Goal: Task Accomplishment & Management: Manage account settings

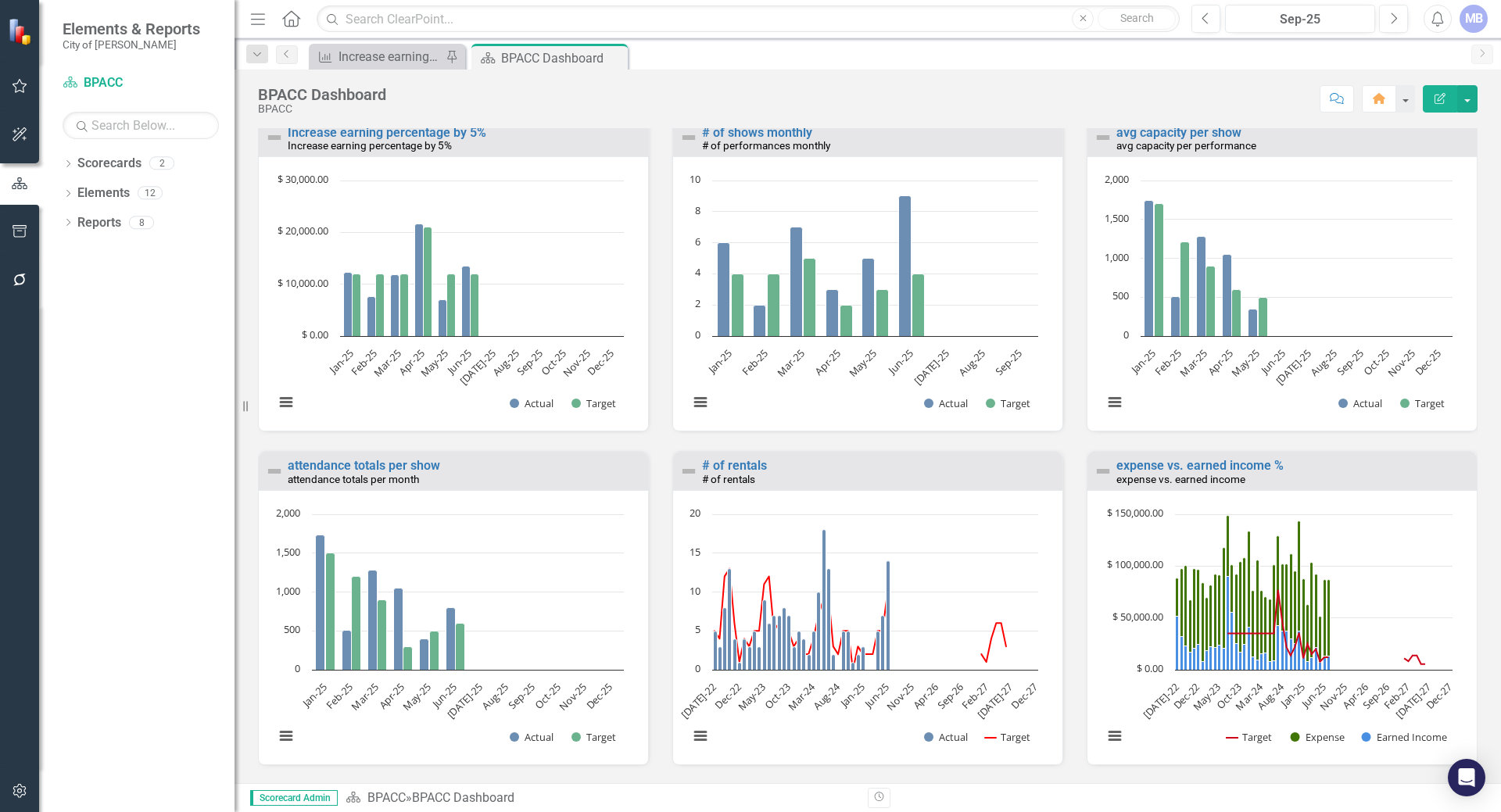
scroll to position [1562, 0]
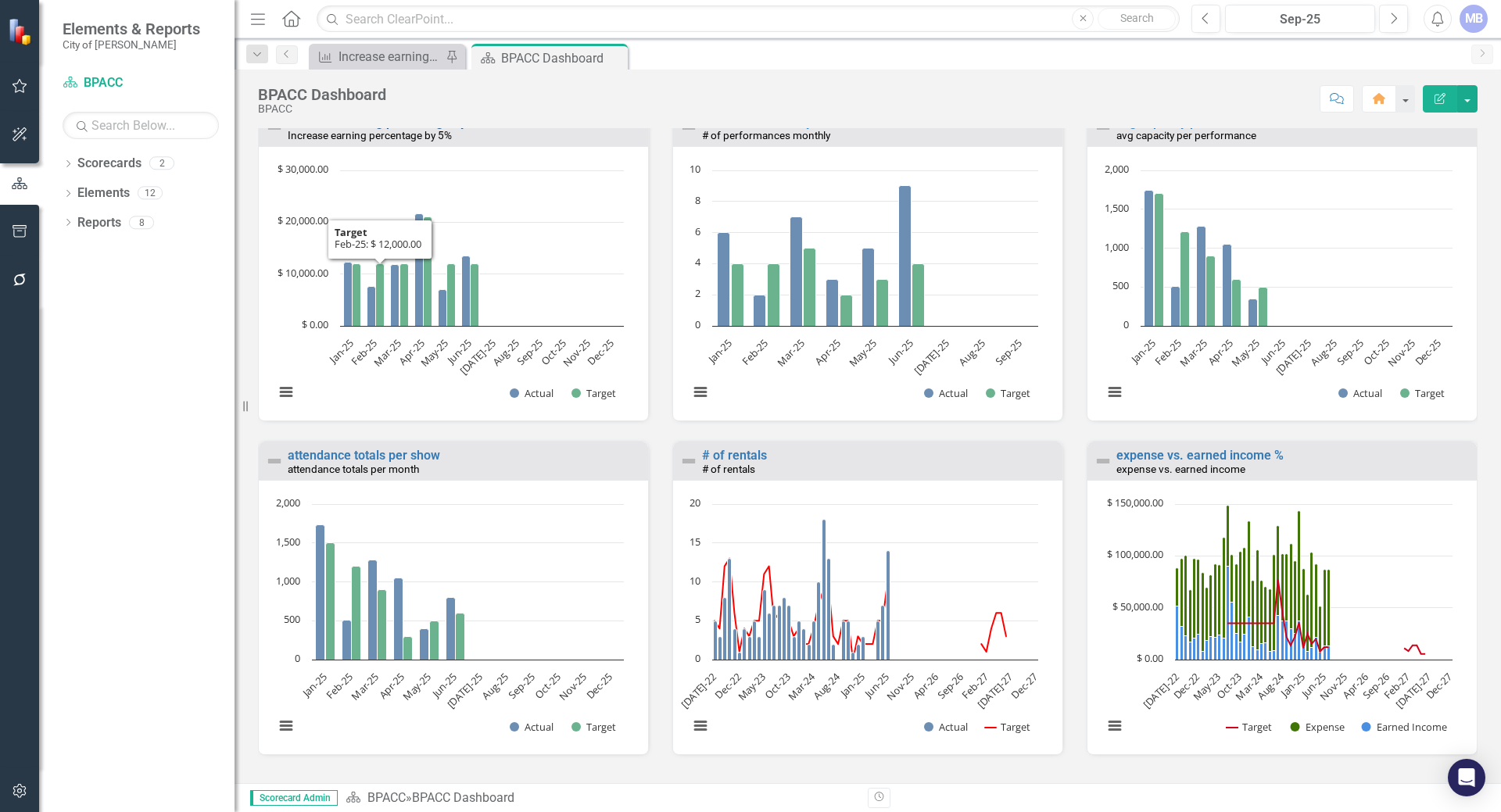
click at [368, 130] on link "Increase earning percentage by 5%" at bounding box center [387, 122] width 198 height 15
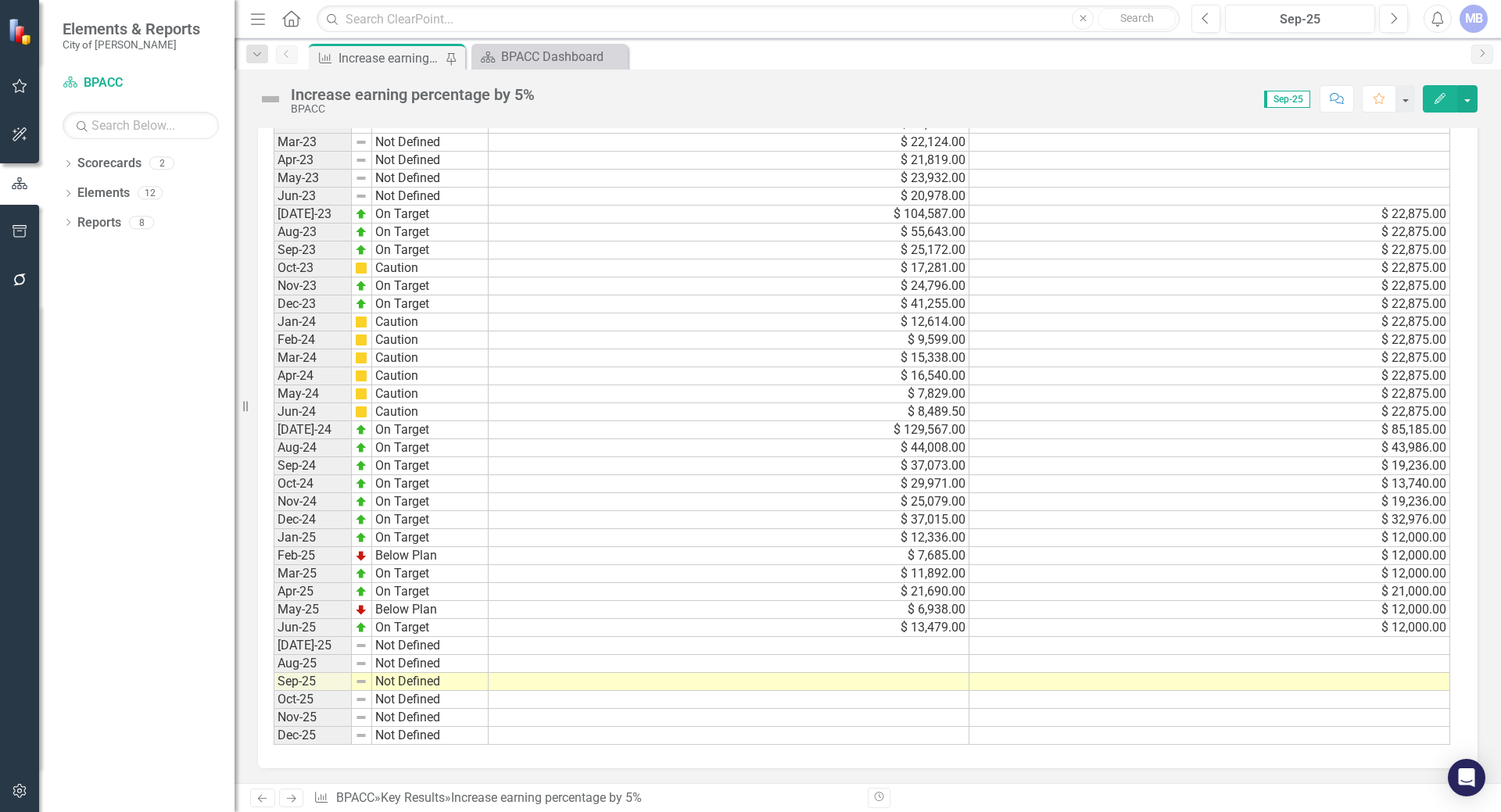
scroll to position [1176, 0]
click at [930, 646] on td at bounding box center [729, 644] width 481 height 18
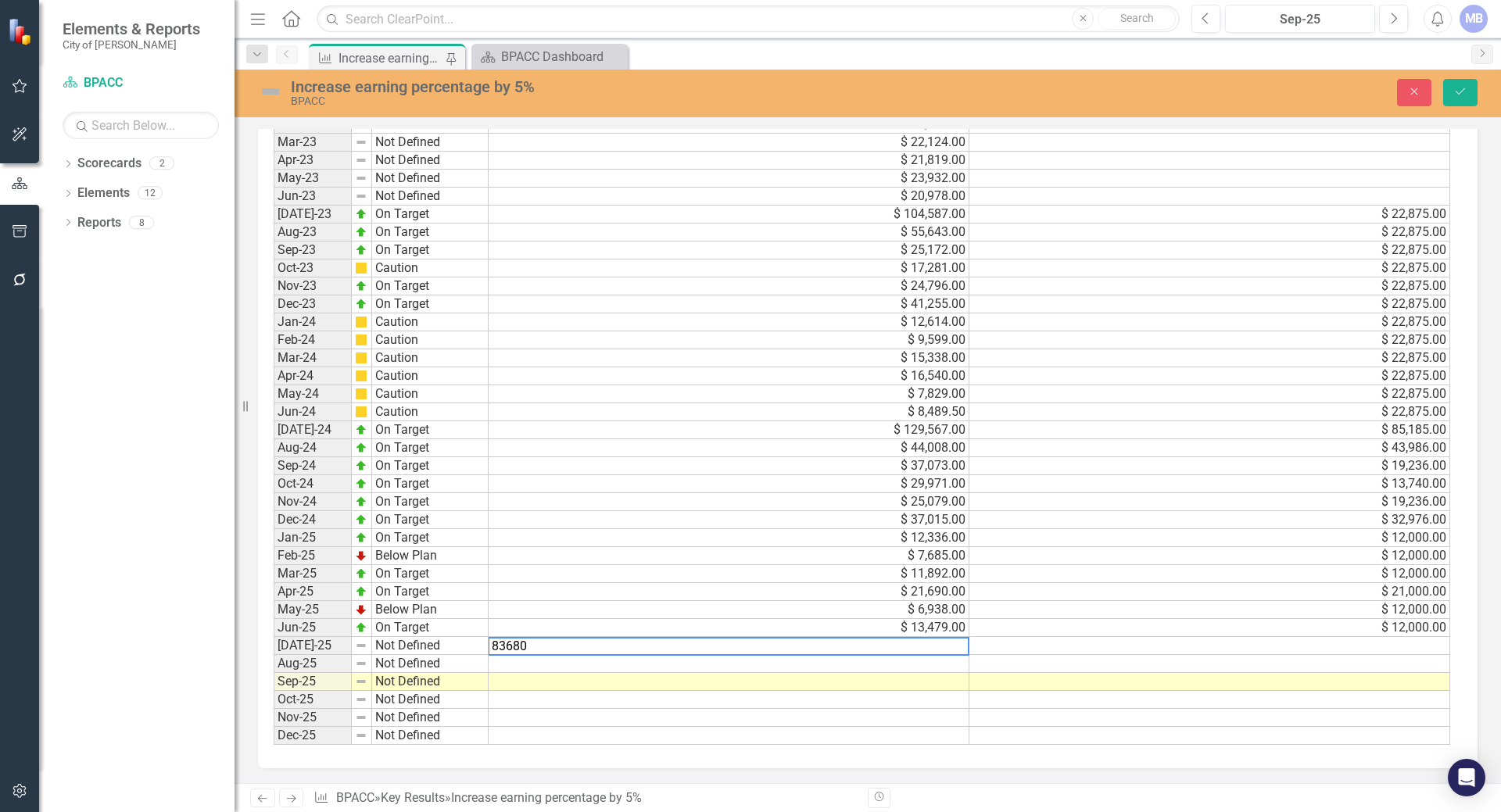
click at [610, 801] on div "Increase earning percentage by 5%" at bounding box center [546, 797] width 191 height 15
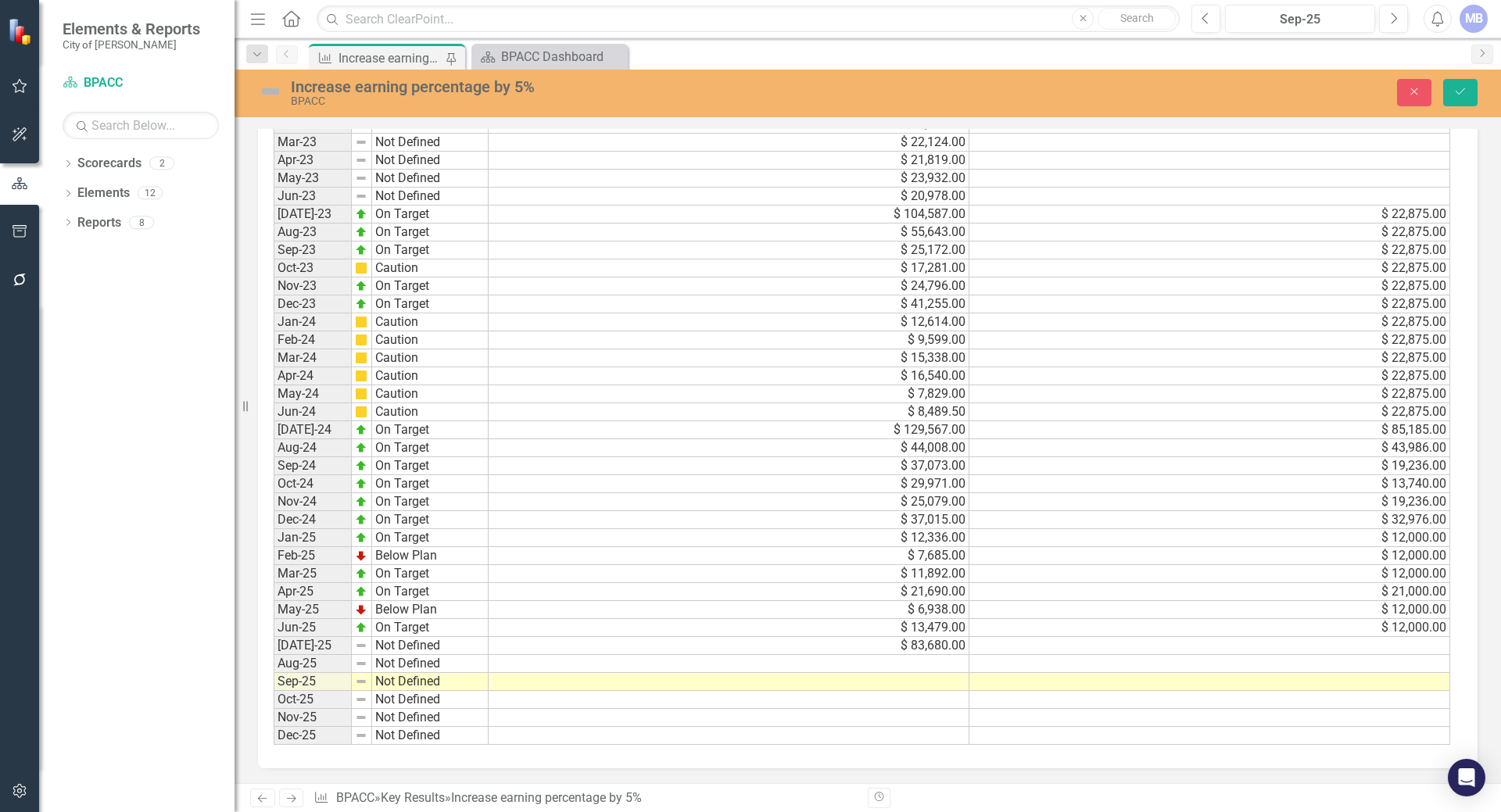
click at [1012, 646] on td at bounding box center [1209, 645] width 481 height 18
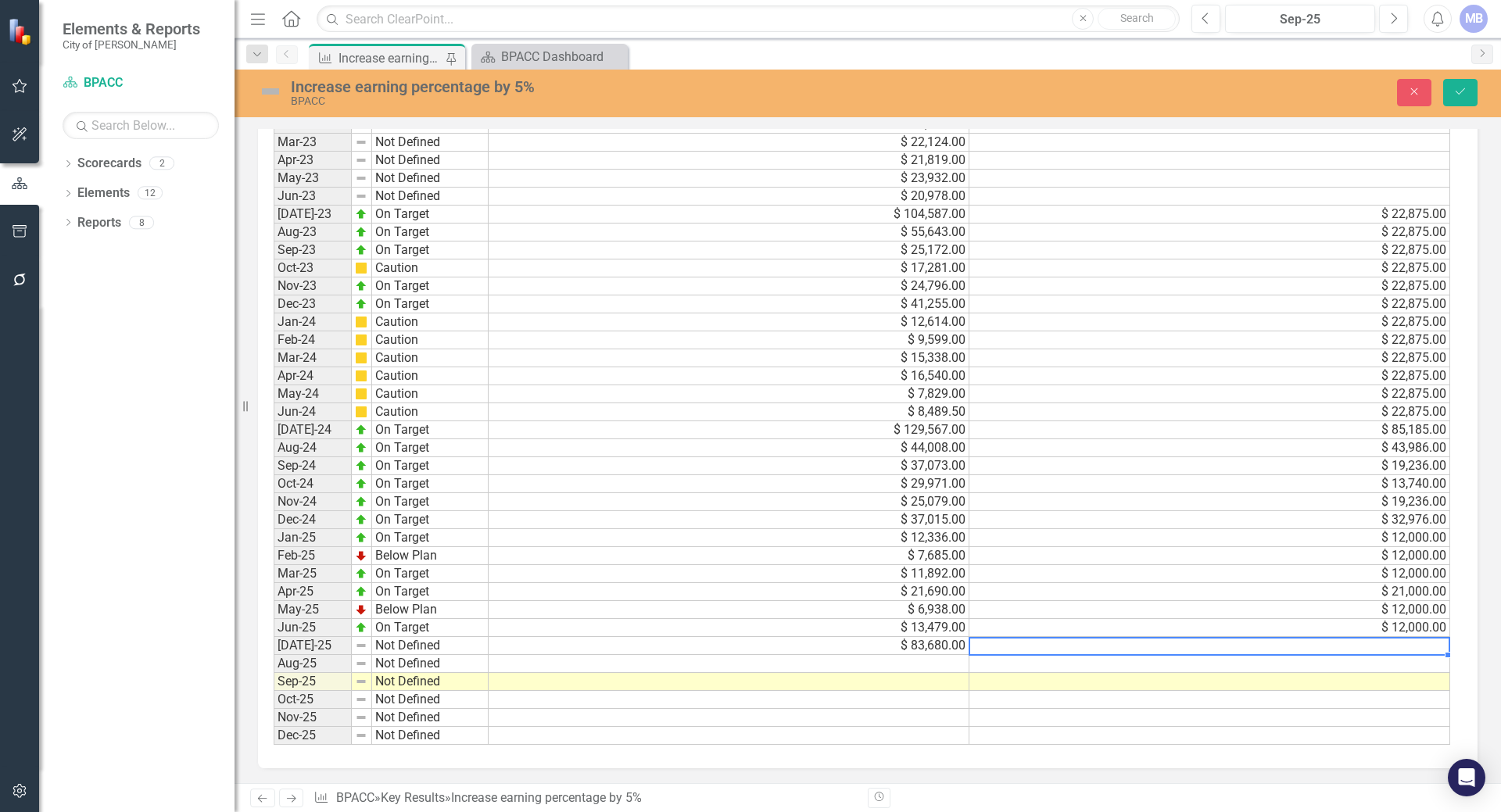
click at [1023, 646] on td at bounding box center [1209, 645] width 481 height 18
type textarea "85000"
click at [978, 683] on td at bounding box center [1209, 681] width 481 height 18
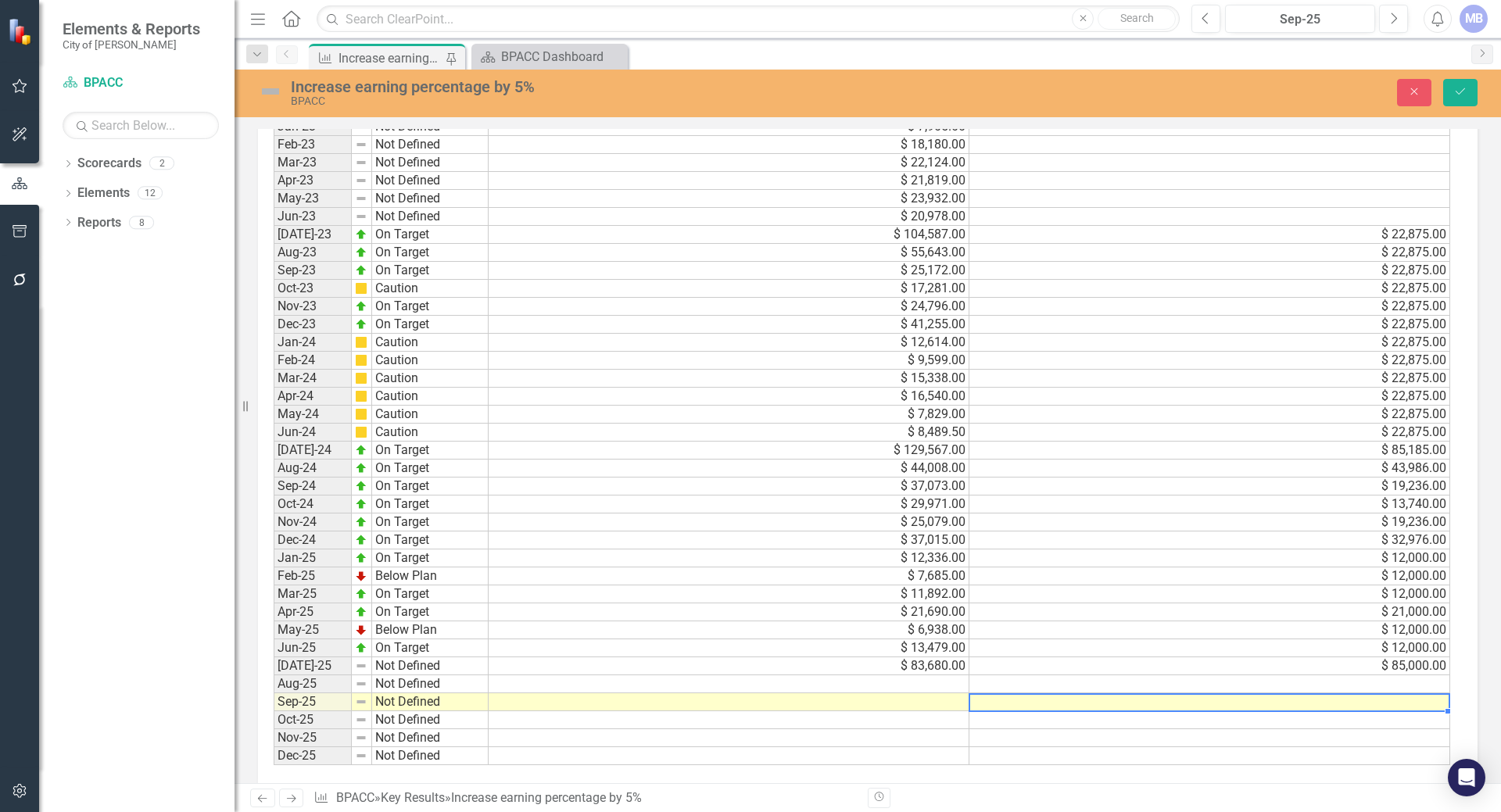
scroll to position [1177, 0]
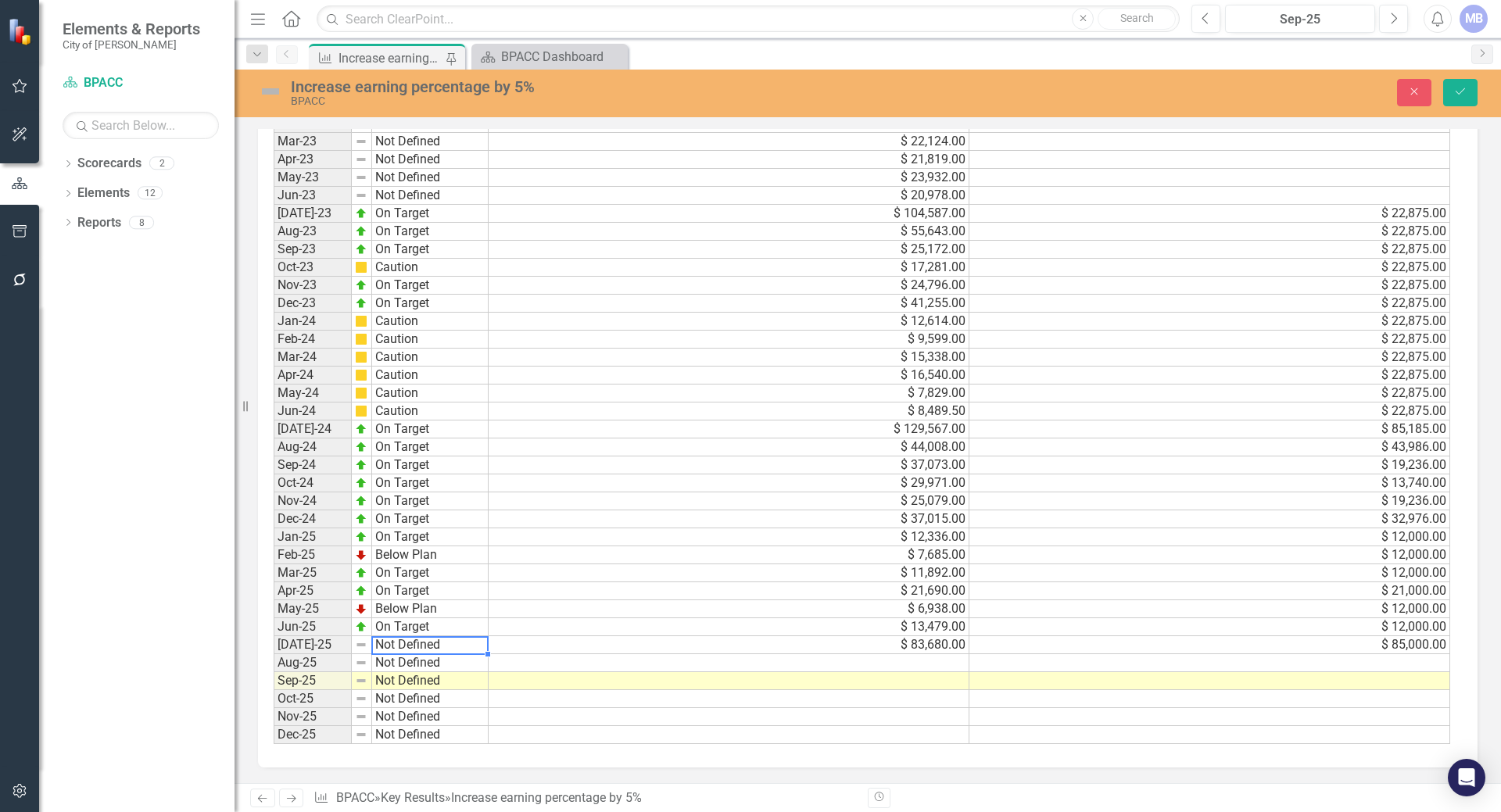
click at [412, 646] on td "Not Defined" at bounding box center [430, 644] width 116 height 18
click at [393, 643] on td "Not Defined" at bounding box center [430, 644] width 116 height 18
click at [362, 641] on img at bounding box center [361, 644] width 13 height 13
click at [362, 642] on img at bounding box center [361, 644] width 13 height 13
click at [361, 639] on td at bounding box center [361, 644] width 20 height 18
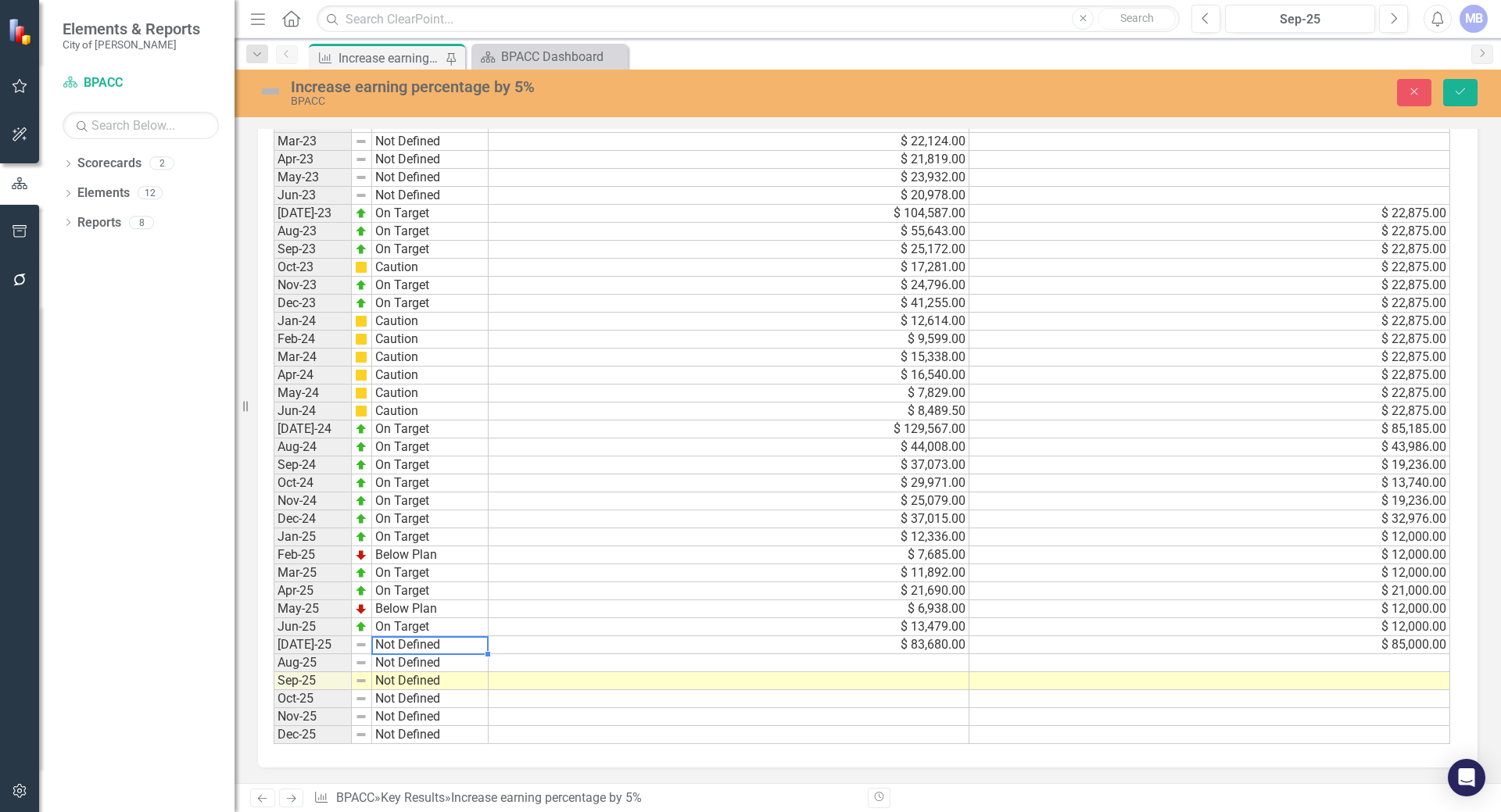
click at [274, 637] on div "Period Status Jan-22 Not Defined Feb-22 Not Defined Mar-22 Not Defined Apr-22 N…" at bounding box center [274, 304] width 0 height 881
click at [477, 644] on td "Not Defined" at bounding box center [430, 644] width 116 height 18
click at [362, 642] on img at bounding box center [361, 644] width 13 height 13
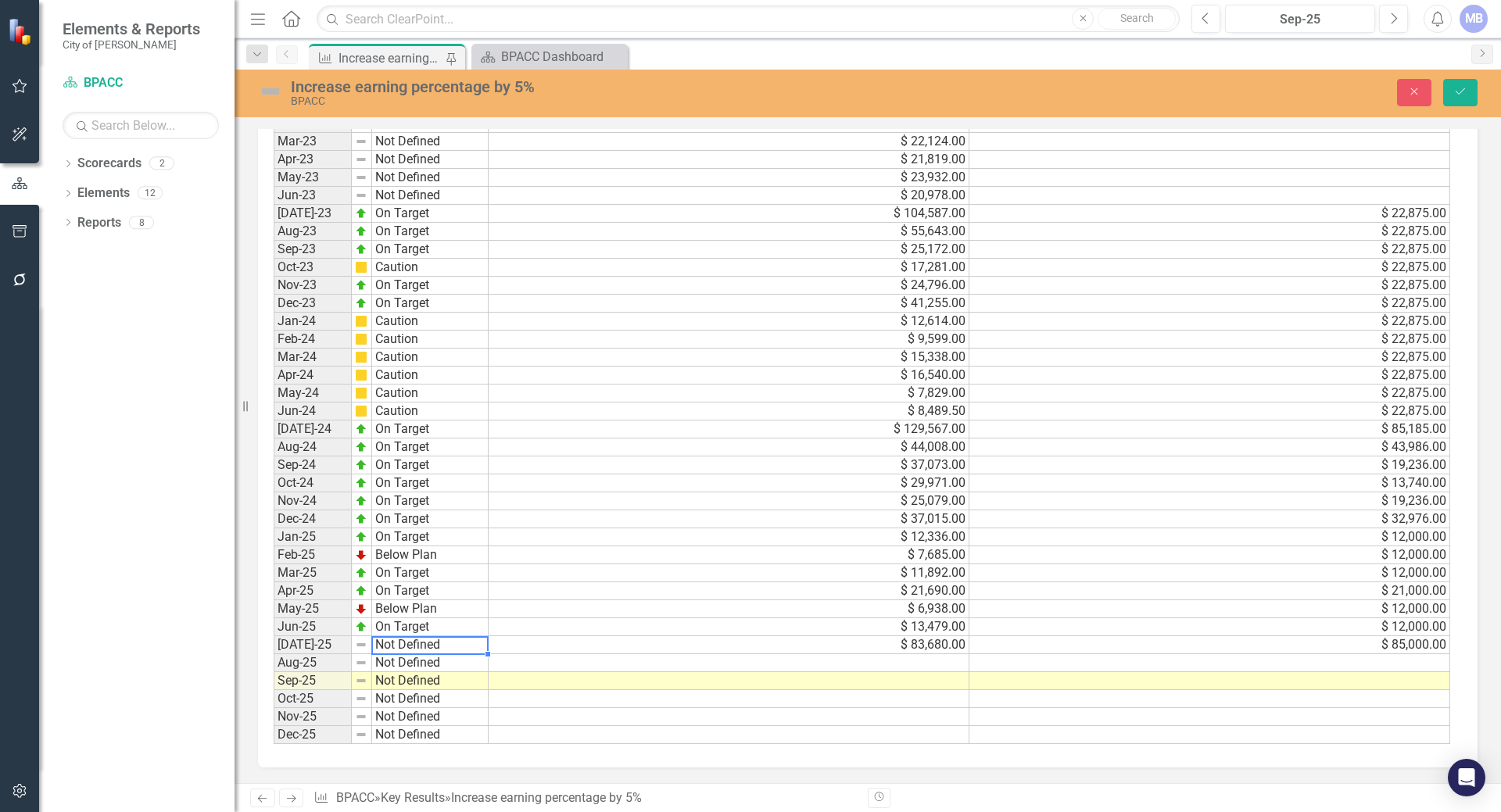
click at [450, 642] on td "Not Defined" at bounding box center [430, 644] width 116 height 18
type textarea "\"
click at [431, 659] on td "Not Defined" at bounding box center [430, 662] width 116 height 18
type textarea "Not Defined"
click at [555, 661] on td at bounding box center [729, 662] width 481 height 18
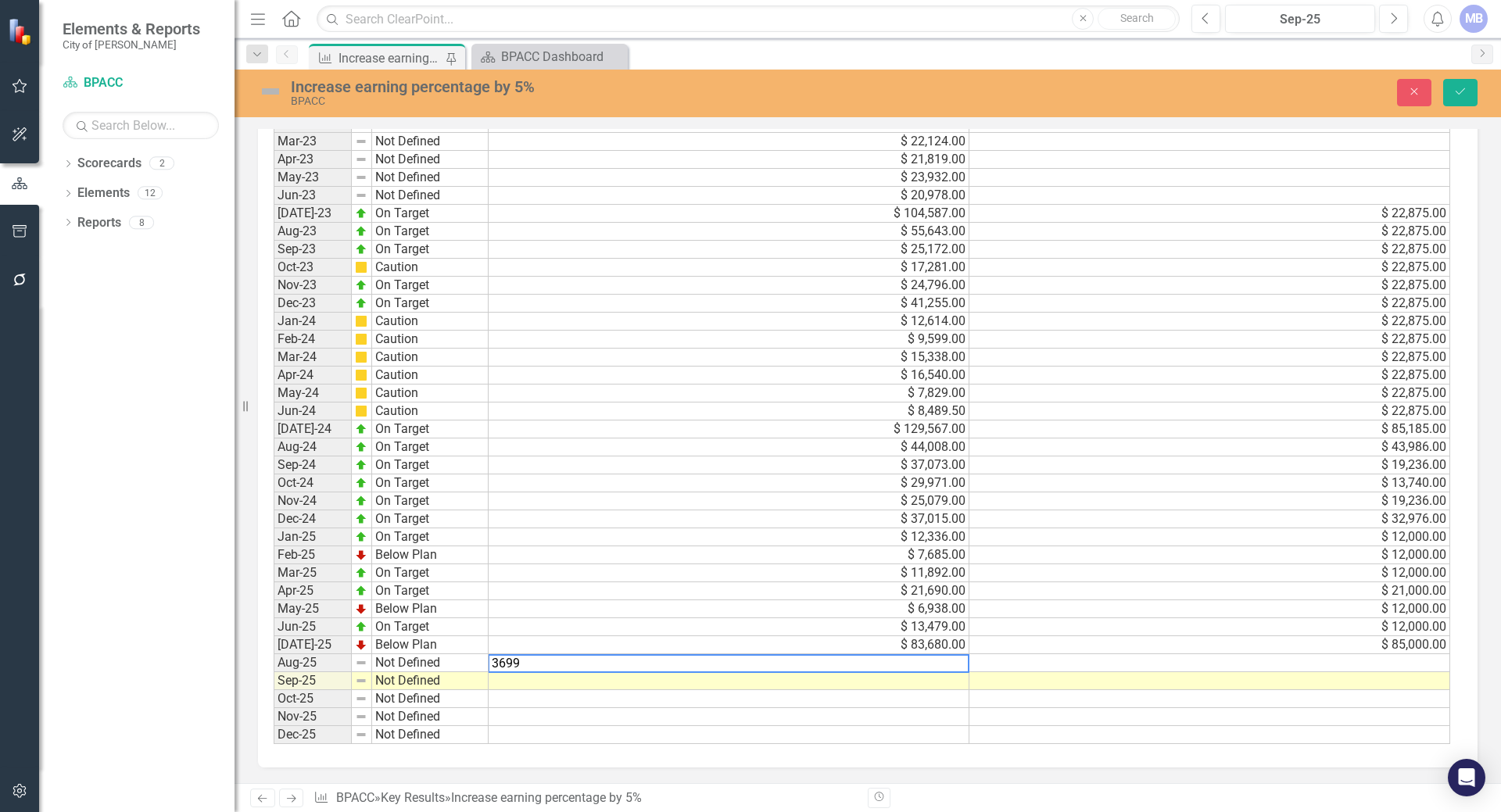
type textarea "36990"
click at [999, 660] on td at bounding box center [1209, 662] width 481 height 18
click at [1415, 660] on td at bounding box center [1209, 662] width 481 height 18
type textarea "43000"
click at [1312, 716] on td at bounding box center [1209, 716] width 481 height 18
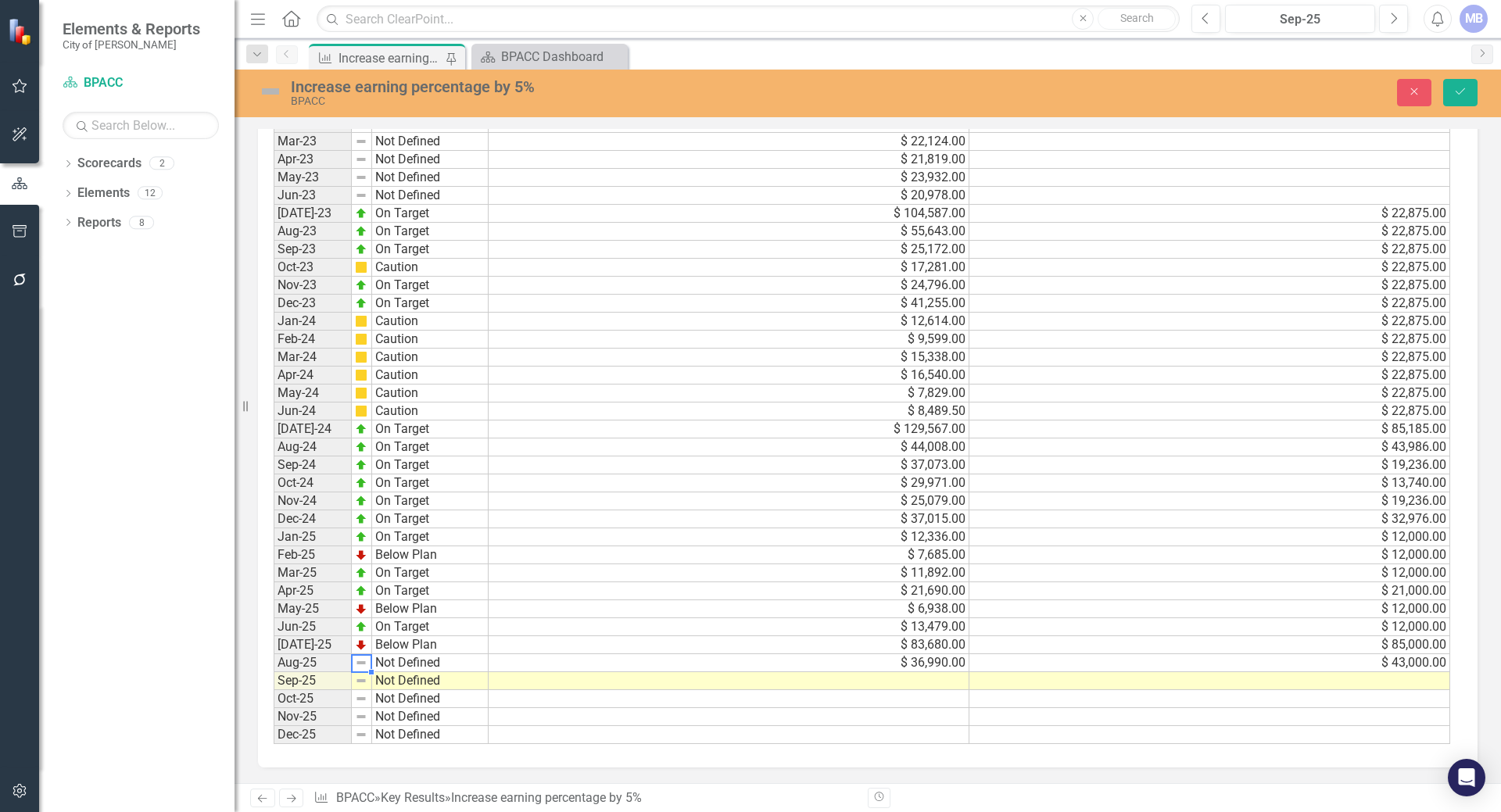
click at [355, 662] on img at bounding box center [361, 662] width 13 height 13
click at [425, 659] on td "Not Defined" at bounding box center [430, 662] width 116 height 18
click at [428, 659] on td at bounding box center [430, 662] width 116 height 18
click at [360, 659] on img at bounding box center [361, 662] width 13 height 13
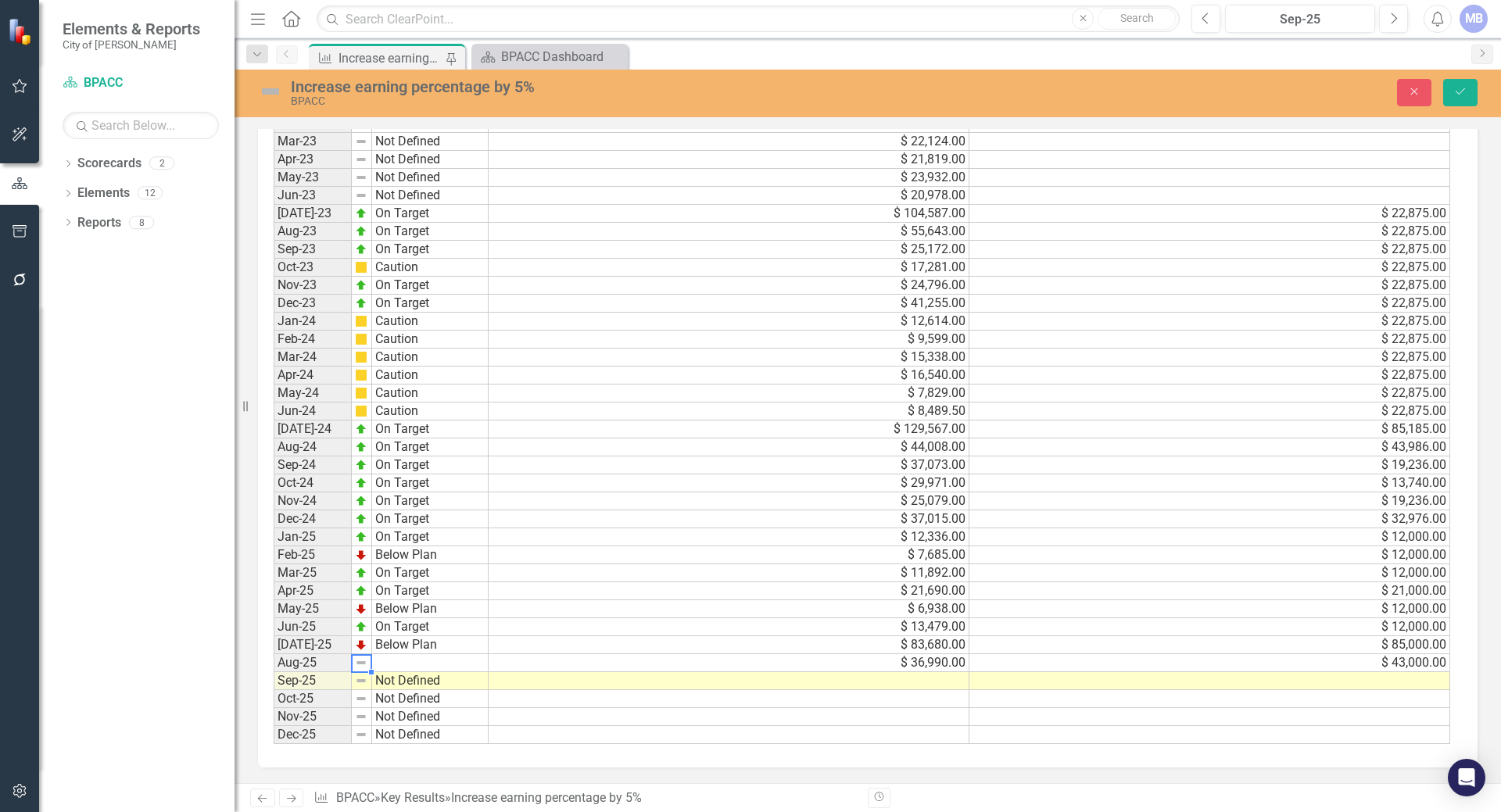
click at [362, 664] on img at bounding box center [361, 662] width 13 height 13
click at [679, 665] on td "$ 36,990.00" at bounding box center [729, 662] width 481 height 18
click at [405, 656] on td at bounding box center [430, 662] width 116 height 18
click at [361, 659] on img at bounding box center [361, 662] width 13 height 13
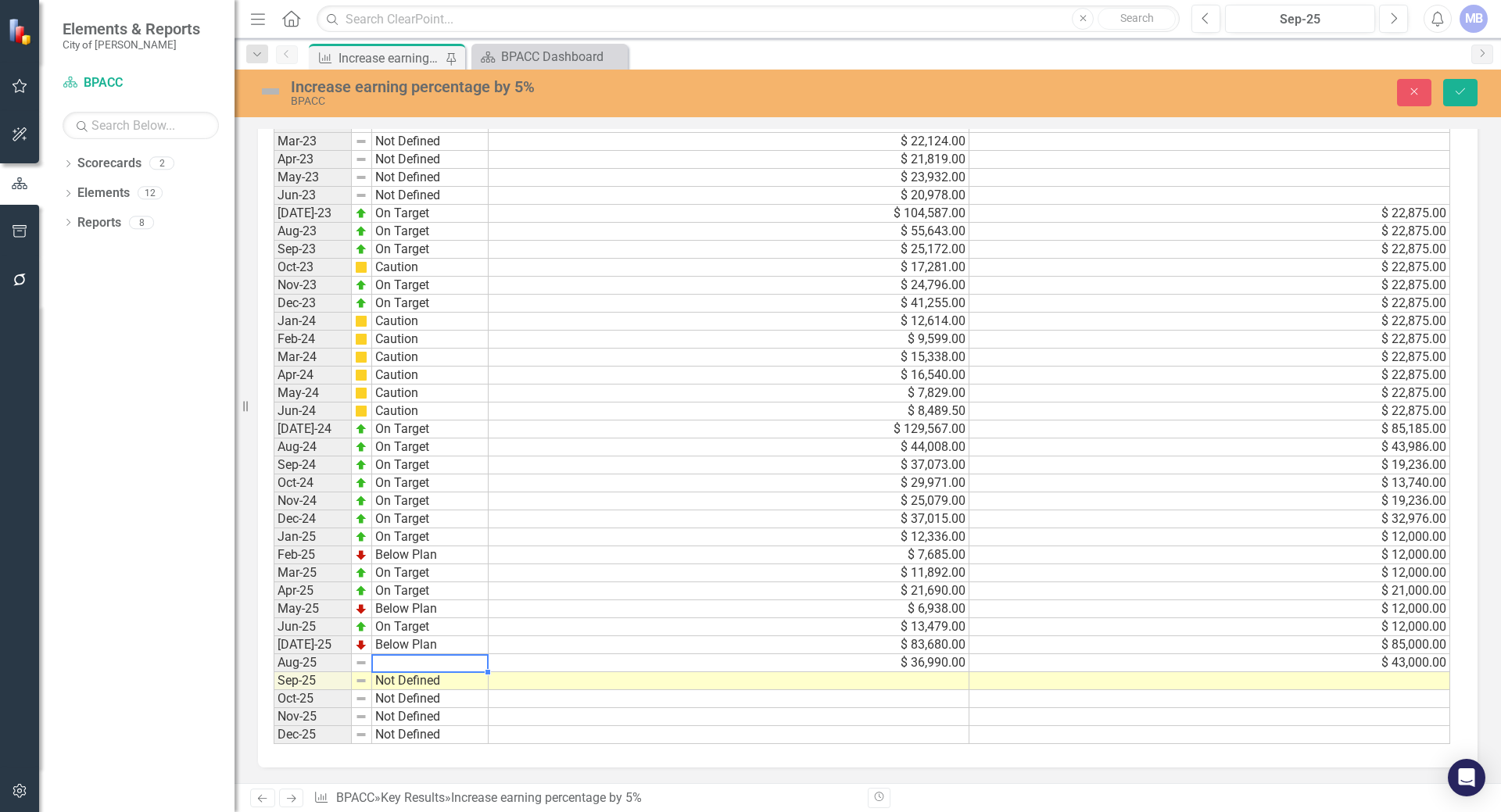
click at [398, 657] on td at bounding box center [430, 662] width 116 height 18
type textarea "No Information"
click at [401, 643] on td "Below Plan" at bounding box center [430, 644] width 116 height 18
click at [585, 729] on td at bounding box center [729, 734] width 481 height 18
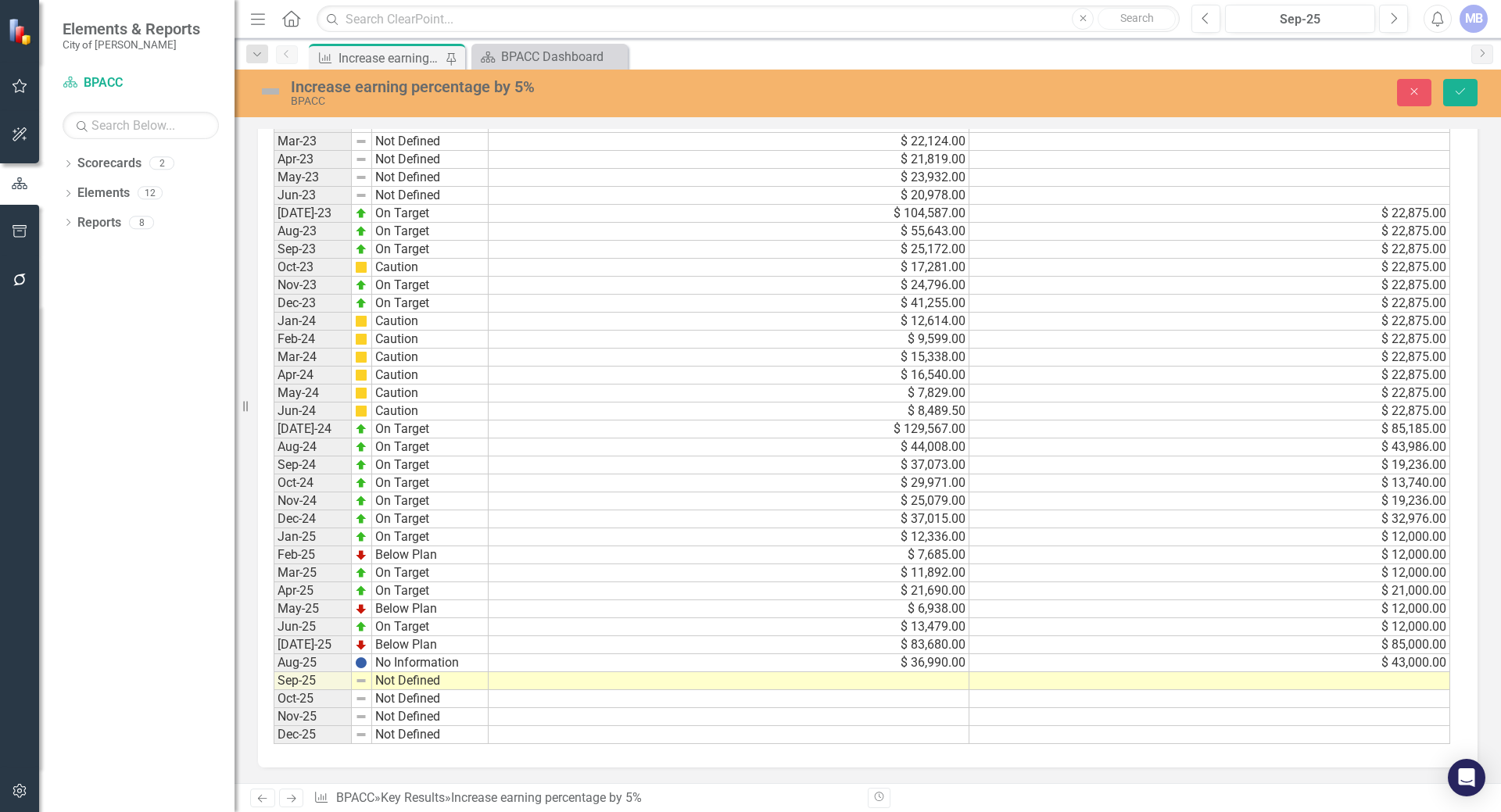
click at [114, 576] on div "Dropdown Scorecards 2 BPACC Community Relations Dropdown Elements 12 Dropdown O…" at bounding box center [137, 481] width 196 height 661
click at [656, 681] on td at bounding box center [729, 680] width 481 height 18
click at [1051, 677] on td at bounding box center [1209, 680] width 481 height 18
click at [453, 469] on td "On Target" at bounding box center [430, 465] width 116 height 18
click at [621, 465] on td "$ 37,073.00" at bounding box center [729, 465] width 481 height 18
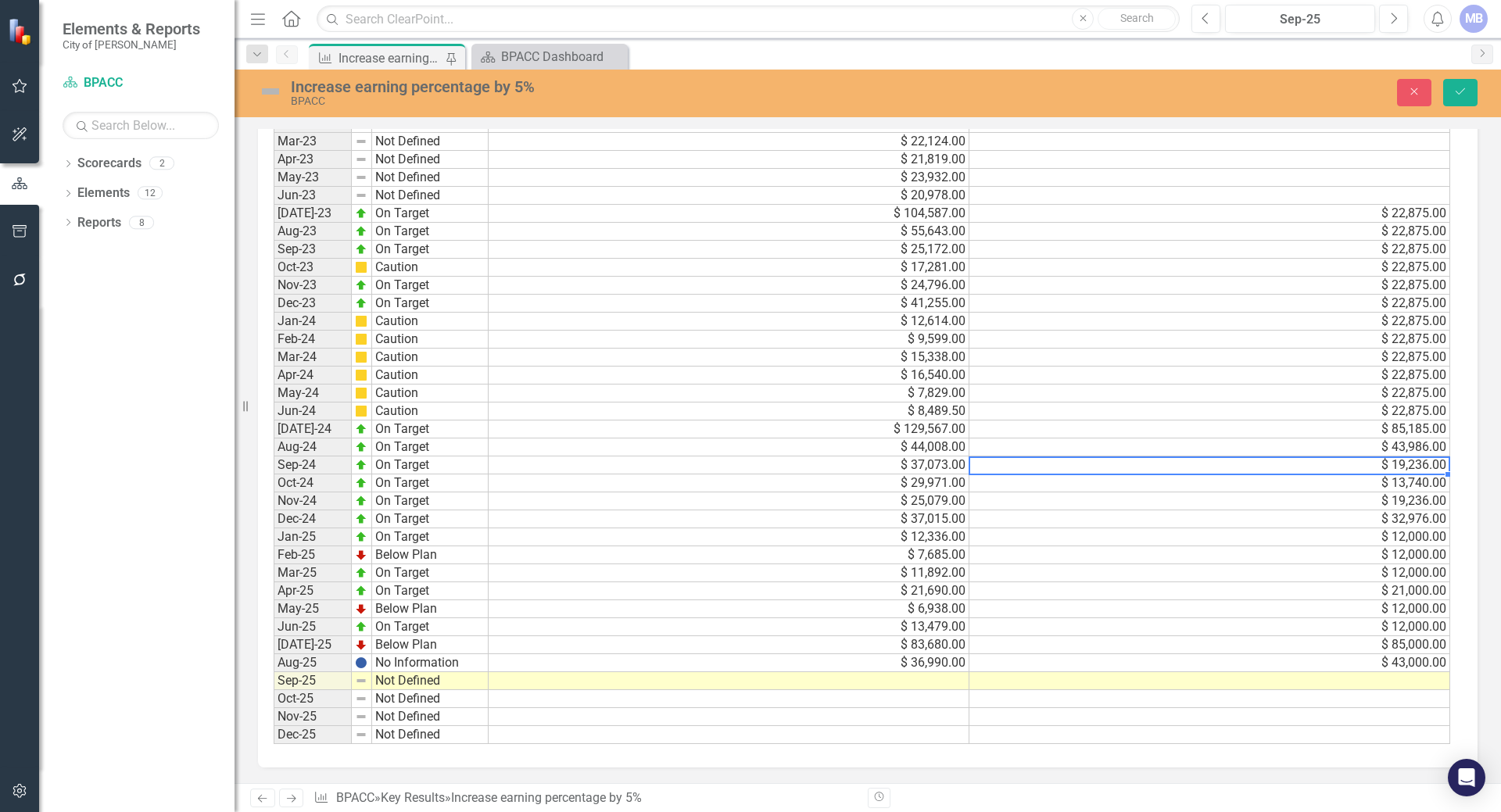
click at [1000, 459] on td "$ 19,236.00" at bounding box center [1209, 465] width 481 height 18
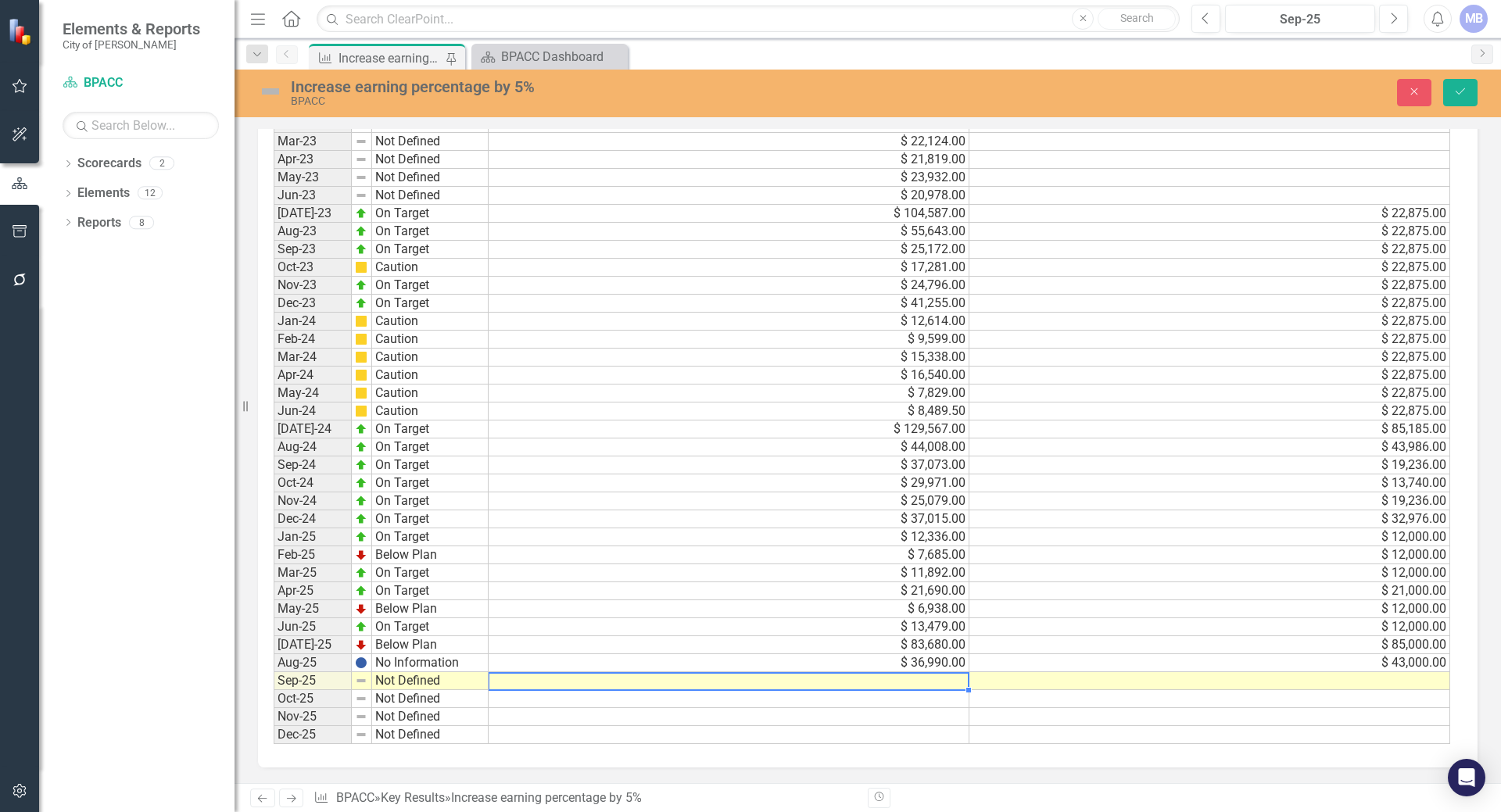
click at [964, 678] on td at bounding box center [729, 680] width 481 height 18
click at [1318, 687] on td at bounding box center [1209, 680] width 481 height 18
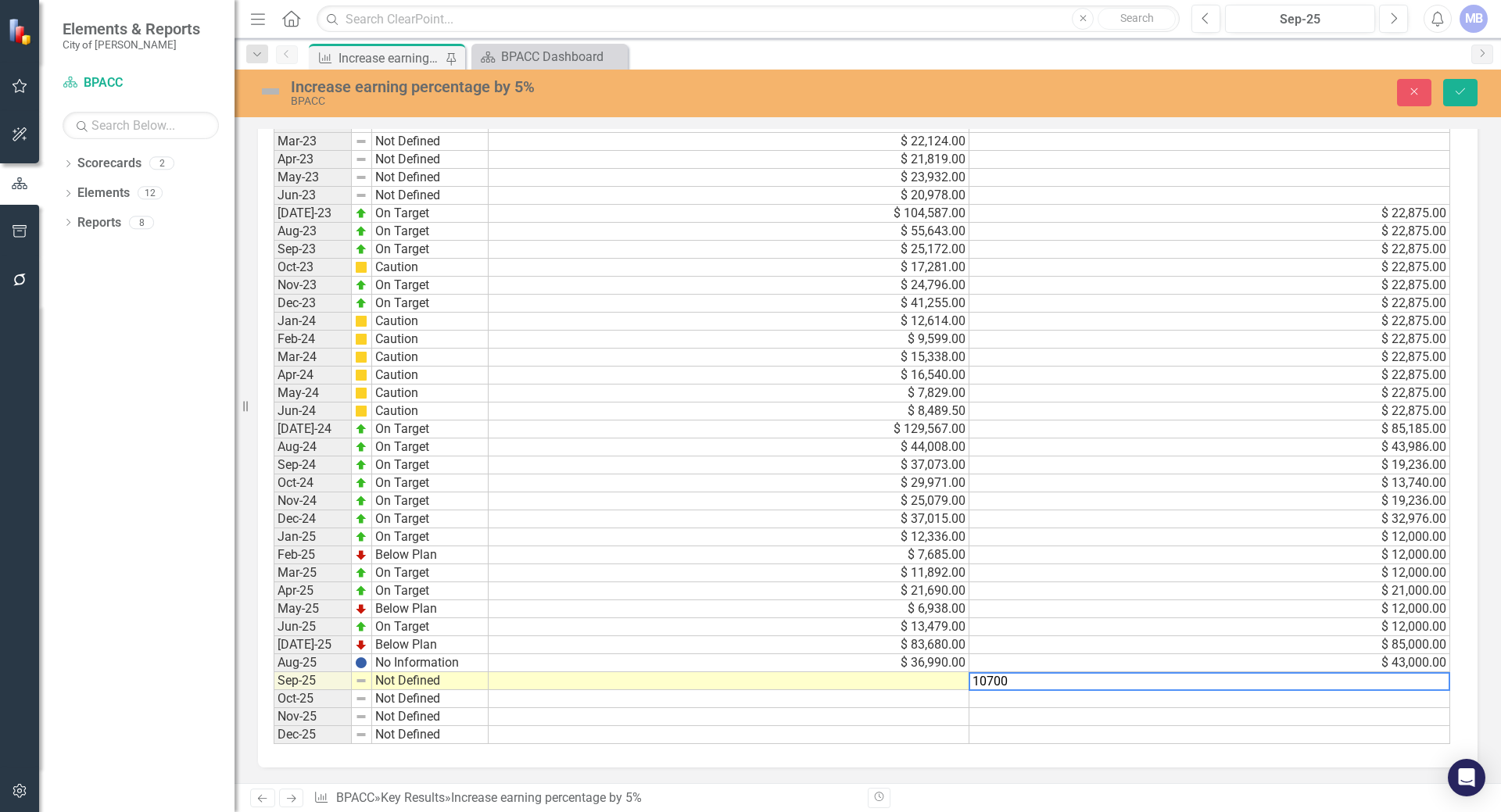
click at [274, 728] on div "Period Status Actual Target Jan-22 Not Defined Feb-22 Not Defined Mar-22 Not De…" at bounding box center [274, 304] width 0 height 881
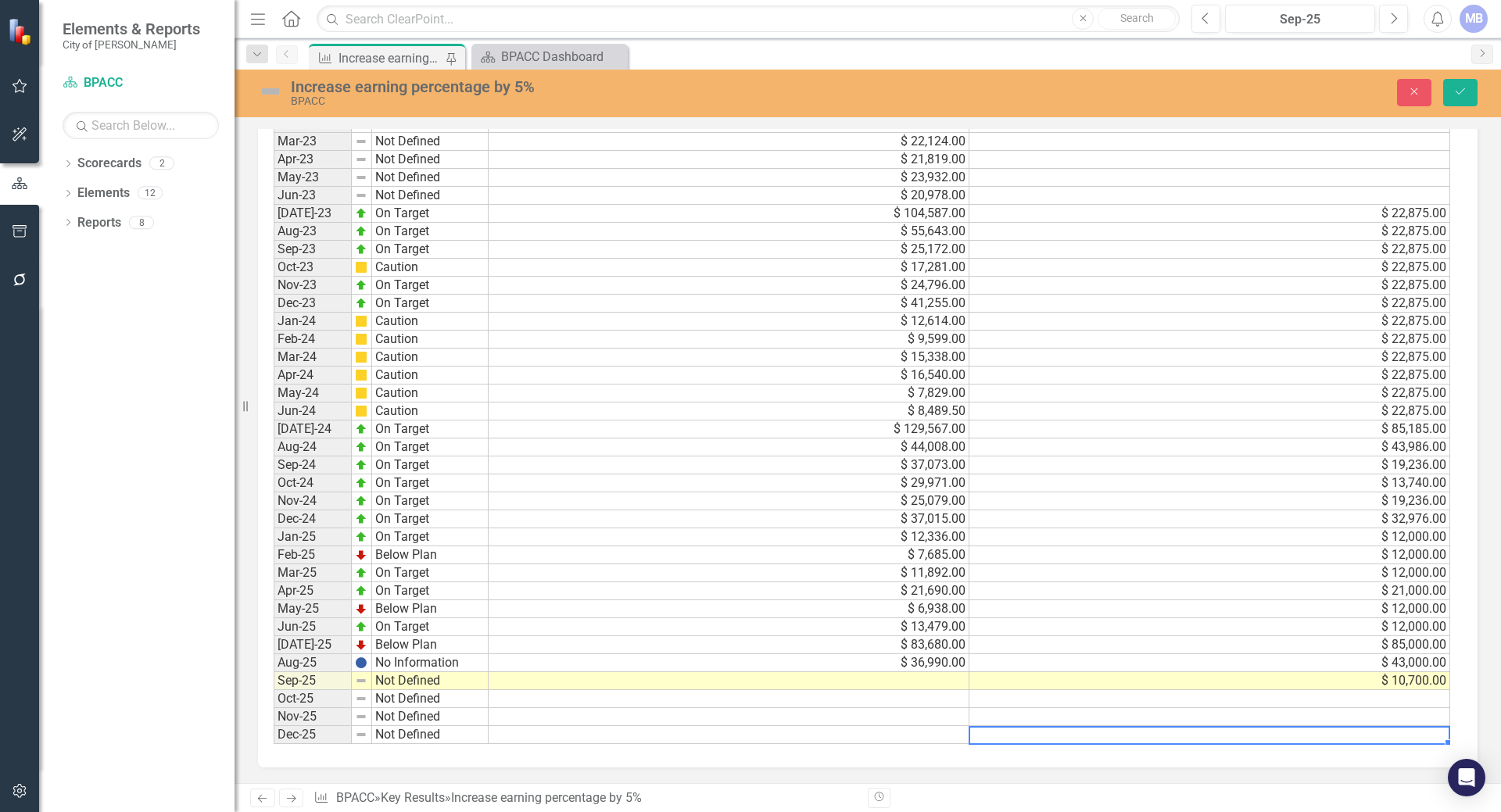
click at [1246, 671] on td "$ 43,000.00" at bounding box center [1209, 662] width 481 height 18
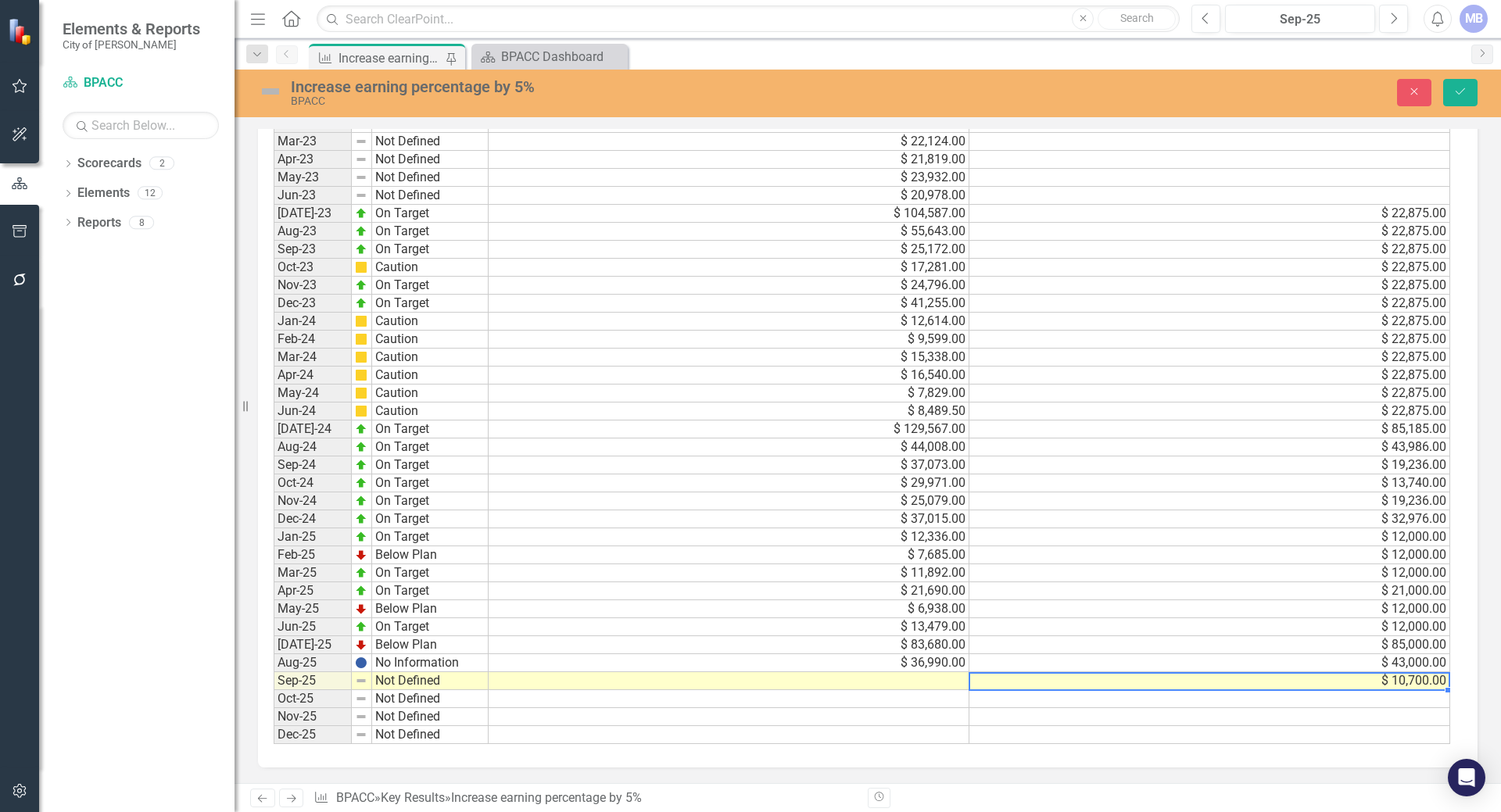
click at [1308, 677] on td "$ 10,700.00" at bounding box center [1209, 680] width 481 height 18
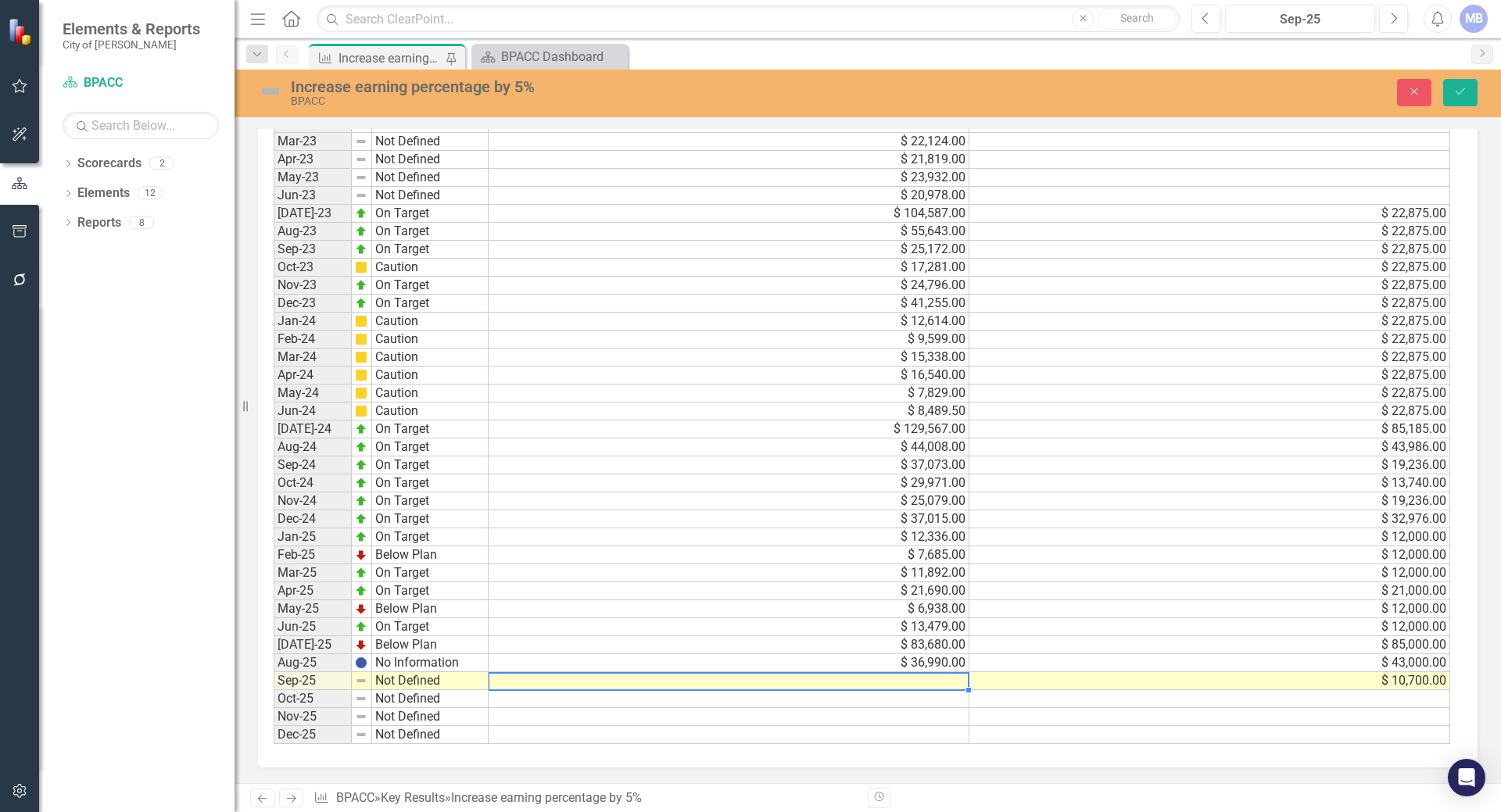
click at [910, 676] on td at bounding box center [729, 680] width 481 height 18
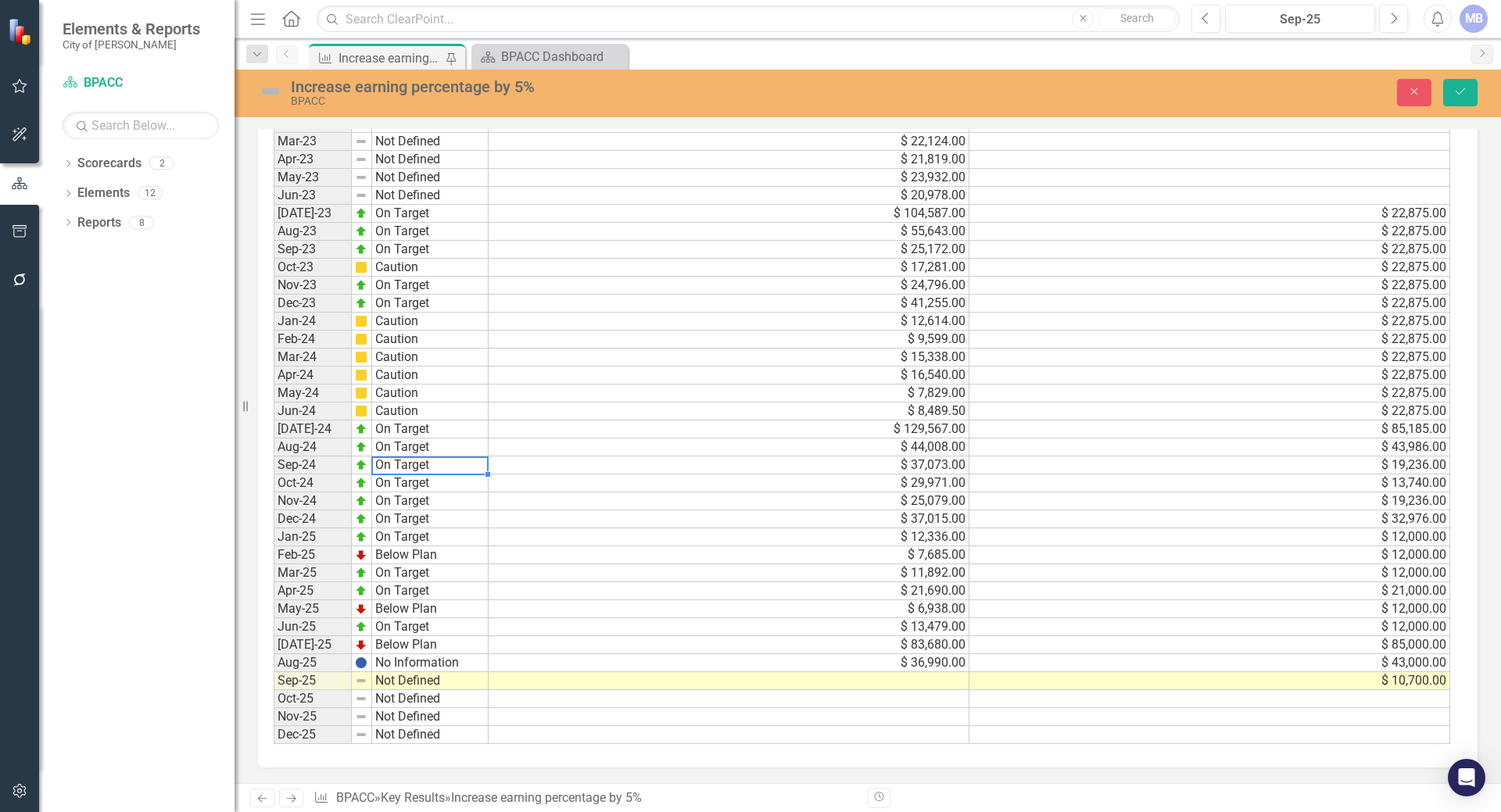
click at [428, 467] on td "On Target" at bounding box center [430, 465] width 116 height 18
click at [507, 465] on td "$ 37,073.00" at bounding box center [729, 465] width 481 height 18
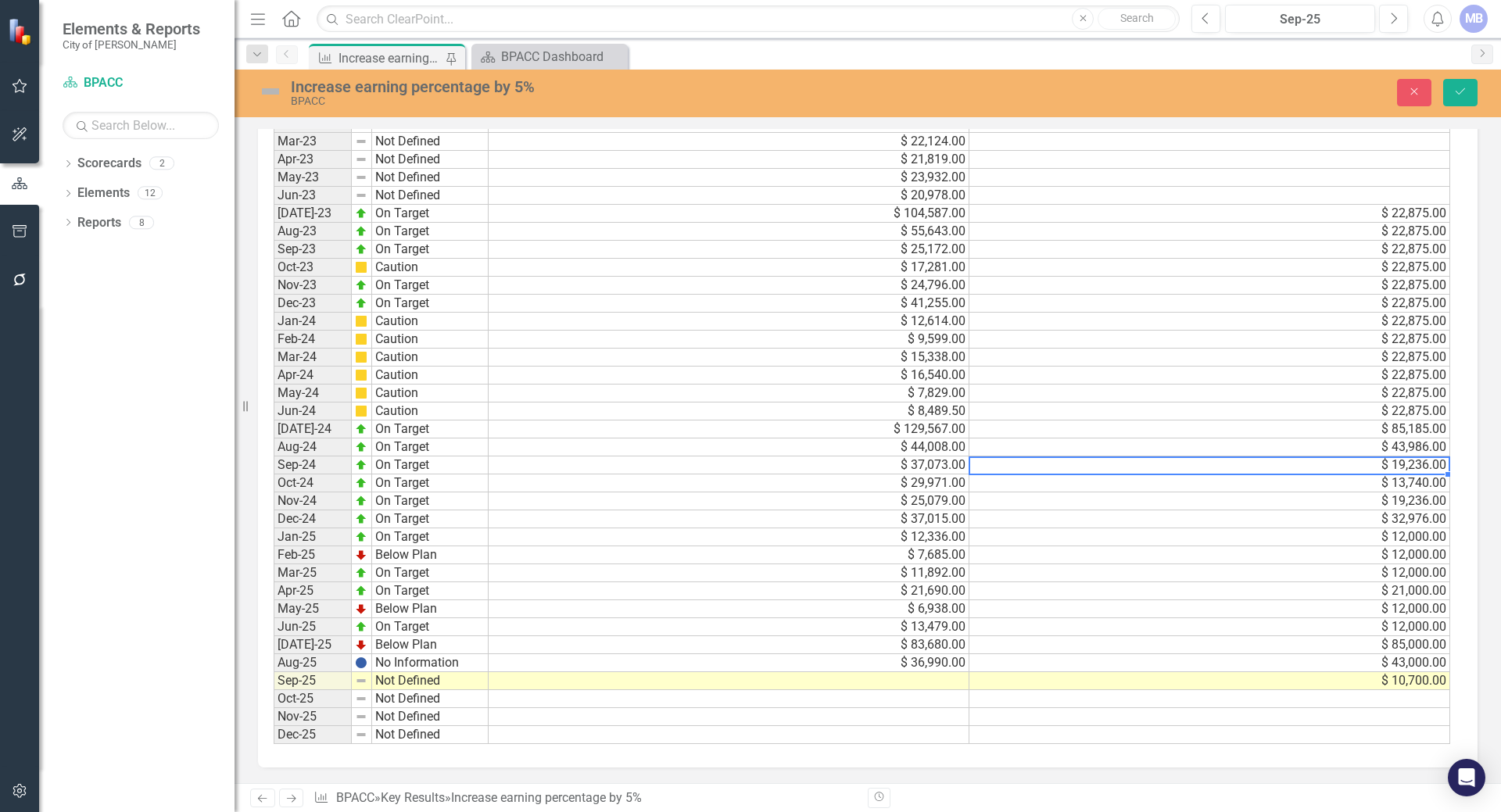
click at [1001, 465] on td "$ 19,236.00" at bounding box center [1209, 465] width 481 height 18
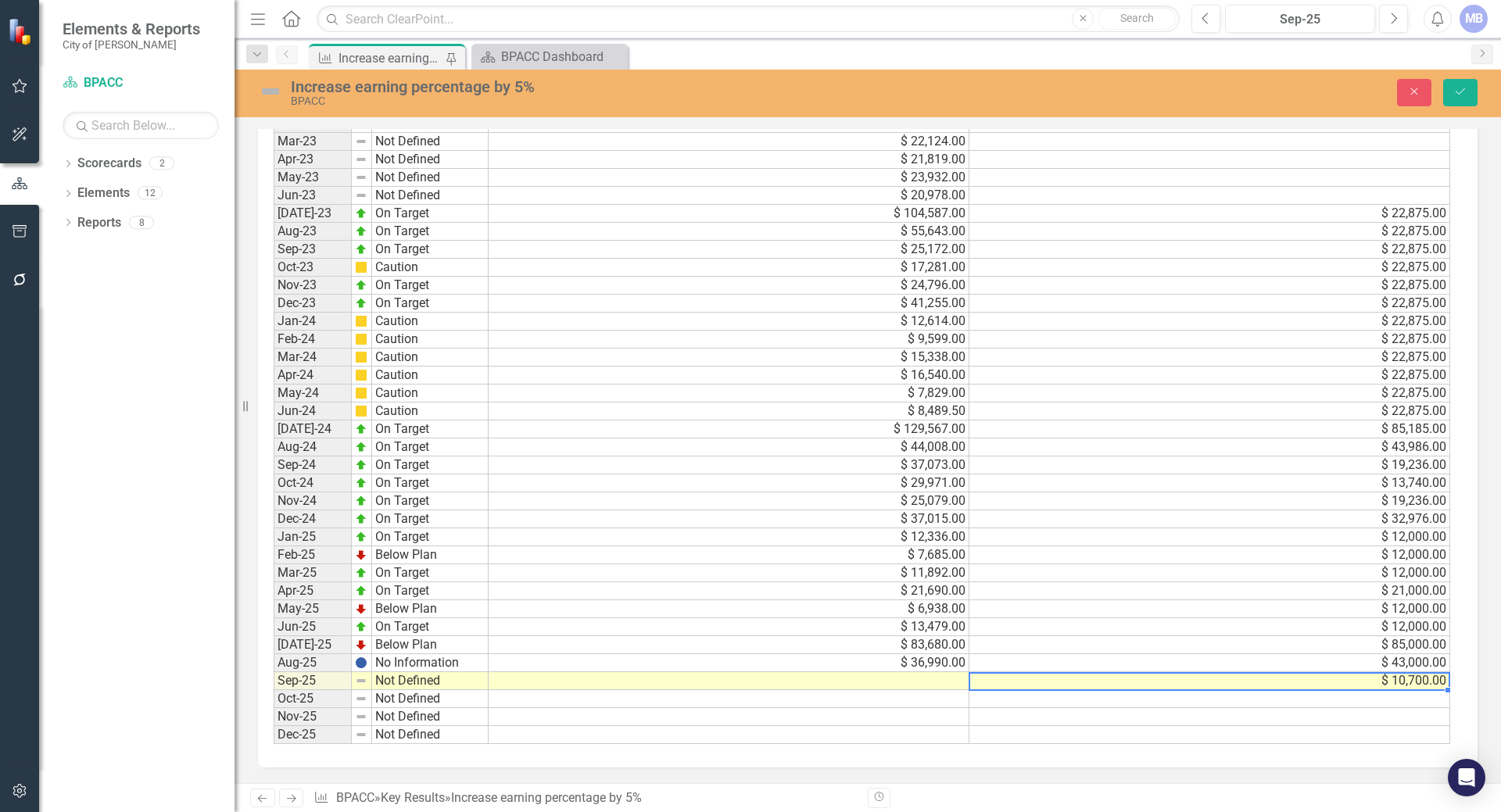
click at [1402, 680] on td "$ 10,700.00" at bounding box center [1209, 680] width 481 height 18
type textarea "19200"
click at [933, 661] on td "$ 36,990.00" at bounding box center [729, 662] width 481 height 18
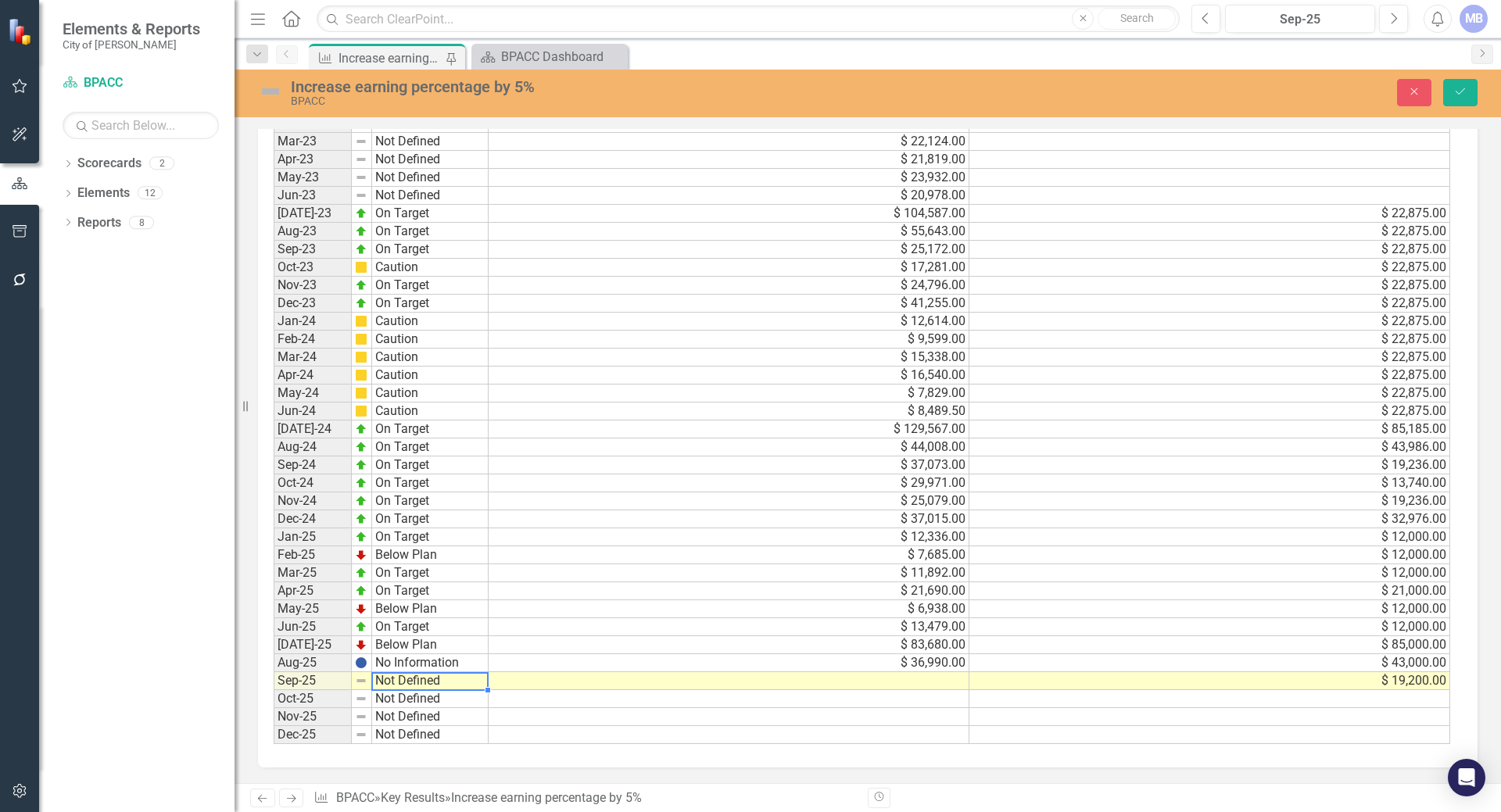
click at [476, 679] on td "Not Defined" at bounding box center [430, 680] width 116 height 18
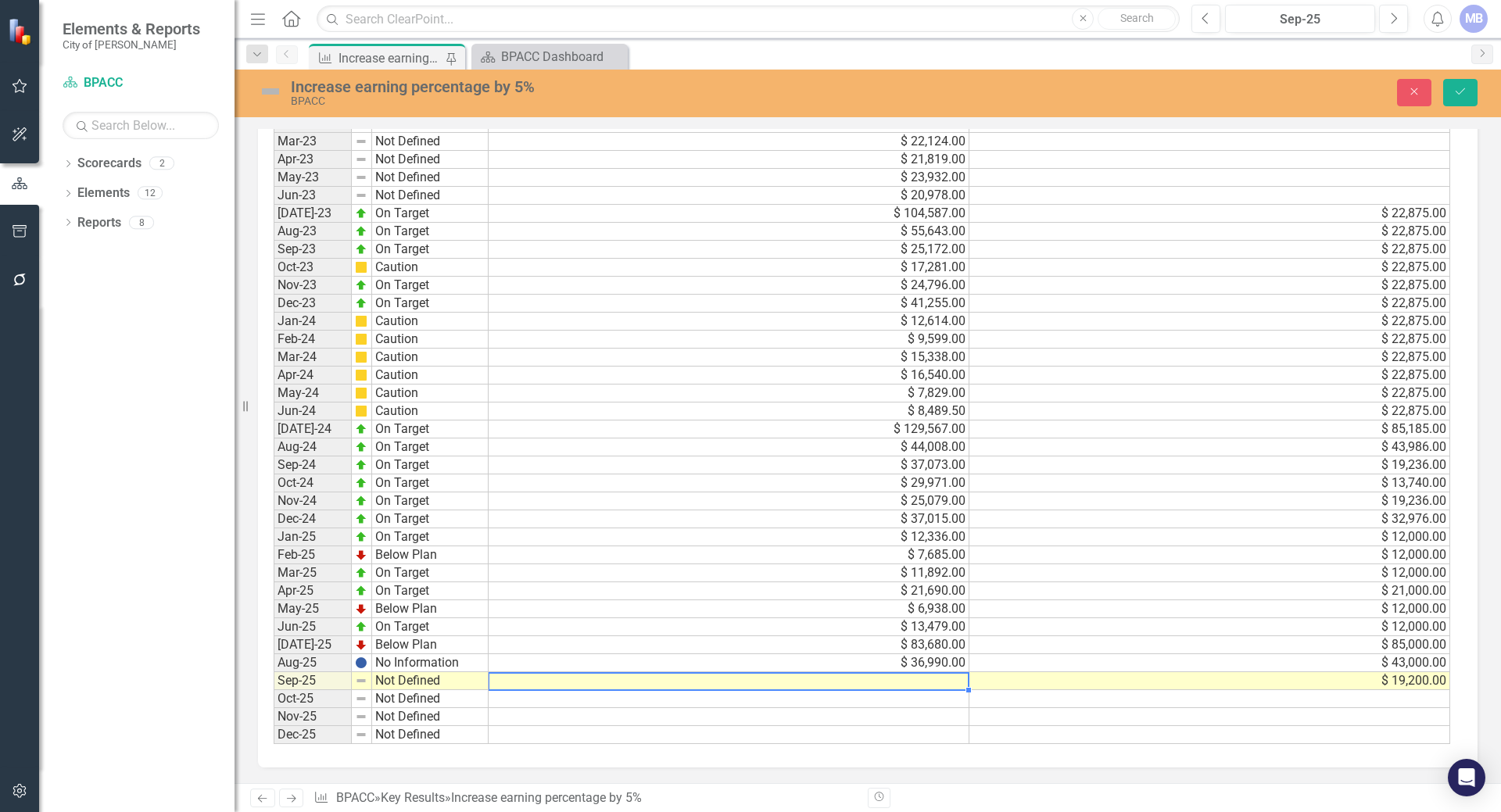
click at [512, 680] on td at bounding box center [729, 680] width 481 height 18
type textarea "48642"
click at [539, 759] on div "Period Status Actual Target Jan-22 Not Defined Feb-22 Not Defined Mar-22 Not De…" at bounding box center [867, 309] width 1219 height 917
click at [393, 680] on td "Not Defined" at bounding box center [430, 680] width 116 height 18
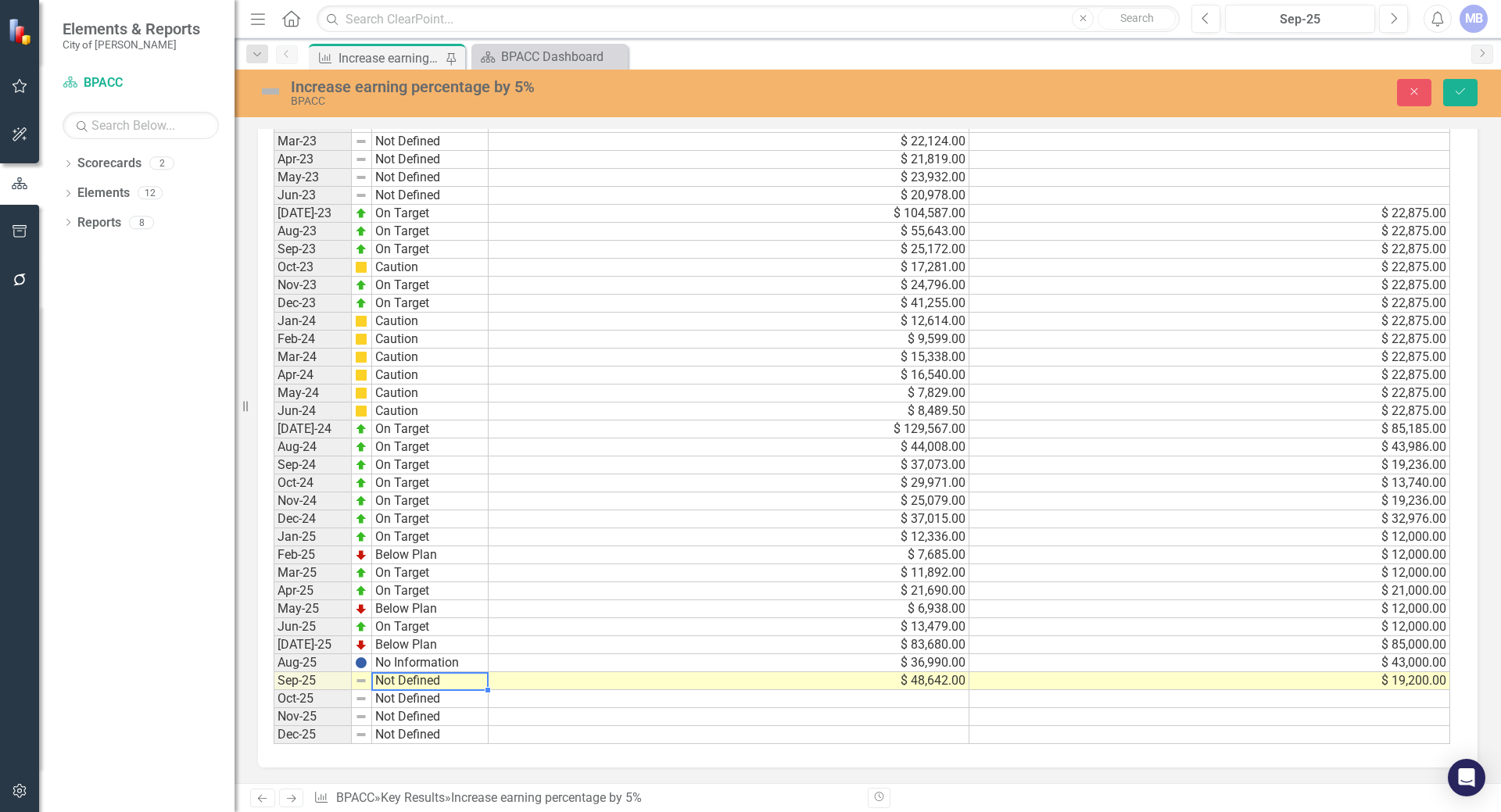
click at [461, 682] on td "Not Defined" at bounding box center [430, 680] width 116 height 18
click at [434, 680] on td at bounding box center [430, 680] width 116 height 18
click at [428, 665] on td "No Information" at bounding box center [430, 662] width 116 height 18
click at [362, 664] on img at bounding box center [361, 662] width 13 height 13
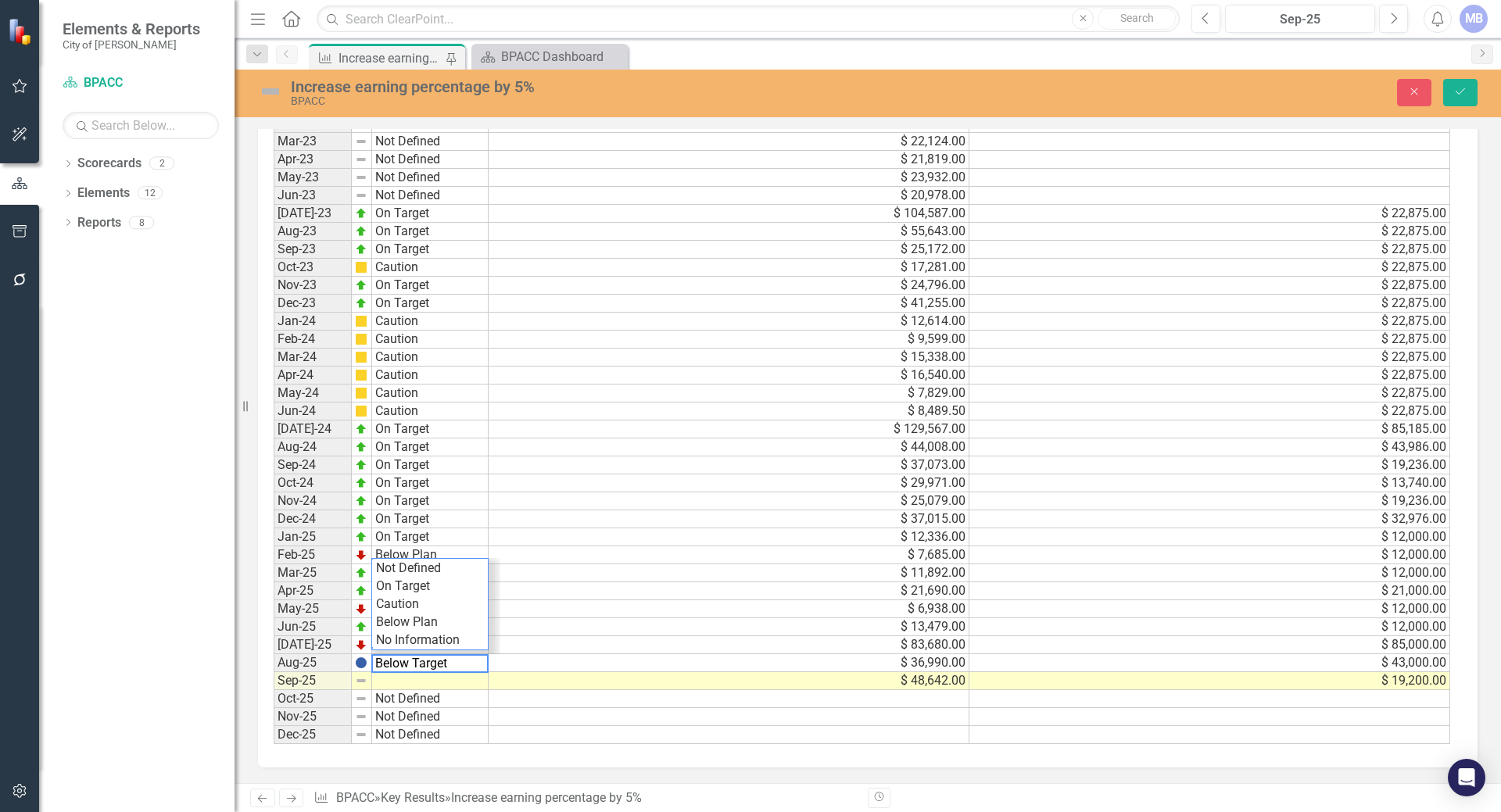
click at [362, 664] on img at bounding box center [361, 662] width 13 height 13
click at [407, 687] on td at bounding box center [430, 680] width 116 height 18
click at [403, 684] on td at bounding box center [430, 680] width 116 height 18
click at [425, 685] on td at bounding box center [430, 680] width 116 height 18
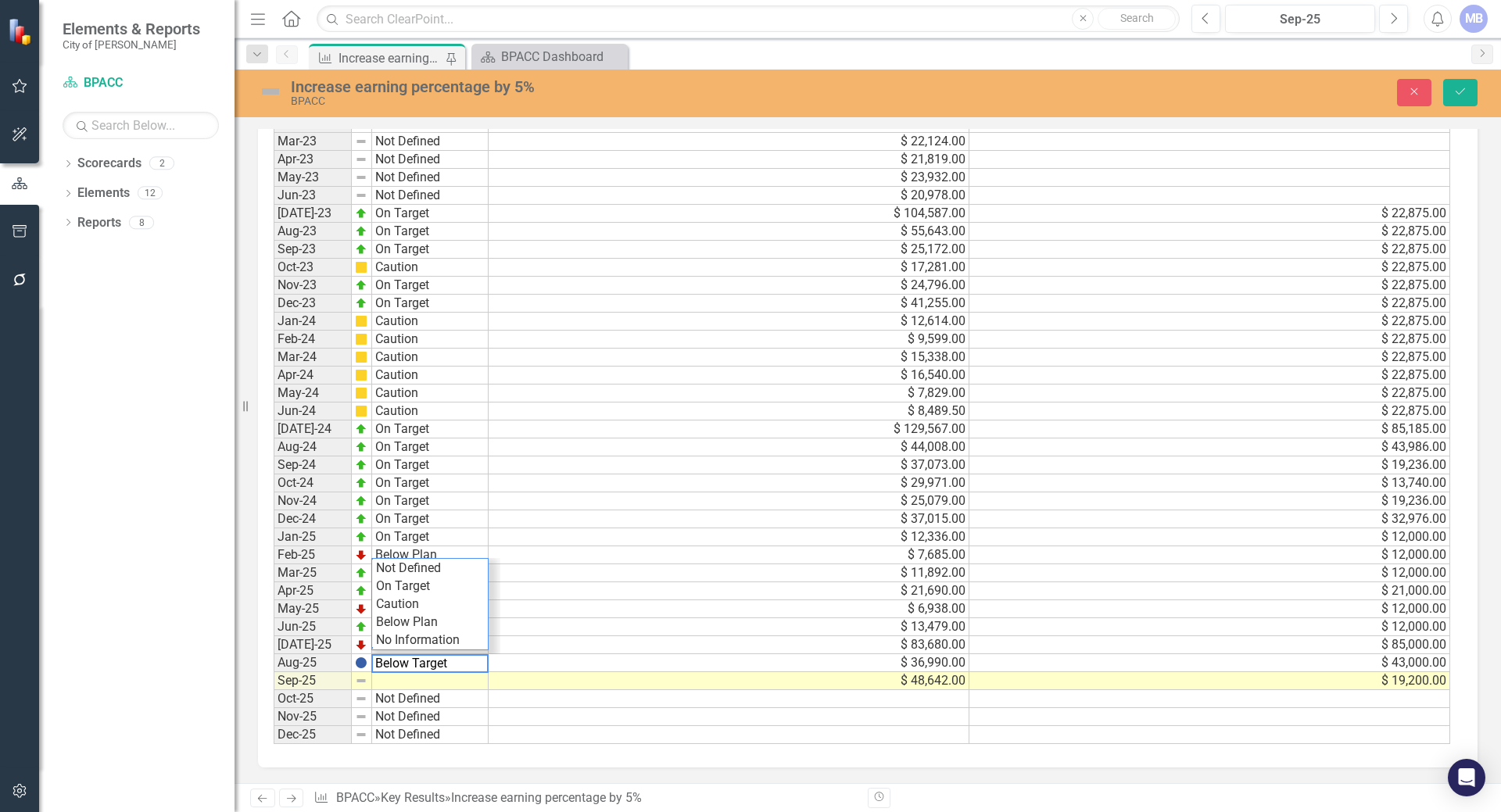
click at [418, 677] on td at bounding box center [430, 680] width 116 height 18
click at [526, 682] on td "$ 48,642.00" at bounding box center [729, 680] width 481 height 18
drag, startPoint x: 833, startPoint y: 712, endPoint x: 831, endPoint y: 703, distance: 9.2
click at [831, 708] on td at bounding box center [729, 716] width 481 height 18
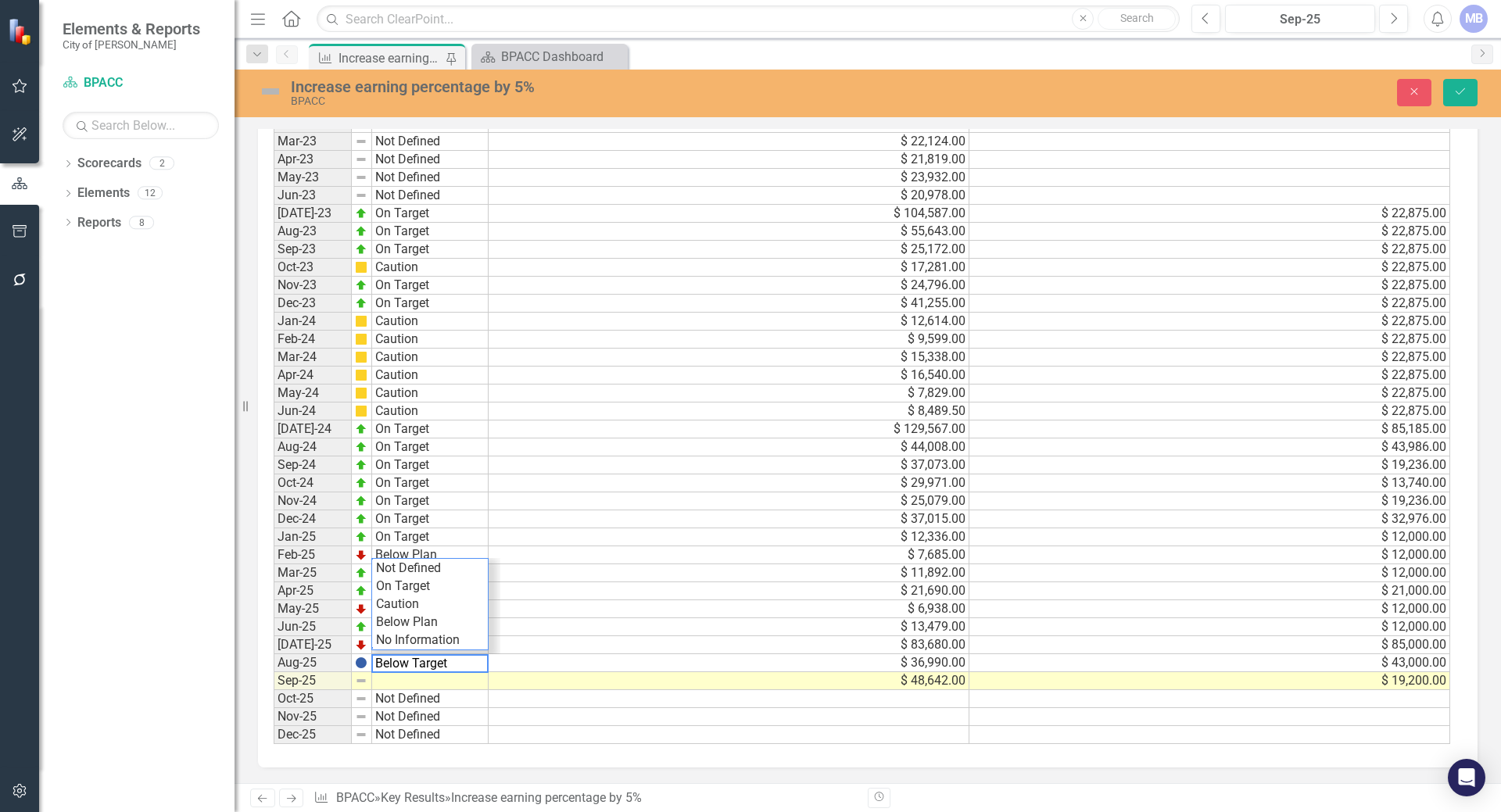
click at [361, 610] on img at bounding box center [361, 608] width 13 height 13
click at [458, 664] on textarea "Below Target" at bounding box center [430, 663] width 117 height 18
click at [463, 684] on td at bounding box center [430, 680] width 116 height 18
click at [365, 666] on img at bounding box center [361, 662] width 13 height 13
click at [365, 668] on img at bounding box center [361, 662] width 13 height 13
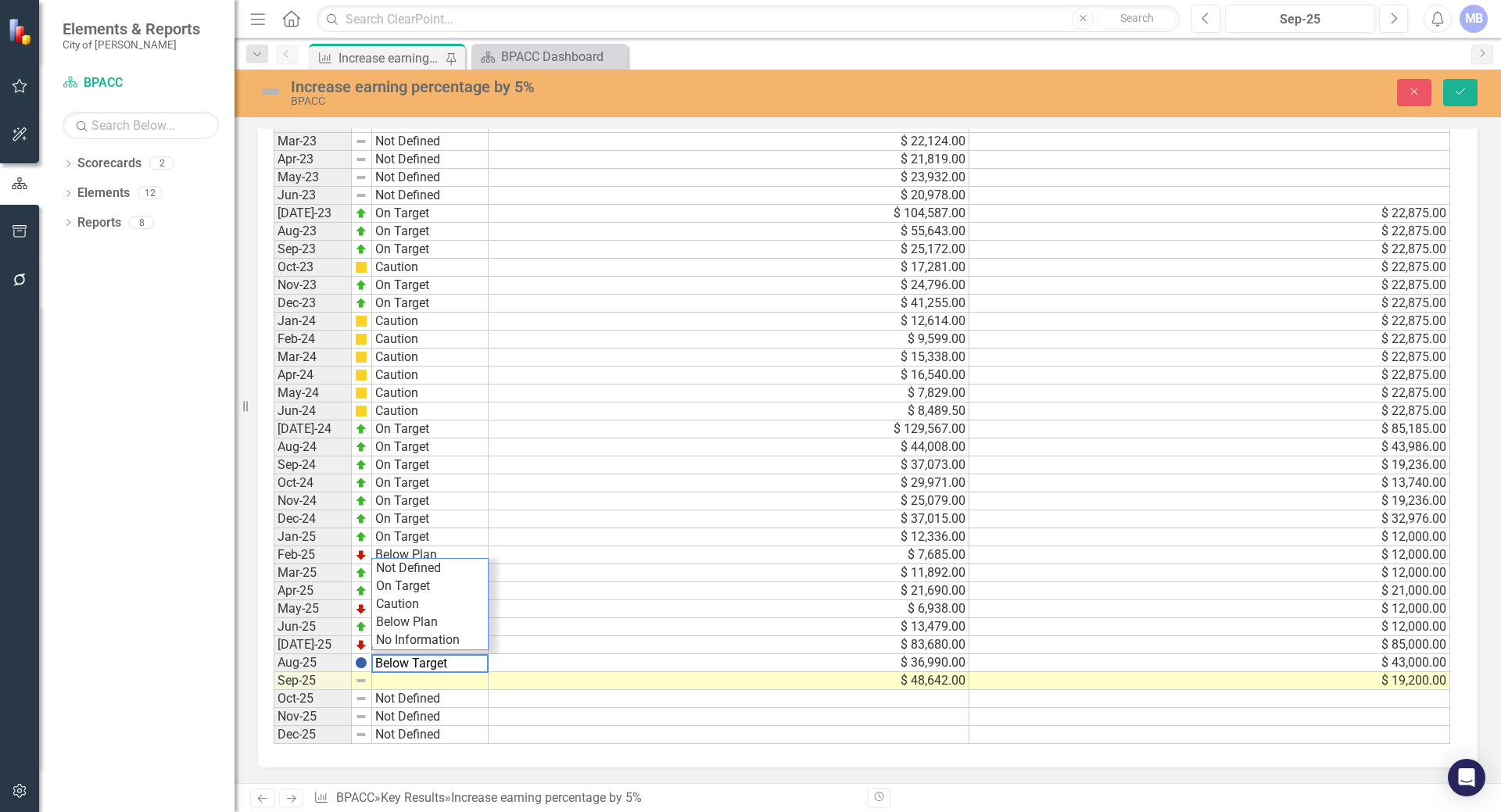
click at [365, 668] on img at bounding box center [361, 662] width 13 height 13
click at [396, 677] on td at bounding box center [430, 680] width 116 height 18
click at [458, 700] on td "Not Defined" at bounding box center [430, 698] width 116 height 18
click at [430, 682] on td at bounding box center [430, 680] width 116 height 18
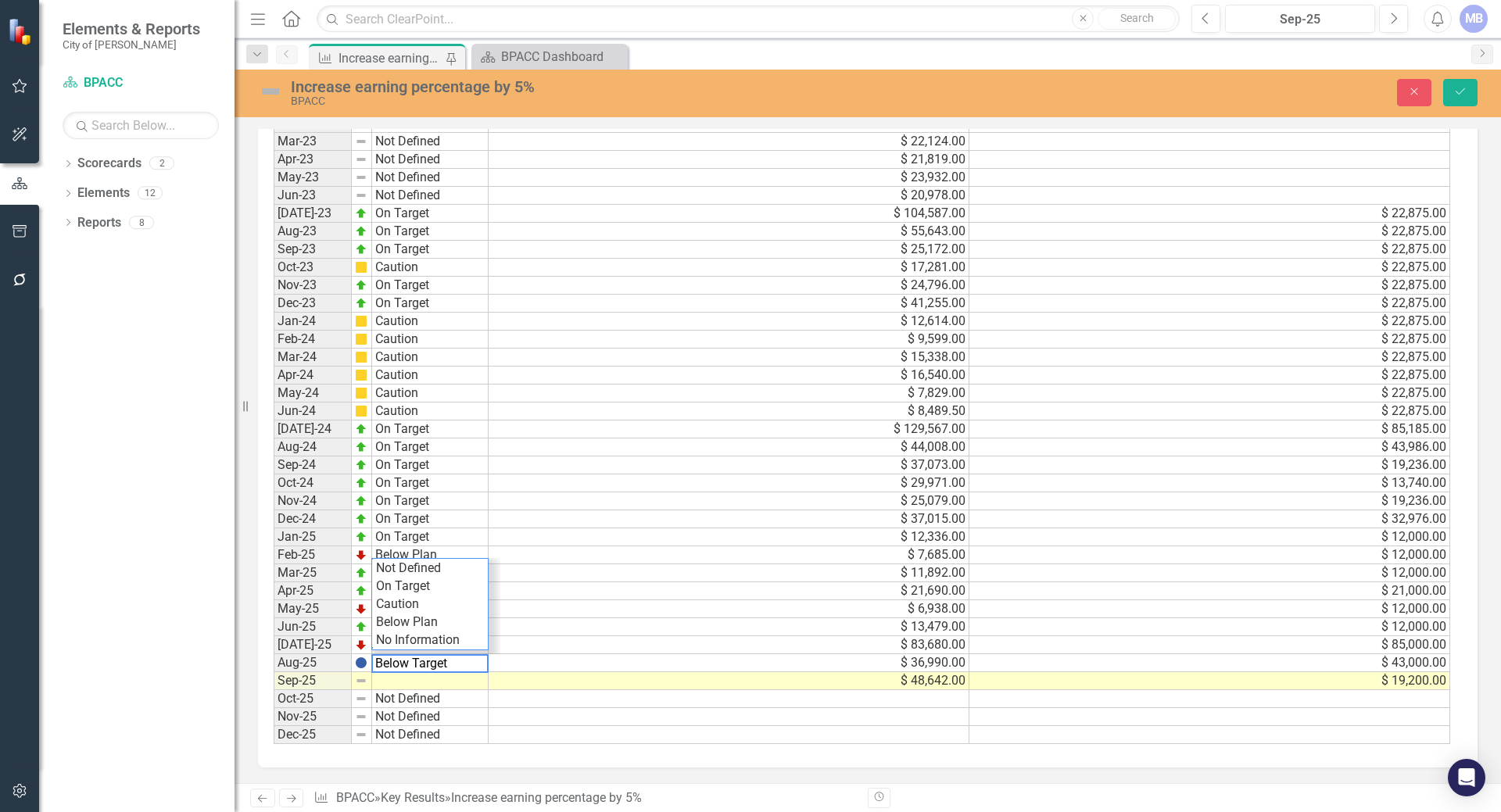
click at [430, 682] on td at bounding box center [430, 680] width 116 height 18
click at [193, 615] on div "Dropdown Scorecards 2 BPACC Community Relations Dropdown Elements 12 Dropdown O…" at bounding box center [137, 481] width 196 height 661
click at [392, 688] on td at bounding box center [430, 680] width 116 height 18
click at [395, 687] on td at bounding box center [430, 680] width 116 height 18
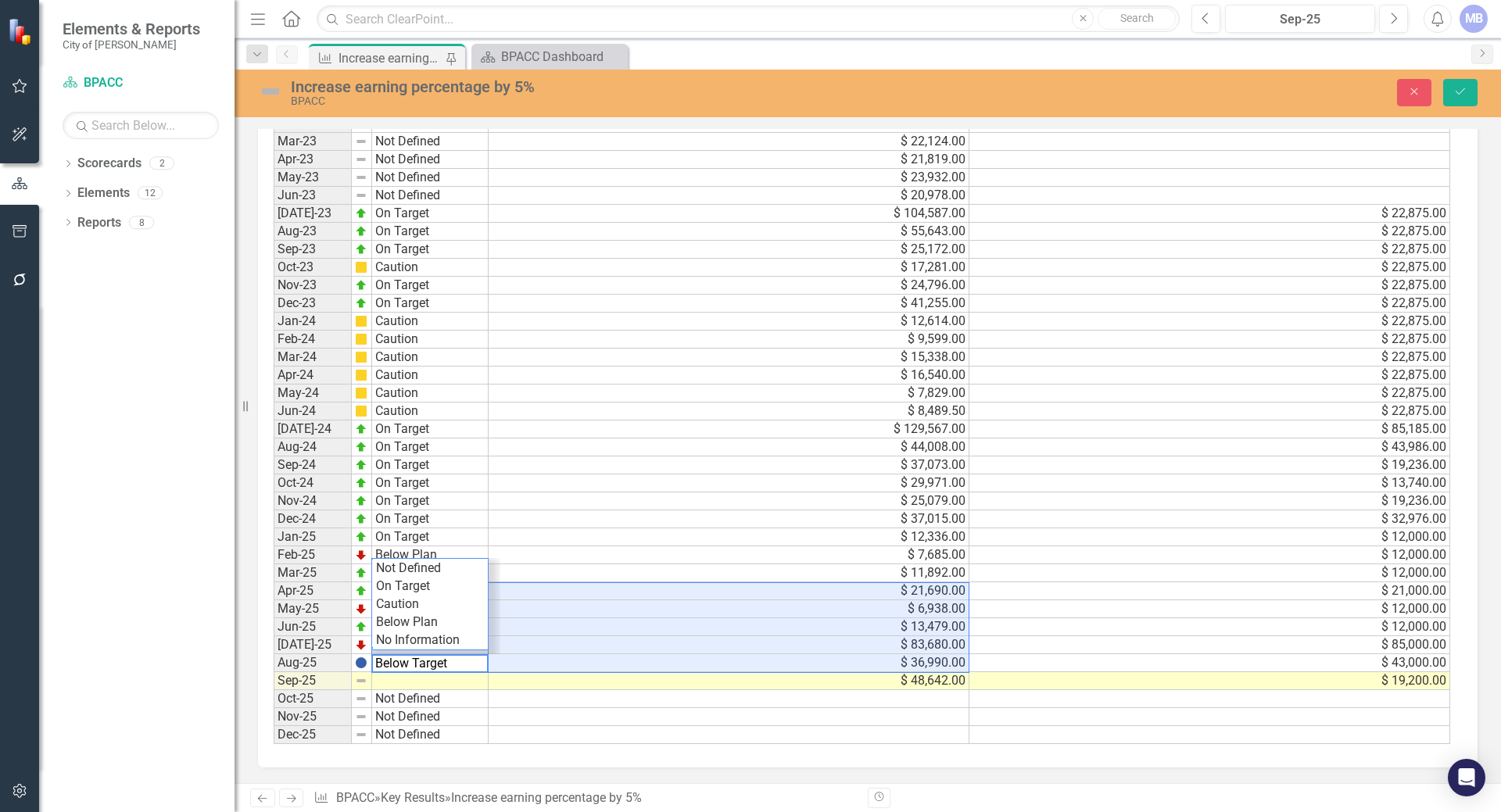
drag, startPoint x: 590, startPoint y: 600, endPoint x: 582, endPoint y: 605, distance: 9.4
click at [589, 600] on td "$ 21,690.00" at bounding box center [729, 590] width 481 height 18
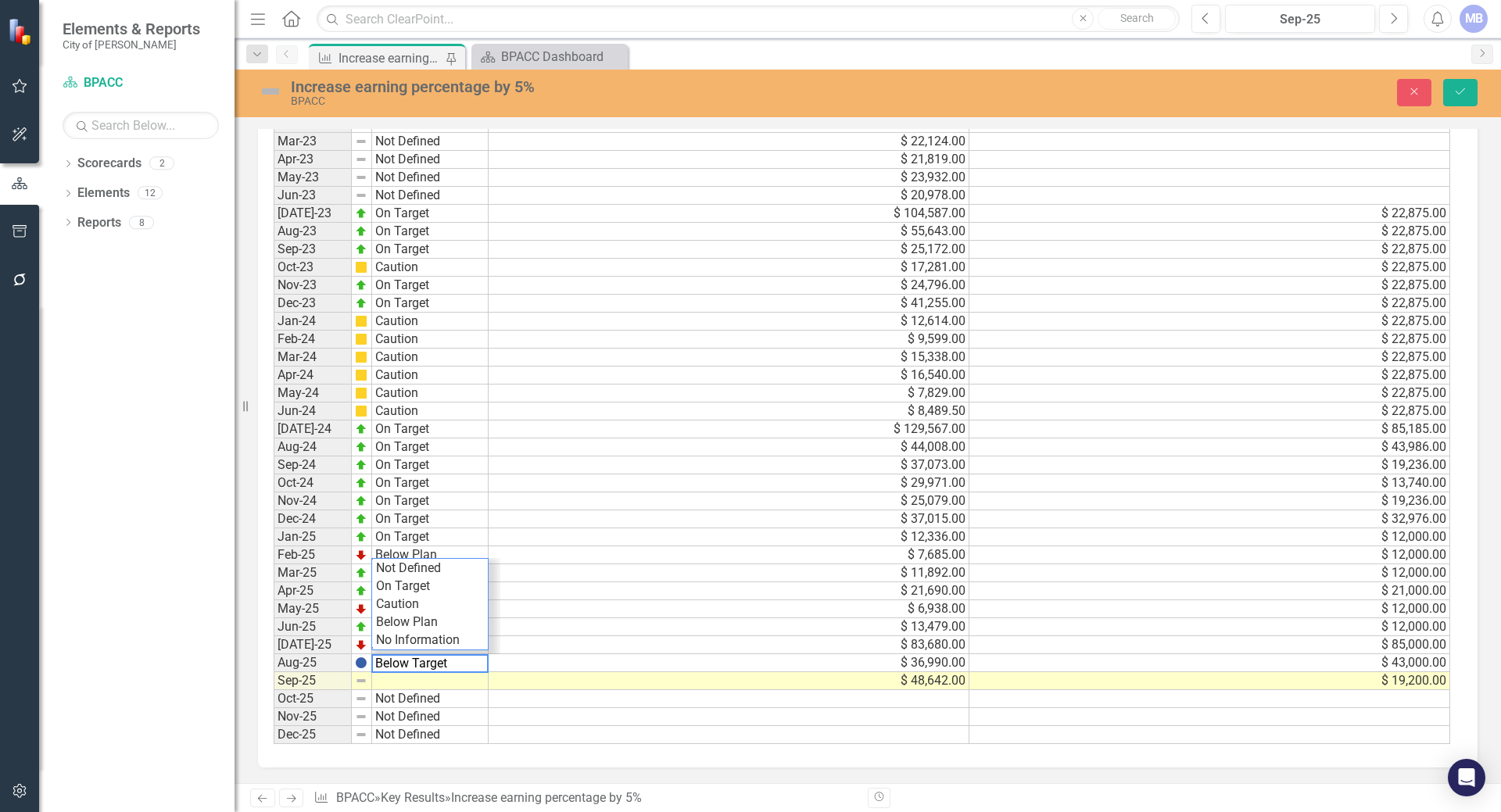
click at [457, 680] on td at bounding box center [430, 680] width 116 height 18
click at [455, 680] on td at bounding box center [430, 680] width 116 height 18
click at [458, 682] on td at bounding box center [430, 680] width 116 height 18
click at [401, 676] on td at bounding box center [430, 680] width 116 height 18
click at [361, 660] on img at bounding box center [361, 662] width 13 height 13
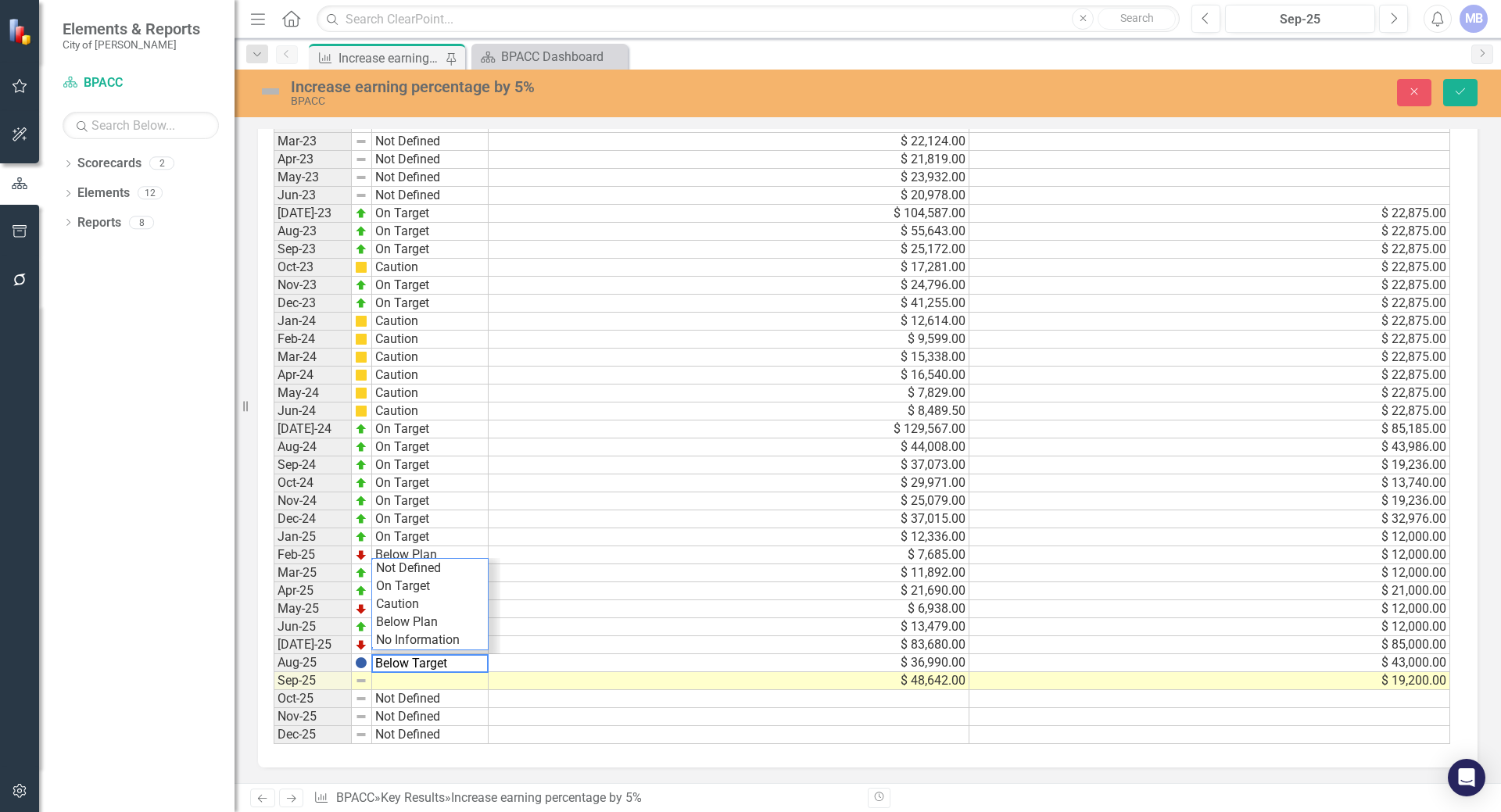
click at [361, 661] on img at bounding box center [361, 662] width 13 height 13
click at [358, 677] on img at bounding box center [361, 680] width 13 height 13
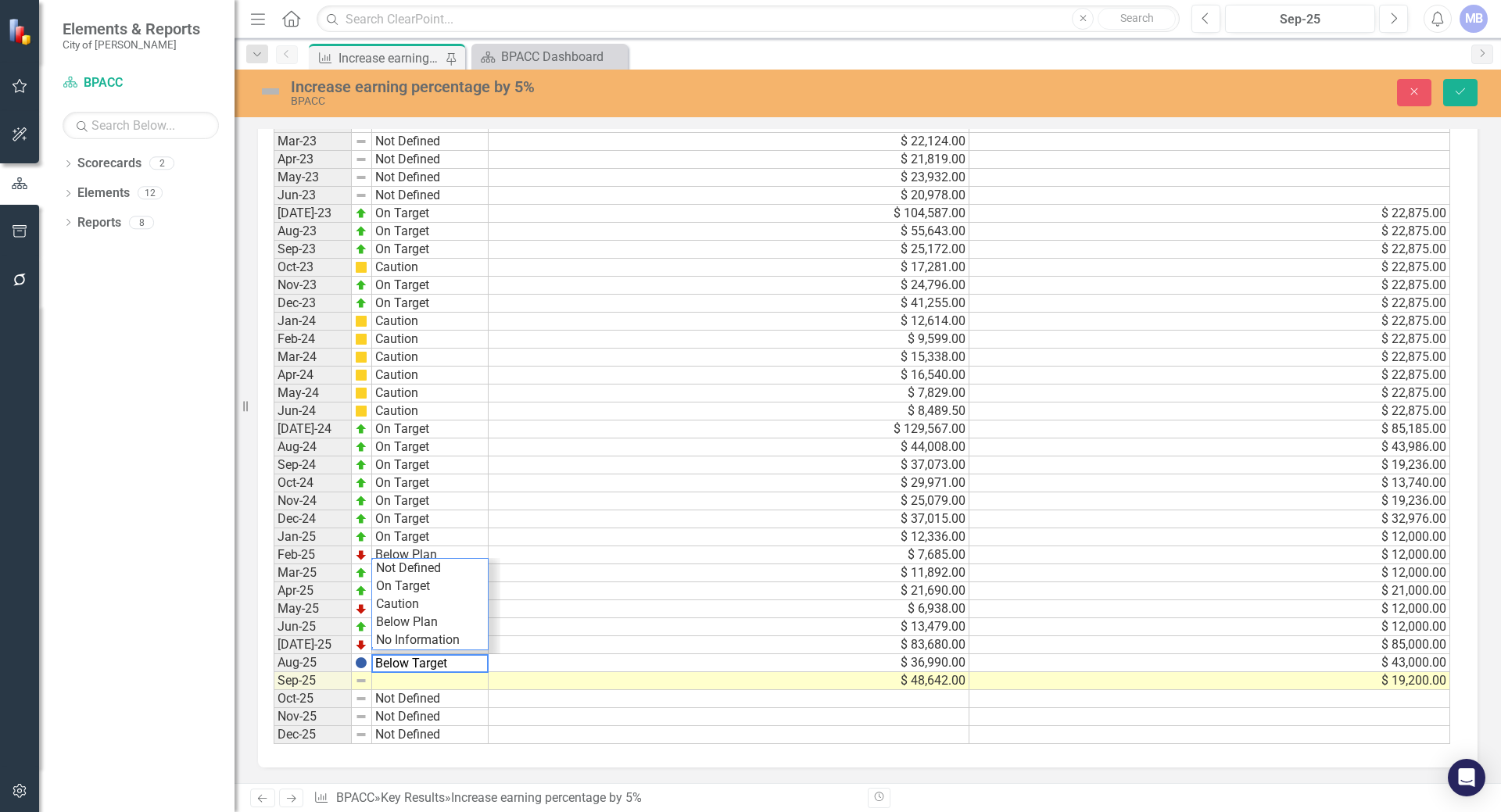
click at [387, 682] on td at bounding box center [430, 680] width 116 height 18
click at [390, 685] on td at bounding box center [430, 680] width 116 height 18
click at [388, 685] on td at bounding box center [430, 680] width 116 height 18
click at [519, 661] on td "$ 36,990.00" at bounding box center [729, 662] width 481 height 18
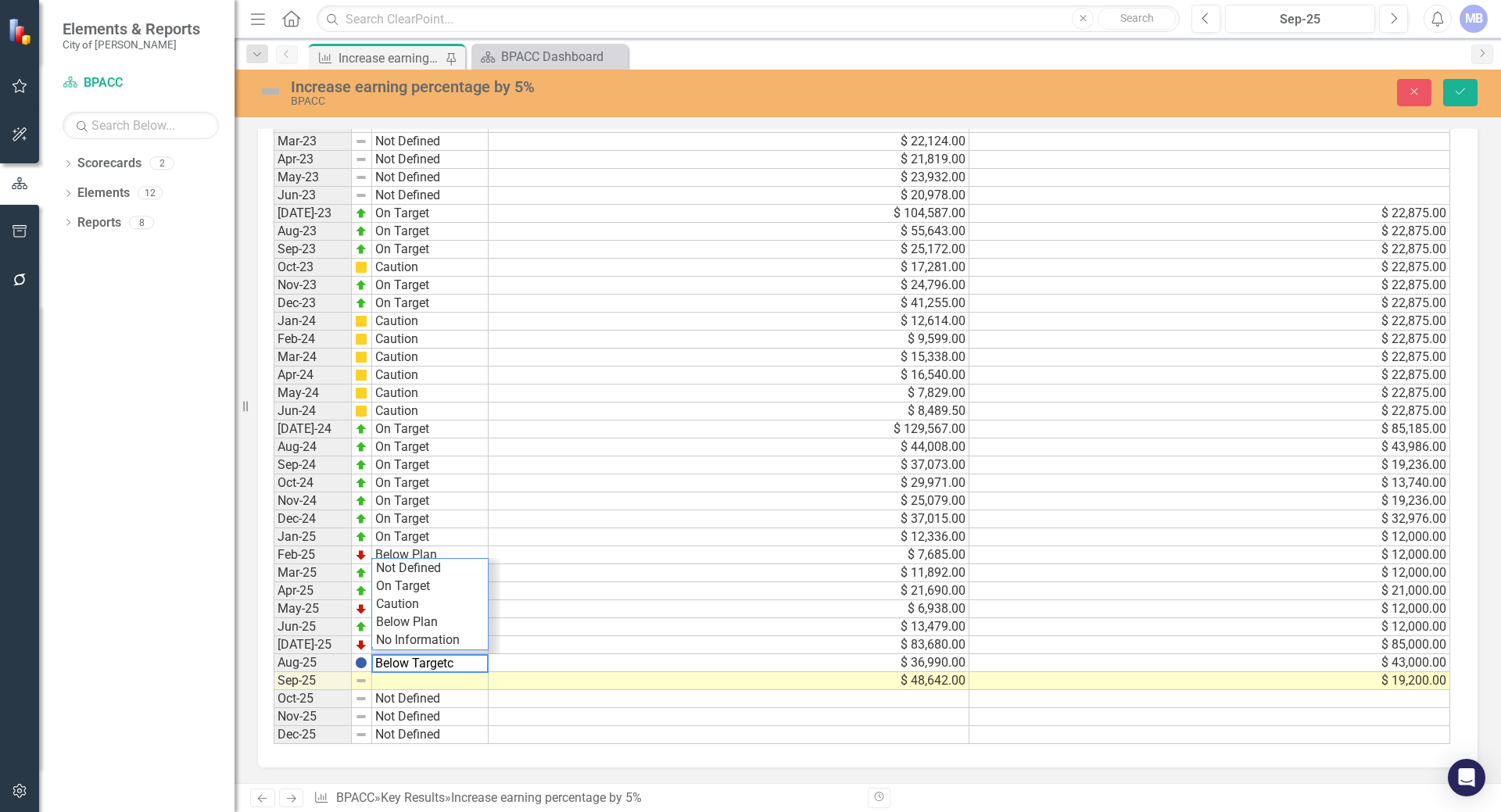
click at [422, 696] on td "Not Defined" at bounding box center [430, 698] width 116 height 18
click at [425, 677] on td at bounding box center [430, 680] width 116 height 18
click at [458, 660] on textarea "Below Targetc" at bounding box center [430, 663] width 117 height 18
click at [438, 680] on td at bounding box center [430, 680] width 116 height 18
click at [362, 666] on img at bounding box center [361, 662] width 13 height 13
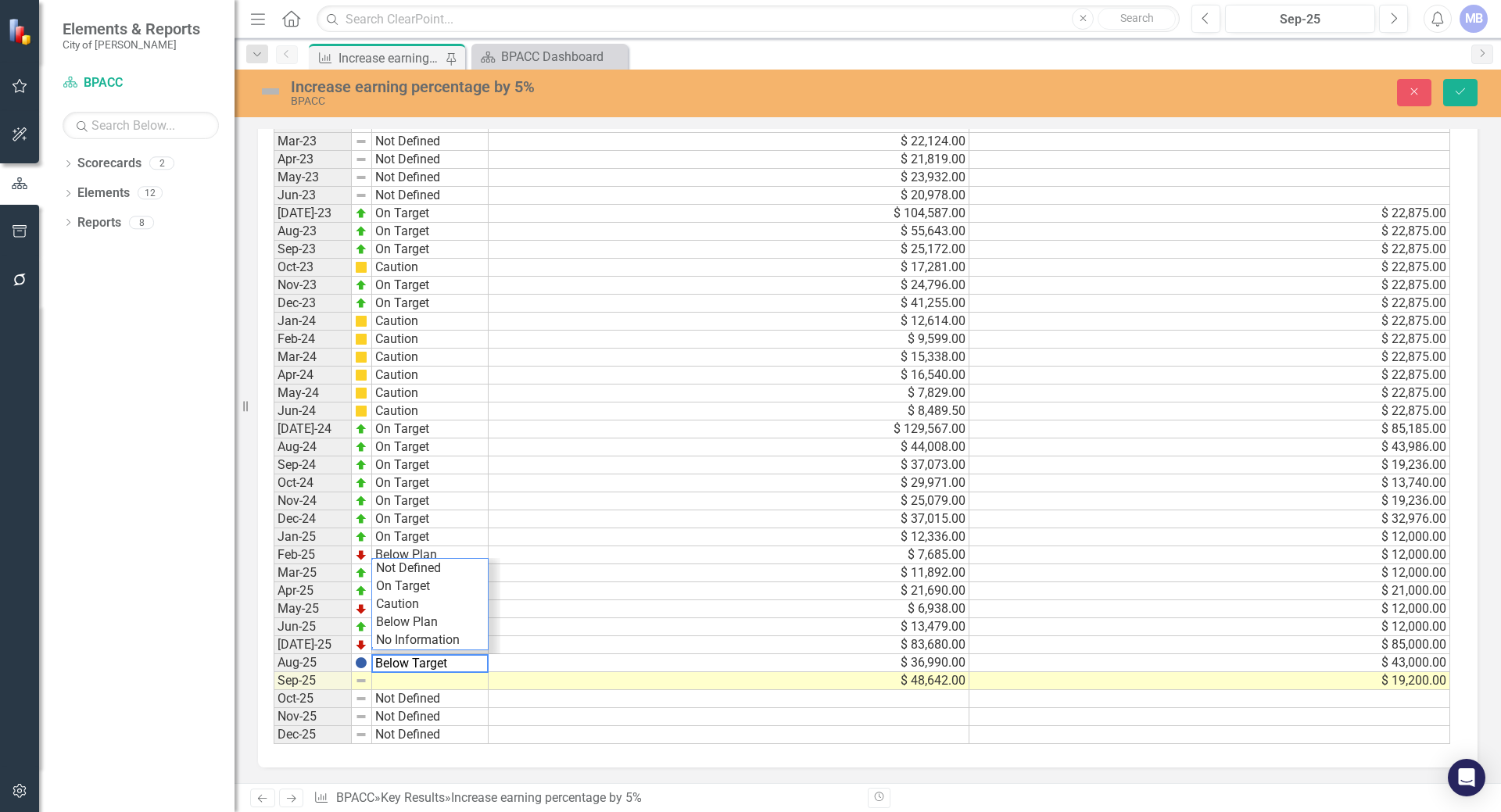
click at [362, 666] on img at bounding box center [361, 662] width 13 height 13
click at [362, 666] on img at bounding box center [361, 662] width 13 height 13
click at [361, 665] on img at bounding box center [361, 662] width 13 height 13
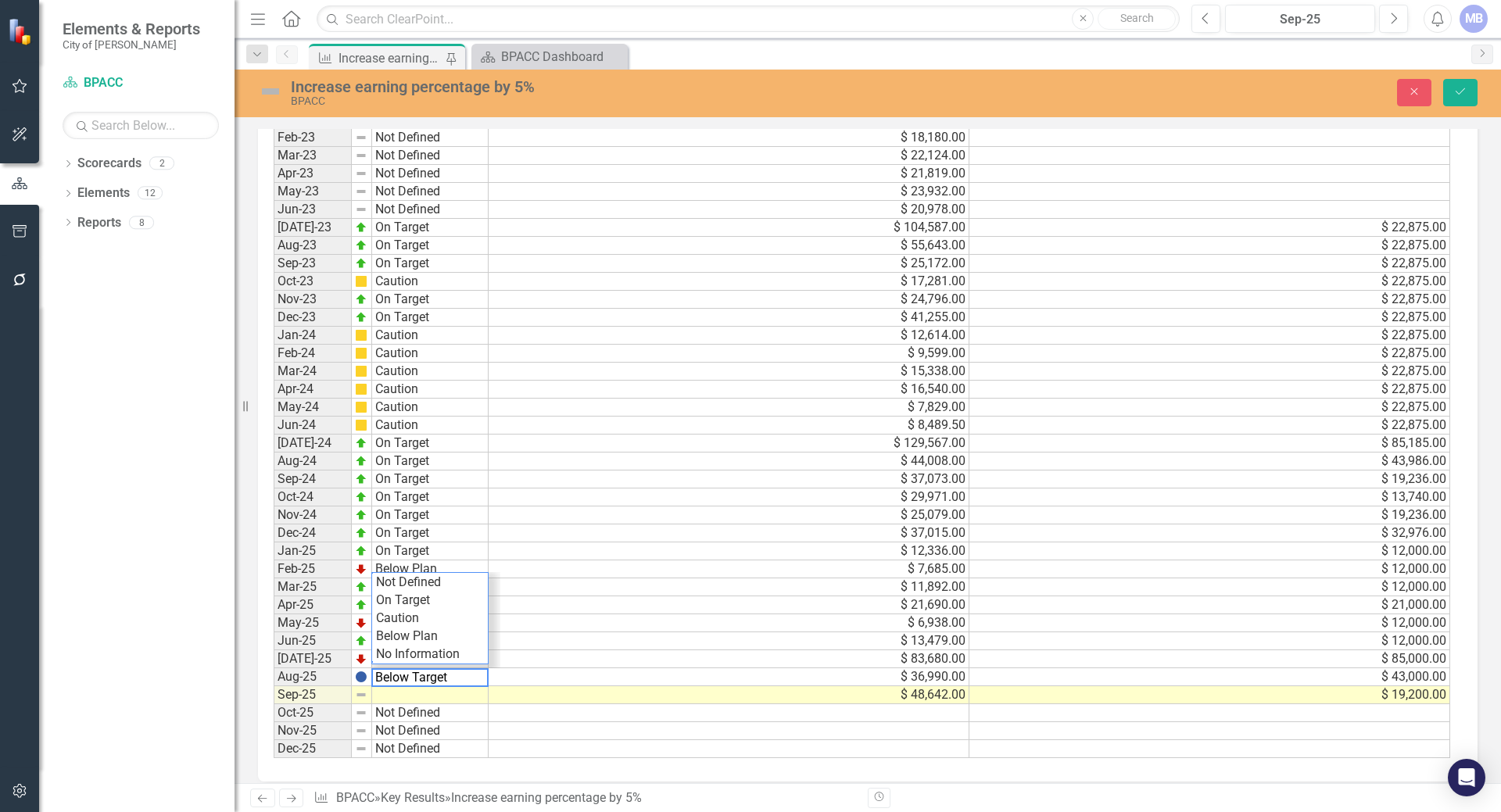
scroll to position [1172, 0]
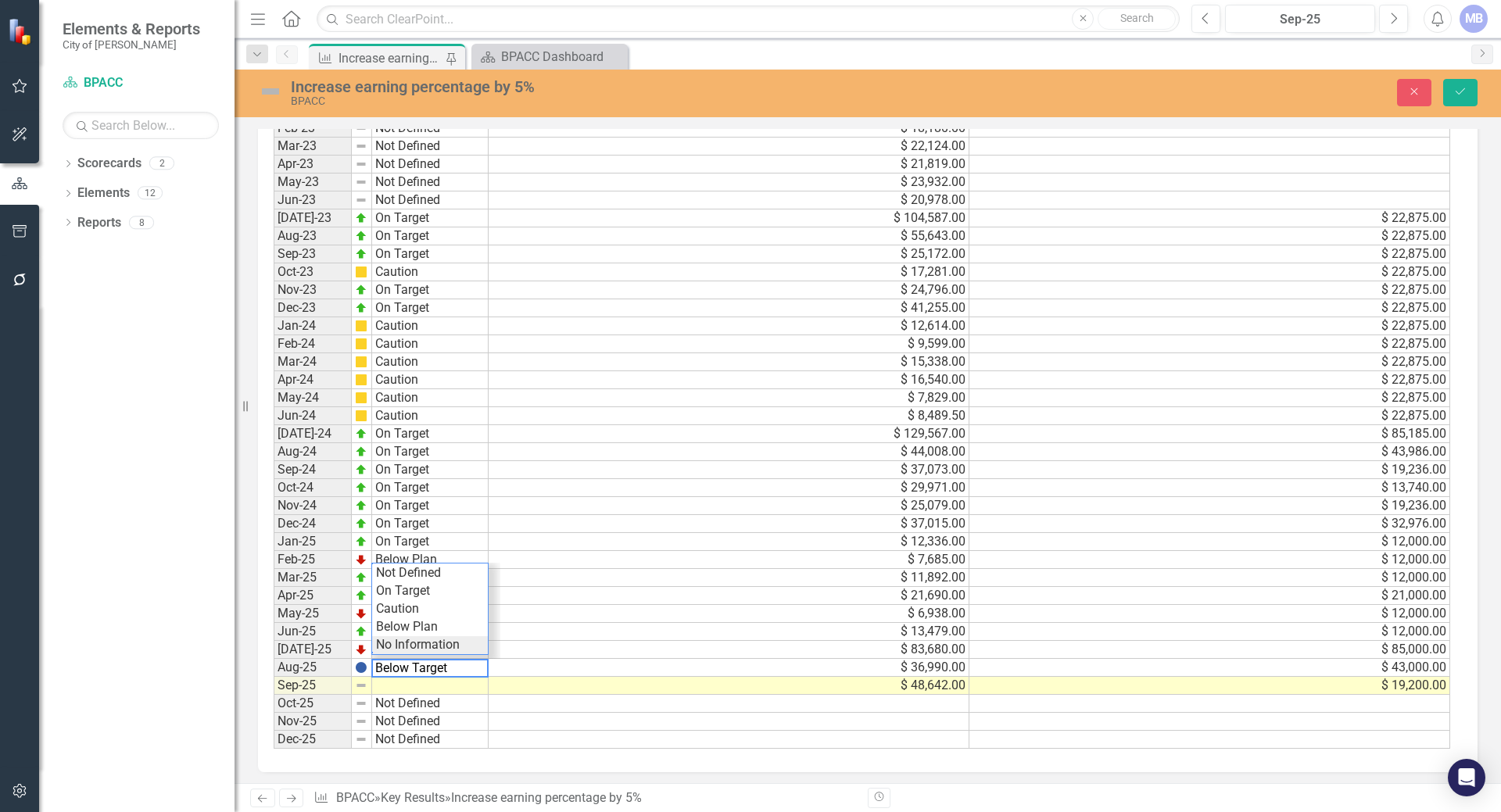
click at [393, 645] on div "Period Status Actual Target Jan-22 Not Defined Feb-22 Not Defined Mar-22 Not De…" at bounding box center [862, 308] width 1176 height 882
click at [393, 645] on td "Below Plan" at bounding box center [430, 649] width 116 height 18
click at [410, 667] on td "No Information" at bounding box center [430, 667] width 116 height 18
click at [399, 687] on td at bounding box center [430, 685] width 116 height 18
click at [397, 682] on td at bounding box center [430, 685] width 116 height 18
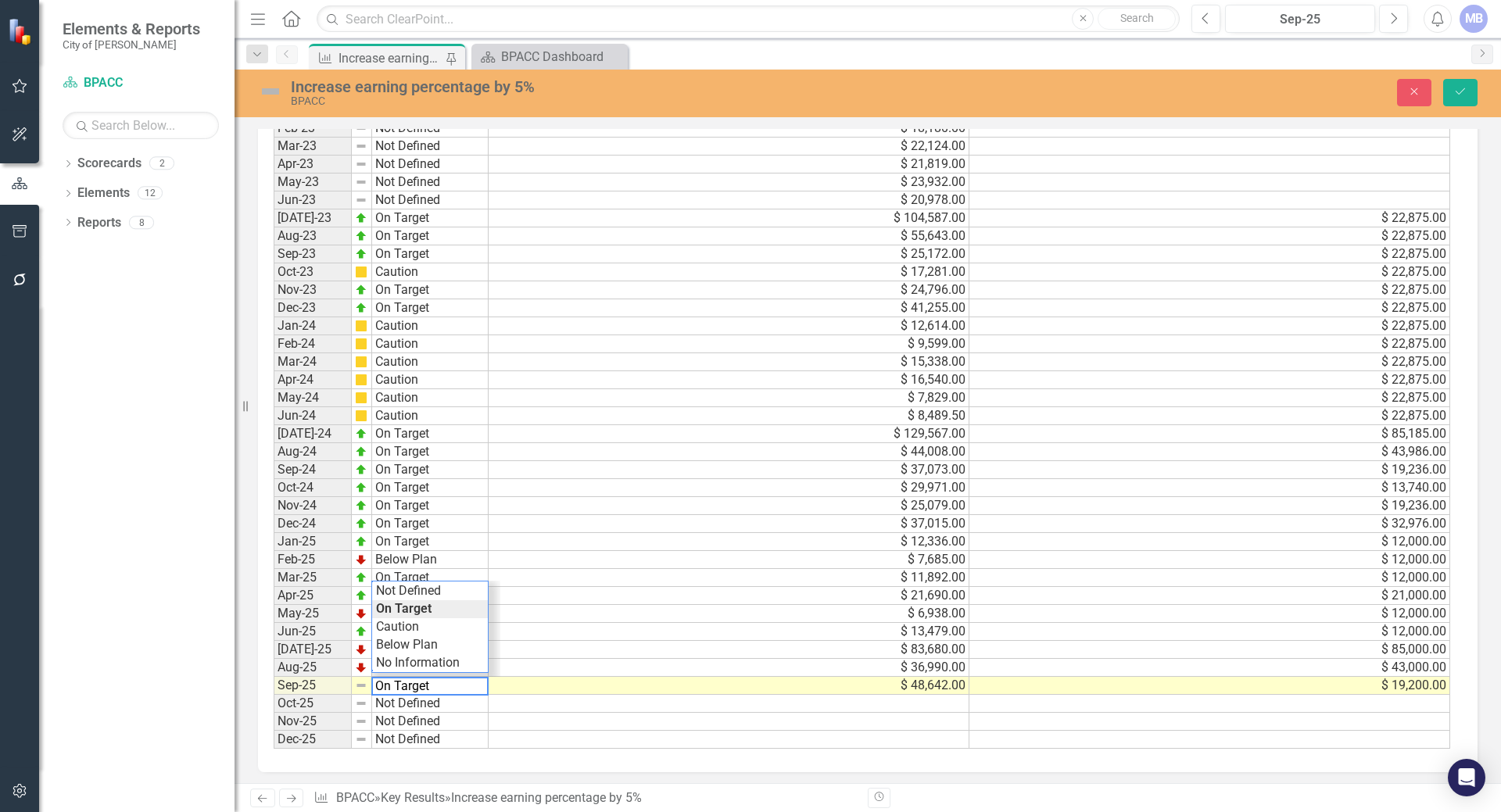
type textarea "On Target"
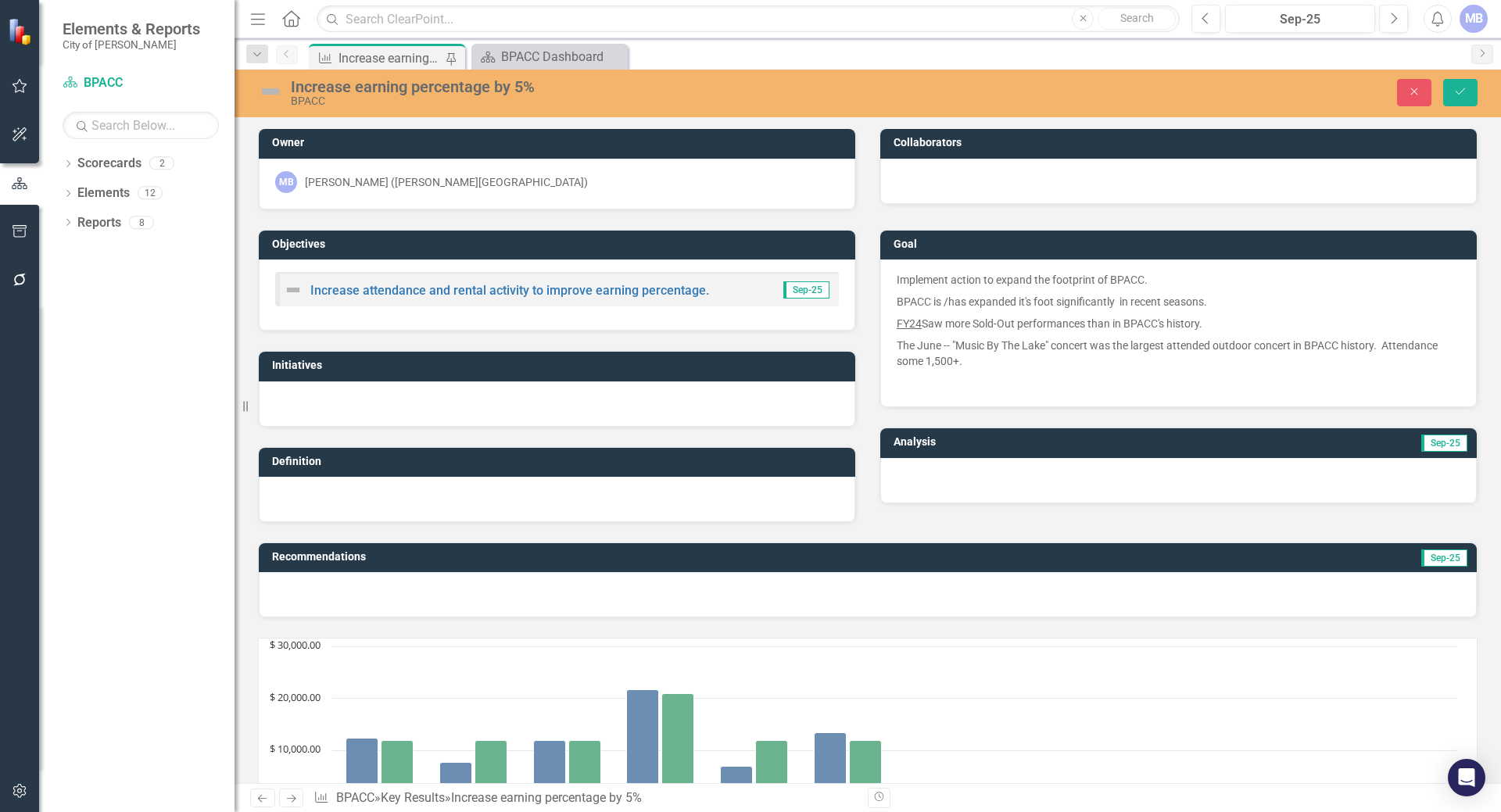
scroll to position [0, 0]
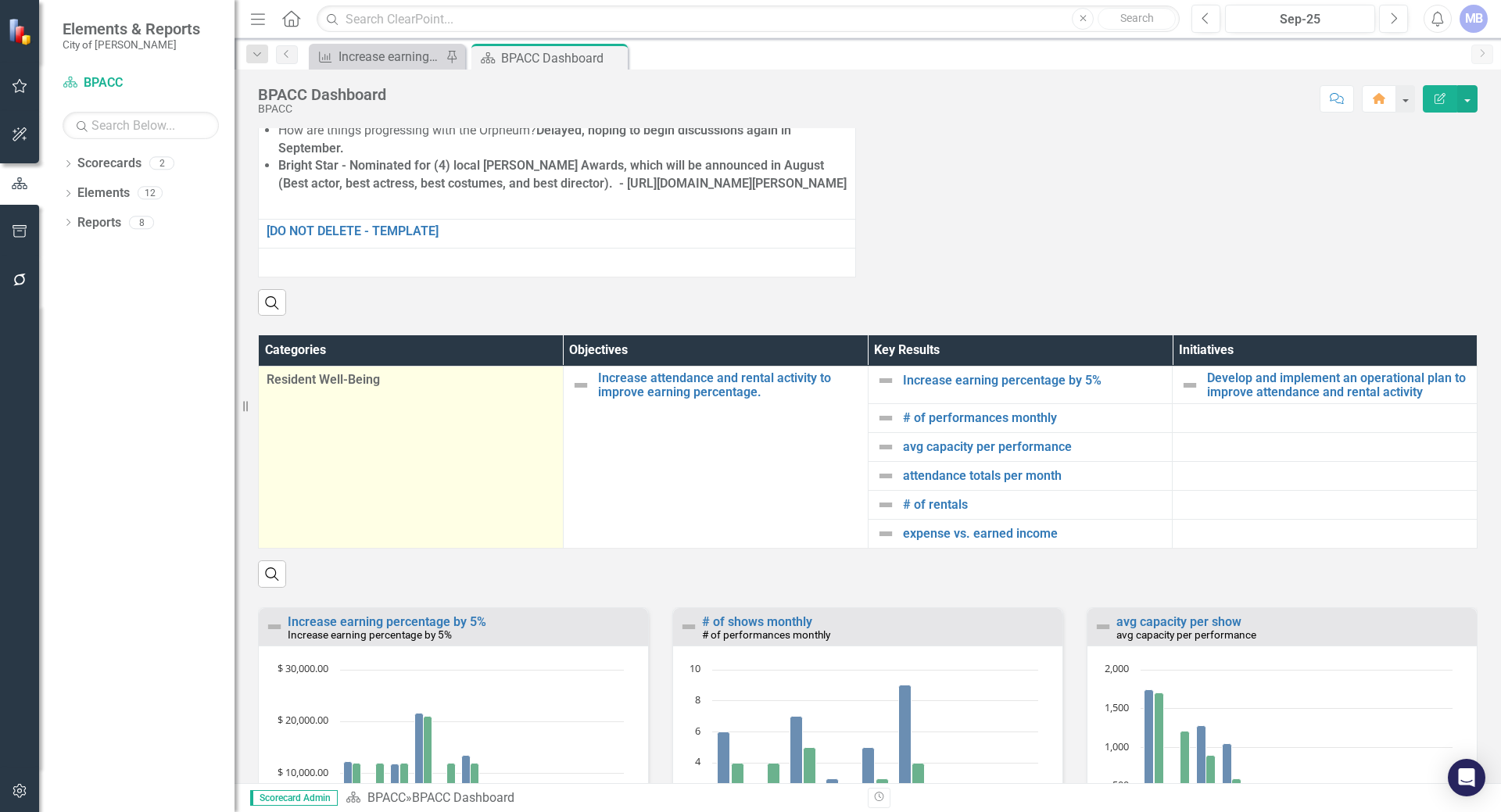
scroll to position [1328, 0]
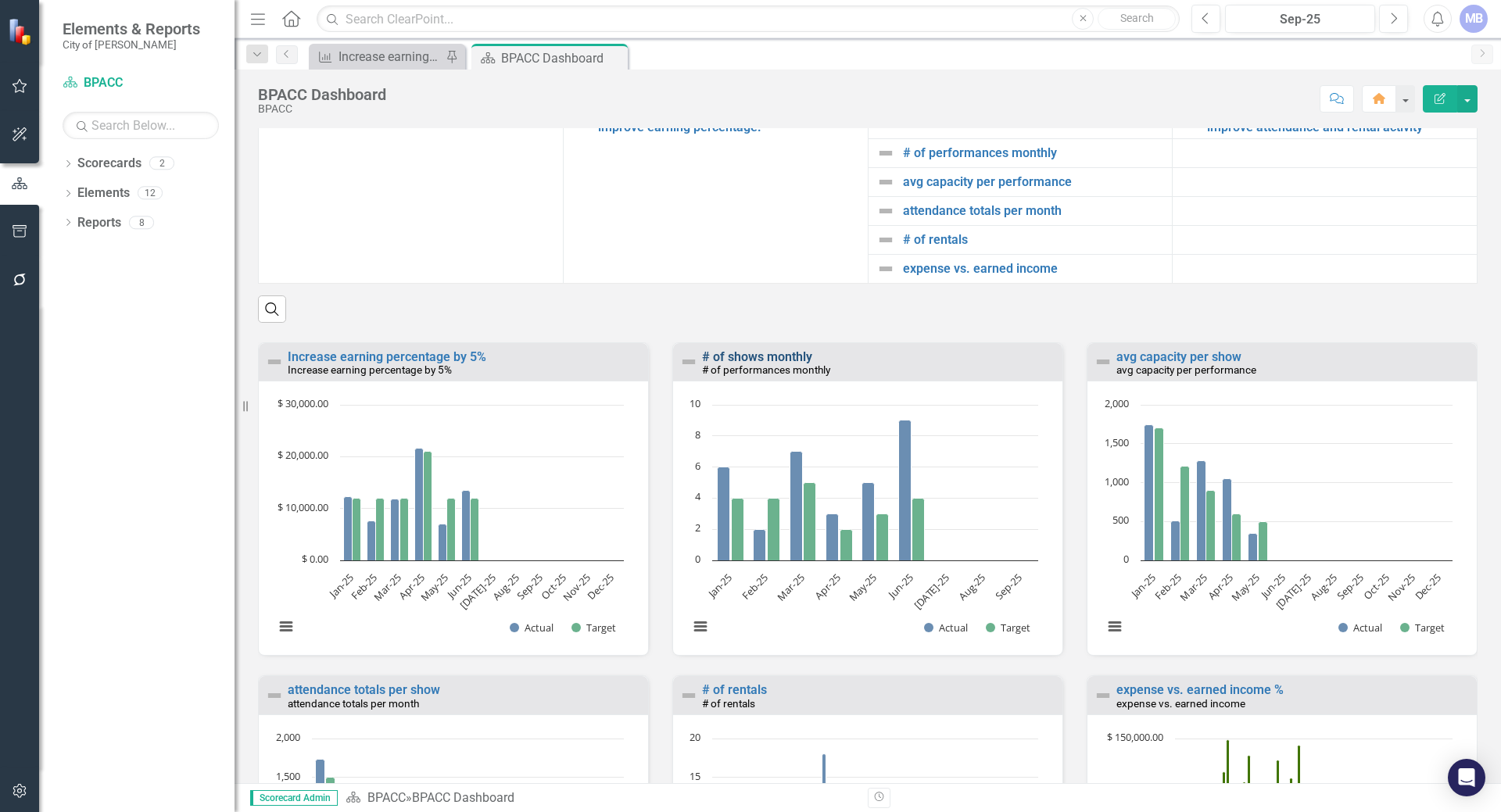
click at [747, 364] on link "# of shows monthly" at bounding box center [757, 357] width 110 height 15
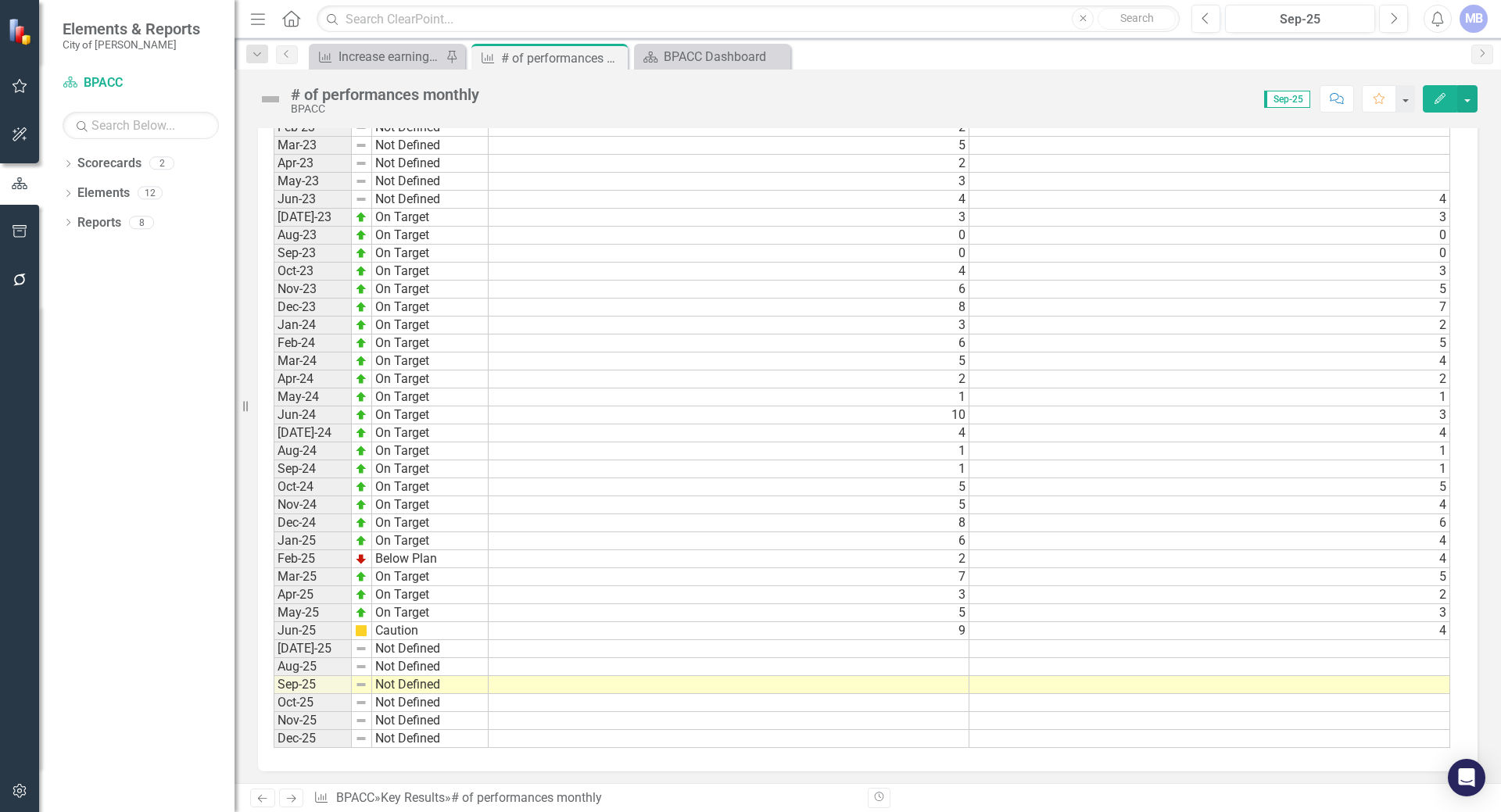
scroll to position [1176, 0]
click at [955, 643] on td at bounding box center [729, 644] width 481 height 18
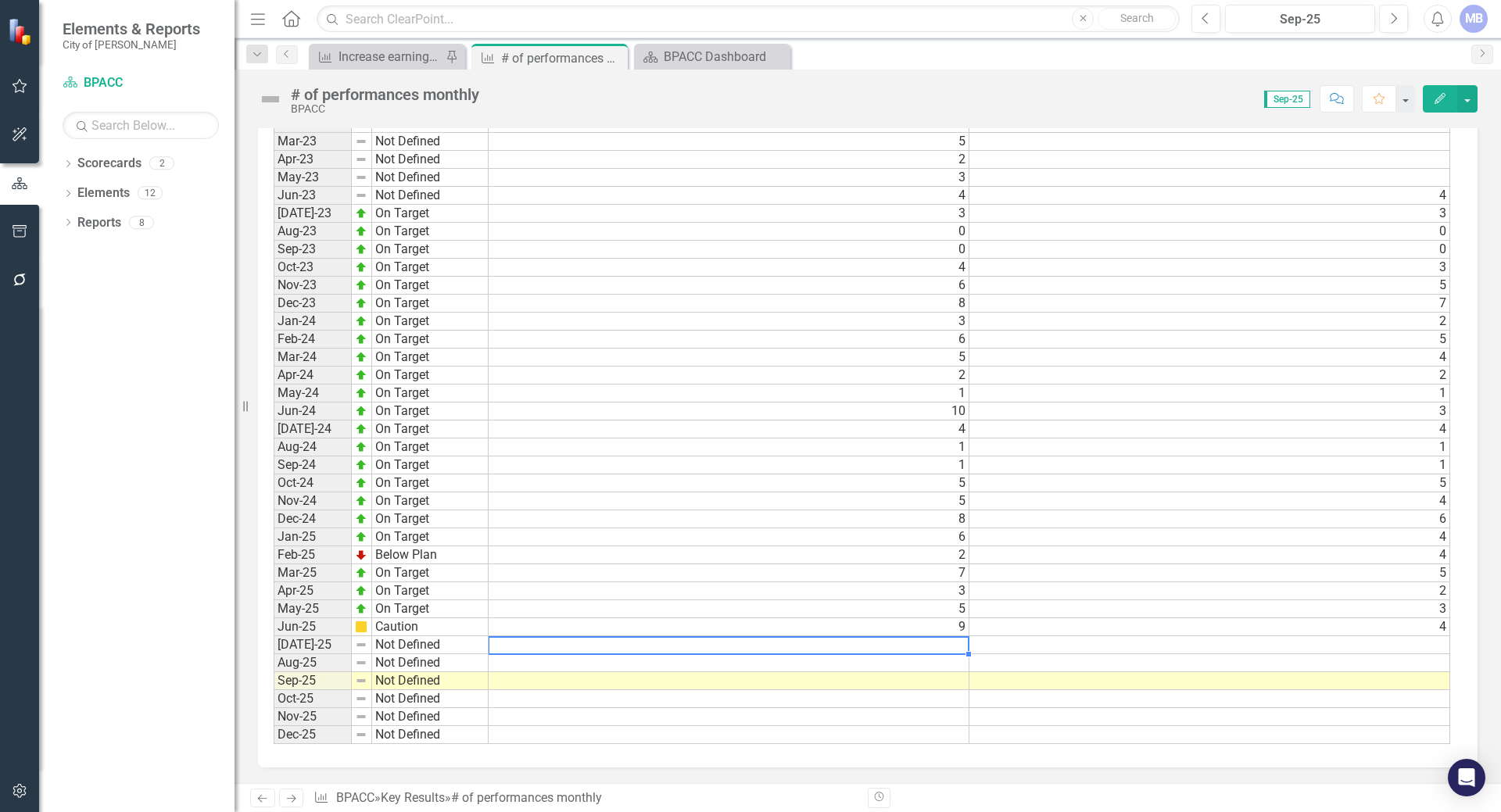
click at [945, 646] on td at bounding box center [729, 644] width 481 height 18
type textarea "6"
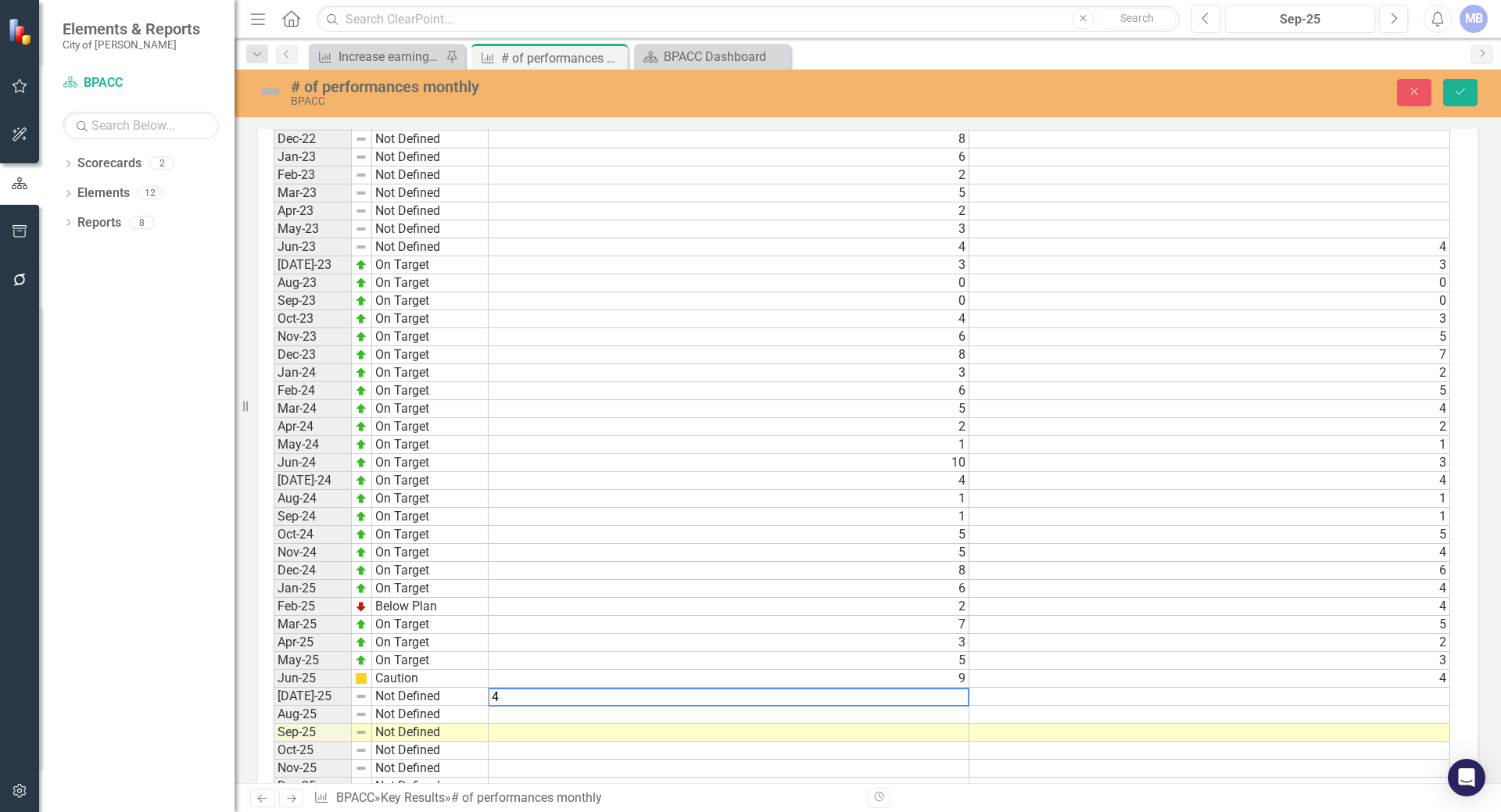
scroll to position [1098, 0]
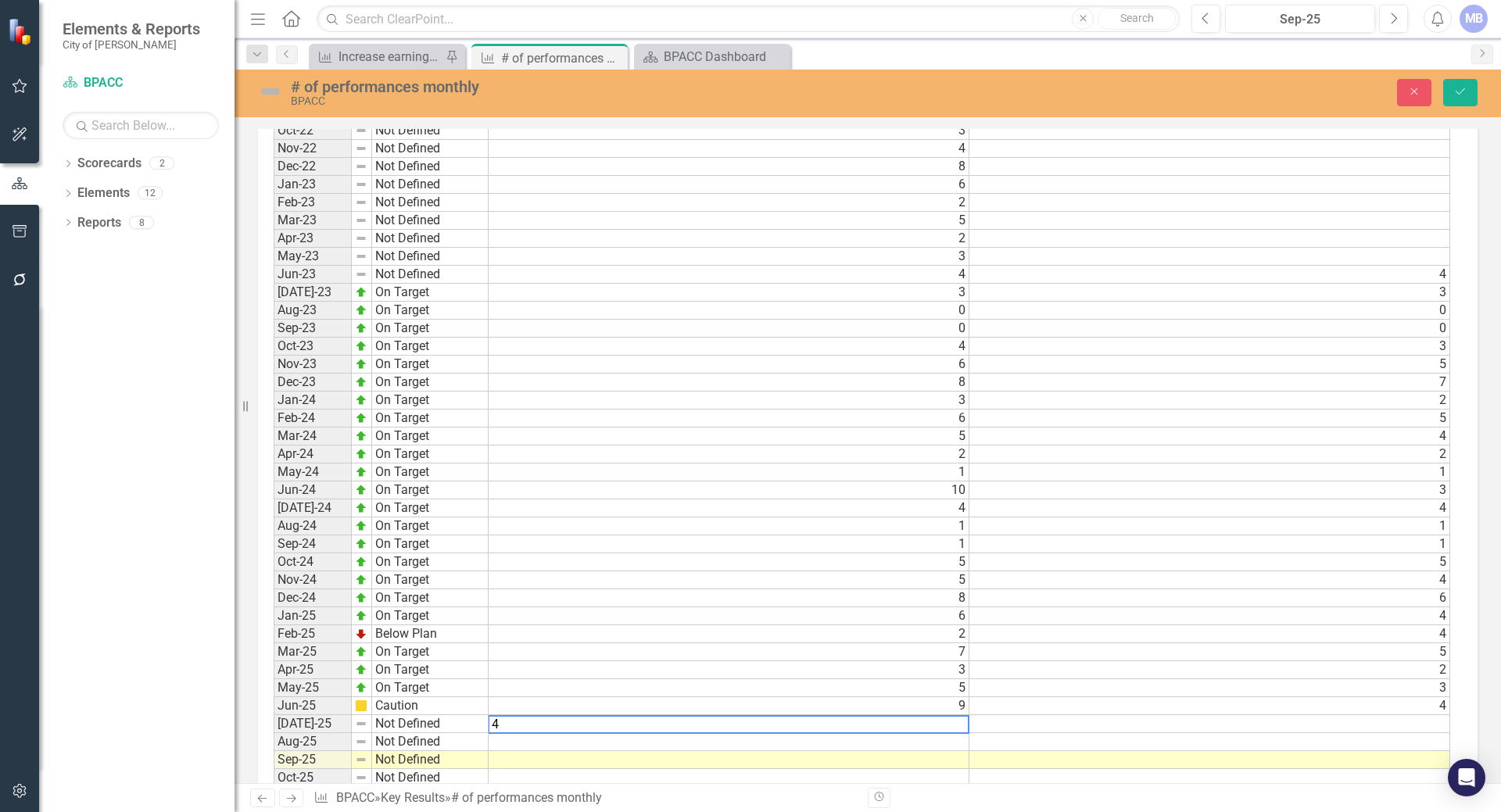
type textarea "4"
click at [991, 739] on td at bounding box center [1209, 741] width 481 height 18
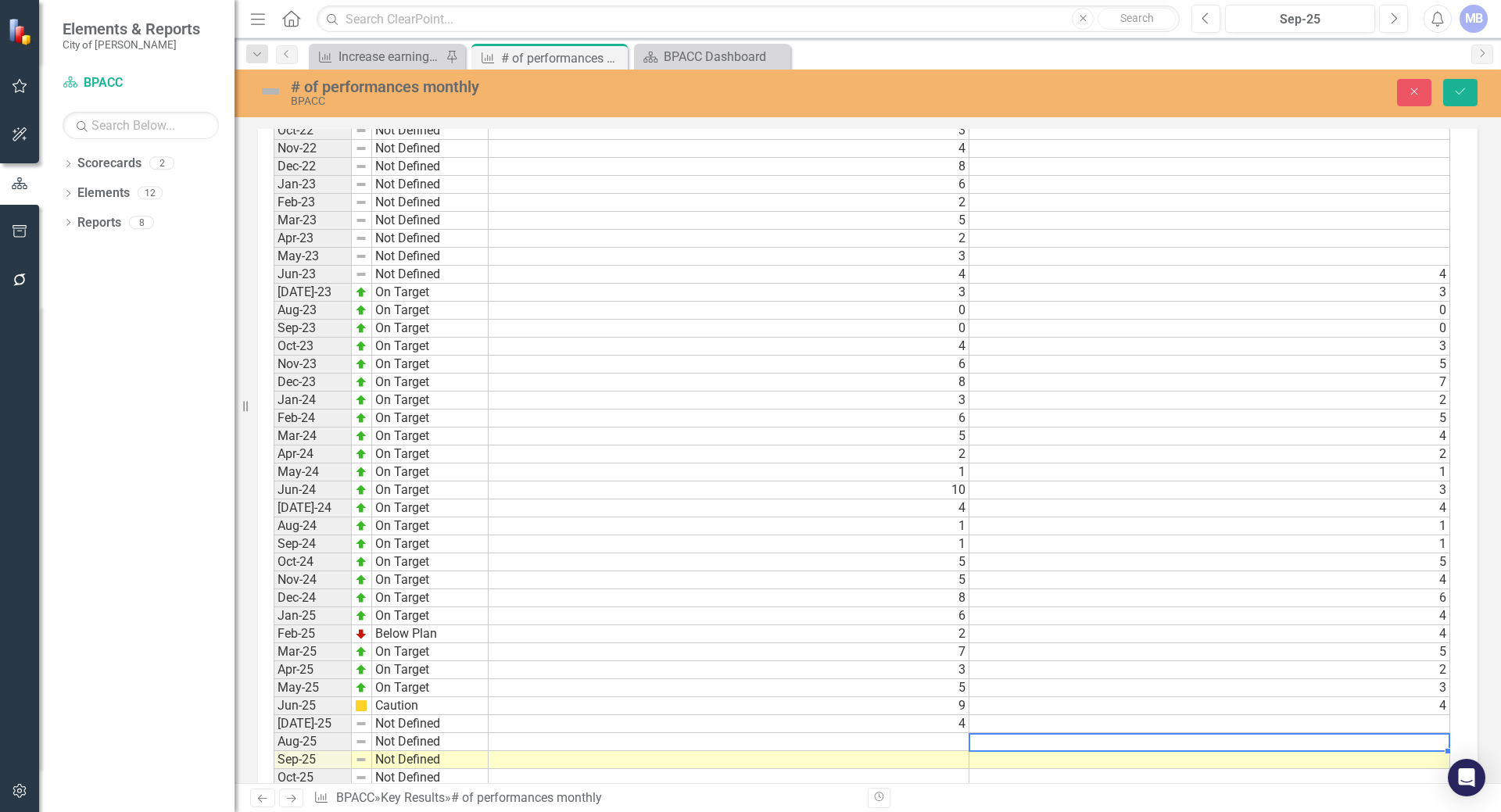
click at [994, 718] on td at bounding box center [1209, 723] width 481 height 18
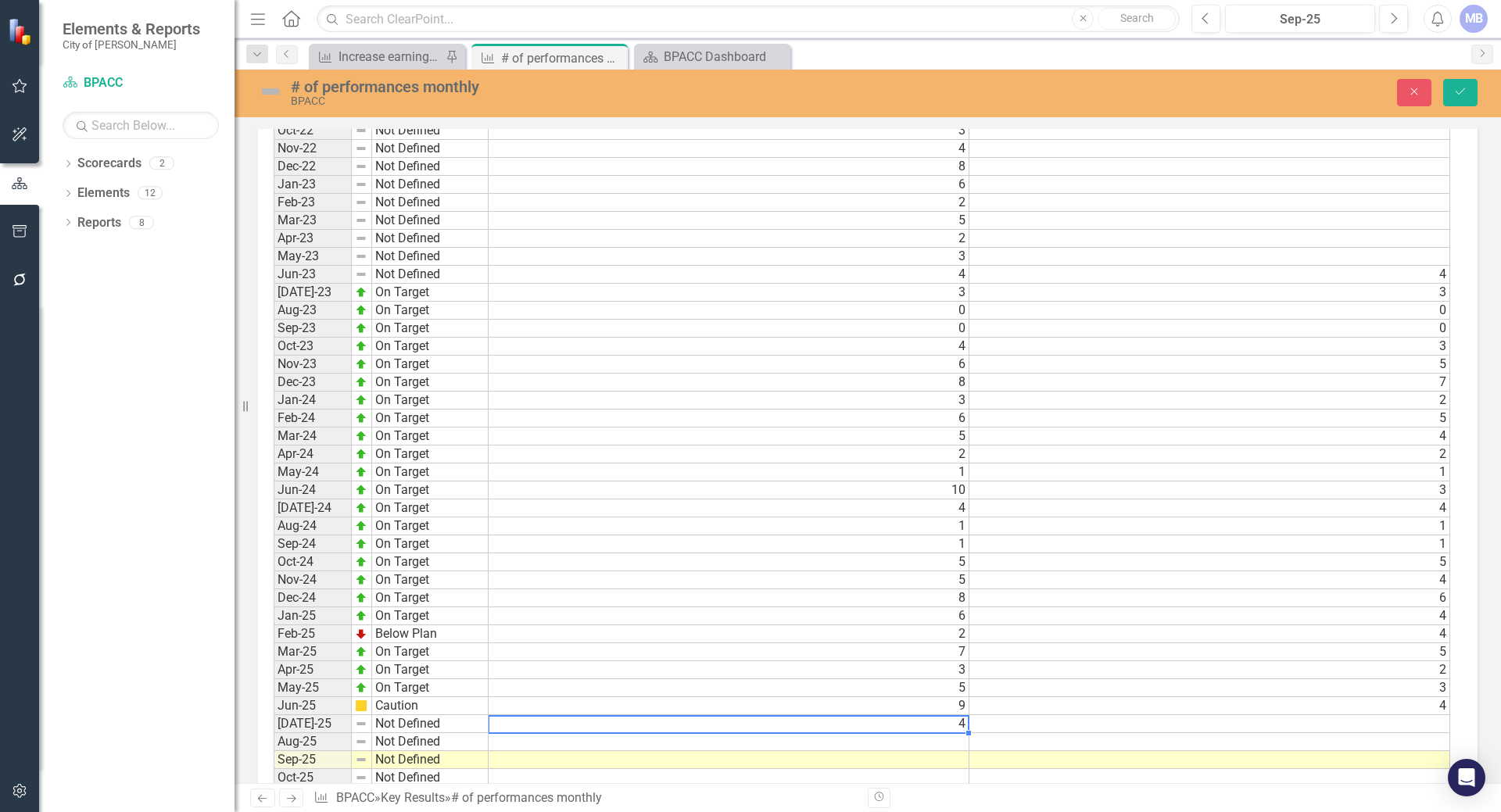
click at [943, 723] on td "4" at bounding box center [729, 723] width 481 height 18
type textarea "2"
click at [1008, 723] on td at bounding box center [1209, 723] width 481 height 18
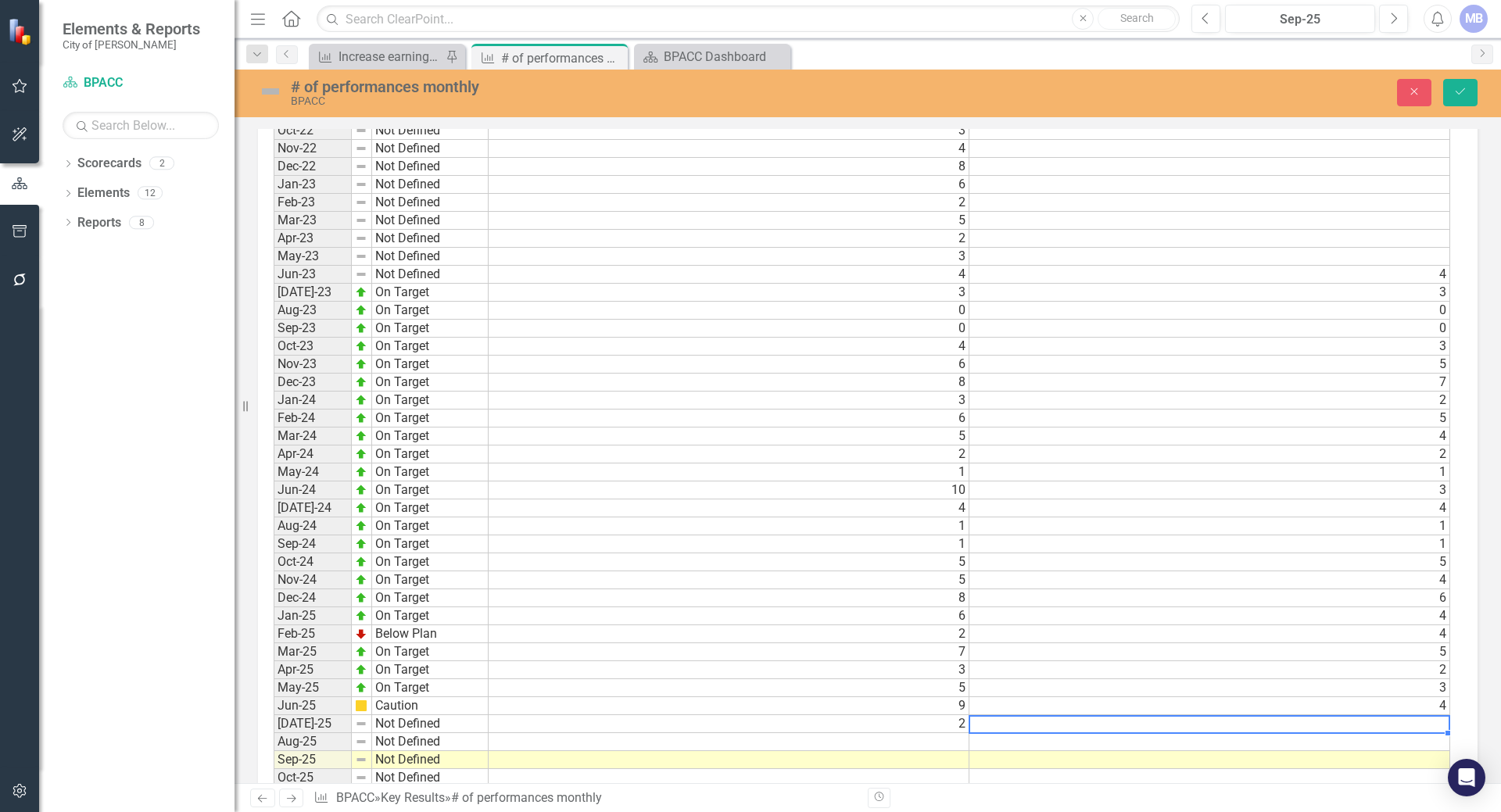
click at [945, 723] on td "2" at bounding box center [729, 723] width 481 height 18
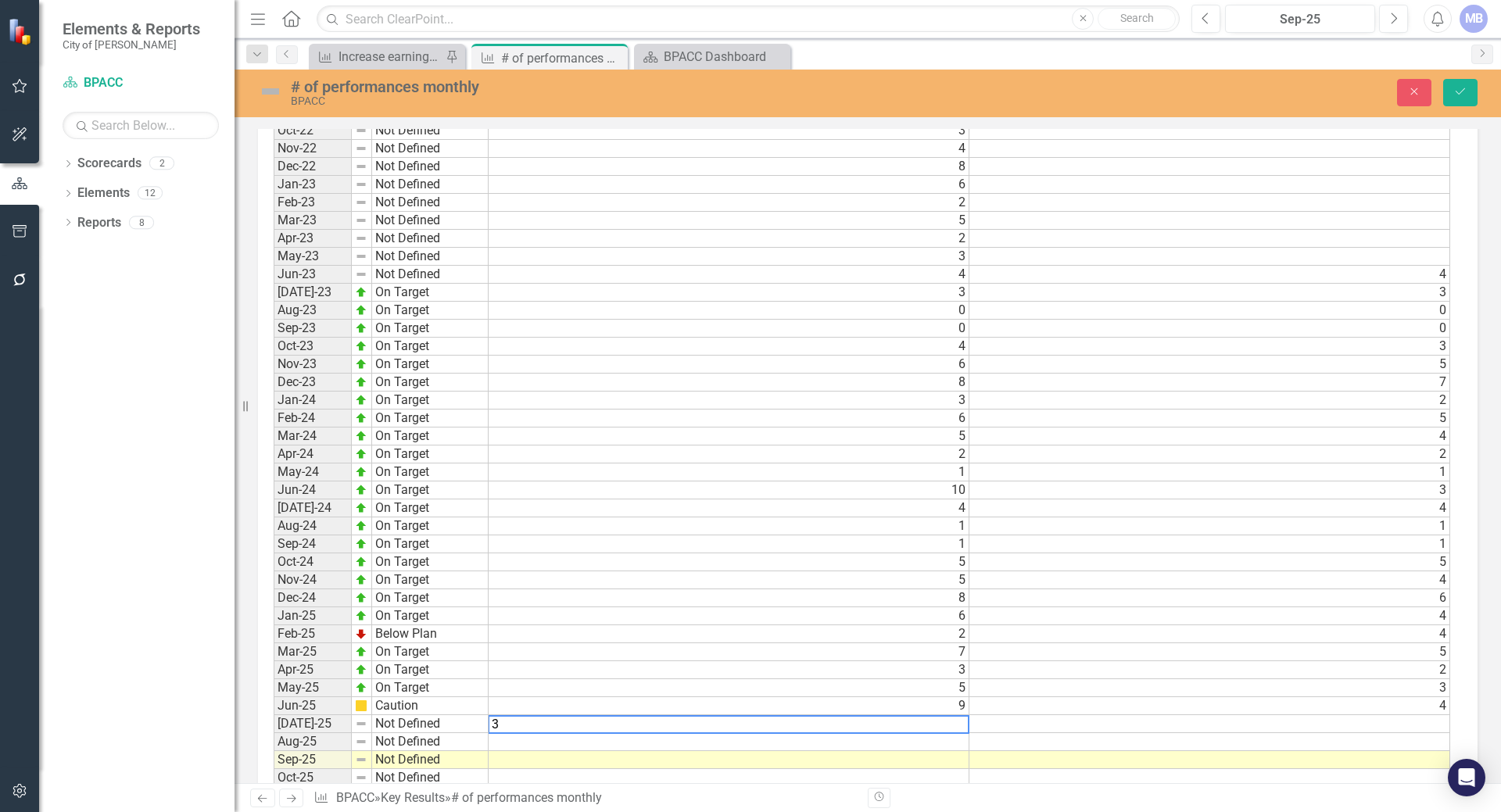
type textarea "3"
click at [274, 734] on div "Period Status Actual Target Jan-22 Not Defined Feb-22 Not Defined Mar-22 Not De…" at bounding box center [274, 382] width 0 height 881
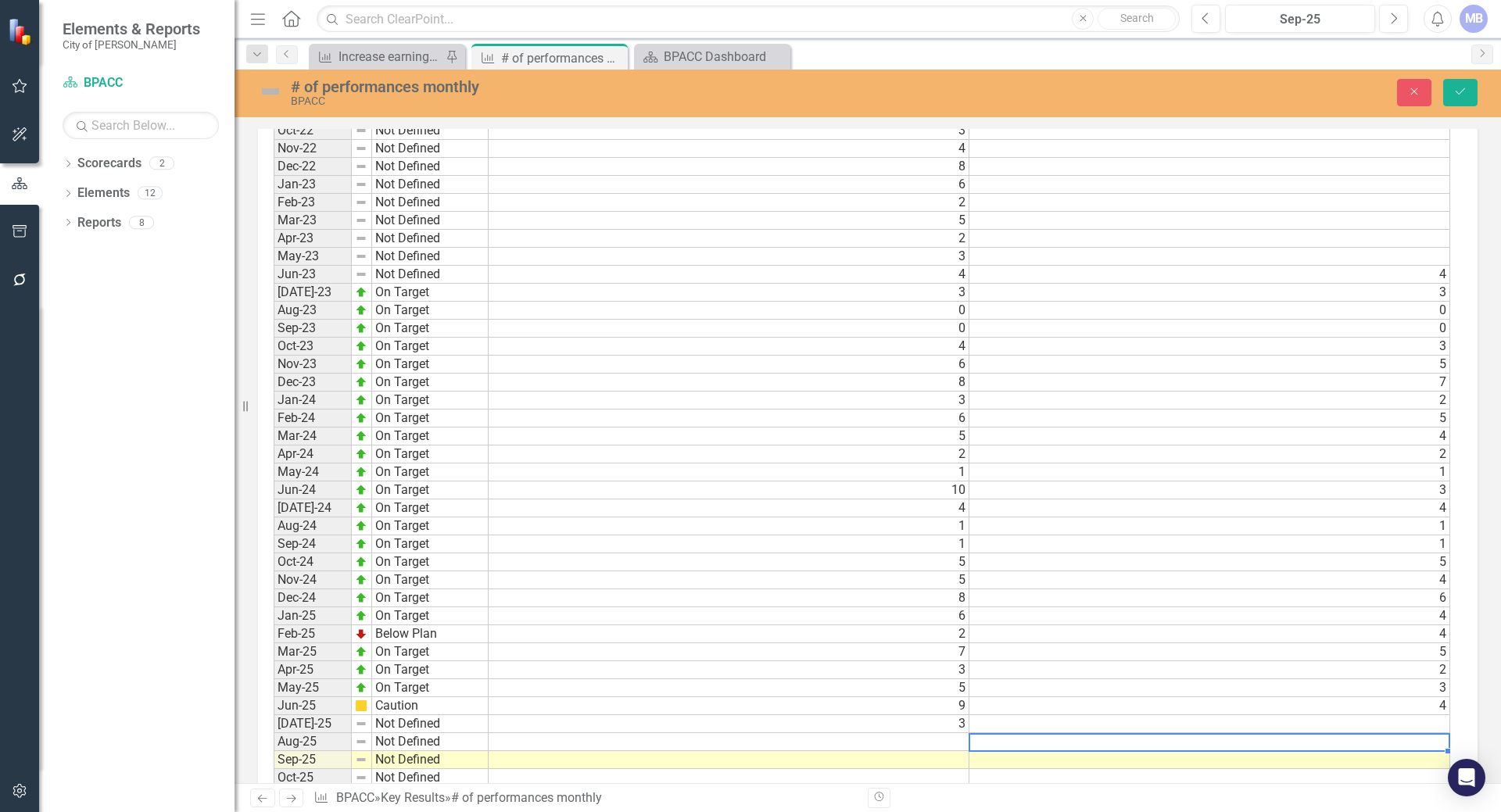
click at [1007, 723] on td at bounding box center [1209, 723] width 481 height 18
type textarea "3"
click at [771, 797] on div "Key Result BPACC » Key Results » # of performances monthly" at bounding box center [585, 798] width 542 height 18
click at [408, 725] on td "Not Defined" at bounding box center [430, 723] width 116 height 18
click at [414, 648] on div "Period Status Actual Target Jan-22 Not Defined Feb-22 Not Defined Mar-22 Not De…" at bounding box center [862, 382] width 1176 height 882
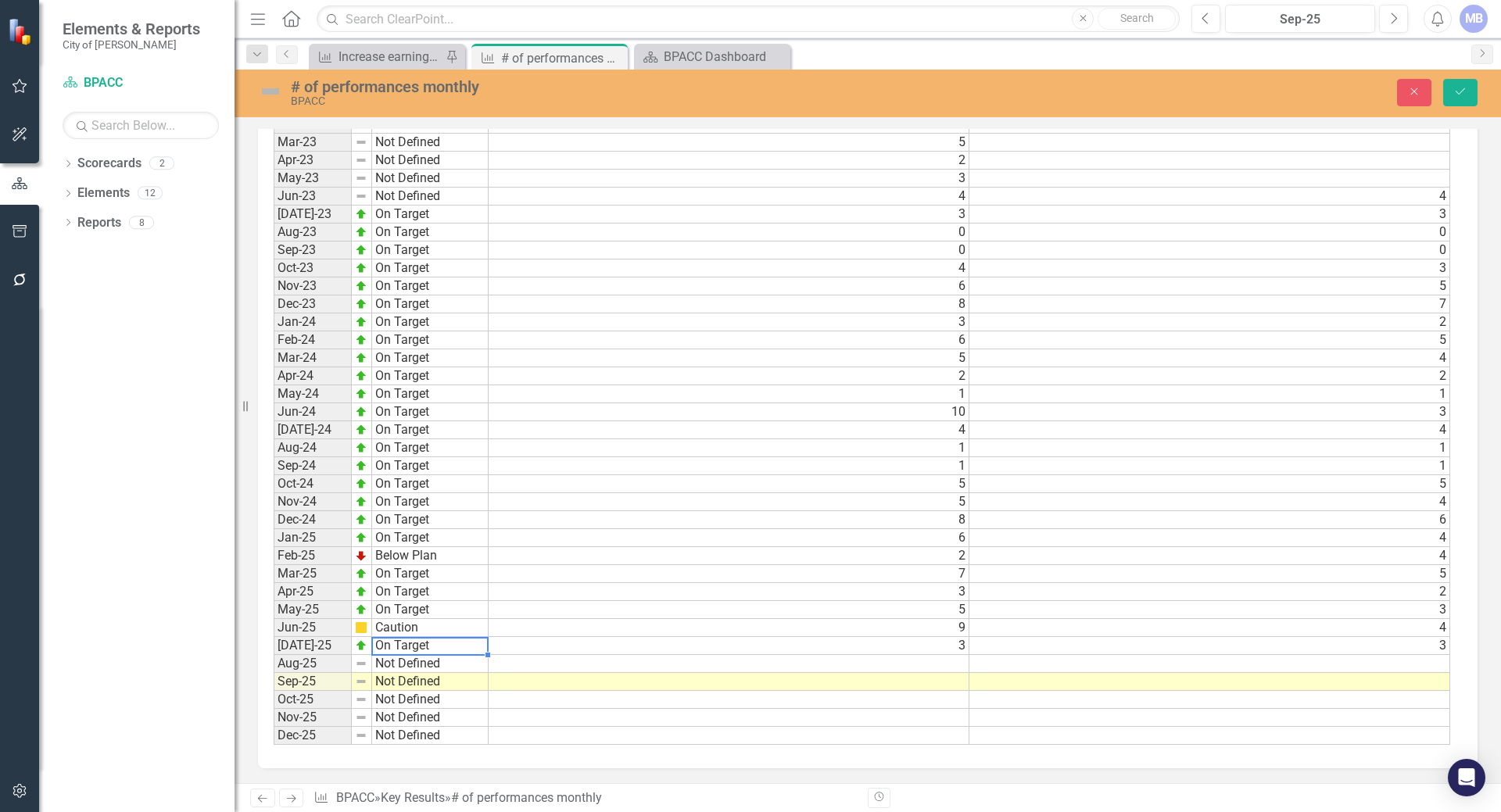
scroll to position [1177, 0]
type textarea "On Target"
click at [505, 669] on td at bounding box center [729, 662] width 481 height 18
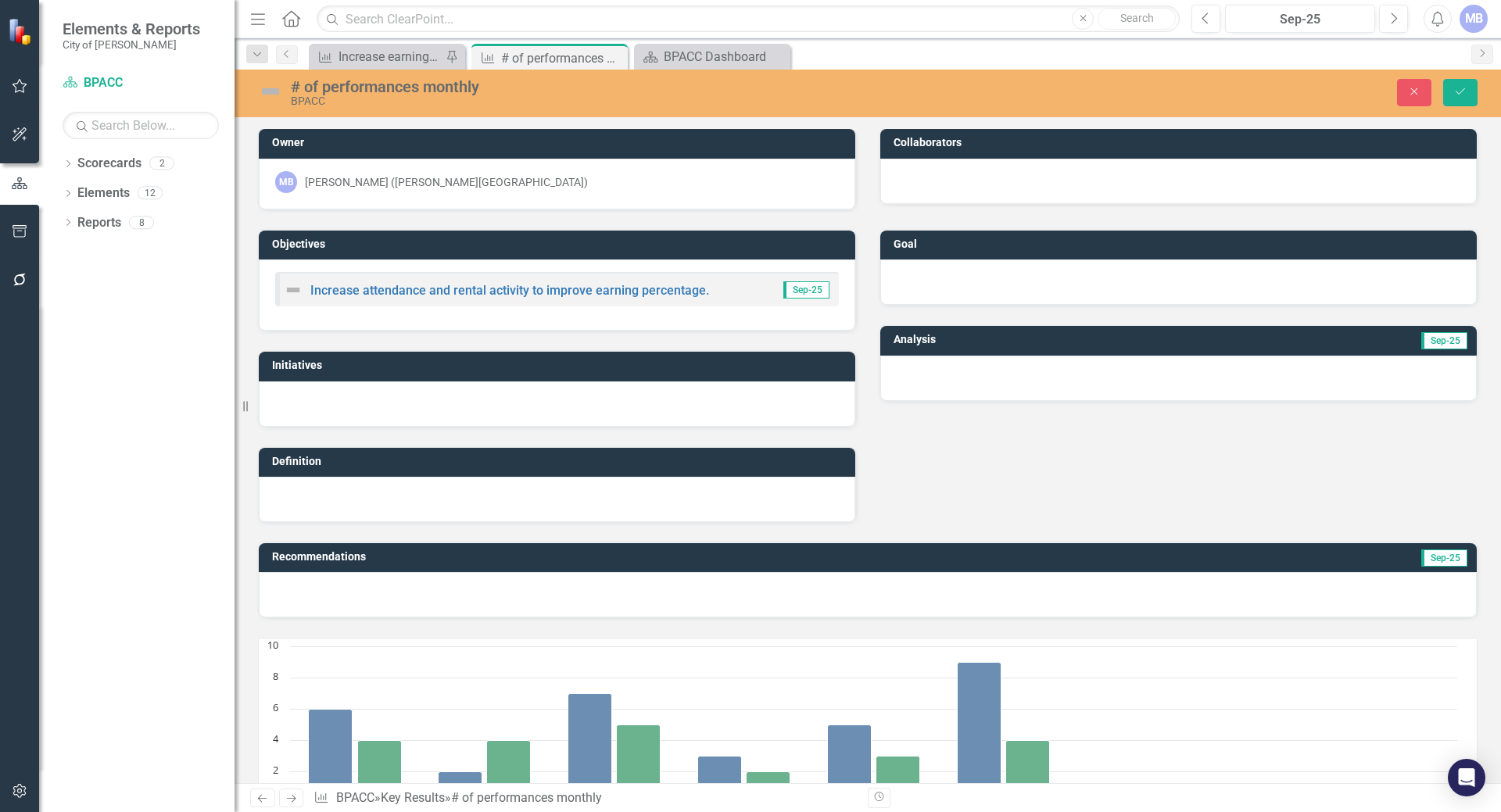
scroll to position [0, 0]
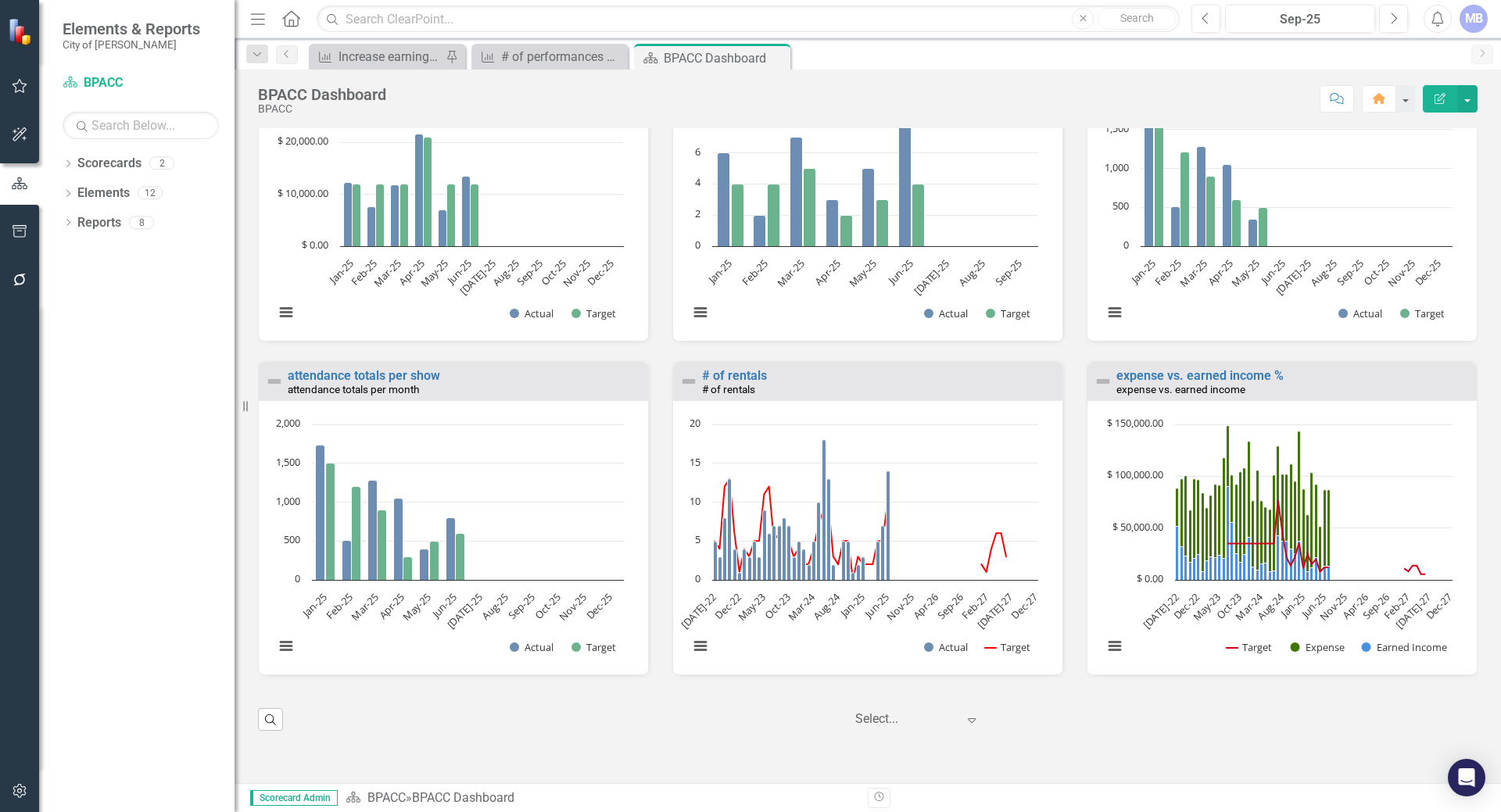
scroll to position [1389, 0]
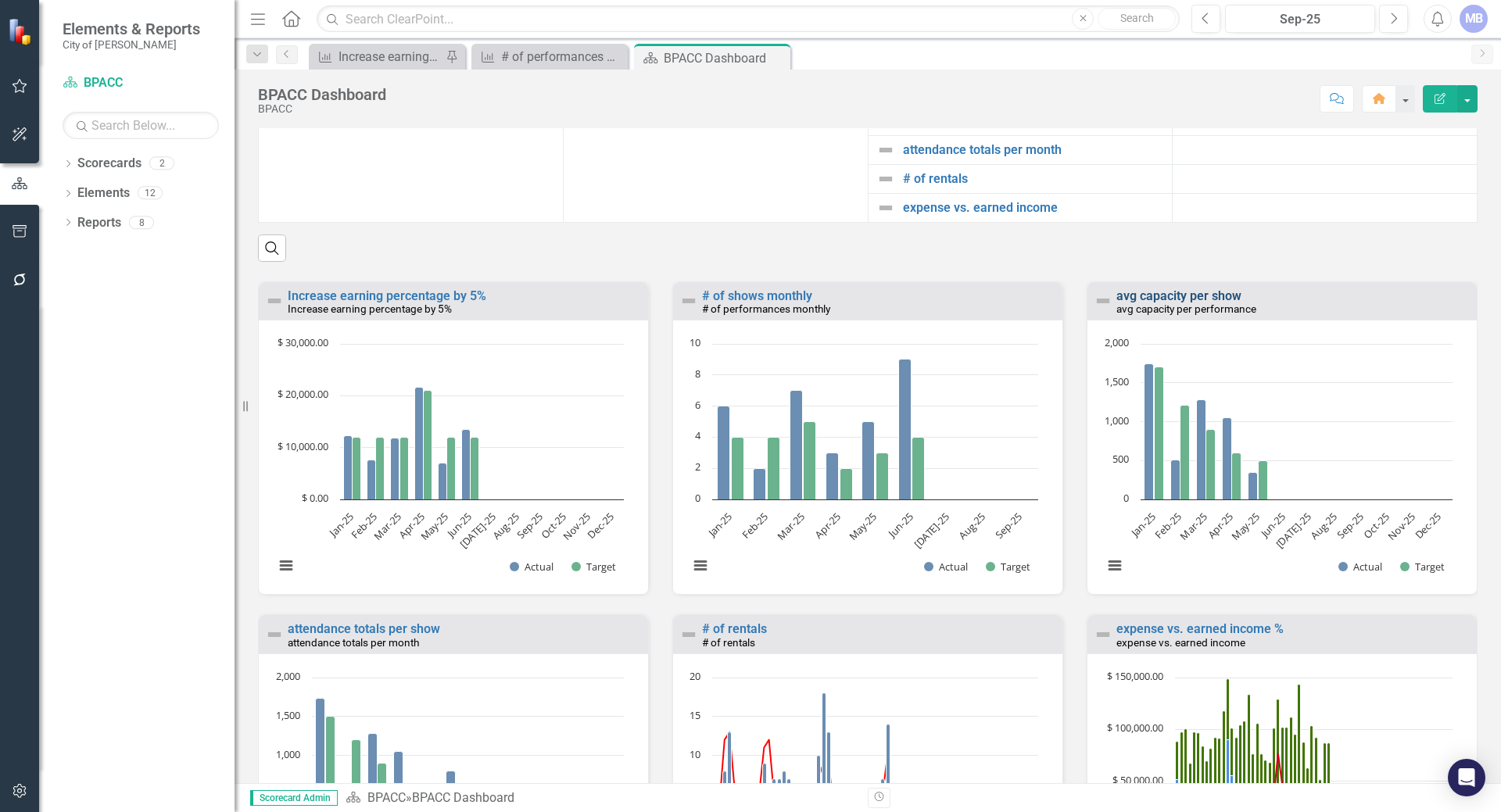
click at [1164, 303] on link "avg capacity per show" at bounding box center [1178, 296] width 125 height 15
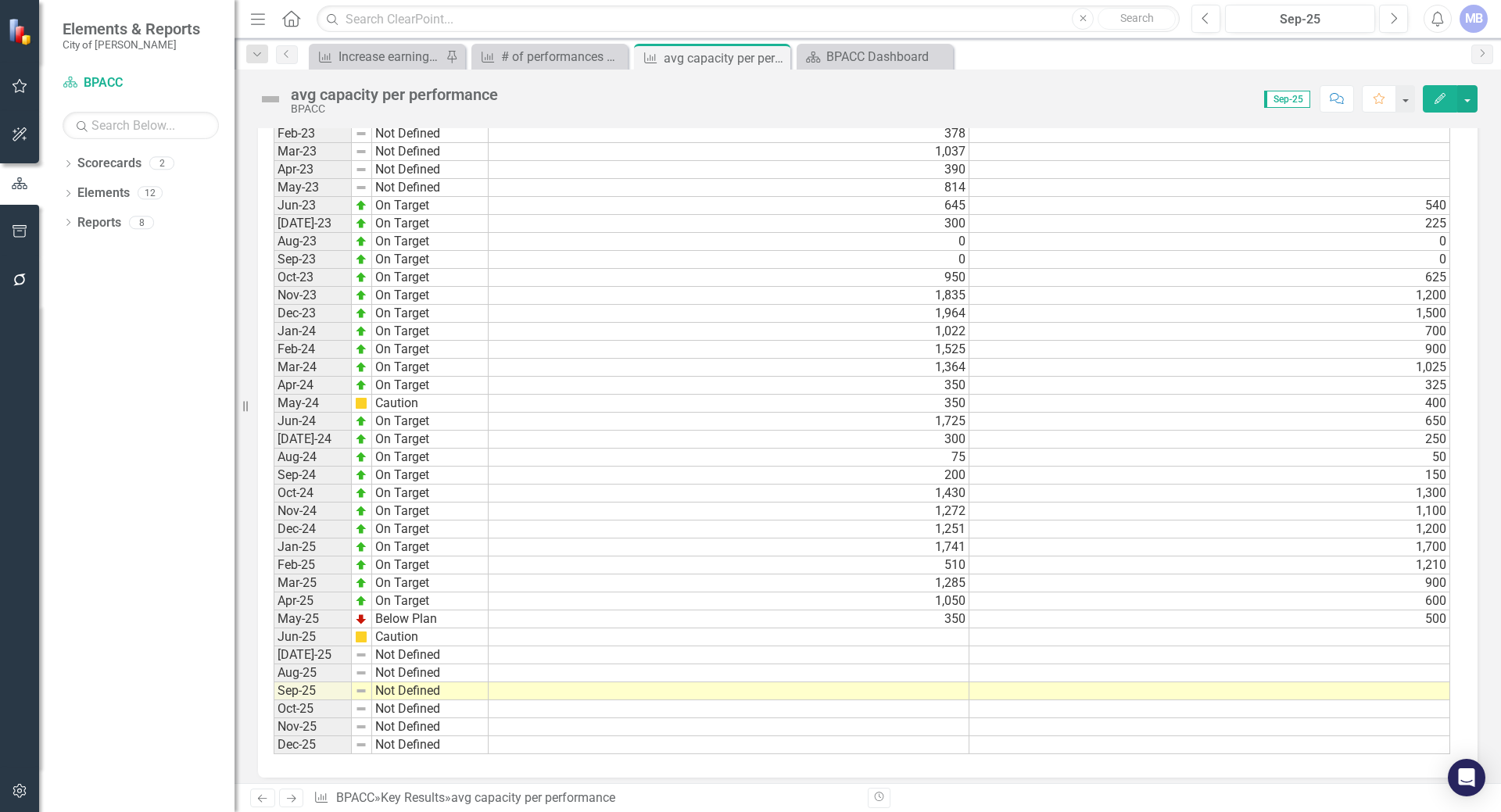
scroll to position [1176, 0]
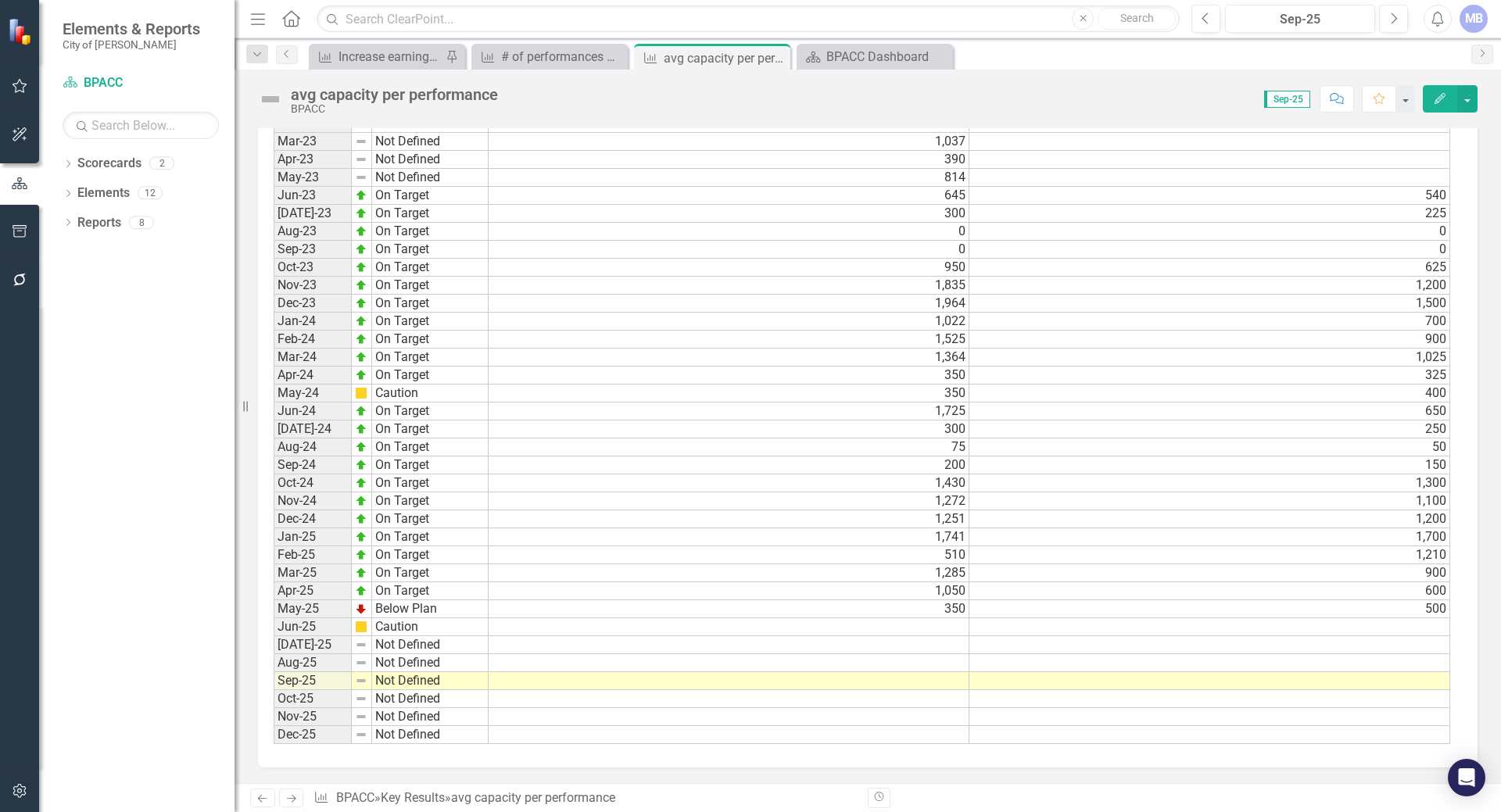
click at [921, 620] on td at bounding box center [729, 626] width 481 height 18
click at [860, 608] on td "350" at bounding box center [729, 608] width 481 height 18
click at [858, 622] on td at bounding box center [729, 626] width 481 height 18
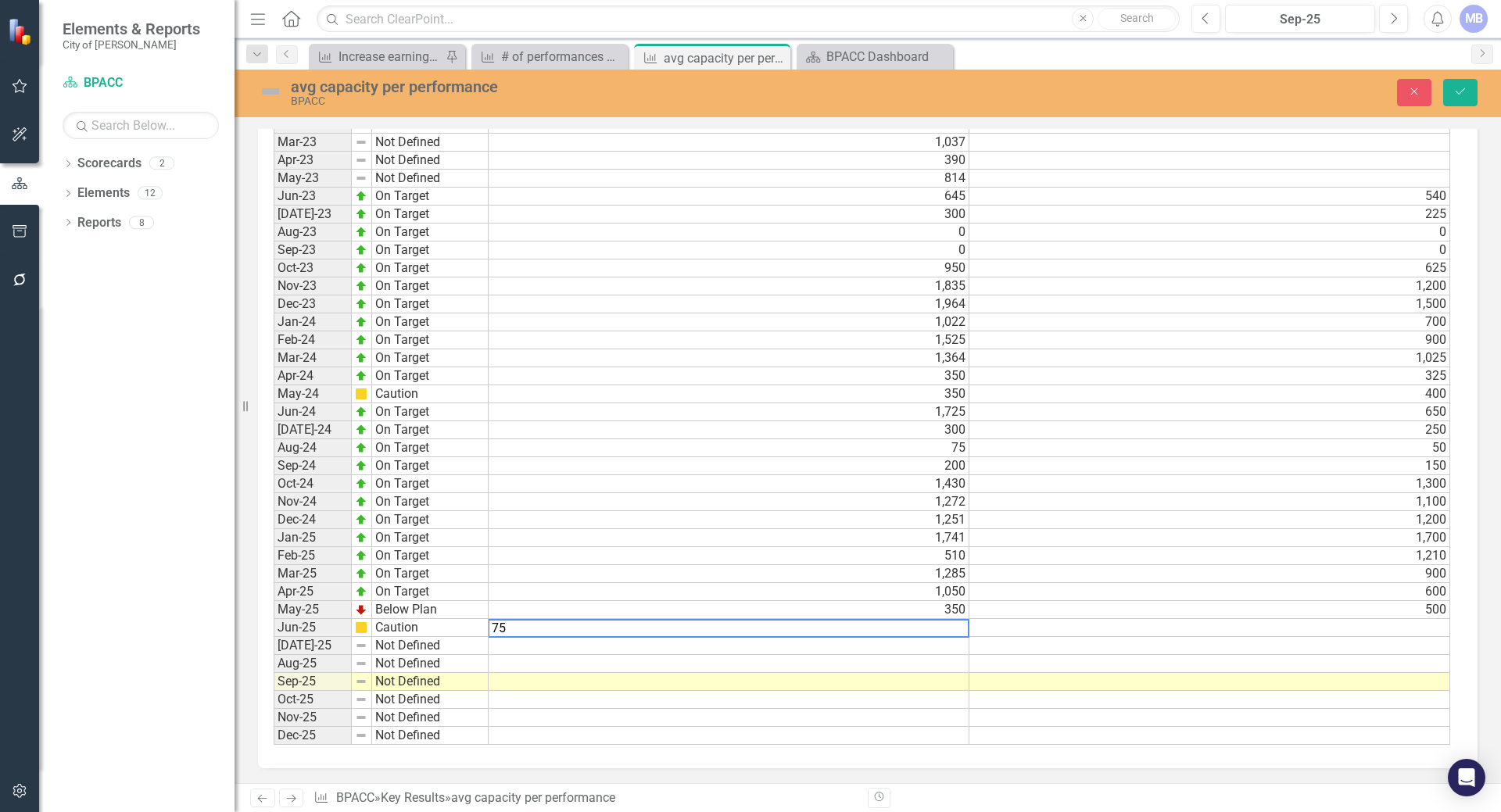
type textarea "75"
click at [1016, 630] on td at bounding box center [1209, 627] width 481 height 18
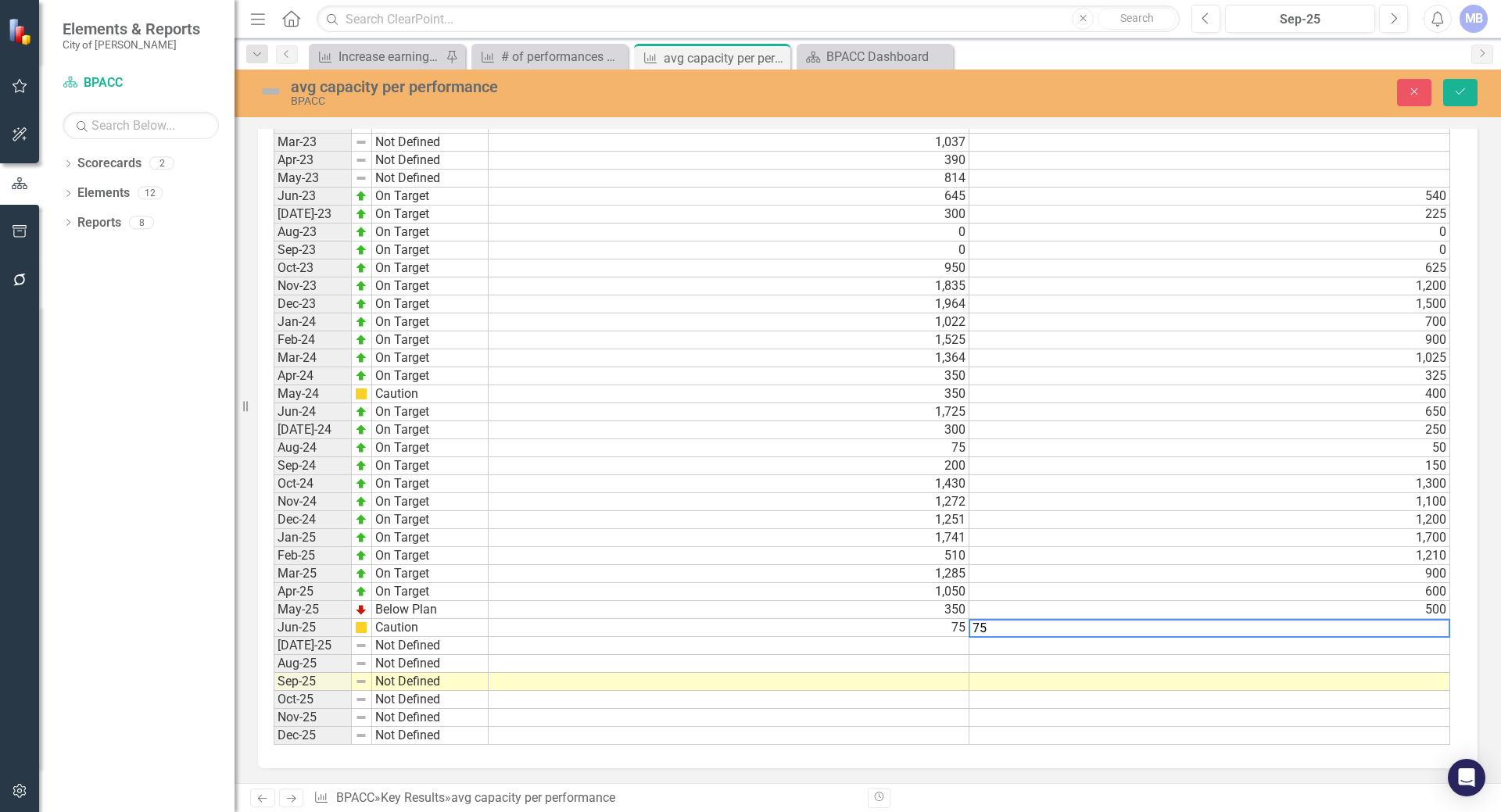
type textarea "75"
click at [929, 661] on td at bounding box center [729, 663] width 481 height 18
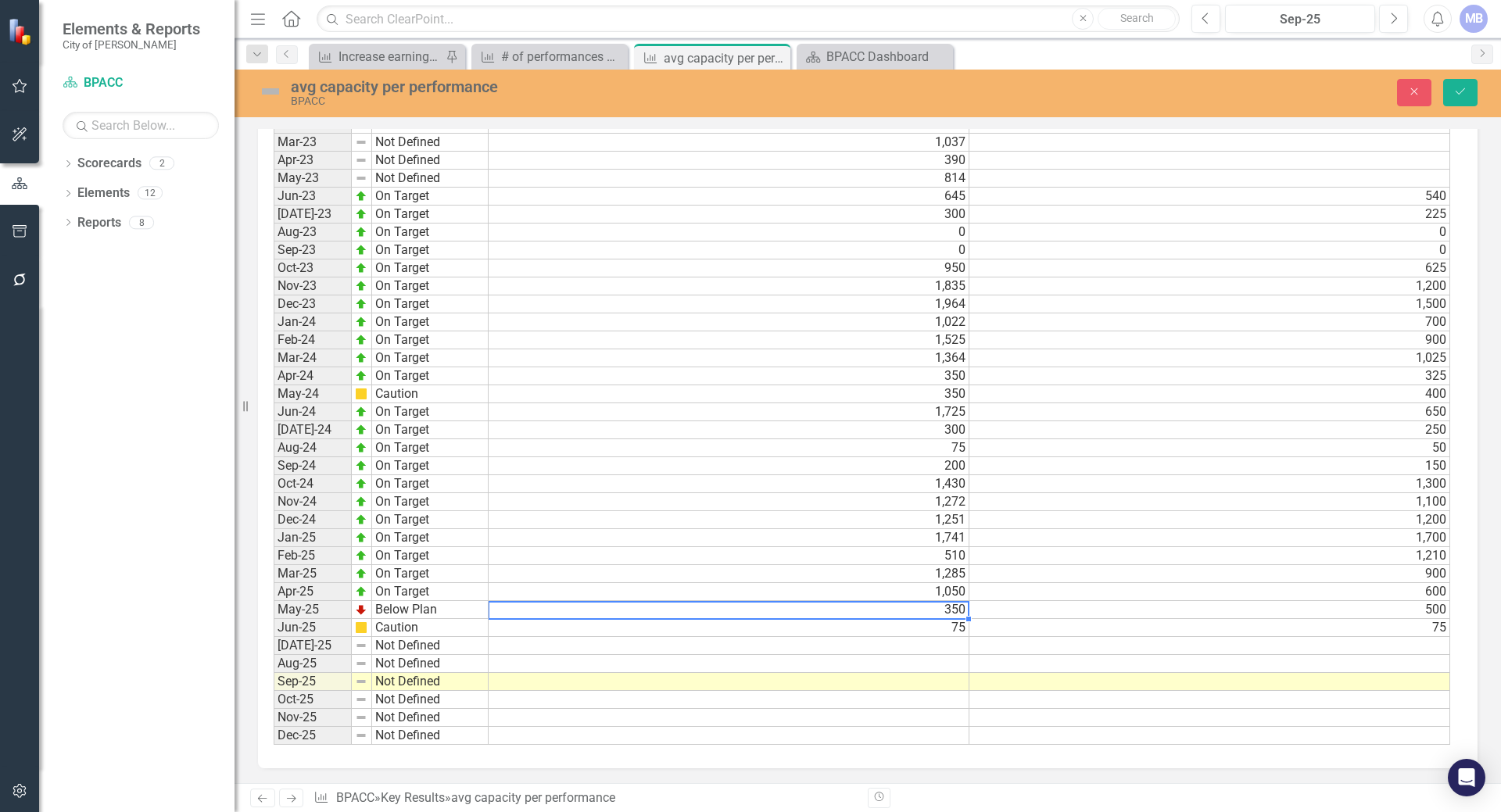
click at [274, 618] on div "Period Status Actual Target Jan-22 Not Defined Feb-22 Not Defined Mar-22 Not De…" at bounding box center [274, 304] width 0 height 881
click at [725, 629] on td "75" at bounding box center [729, 627] width 481 height 18
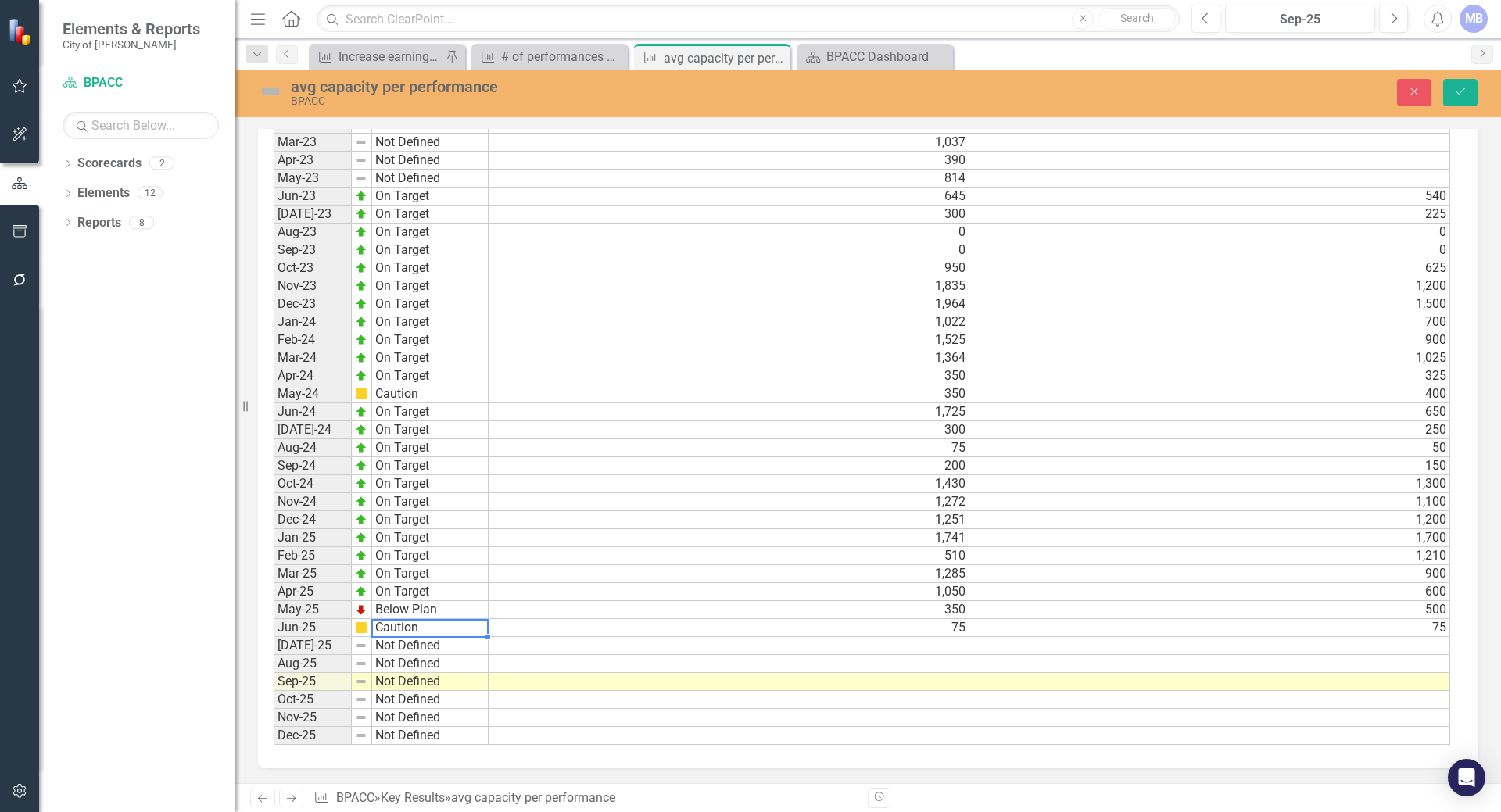
click at [398, 624] on td "Caution" at bounding box center [430, 627] width 116 height 18
click at [409, 624] on td "Caution" at bounding box center [430, 627] width 116 height 18
drag, startPoint x: 409, startPoint y: 625, endPoint x: 439, endPoint y: 640, distance: 33.5
click at [409, 625] on div "Period Status Actual Target Jan-22 Not Defined Feb-22 Not Defined Mar-22 Not De…" at bounding box center [862, 304] width 1176 height 882
type textarea "Not Defined"
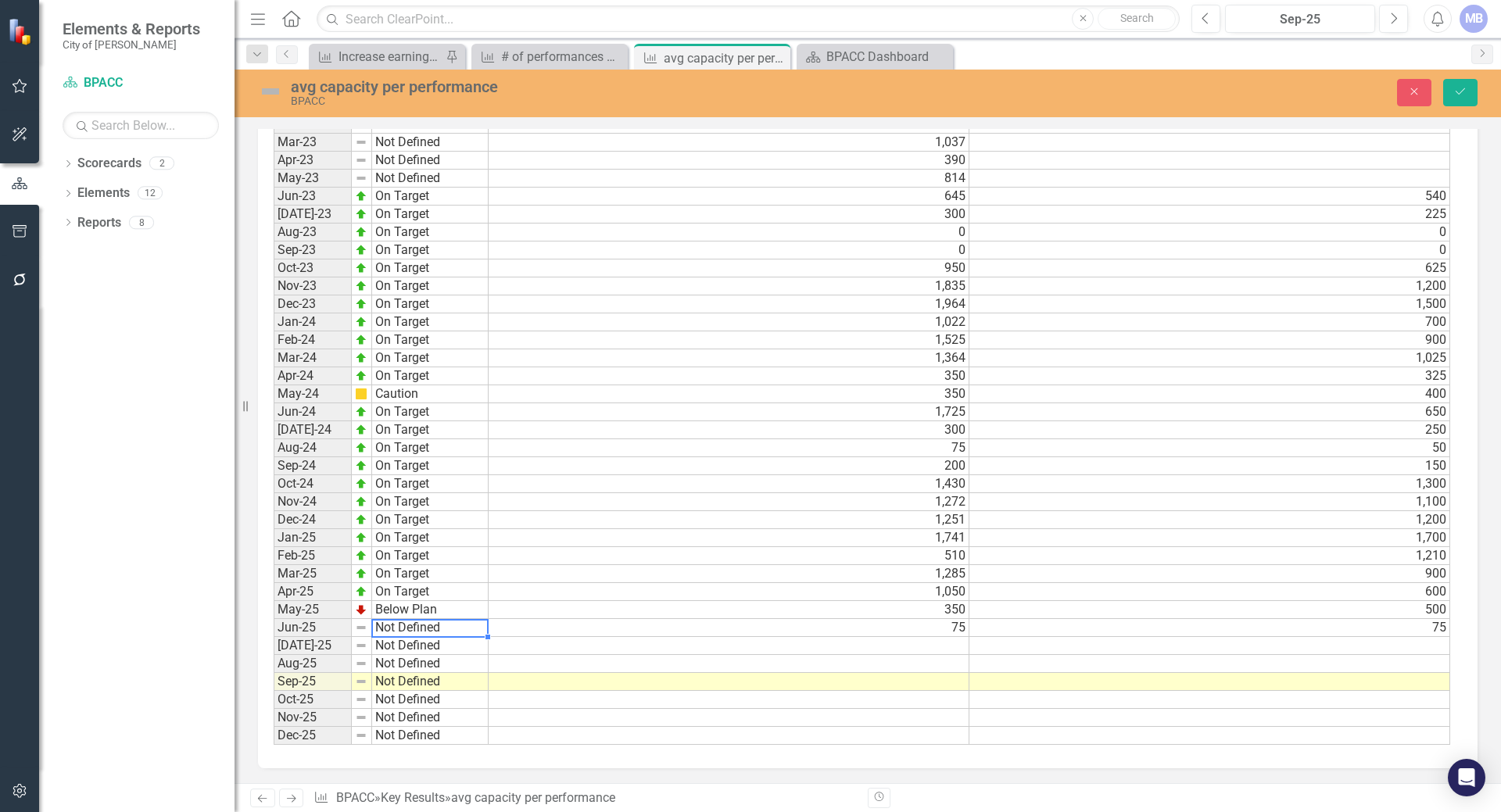
click at [443, 645] on td "Not Defined" at bounding box center [430, 645] width 116 height 18
click at [431, 629] on td "Not Defined" at bounding box center [430, 627] width 116 height 18
click at [387, 646] on div "Period Status Actual Target Jan-22 Not Defined Feb-22 Not Defined Mar-22 Not De…" at bounding box center [862, 304] width 1176 height 882
type textarea "On Target"
click at [403, 626] on td "On Target" at bounding box center [430, 627] width 116 height 18
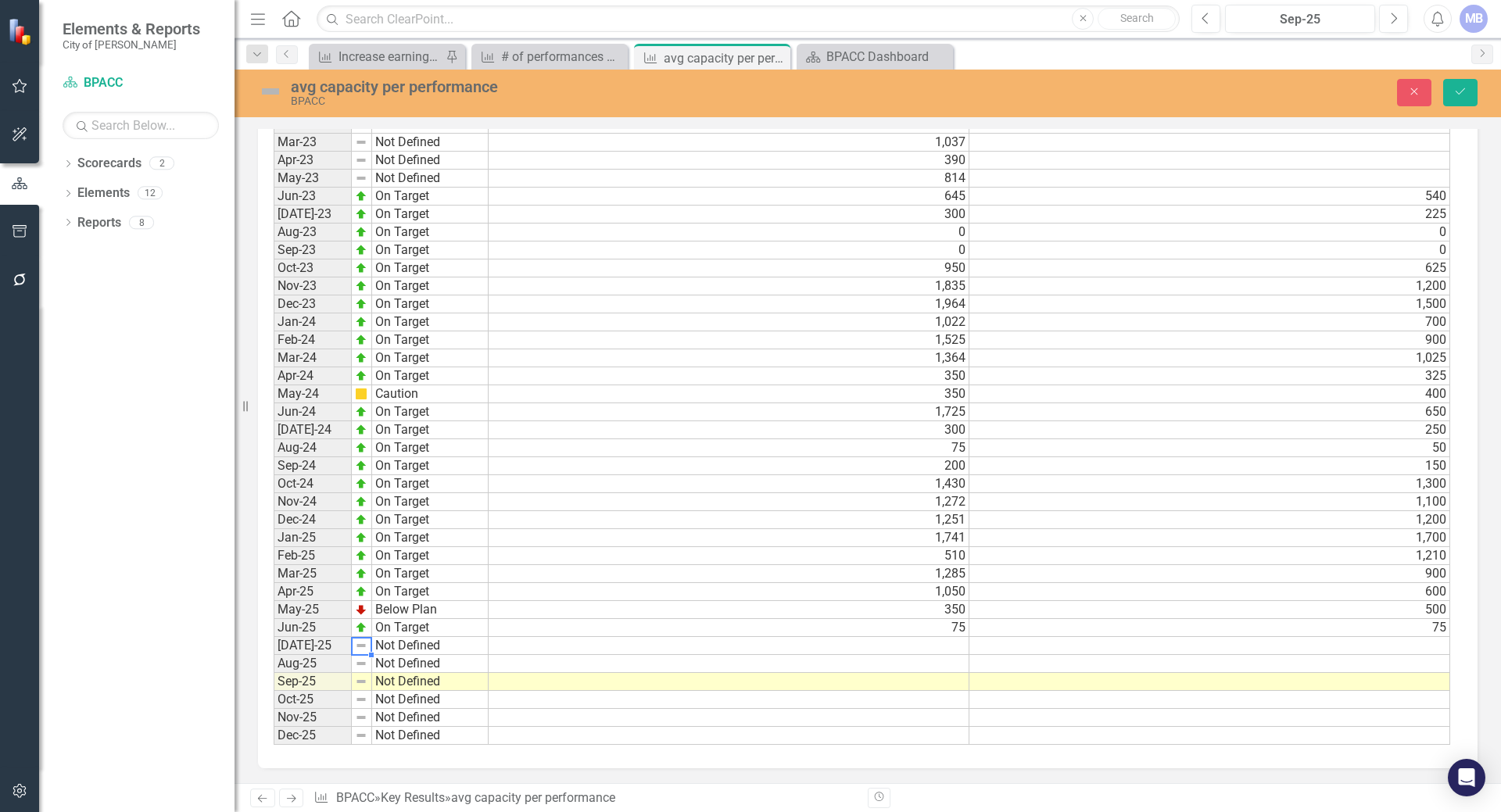
click at [359, 643] on img at bounding box center [361, 645] width 13 height 13
click at [464, 648] on td "Not Defined" at bounding box center [430, 645] width 116 height 18
click at [458, 626] on td "On Target" at bounding box center [430, 627] width 116 height 18
click at [543, 647] on td at bounding box center [729, 645] width 481 height 18
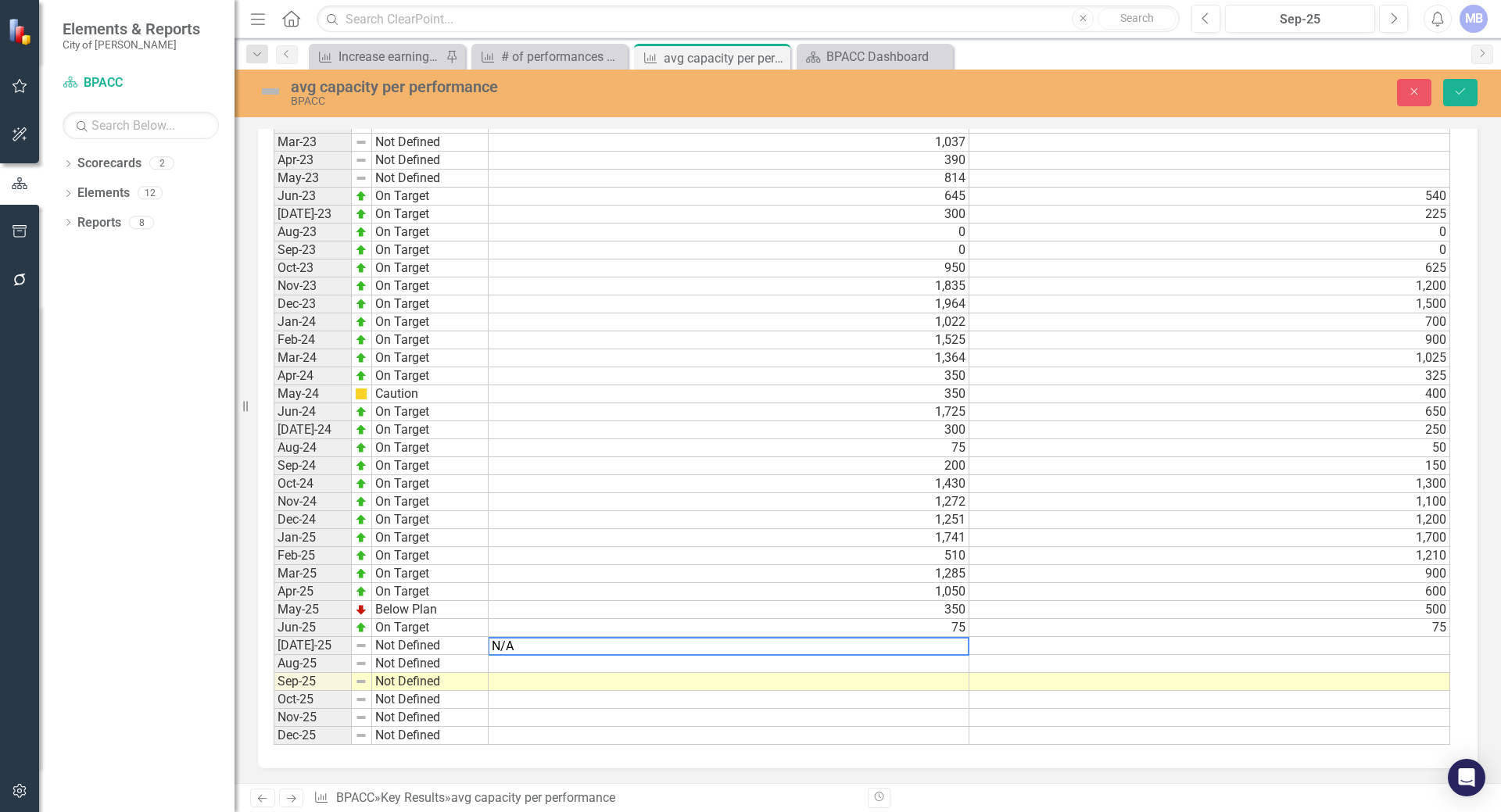
click at [1000, 646] on td at bounding box center [1209, 645] width 481 height 18
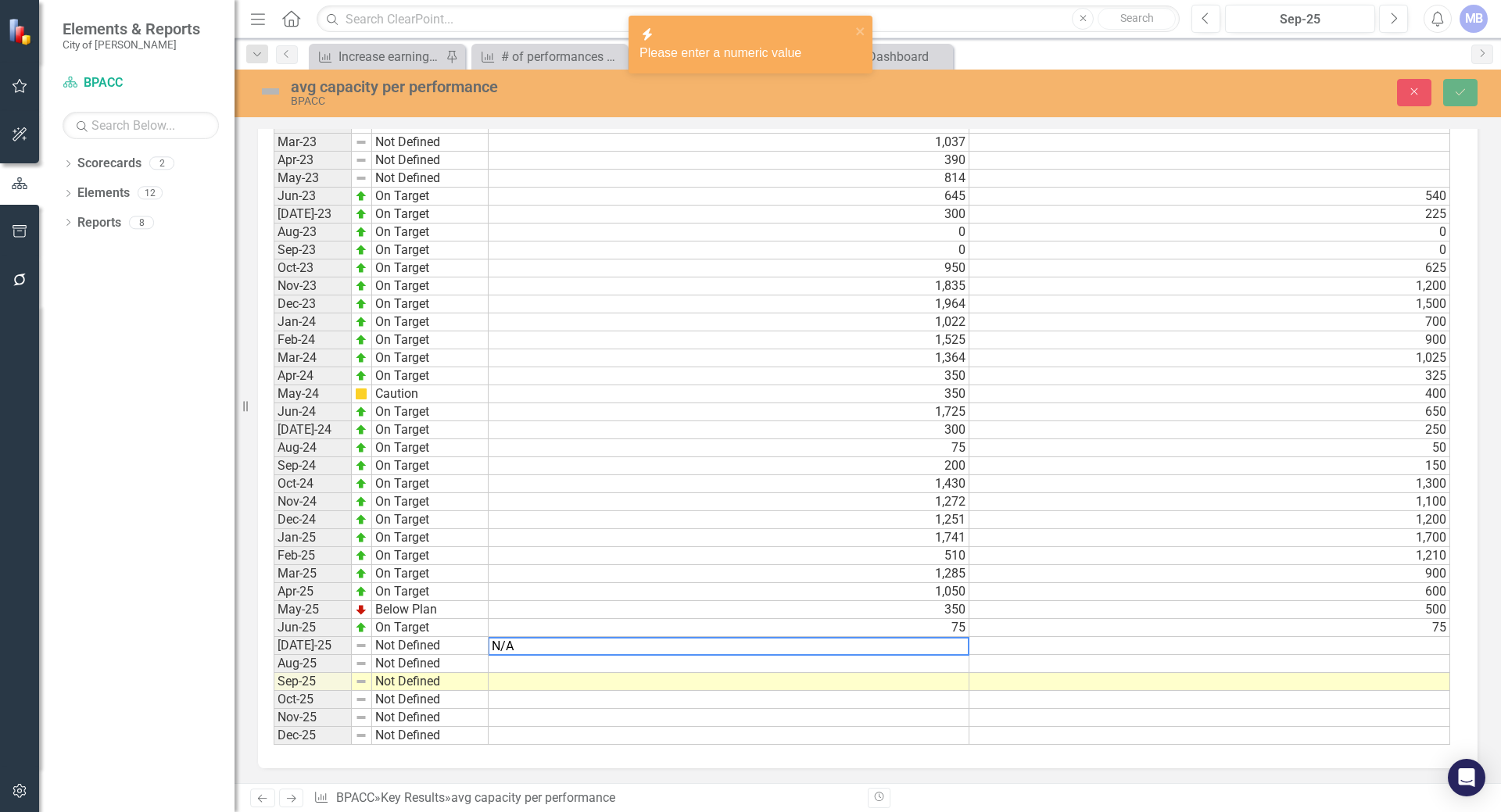
click at [1002, 648] on td at bounding box center [1209, 645] width 481 height 18
click at [996, 666] on td at bounding box center [1209, 663] width 481 height 18
click at [876, 678] on td at bounding box center [729, 681] width 481 height 18
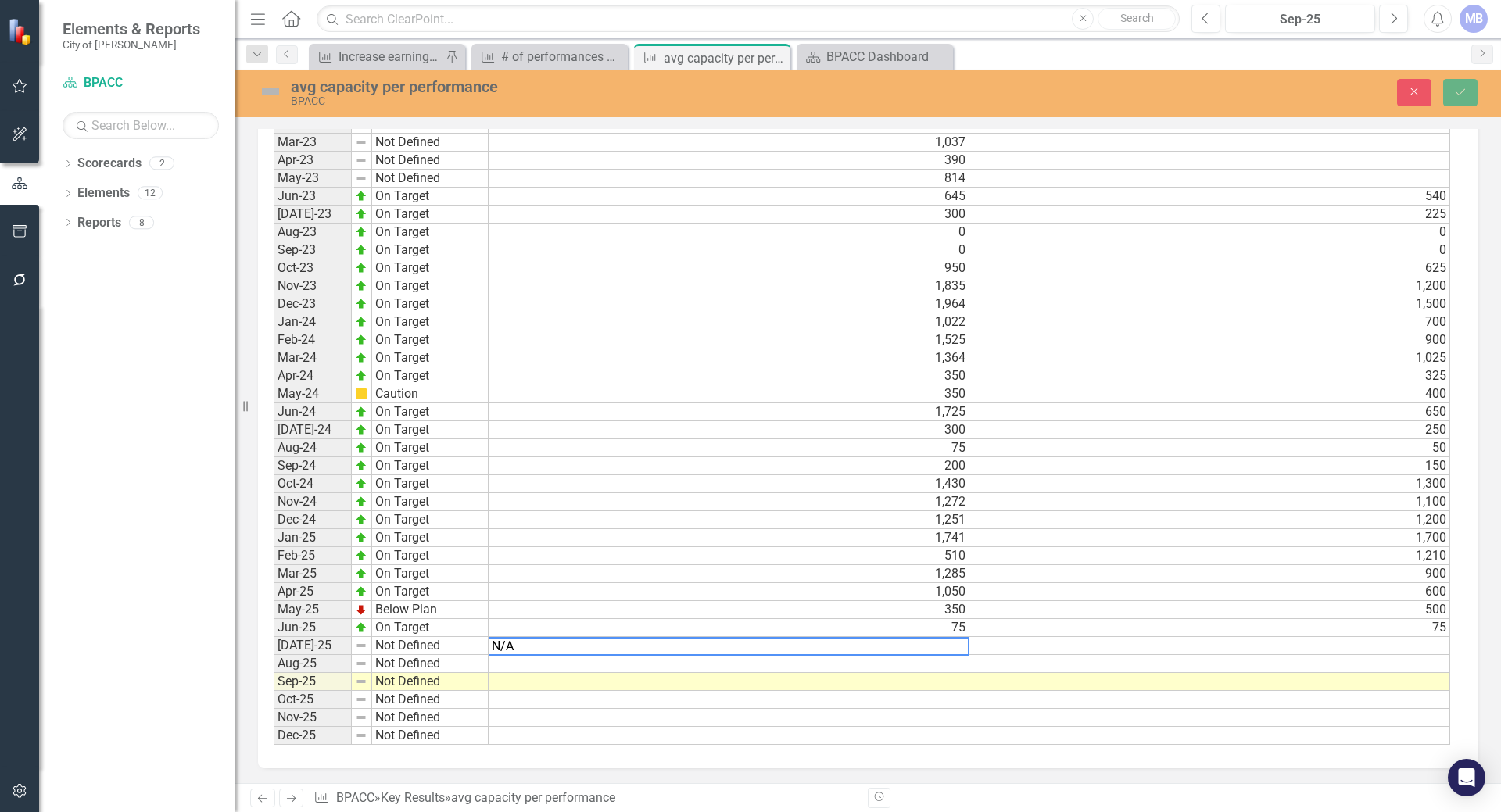
click at [559, 643] on textarea "N/A" at bounding box center [728, 646] width 481 height 18
type textarea "N"
type textarea "0"
click at [1012, 650] on td at bounding box center [1209, 645] width 481 height 18
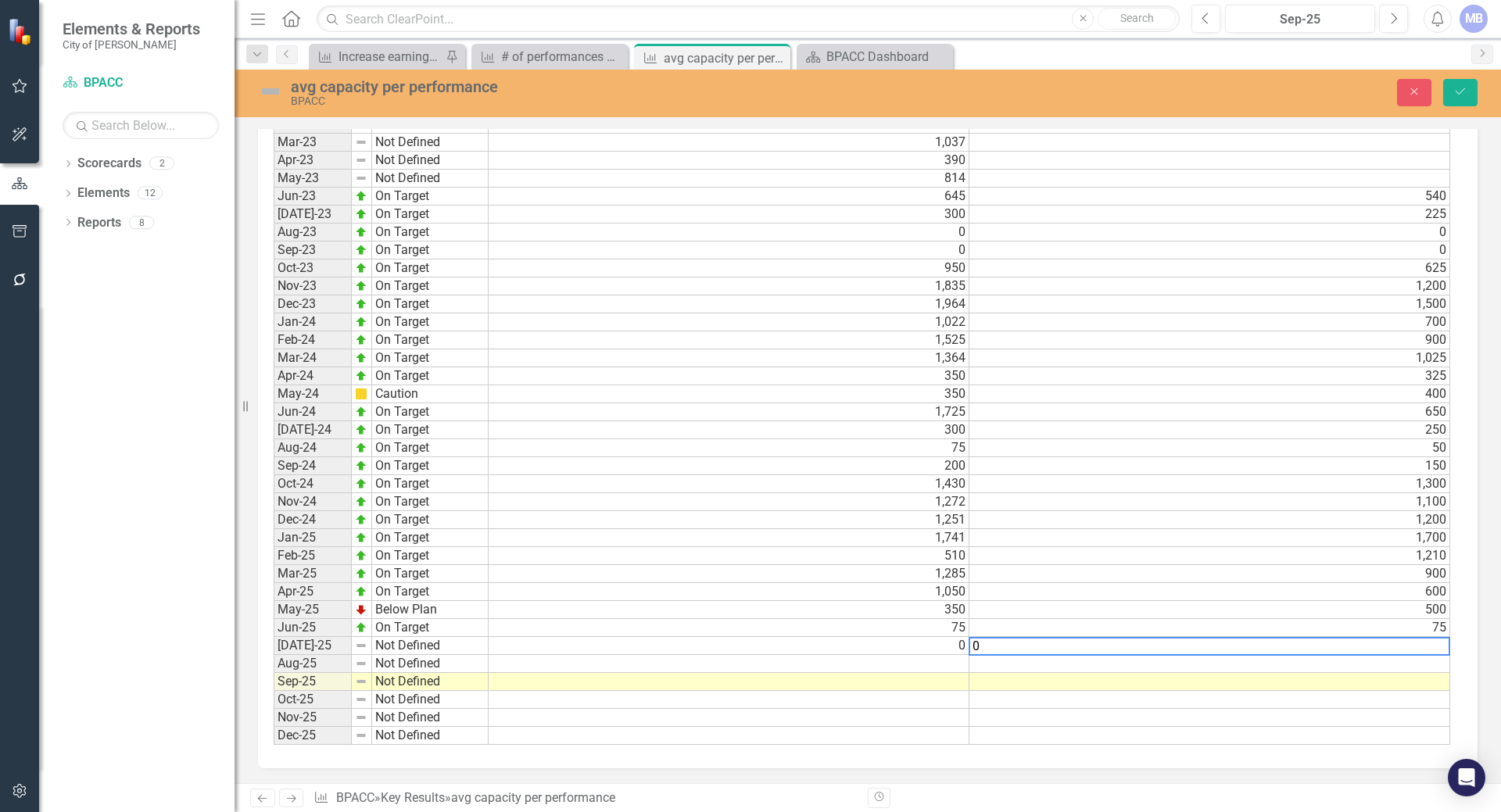
type textarea "0"
click at [980, 705] on td at bounding box center [1209, 699] width 481 height 18
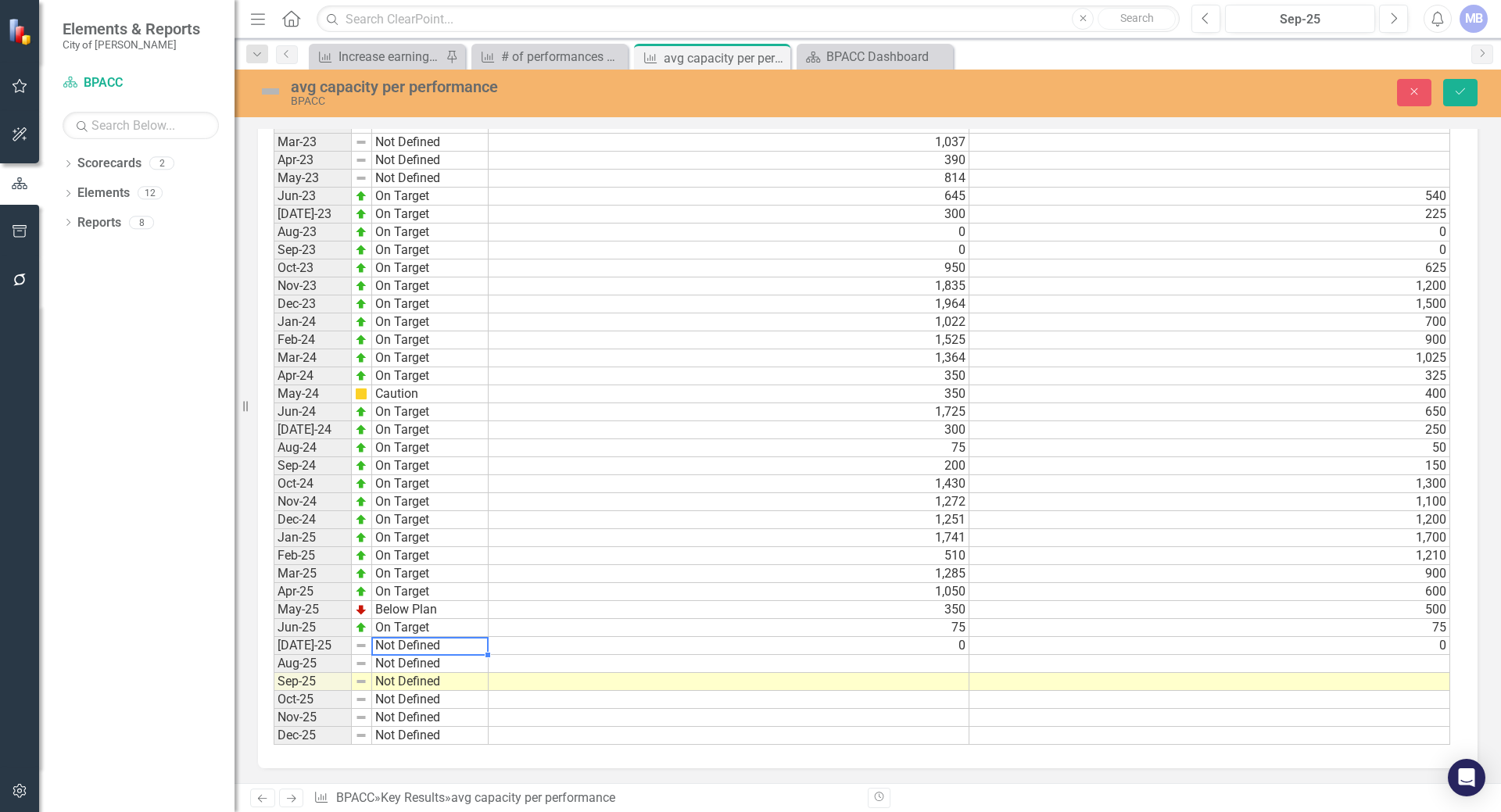
click at [410, 641] on td "Not Defined" at bounding box center [430, 645] width 116 height 18
type textarea "On Target"
click at [274, 707] on div "Period Status Actual Target Jan-22 Not Defined Feb-22 Not Defined Mar-22 Not De…" at bounding box center [274, 304] width 0 height 881
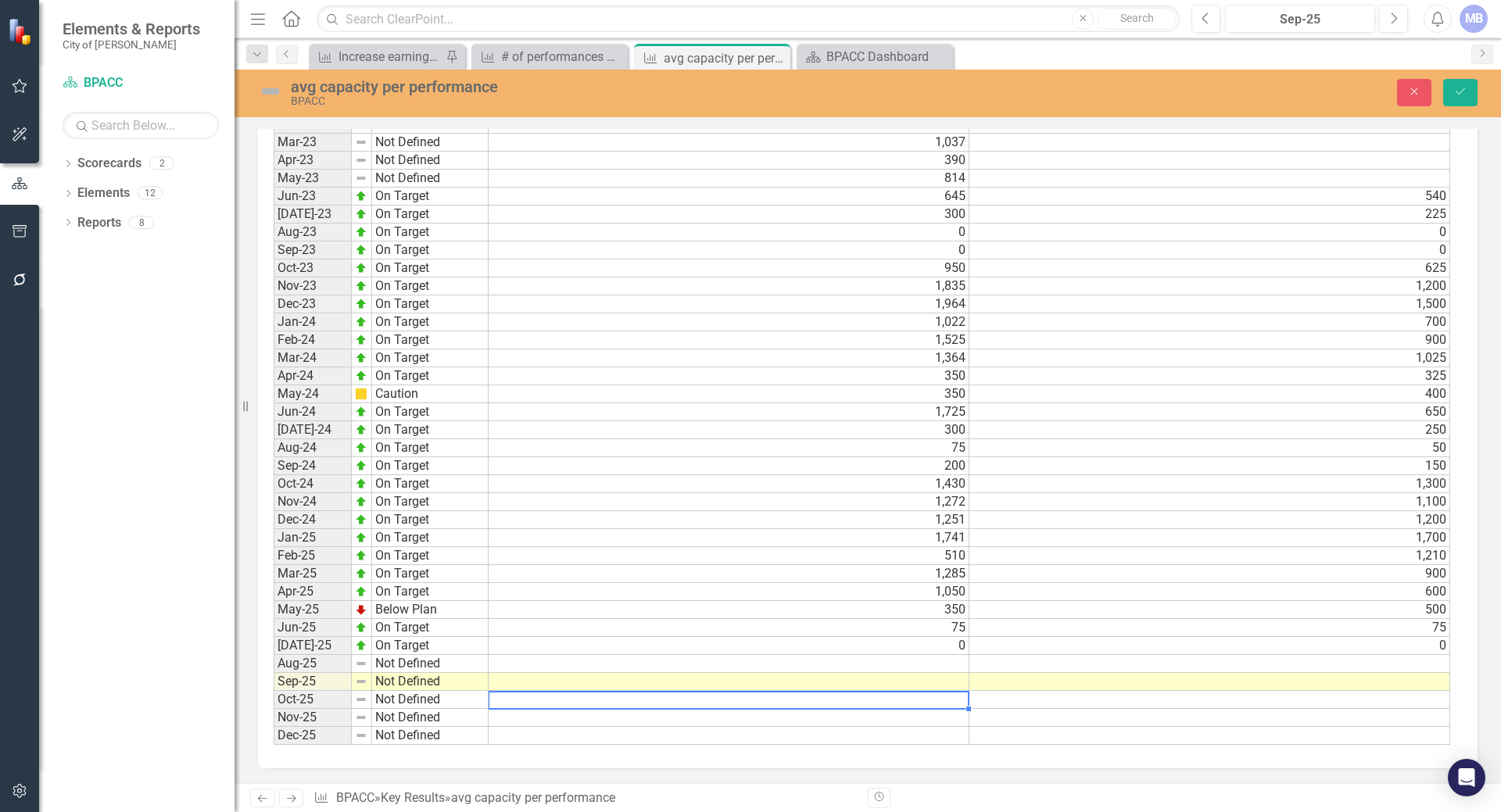
scroll to position [1177, 0]
click at [497, 646] on td "0" at bounding box center [729, 644] width 481 height 18
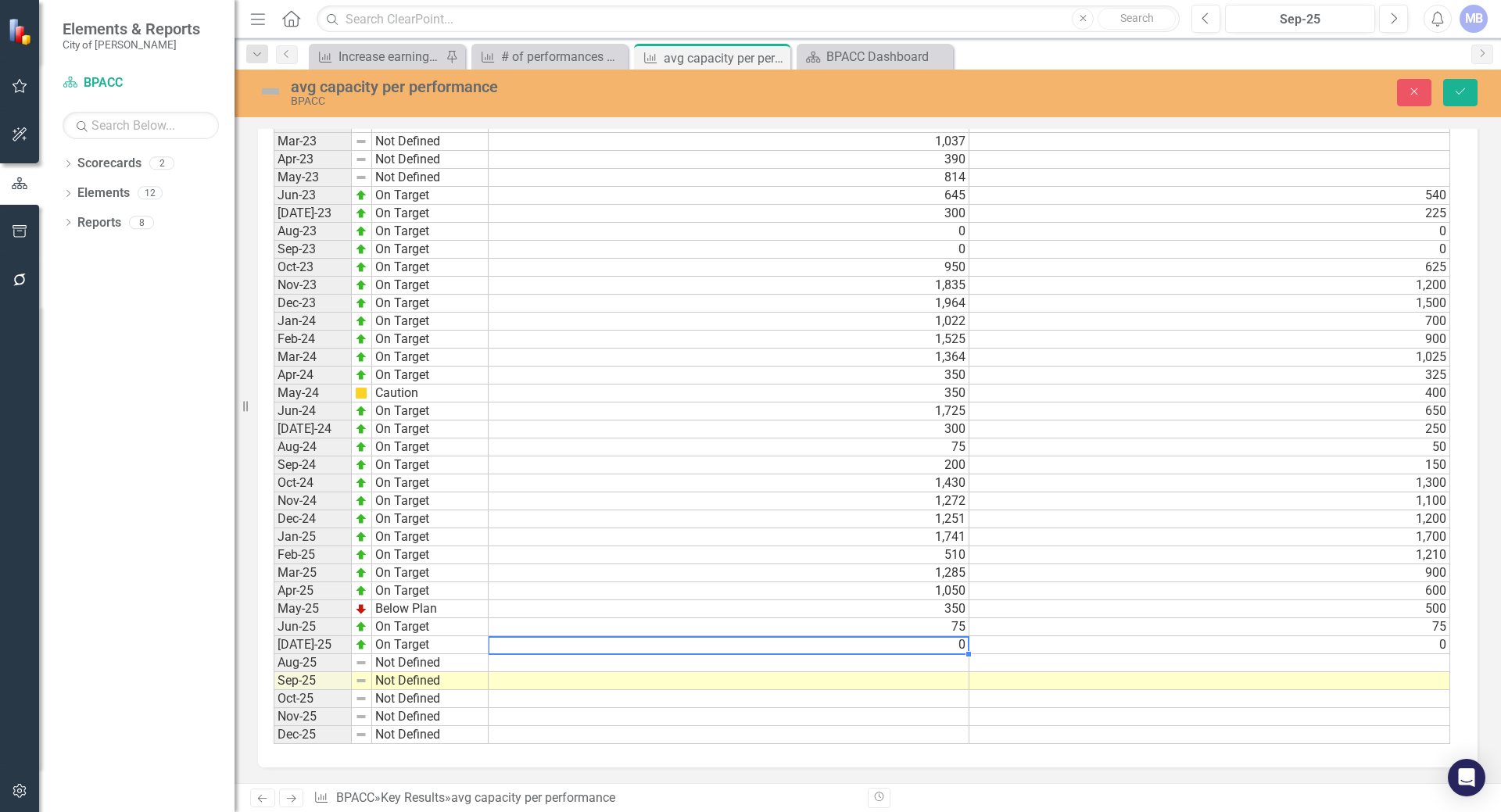
click at [935, 640] on td "0" at bounding box center [729, 644] width 481 height 18
click at [909, 640] on td at bounding box center [729, 644] width 481 height 18
type textarea "75"
click at [931, 700] on td at bounding box center [729, 698] width 481 height 18
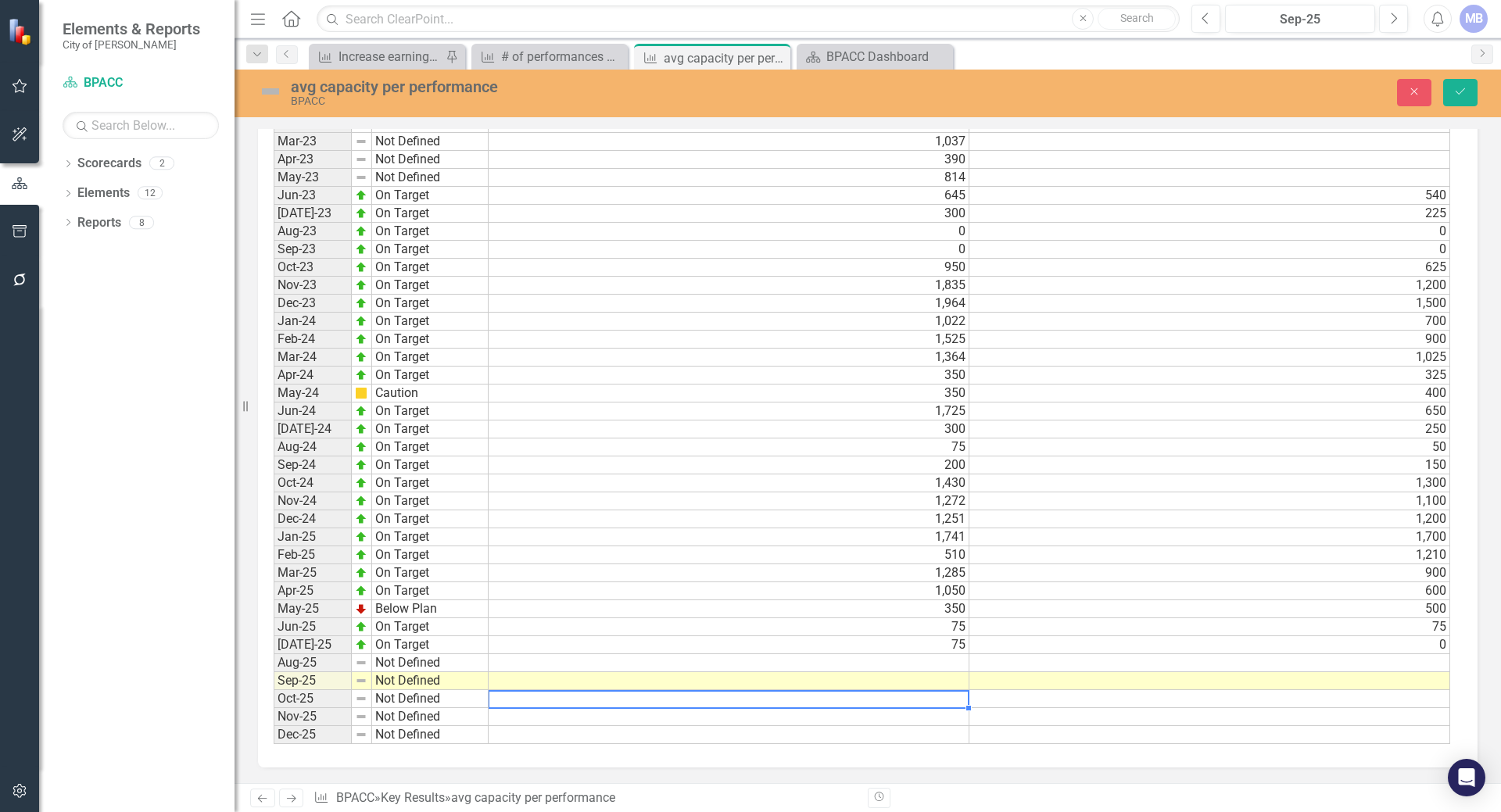
click at [1003, 643] on td "0" at bounding box center [1209, 644] width 481 height 18
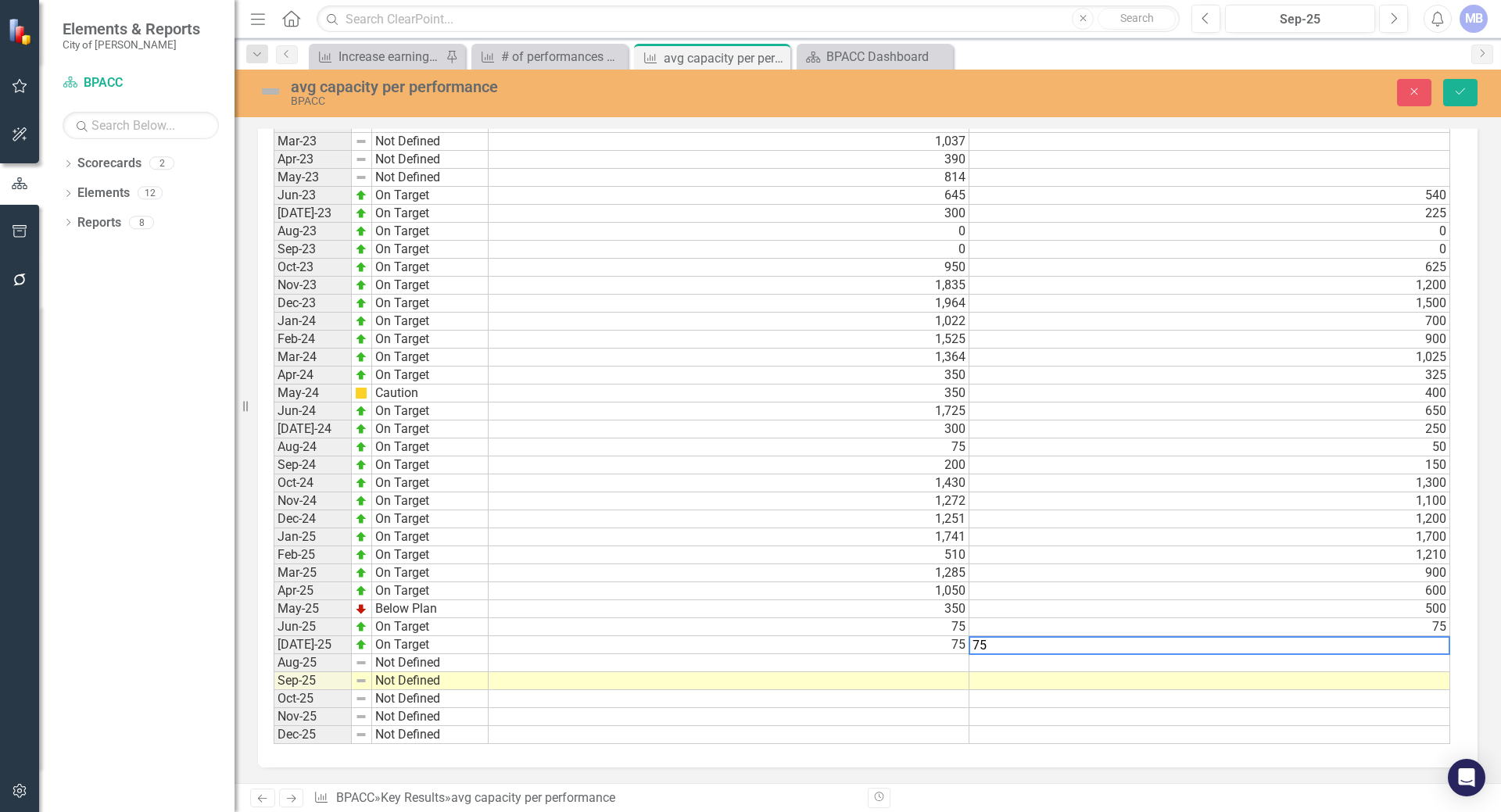
type textarea "75"
click at [561, 703] on td at bounding box center [729, 698] width 481 height 18
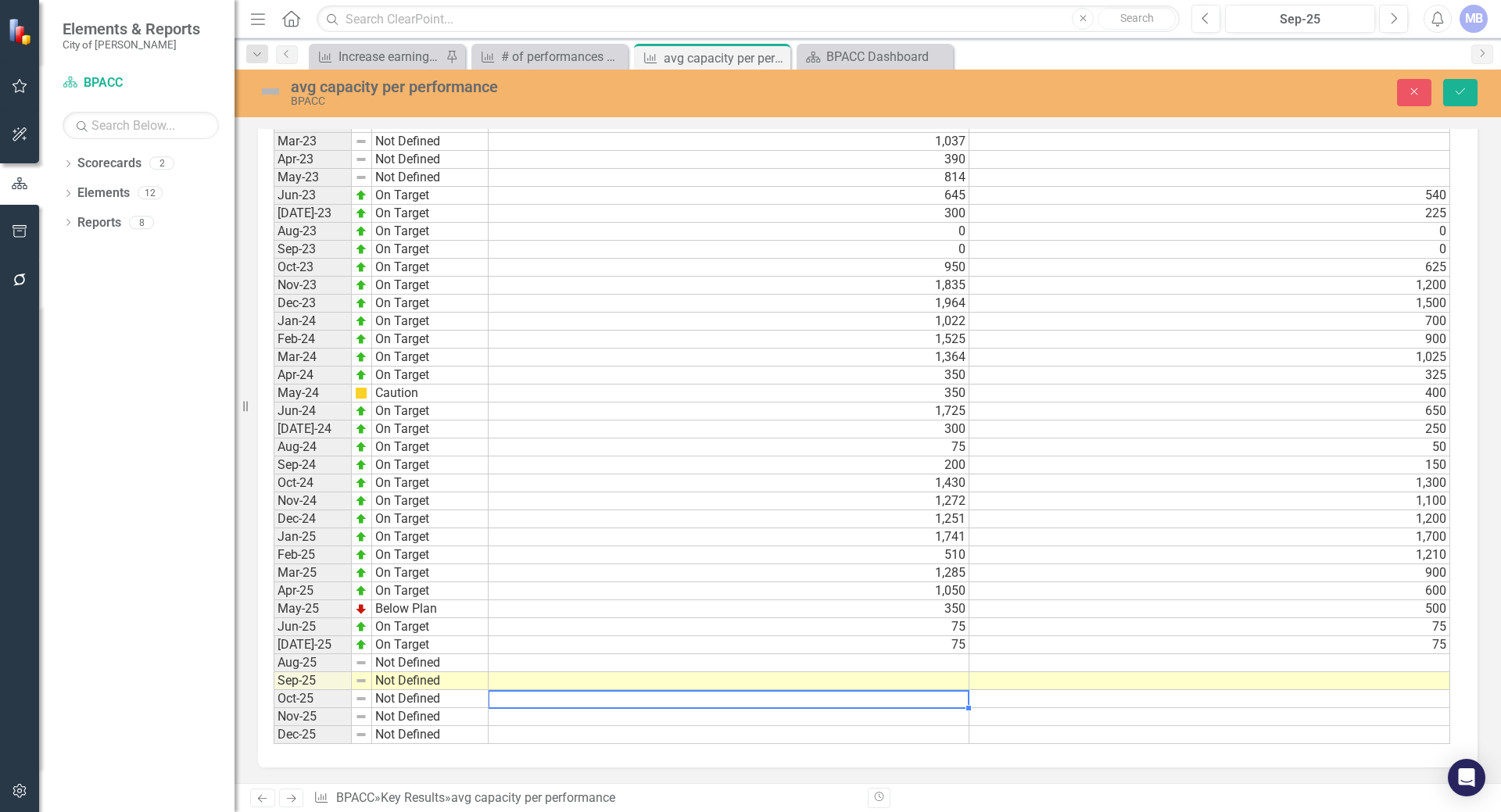
click at [518, 661] on td at bounding box center [729, 662] width 481 height 18
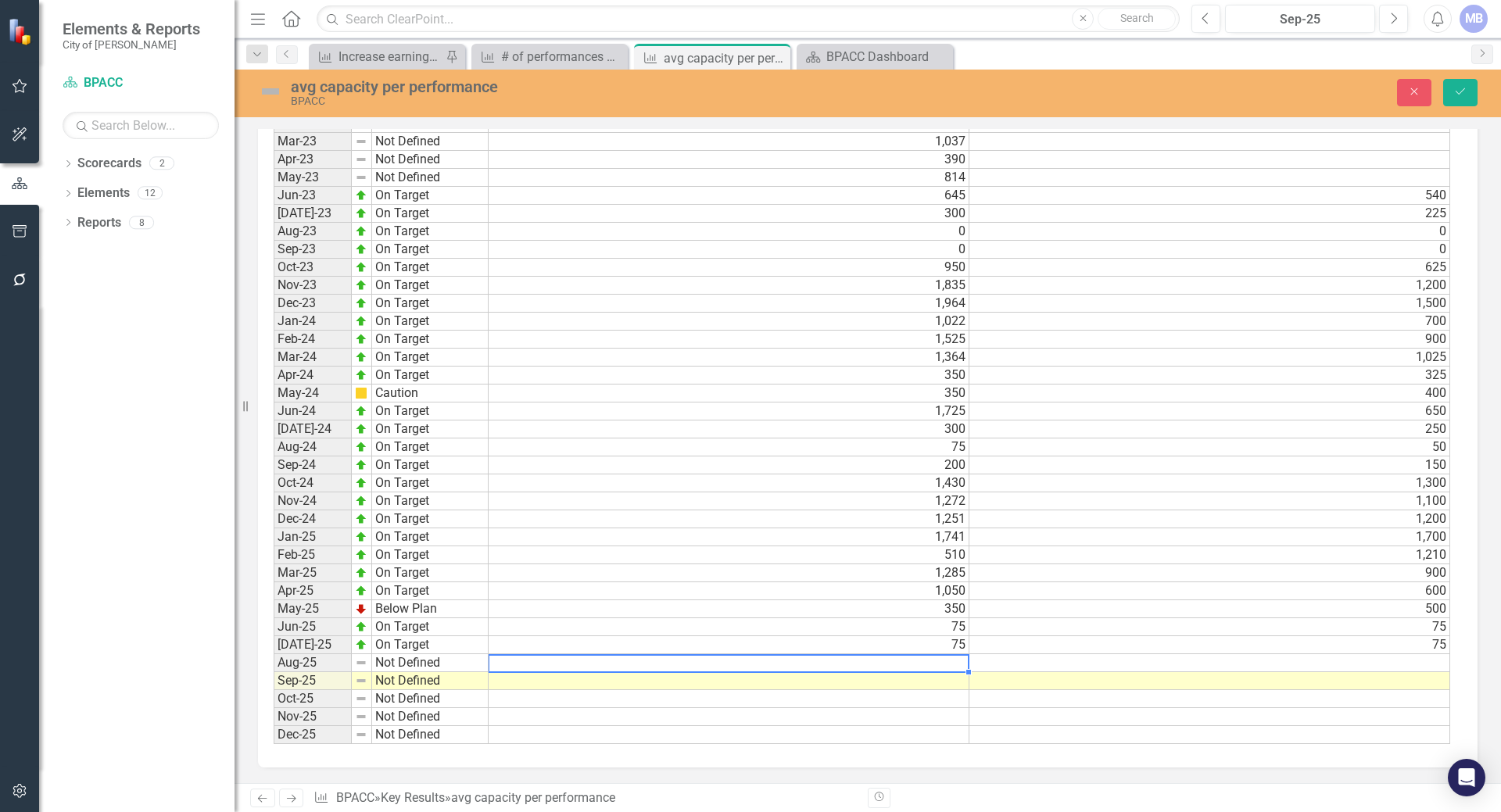
click at [523, 661] on td at bounding box center [729, 662] width 481 height 18
type textarea "0"
click at [1011, 659] on td at bounding box center [1209, 662] width 481 height 18
type textarea "0"
click at [402, 664] on td "Not Defined" at bounding box center [430, 662] width 116 height 18
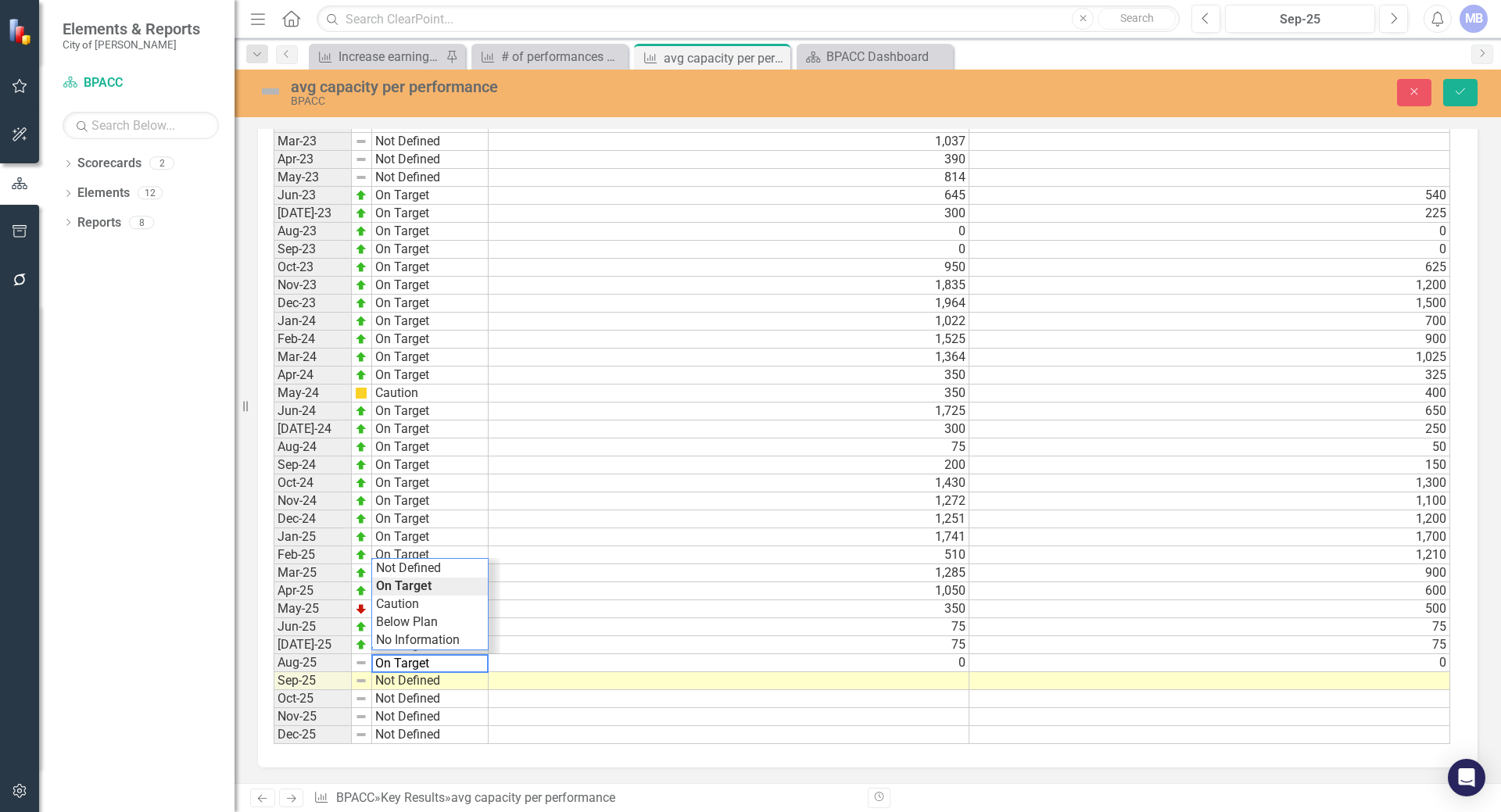
type textarea "On Target"
click at [550, 681] on td at bounding box center [729, 680] width 481 height 18
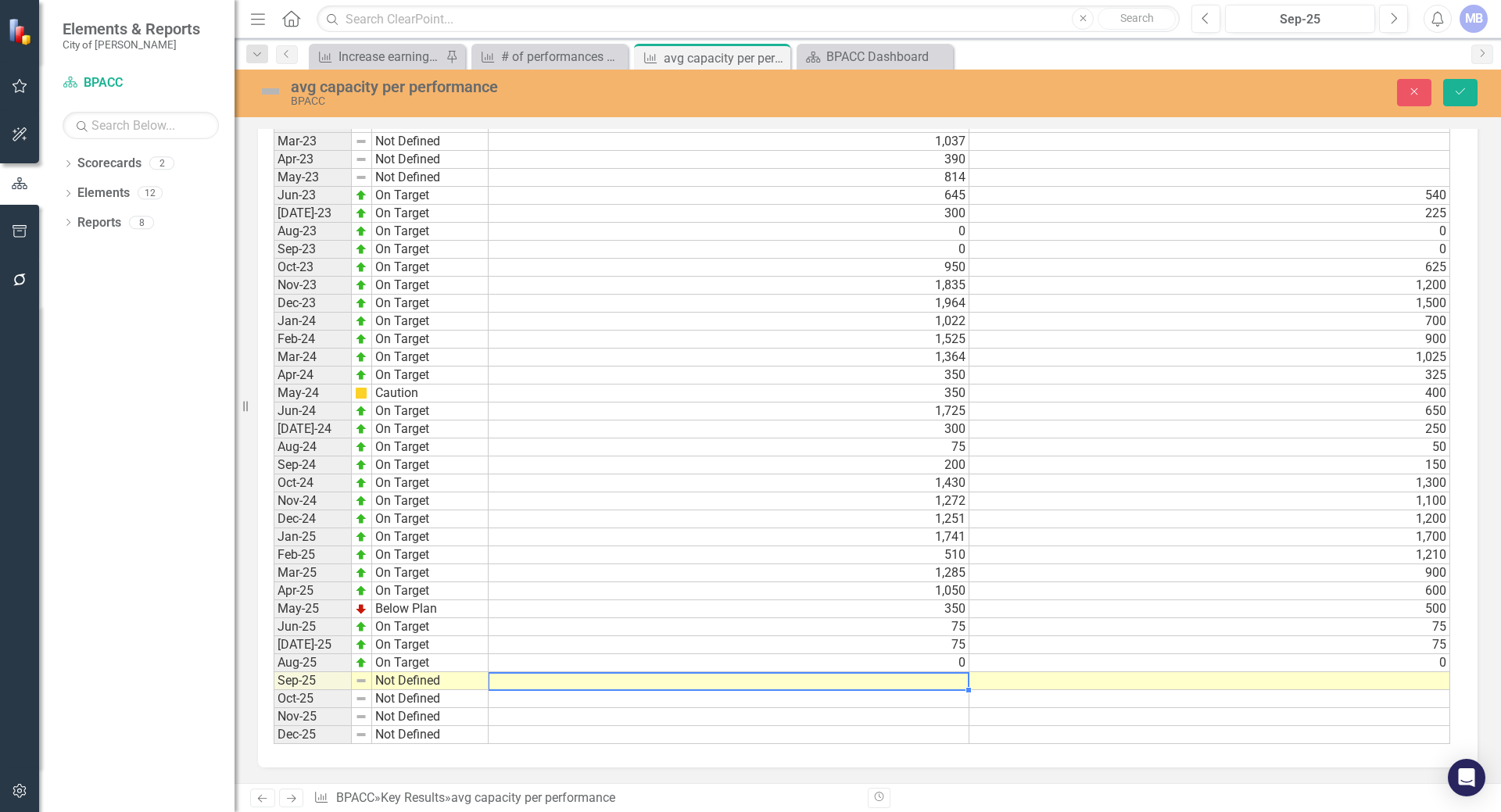
click at [330, 677] on td "Sep-25" at bounding box center [312, 680] width 78 height 18
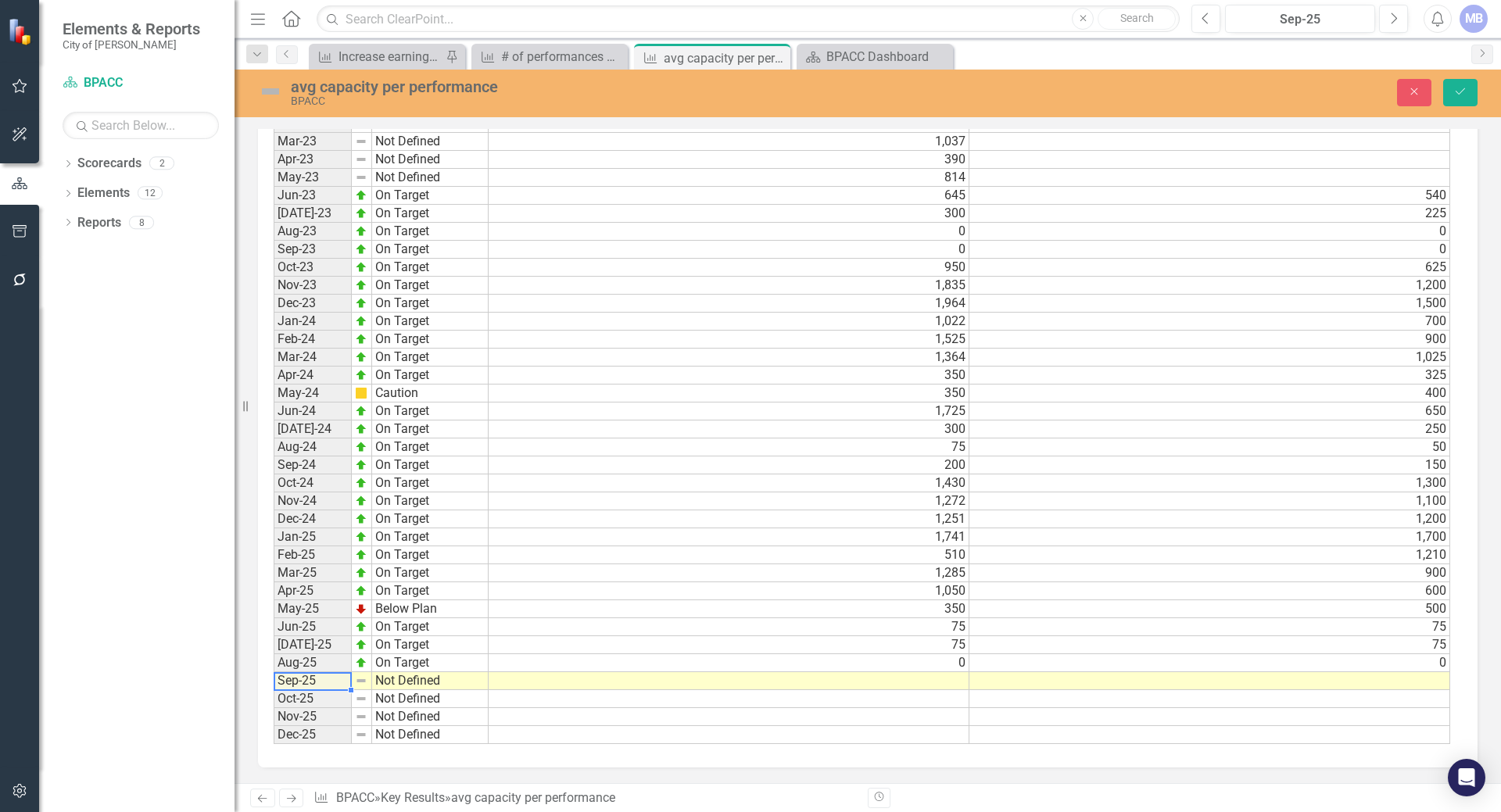
click at [399, 680] on td "Not Defined" at bounding box center [430, 680] width 116 height 18
click at [506, 679] on td at bounding box center [729, 680] width 481 height 18
type textarea "0"
click at [1004, 682] on td at bounding box center [1209, 680] width 481 height 18
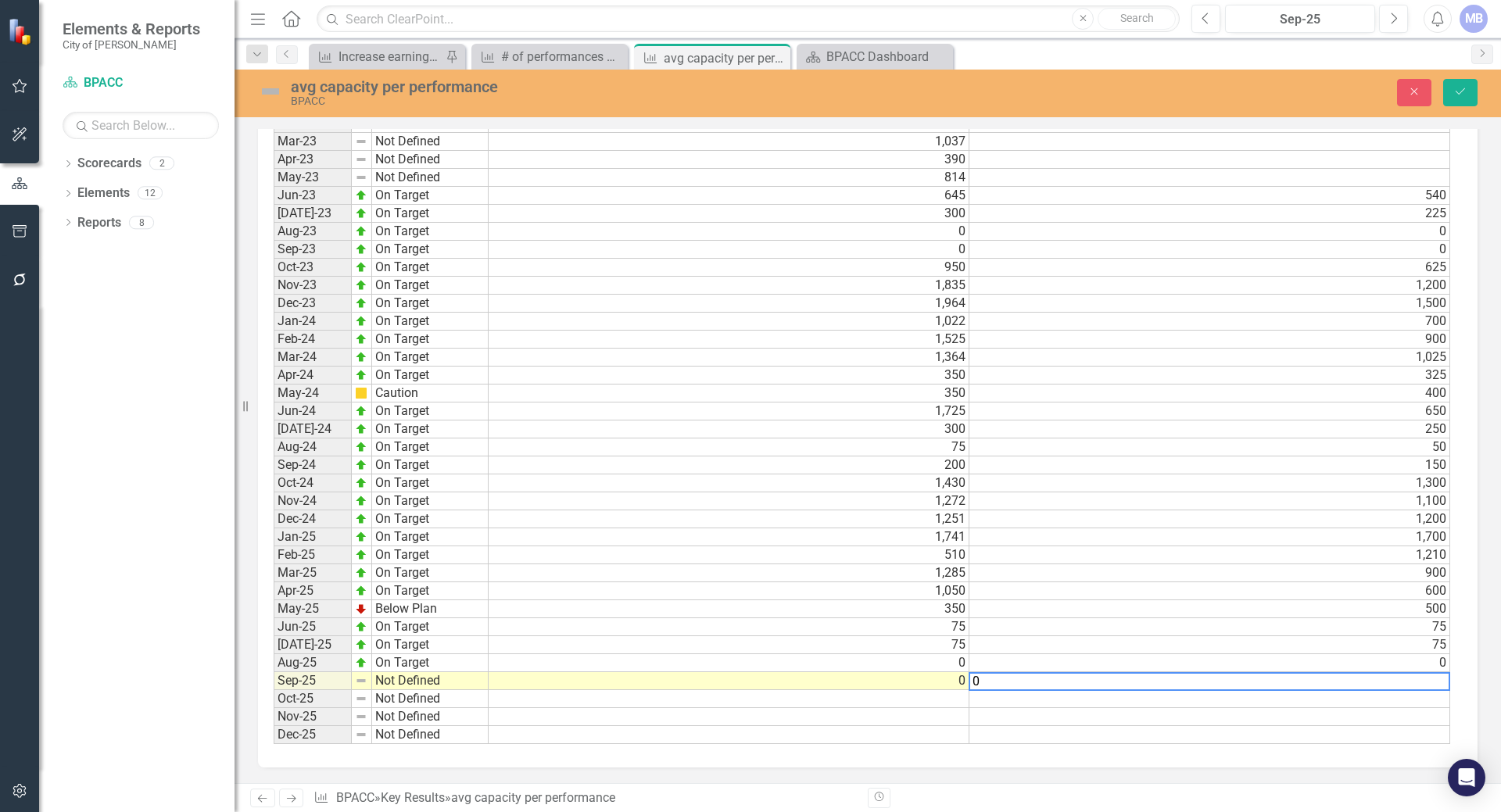
type textarea "0"
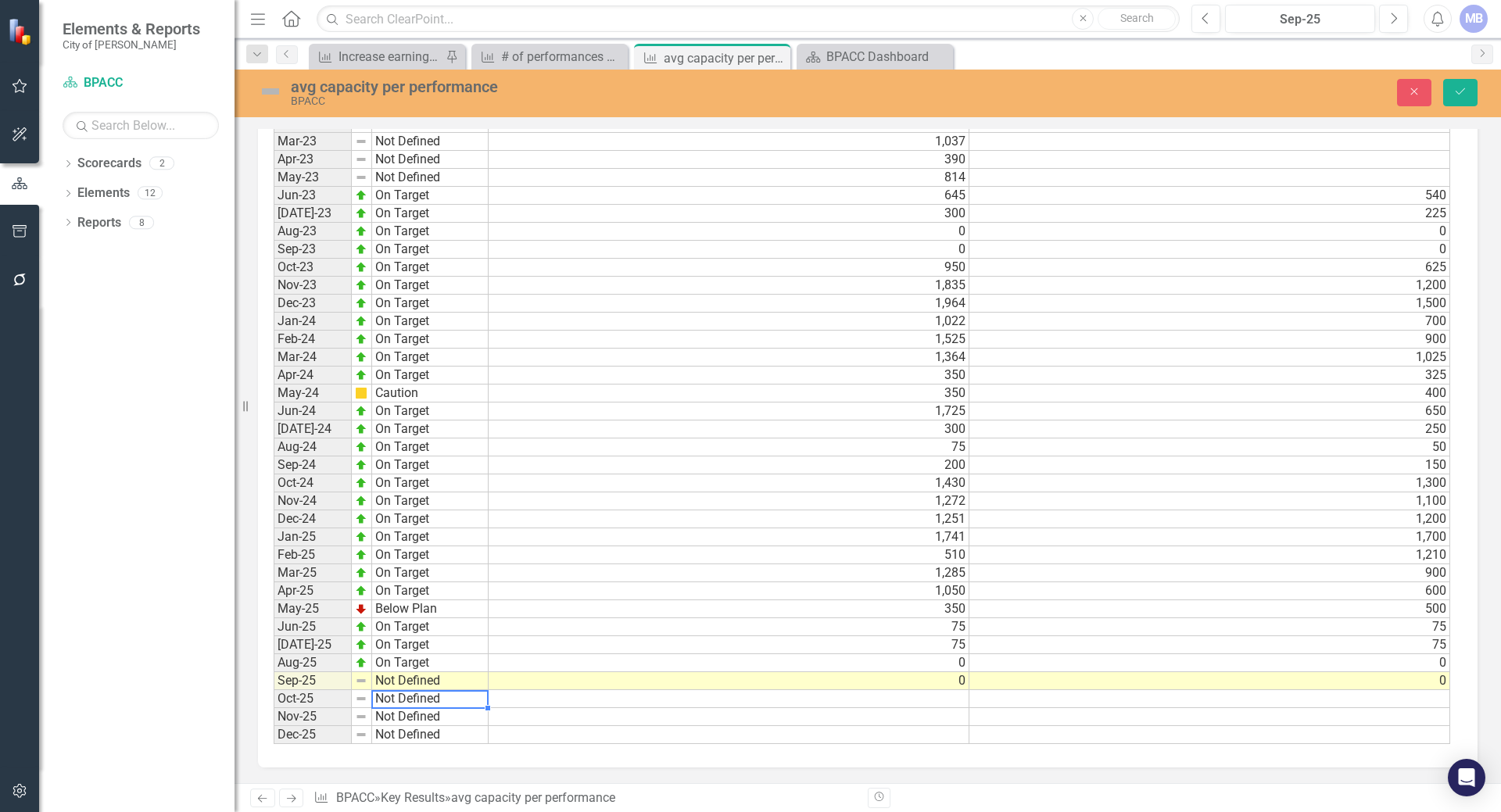
click at [400, 695] on td "Not Defined" at bounding box center [430, 698] width 116 height 18
click at [906, 661] on td "0" at bounding box center [729, 662] width 481 height 18
click at [274, 690] on div "Period Status Jan-22 Not Defined Feb-22 Not Defined Mar-22 Not Defined Apr-22 N…" at bounding box center [274, 304] width 0 height 881
type textarea "Not Defined"
click at [476, 720] on td "Not Defined" at bounding box center [430, 716] width 116 height 18
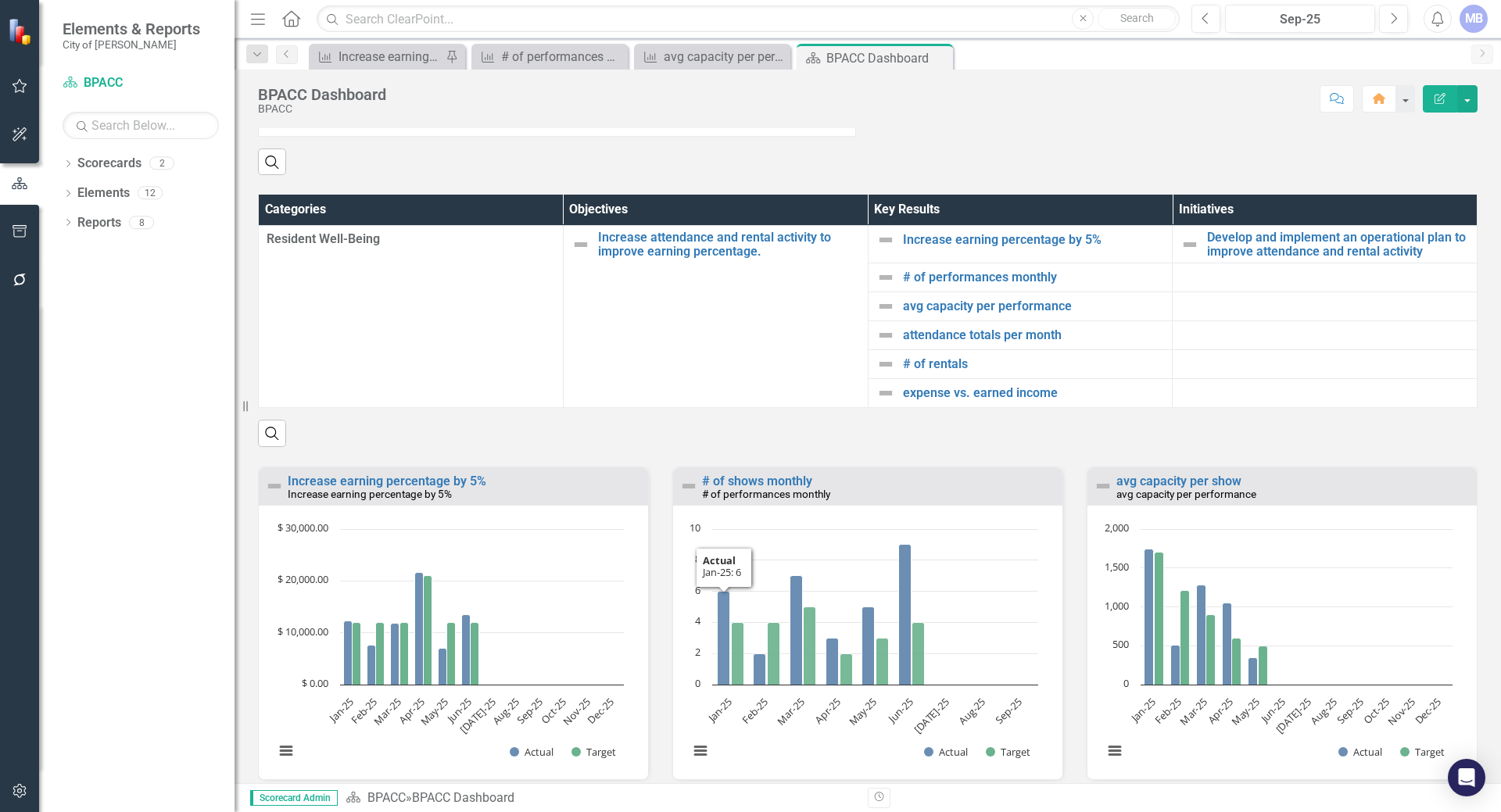
scroll to position [1172, 0]
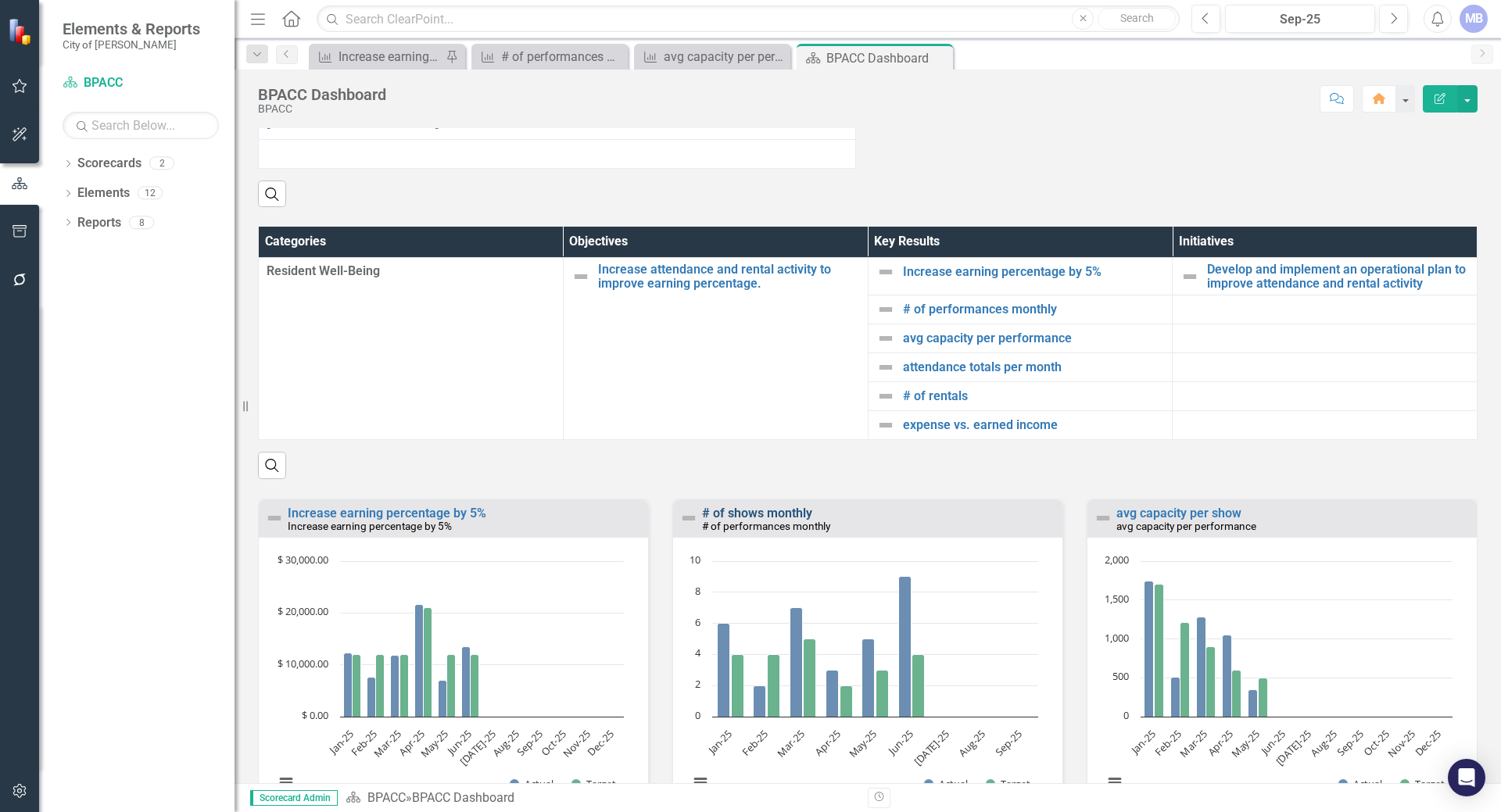
click at [739, 505] on link "# of shows monthly" at bounding box center [757, 513] width 110 height 15
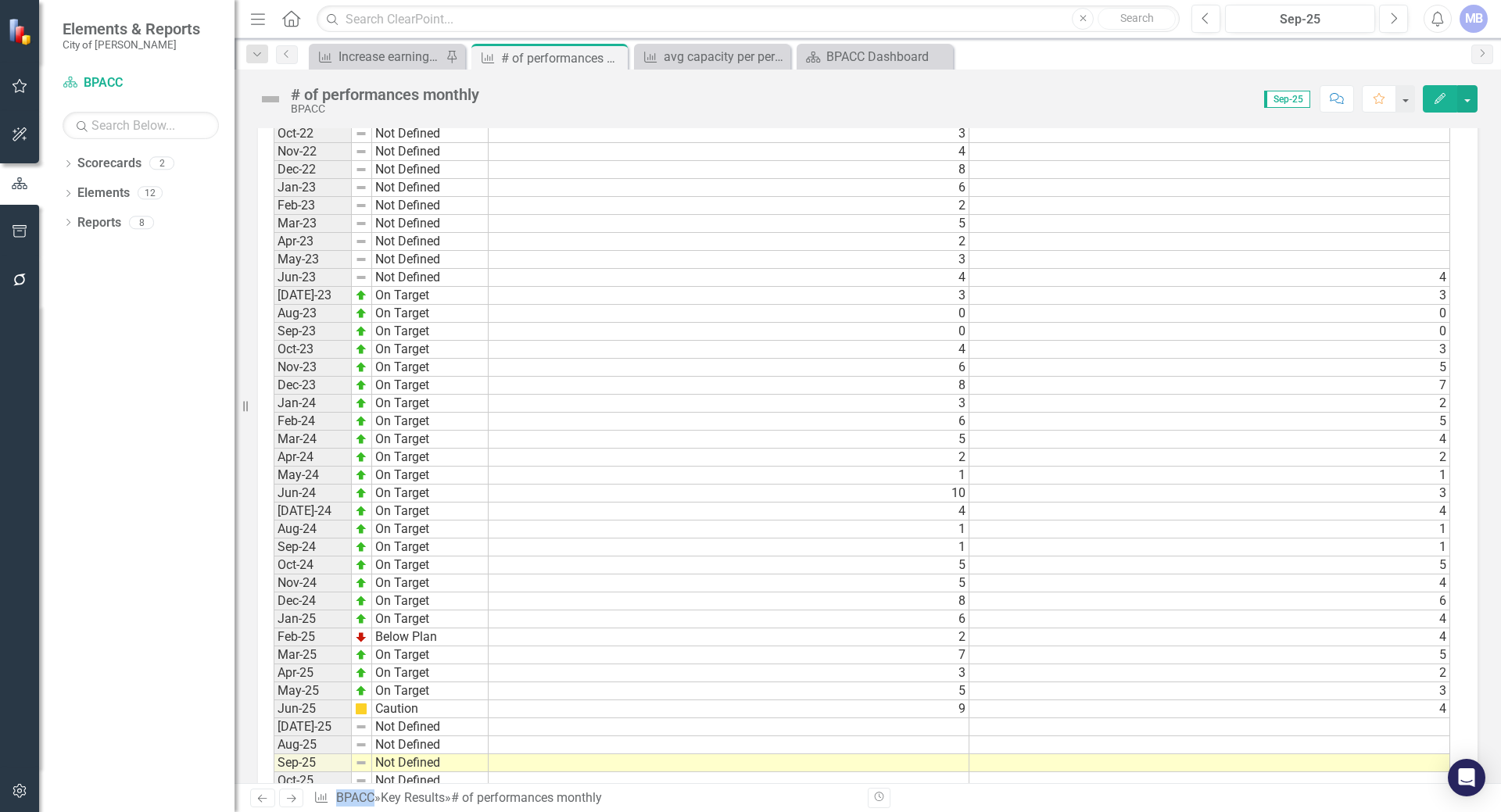
scroll to position [1176, 0]
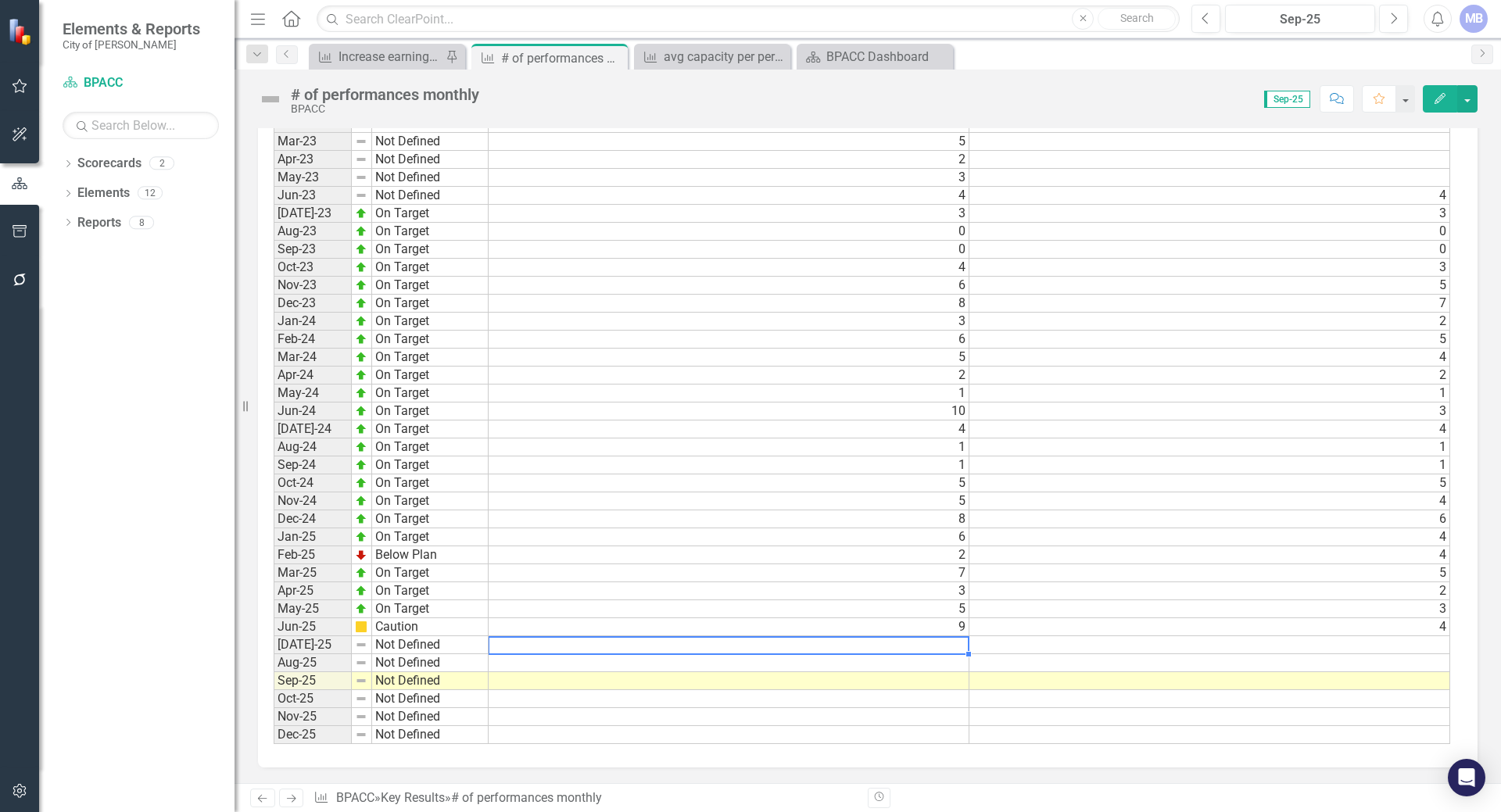
click at [496, 644] on td at bounding box center [729, 644] width 481 height 18
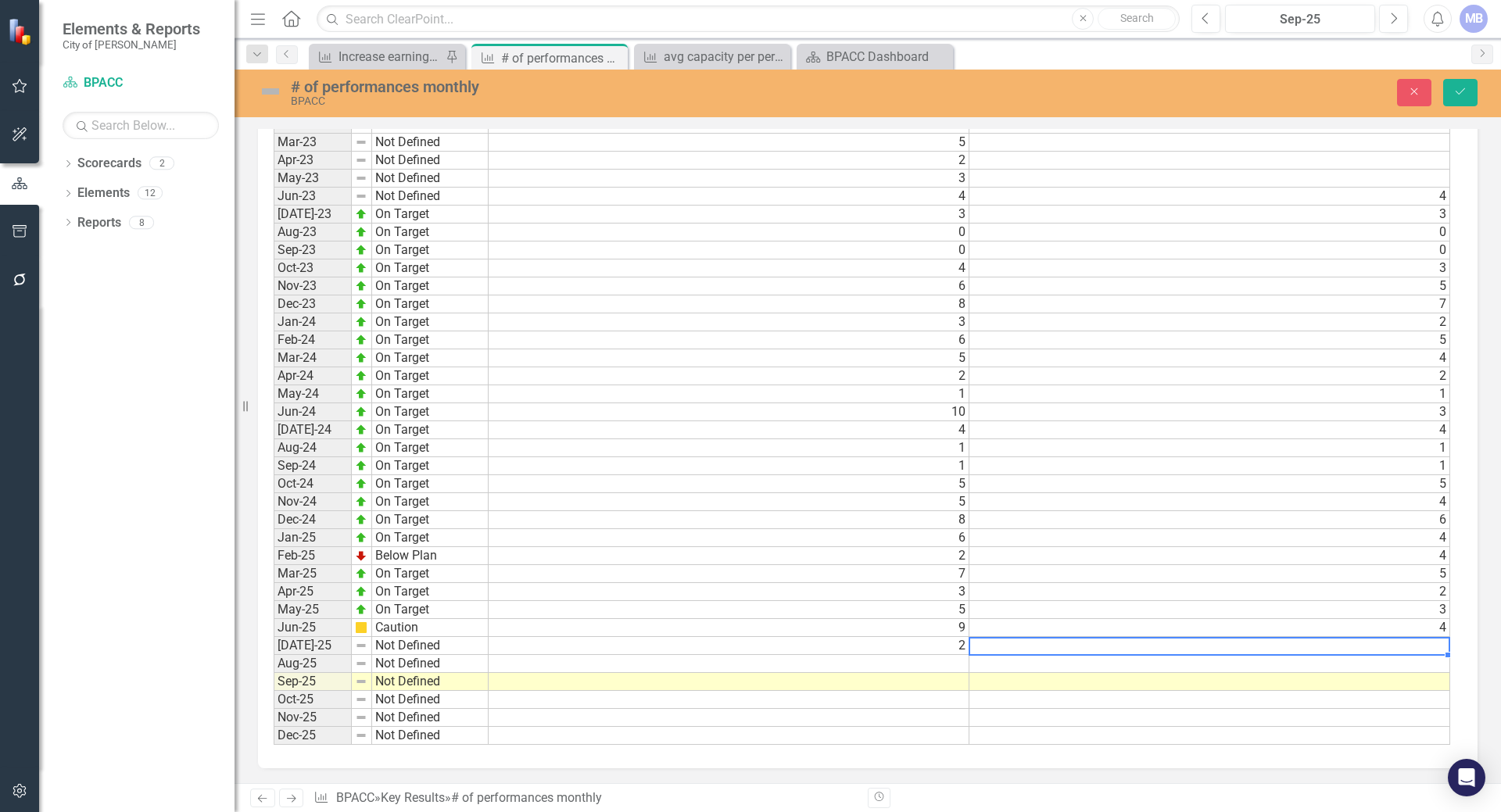
click at [996, 646] on td at bounding box center [1209, 645] width 481 height 18
type textarea "2"
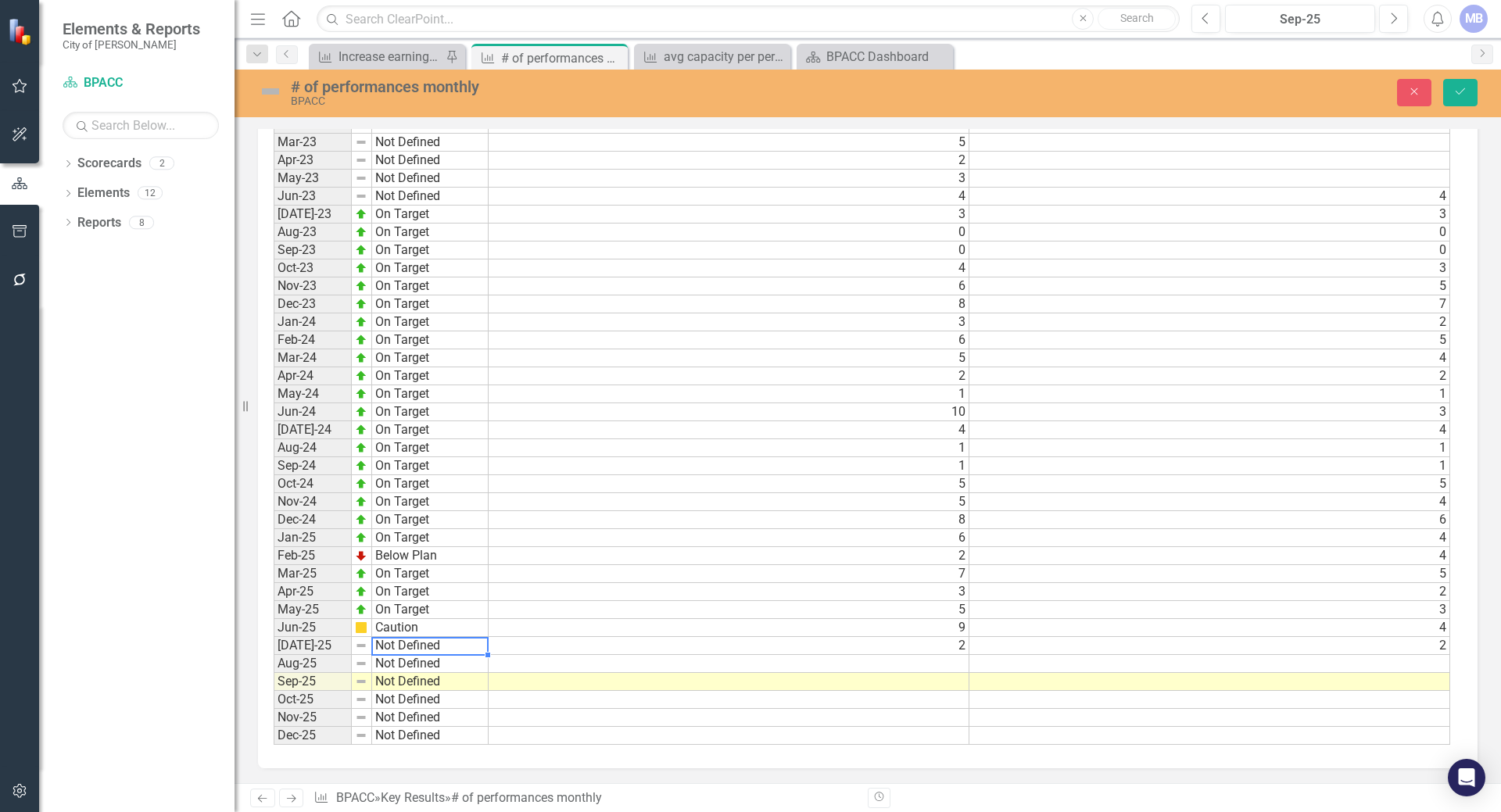
click at [407, 647] on td "Not Defined" at bounding box center [430, 645] width 116 height 18
type textarea "On Target"
click at [274, 674] on div "Period Status Actual Target Jan-22 Not Defined Feb-22 Not Defined Mar-22 Not De…" at bounding box center [274, 304] width 0 height 881
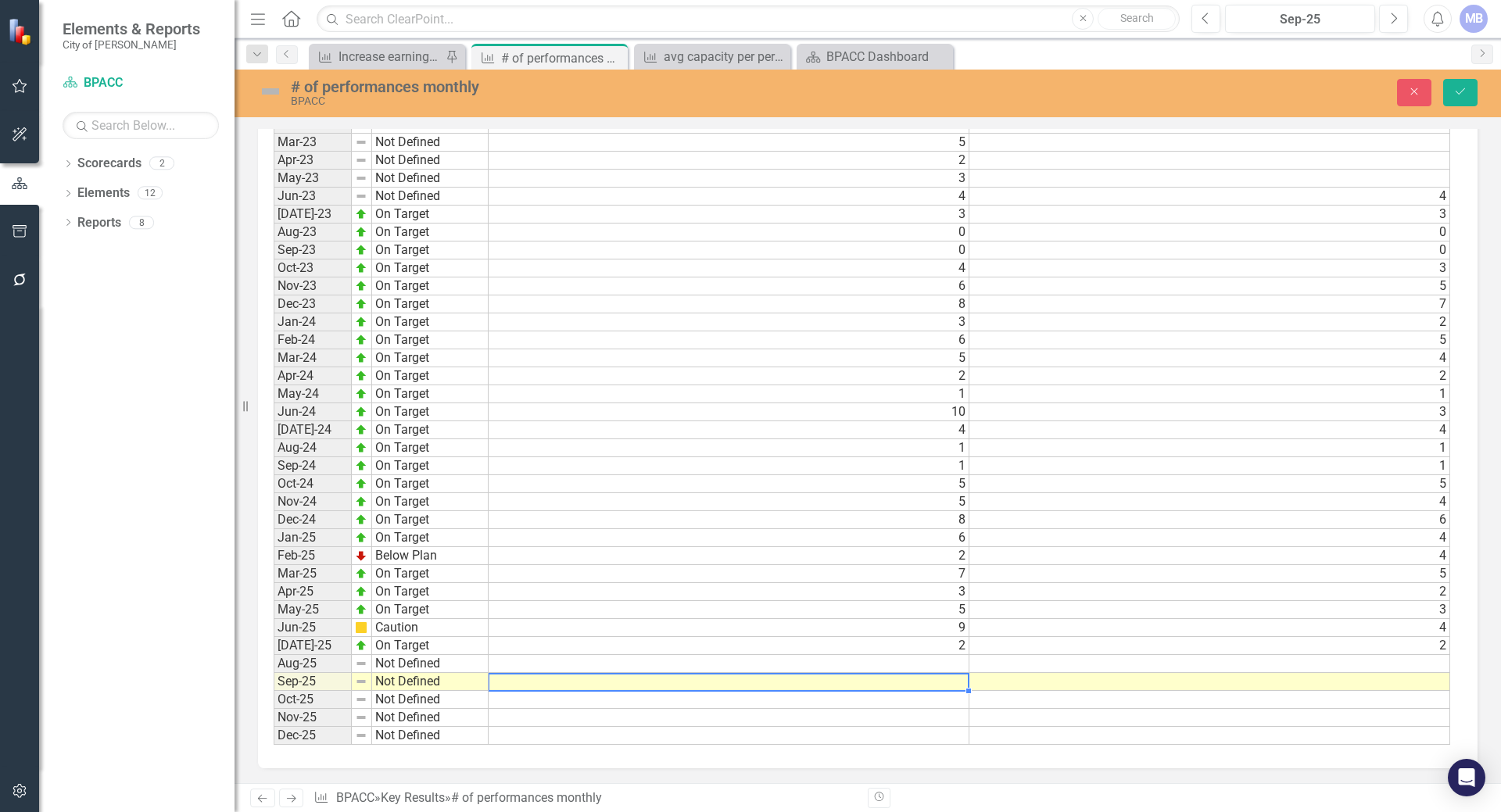
scroll to position [1177, 0]
click at [387, 661] on td "Not Defined" at bounding box center [430, 662] width 116 height 18
click at [505, 669] on td at bounding box center [729, 662] width 481 height 18
click at [1002, 667] on td at bounding box center [1209, 662] width 481 height 18
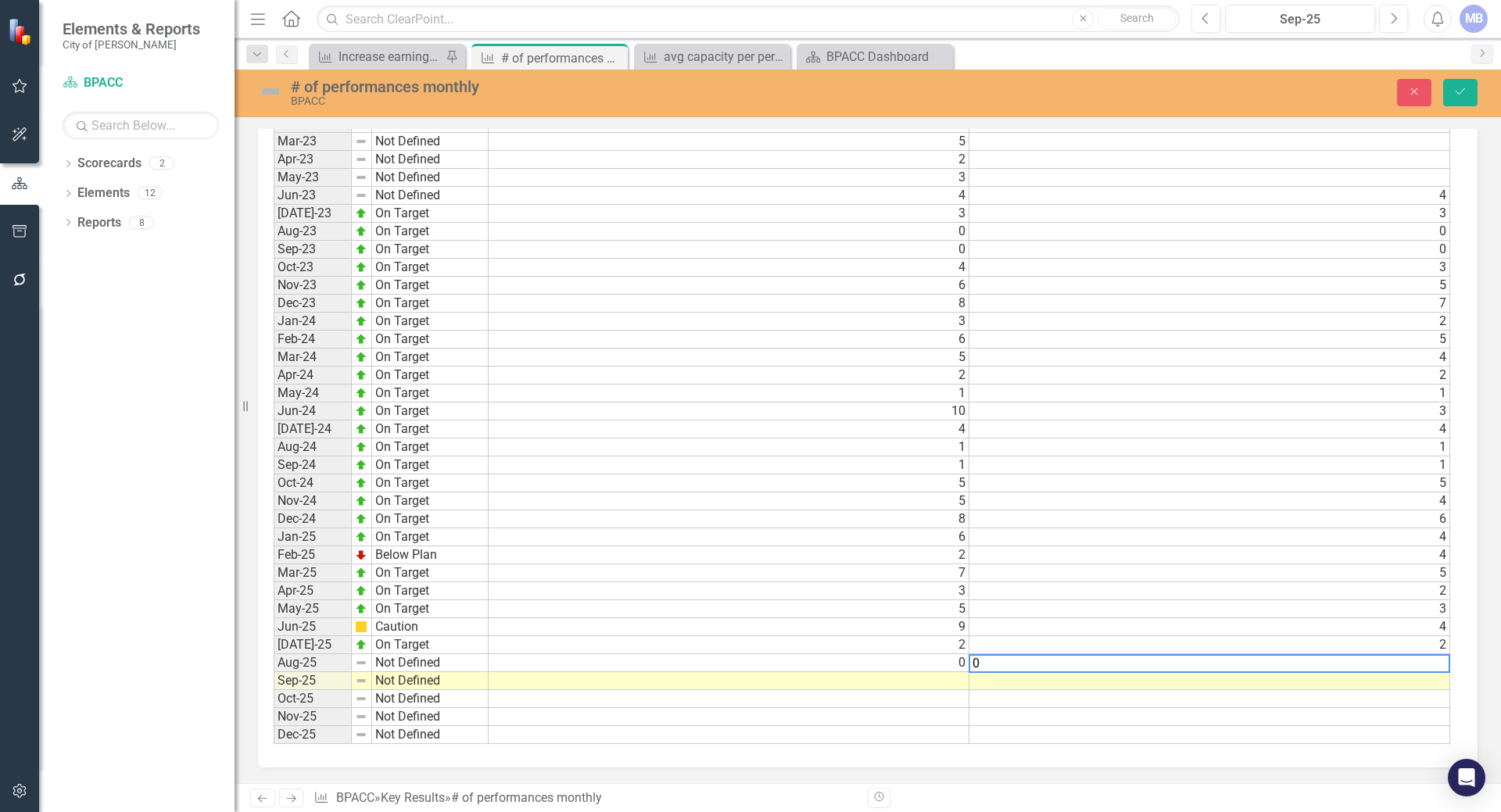
type textarea "0"
click at [597, 737] on td at bounding box center [729, 734] width 481 height 18
click at [887, 666] on td "0" at bounding box center [729, 662] width 481 height 18
click at [399, 666] on td "Not Defined" at bounding box center [430, 662] width 116 height 18
click at [422, 591] on div "Period Status Actual Target Jan-22 Not Defined Feb-22 Not Defined Mar-22 Not De…" at bounding box center [862, 304] width 1176 height 882
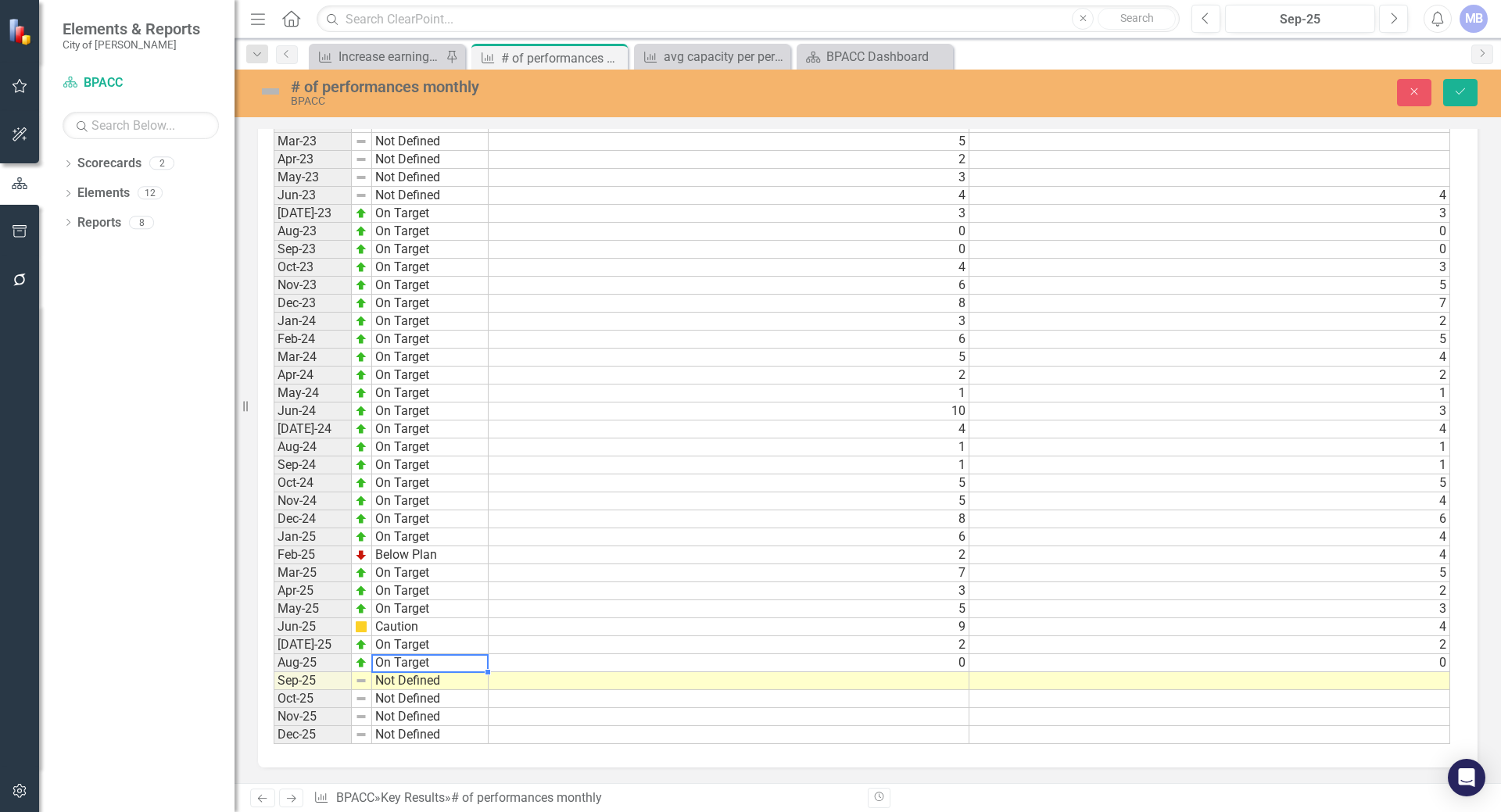
type textarea "On Target"
click at [428, 746] on div "Period Status Actual Target Jan-22 Not Defined Feb-22 Not Defined Mar-22 Not De…" at bounding box center [867, 309] width 1219 height 917
click at [402, 682] on td "Not Defined" at bounding box center [430, 680] width 116 height 18
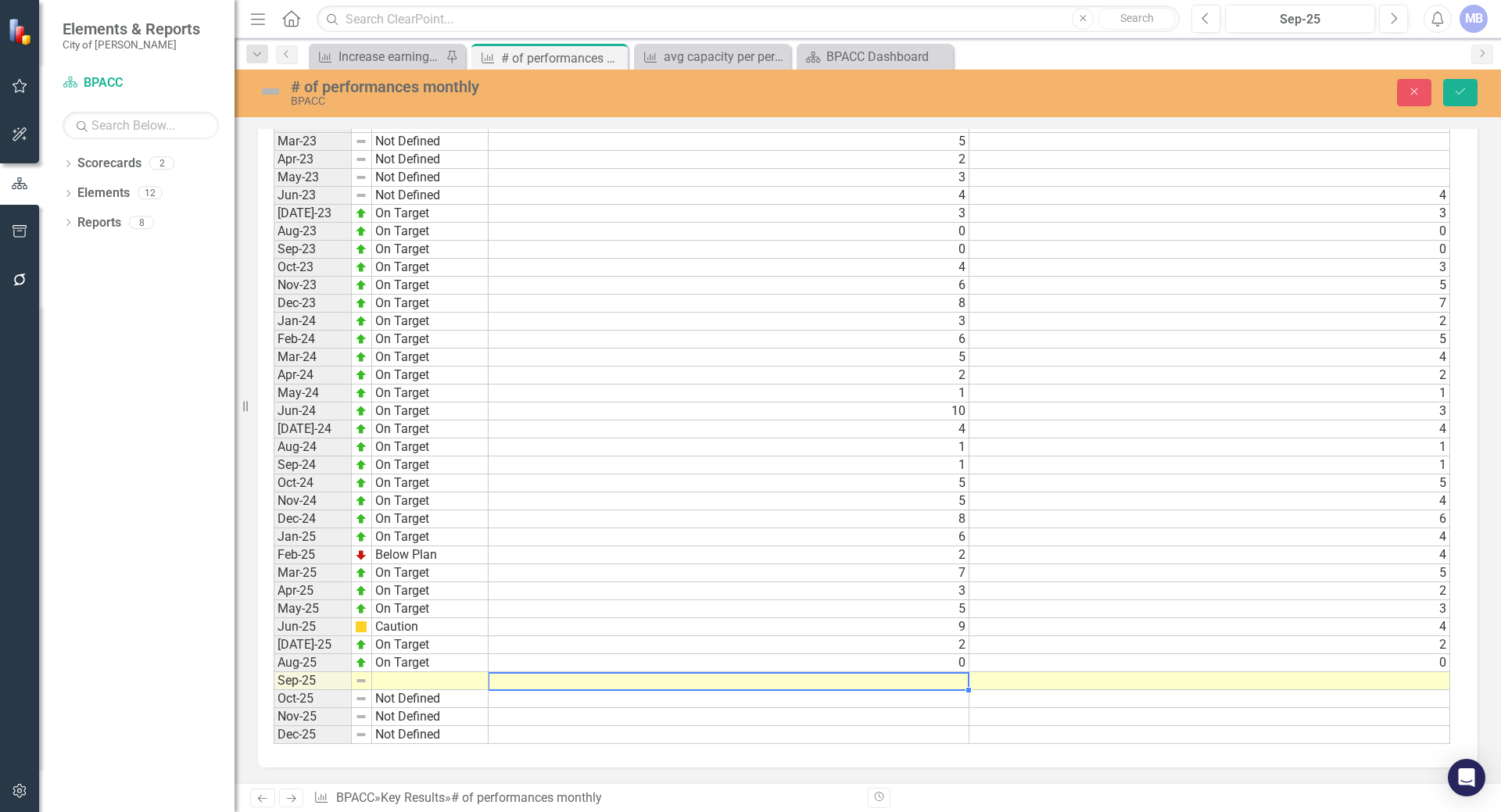
click at [510, 687] on td at bounding box center [729, 680] width 481 height 18
click at [1008, 684] on td at bounding box center [1209, 680] width 481 height 18
click at [950, 680] on td "9" at bounding box center [729, 680] width 481 height 18
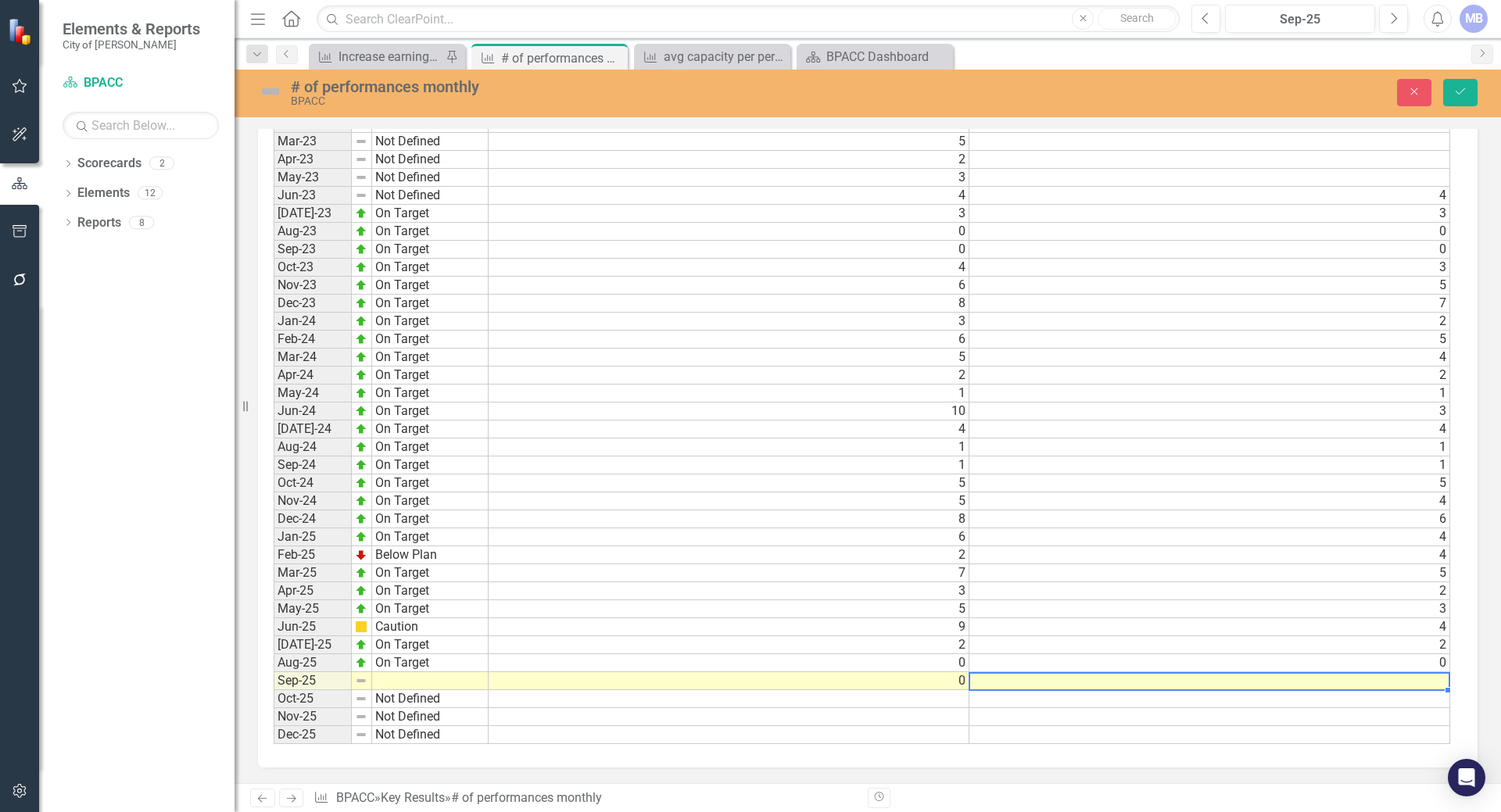
click at [994, 683] on td at bounding box center [1209, 680] width 481 height 18
type textarea "0"
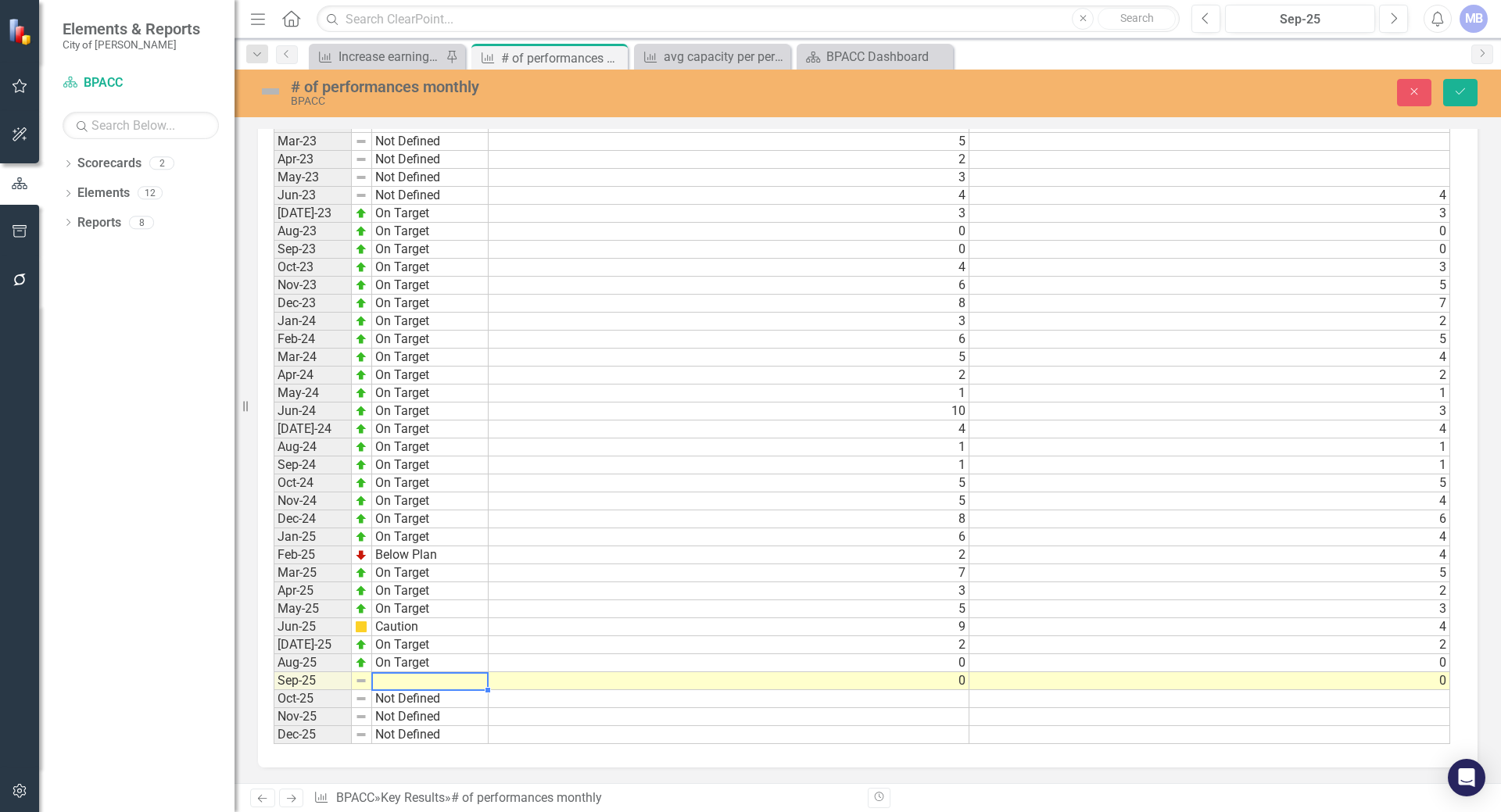
click at [374, 677] on td at bounding box center [430, 680] width 116 height 18
click at [422, 683] on textarea "On Target" at bounding box center [430, 681] width 117 height 18
click at [438, 683] on textarea "On Target" at bounding box center [430, 681] width 117 height 18
type textarea "On Target"
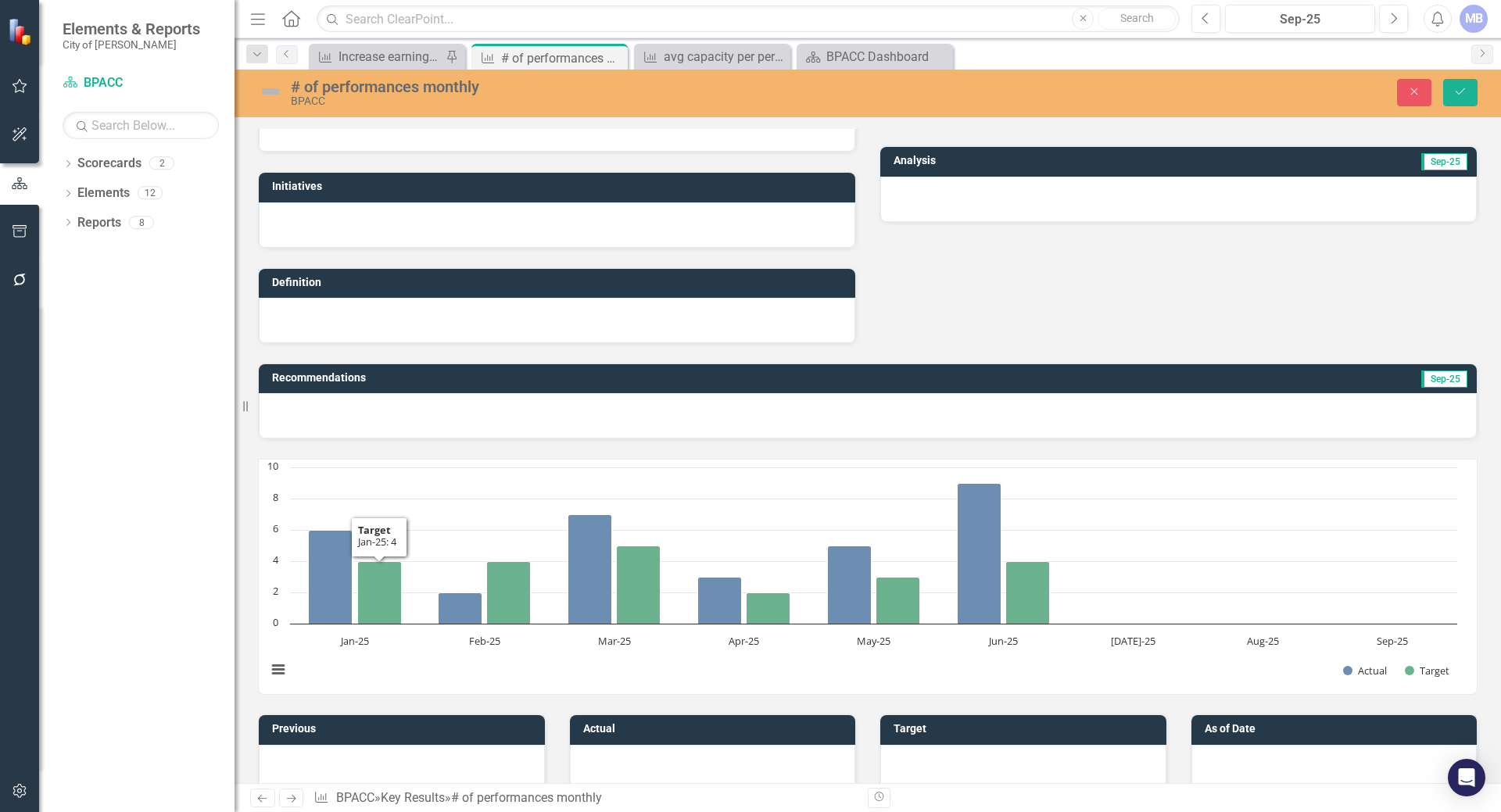
scroll to position [0, 0]
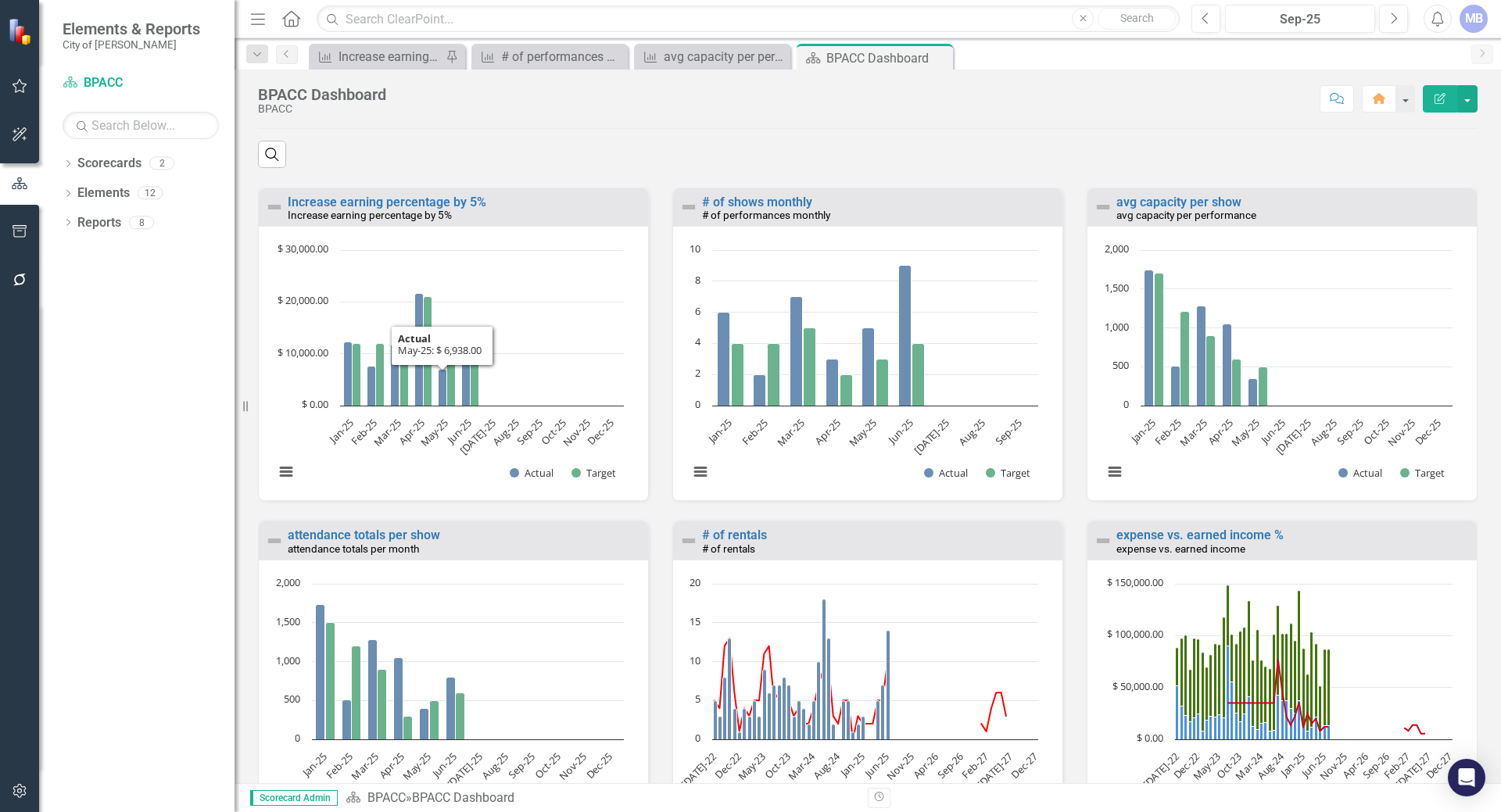
scroll to position [1484, 0]
click at [386, 207] on link "Increase earning percentage by 5%" at bounding box center [387, 201] width 198 height 15
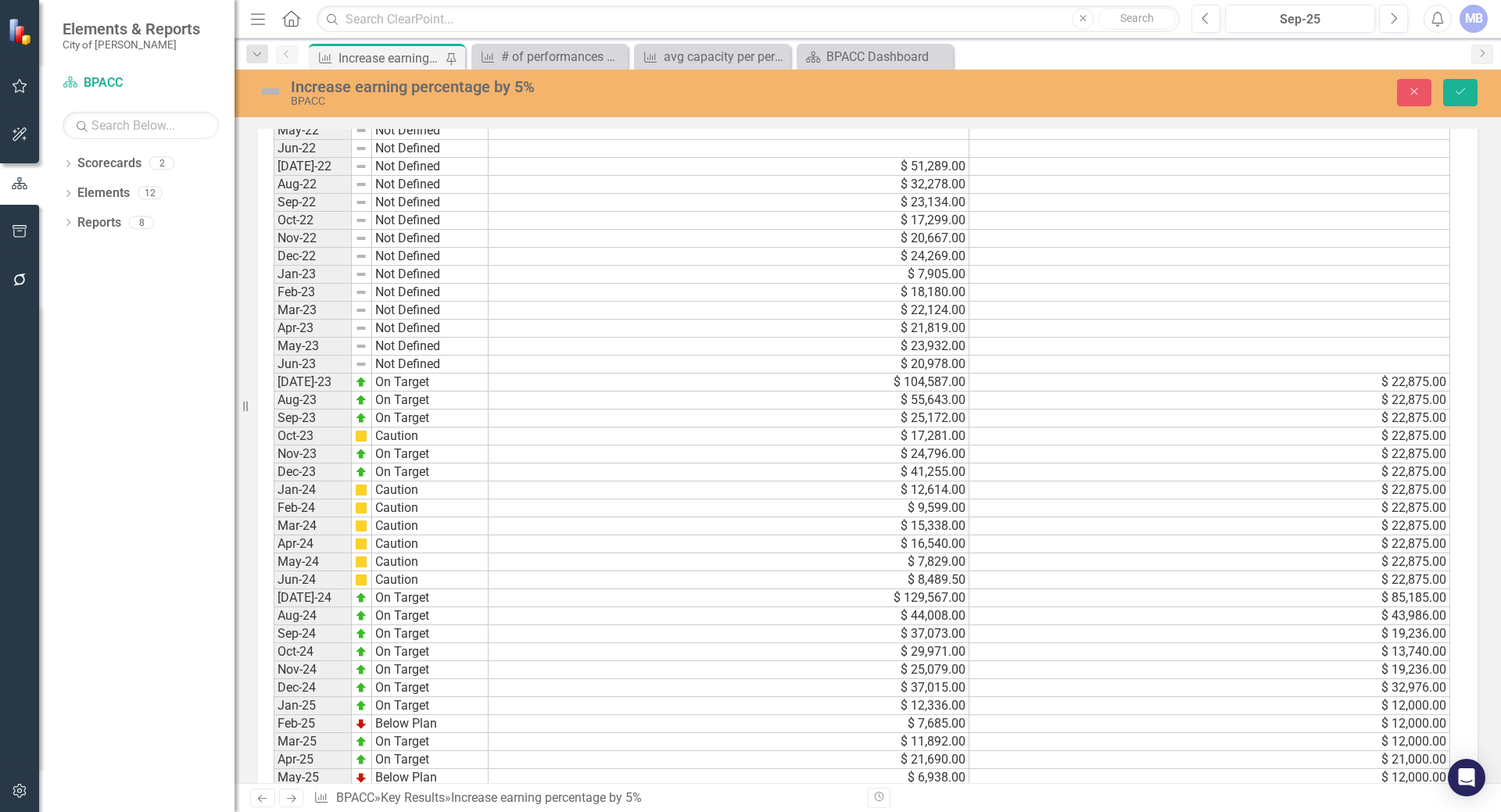
scroll to position [1182, 0]
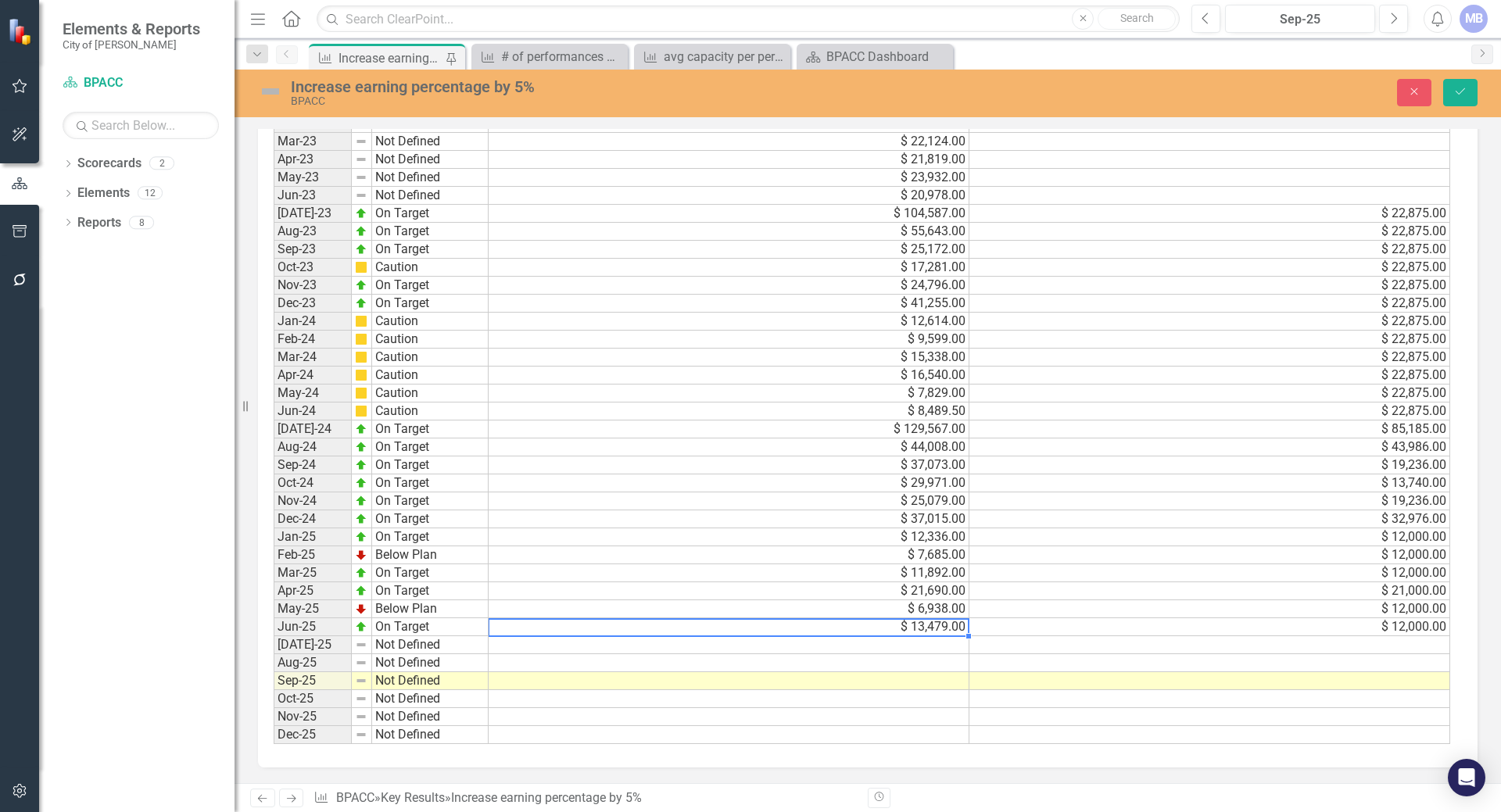
click at [822, 622] on td "$ 13,479.00" at bounding box center [729, 626] width 481 height 18
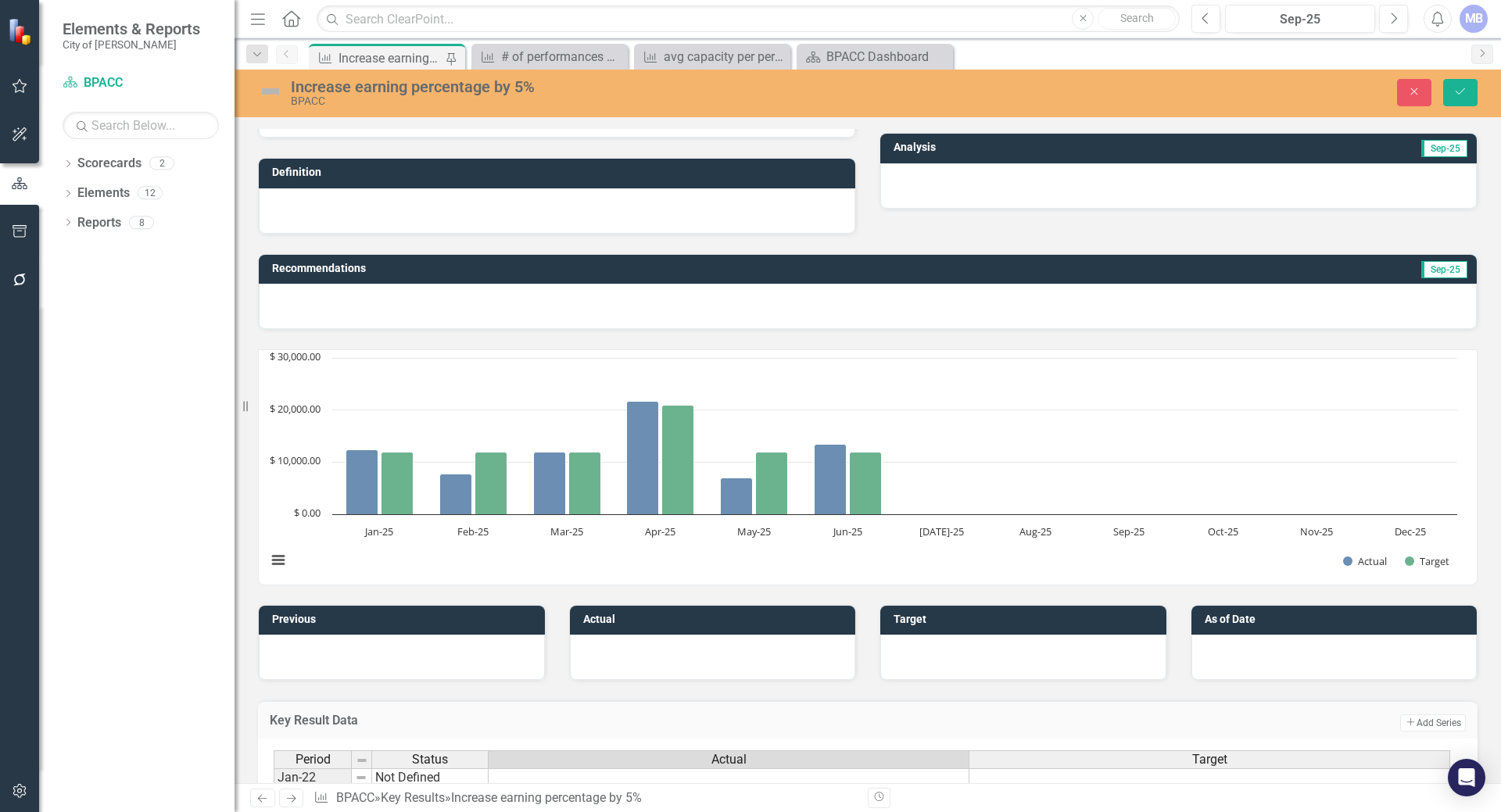
scroll to position [0, 0]
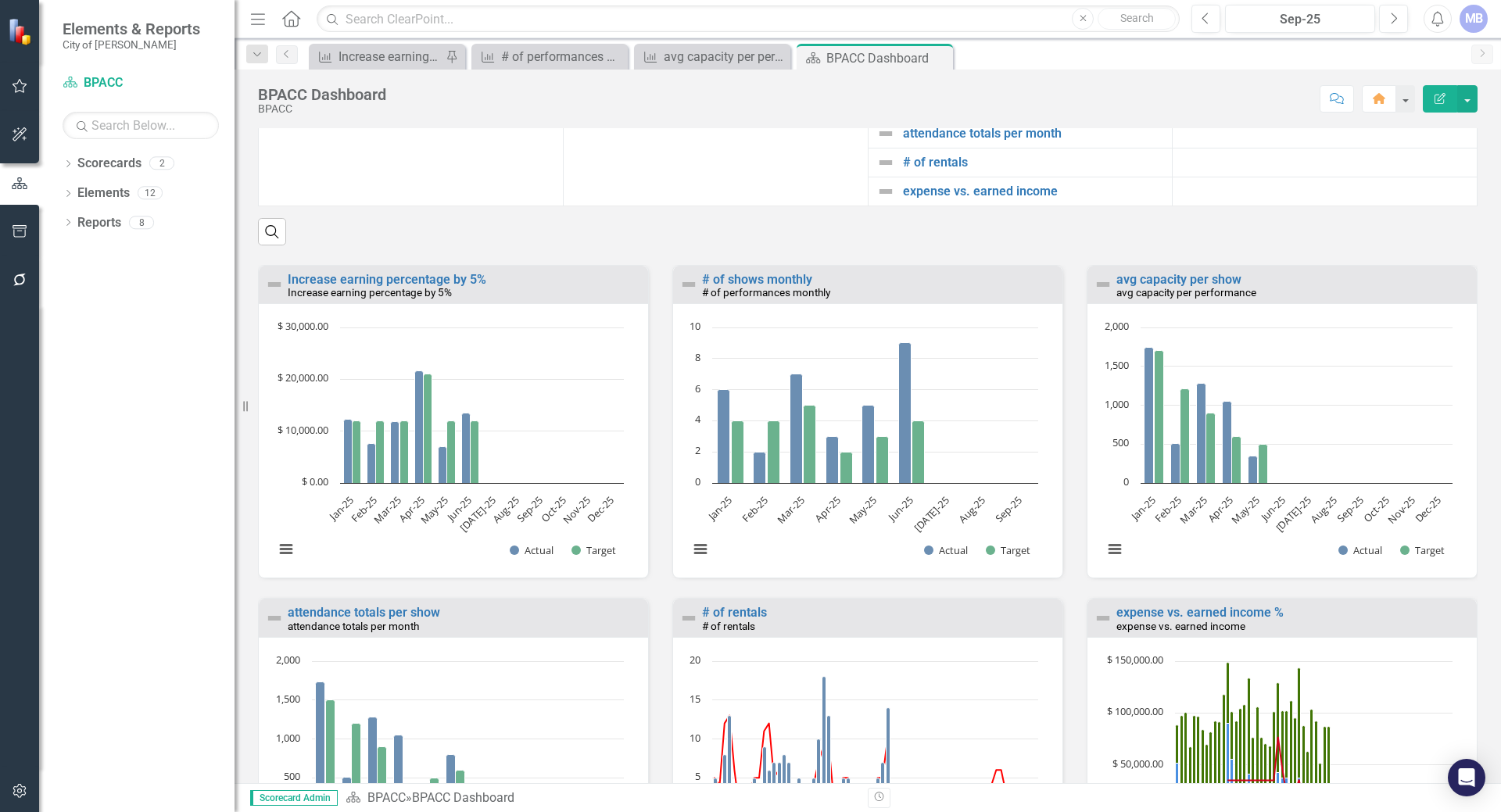
scroll to position [1407, 0]
click at [363, 286] on link "Increase earning percentage by 5%" at bounding box center [387, 278] width 198 height 15
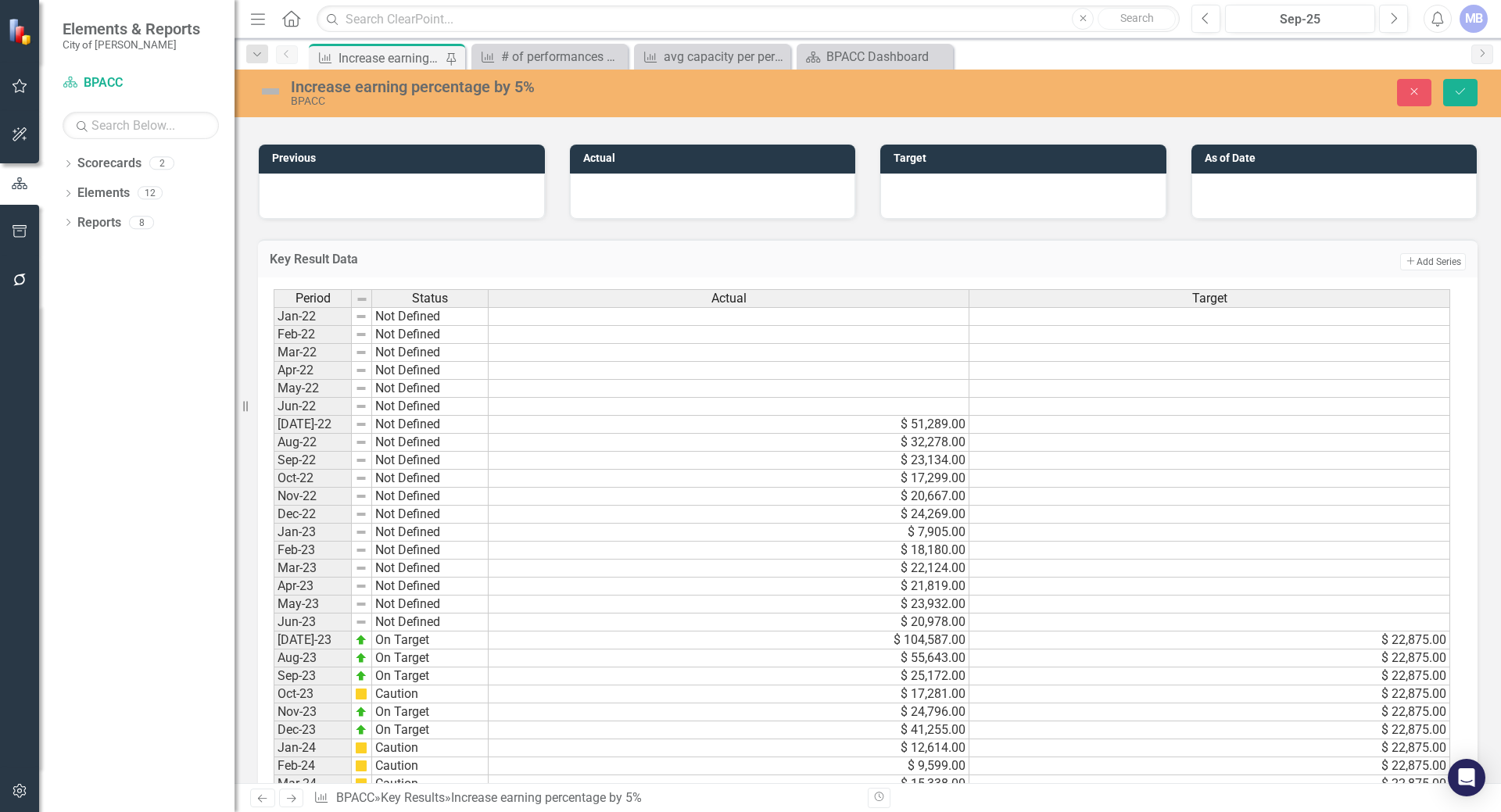
scroll to position [1182, 0]
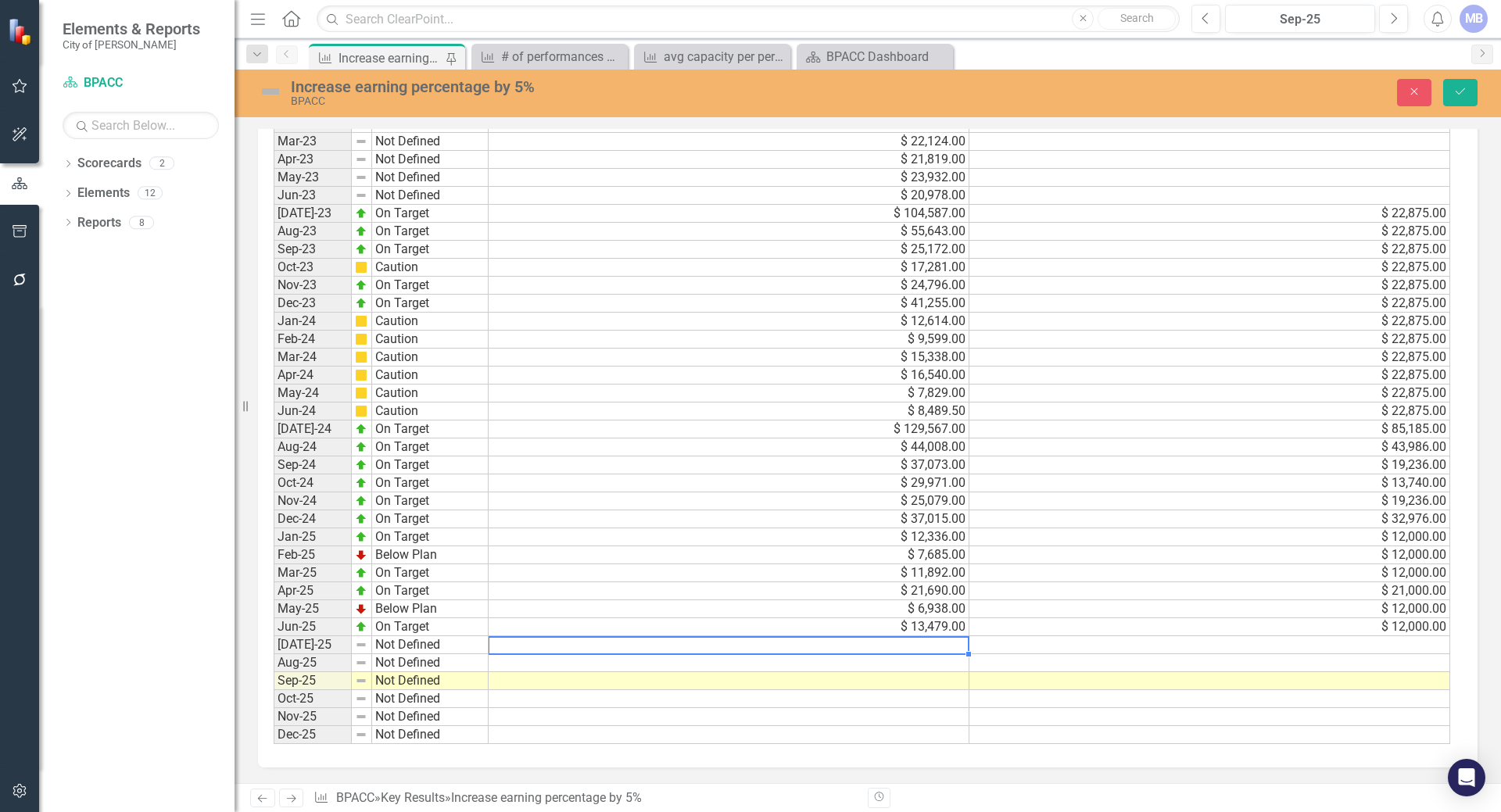
click at [529, 648] on td at bounding box center [729, 644] width 481 height 18
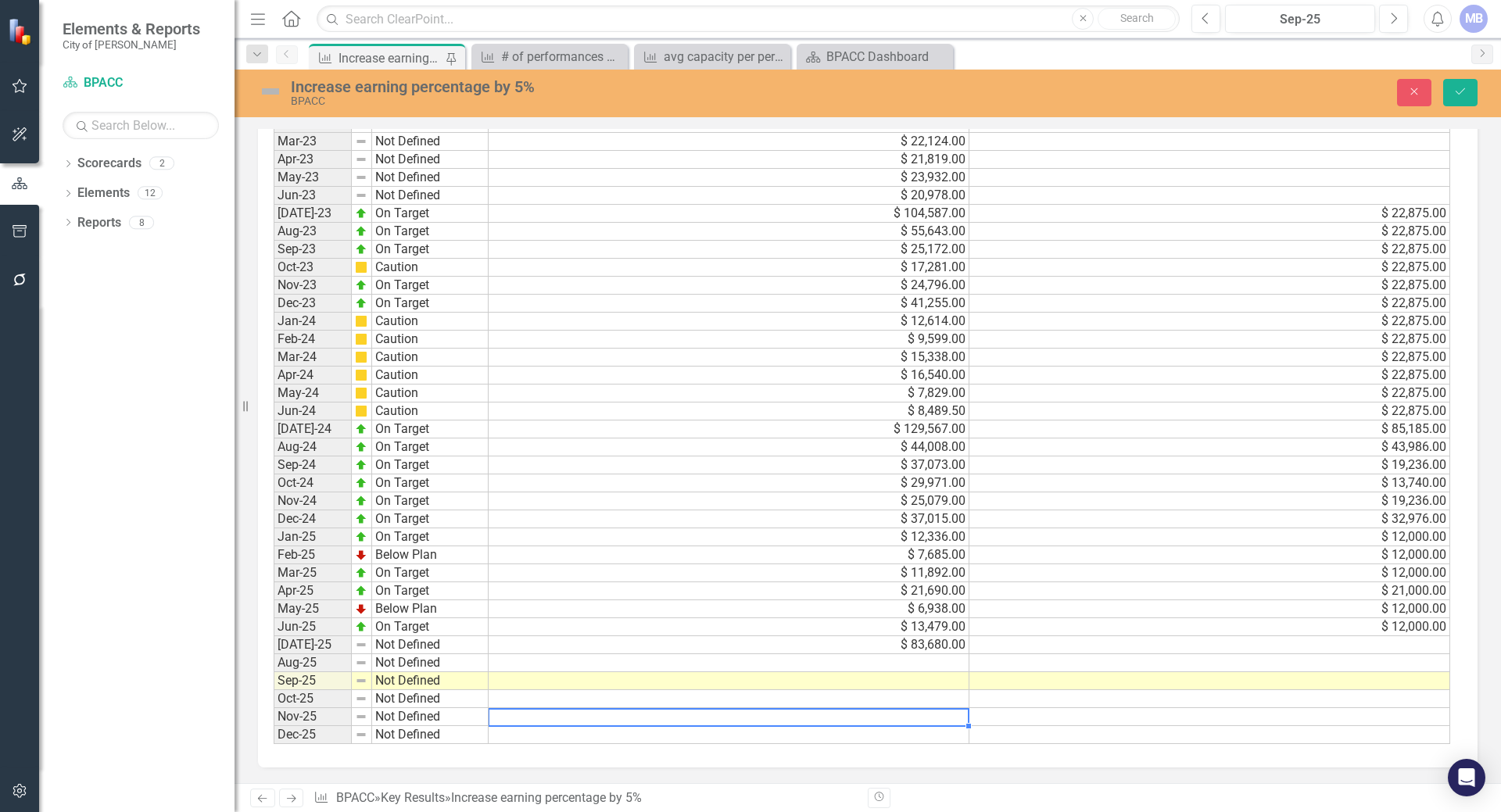
click at [524, 711] on td at bounding box center [729, 716] width 481 height 18
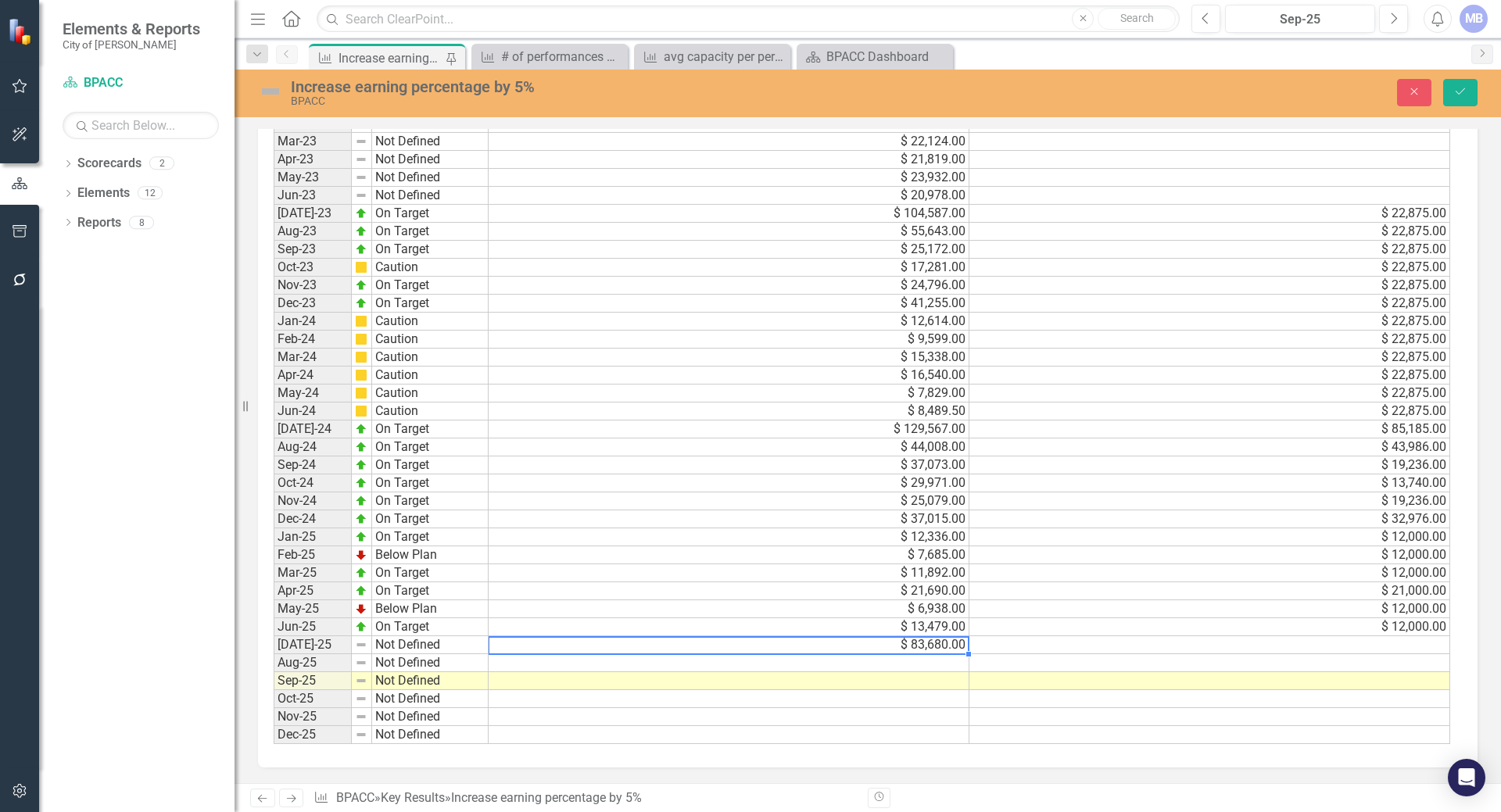
click at [492, 643] on td "$ 83,680.00" at bounding box center [729, 644] width 481 height 18
click at [998, 646] on td at bounding box center [1209, 644] width 481 height 18
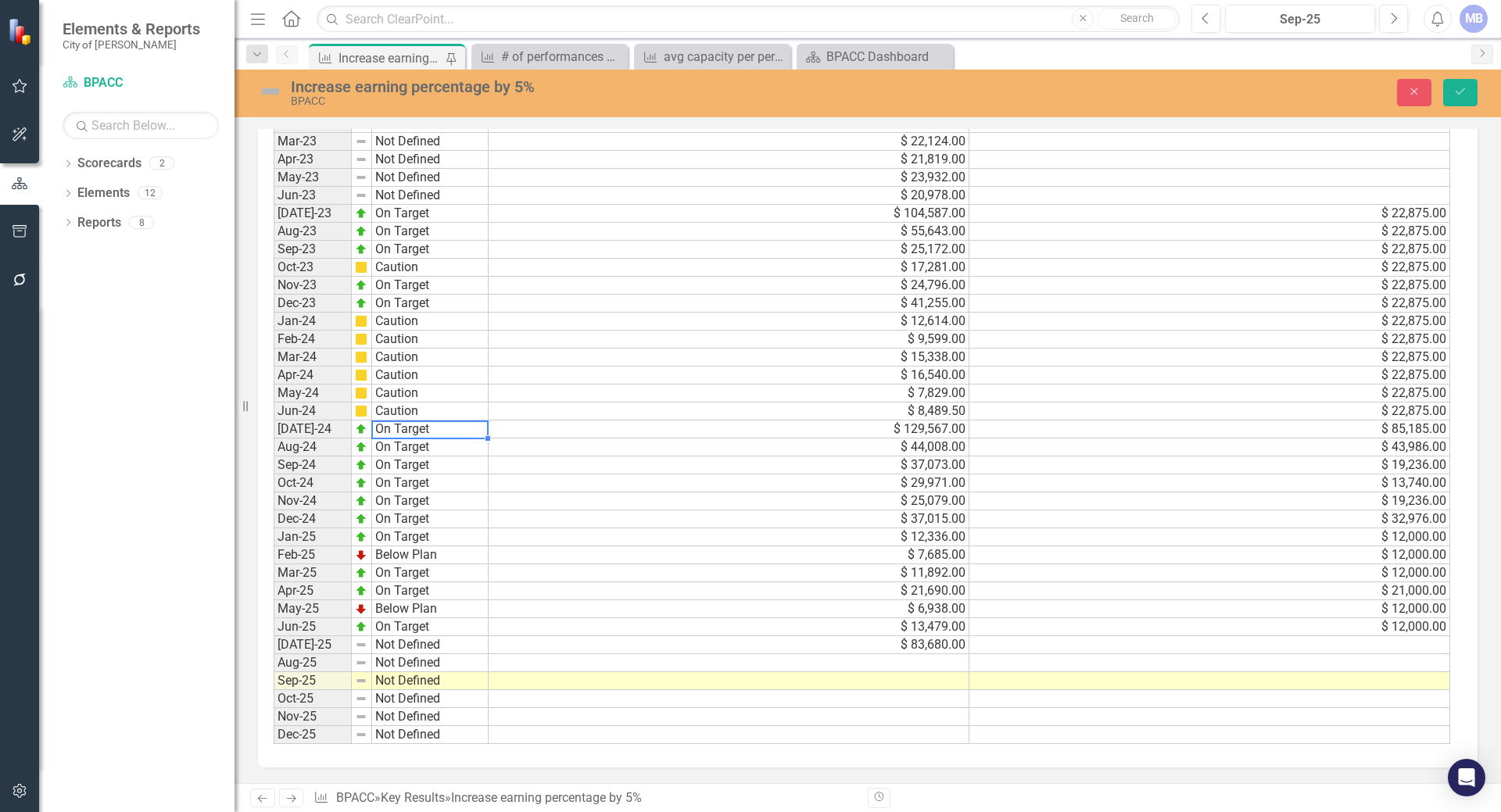
click at [274, 421] on div "Period Status Jan-22 Not Defined Feb-22 Not Defined Mar-22 Not Defined Apr-22 N…" at bounding box center [274, 304] width 0 height 881
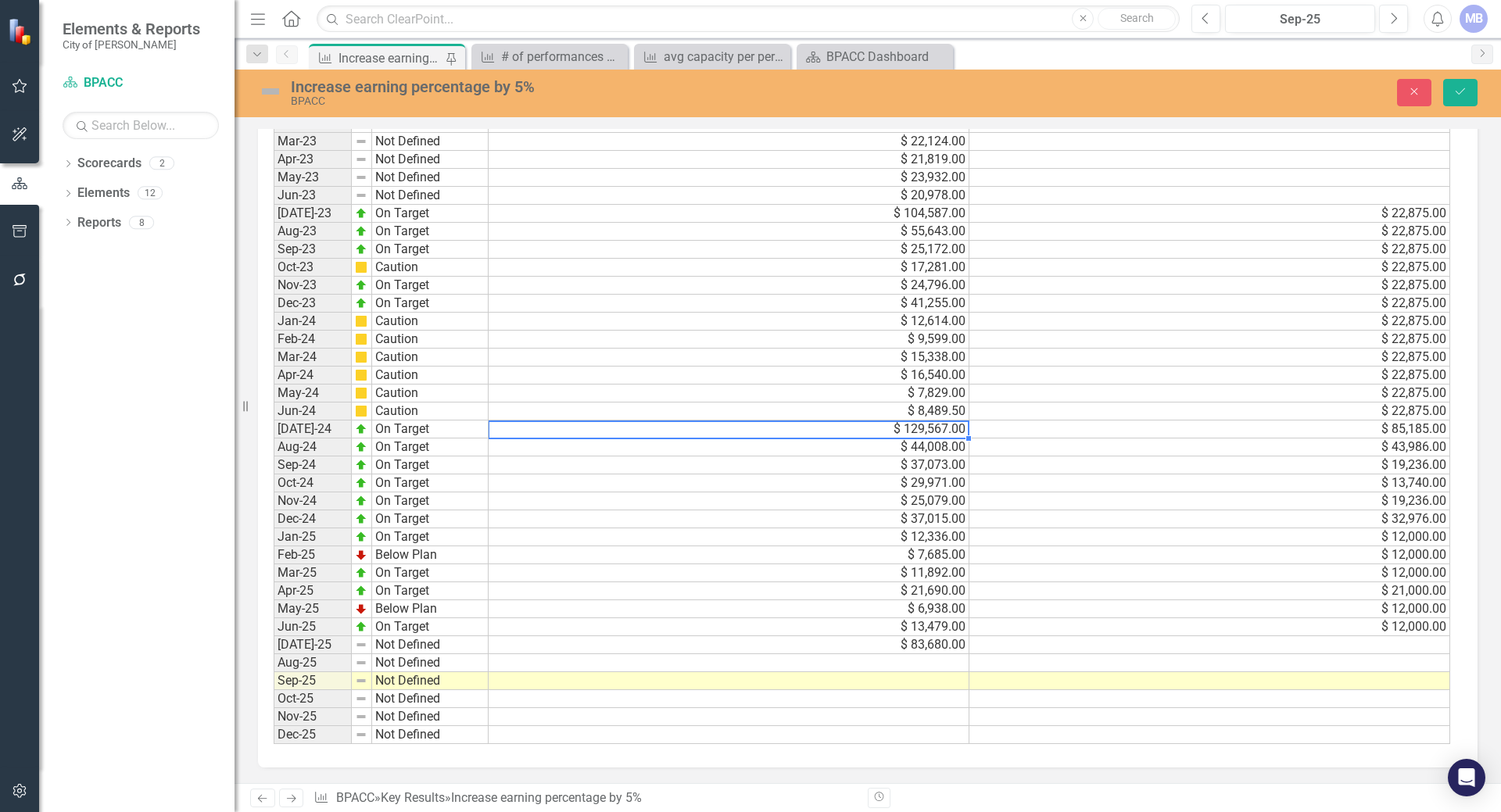
click at [513, 435] on td "$ 129,567.00" at bounding box center [729, 429] width 481 height 18
click at [1027, 432] on td "$ 85,185.00" at bounding box center [1209, 429] width 481 height 18
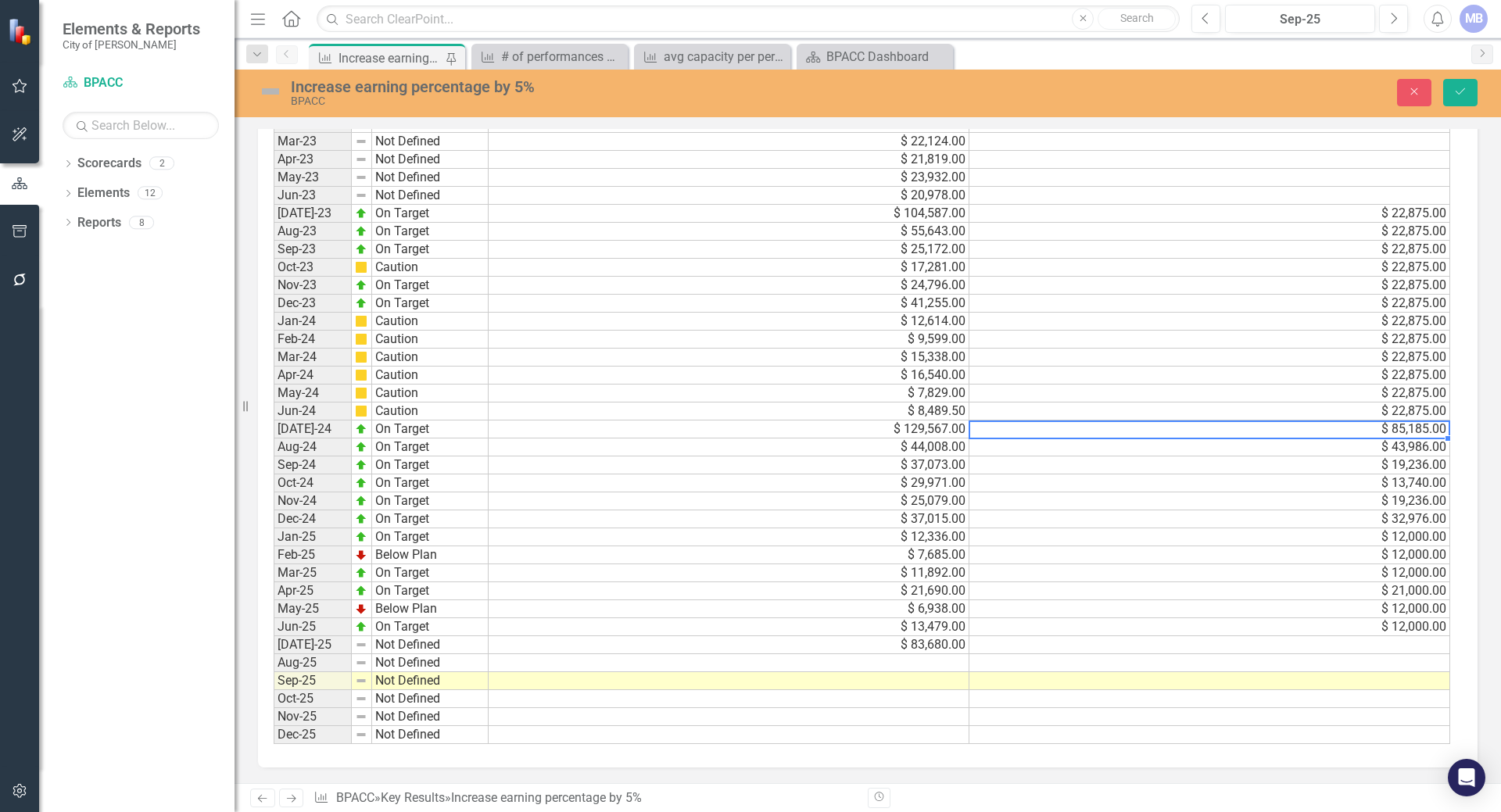
click at [1008, 646] on td at bounding box center [1209, 644] width 481 height 18
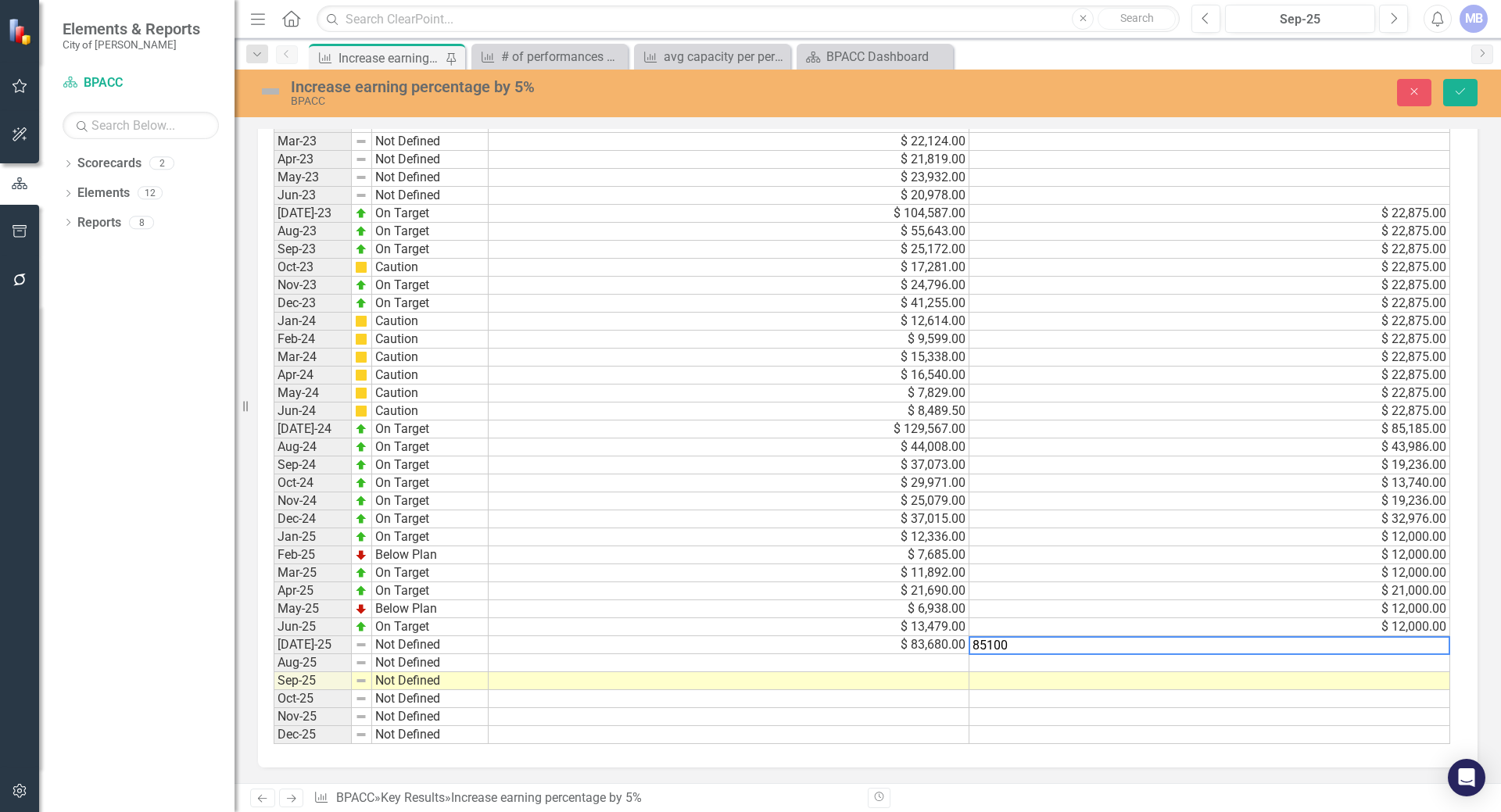
type textarea "85100"
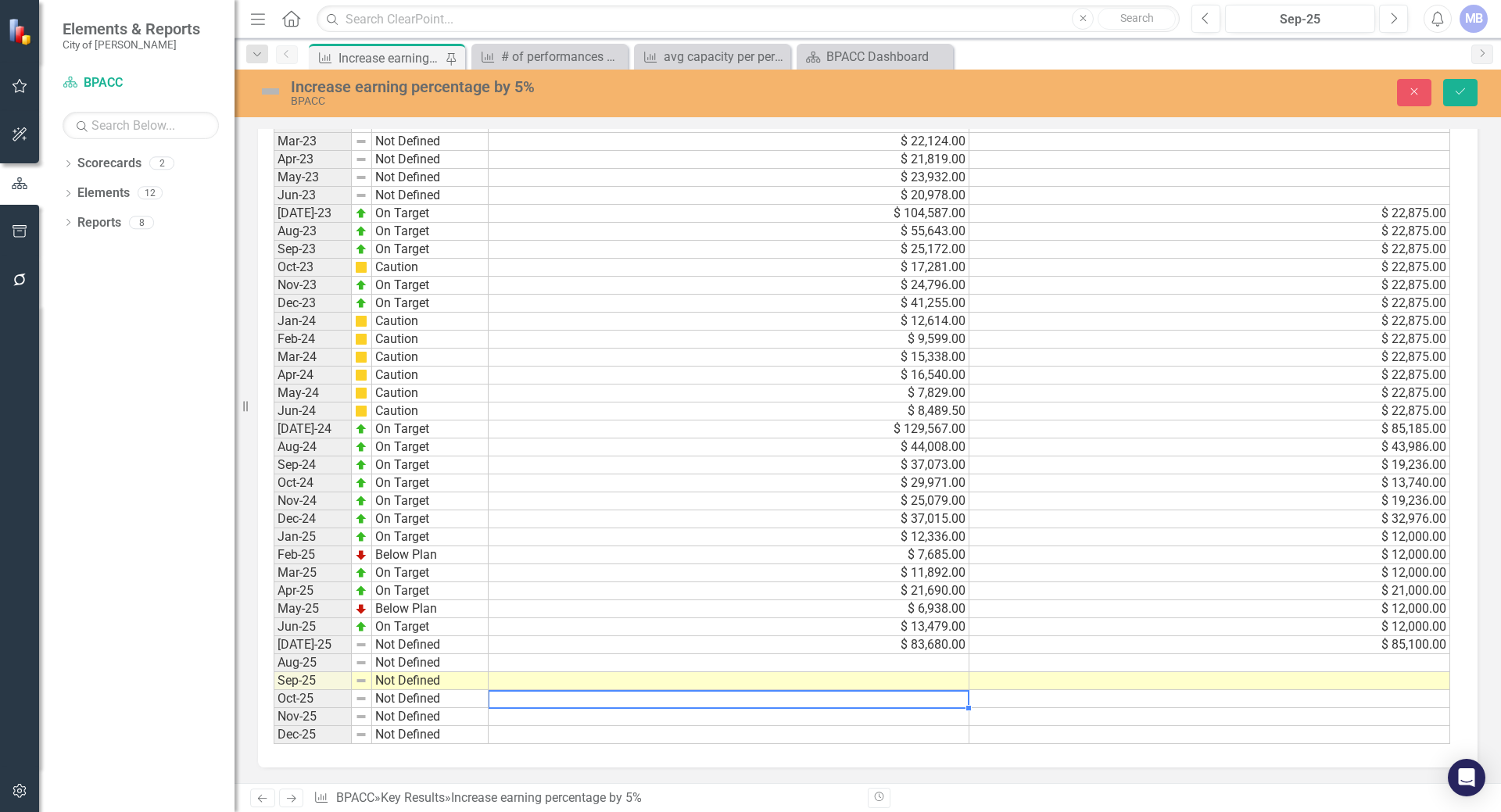
click at [962, 695] on td at bounding box center [729, 698] width 481 height 18
click at [404, 642] on td "Not Defined" at bounding box center [430, 644] width 116 height 18
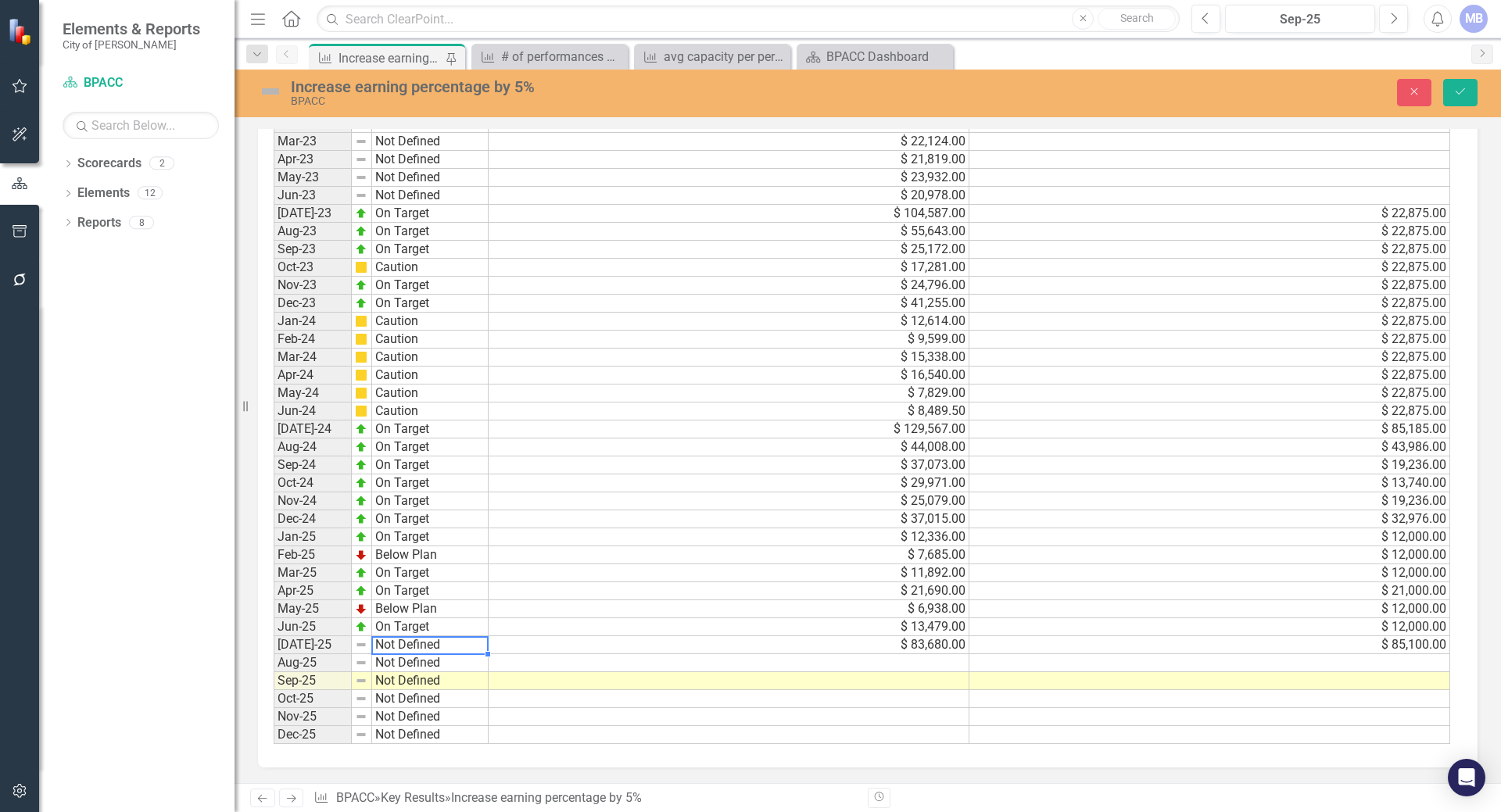
click at [404, 642] on td "Not Defined" at bounding box center [430, 644] width 116 height 18
click at [435, 604] on div "Period Status Actual Target Jan-22 Not Defined Feb-22 Not Defined Mar-22 Not De…" at bounding box center [862, 304] width 1176 height 882
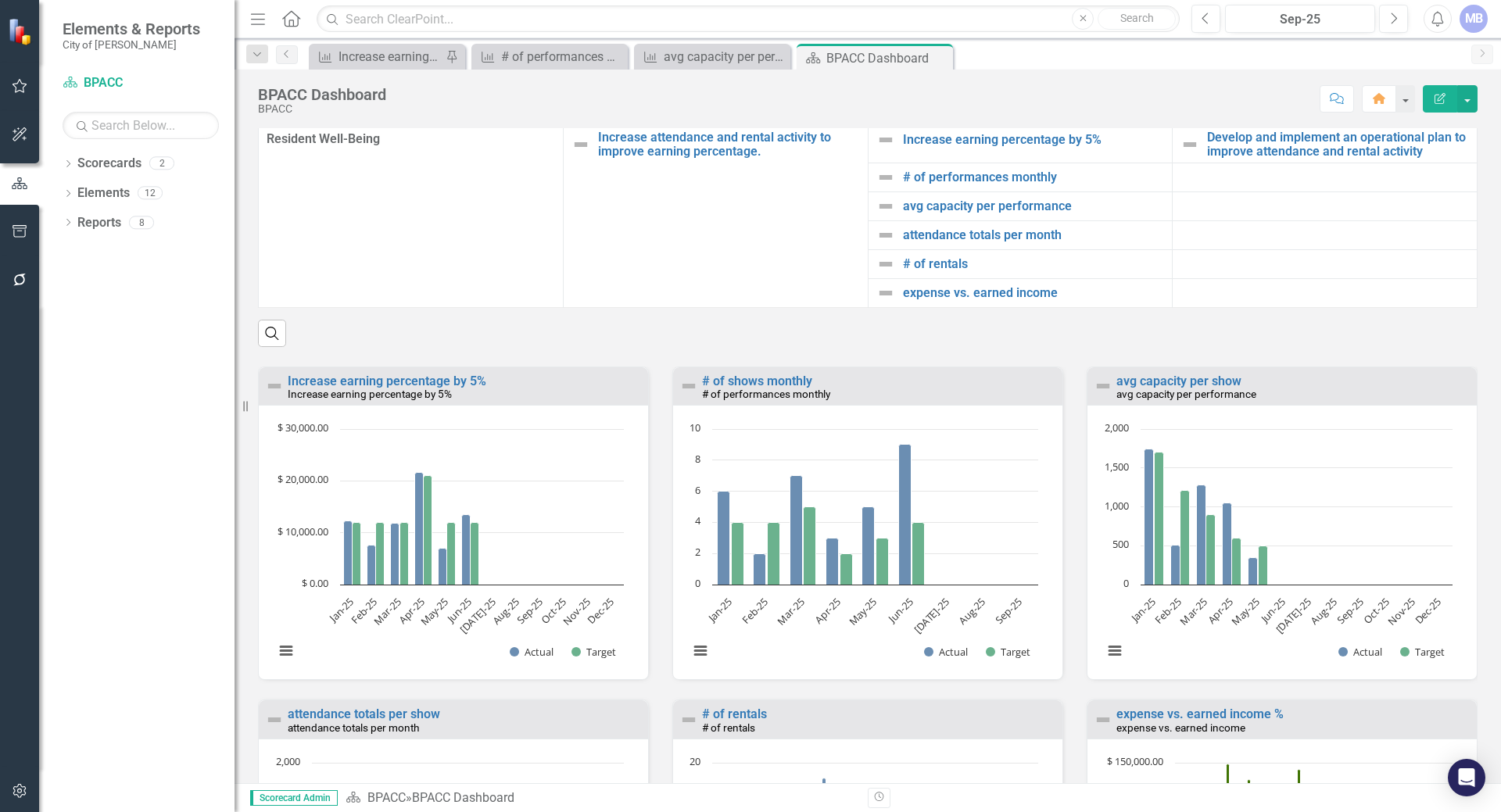
scroll to position [1407, 0]
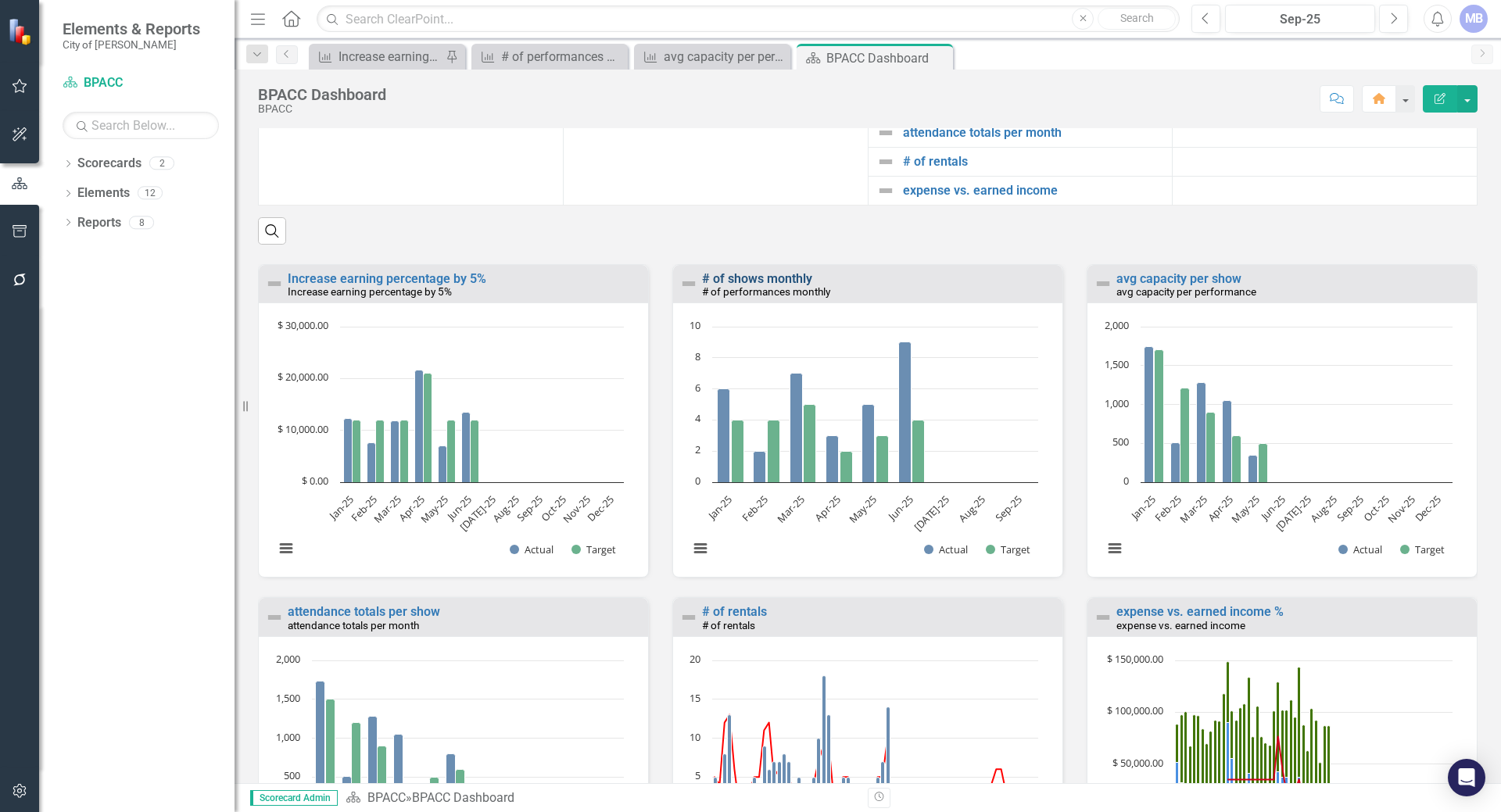
click at [723, 286] on link "# of shows monthly" at bounding box center [757, 278] width 110 height 15
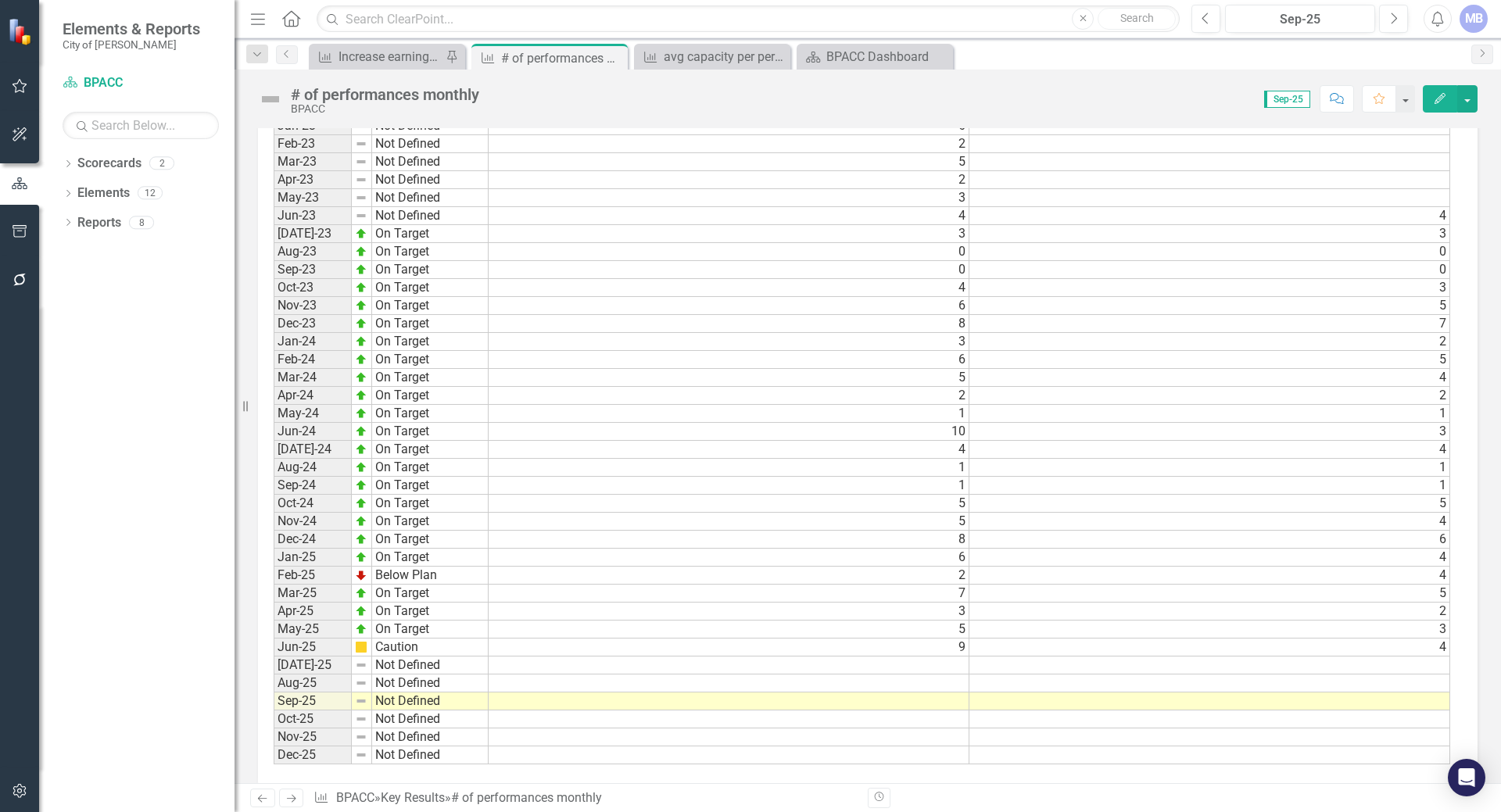
scroll to position [1176, 0]
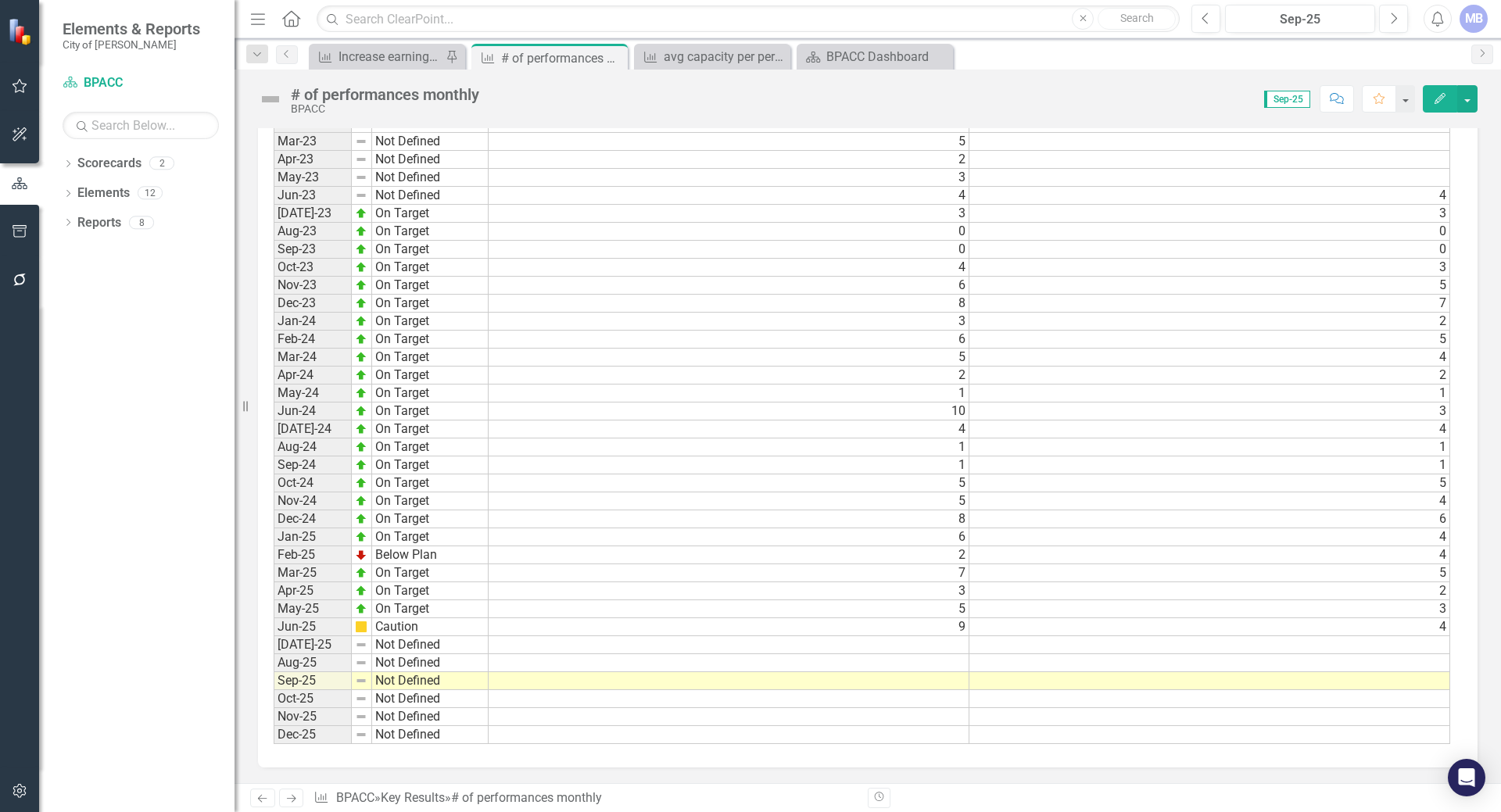
click at [498, 646] on td at bounding box center [729, 644] width 481 height 18
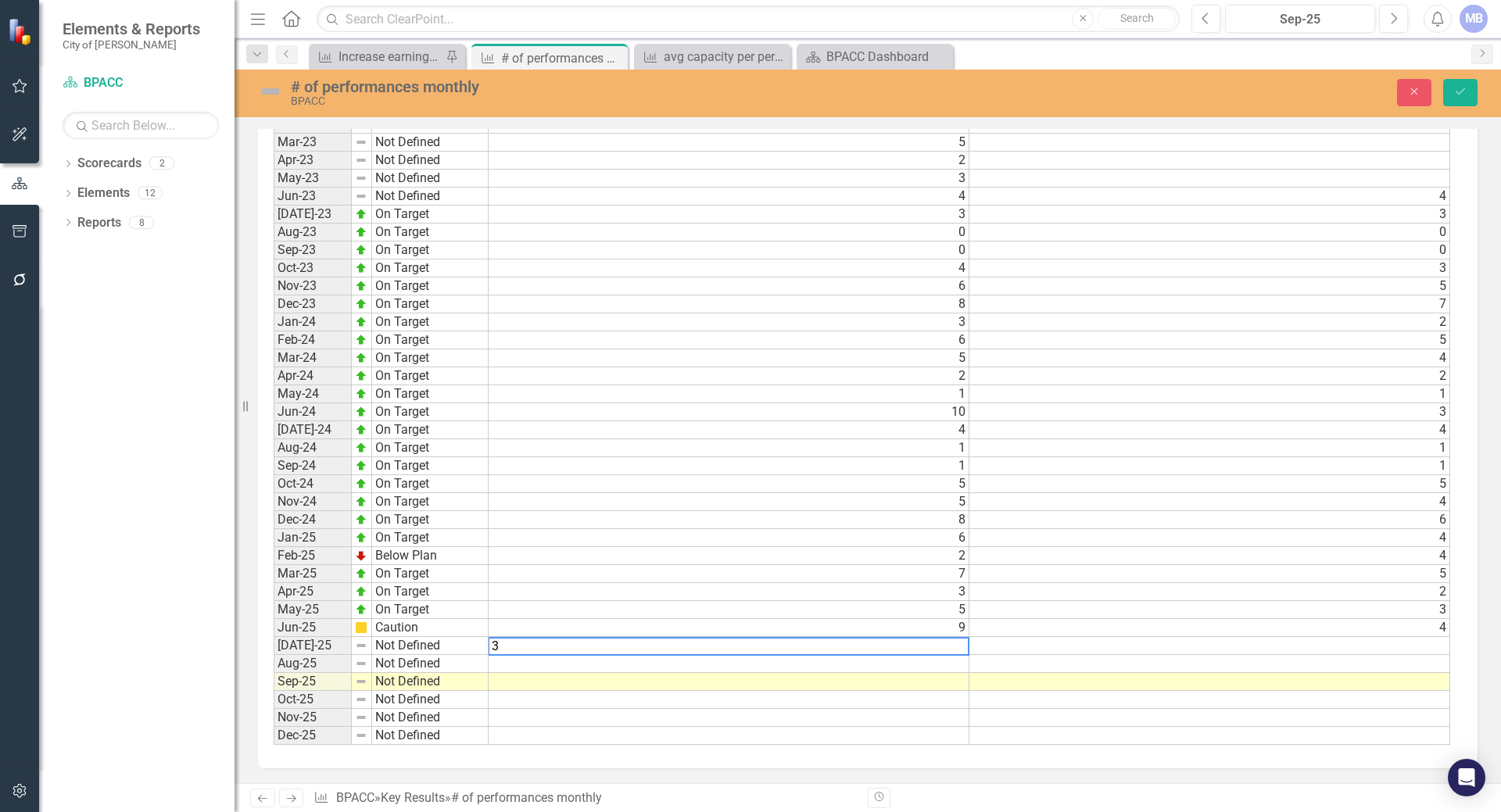
click at [1016, 643] on td at bounding box center [1209, 645] width 481 height 18
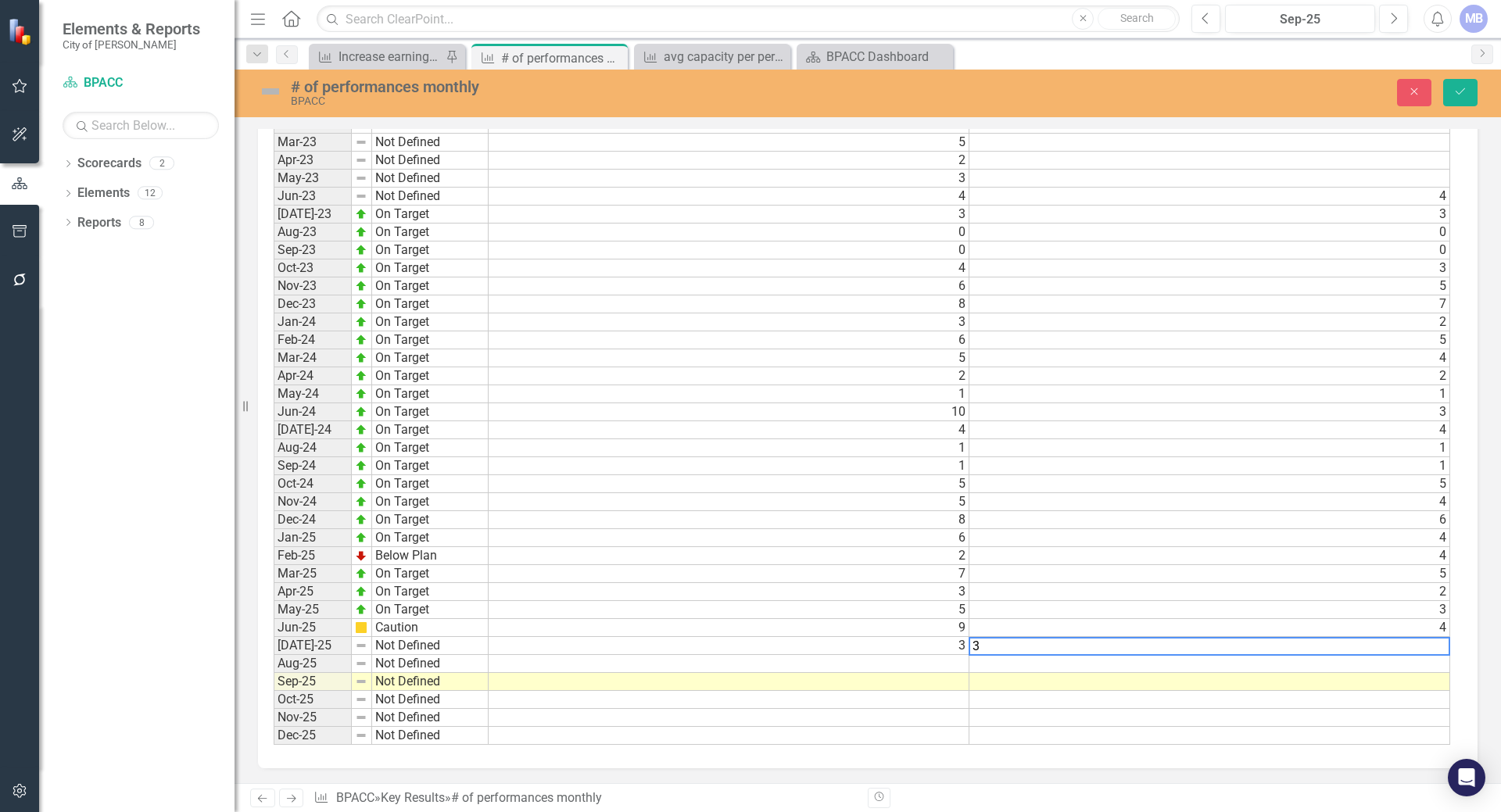
type textarea "3"
click at [1022, 677] on td at bounding box center [1209, 681] width 481 height 18
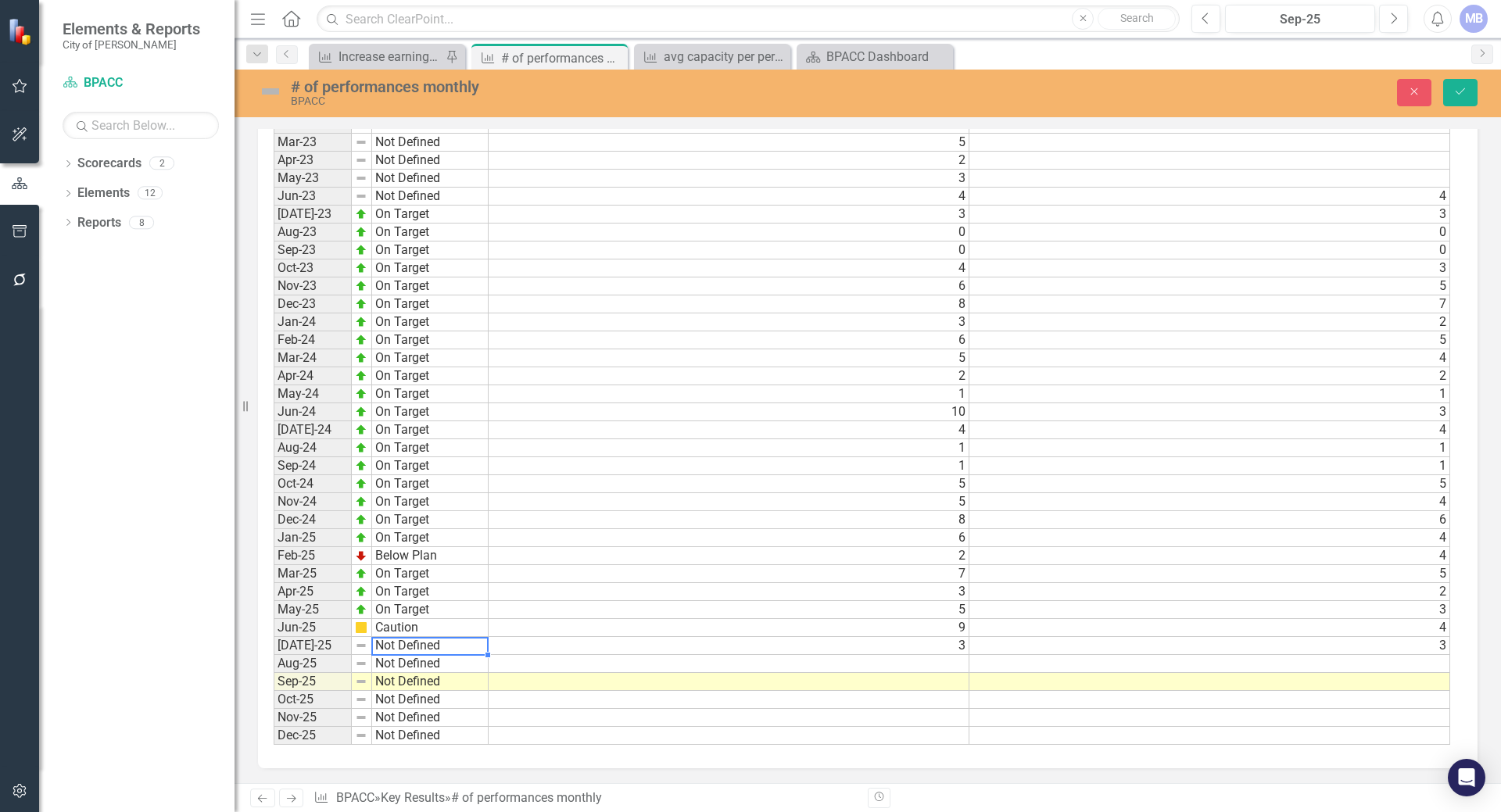
click at [419, 640] on td "Not Defined" at bounding box center [430, 645] width 116 height 18
click at [419, 641] on td "Not Defined" at bounding box center [430, 645] width 116 height 18
click at [392, 642] on td "Not Defined" at bounding box center [430, 645] width 116 height 18
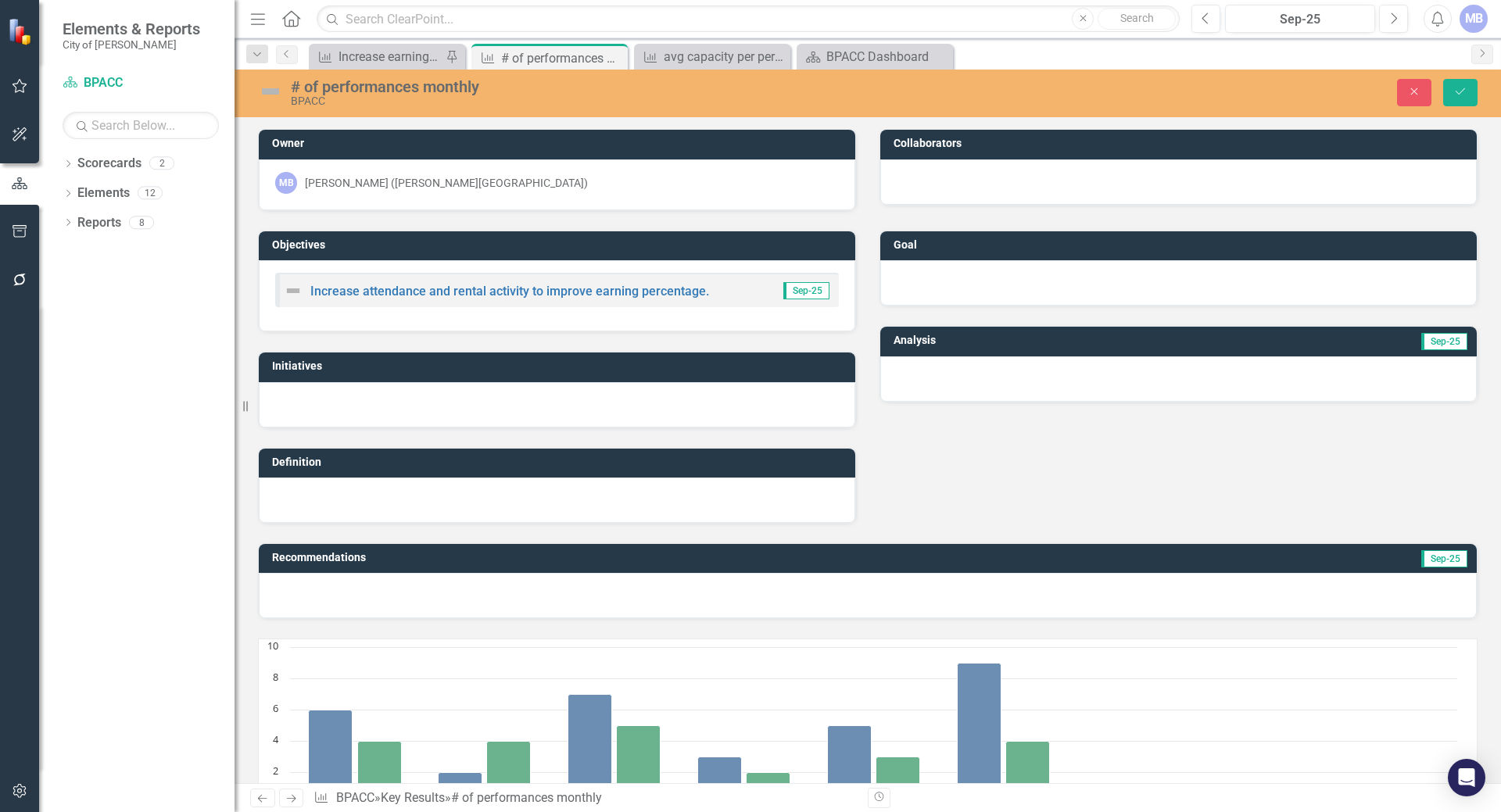
scroll to position [1176, 0]
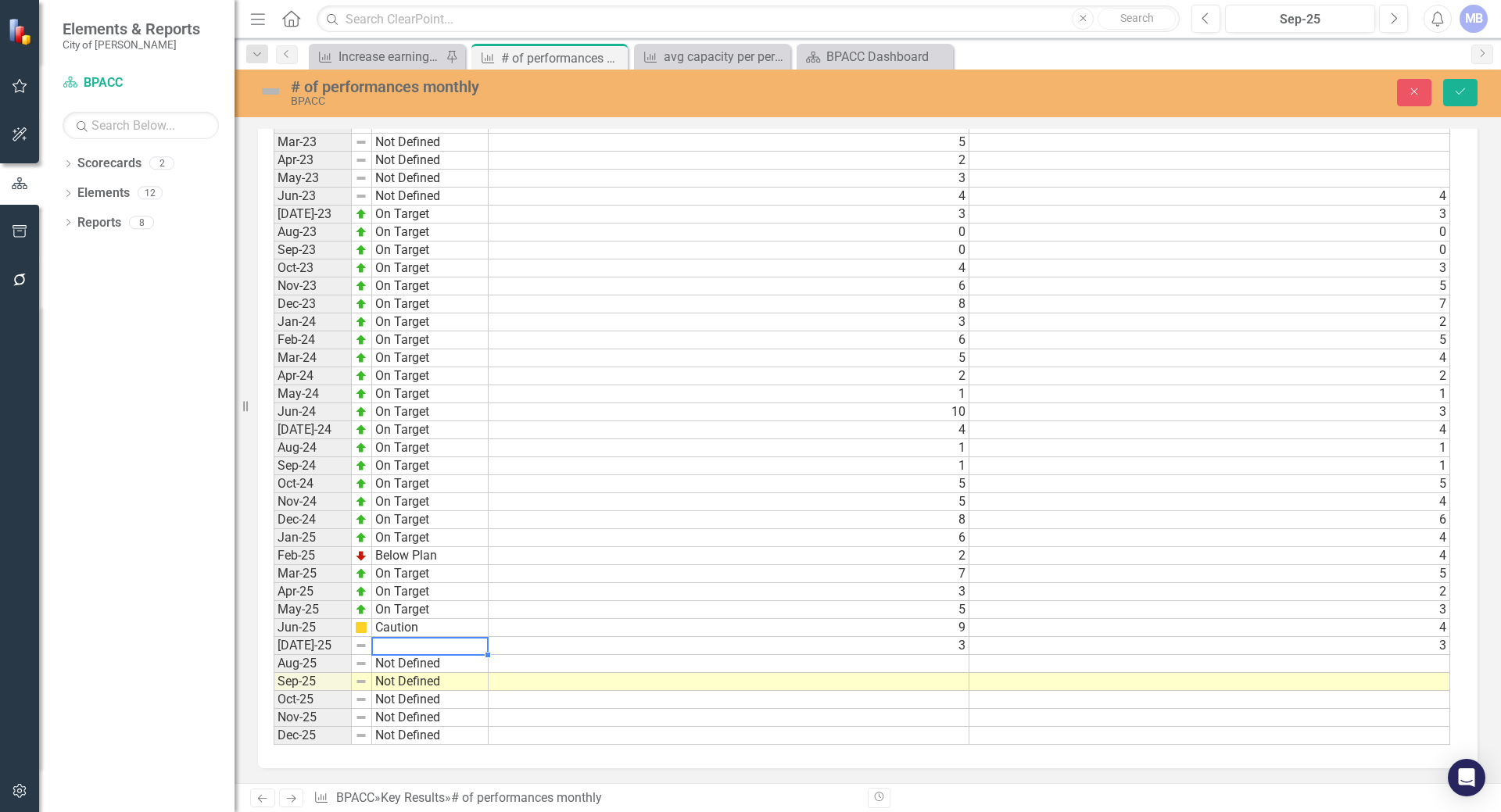
click at [413, 646] on td at bounding box center [430, 645] width 116 height 18
click at [447, 651] on textarea "Below Plan" at bounding box center [430, 646] width 117 height 18
type textarea "Below Plan"
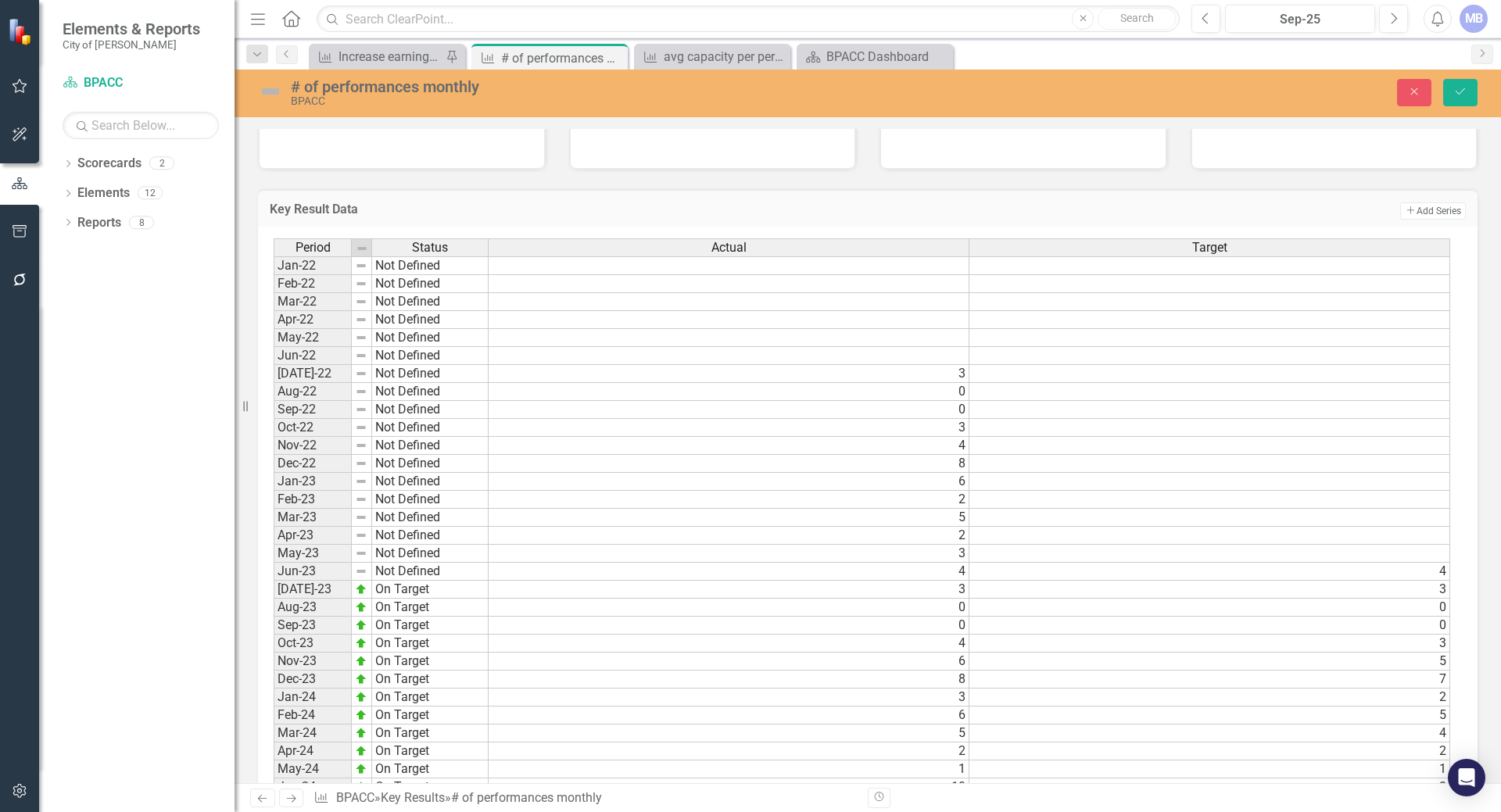
scroll to position [785, 0]
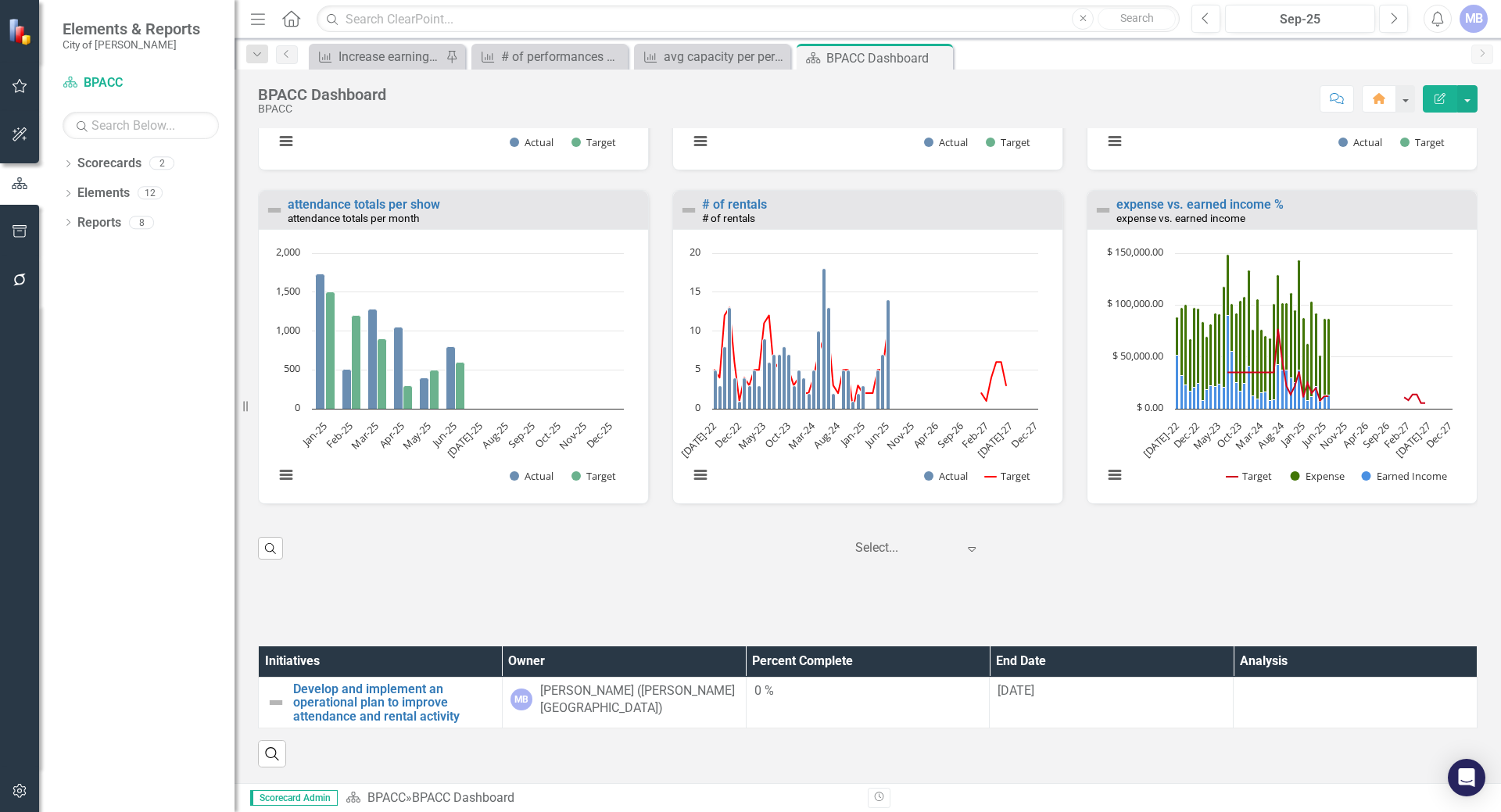
scroll to position [1467, 0]
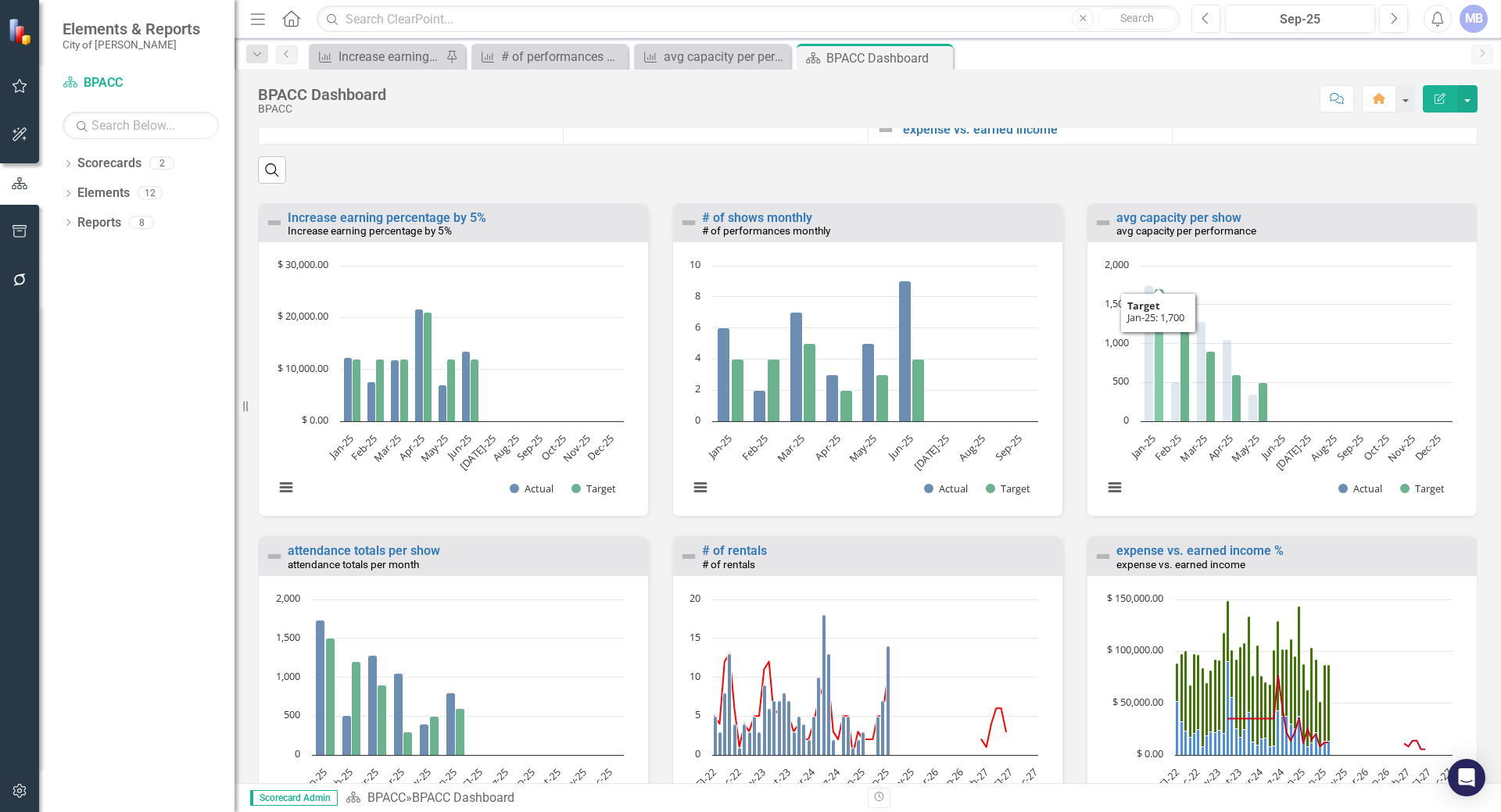
click at [1154, 396] on icon "Jan-25, 1,700. Target." at bounding box center [1158, 355] width 9 height 133
click at [1138, 225] on link "avg capacity per show" at bounding box center [1178, 217] width 125 height 15
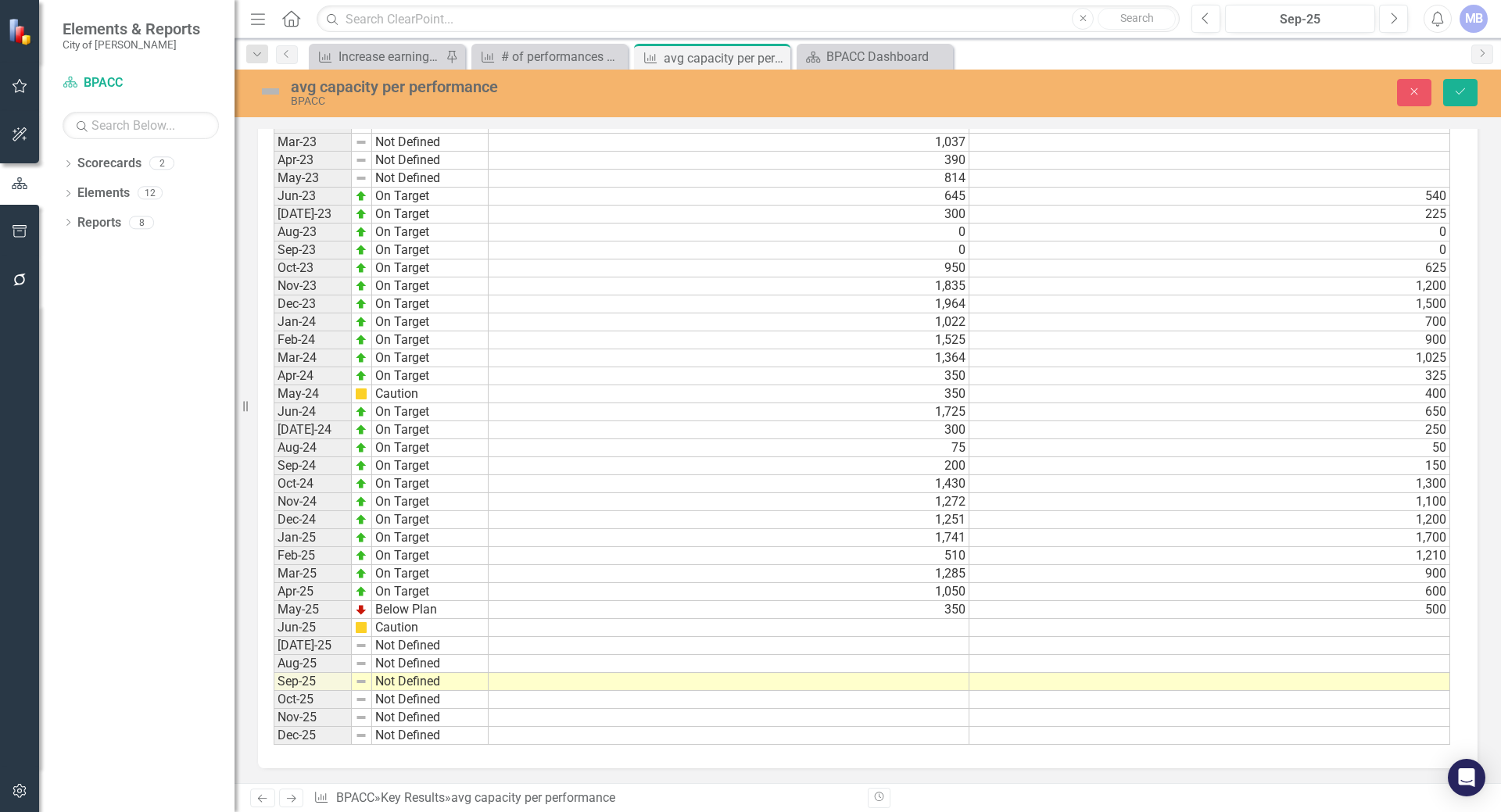
scroll to position [1466, 0]
click at [517, 645] on td at bounding box center [729, 645] width 481 height 18
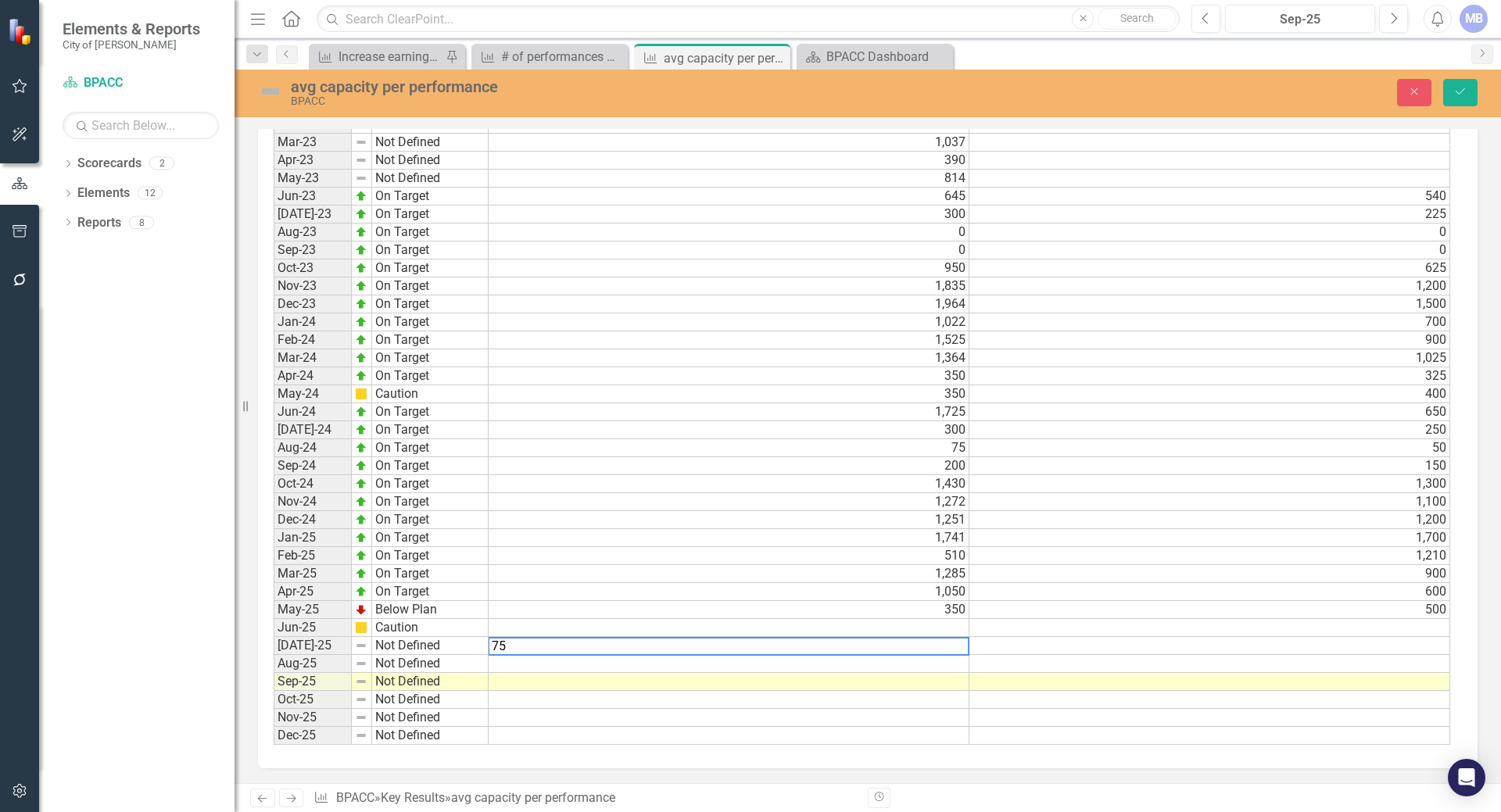
type textarea "75"
click at [994, 642] on td at bounding box center [1209, 645] width 481 height 18
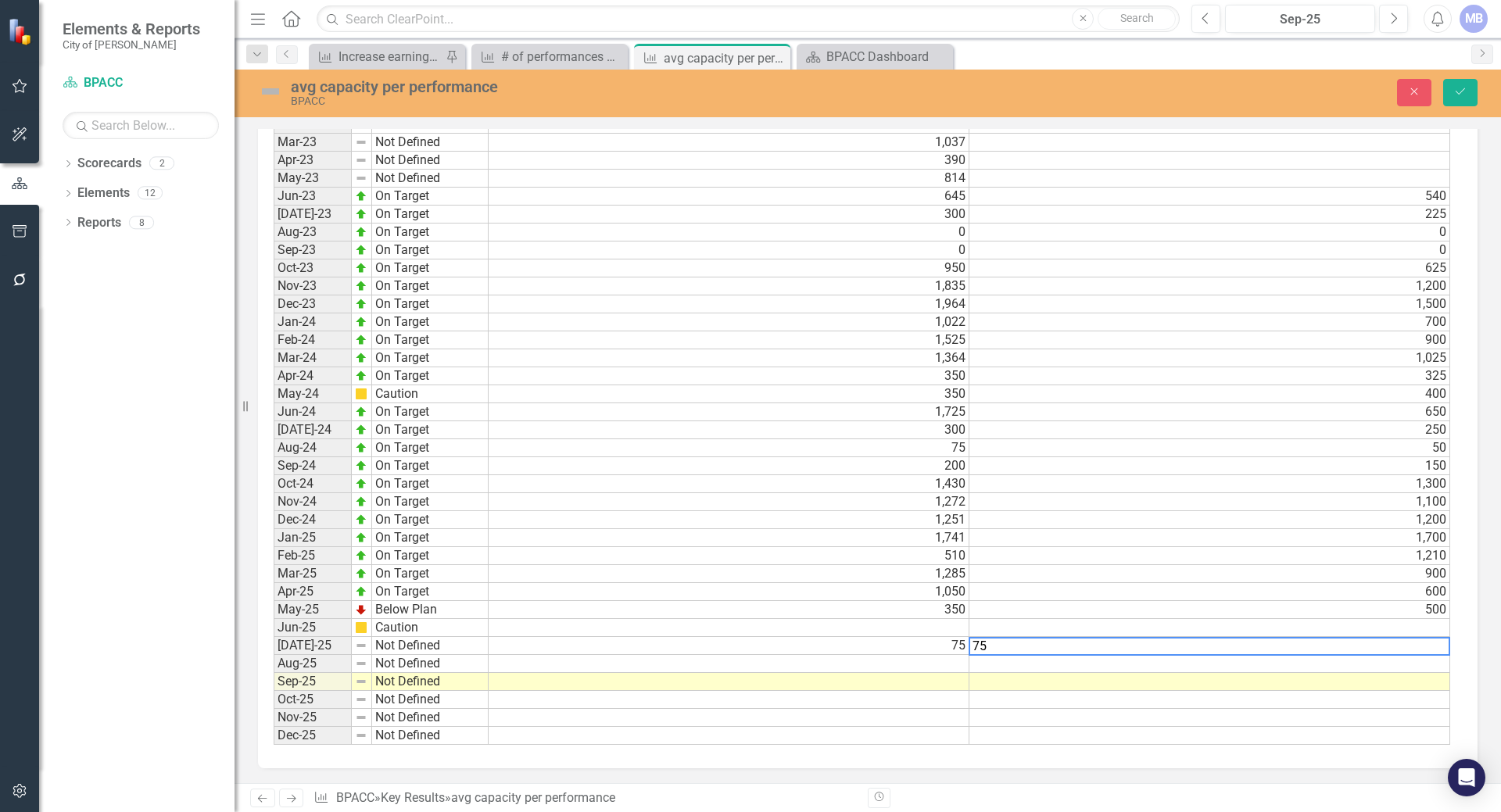
type textarea "75"
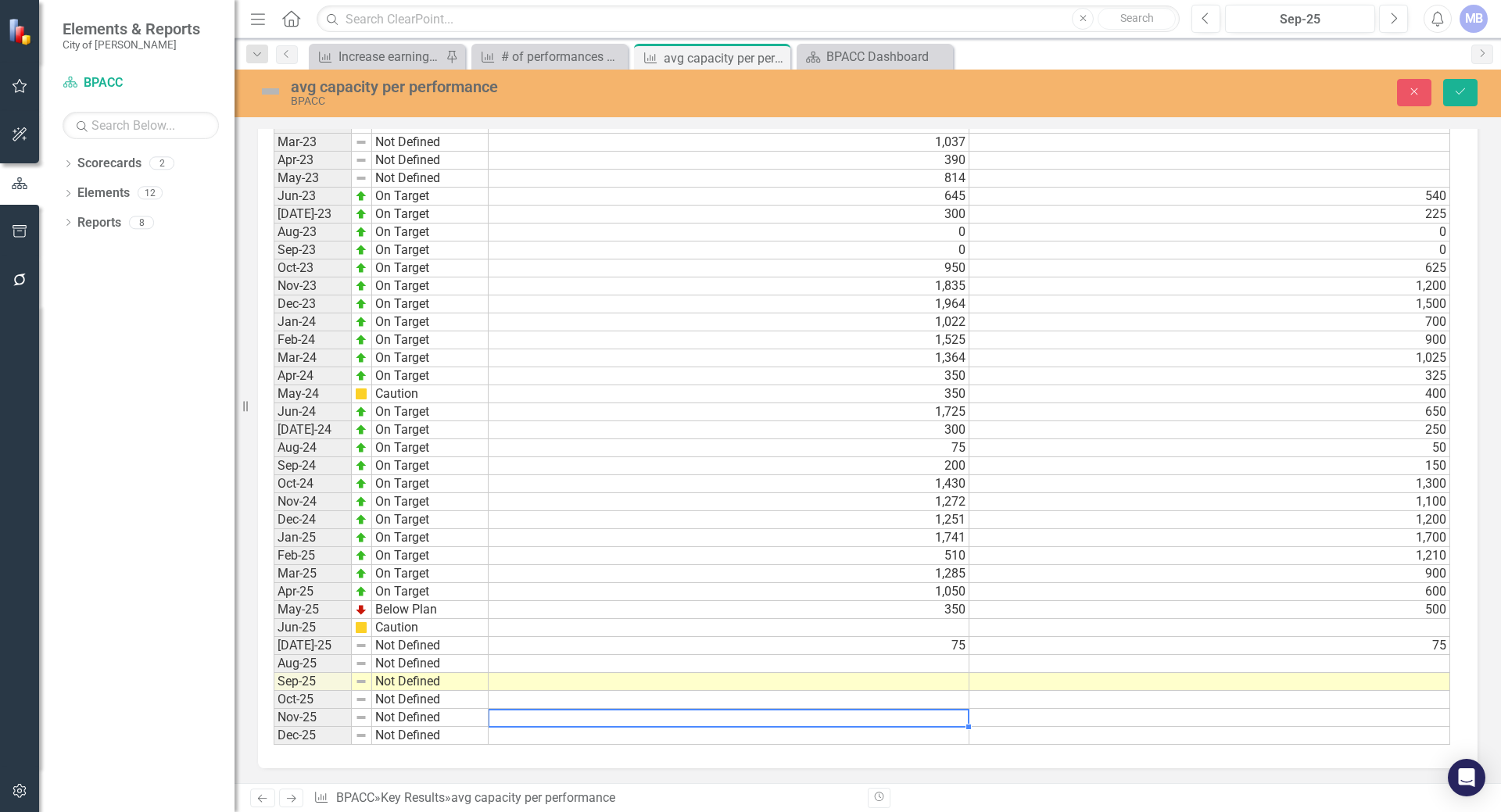
click at [930, 716] on td at bounding box center [729, 717] width 481 height 18
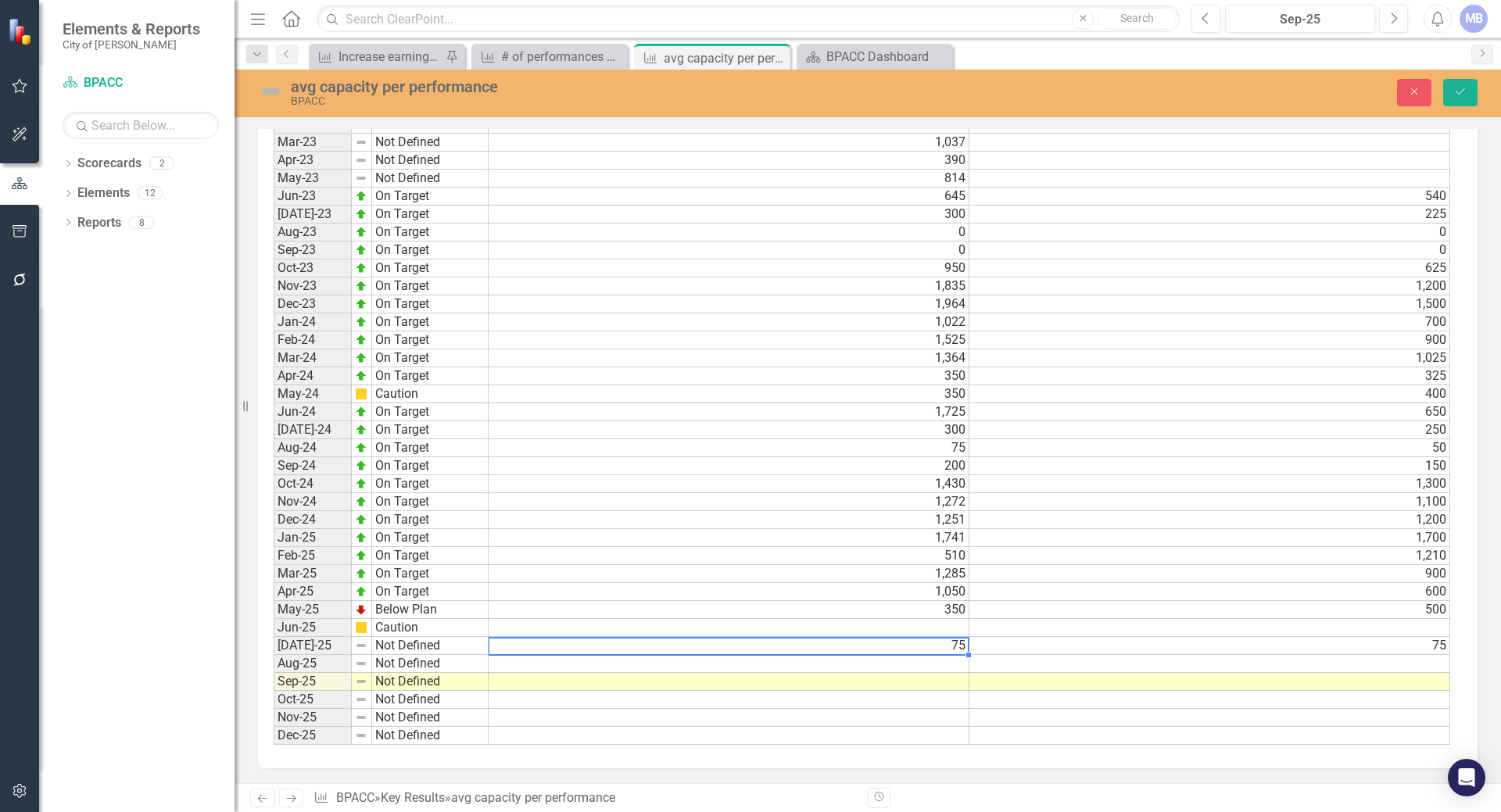
click at [925, 644] on td "75" at bounding box center [729, 645] width 481 height 18
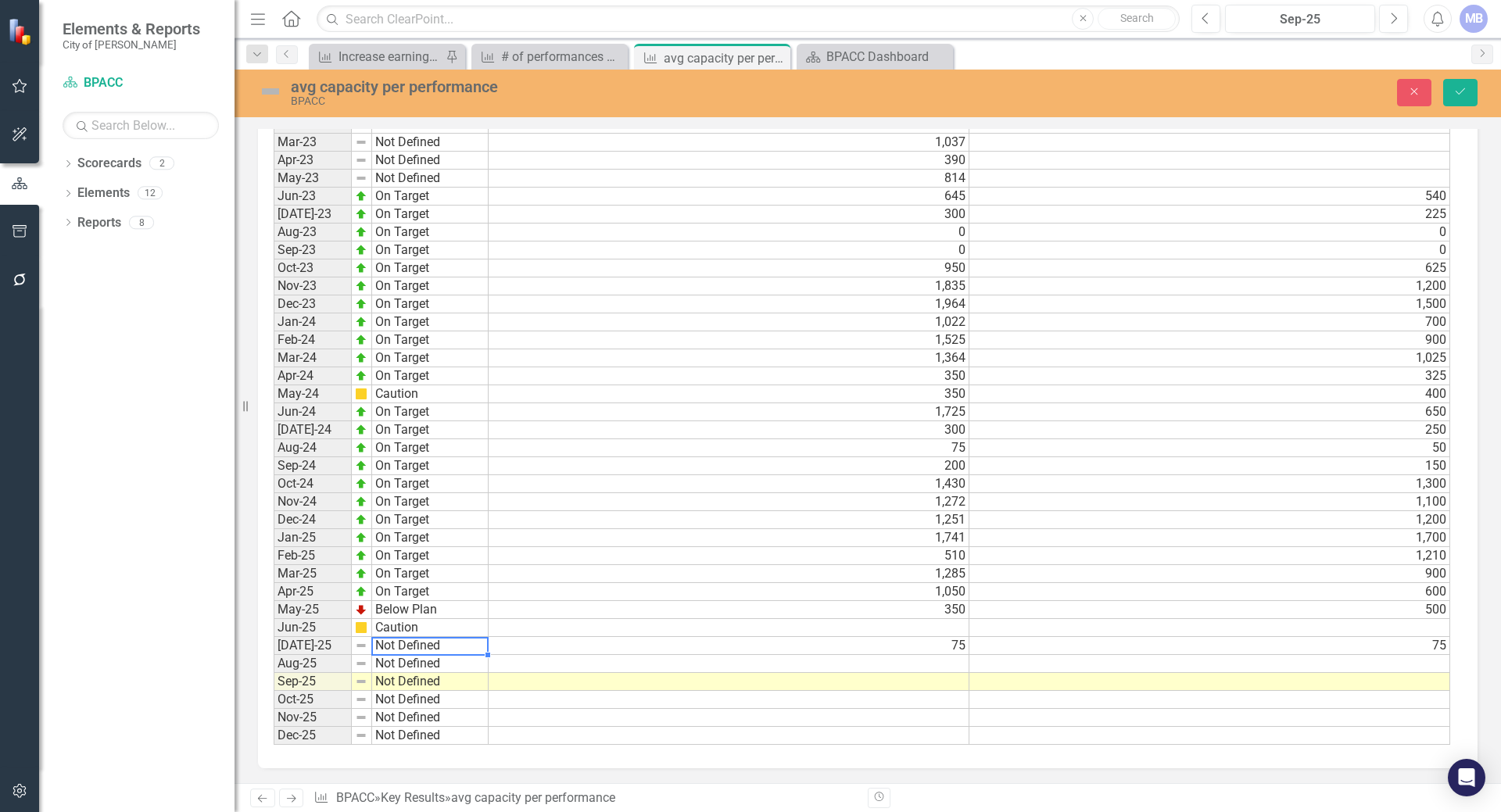
click at [410, 645] on td "Not Defined" at bounding box center [430, 645] width 116 height 18
click at [480, 646] on td "Not Defined" at bounding box center [430, 645] width 116 height 18
click at [481, 644] on td "Not Defined" at bounding box center [430, 645] width 116 height 18
click at [481, 646] on td "Not Defined" at bounding box center [430, 645] width 116 height 18
click at [453, 644] on td "Not Defined" at bounding box center [430, 645] width 116 height 18
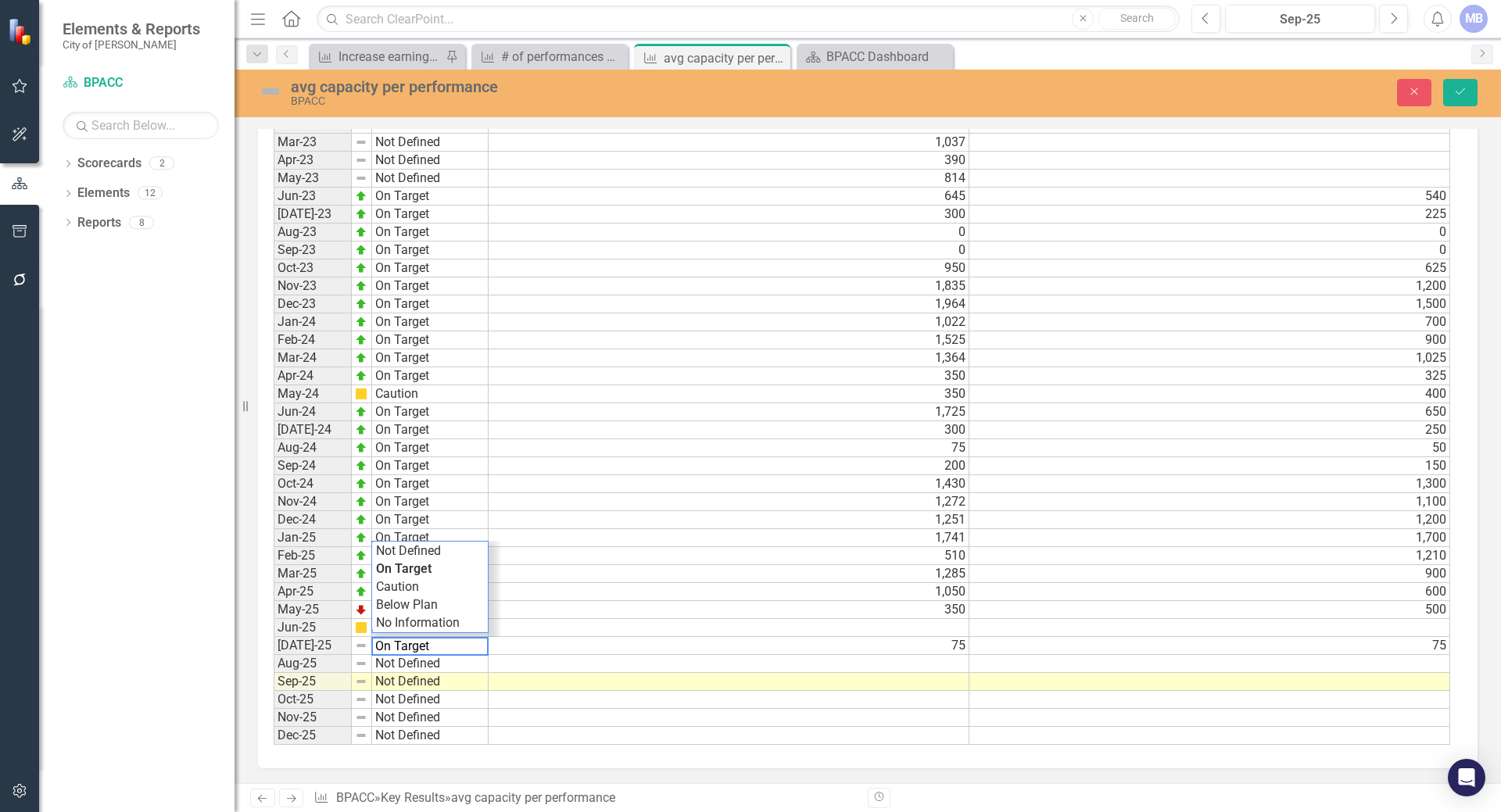
click at [448, 644] on textarea "On Target" at bounding box center [430, 646] width 117 height 18
type textarea "On Target"
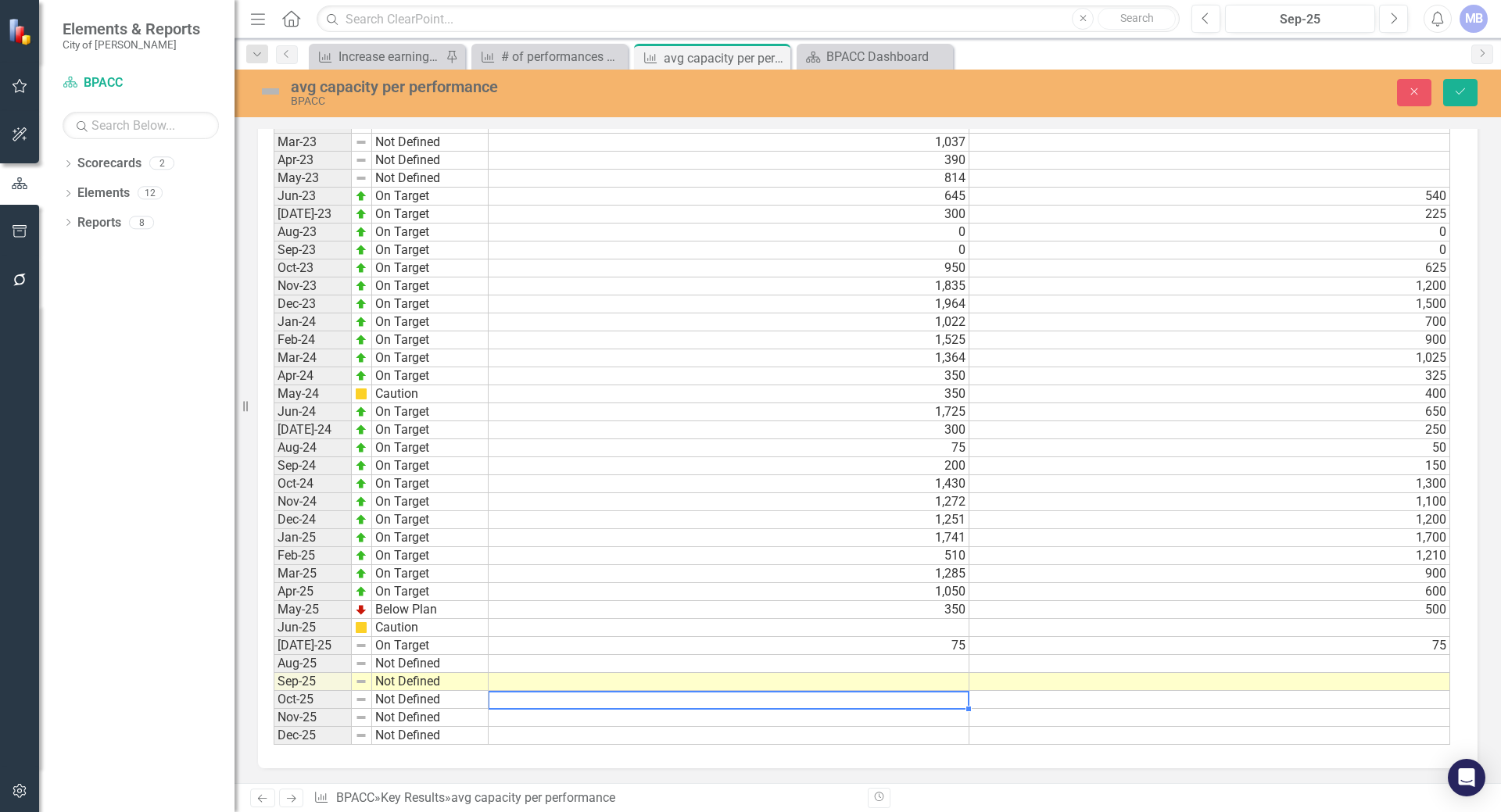
click at [555, 695] on td at bounding box center [729, 699] width 481 height 18
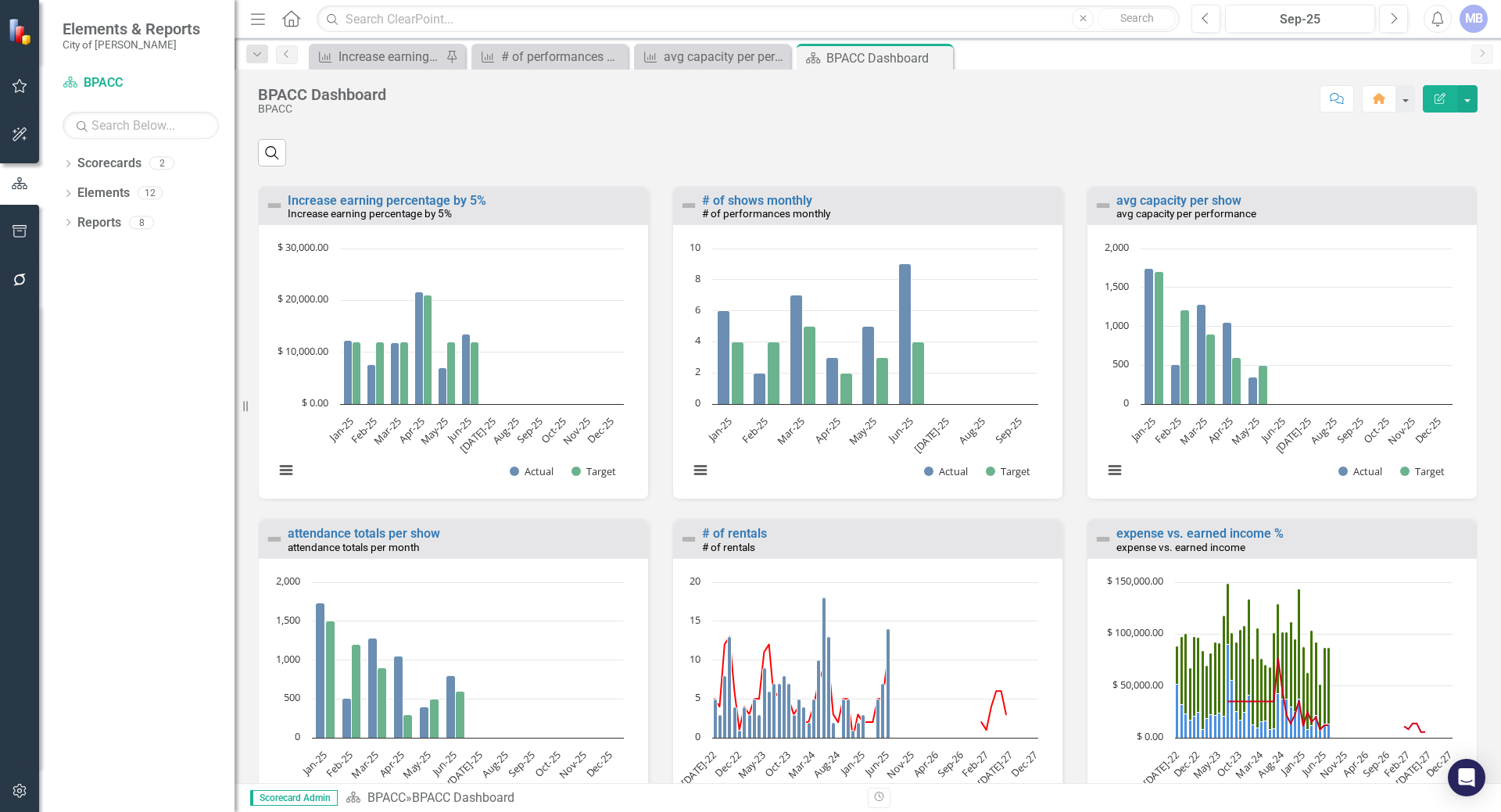
scroll to position [1, 0]
click at [378, 540] on link "attendance totals per show" at bounding box center [364, 533] width 152 height 15
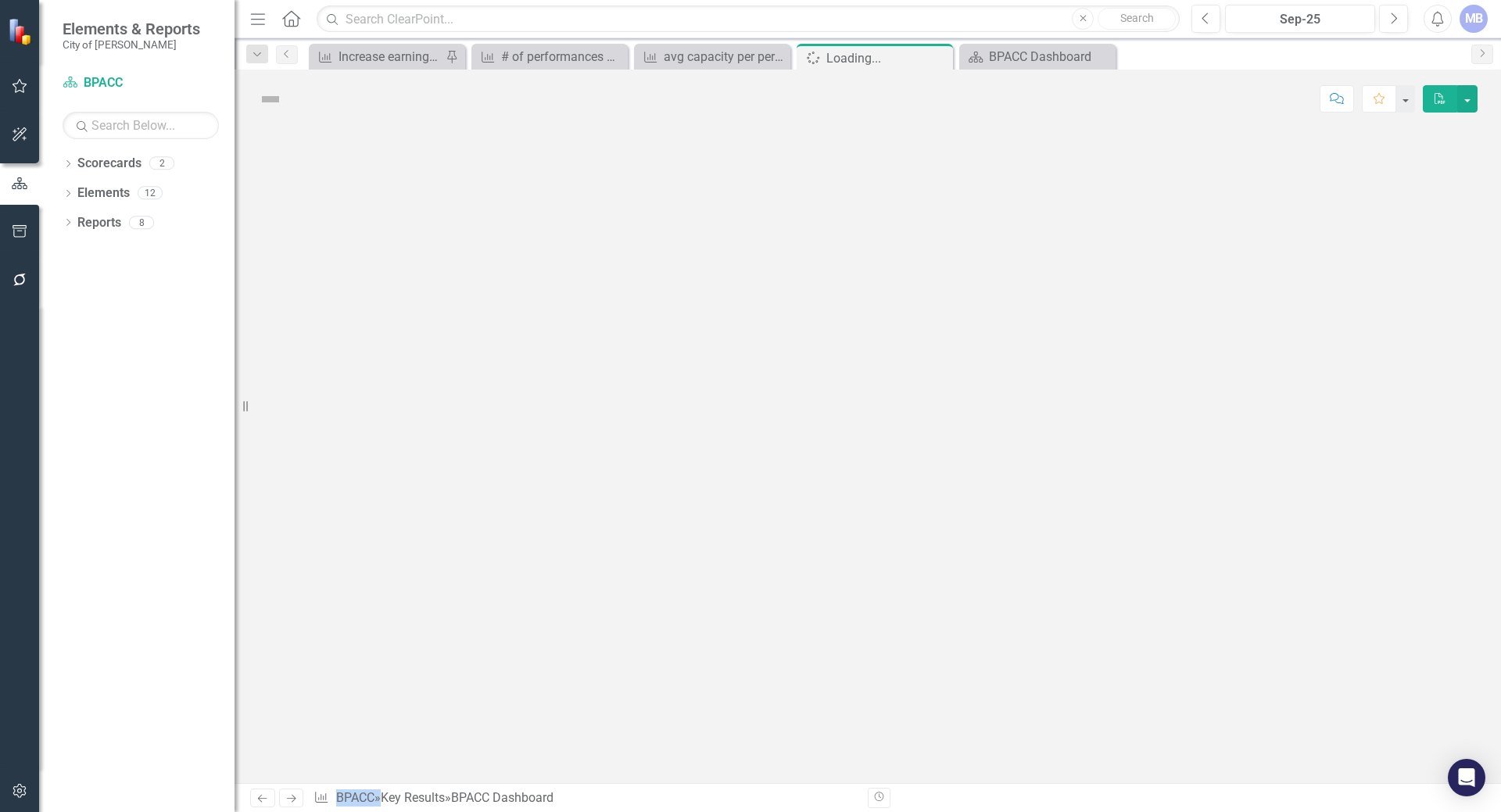
click at [378, 565] on div at bounding box center [867, 455] width 1266 height 655
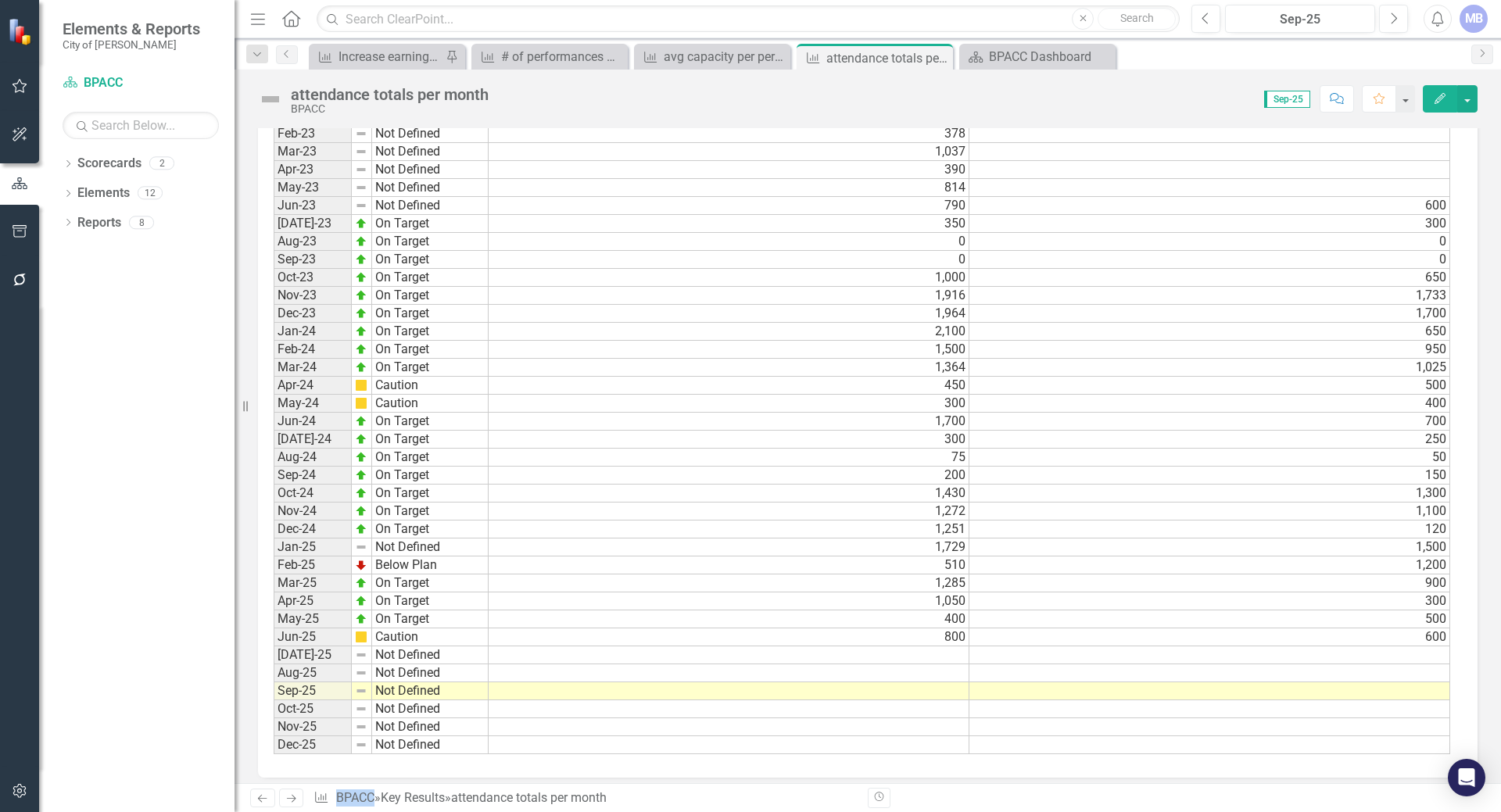
scroll to position [1176, 0]
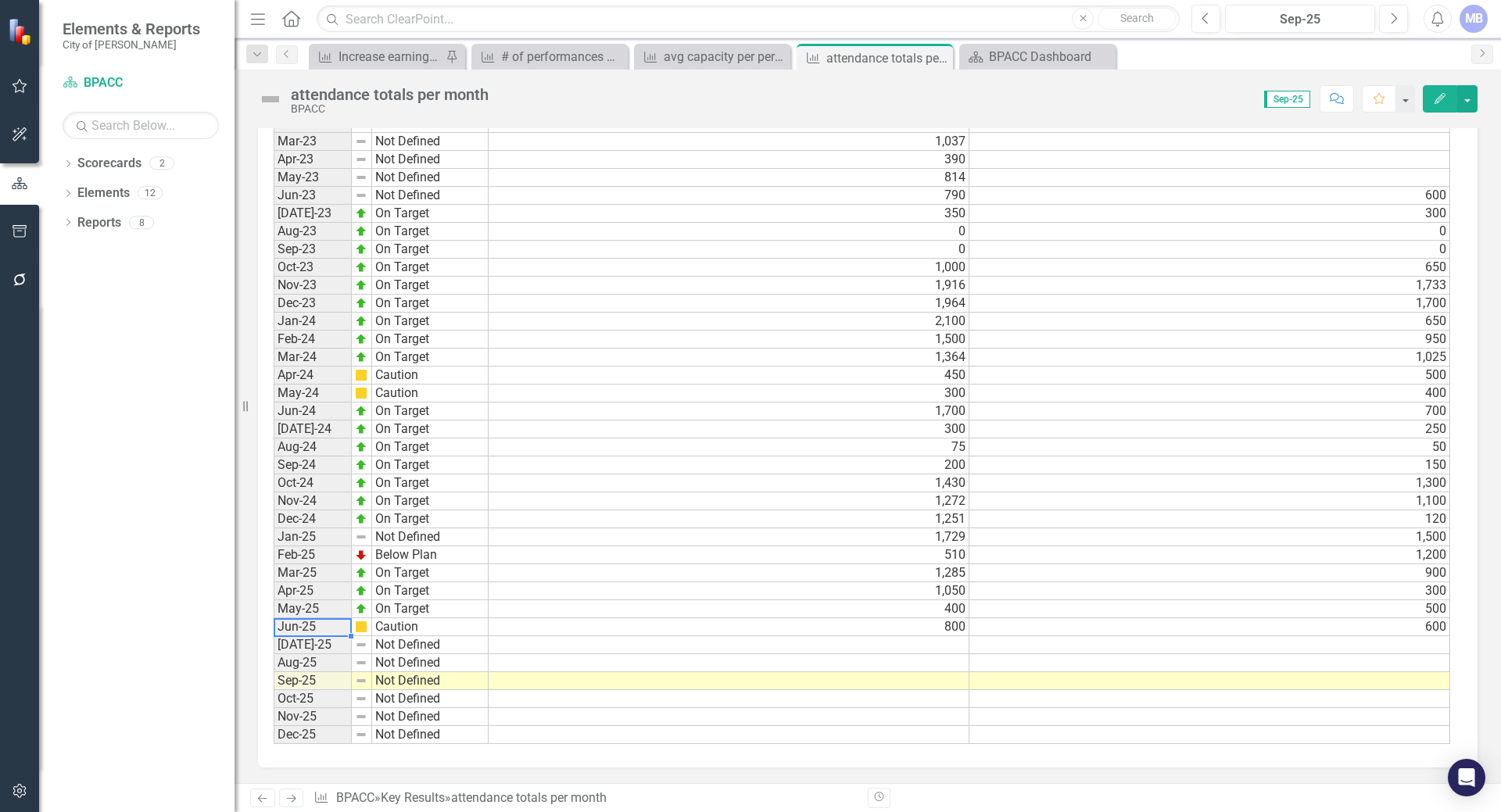
click at [318, 623] on td "Jun-25" at bounding box center [312, 626] width 78 height 18
click at [384, 626] on td "Caution" at bounding box center [430, 626] width 116 height 18
click at [515, 624] on td "800" at bounding box center [729, 626] width 481 height 18
click at [891, 631] on td "800" at bounding box center [729, 626] width 481 height 18
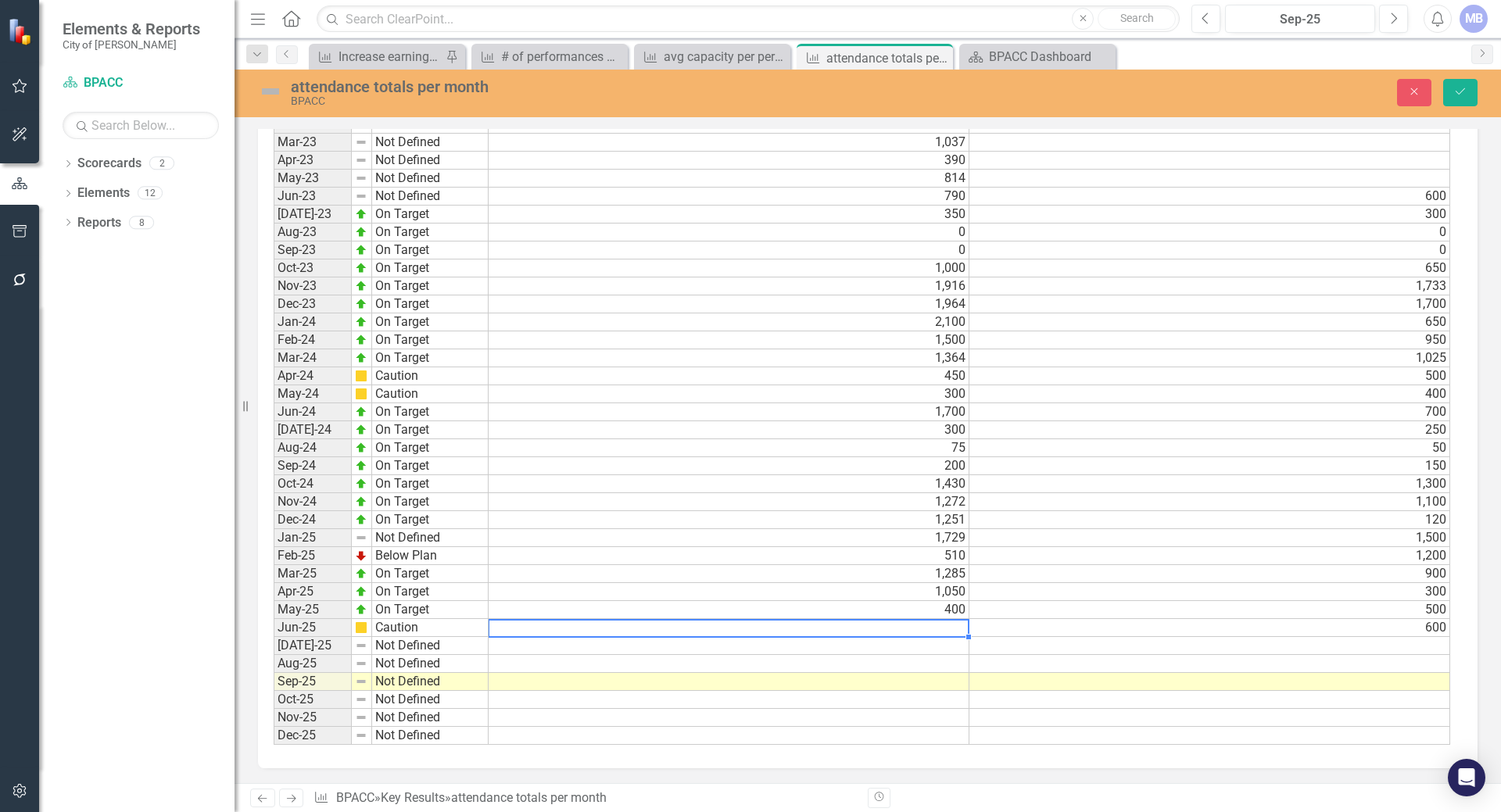
click at [876, 623] on td at bounding box center [729, 627] width 481 height 18
type textarea "600"
click at [1022, 631] on td "600" at bounding box center [1209, 627] width 481 height 18
click at [952, 624] on td "65" at bounding box center [729, 627] width 481 height 18
click at [1006, 626] on td "600" at bounding box center [1209, 627] width 481 height 18
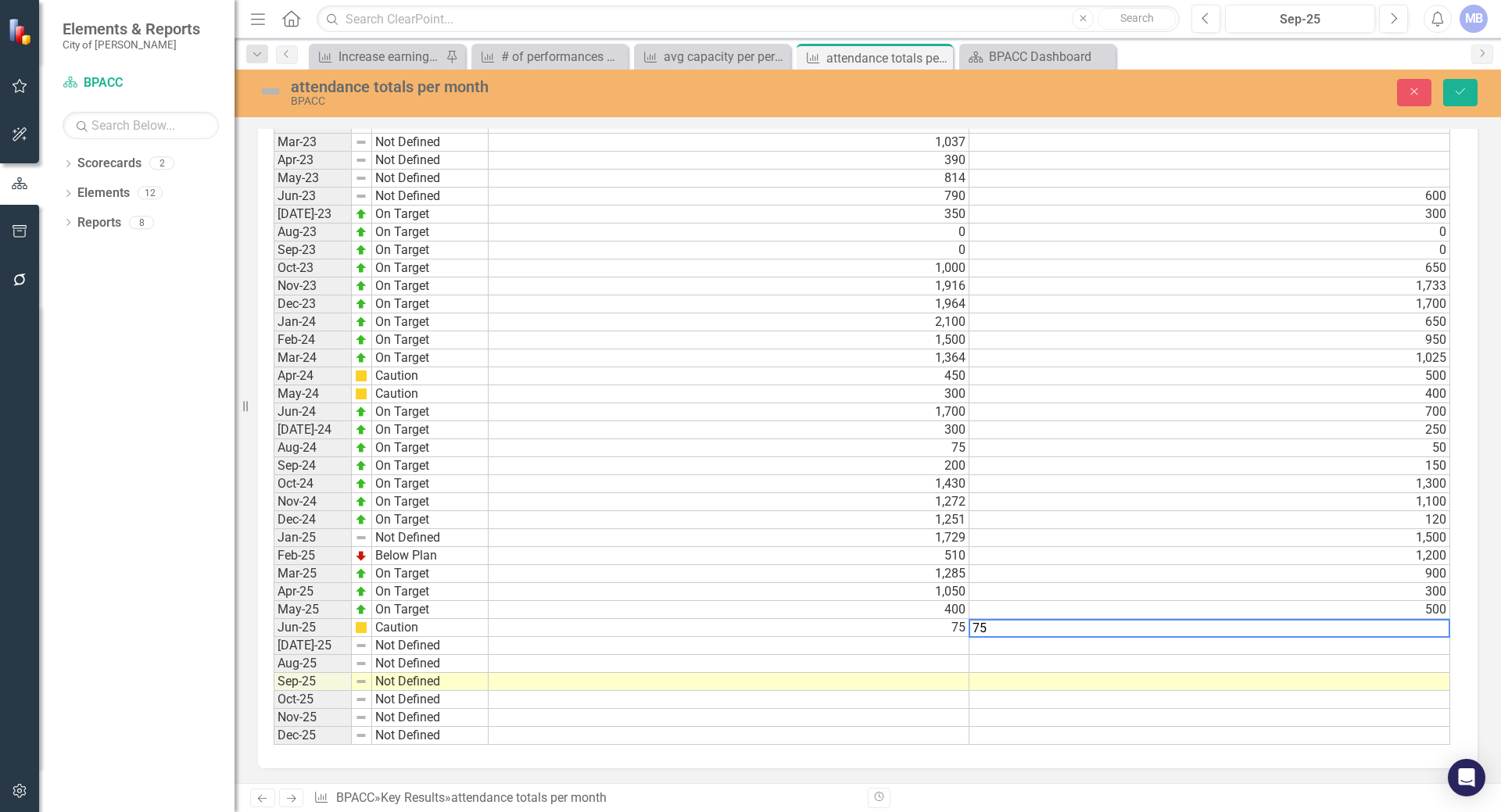
type textarea "75"
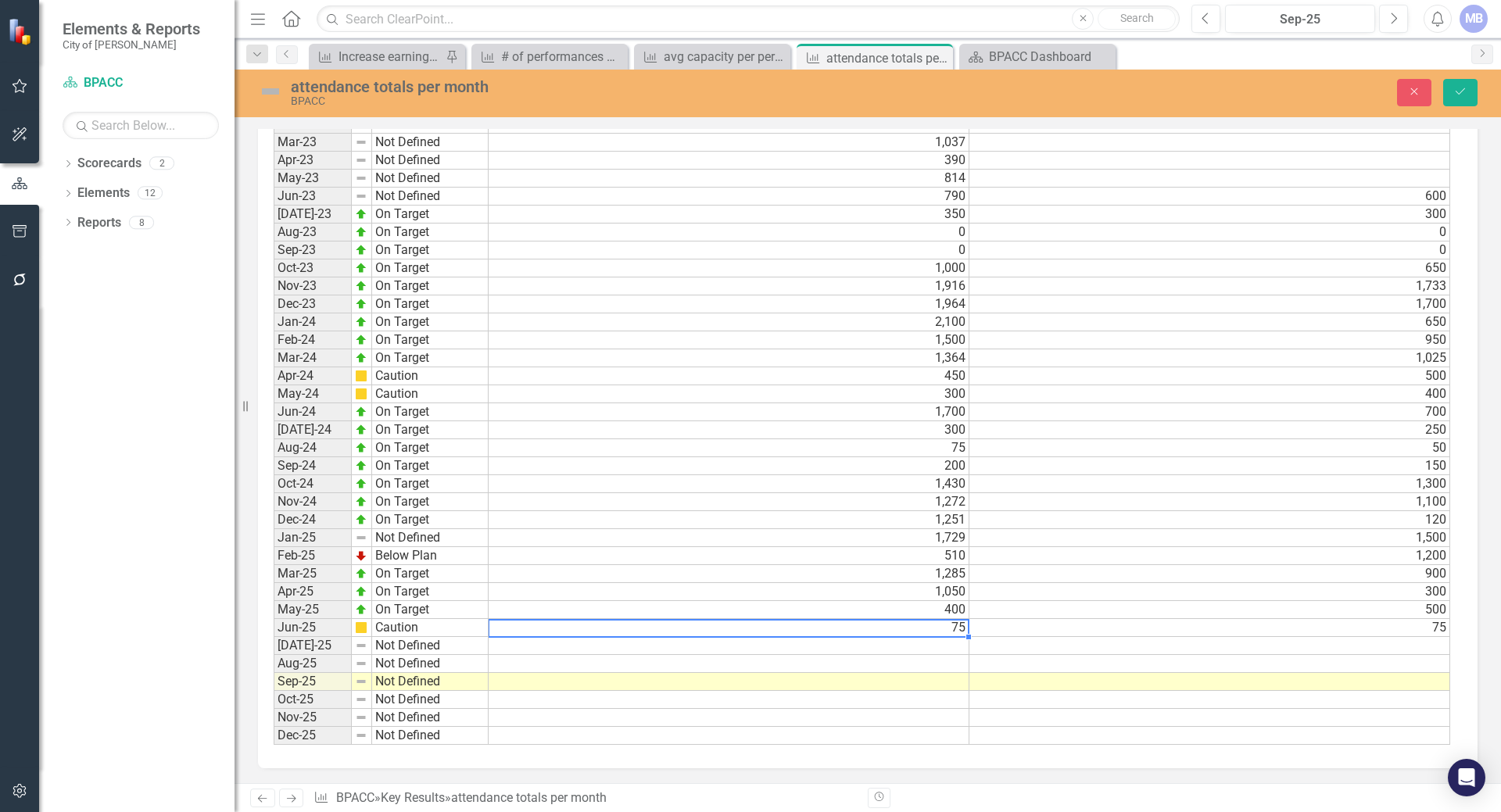
click at [885, 626] on td "75" at bounding box center [729, 627] width 481 height 18
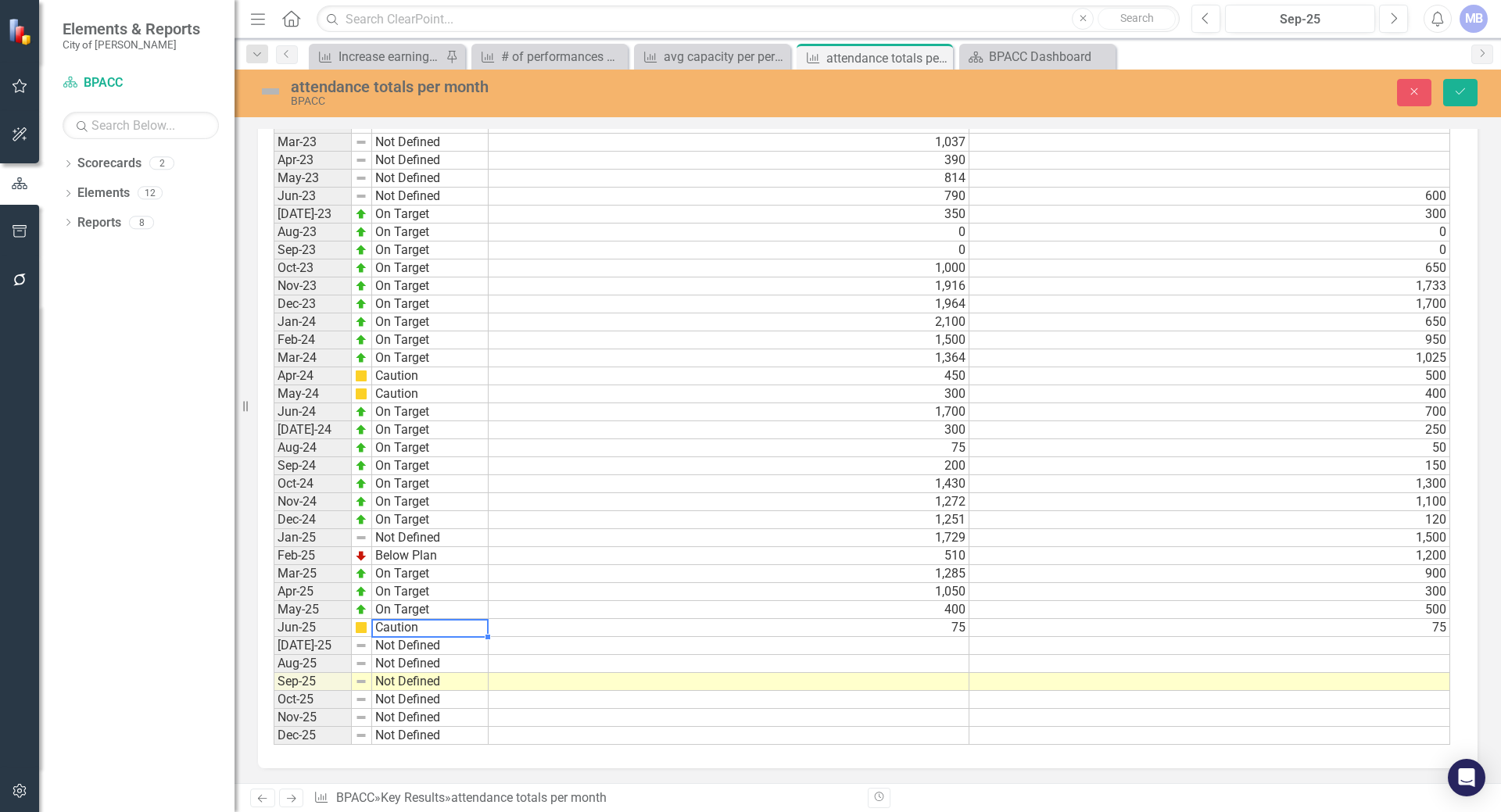
click at [407, 628] on td "Caution" at bounding box center [430, 627] width 116 height 18
click at [408, 624] on td "Caution" at bounding box center [430, 627] width 116 height 18
click at [397, 642] on td "Not Defined" at bounding box center [430, 645] width 116 height 18
type textarea "Not Defined"
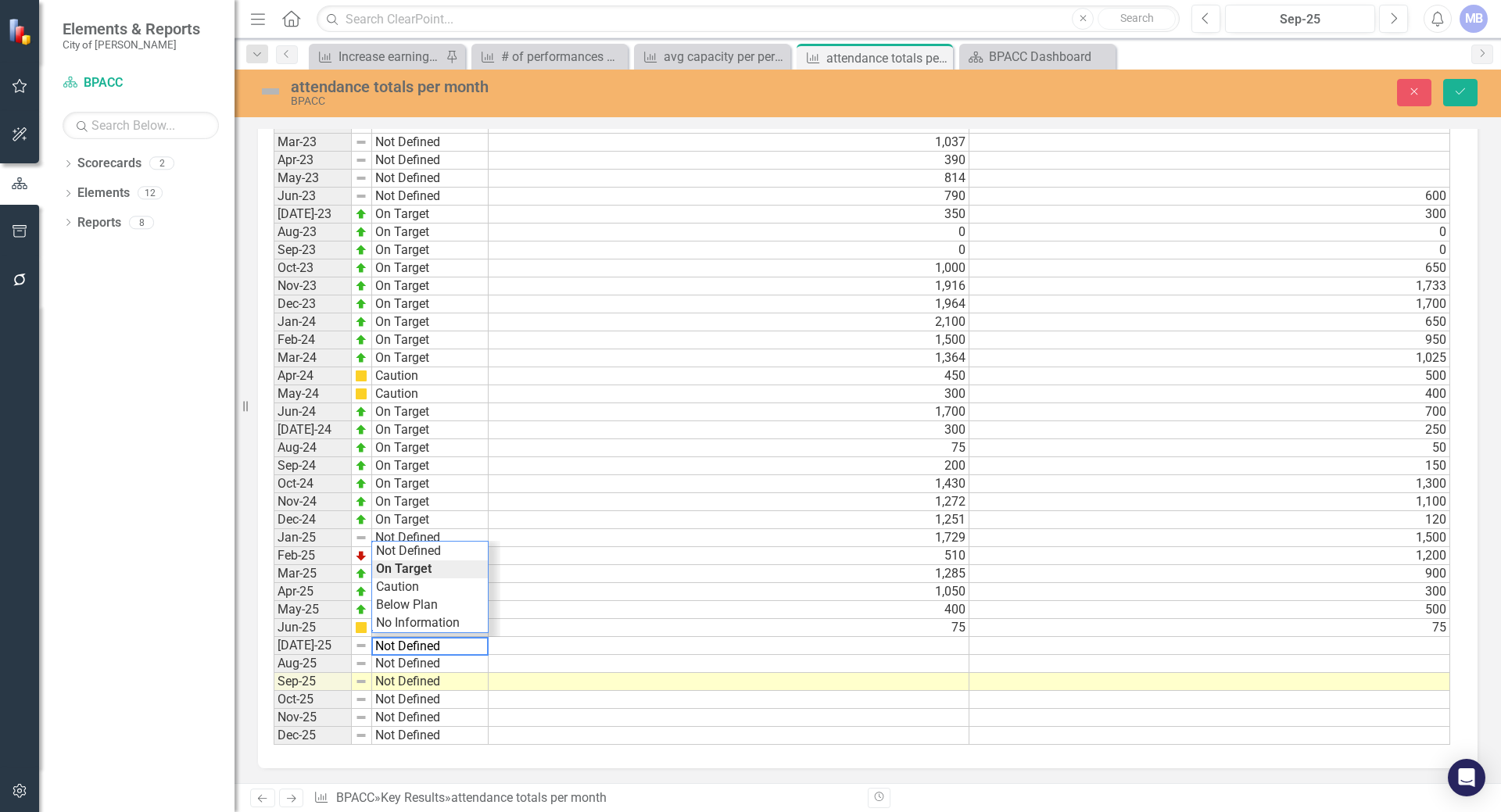
click at [475, 707] on td "Not Defined" at bounding box center [430, 699] width 116 height 18
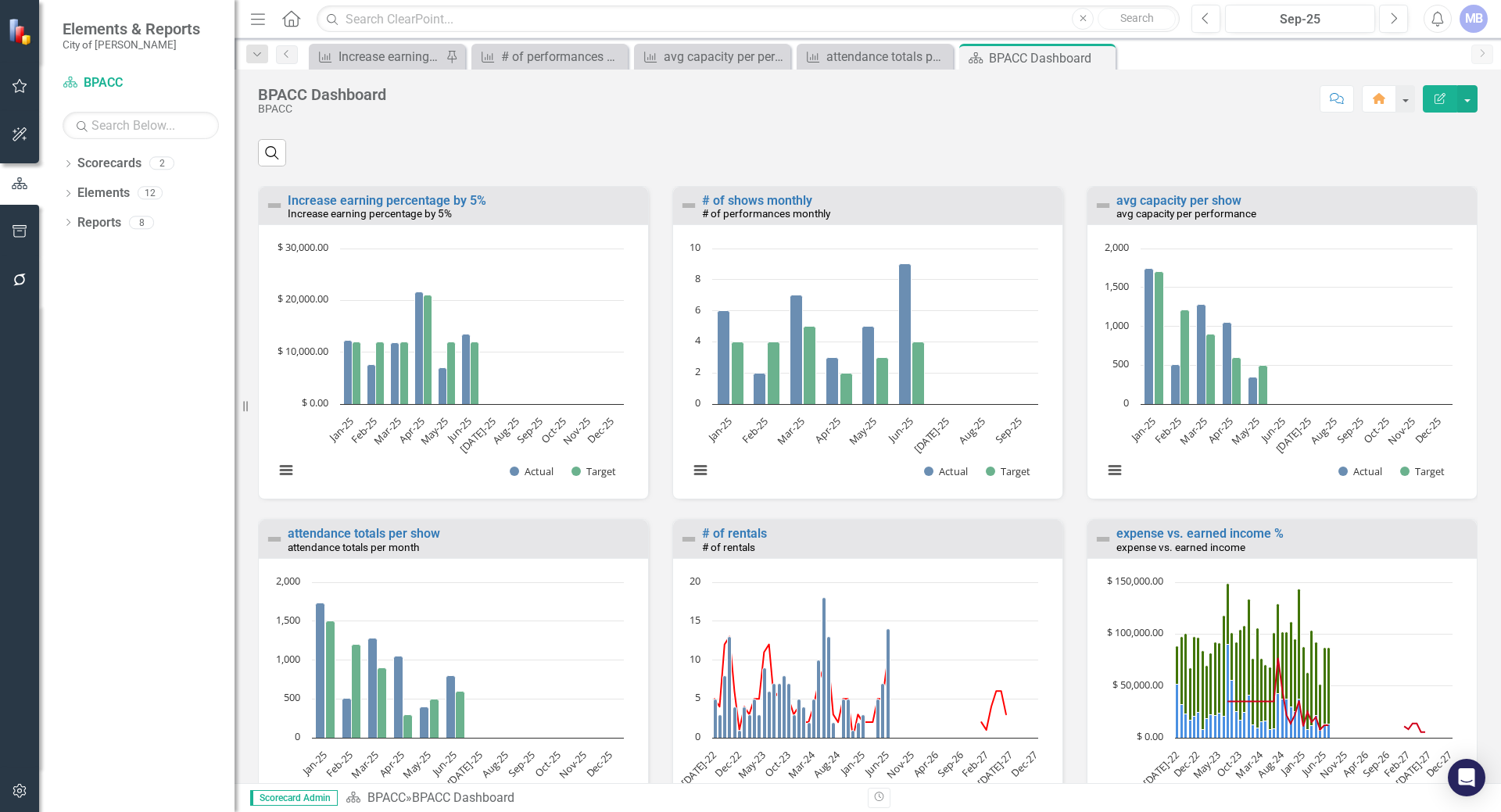
scroll to position [1, 0]
click at [707, 540] on link "# of rentals" at bounding box center [735, 533] width 65 height 15
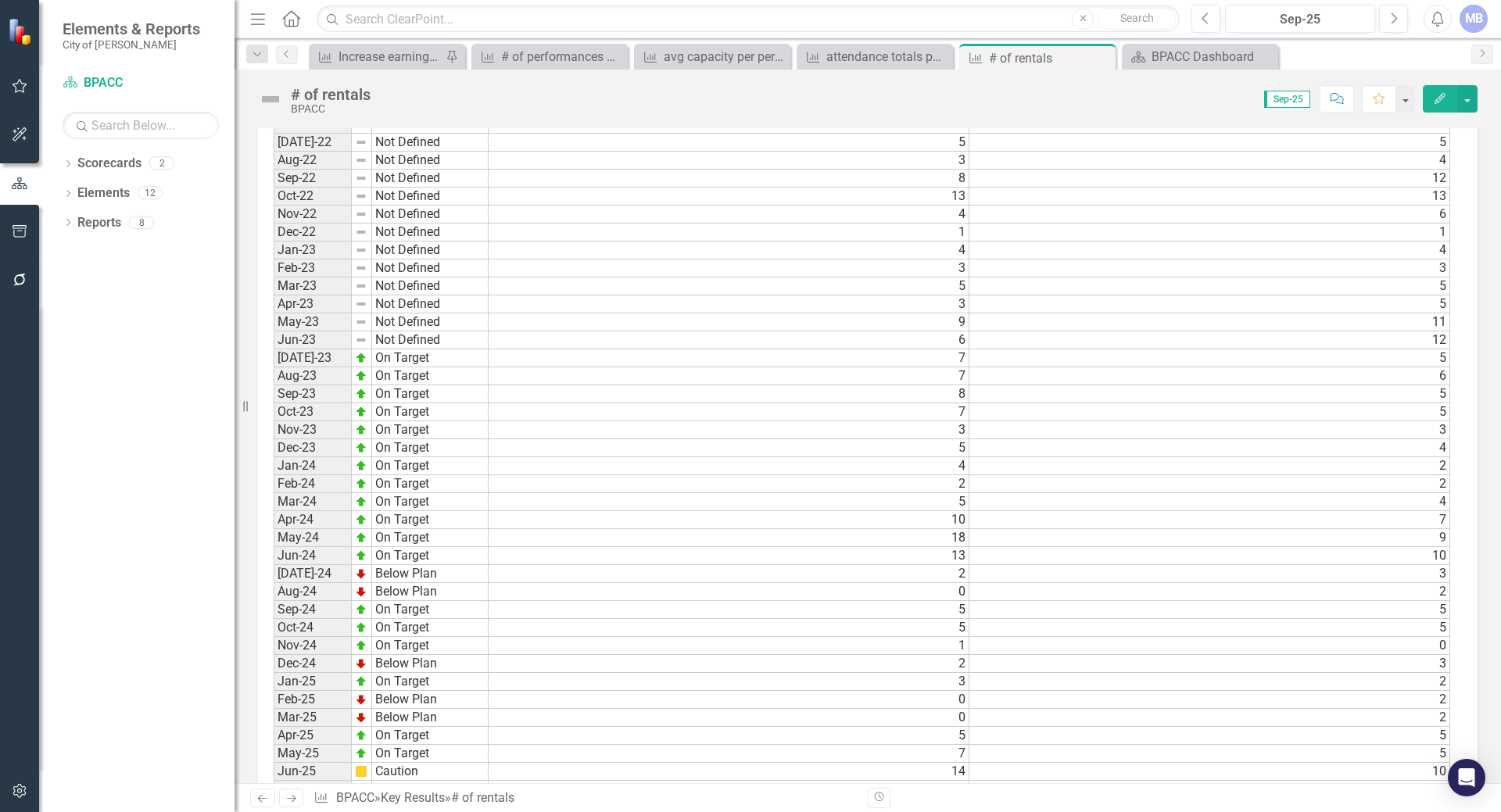
scroll to position [1176, 0]
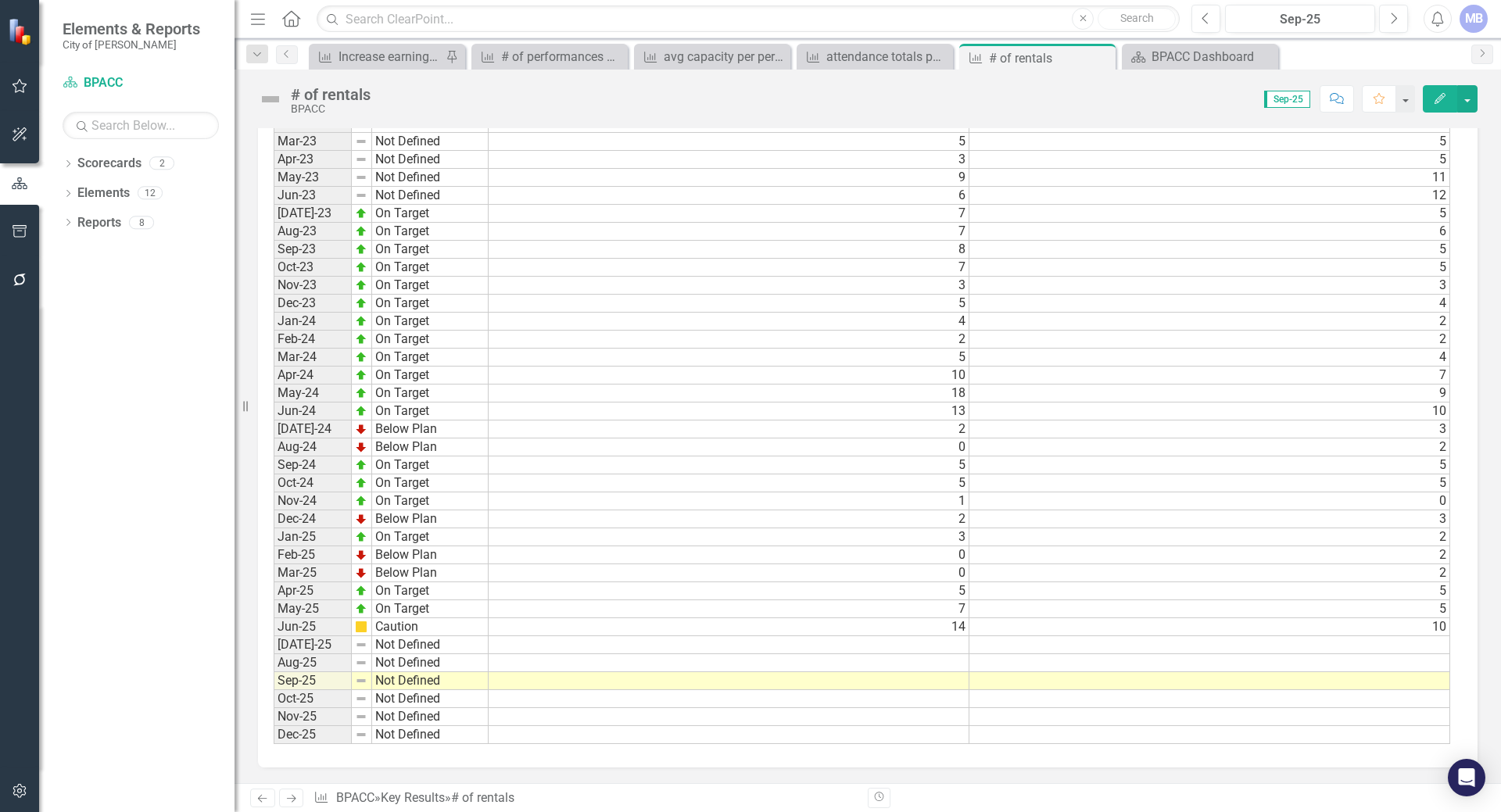
click at [874, 644] on td at bounding box center [729, 644] width 481 height 18
click at [869, 645] on td at bounding box center [729, 644] width 481 height 18
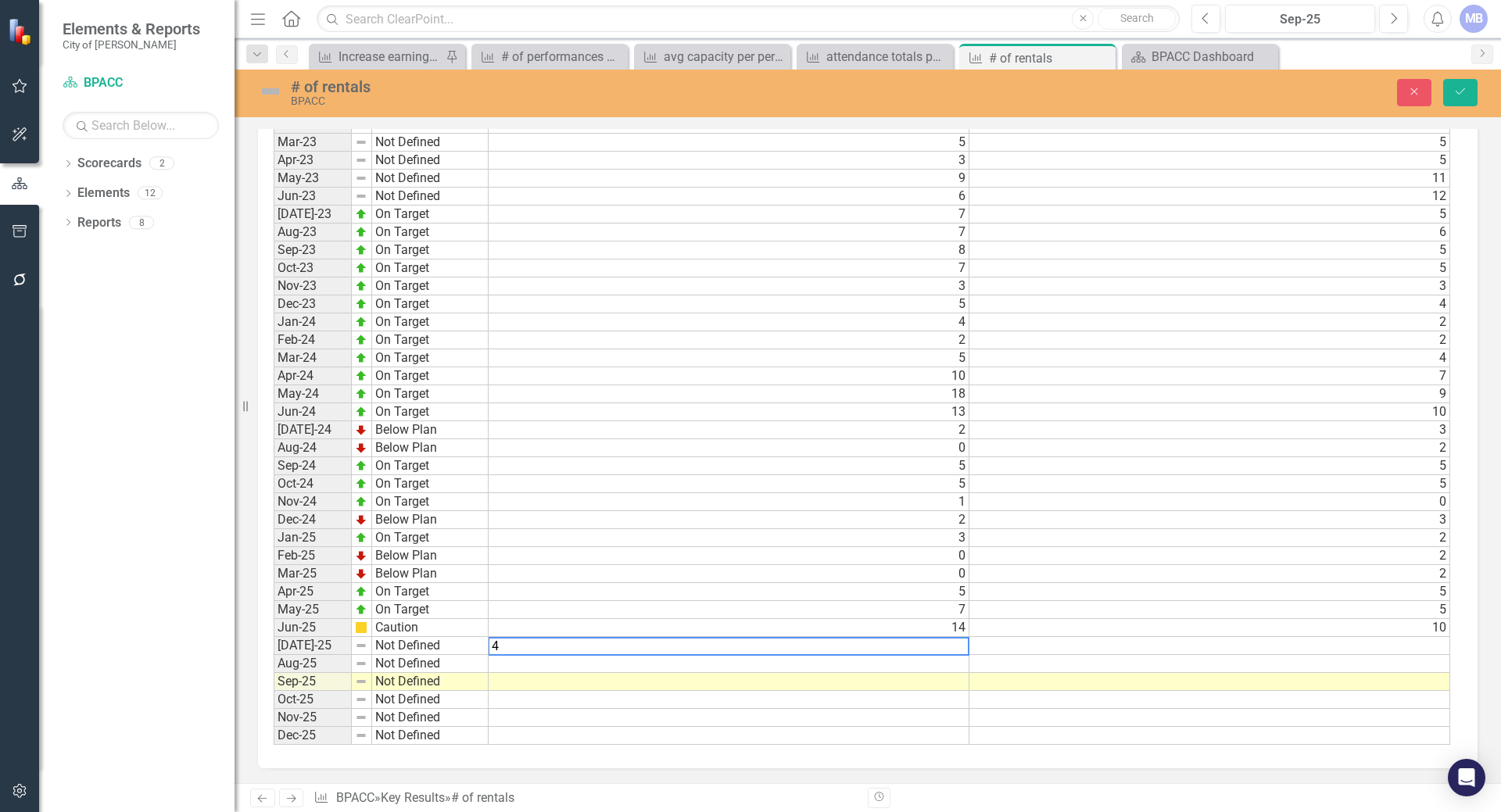
type textarea "4"
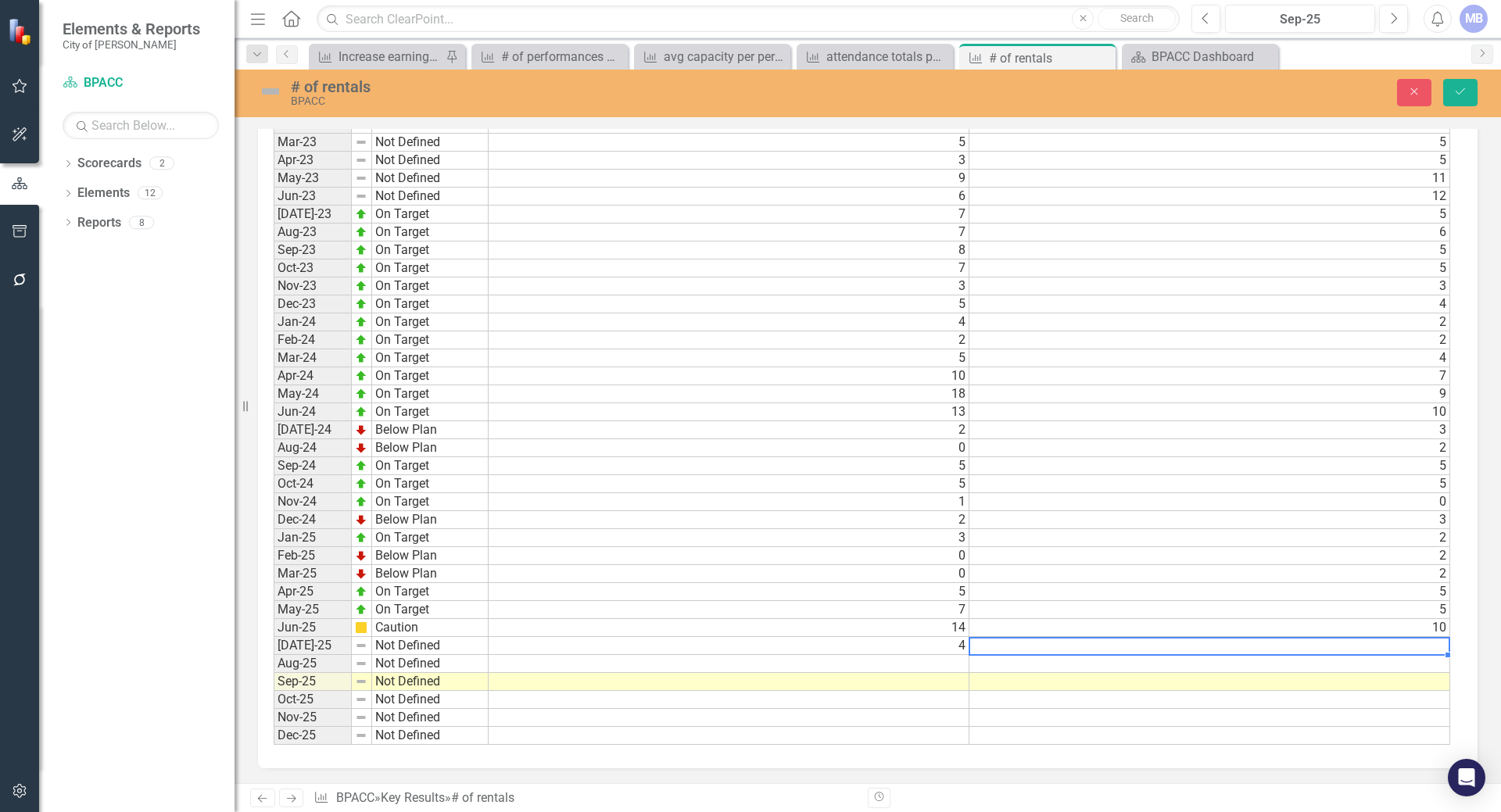
click at [1022, 649] on td at bounding box center [1209, 645] width 481 height 18
type textarea "4"
click at [991, 682] on td at bounding box center [1209, 681] width 481 height 18
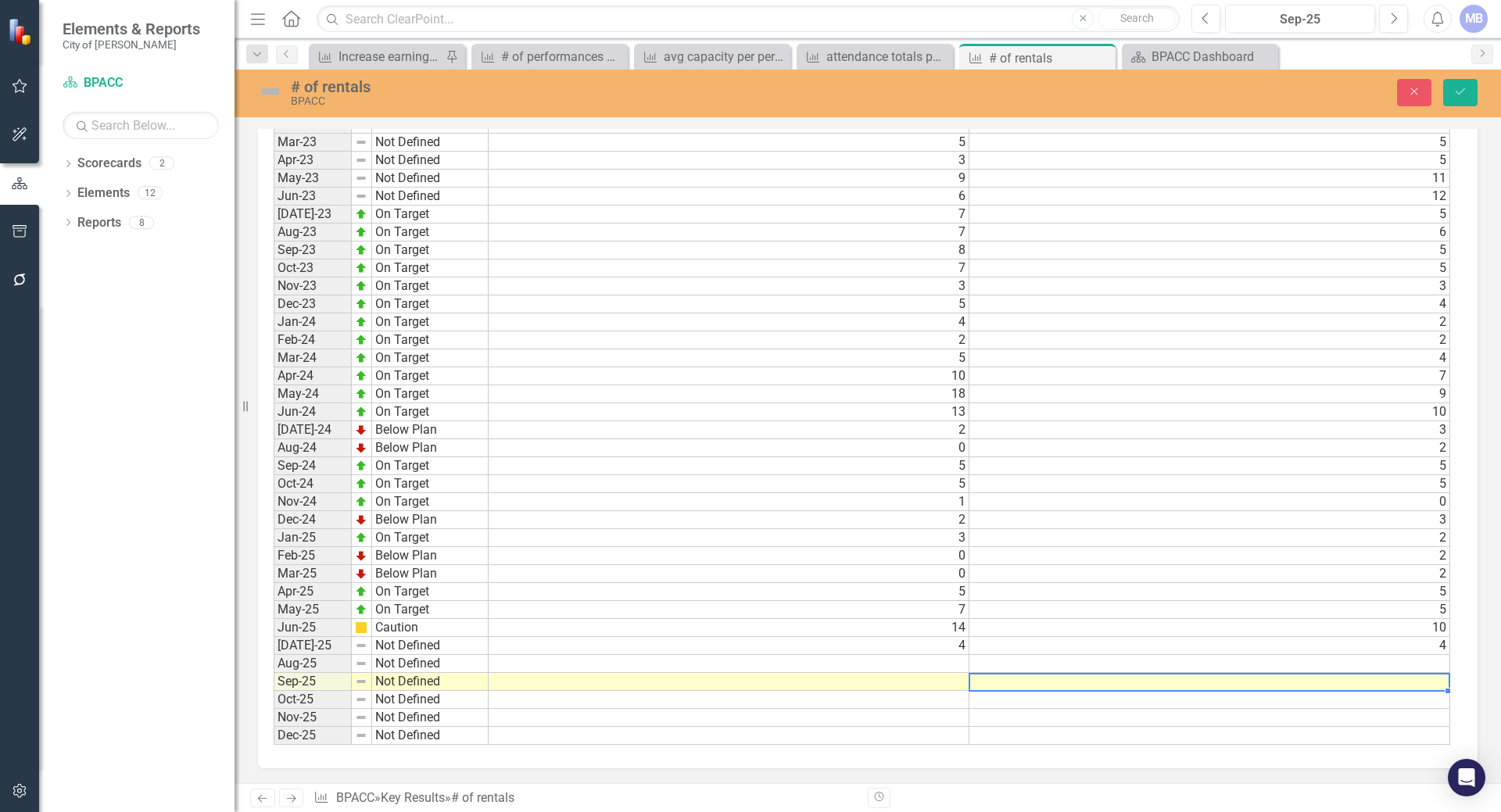
click at [904, 648] on td "4" at bounding box center [729, 645] width 481 height 18
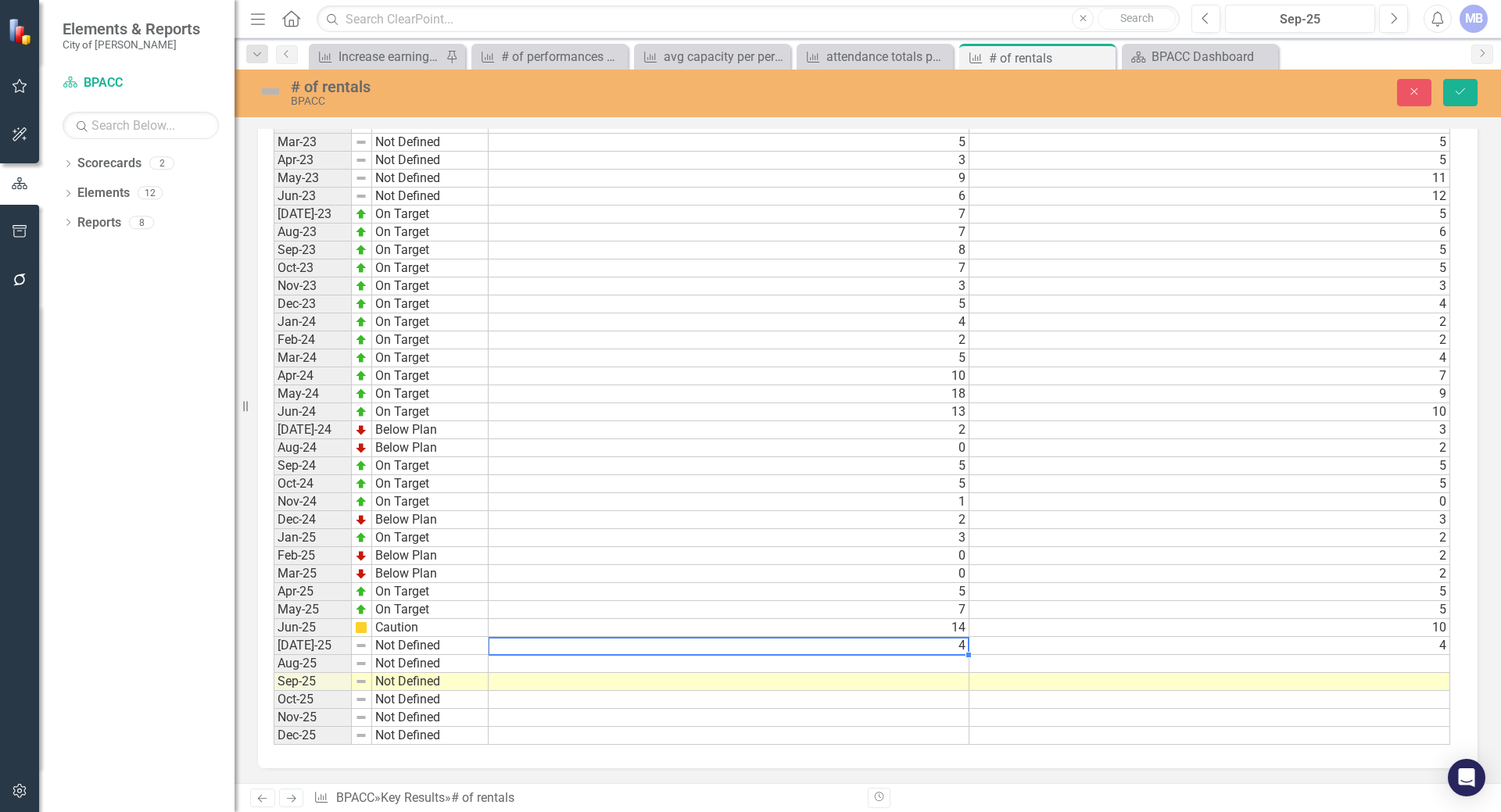
click at [421, 639] on td "Not Defined" at bounding box center [430, 645] width 116 height 18
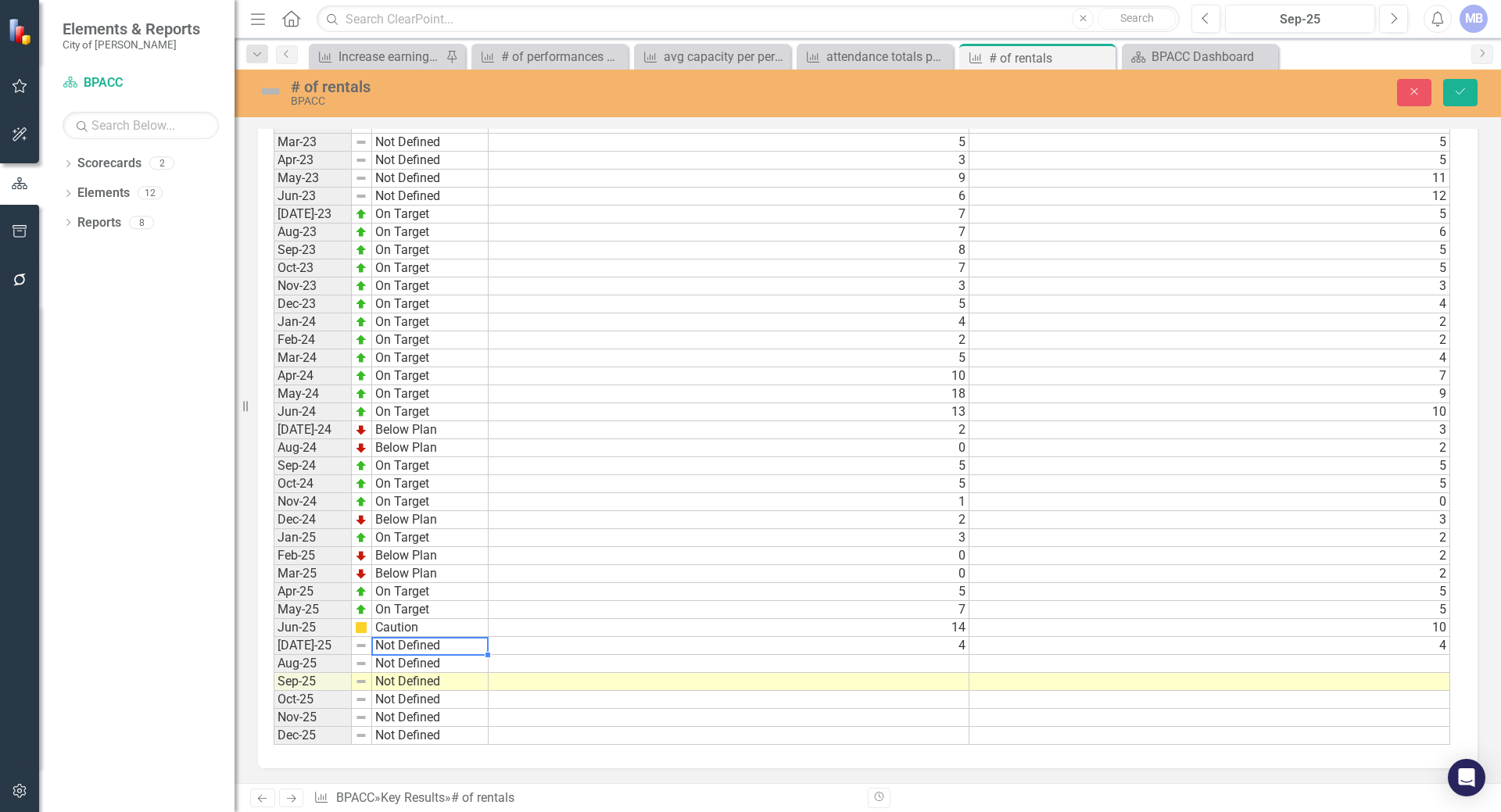
click at [421, 639] on td "Not Defined" at bounding box center [430, 645] width 116 height 18
type textarea "On Target"
click at [424, 572] on div "Period Status Actual Target Jan-22 Not Defined Feb-22 Not Defined Mar-22 Not De…" at bounding box center [862, 304] width 1176 height 882
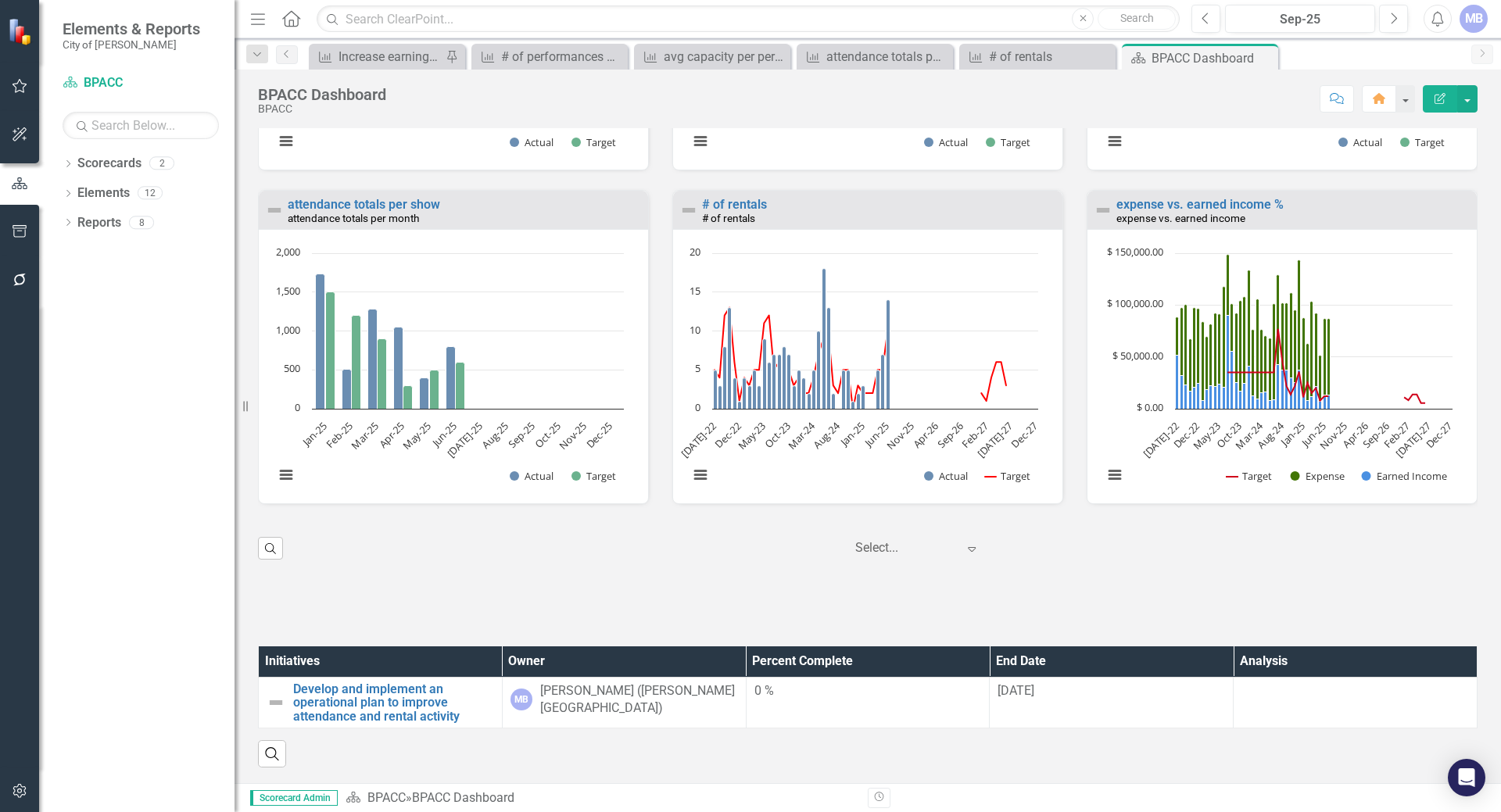
scroll to position [1858, 0]
click at [1180, 197] on link "expense vs. earned income %" at bounding box center [1200, 204] width 167 height 15
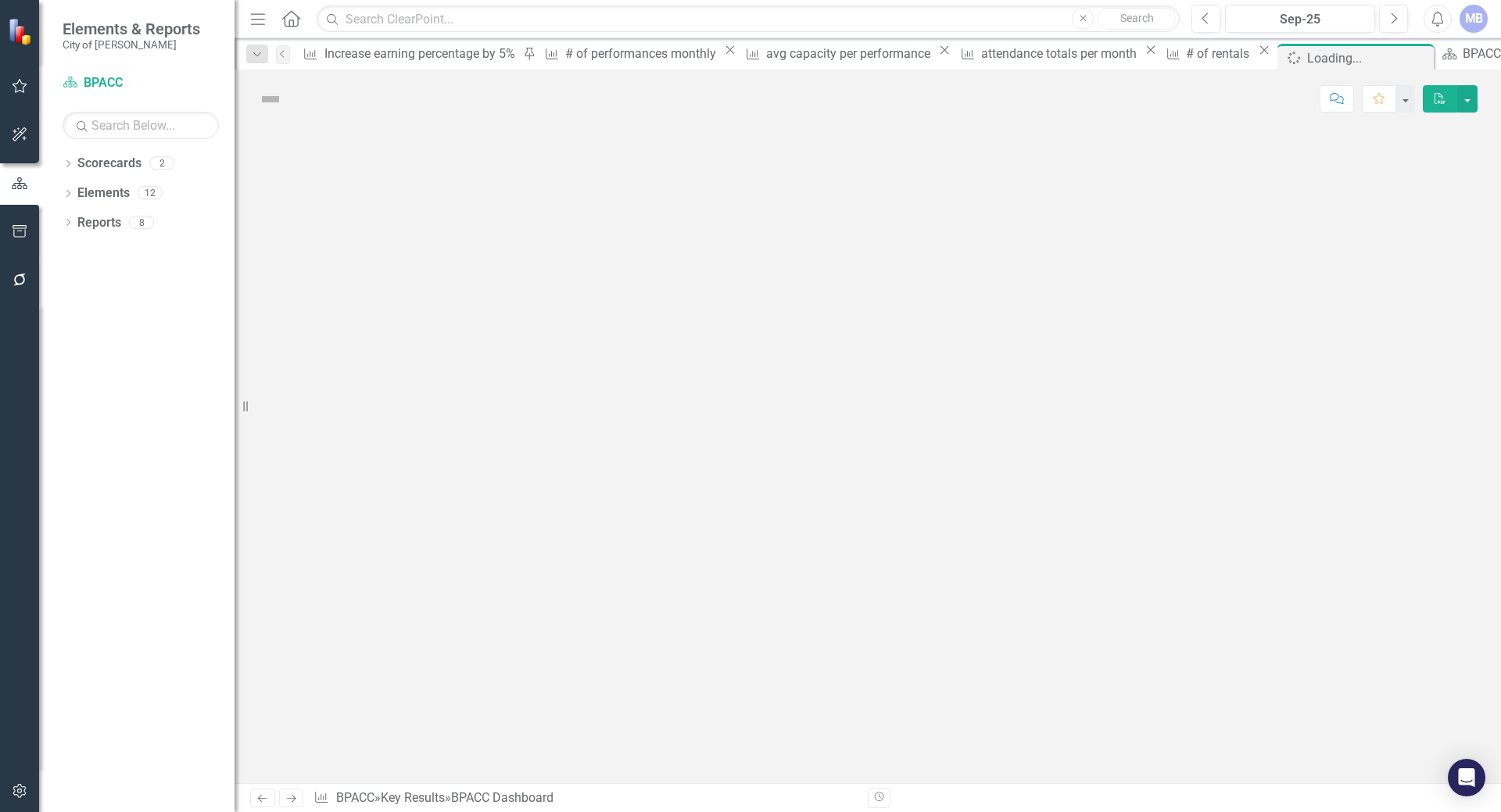
click at [1180, 190] on div at bounding box center [867, 455] width 1266 height 655
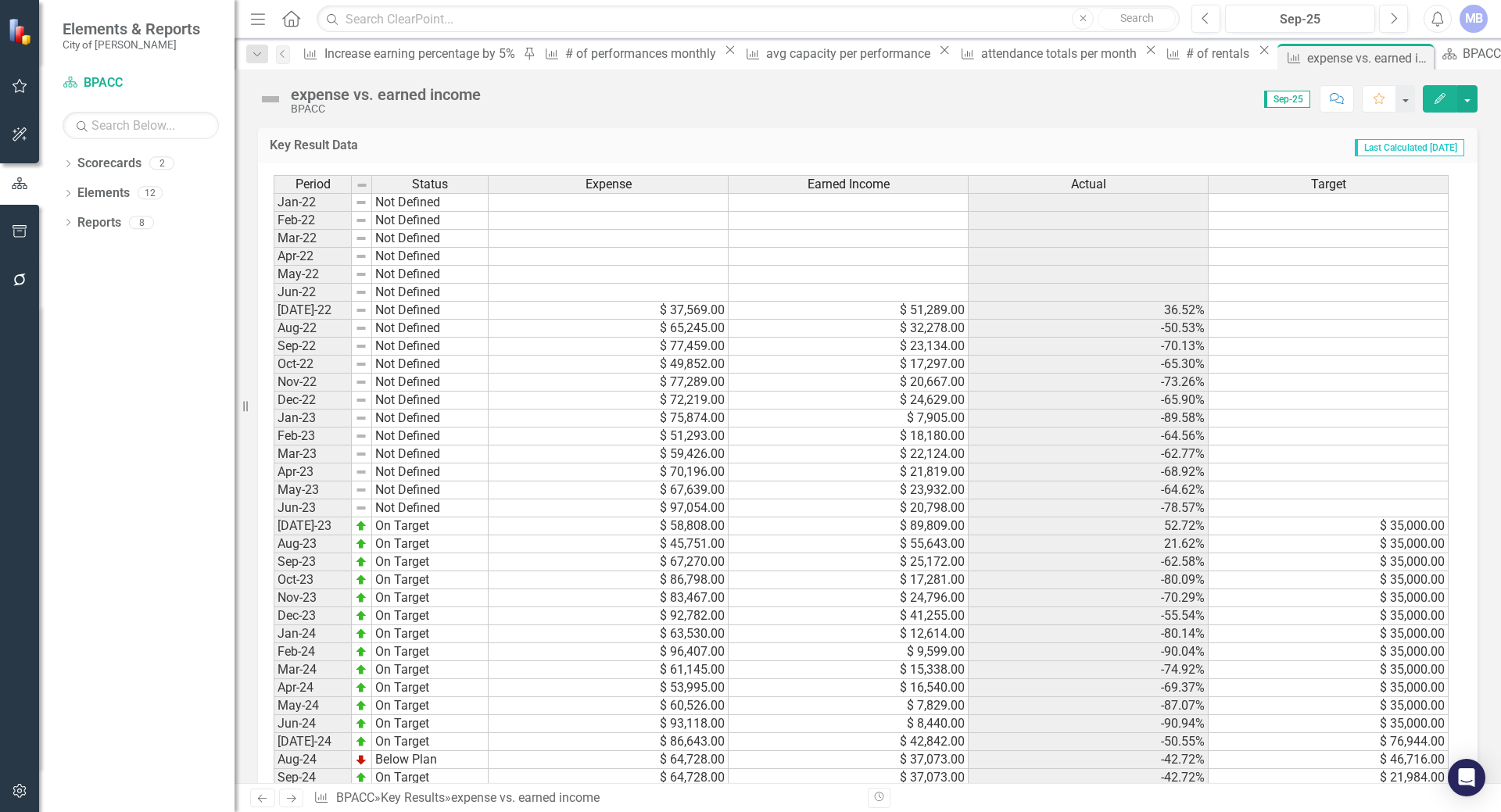
scroll to position [1176, 0]
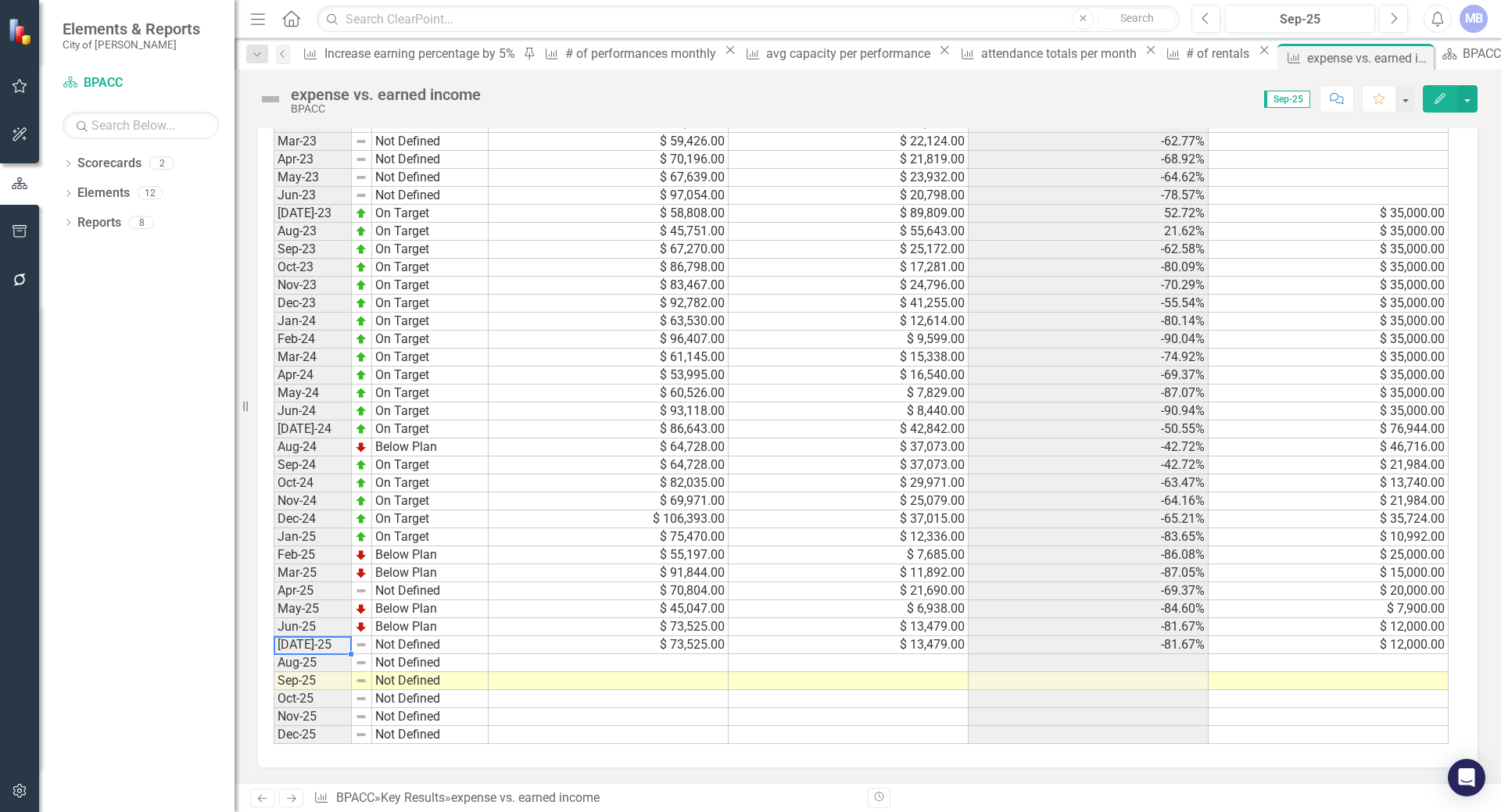
click at [346, 643] on td "[DATE]-25" at bounding box center [312, 644] width 78 height 18
click at [464, 643] on td "Not Defined" at bounding box center [430, 644] width 116 height 18
click at [581, 650] on td "$ 73,525.00" at bounding box center [608, 644] width 240 height 18
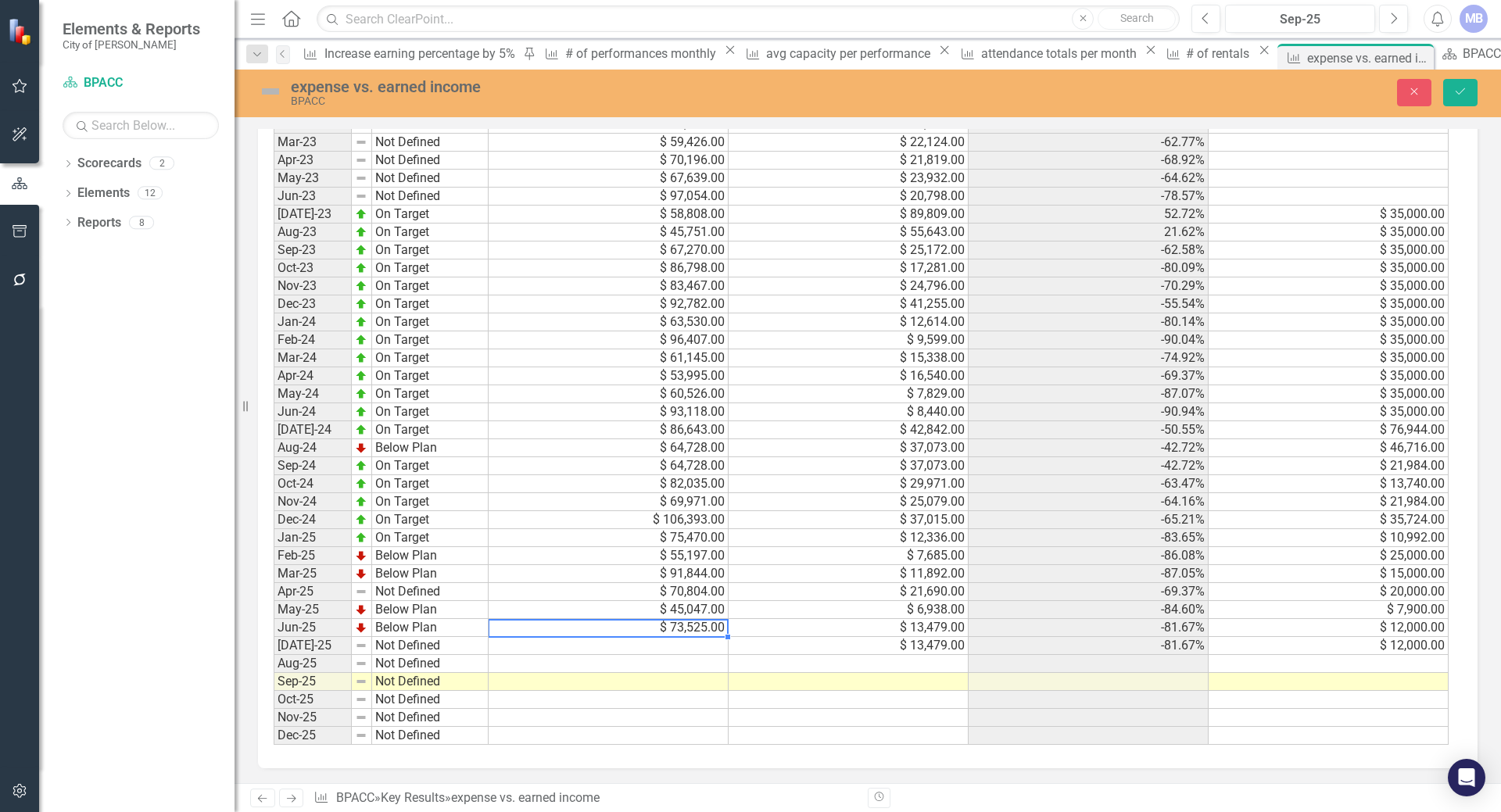
click at [658, 627] on td "$ 73,525.00" at bounding box center [608, 627] width 240 height 18
type textarea "71126"
click at [671, 659] on td at bounding box center [608, 663] width 240 height 18
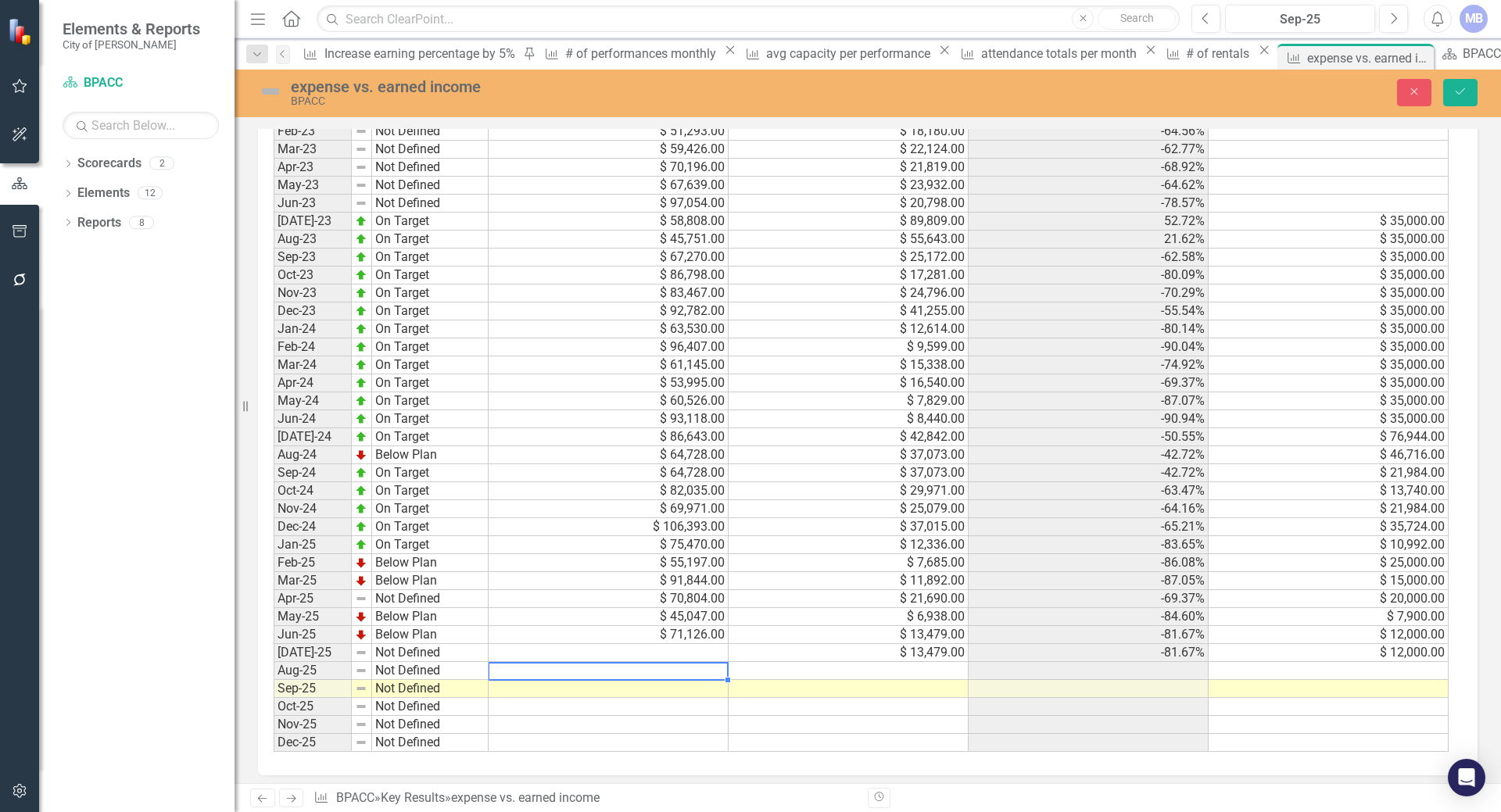
scroll to position [1177, 0]
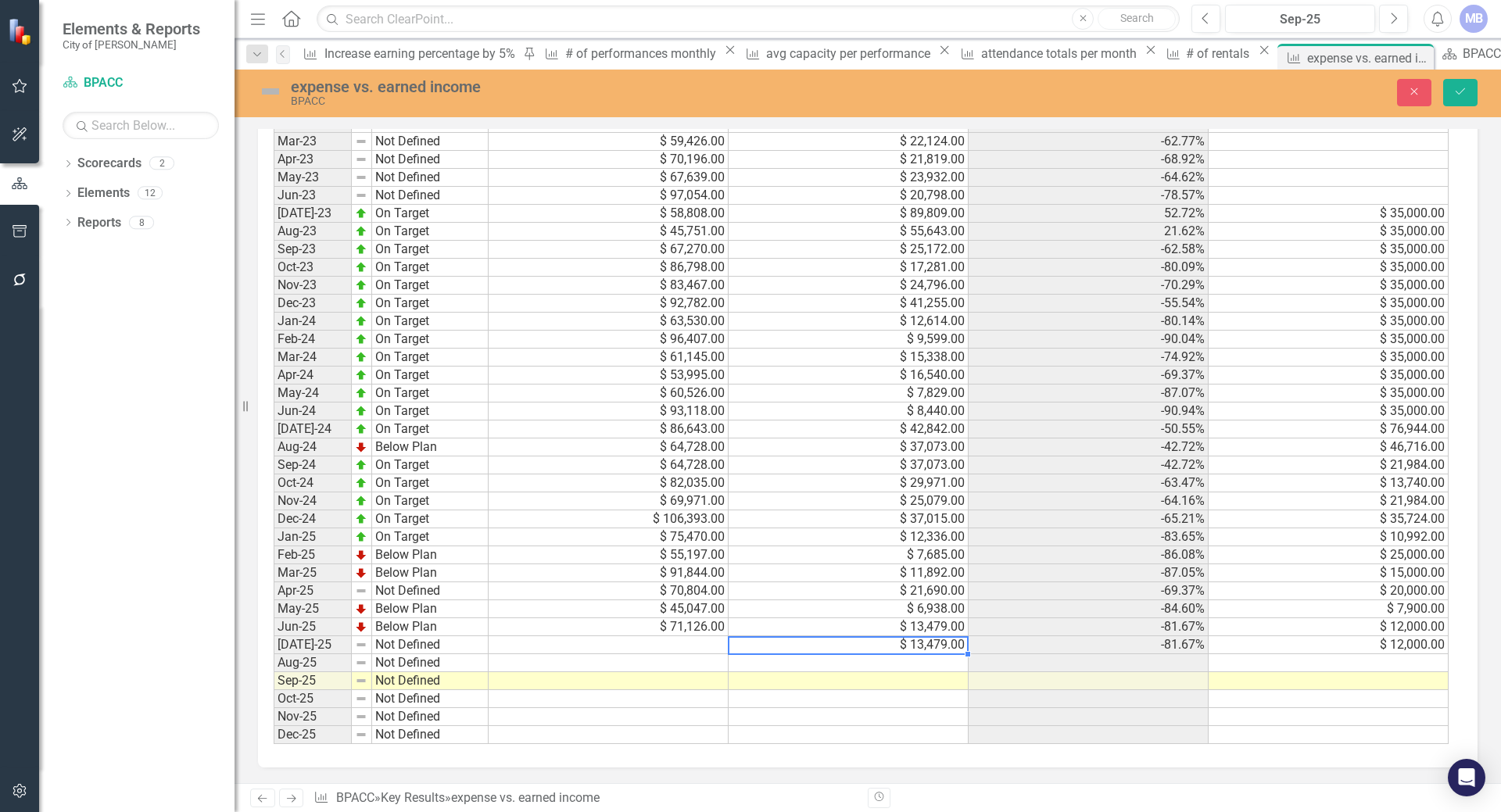
click at [899, 644] on td "$ 13,479.00" at bounding box center [848, 644] width 240 height 18
click at [867, 628] on td "$ 13,479.00" at bounding box center [848, 626] width 240 height 18
click at [882, 663] on td at bounding box center [848, 662] width 240 height 18
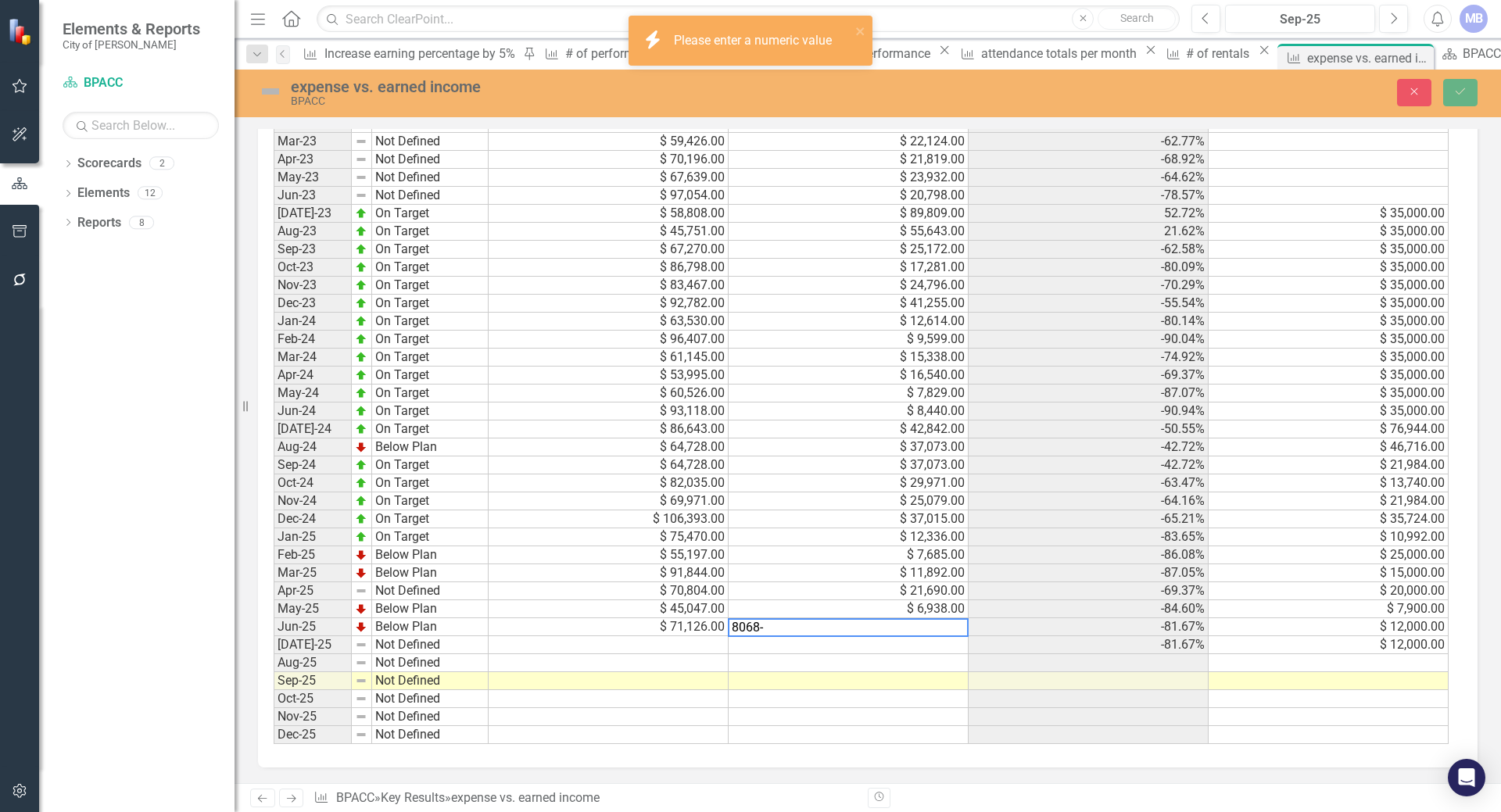
drag, startPoint x: 852, startPoint y: 660, endPoint x: 804, endPoint y: 656, distance: 48.2
click at [851, 660] on td at bounding box center [848, 662] width 240 height 18
click at [742, 647] on td at bounding box center [848, 644] width 240 height 18
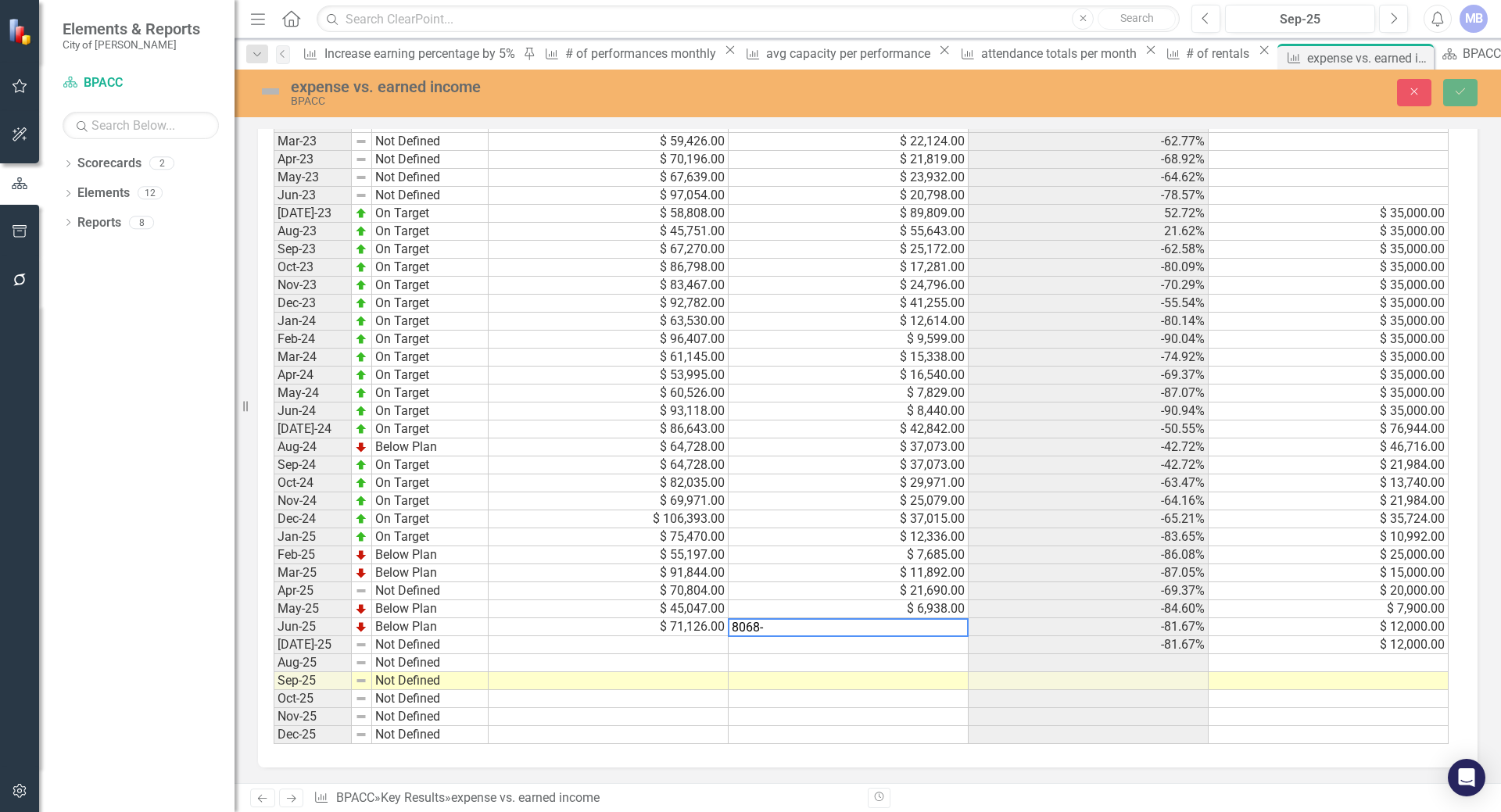
click at [778, 629] on textarea "8068-" at bounding box center [848, 627] width 241 height 18
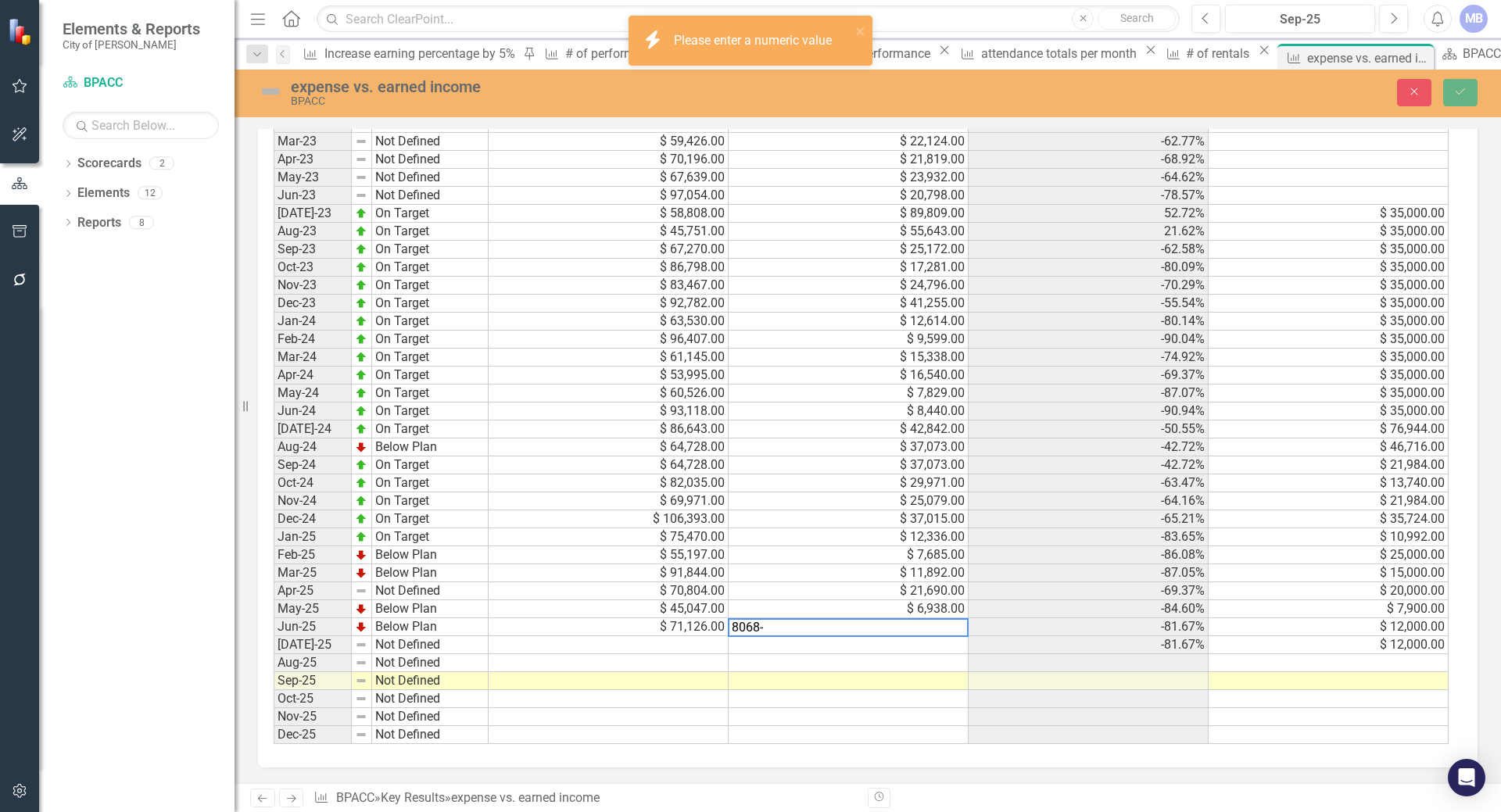
click at [791, 650] on td at bounding box center [848, 644] width 240 height 18
click at [1032, 626] on td "-81.67%" at bounding box center [1088, 626] width 240 height 18
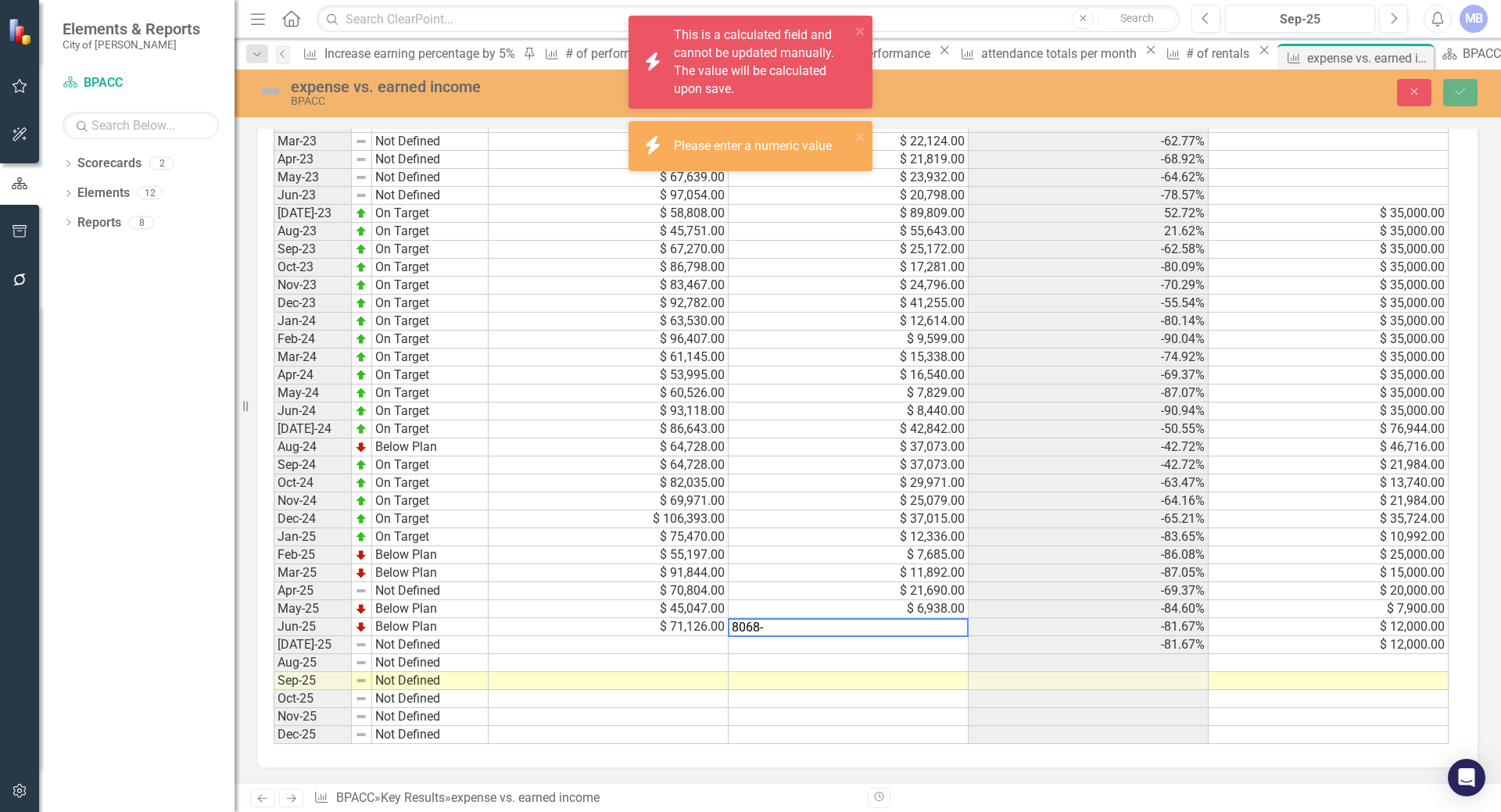
click at [1032, 626] on td "-81.67%" at bounding box center [1088, 626] width 240 height 18
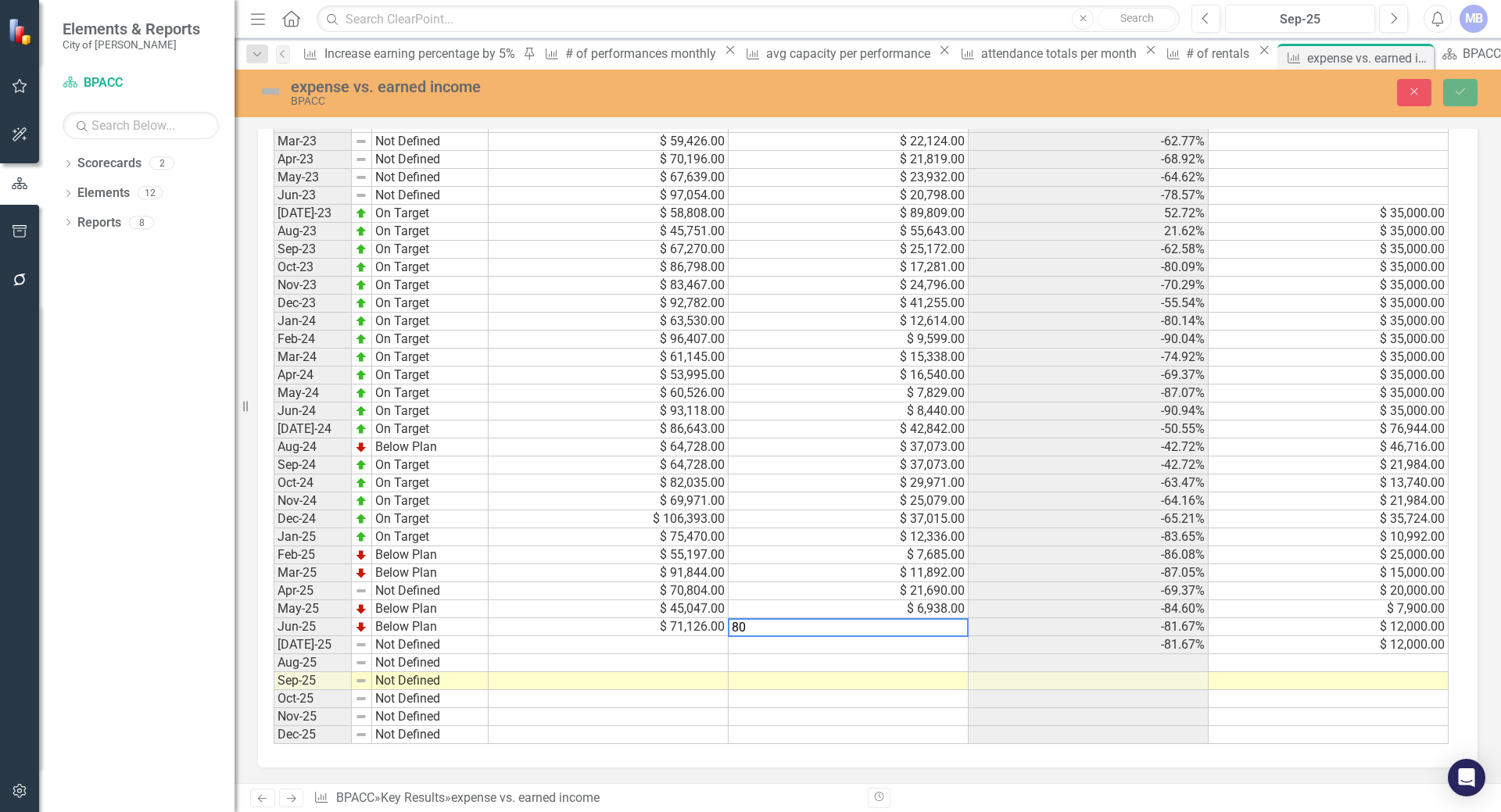
type textarea "8"
click at [888, 652] on td at bounding box center [848, 644] width 240 height 18
click at [903, 625] on td at bounding box center [848, 626] width 240 height 18
click at [877, 674] on td at bounding box center [848, 680] width 240 height 18
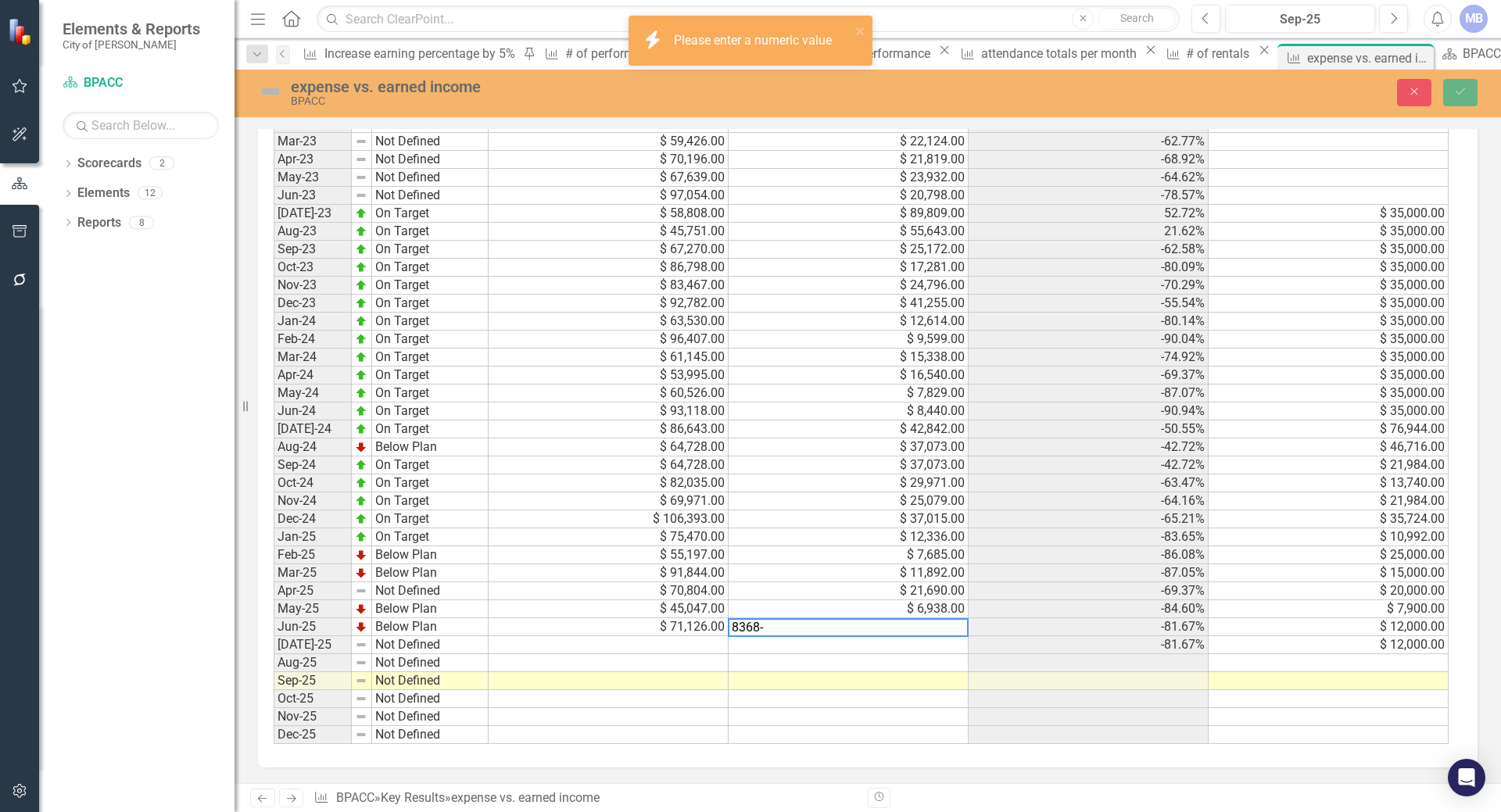
click at [858, 661] on td at bounding box center [848, 662] width 240 height 18
click at [753, 651] on td at bounding box center [848, 644] width 240 height 18
click at [1027, 626] on td "-81.67%" at bounding box center [1088, 626] width 240 height 18
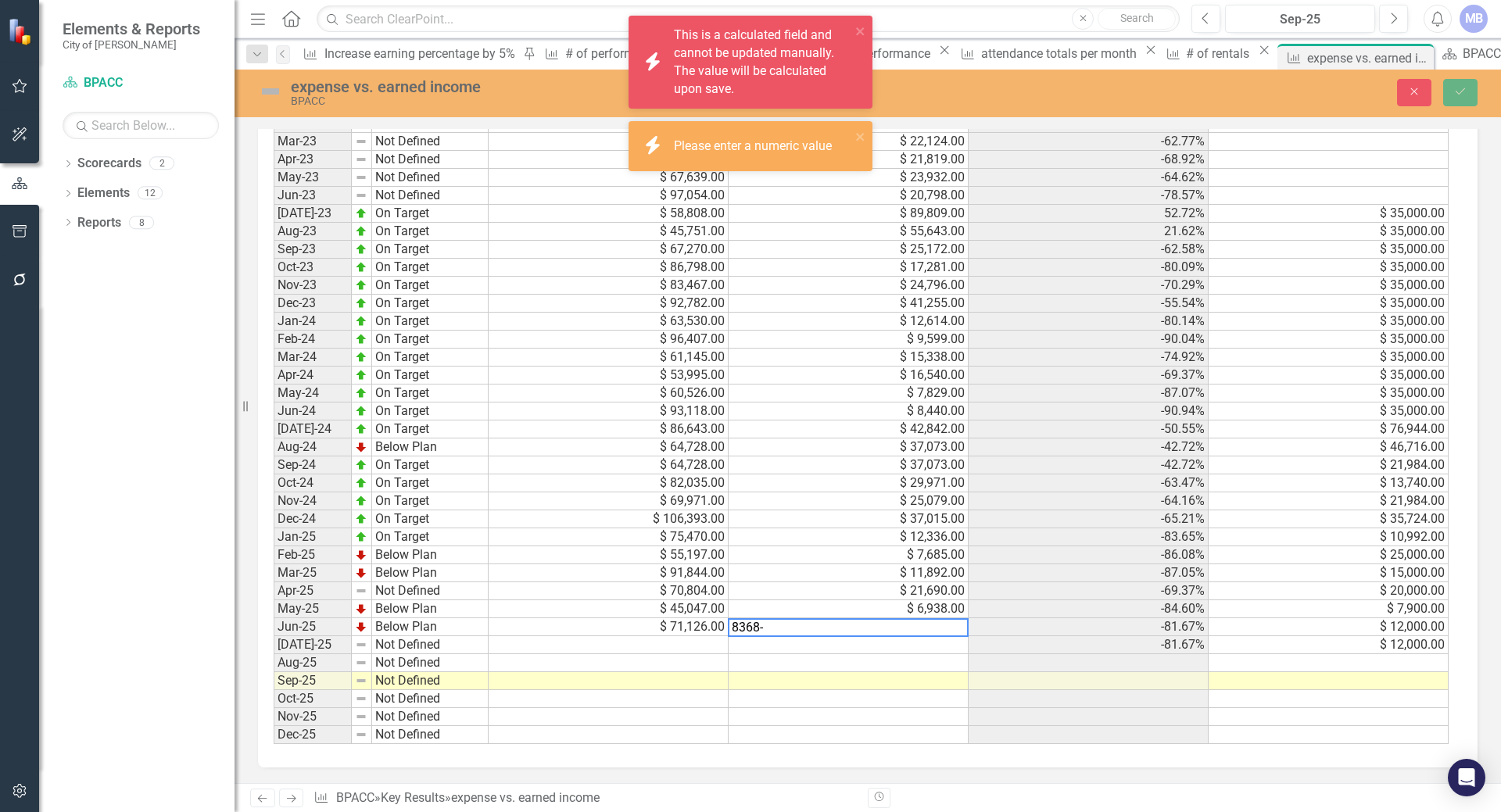
click at [1027, 626] on td "-81.67%" at bounding box center [1088, 626] width 240 height 18
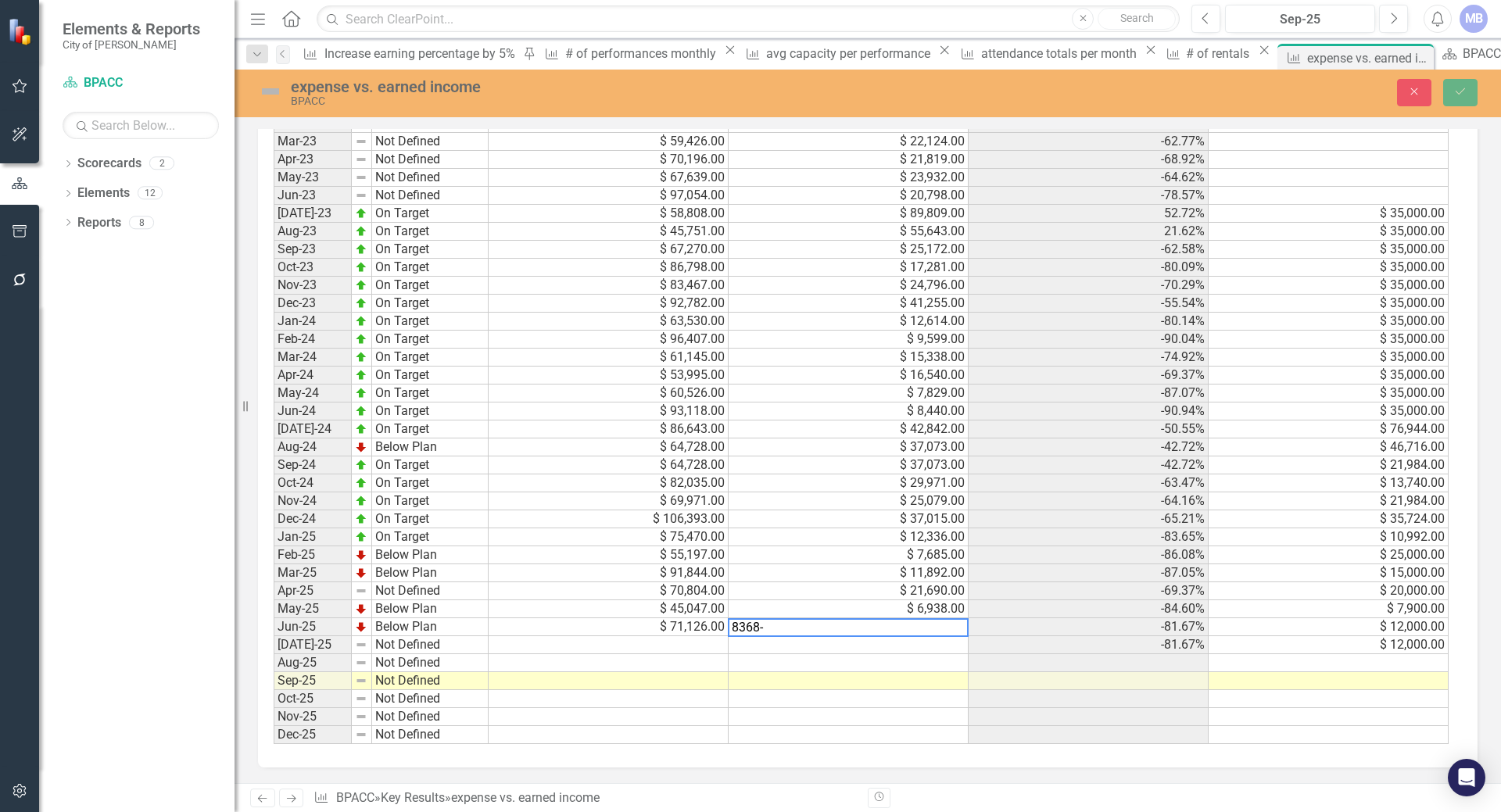
click at [793, 630] on textarea "8368-" at bounding box center [848, 627] width 241 height 18
click at [794, 633] on textarea "8368-" at bounding box center [848, 627] width 241 height 18
click at [762, 652] on td at bounding box center [848, 644] width 240 height 18
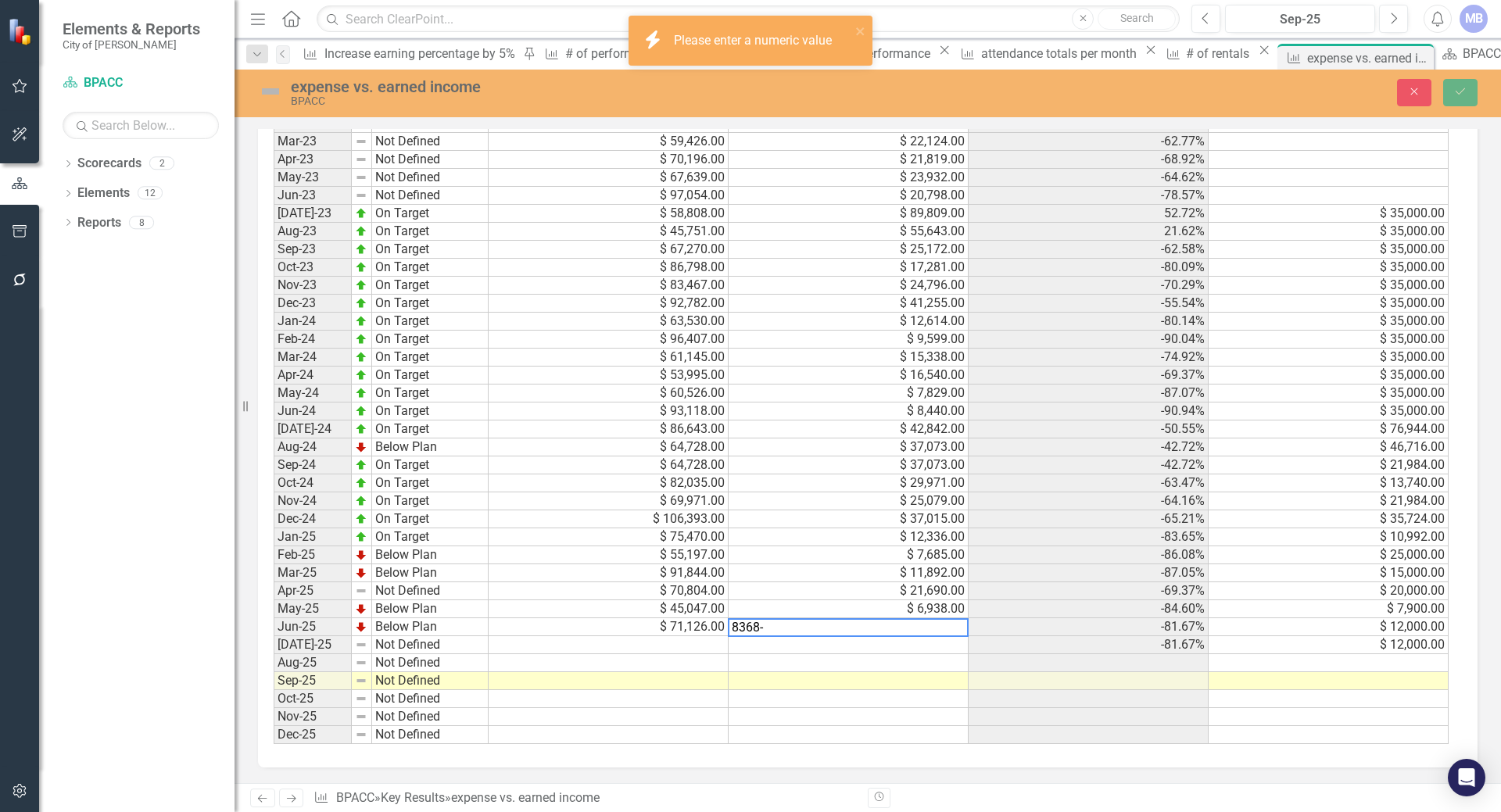
click at [772, 624] on textarea "8368-" at bounding box center [848, 627] width 241 height 18
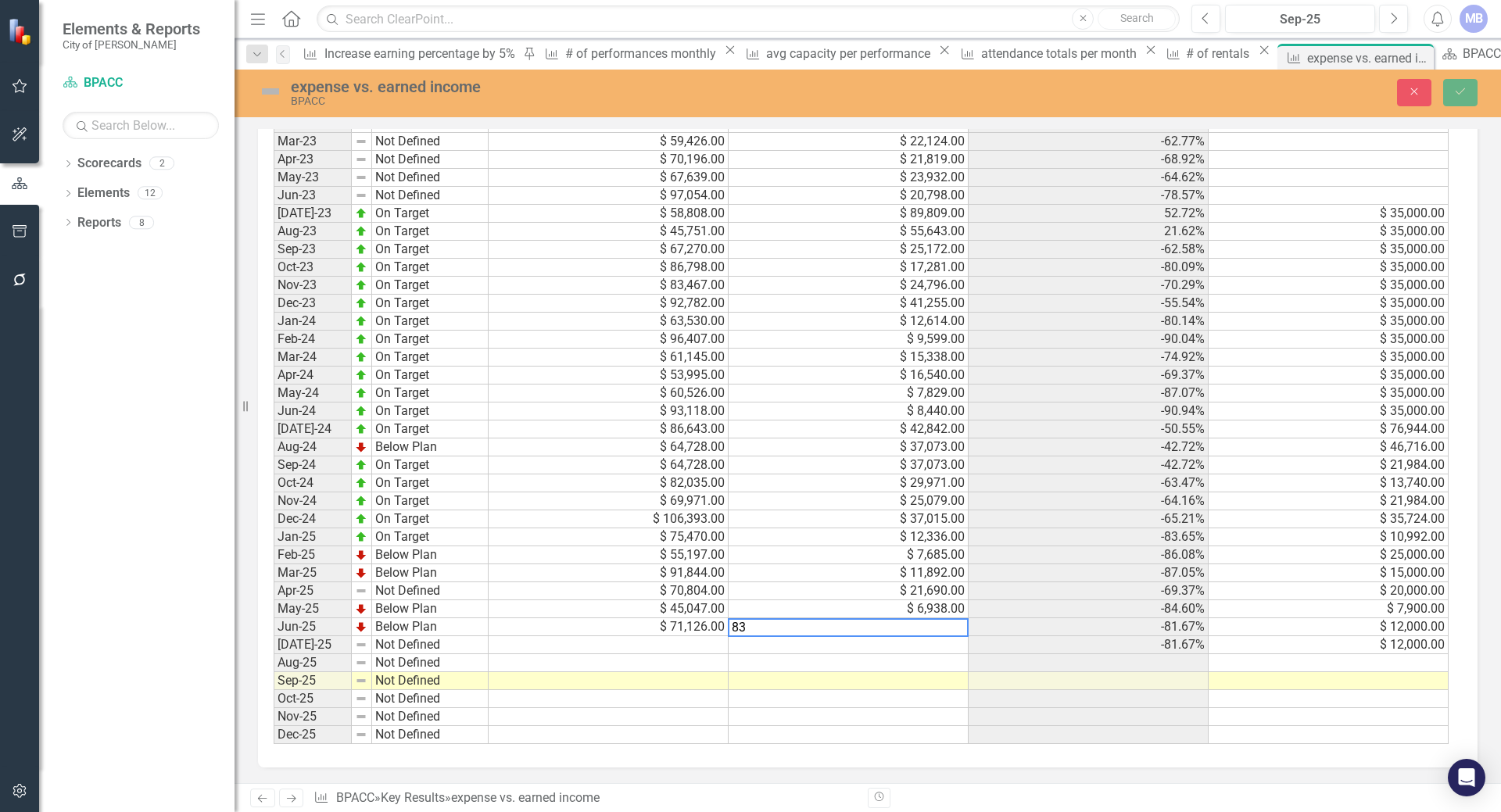
type textarea "8"
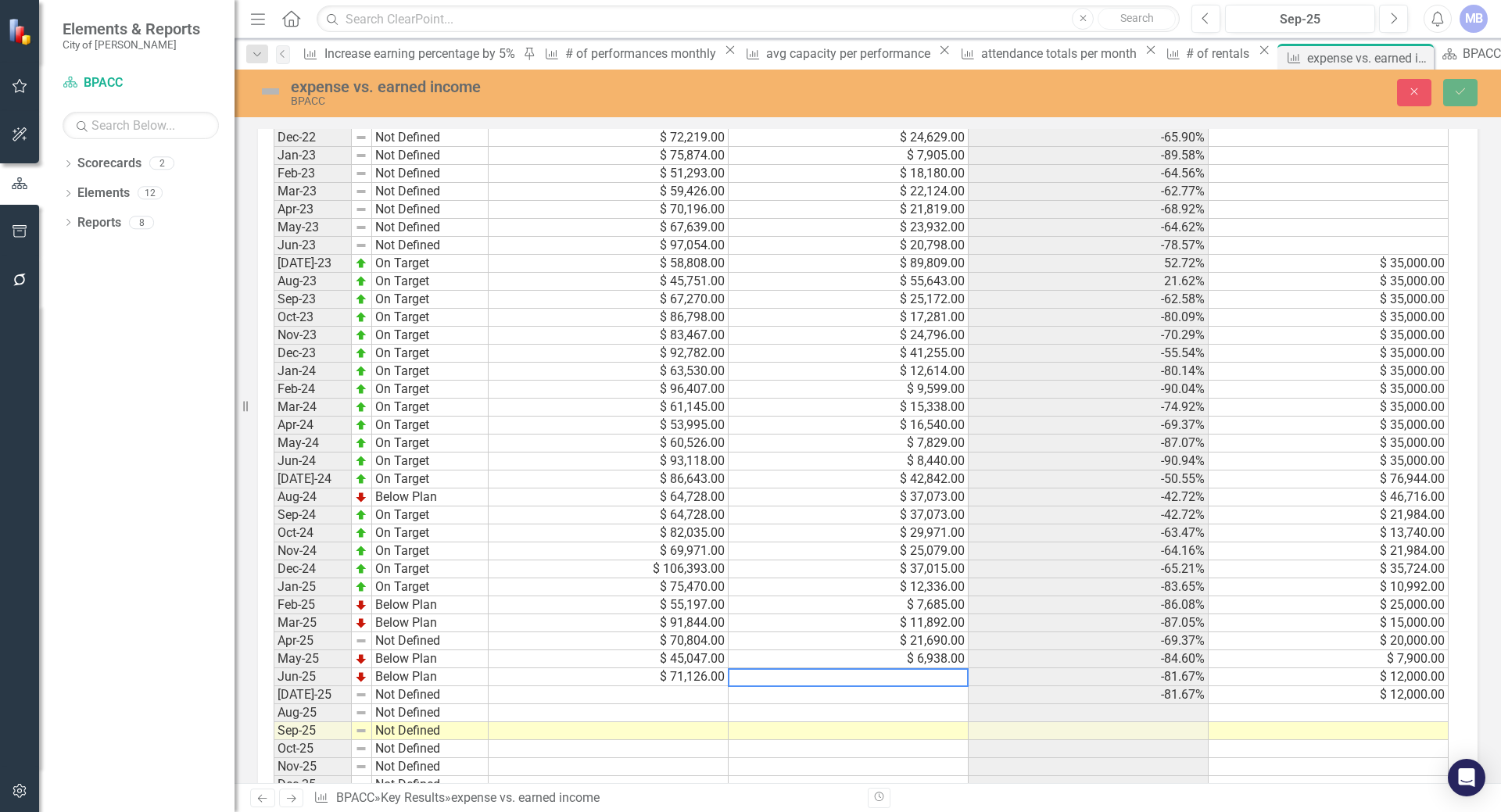
scroll to position [1098, 0]
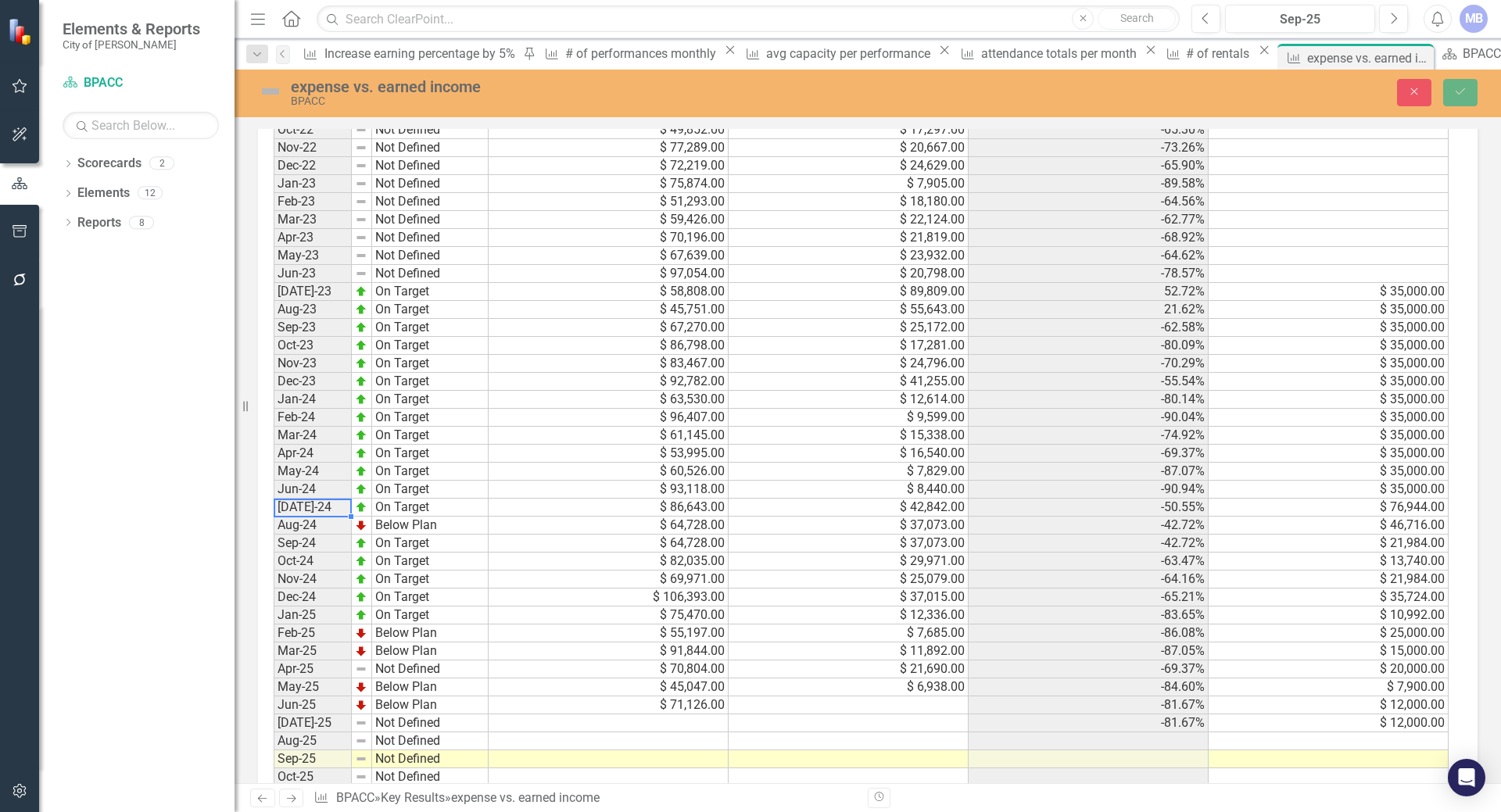
click at [311, 507] on td "[DATE]-24" at bounding box center [312, 507] width 78 height 18
click at [394, 506] on td "On Target" at bounding box center [430, 507] width 116 height 18
click at [510, 503] on td "$ 86,643.00" at bounding box center [608, 507] width 240 height 18
click at [771, 513] on td "$ 42,842.00" at bounding box center [848, 507] width 240 height 18
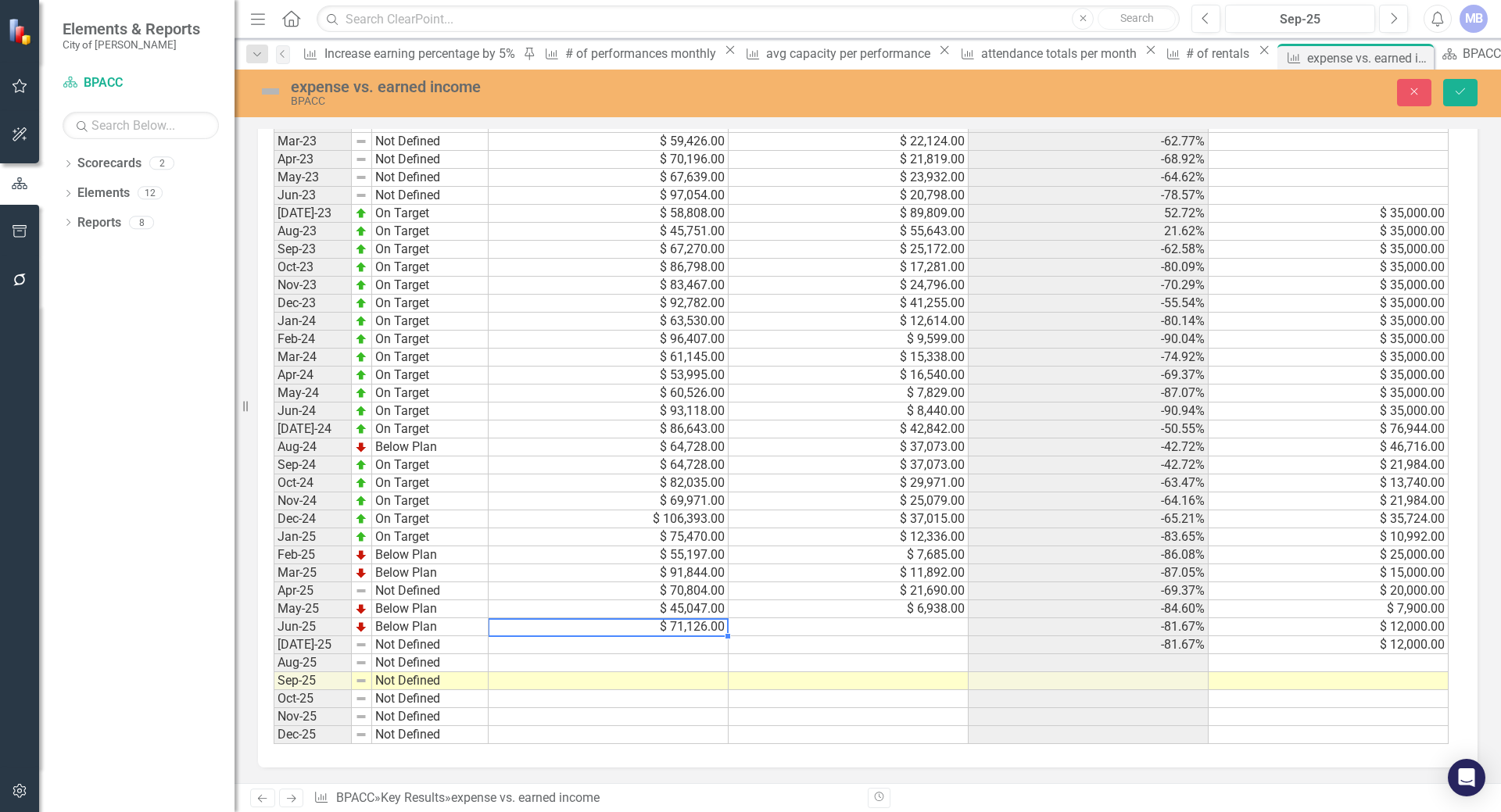
click at [676, 626] on td "$ 71,126.00" at bounding box center [608, 626] width 240 height 18
click at [753, 630] on td at bounding box center [848, 626] width 240 height 18
type textarea "8160"
click at [764, 647] on td at bounding box center [848, 644] width 240 height 18
click at [783, 623] on td "$ 8,160.00" at bounding box center [848, 626] width 240 height 18
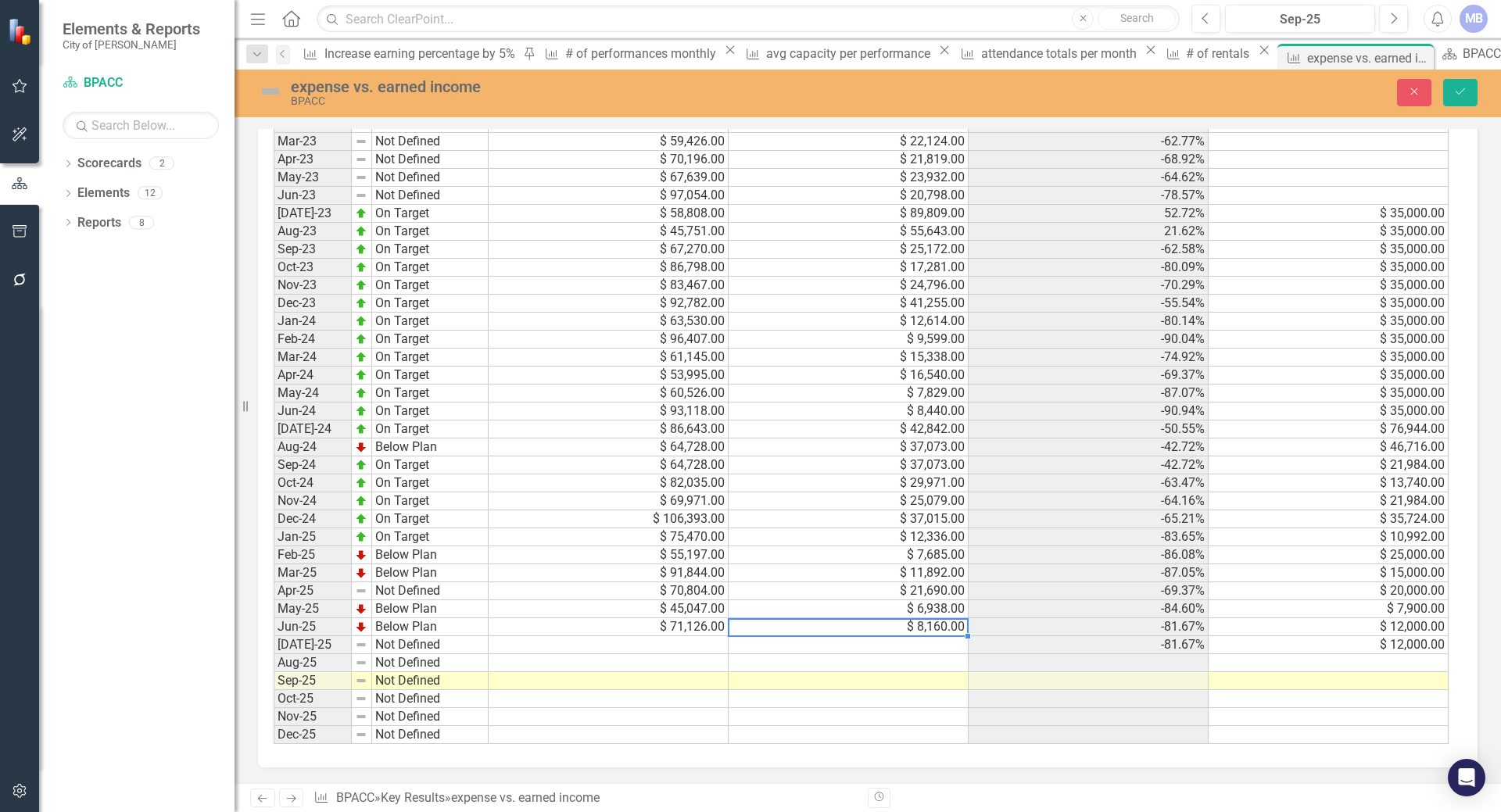
click at [884, 629] on td "$ 8,160.00" at bounding box center [848, 626] width 240 height 18
type textarea "816899"
click at [274, 654] on div "Period Status Expense Earned Income Actual Target Jan-22 Not Defined Feb-22 Not…" at bounding box center [274, 304] width 0 height 881
click at [922, 623] on td "$ 816,899.00" at bounding box center [848, 626] width 240 height 18
click at [920, 620] on td "$ 816,899.00" at bounding box center [848, 626] width 240 height 18
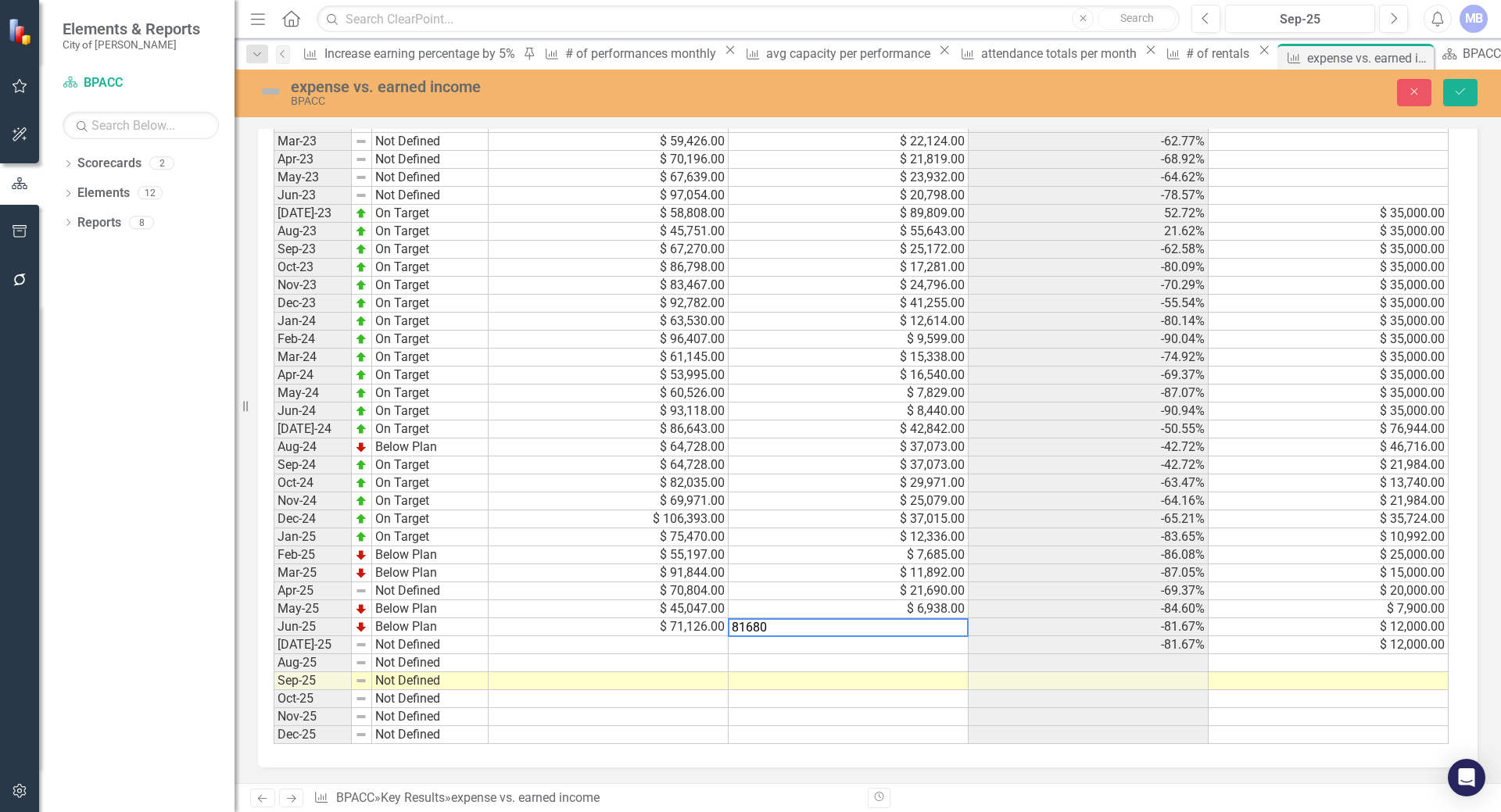
type textarea "81680"
click at [807, 660] on td at bounding box center [848, 662] width 240 height 18
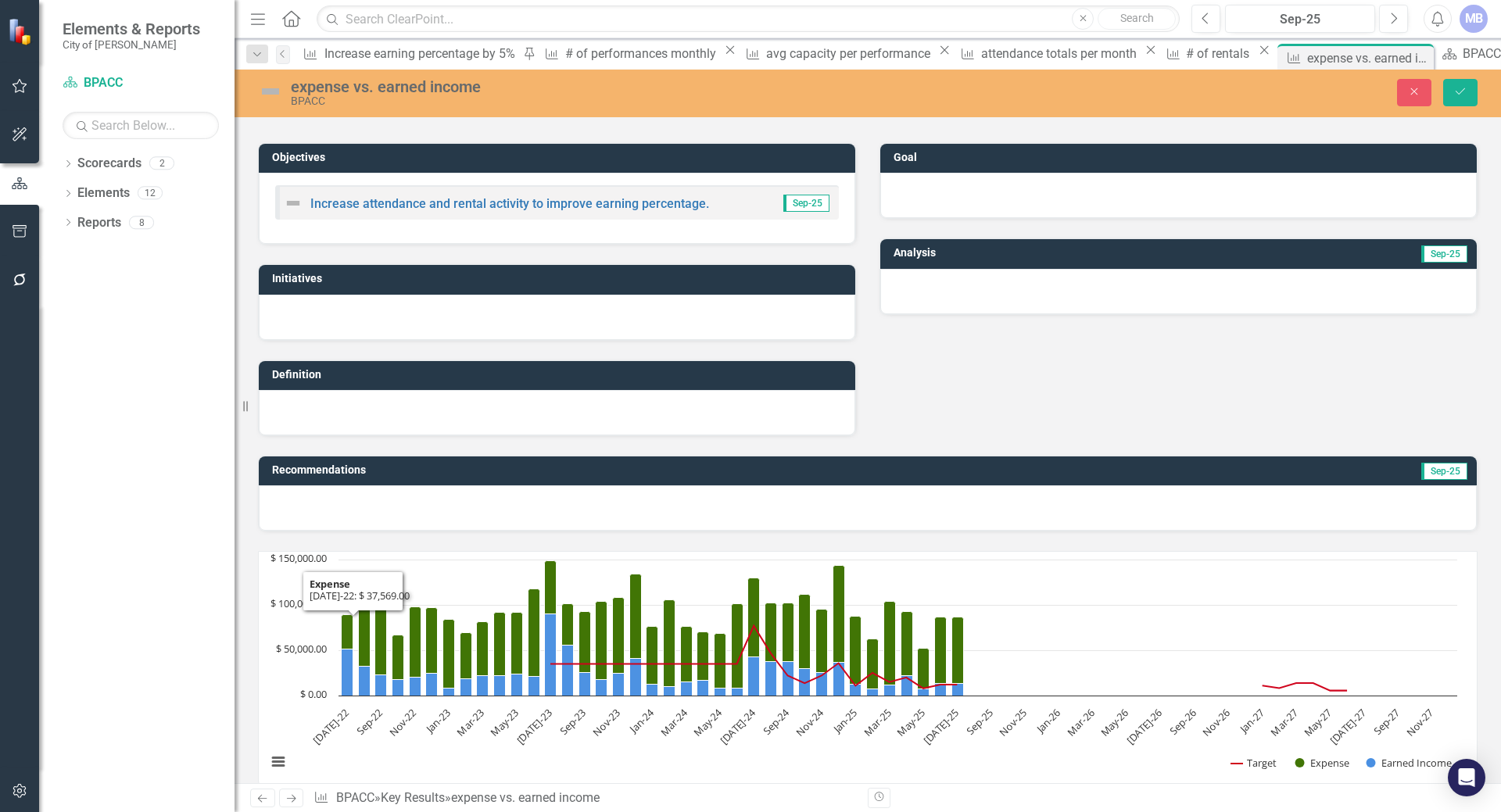
scroll to position [0, 0]
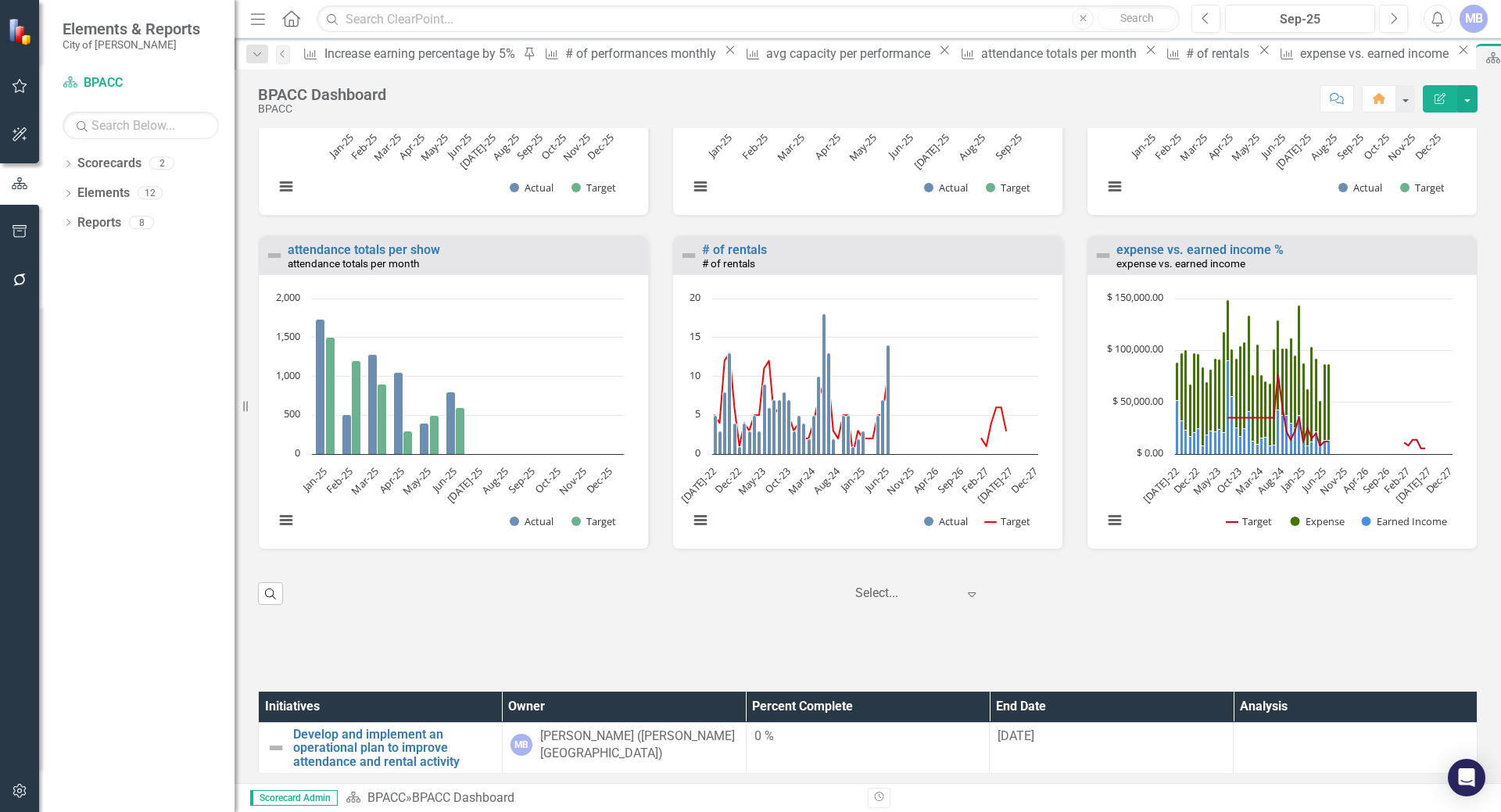
scroll to position [1467, 0]
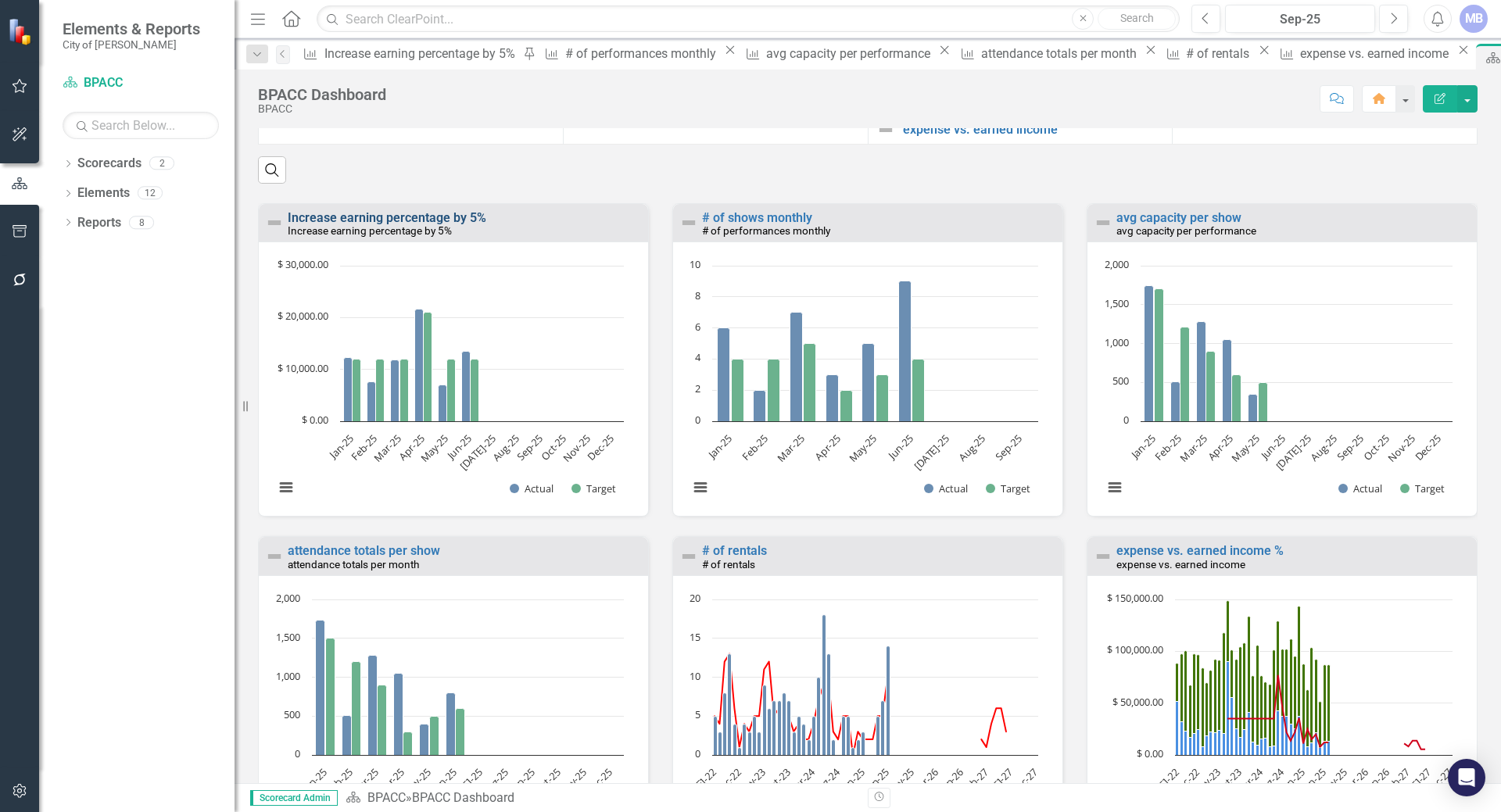
click at [363, 225] on link "Increase earning percentage by 5%" at bounding box center [387, 217] width 198 height 15
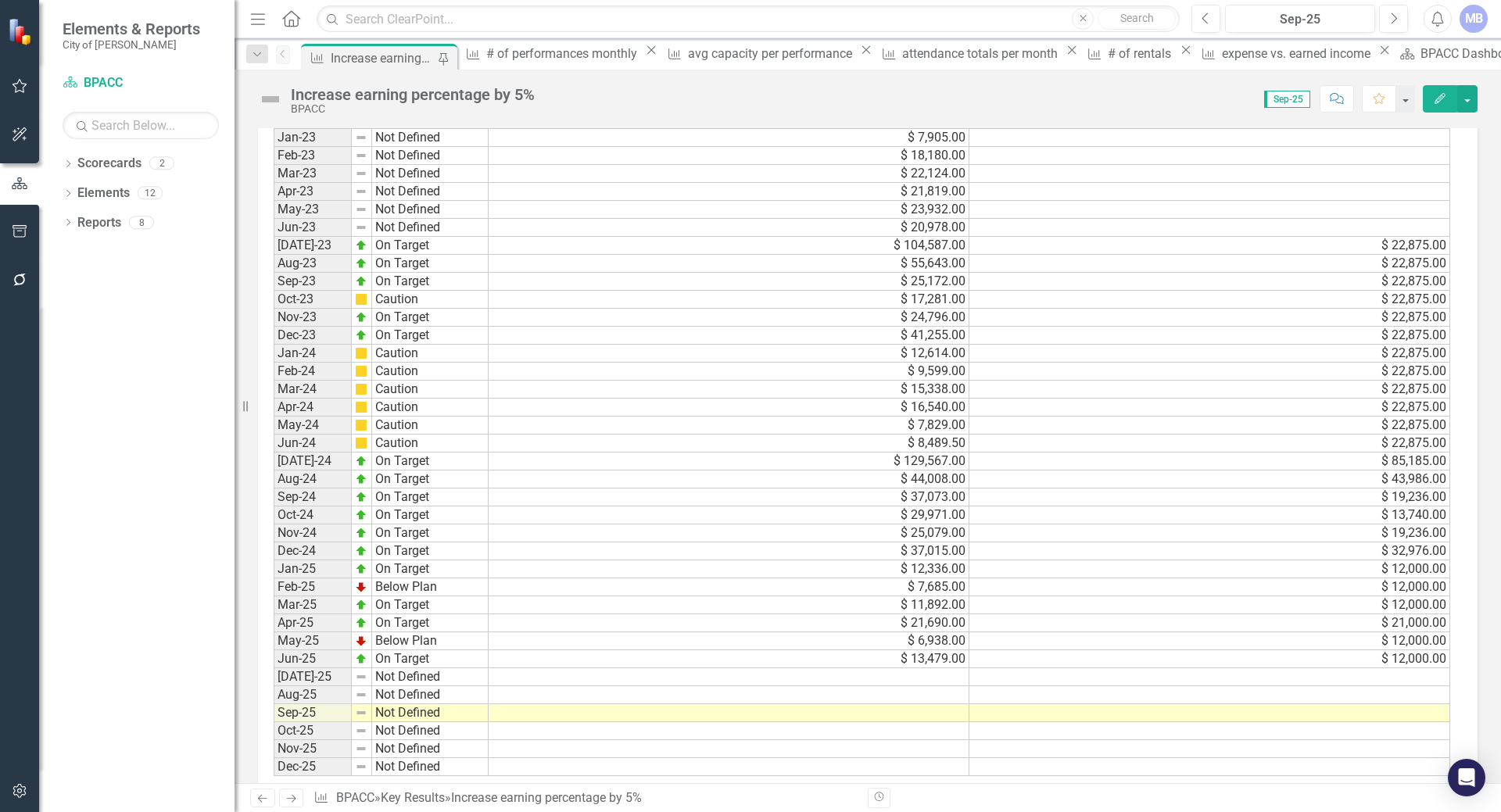
scroll to position [1176, 0]
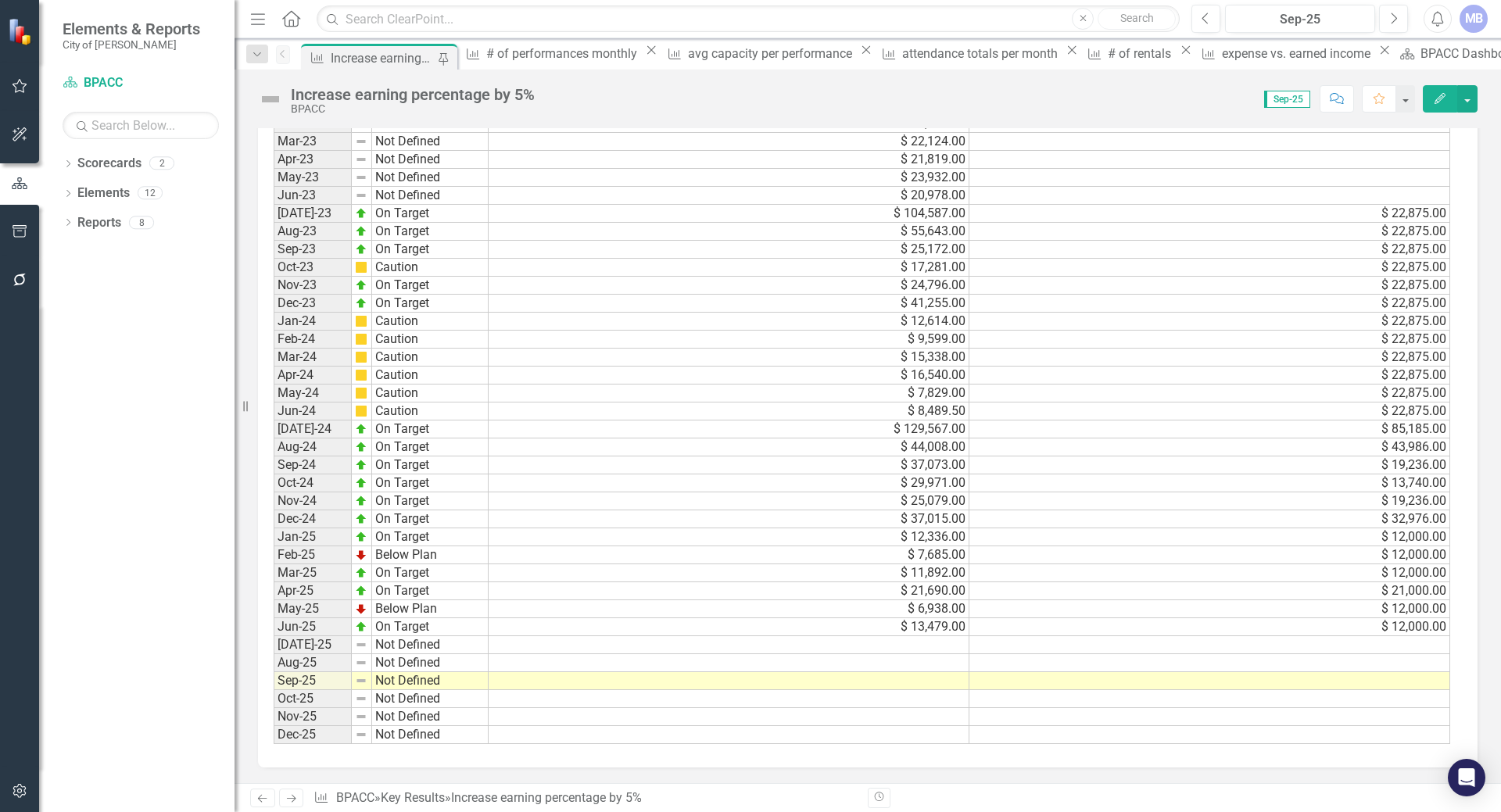
click at [274, 636] on div "Period Status Actual Target Jan-22 Not Defined Feb-22 Not Defined Mar-22 Not De…" at bounding box center [274, 304] width 0 height 881
click at [483, 648] on td "Not Defined" at bounding box center [430, 644] width 116 height 18
click at [511, 645] on td at bounding box center [729, 644] width 481 height 18
click at [517, 641] on td at bounding box center [729, 644] width 481 height 18
click at [515, 641] on td at bounding box center [729, 644] width 481 height 18
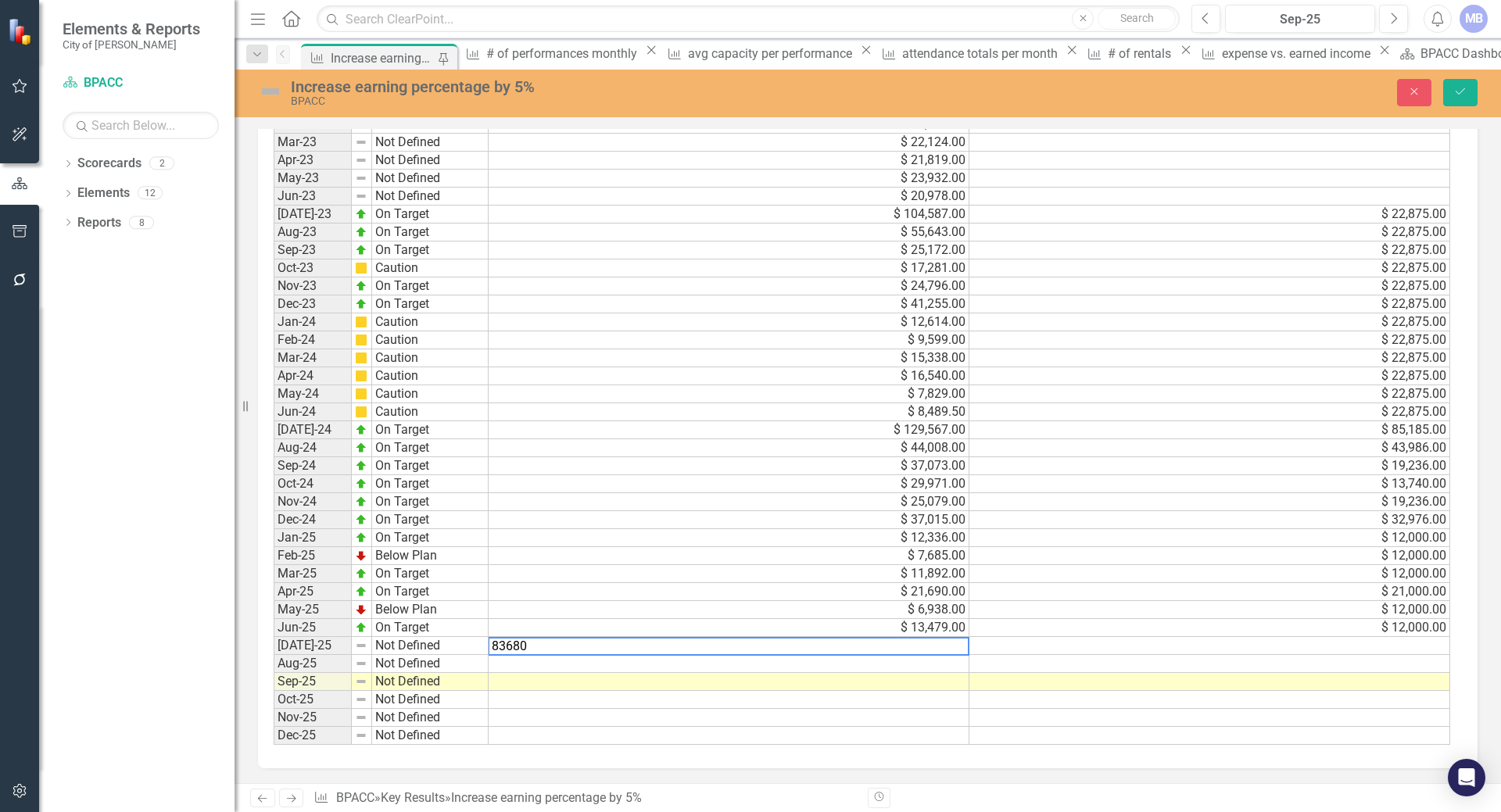
type textarea "83680"
click at [704, 707] on td at bounding box center [729, 699] width 481 height 18
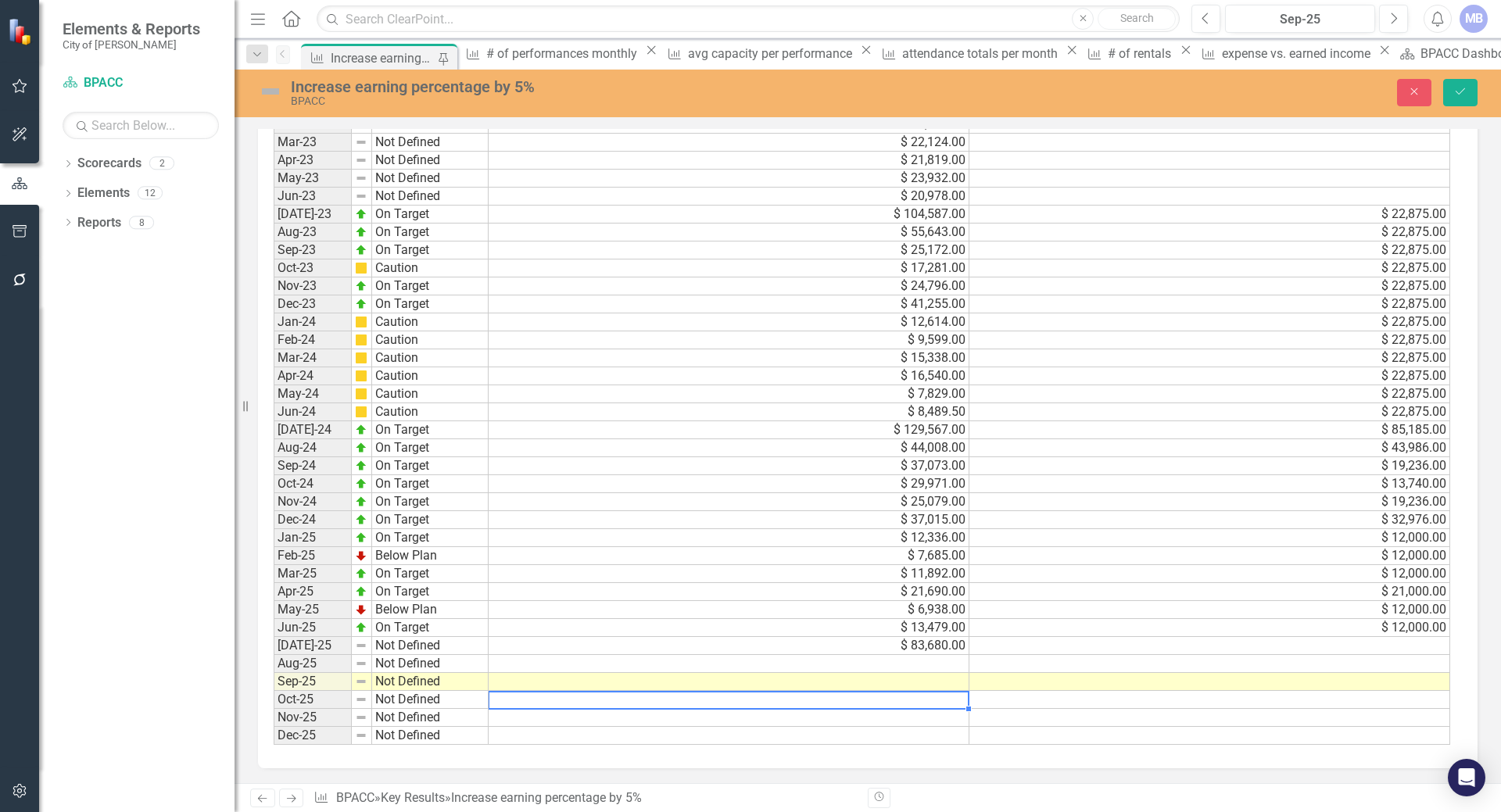
click at [1016, 648] on td at bounding box center [1209, 645] width 481 height 18
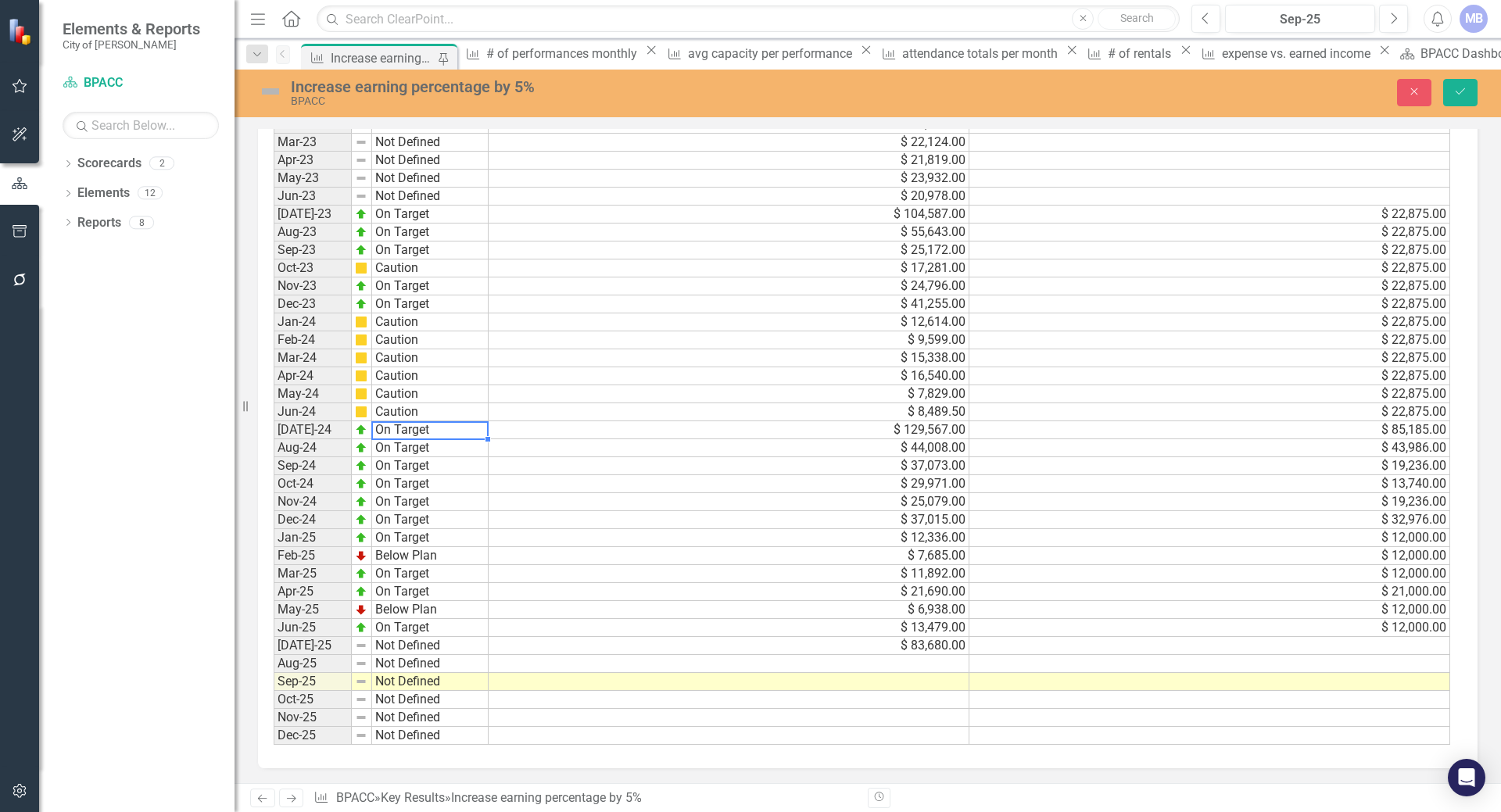
click at [440, 434] on td "On Target" at bounding box center [430, 430] width 116 height 18
click at [515, 431] on td "$ 129,567.00" at bounding box center [729, 430] width 481 height 18
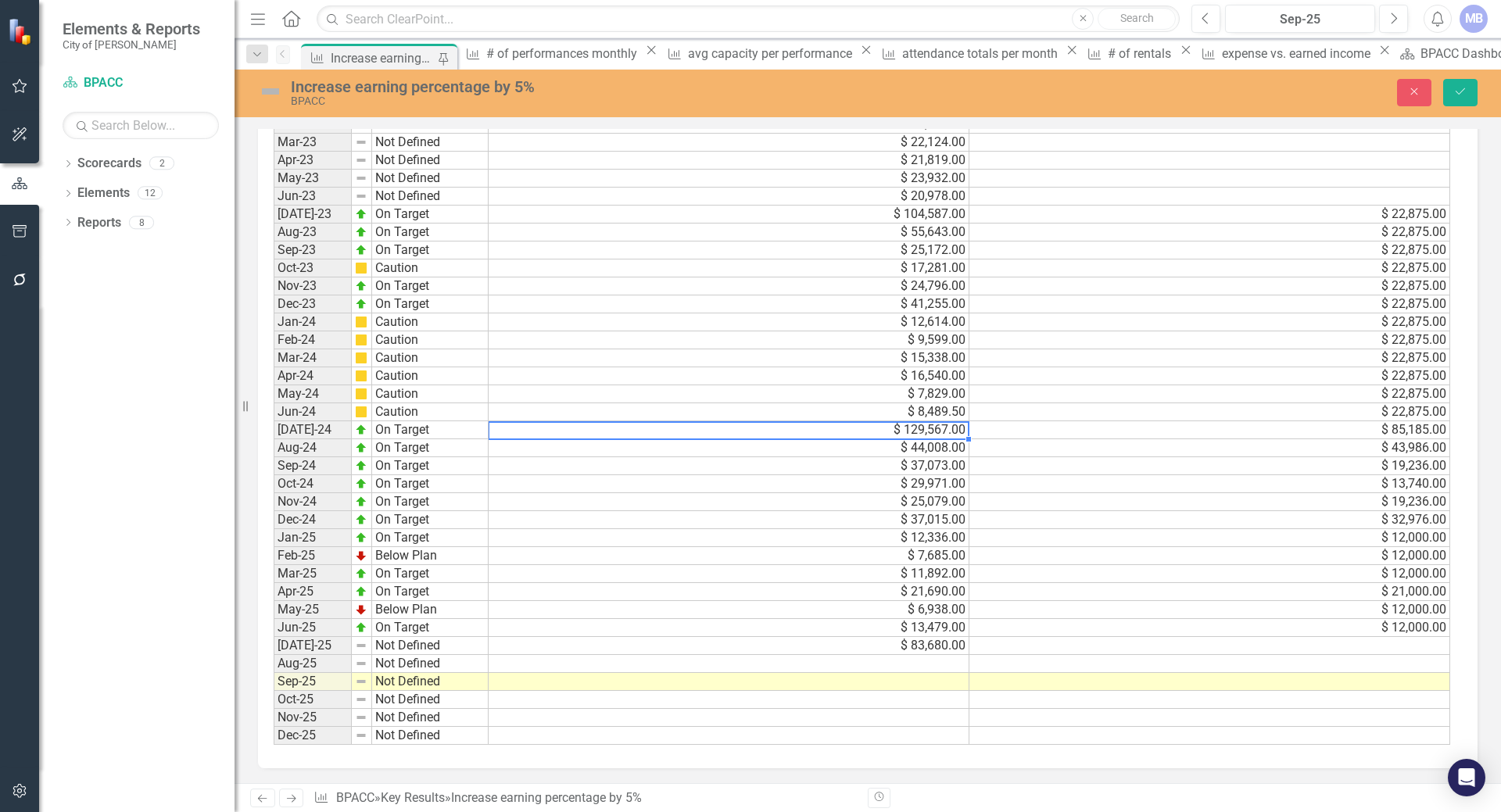
click at [998, 432] on td "$ 85,185.00" at bounding box center [1209, 430] width 481 height 18
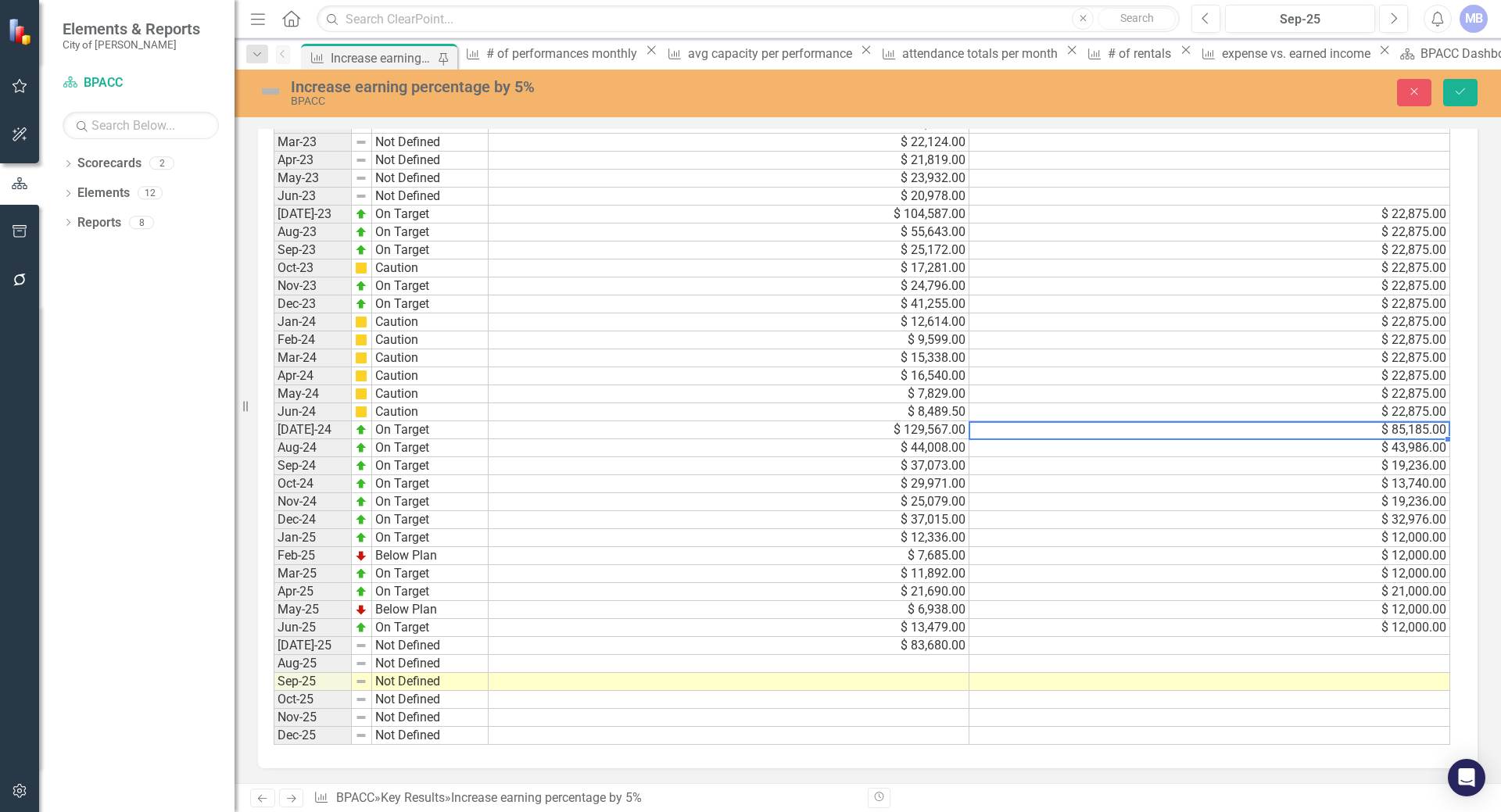
scroll to position [1177, 0]
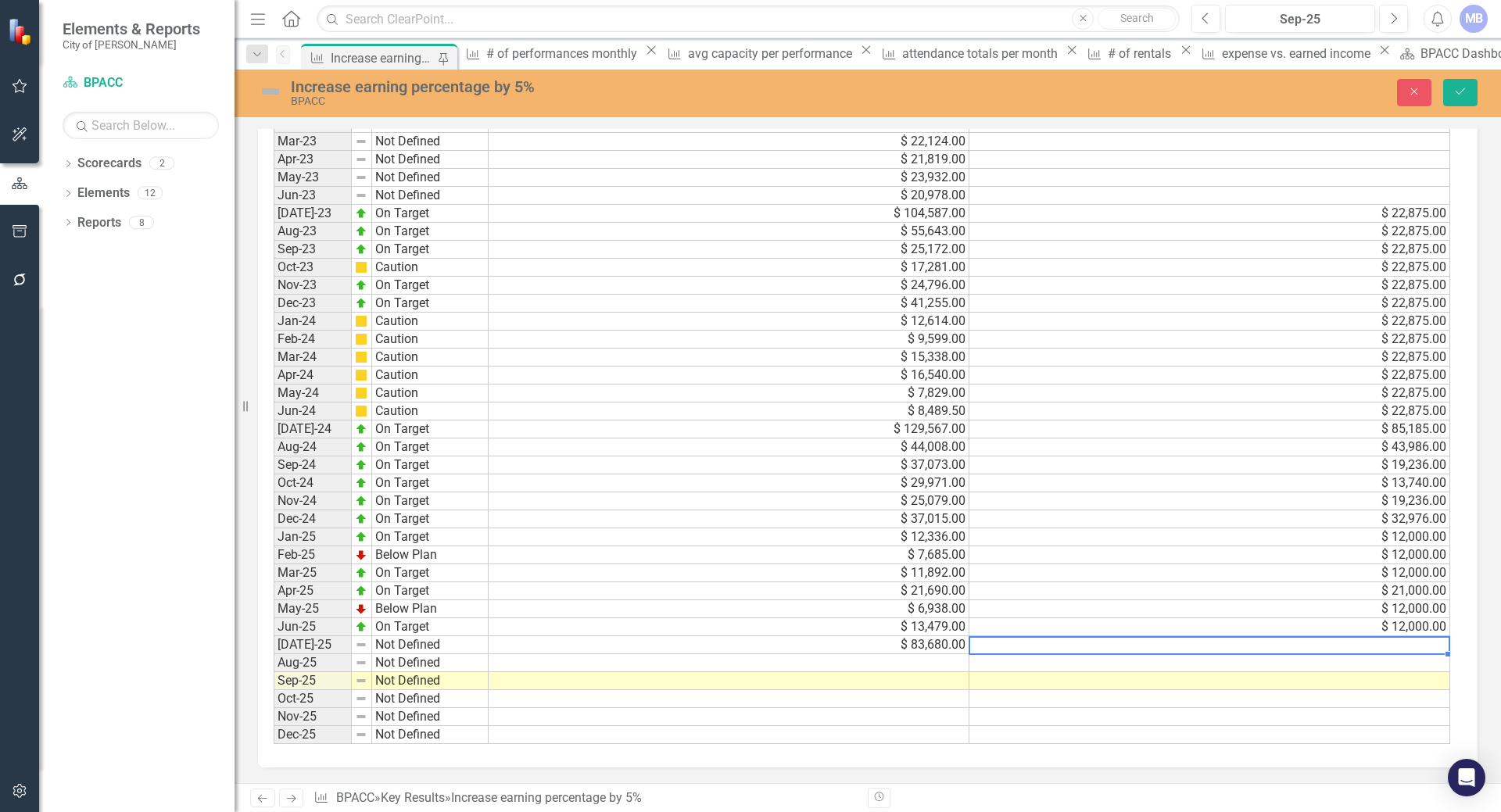
click at [1399, 646] on td at bounding box center [1209, 644] width 481 height 18
type textarea "85000"
click at [1004, 748] on div "Period Status Actual Target Jan-22 Not Defined Feb-22 Not Defined Mar-22 Not De…" at bounding box center [867, 309] width 1219 height 917
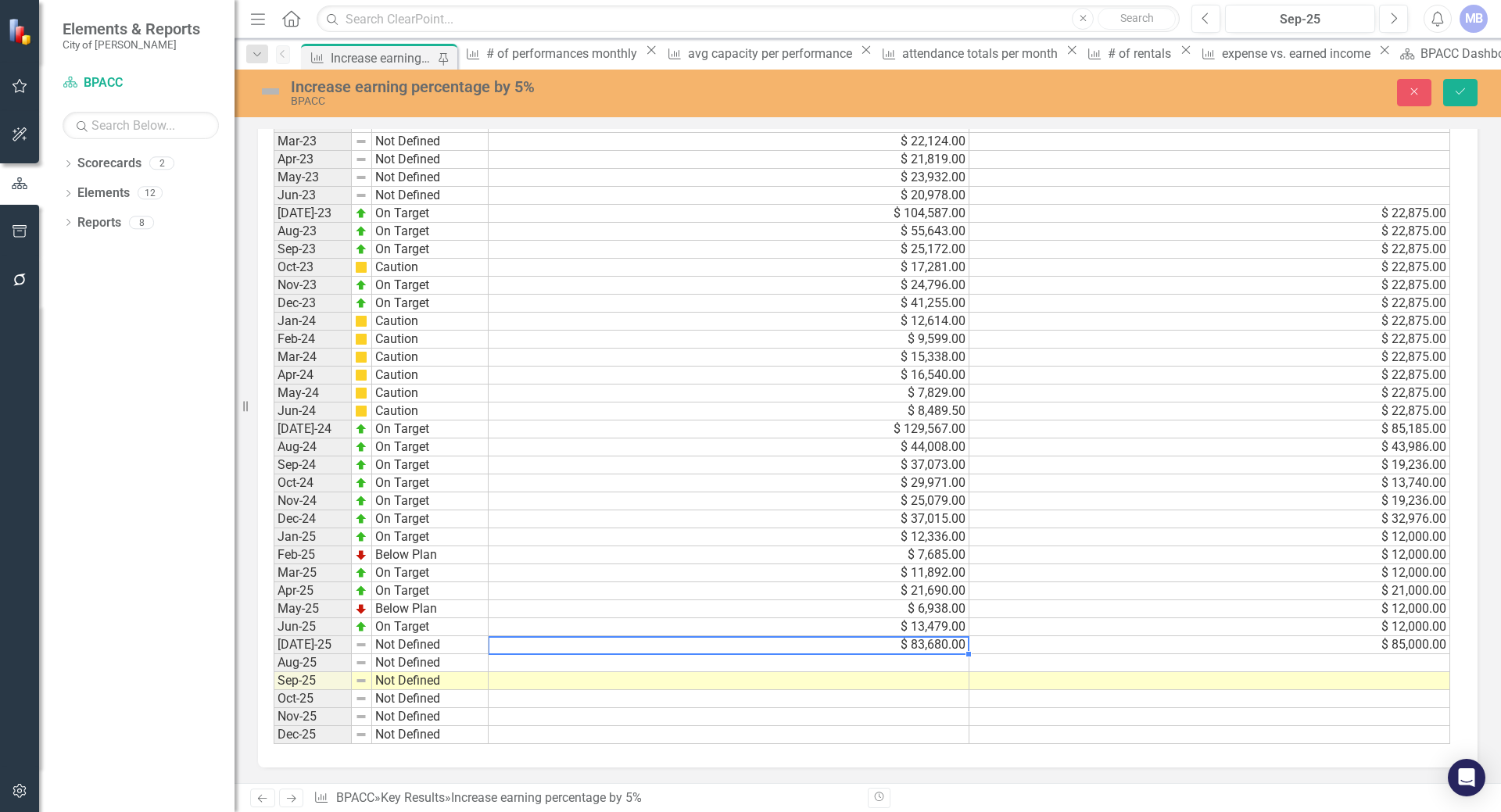
click at [741, 642] on td "$ 83,680.00" at bounding box center [729, 644] width 481 height 18
click at [453, 660] on td "Not Defined" at bounding box center [430, 662] width 116 height 18
click at [382, 658] on td at bounding box center [430, 662] width 116 height 18
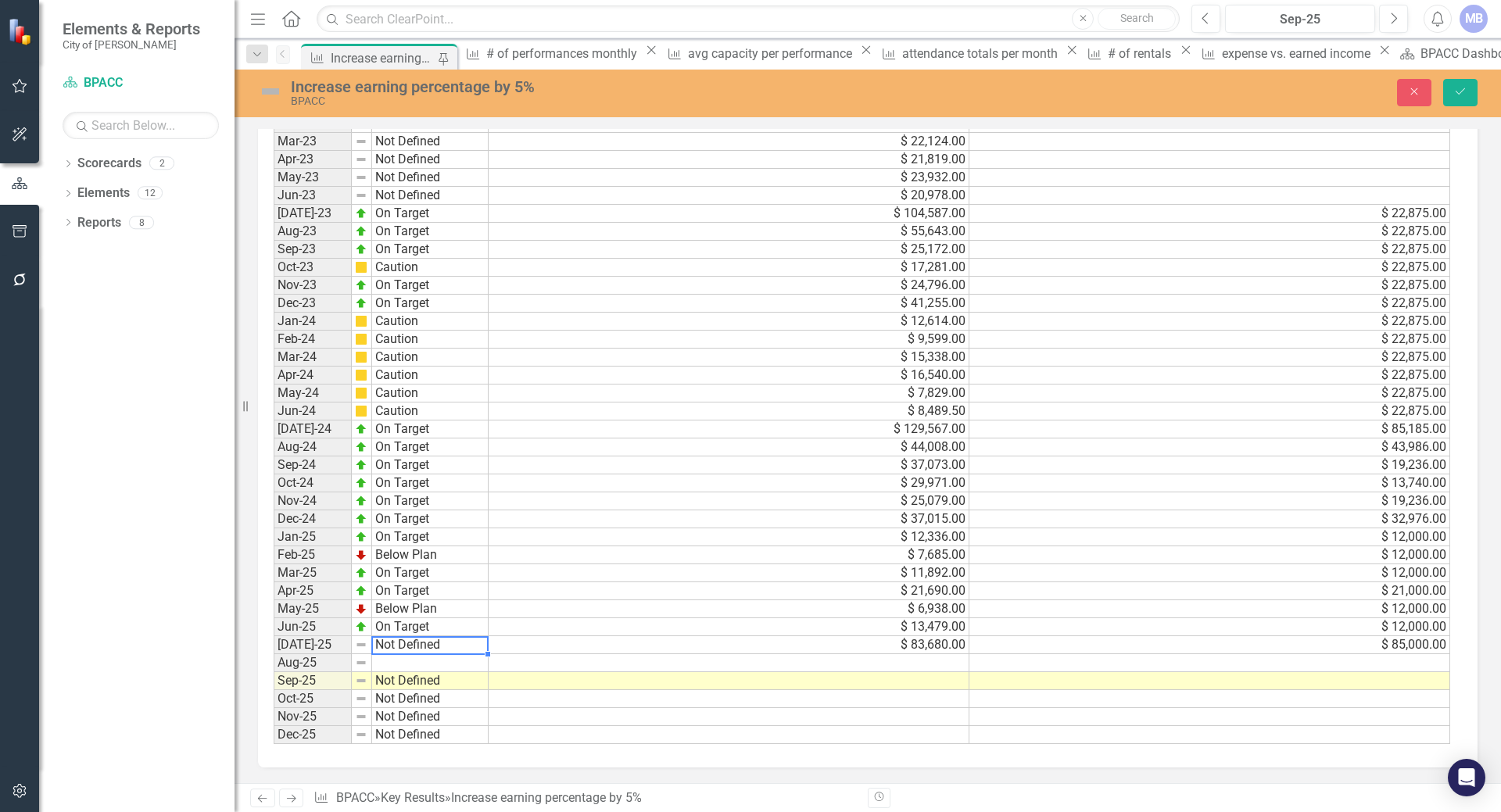
click at [396, 640] on td "Not Defined" at bounding box center [430, 644] width 116 height 18
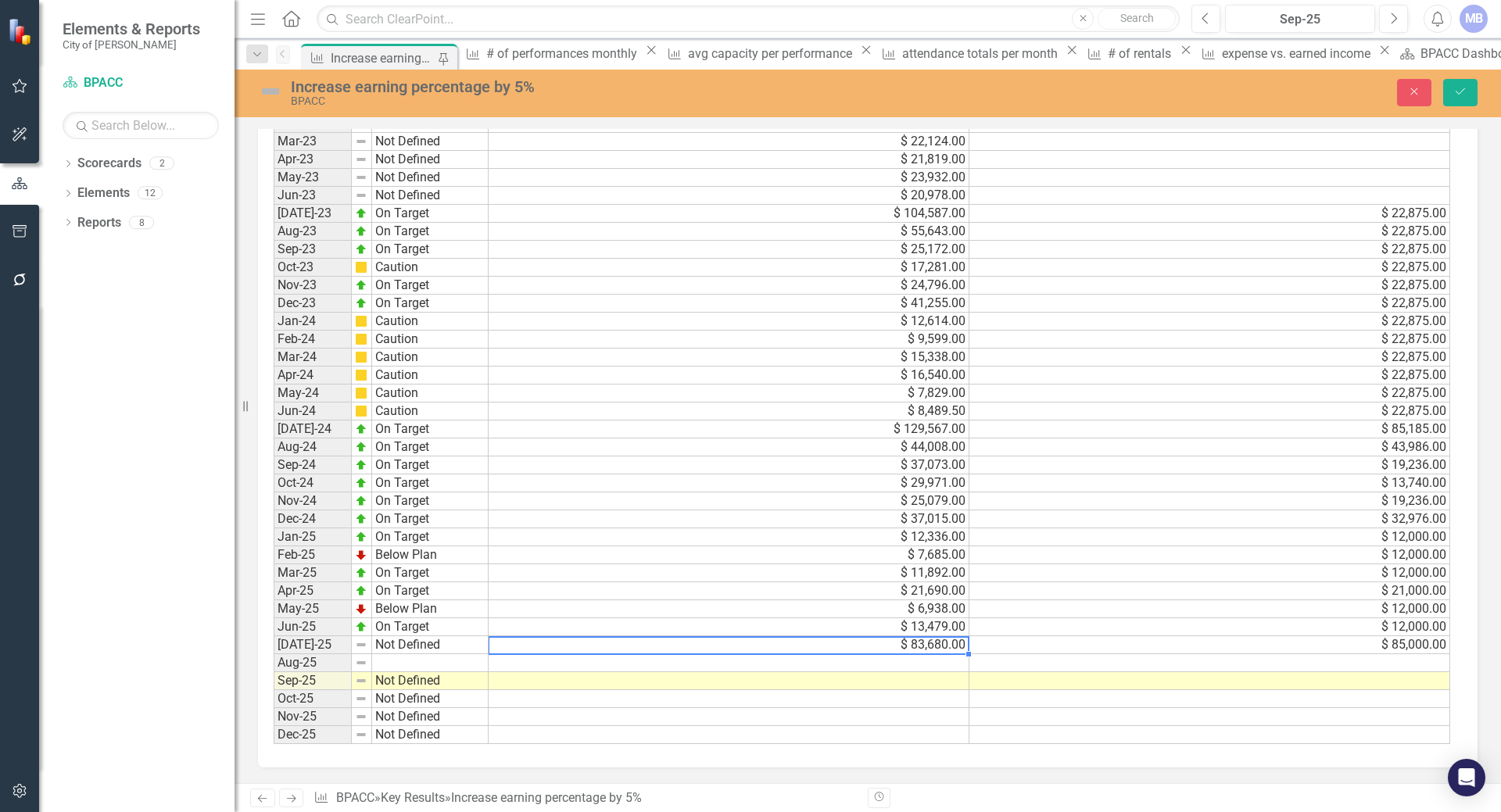
click at [848, 641] on td "$ 83,680.00" at bounding box center [729, 644] width 481 height 18
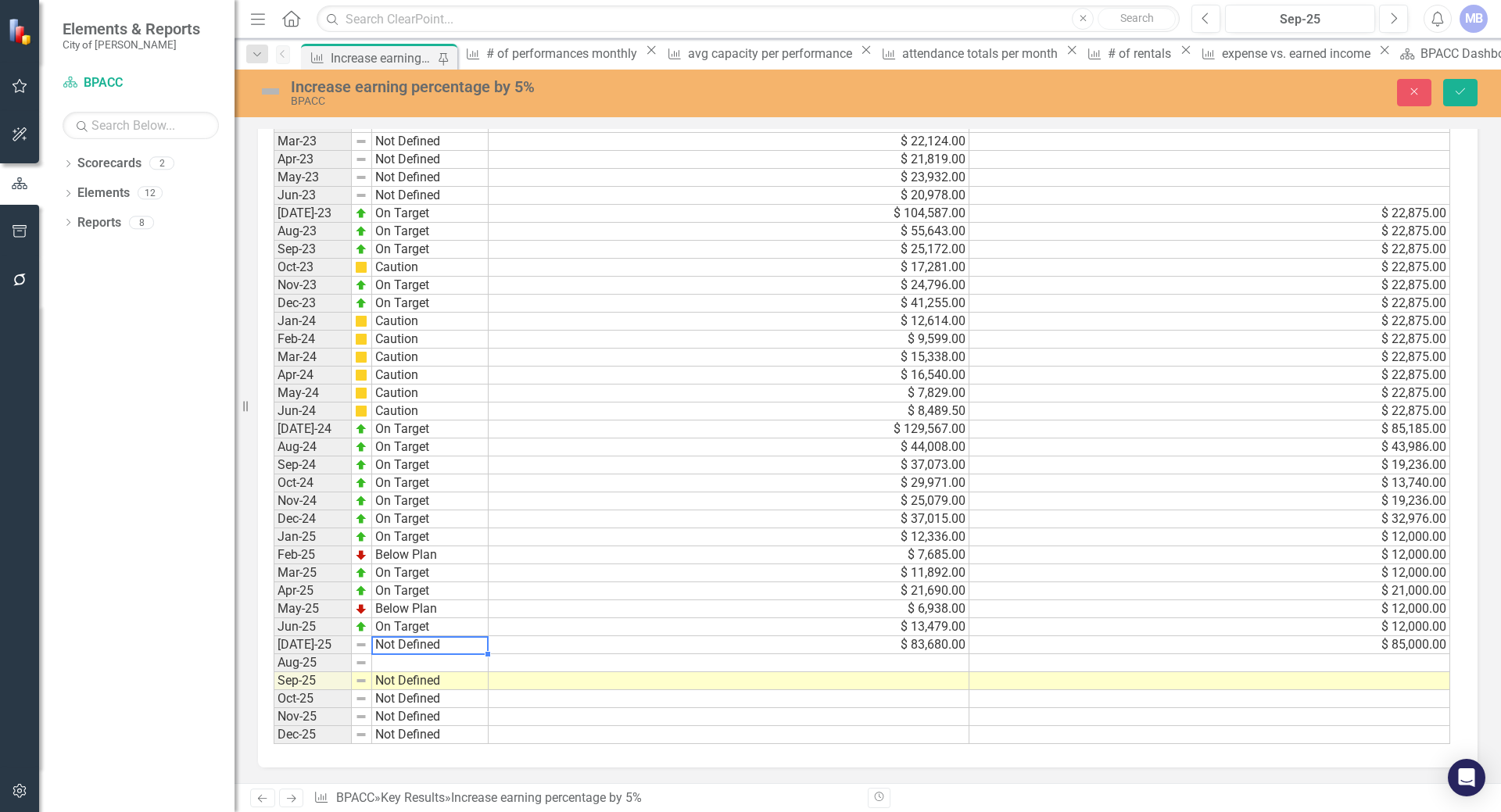
click at [418, 645] on td "Not Defined" at bounding box center [430, 644] width 116 height 18
click at [389, 638] on textarea "OnTarget" at bounding box center [430, 645] width 117 height 18
type textarea "On Target"
click at [418, 661] on td at bounding box center [430, 662] width 116 height 18
click at [422, 659] on td at bounding box center [430, 662] width 116 height 18
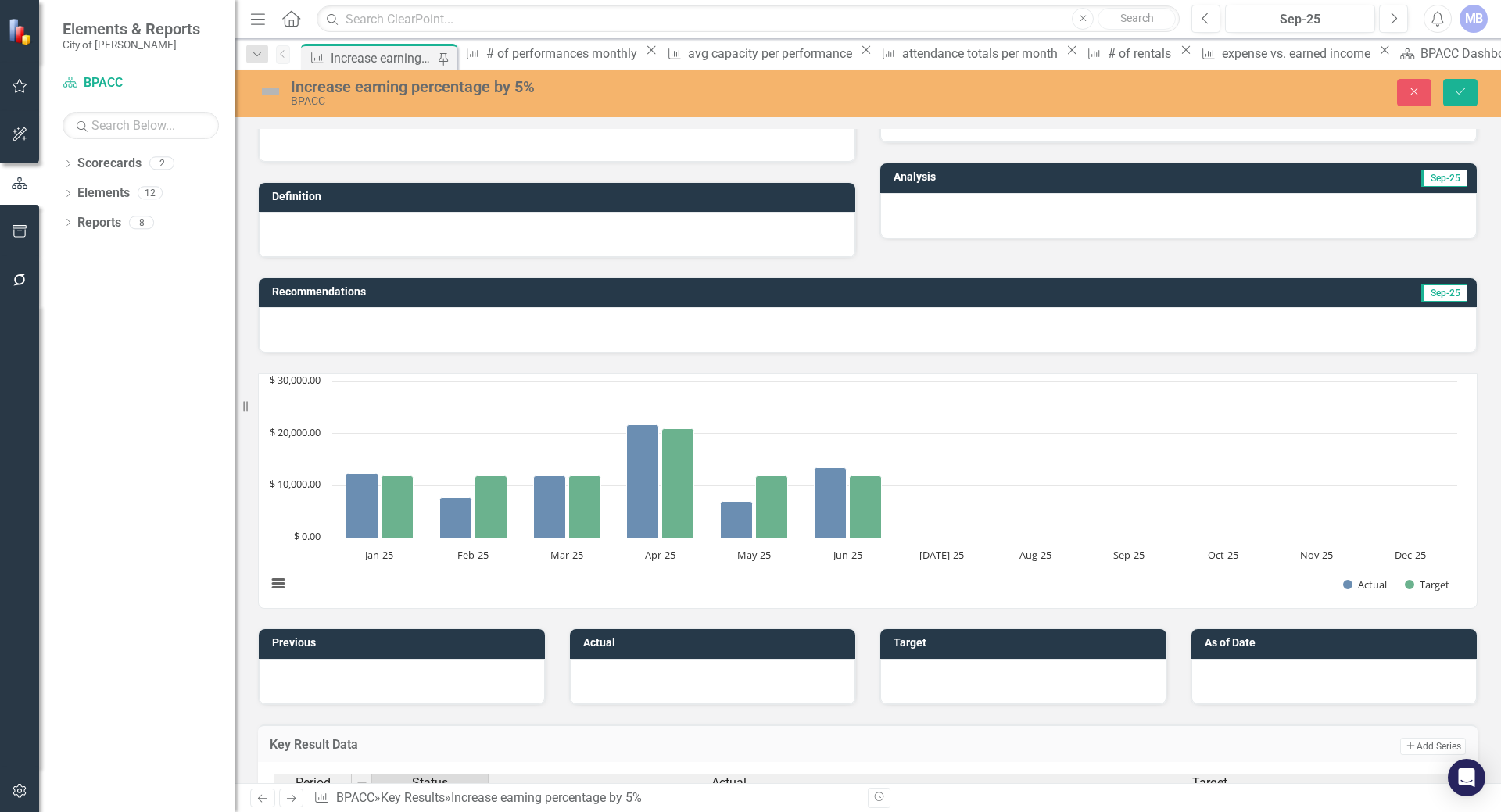
scroll to position [0, 0]
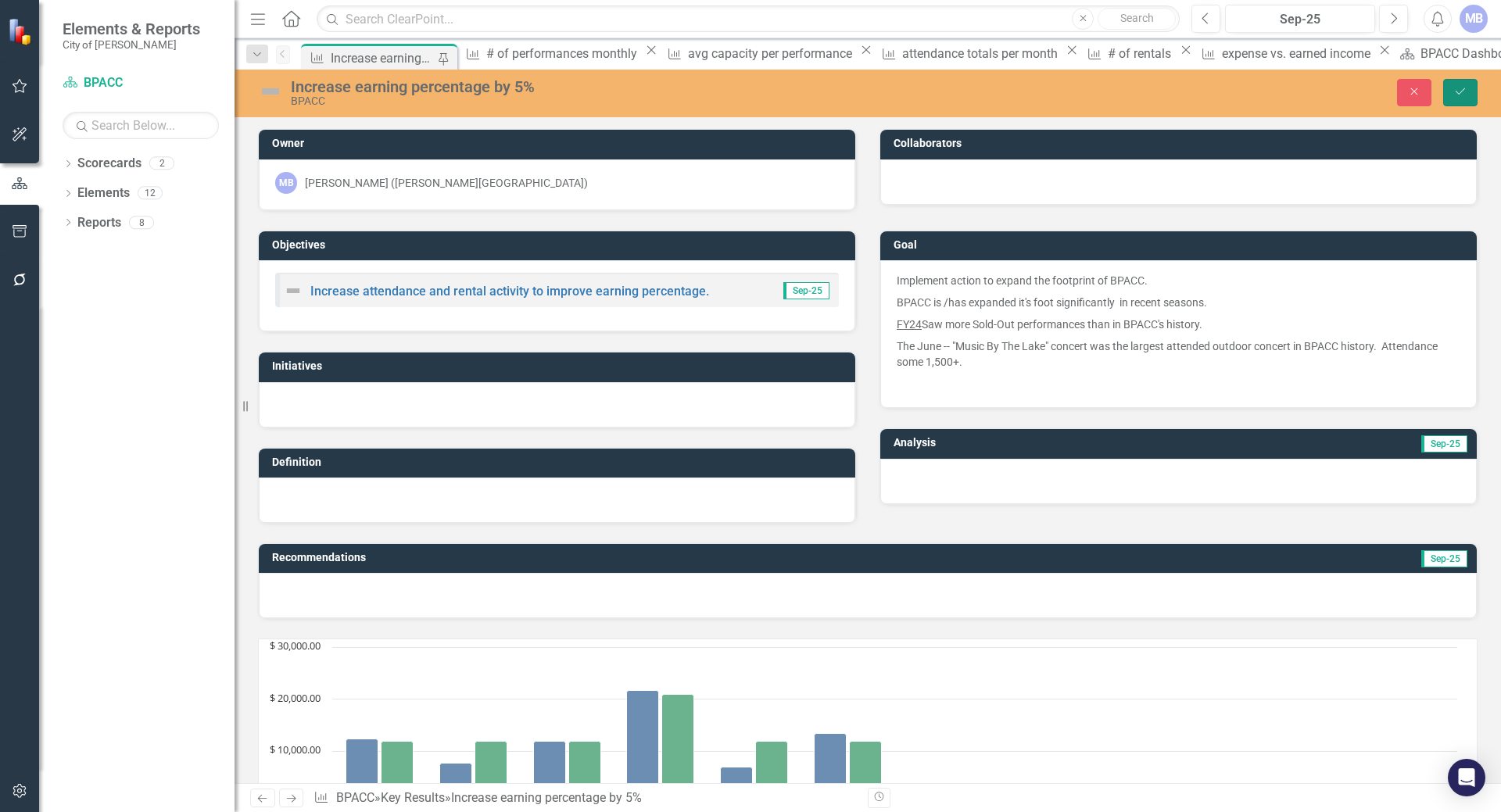
click at [1463, 94] on icon "Save" at bounding box center [1460, 91] width 14 height 11
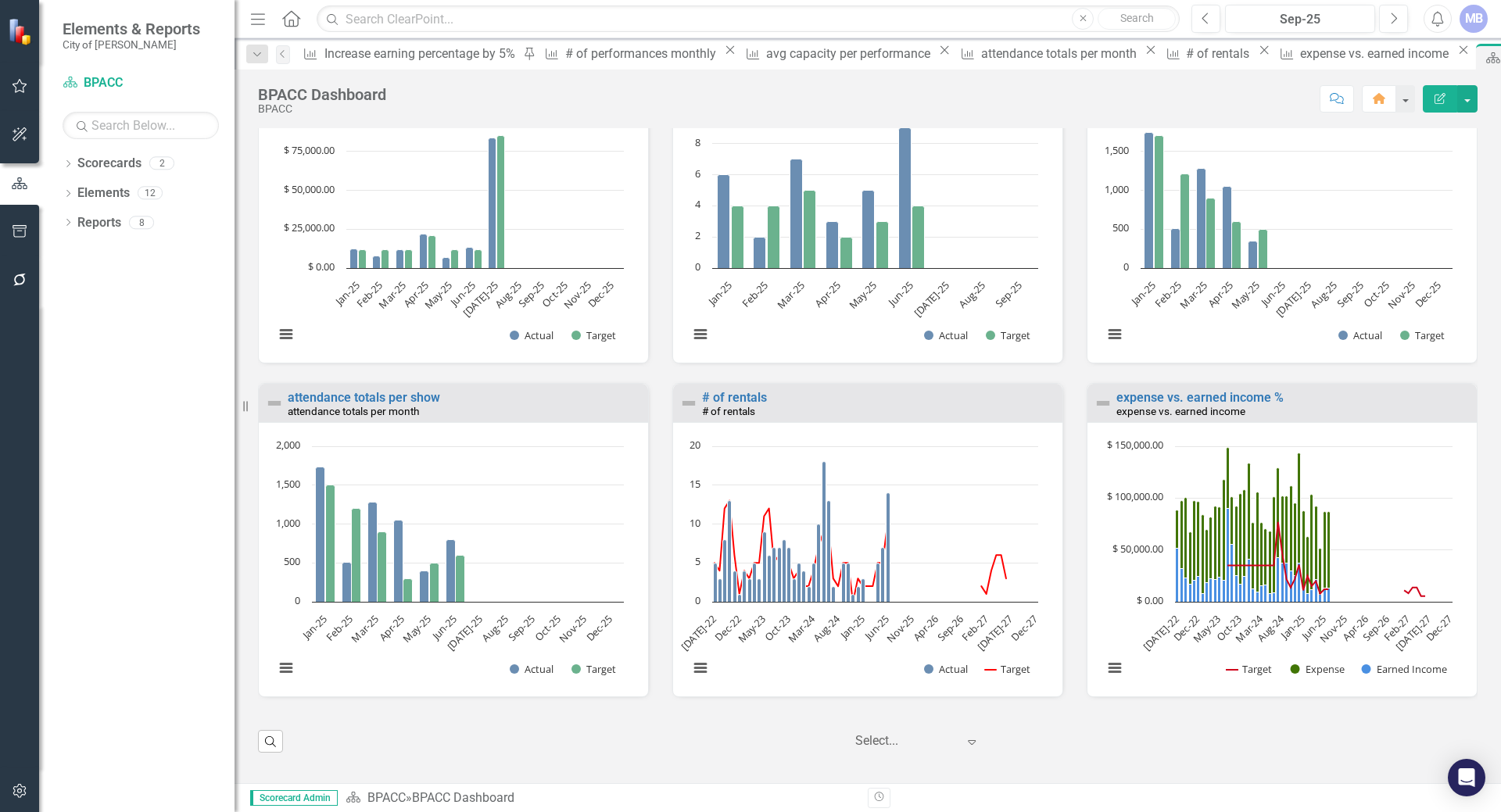
scroll to position [1641, 0]
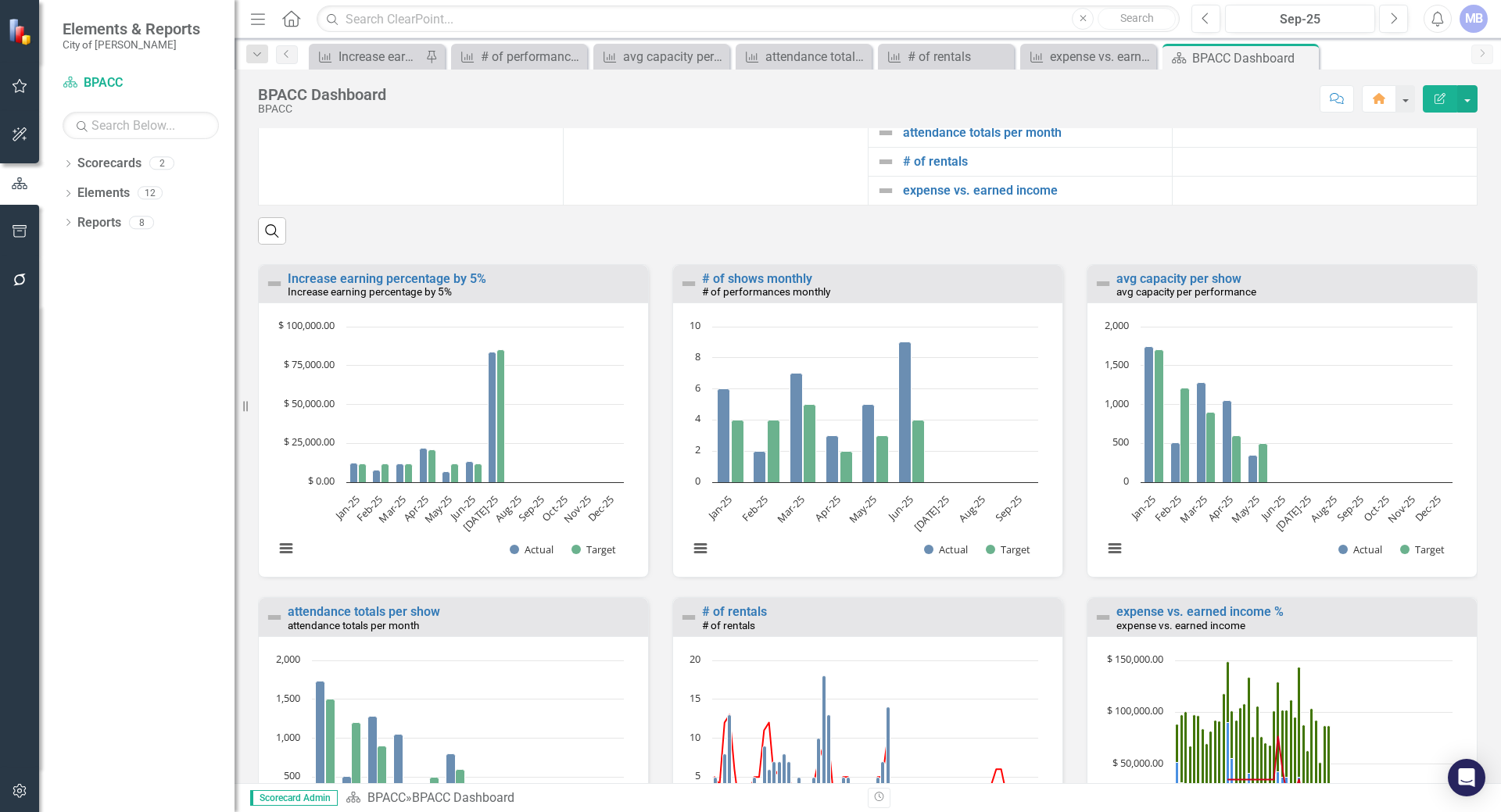
scroll to position [1, 0]
click at [759, 285] on link "# of shows monthly" at bounding box center [757, 278] width 110 height 15
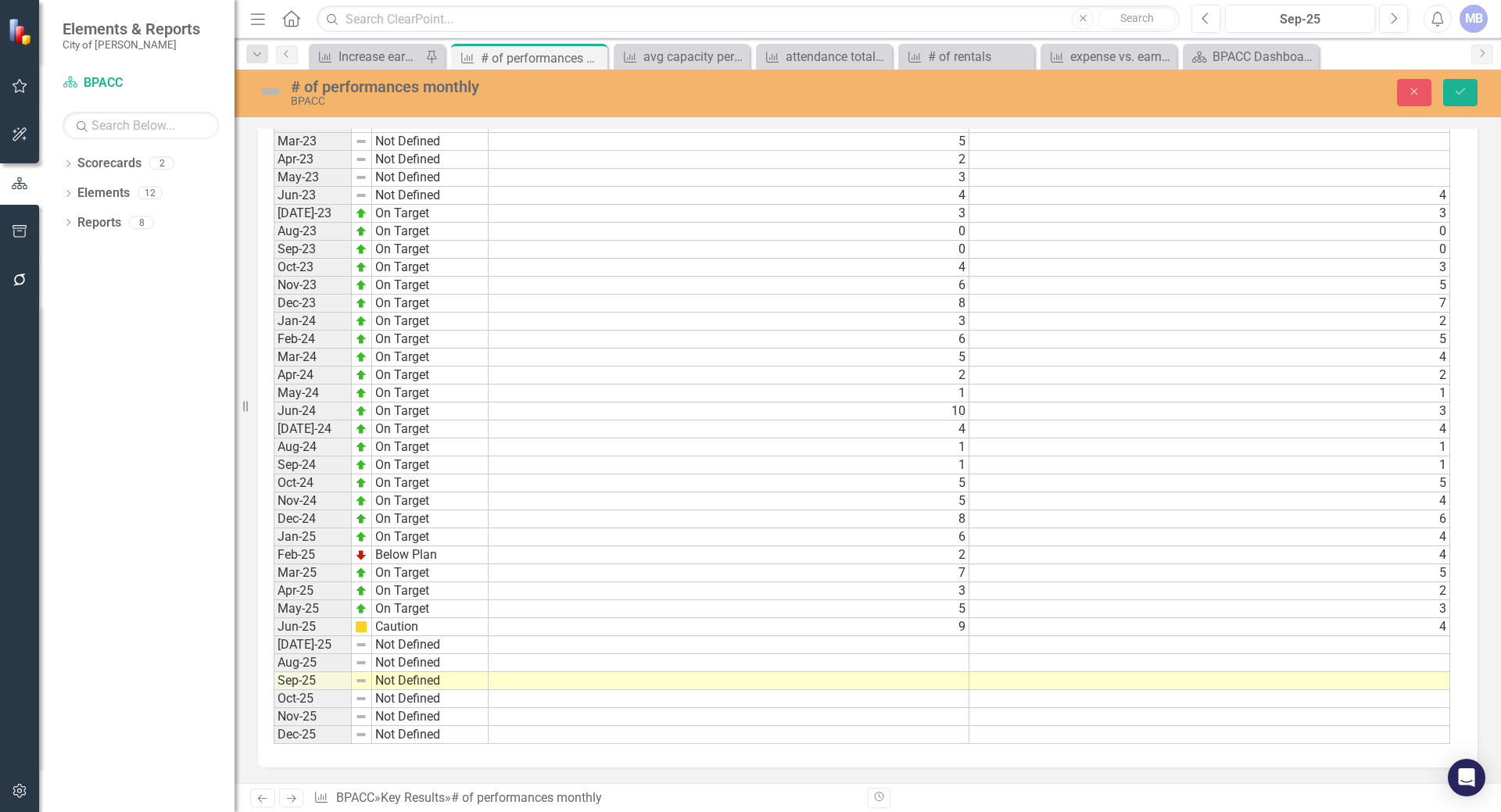
scroll to position [1027, 0]
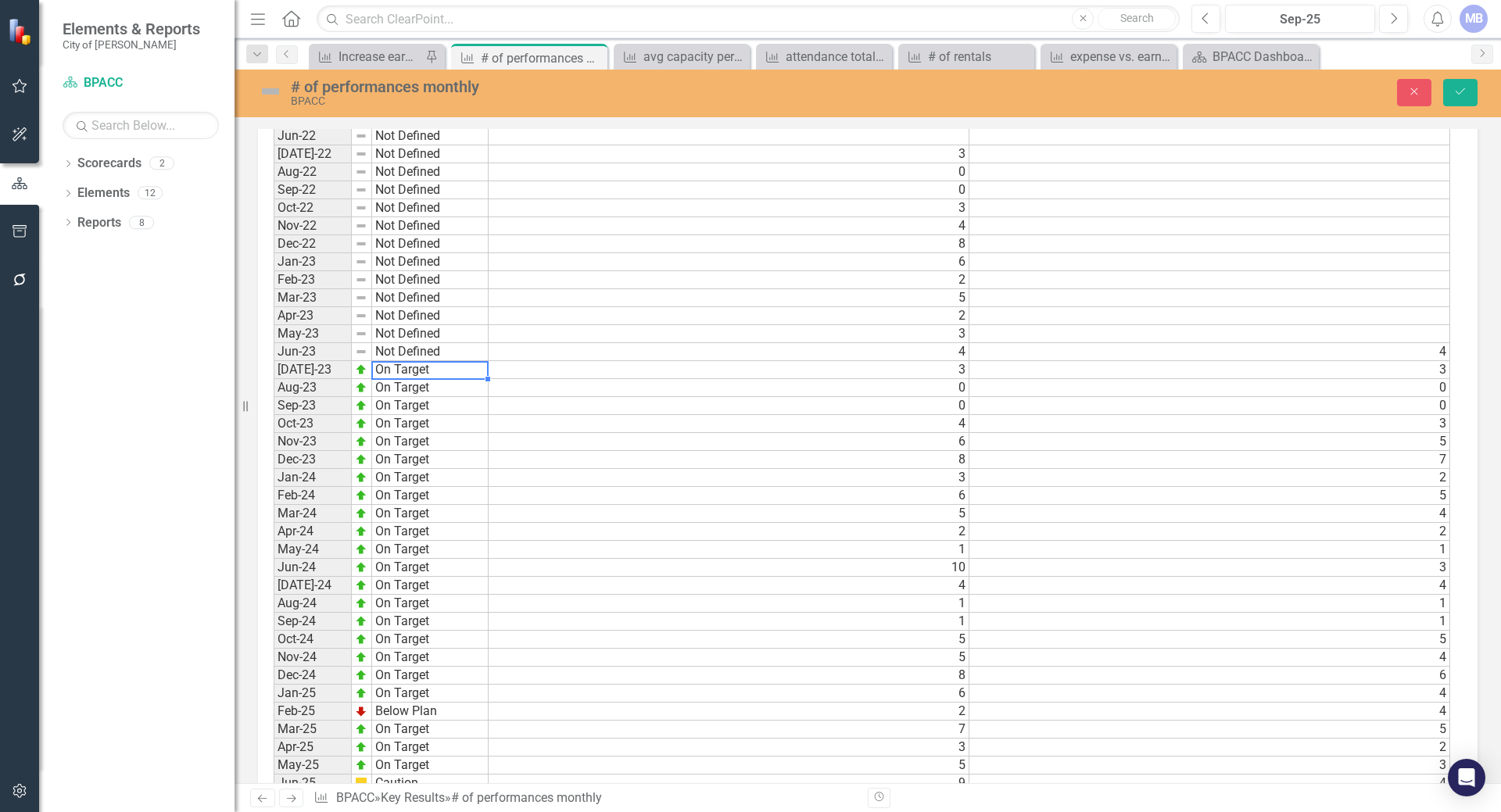
click at [469, 374] on td "On Target" at bounding box center [430, 370] width 116 height 18
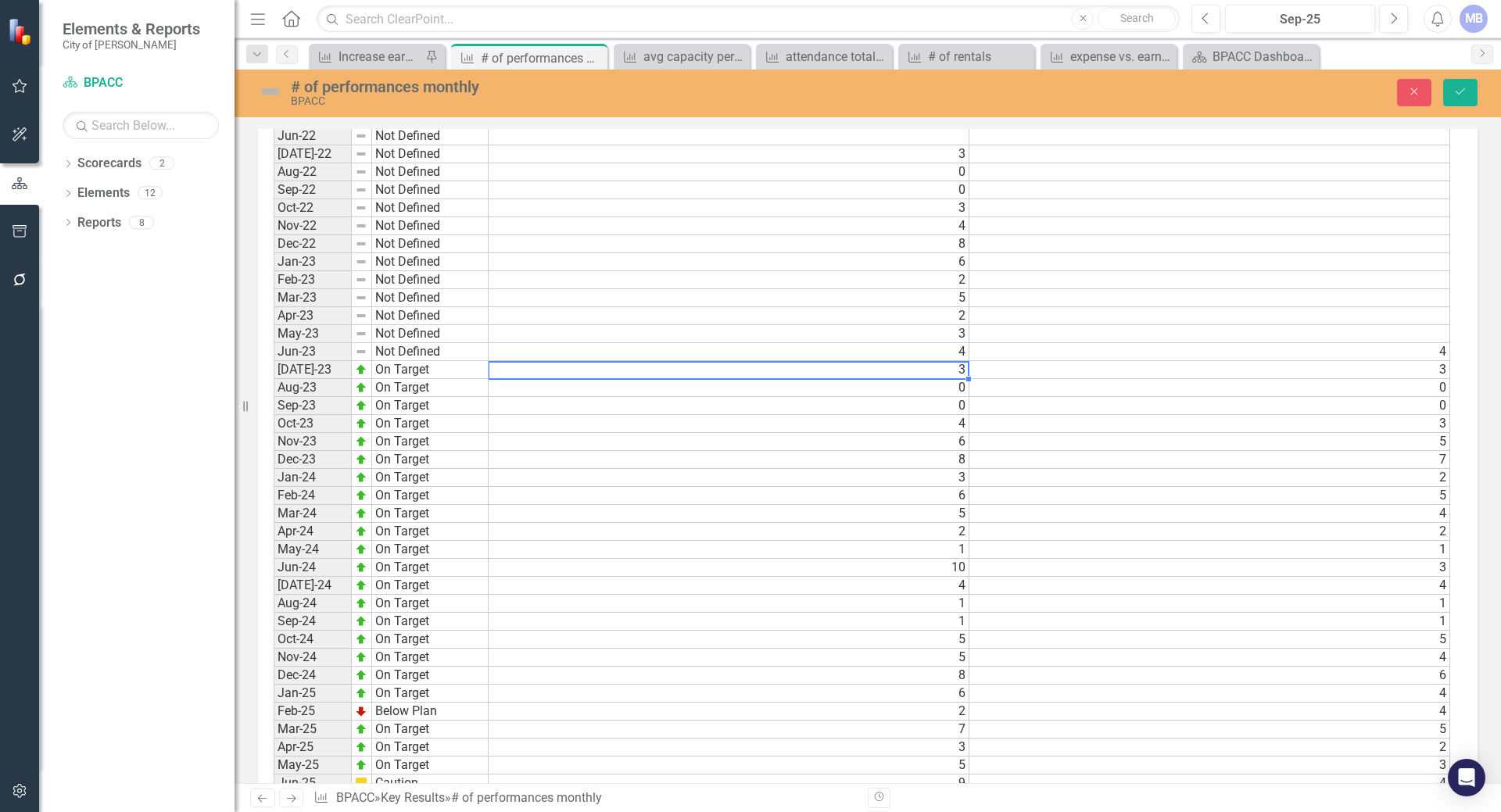
click at [515, 370] on td "3" at bounding box center [729, 370] width 481 height 18
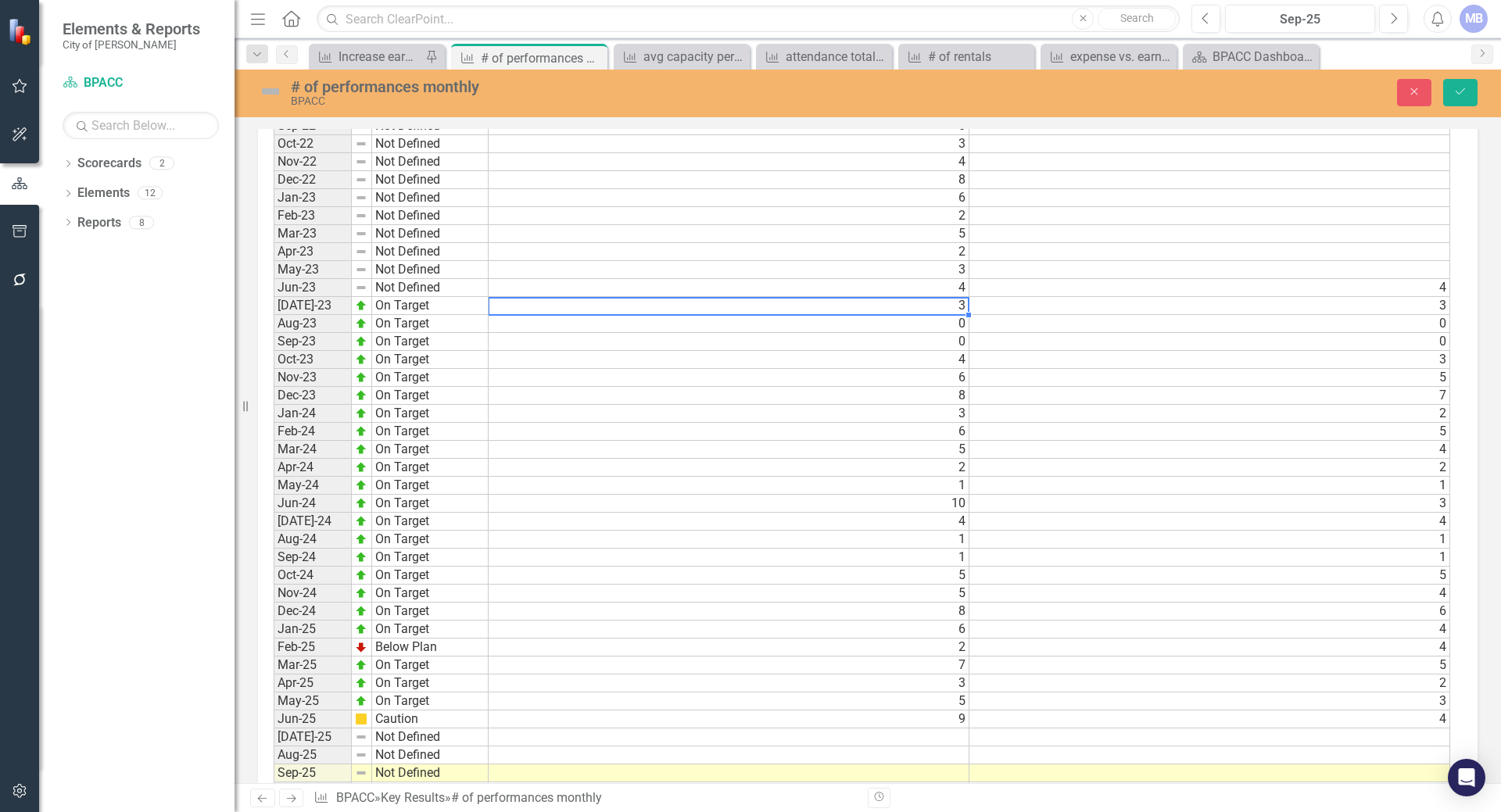
scroll to position [1182, 0]
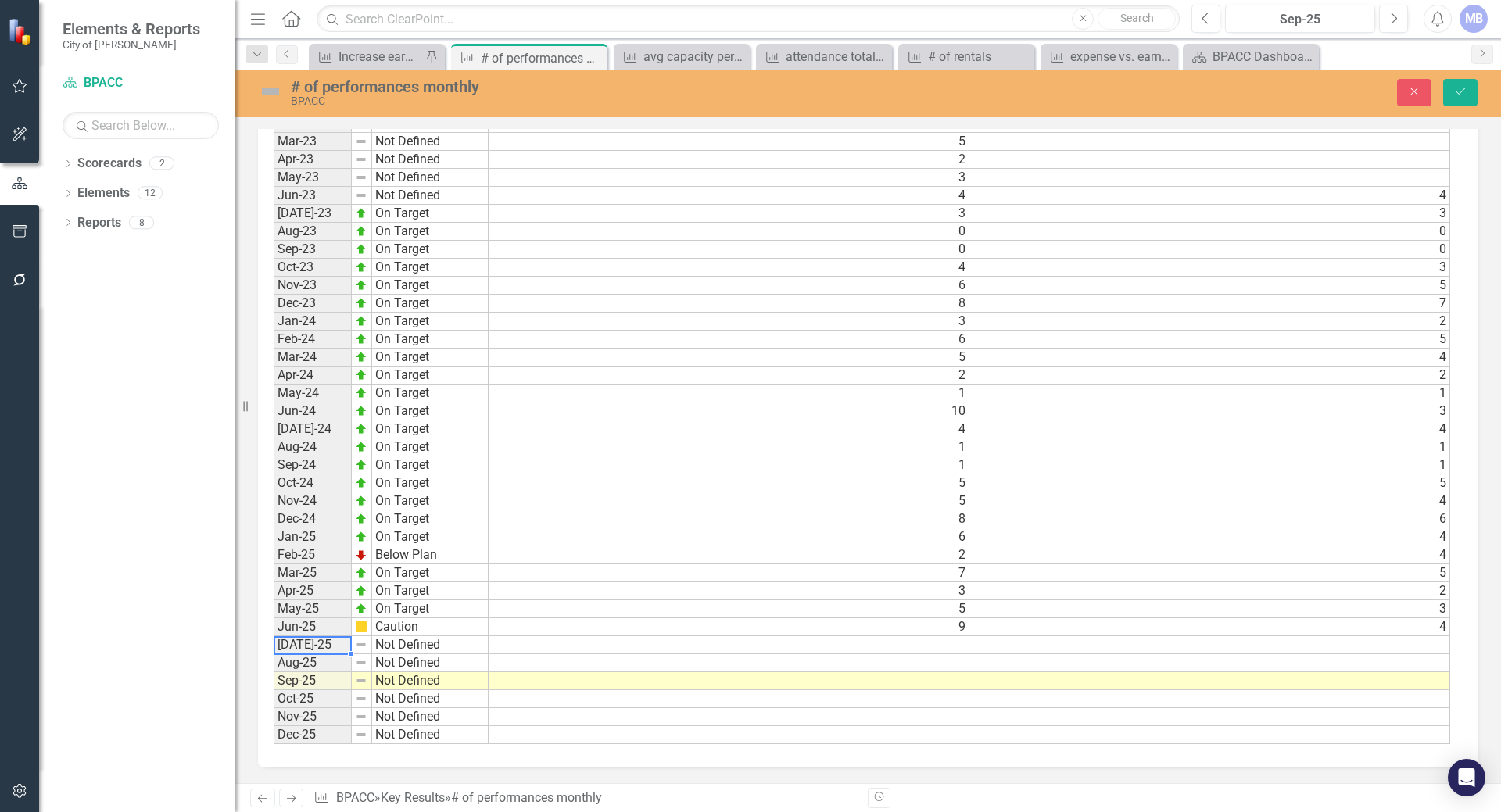
click at [327, 643] on td "[DATE]-25" at bounding box center [312, 644] width 78 height 18
click at [389, 645] on td "Not Defined" at bounding box center [430, 644] width 116 height 18
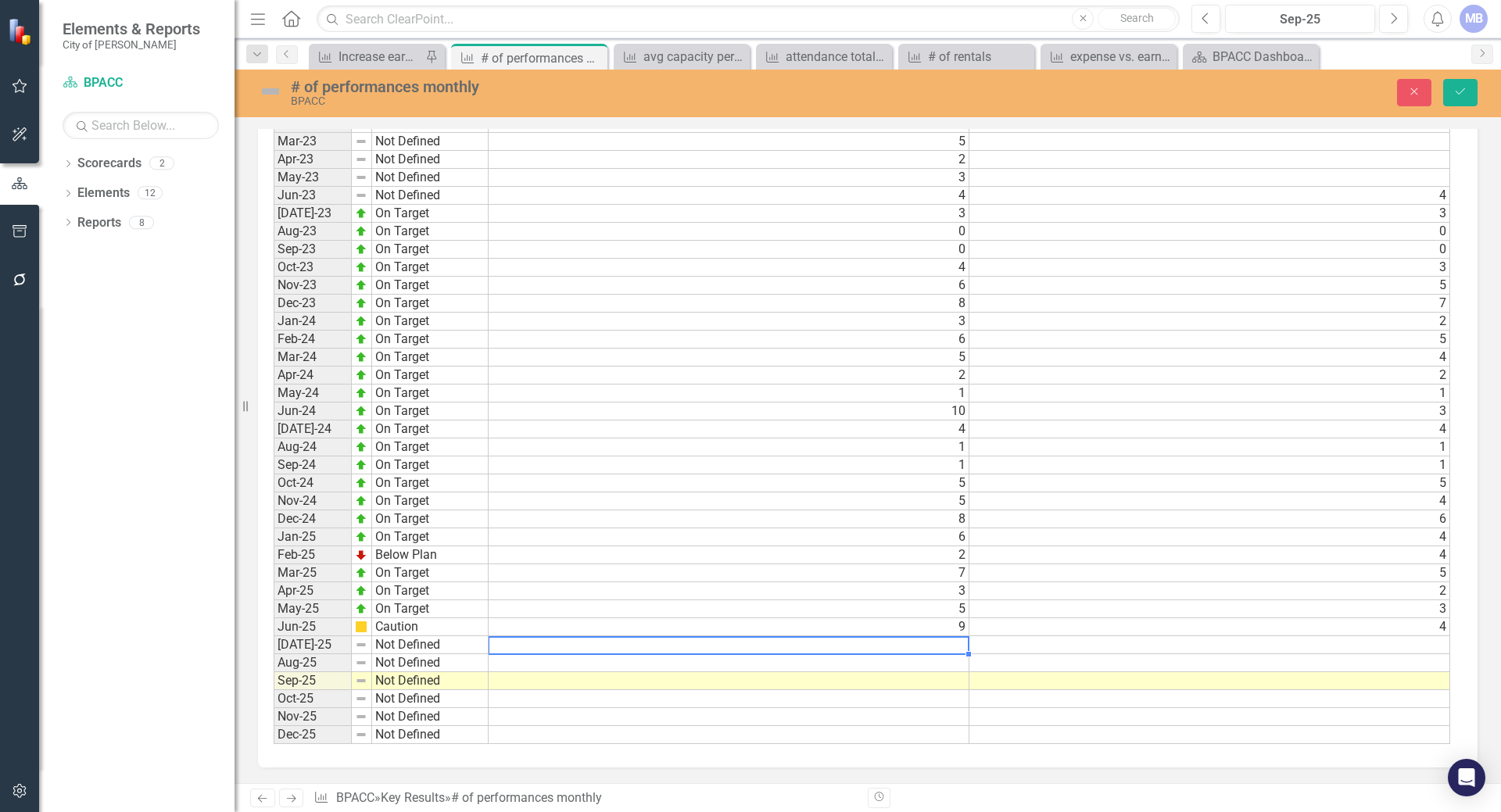
click at [521, 645] on td at bounding box center [729, 644] width 481 height 18
type textarea "4"
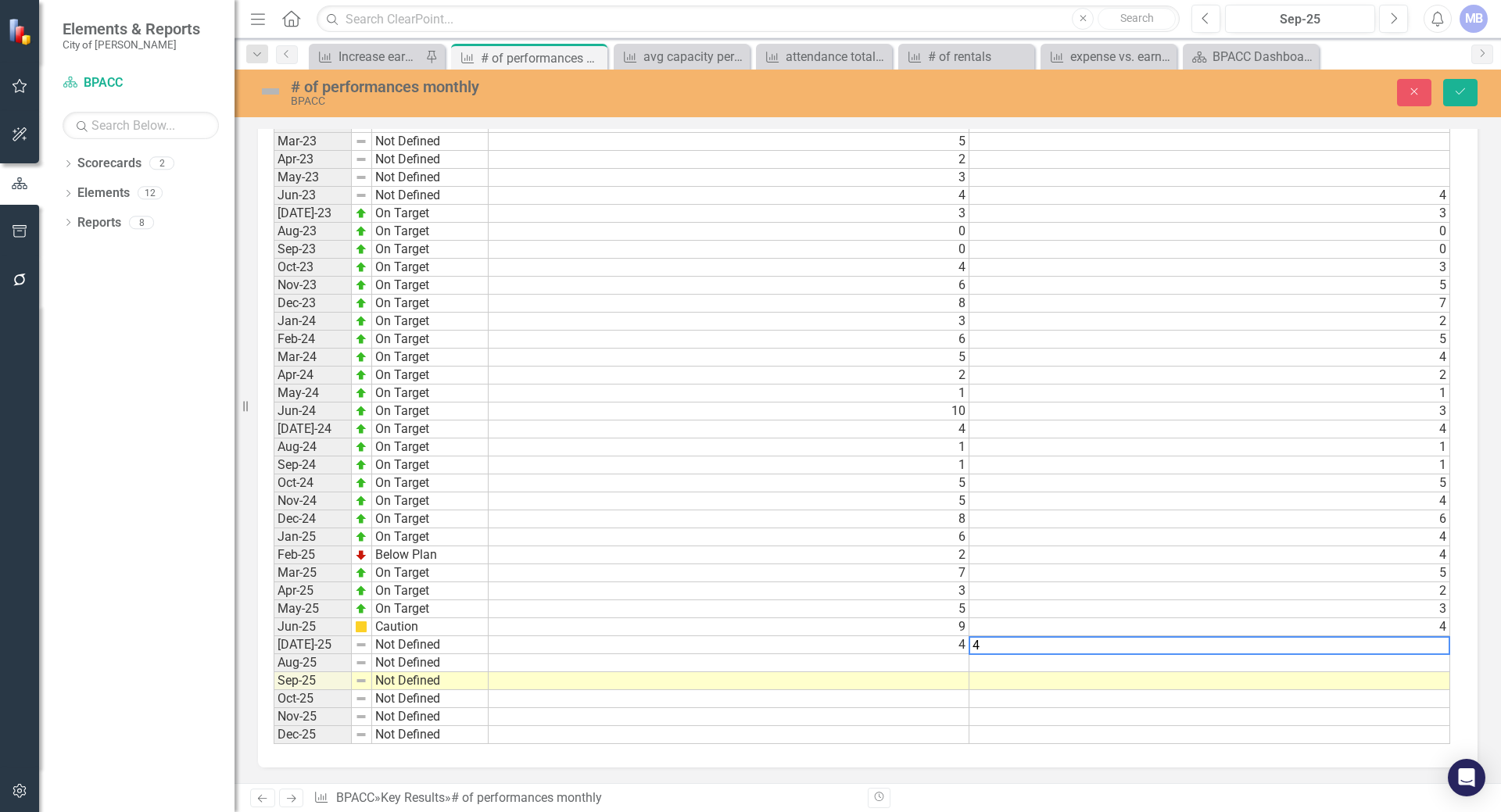
type textarea "4"
click at [274, 725] on div "Period Status Actual Target Jan-22 Not Defined Feb-22 Not Defined Mar-22 Not De…" at bounding box center [274, 304] width 0 height 881
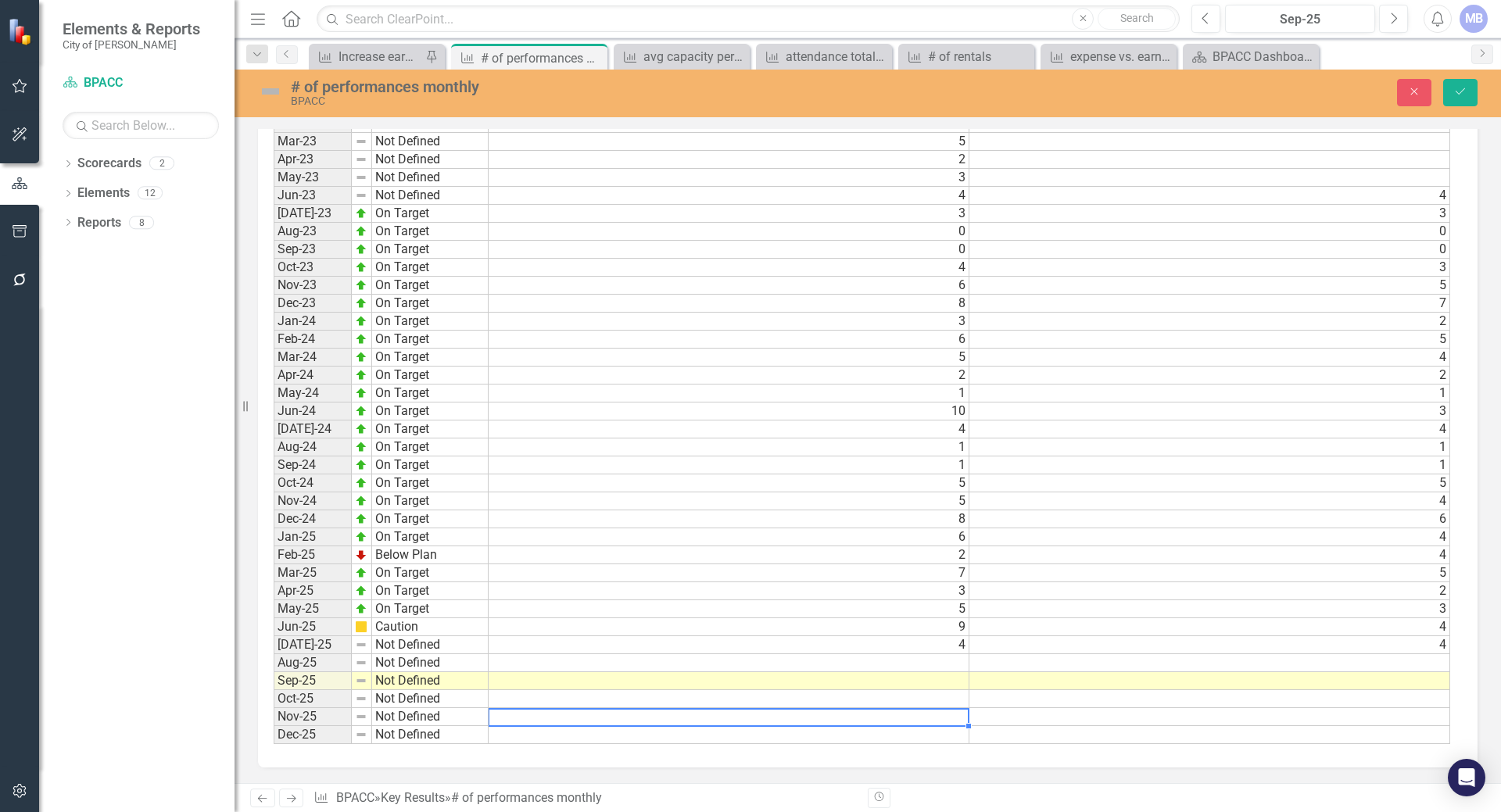
click at [402, 659] on td "Not Defined" at bounding box center [430, 662] width 116 height 18
click at [407, 639] on td "Not Defined" at bounding box center [430, 644] width 116 height 18
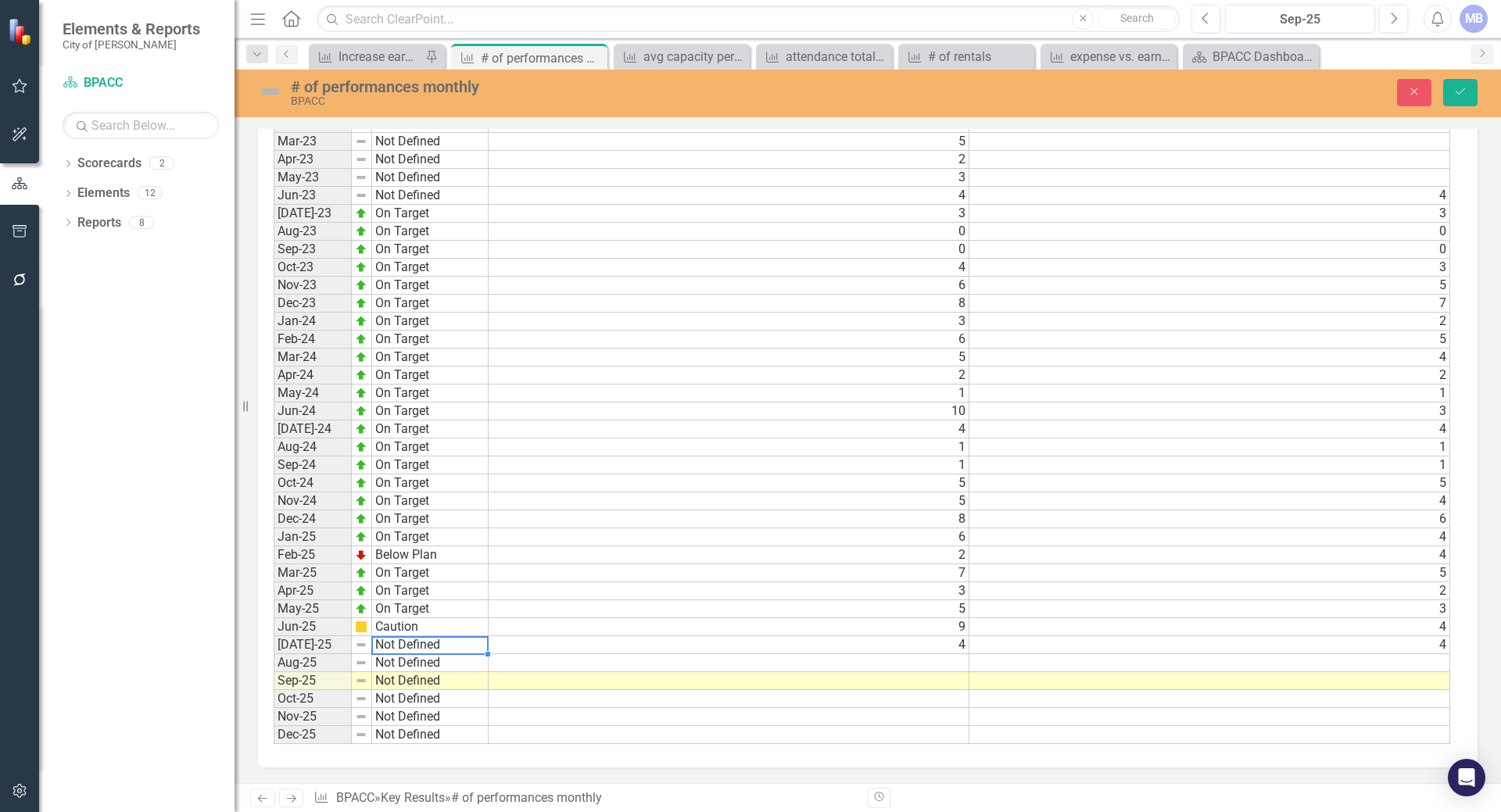
click at [408, 639] on td "Not Defined" at bounding box center [430, 644] width 116 height 18
type textarea "On Target"
click at [426, 566] on div "Period Status Actual Target Jan-22 Not Defined Feb-22 Not Defined Mar-22 Not De…" at bounding box center [862, 304] width 1176 height 882
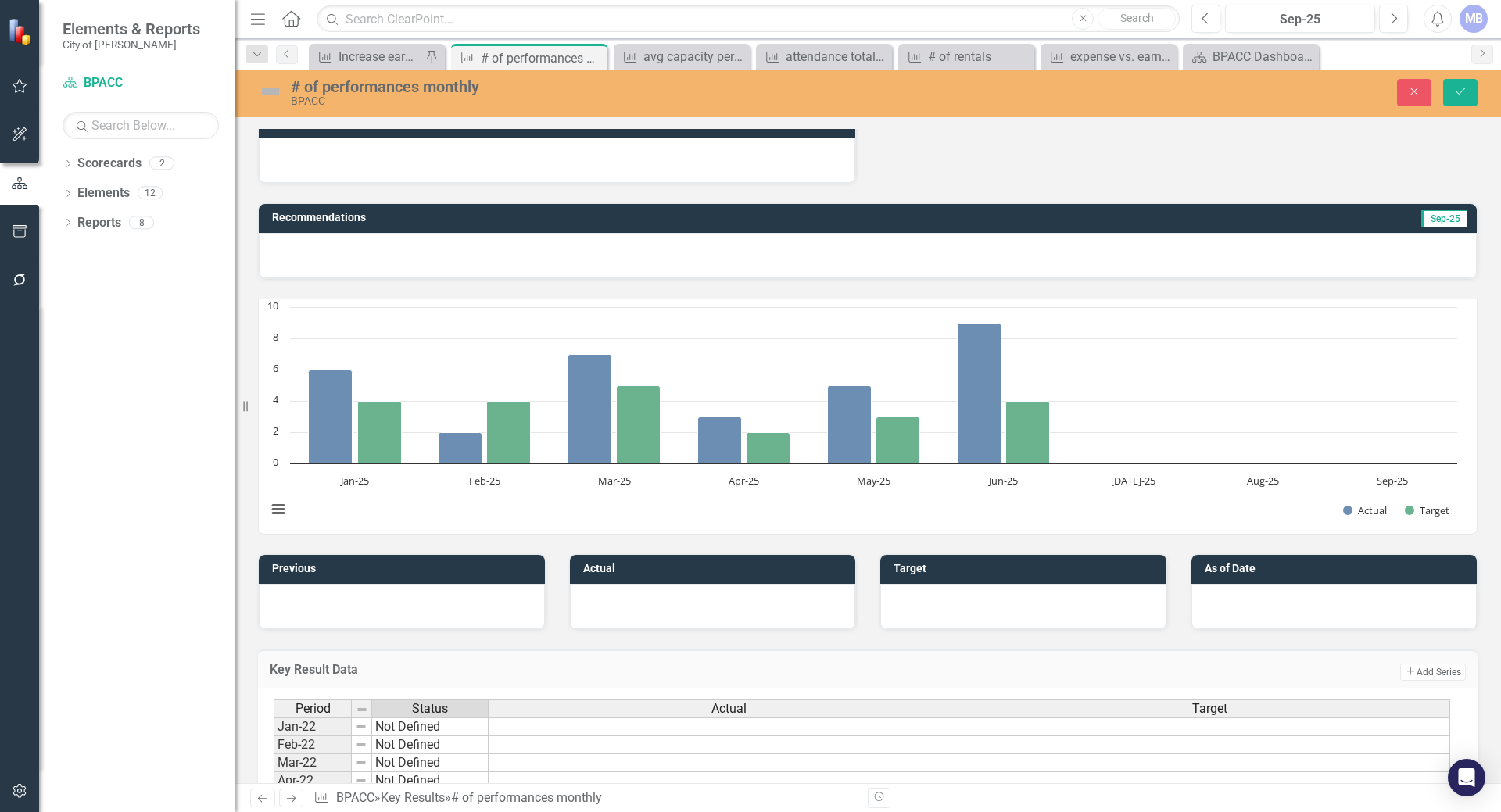
scroll to position [0, 0]
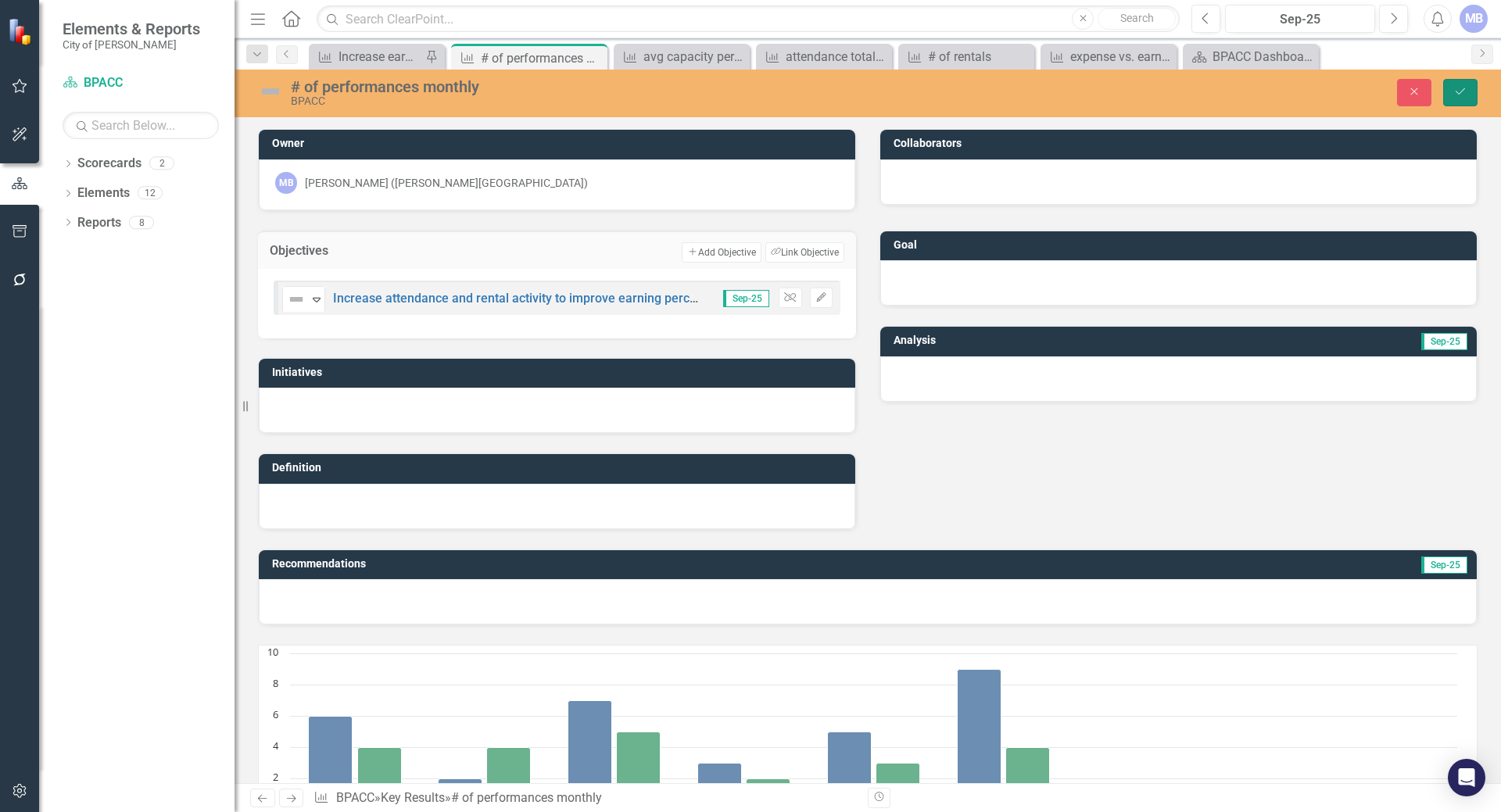
click at [1455, 89] on icon "Save" at bounding box center [1460, 91] width 14 height 11
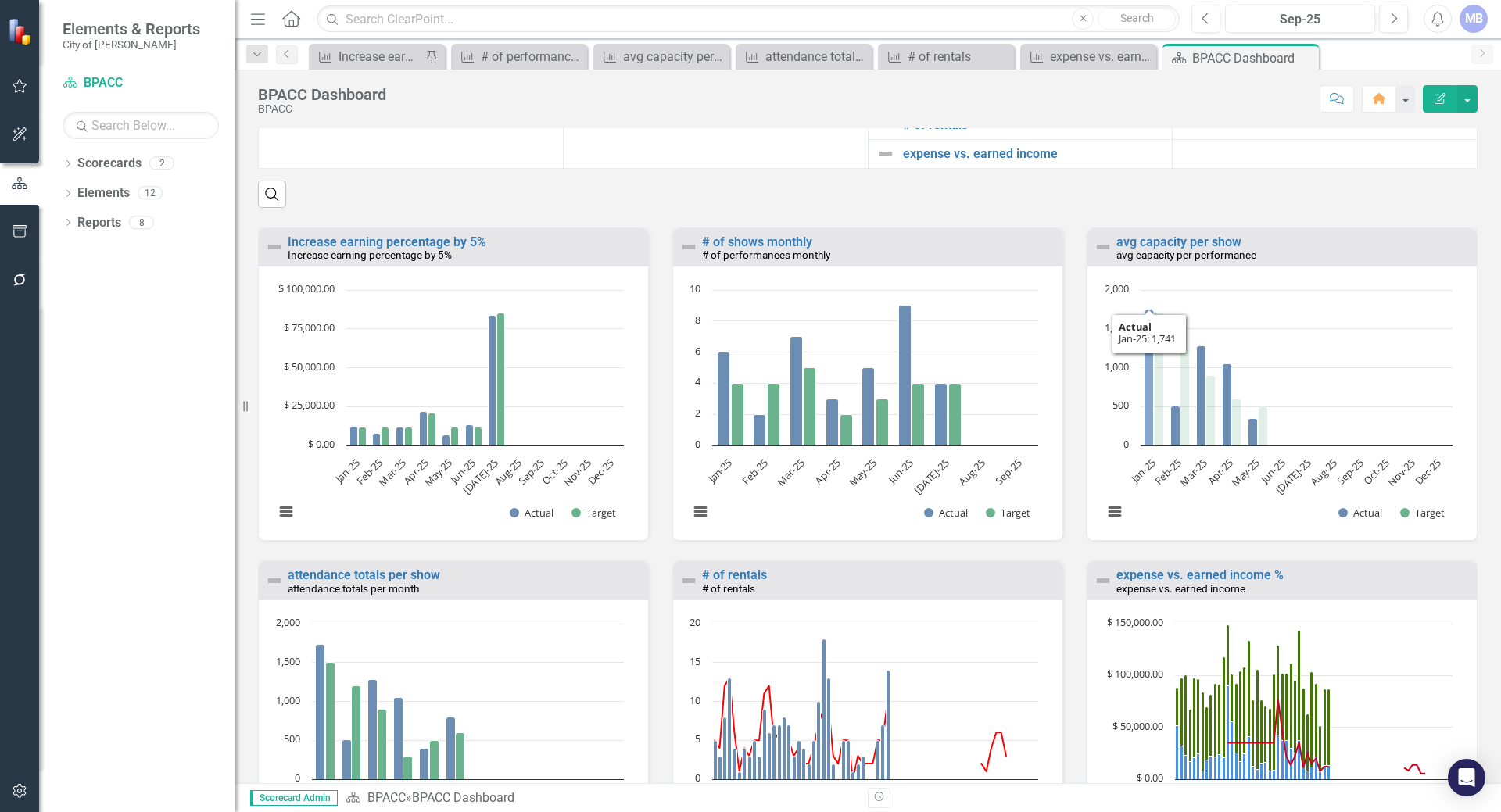
scroll to position [1444, 0]
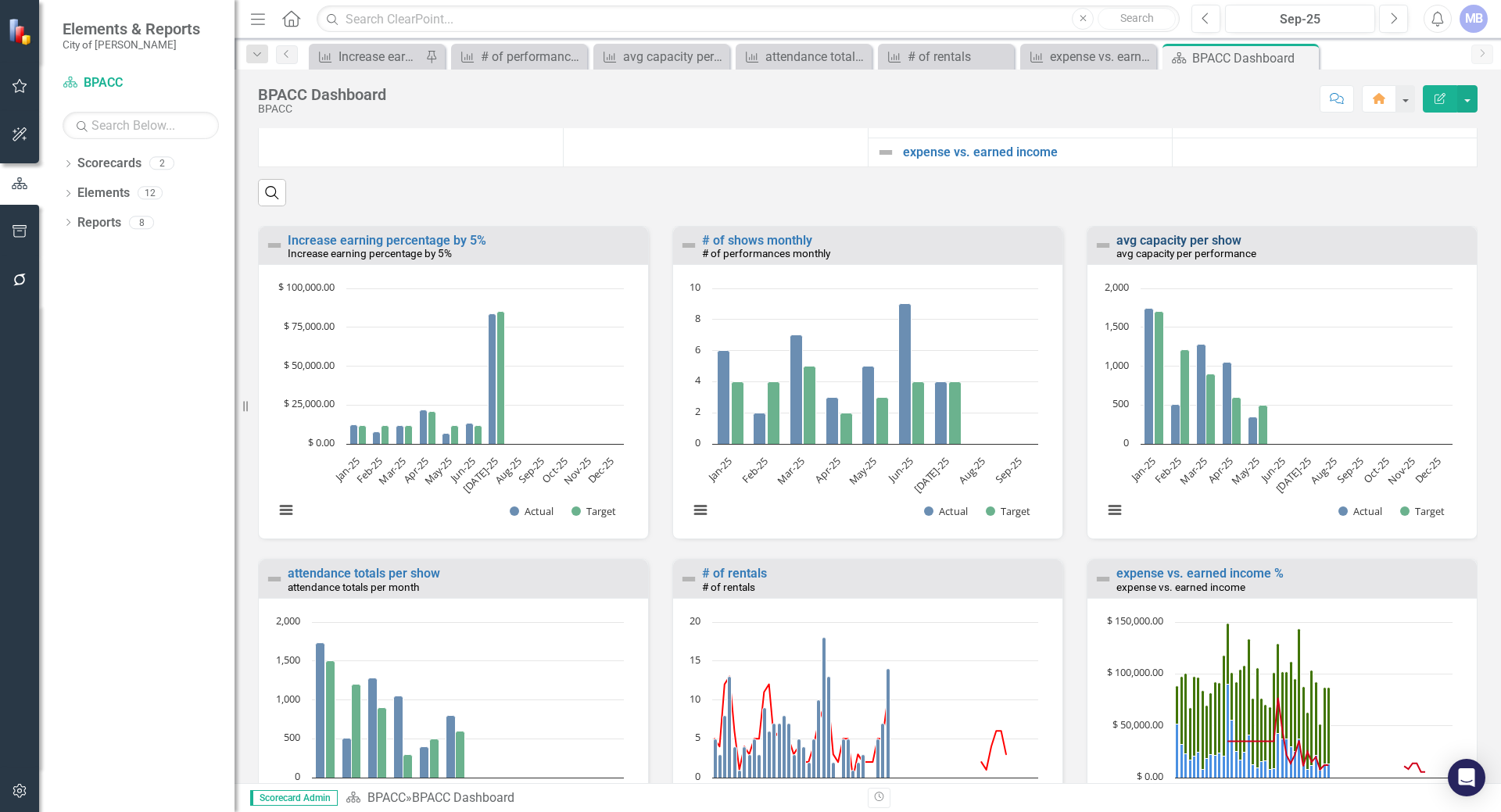
click at [1192, 248] on link "avg capacity per show" at bounding box center [1178, 240] width 125 height 15
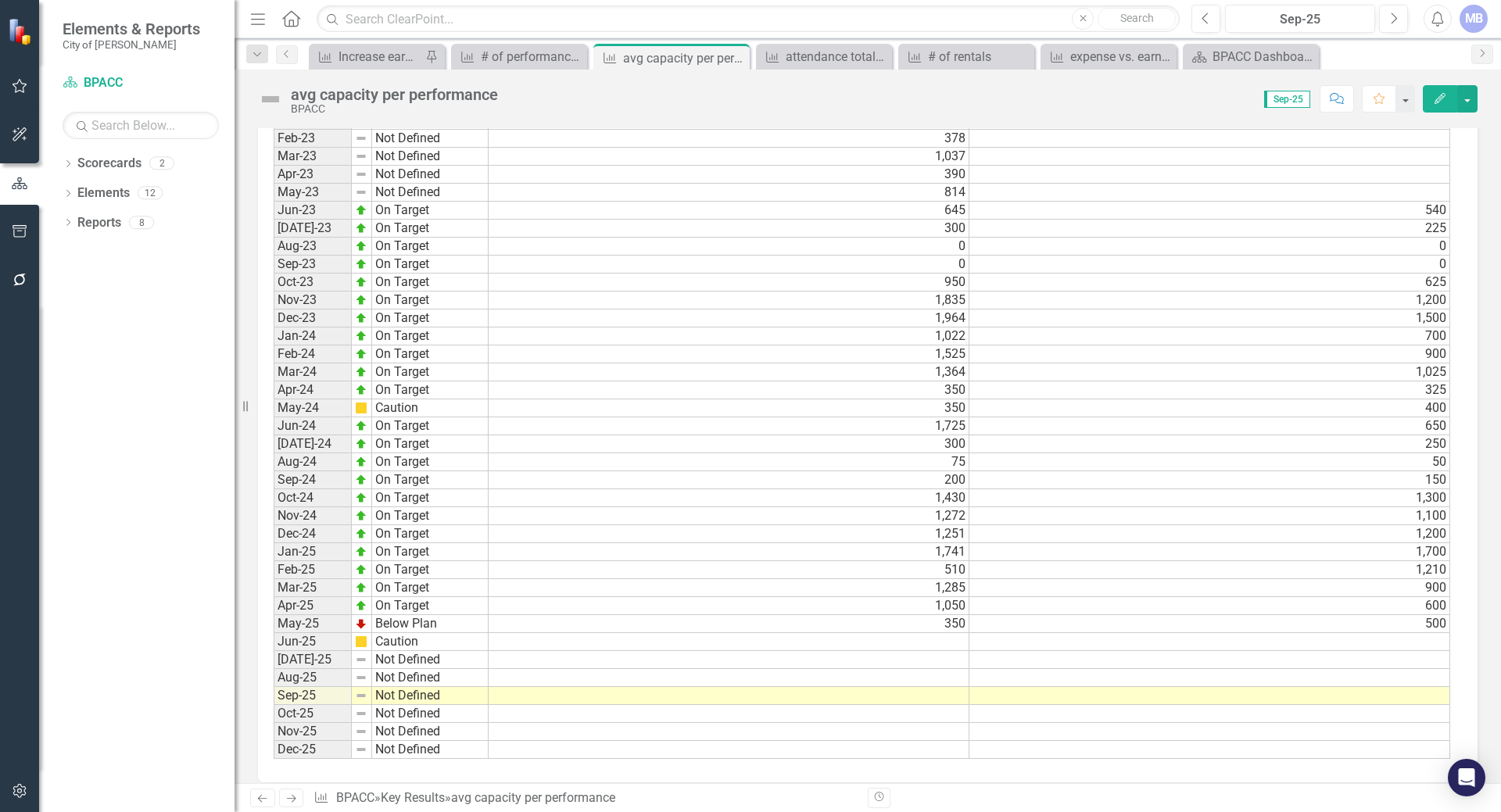
scroll to position [1176, 0]
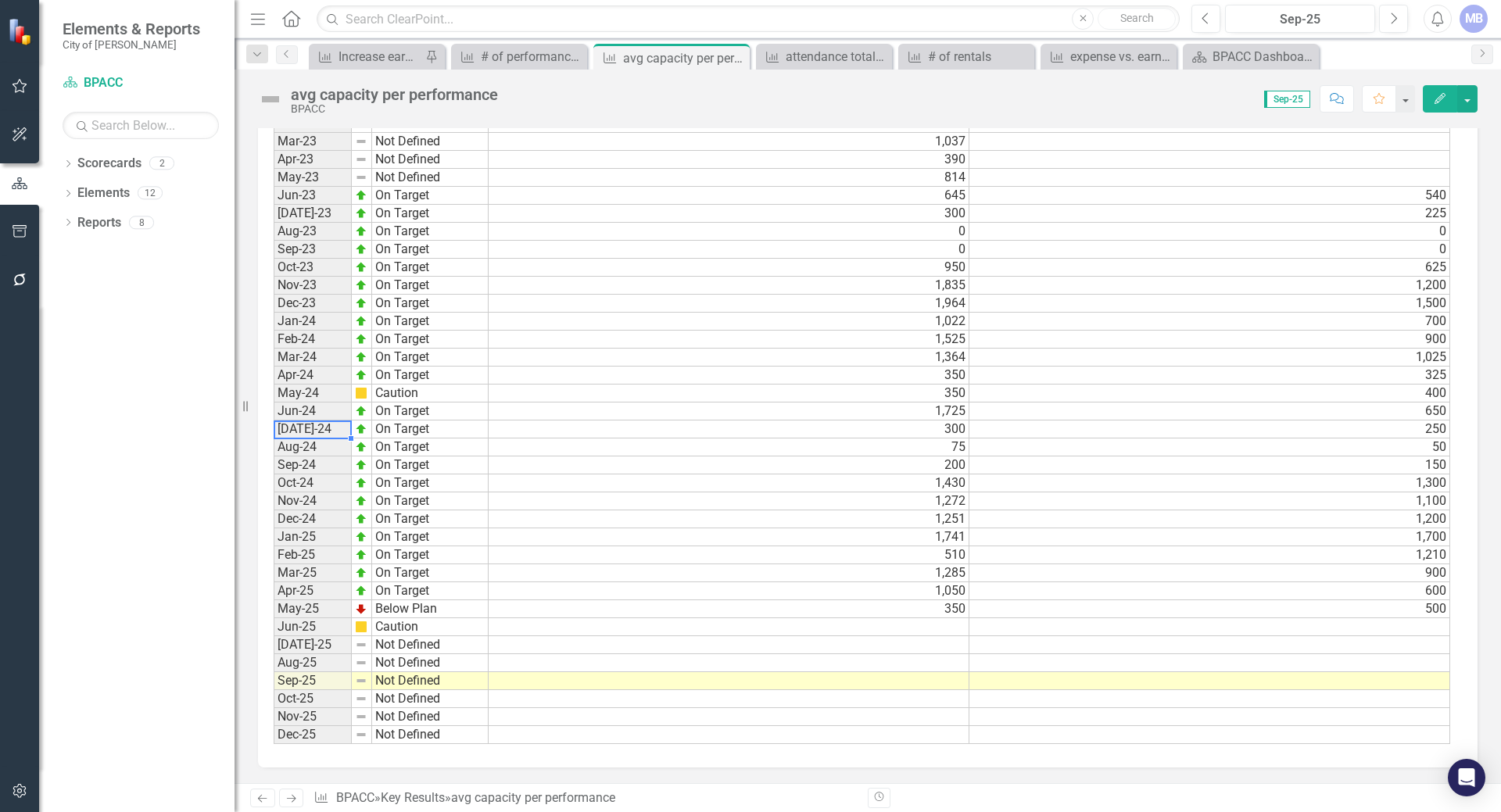
click at [344, 431] on td "[DATE]-24" at bounding box center [312, 429] width 78 height 18
click at [387, 430] on td "On Target" at bounding box center [430, 429] width 116 height 18
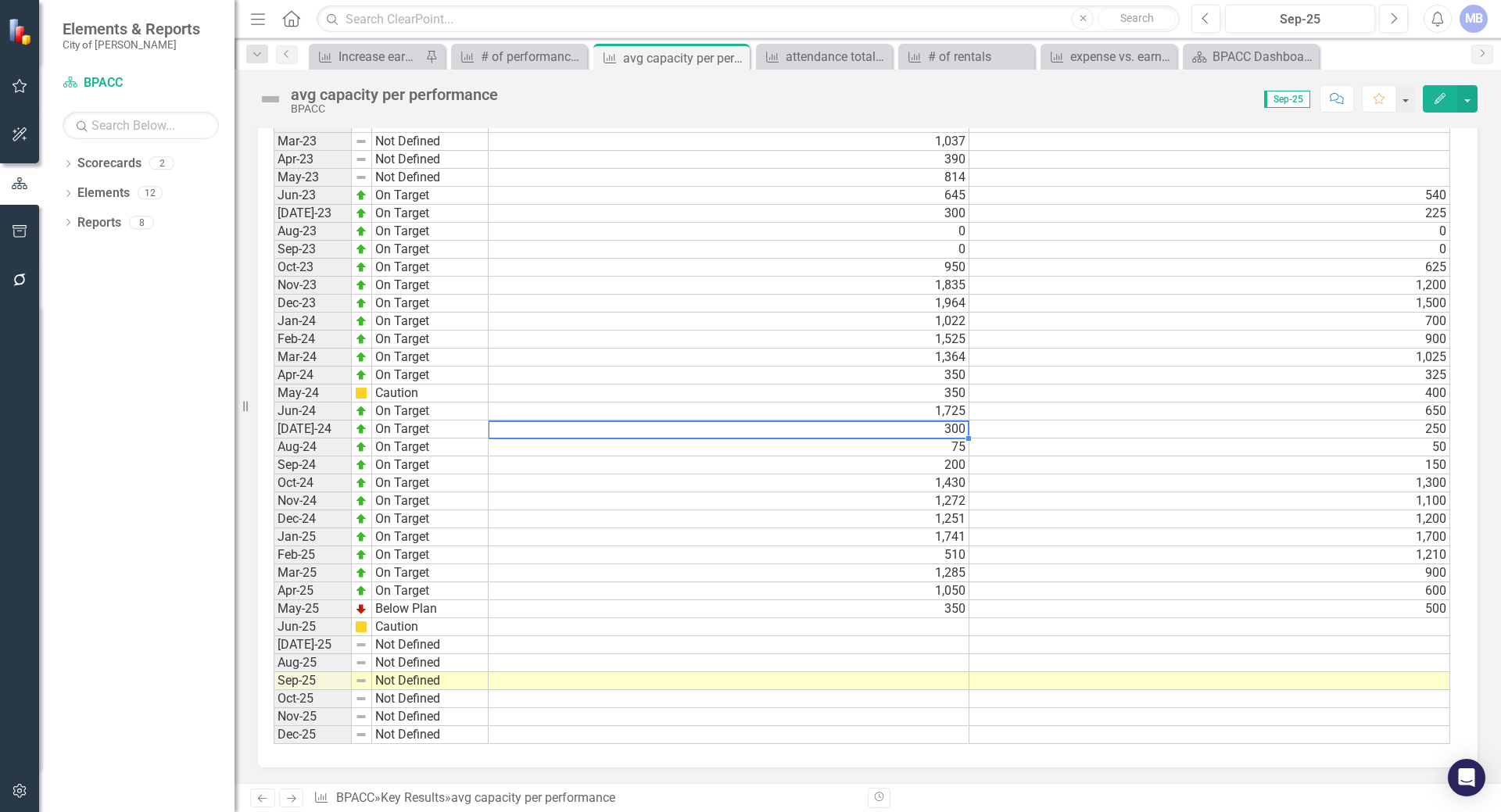
click at [512, 436] on td "300" at bounding box center [729, 429] width 481 height 18
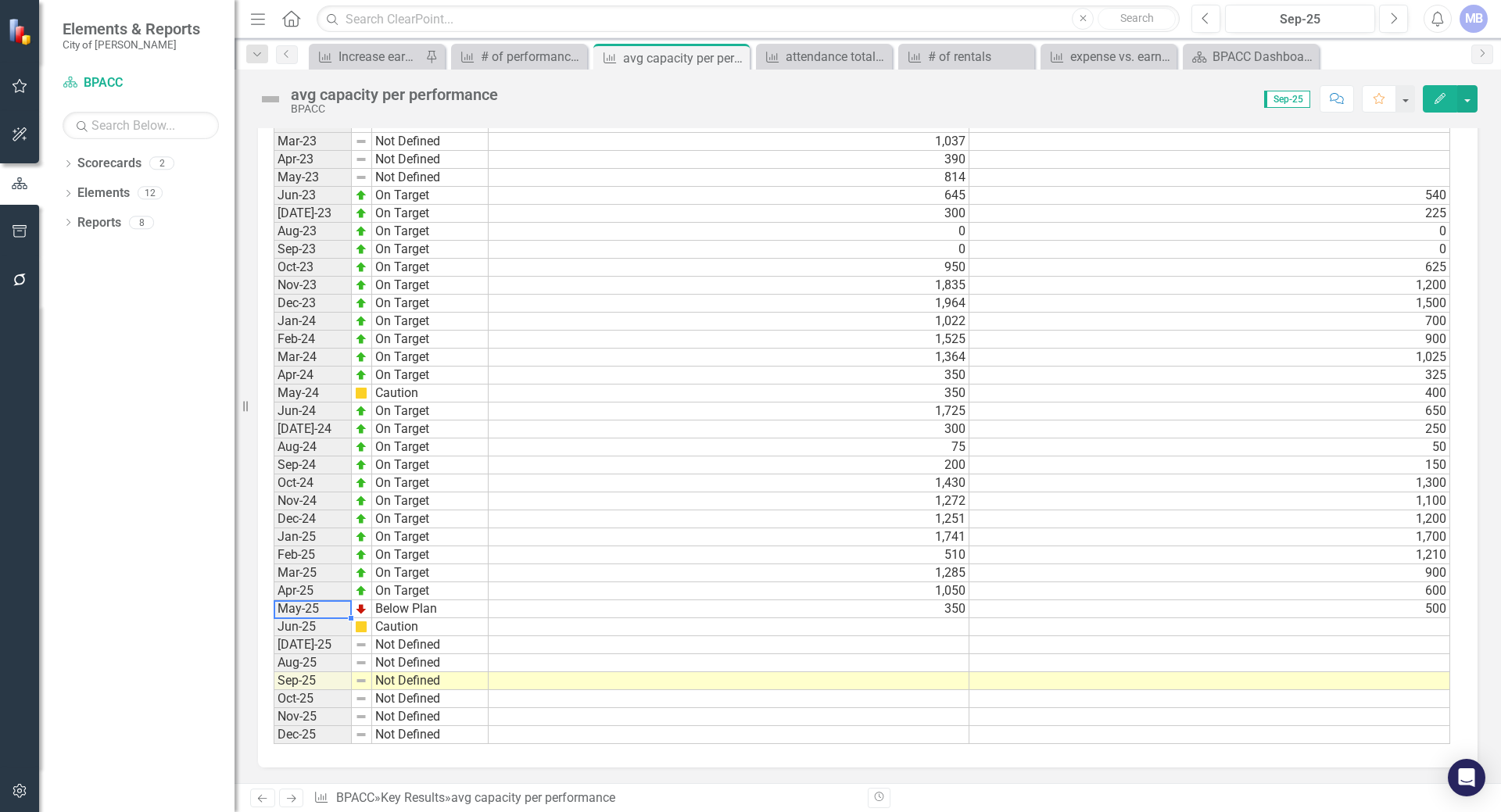
click at [316, 610] on td "May-25" at bounding box center [312, 608] width 78 height 18
click at [326, 646] on td "[DATE]-25" at bounding box center [312, 644] width 78 height 18
click at [397, 641] on td "Not Defined" at bounding box center [430, 644] width 116 height 18
click at [520, 643] on td at bounding box center [729, 644] width 481 height 18
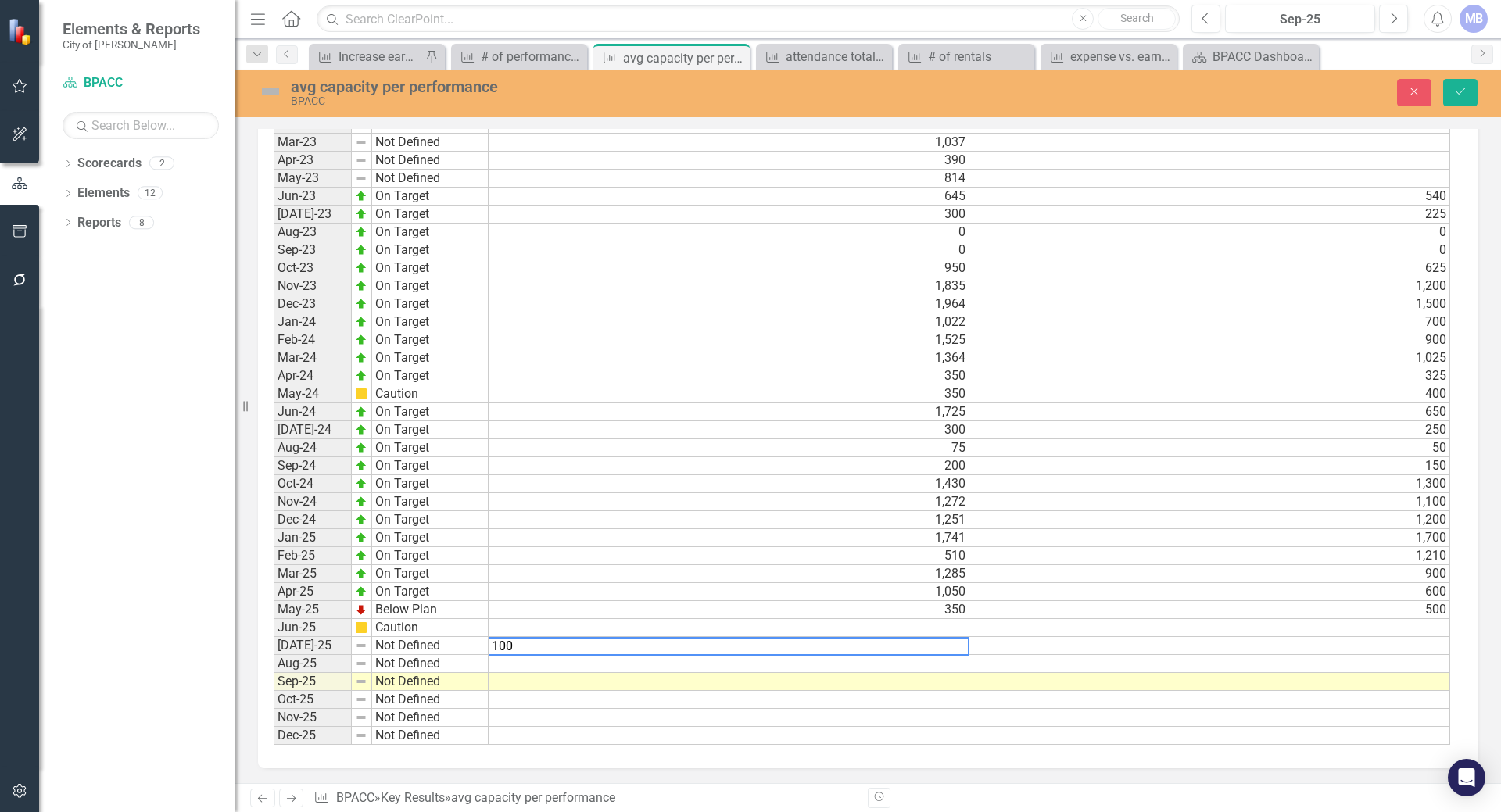
type textarea "100"
click at [991, 643] on td at bounding box center [1209, 645] width 481 height 18
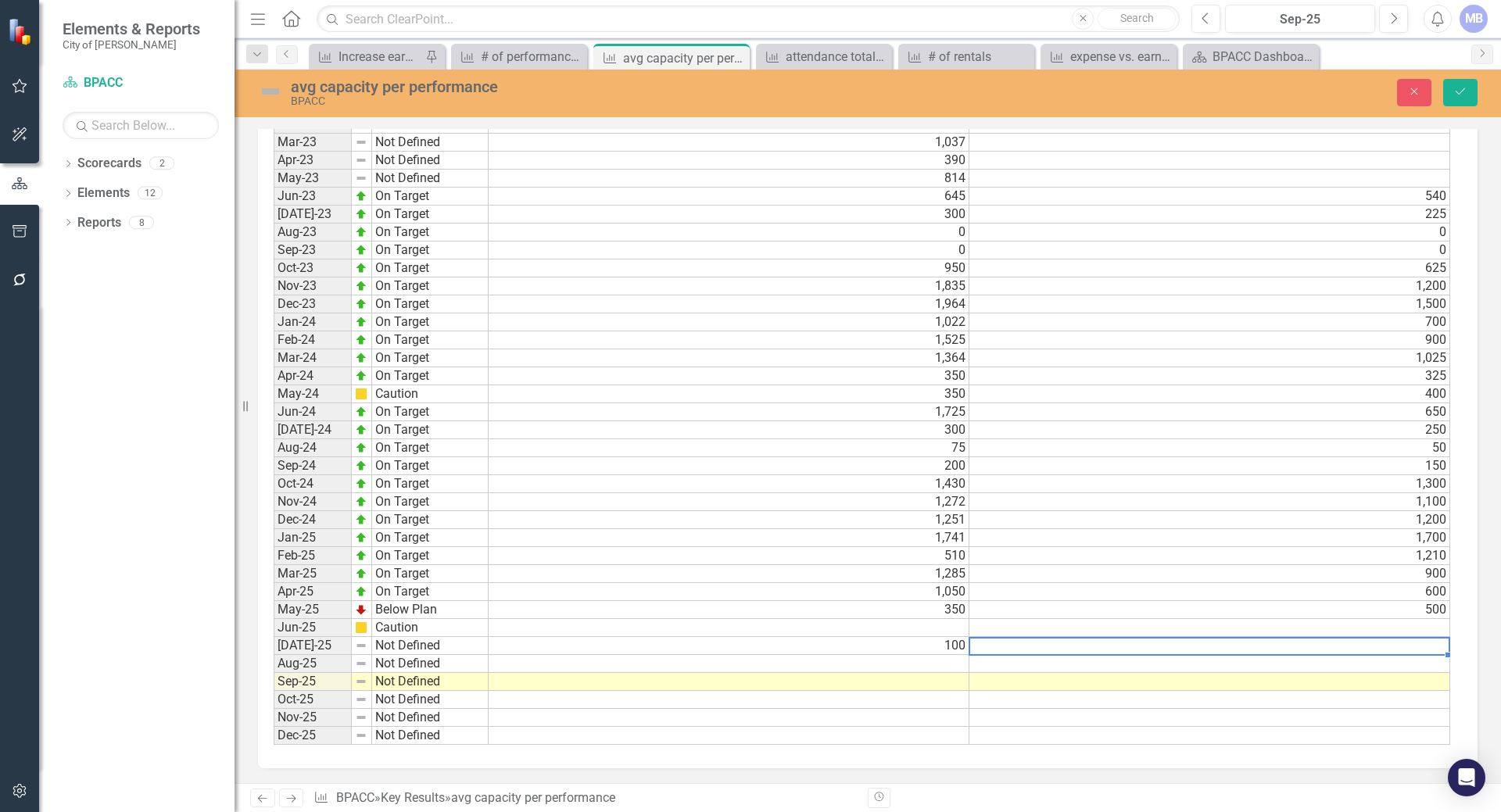
type textarea "0"
type textarea "100"
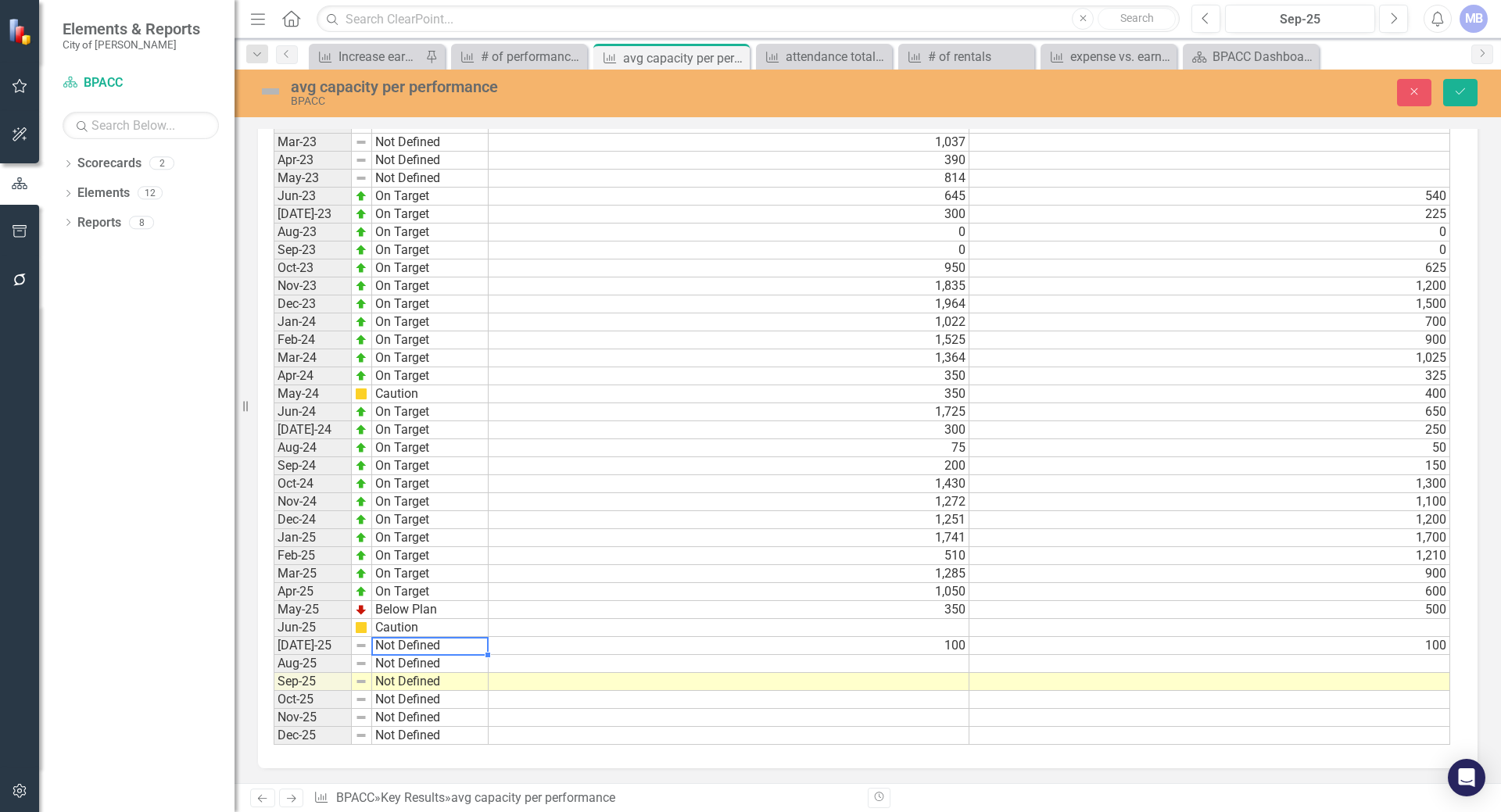
click at [469, 645] on td "Not Defined" at bounding box center [430, 645] width 116 height 18
click at [402, 643] on td "Not Defined" at bounding box center [430, 645] width 116 height 18
type textarea "Not Defined"
click at [408, 682] on td "Not Defined" at bounding box center [430, 681] width 116 height 18
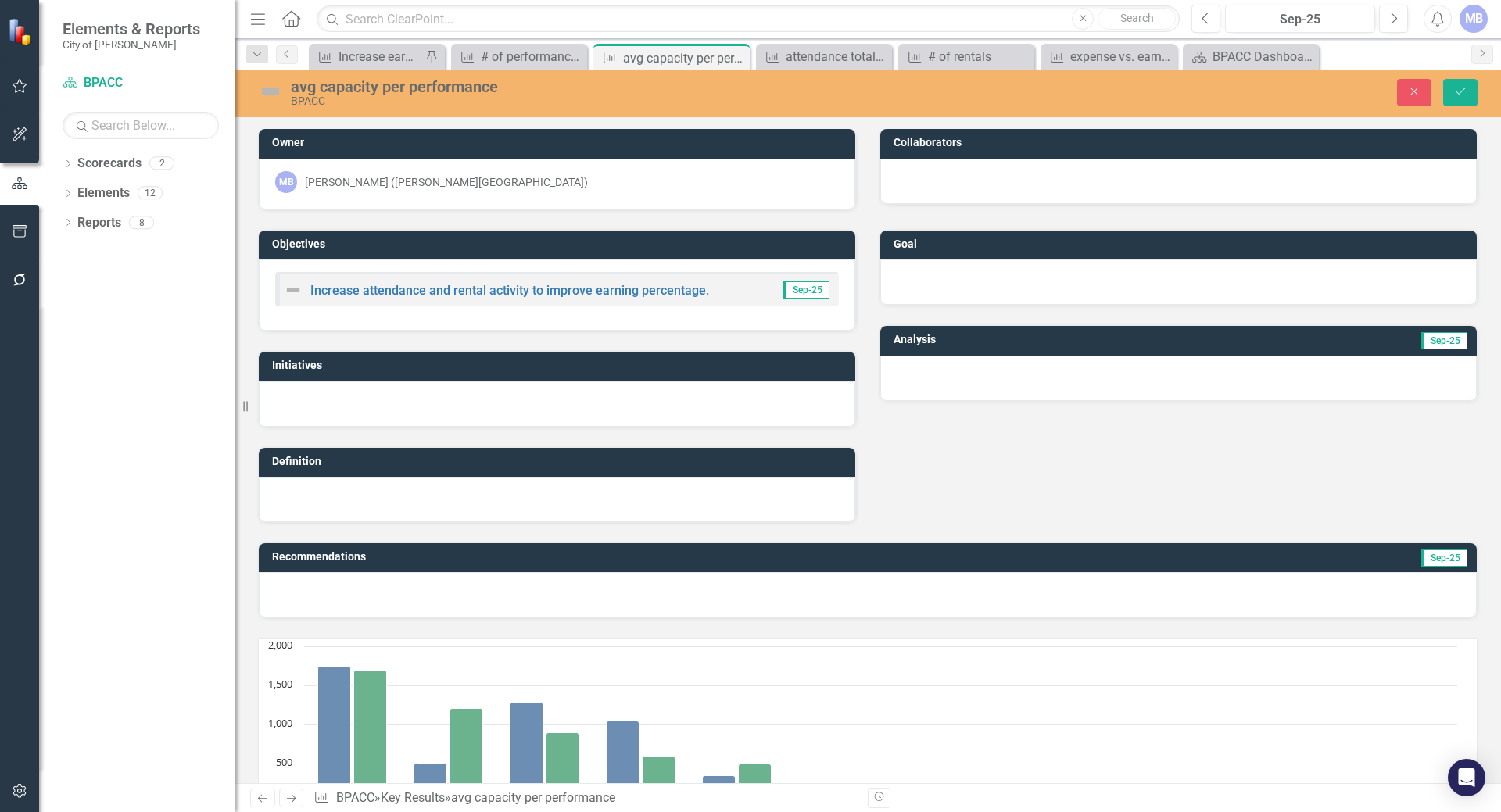
scroll to position [0, 0]
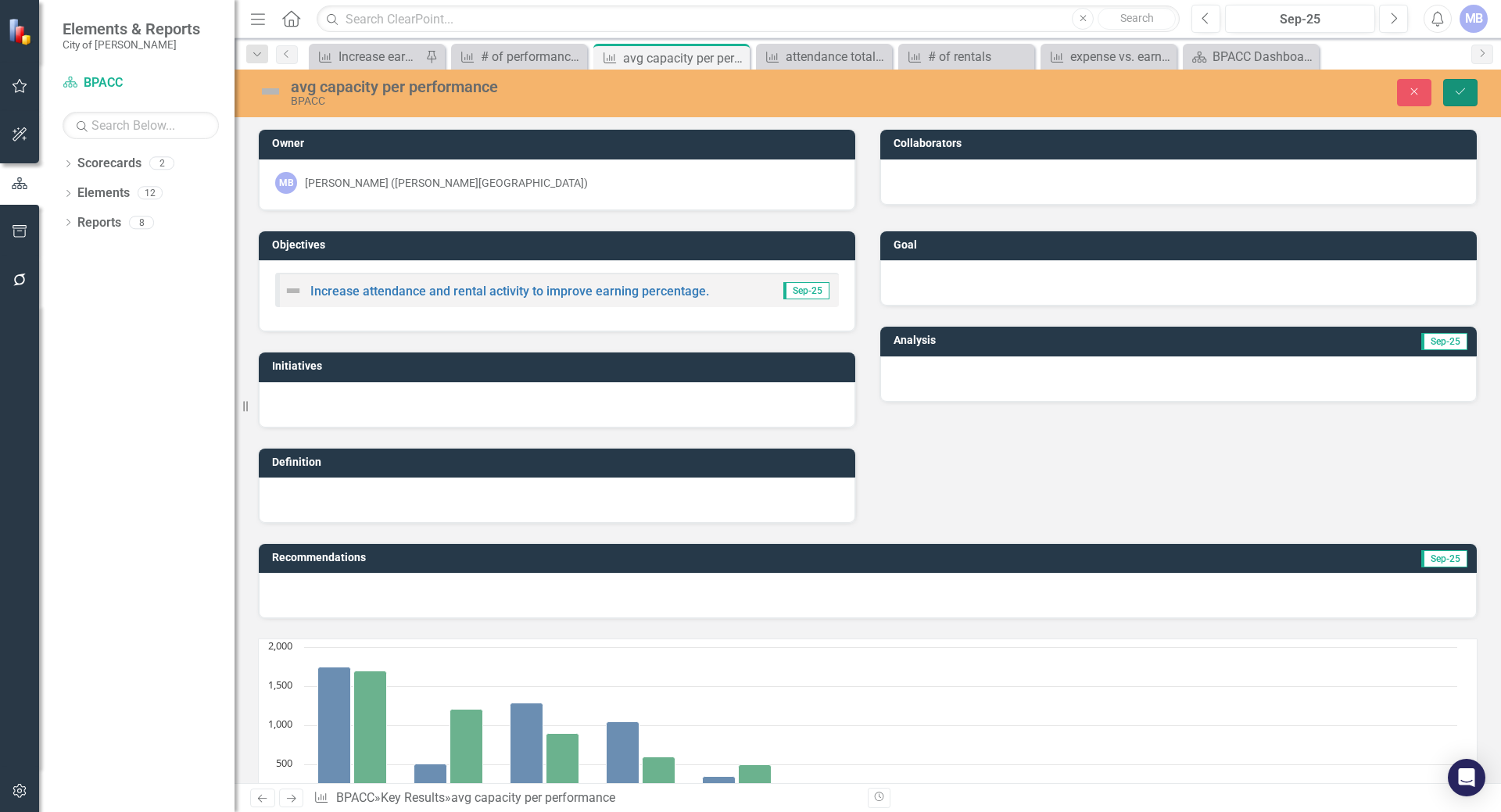
click at [1465, 82] on button "Save" at bounding box center [1460, 92] width 34 height 28
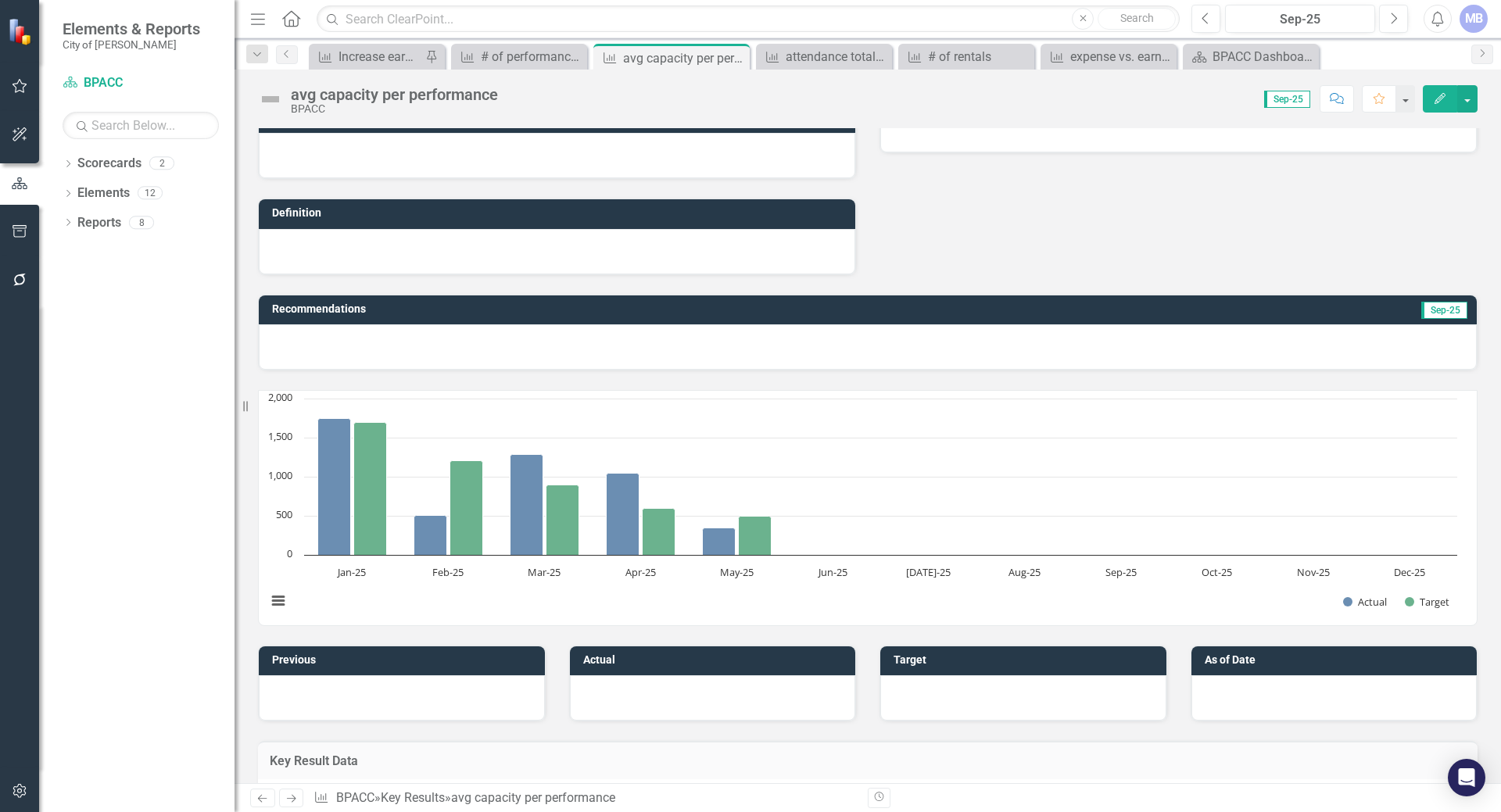
scroll to position [234, 0]
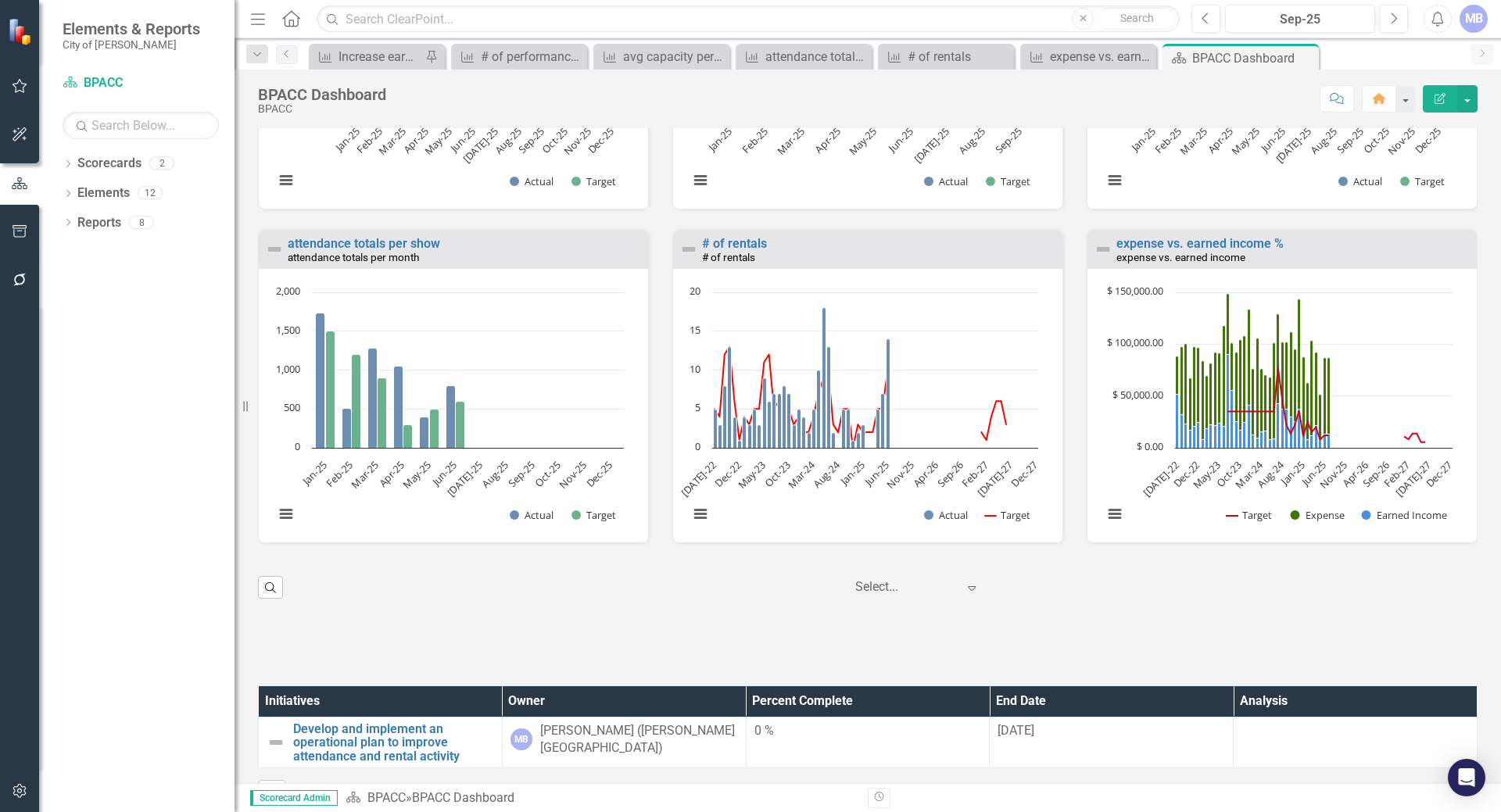
scroll to position [1835, 0]
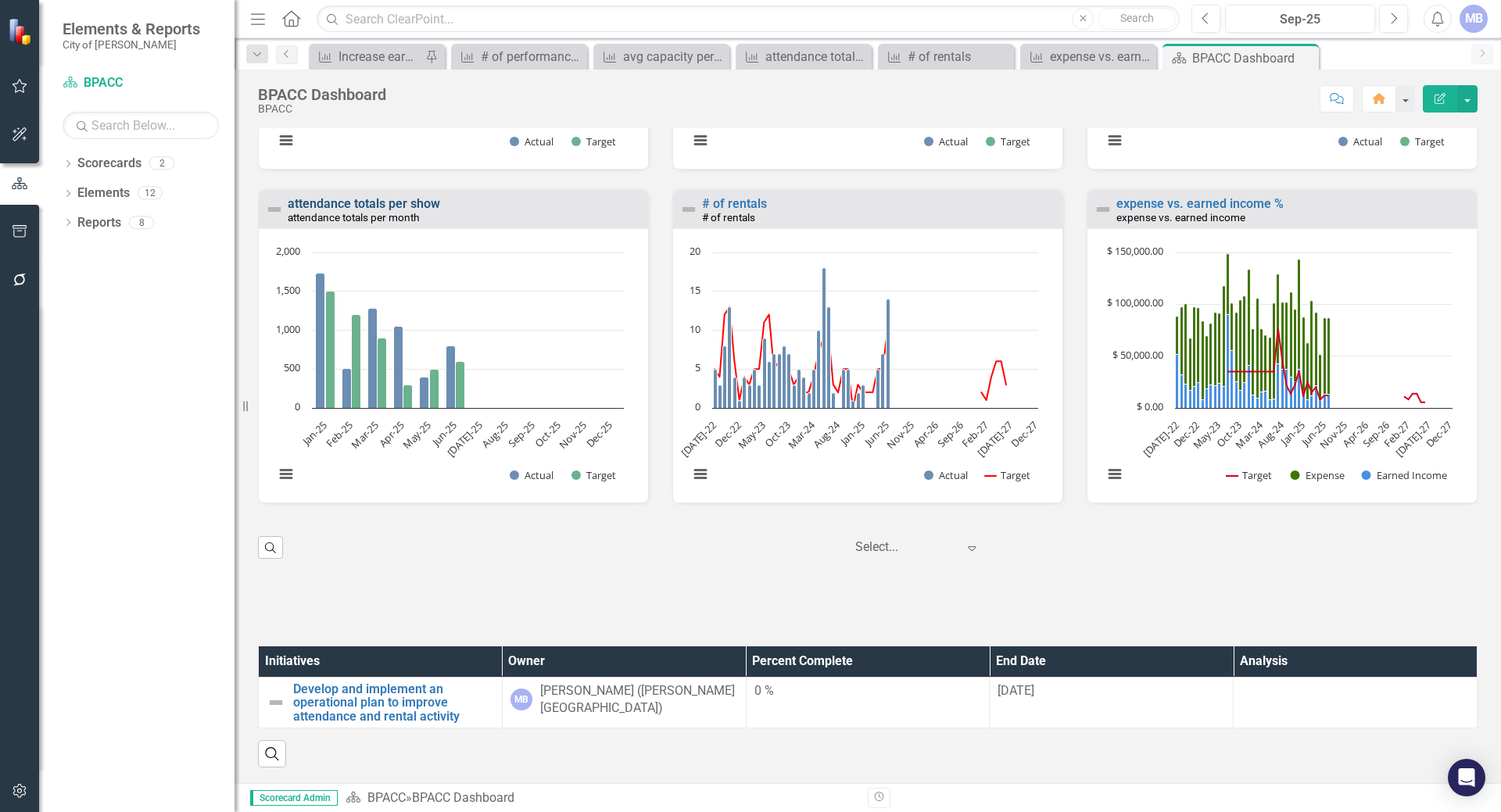
click at [362, 211] on link "attendance totals per show" at bounding box center [364, 203] width 152 height 15
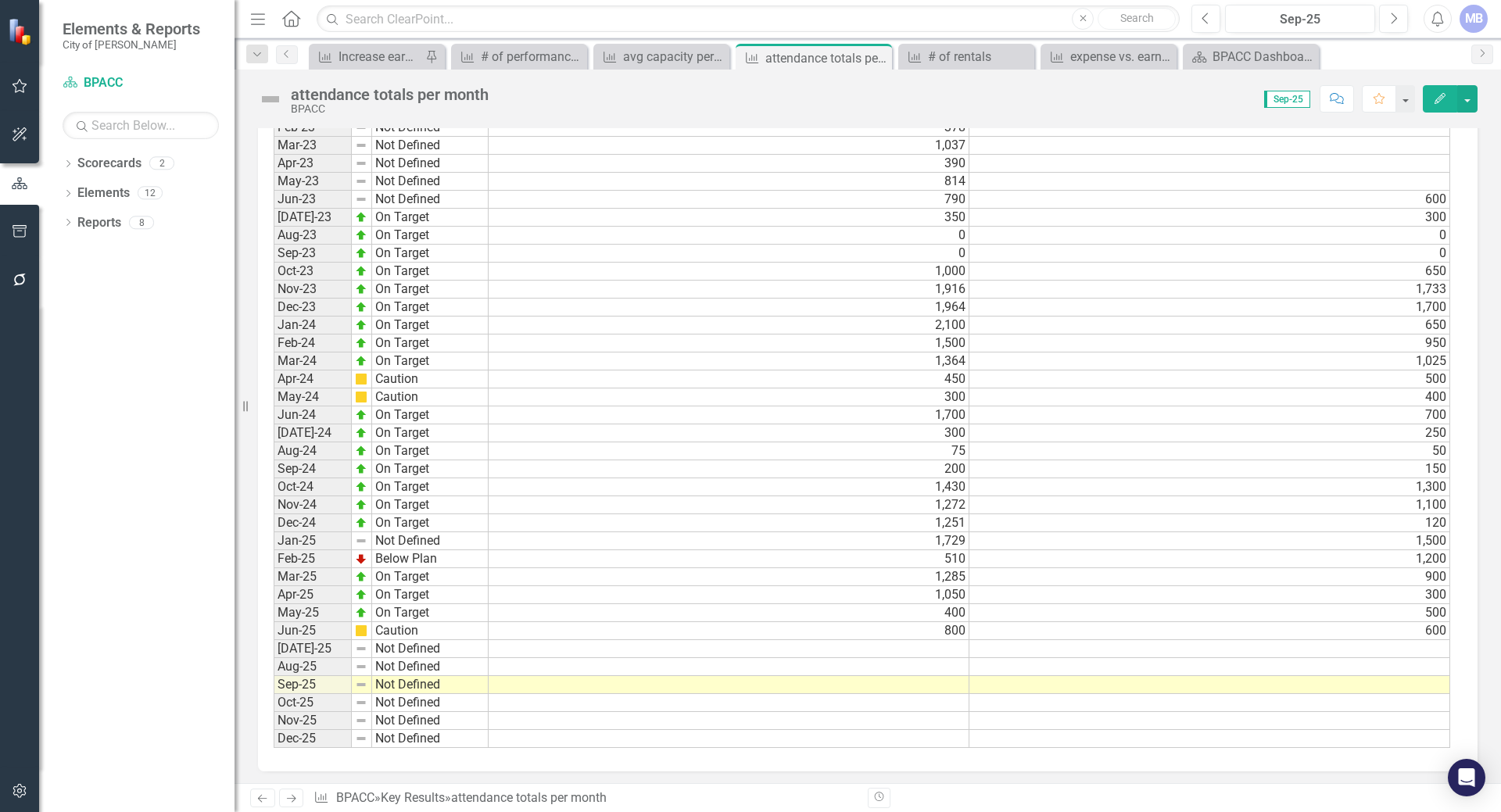
scroll to position [1176, 0]
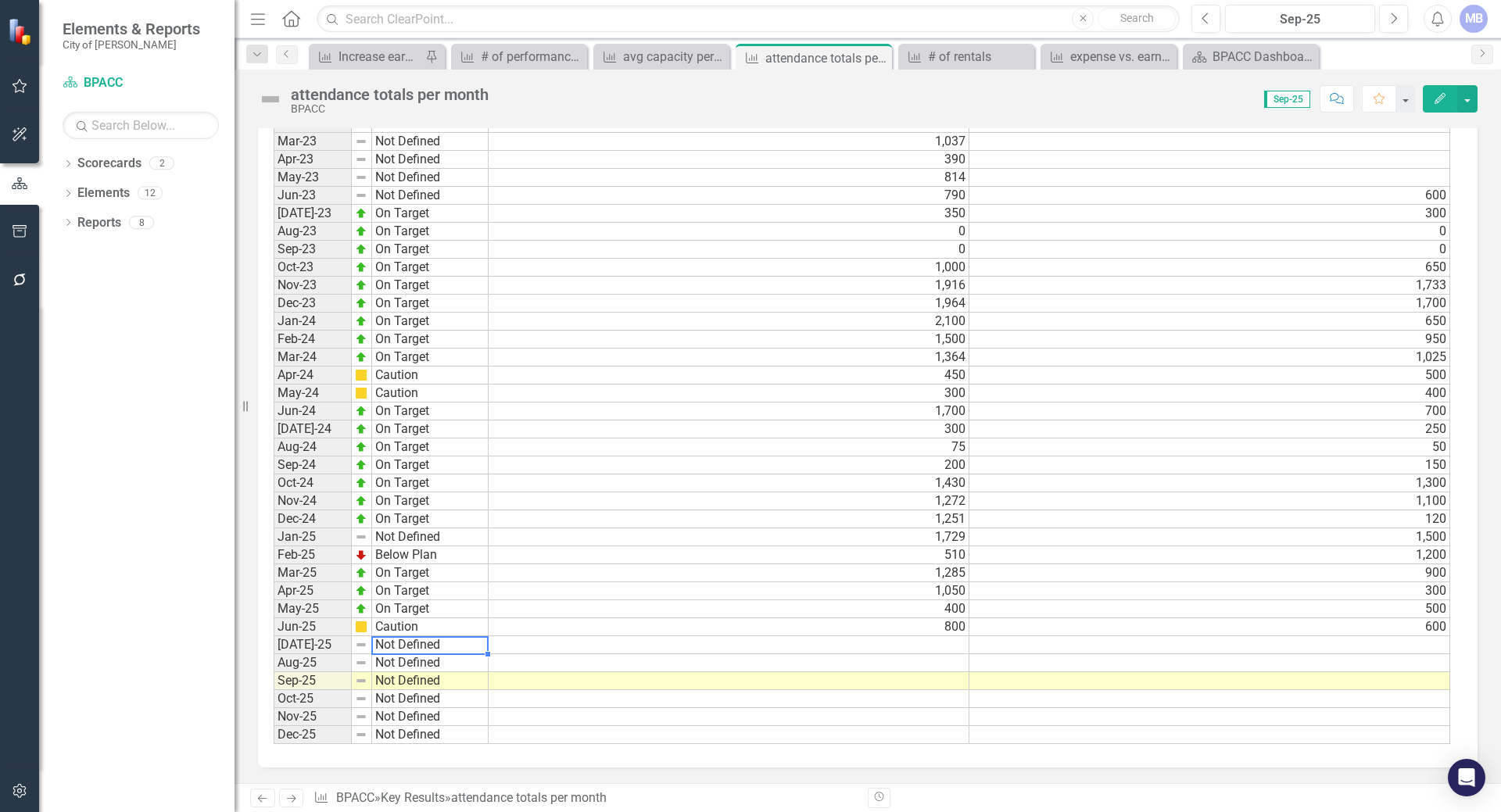
click at [434, 642] on td "Not Defined" at bounding box center [430, 644] width 116 height 18
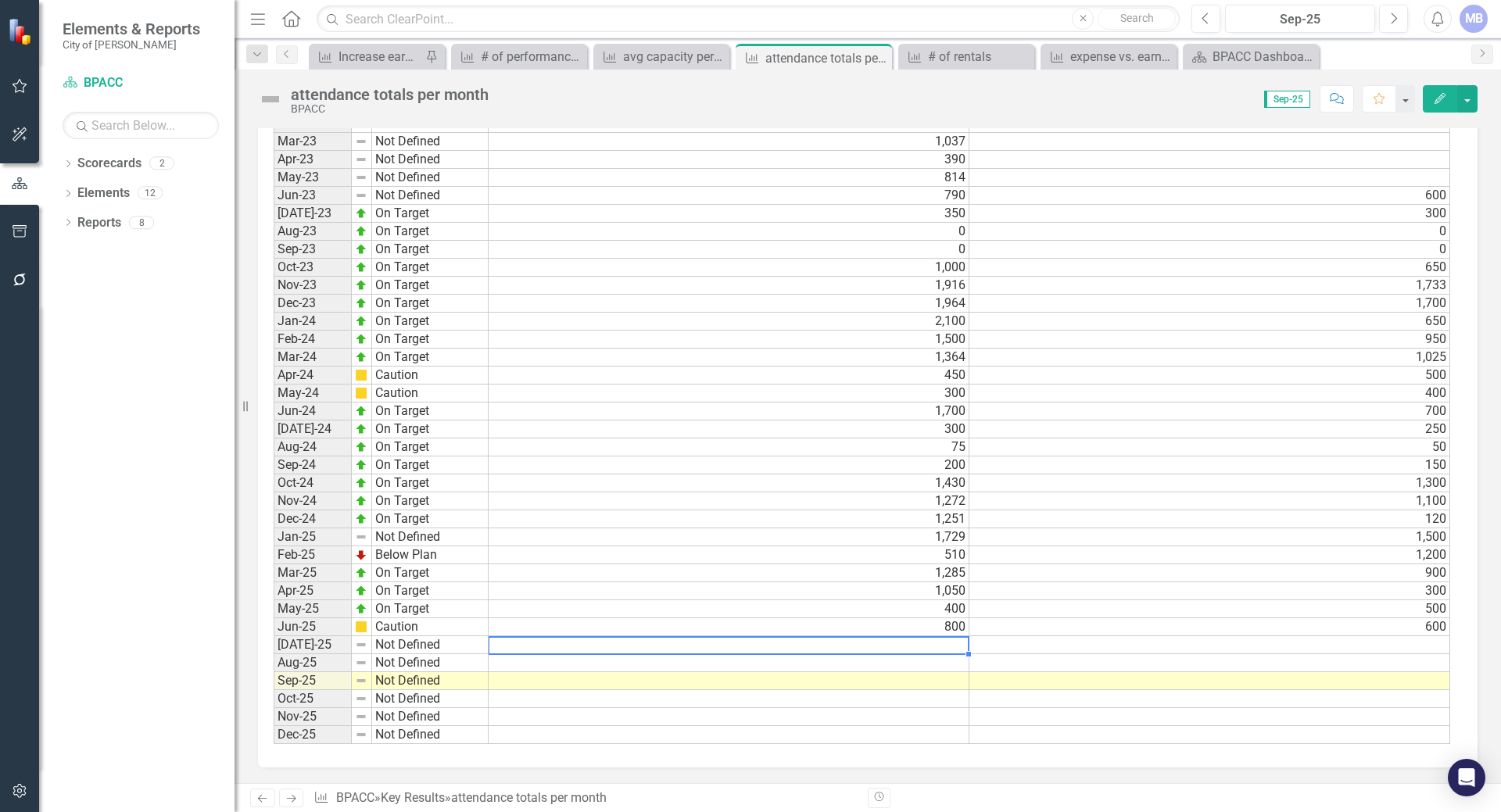
click at [528, 647] on td at bounding box center [729, 644] width 481 height 18
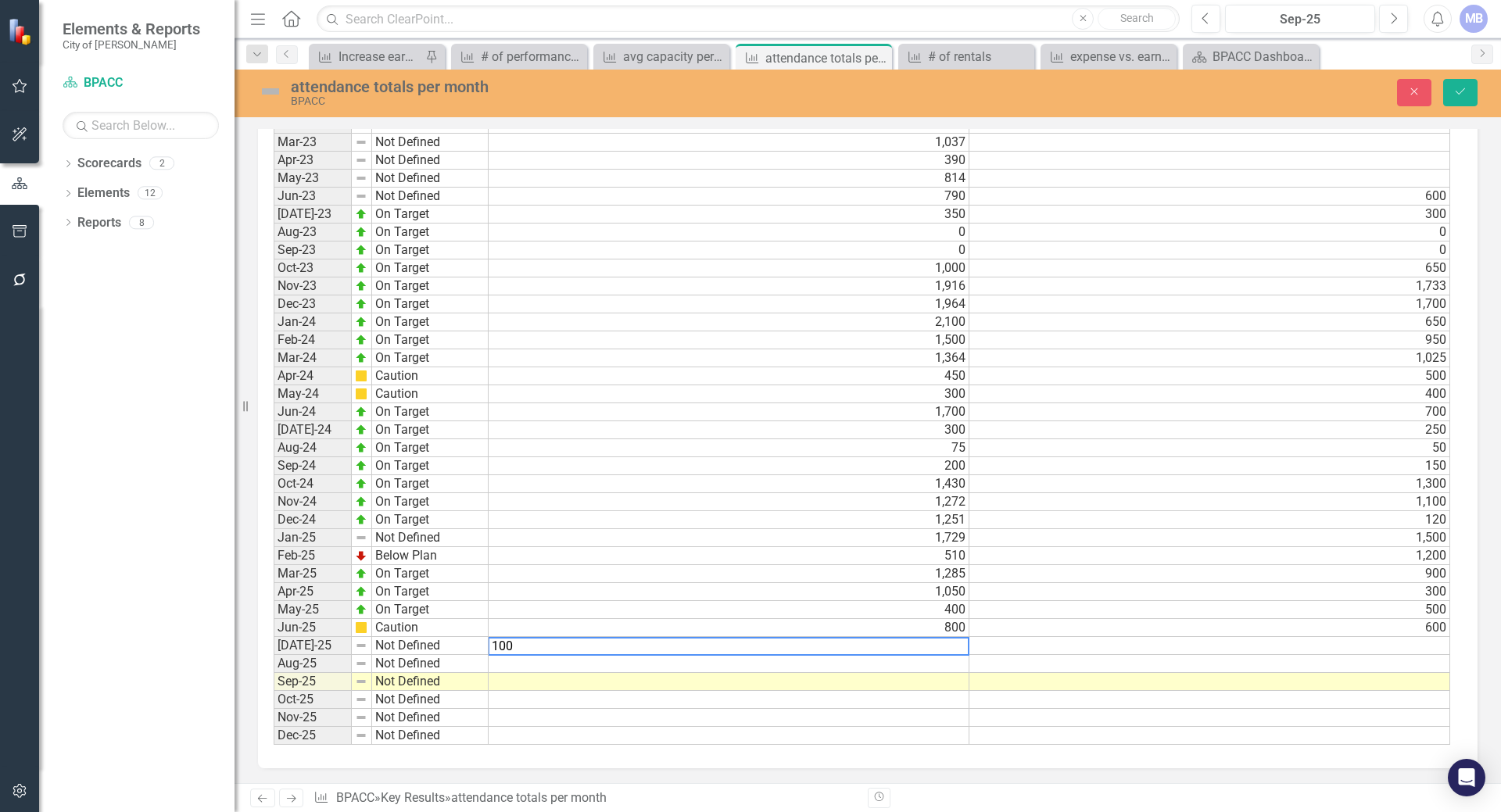
type textarea "100"
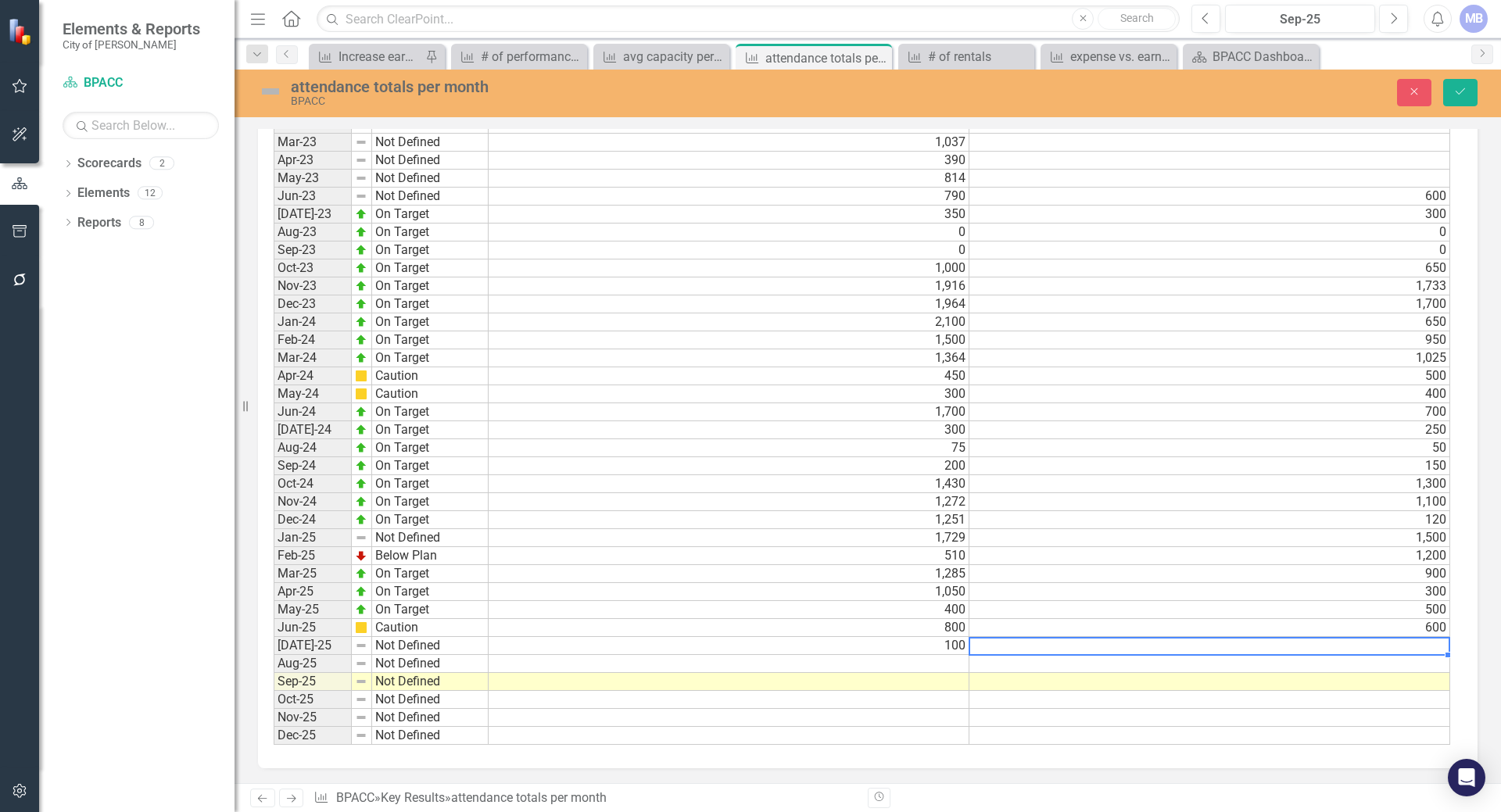
click at [996, 643] on td at bounding box center [1209, 645] width 481 height 18
type textarea "100"
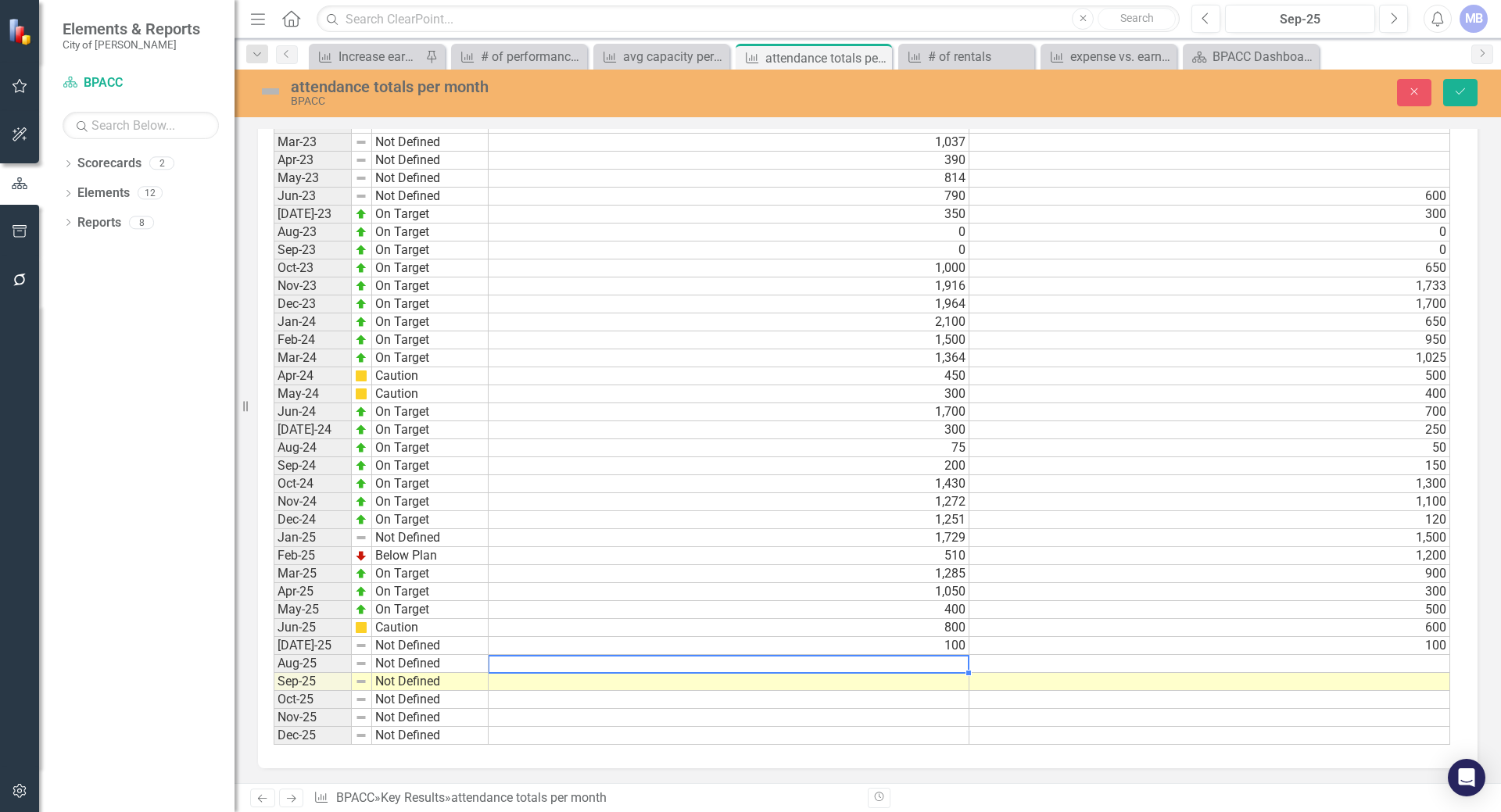
click at [903, 669] on td at bounding box center [729, 663] width 481 height 18
click at [638, 653] on td "100" at bounding box center [729, 645] width 481 height 18
click at [437, 642] on td "Not Defined" at bounding box center [430, 645] width 116 height 18
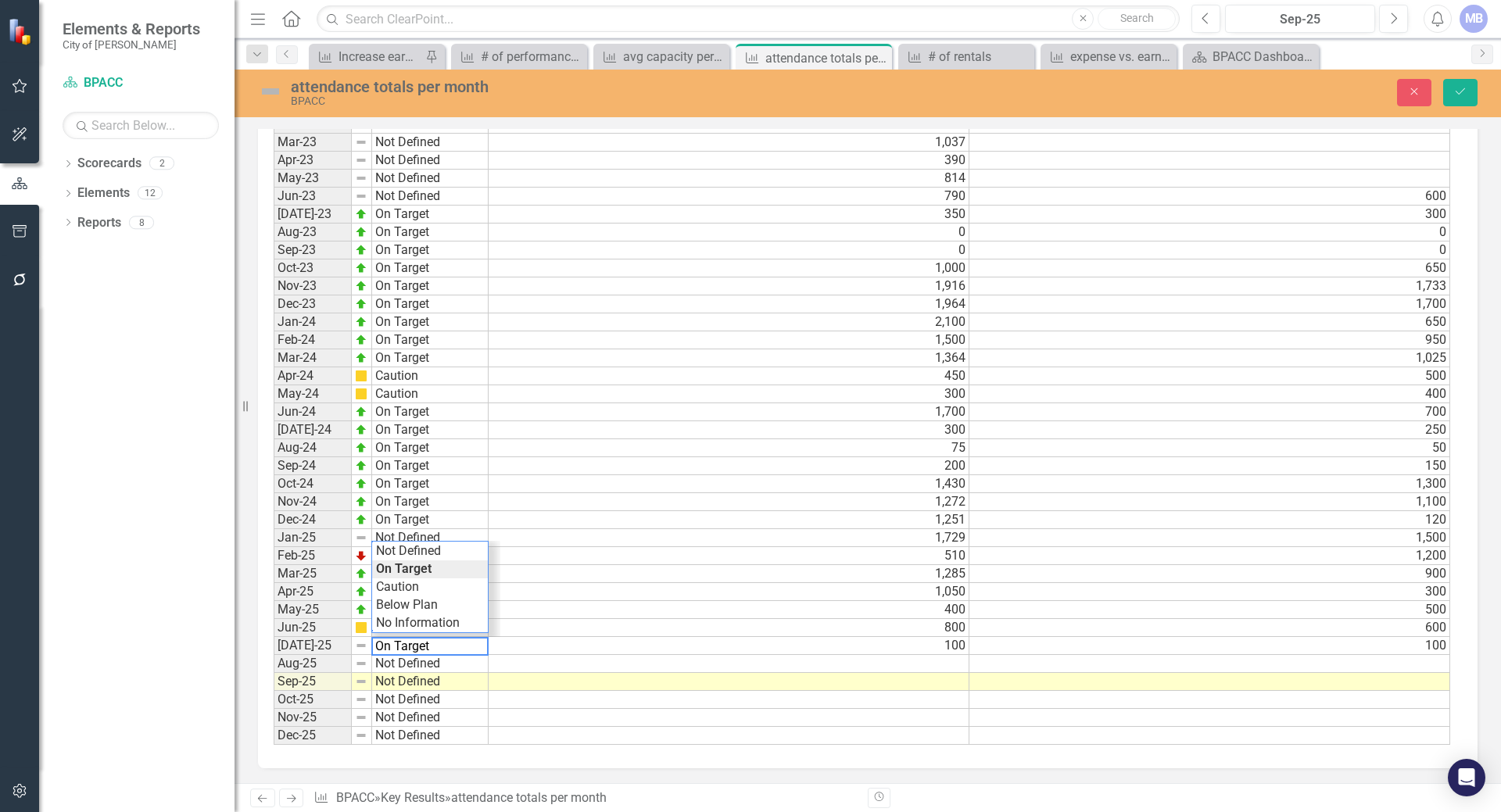
type textarea "Not Defined"
click at [453, 718] on td "Not Defined" at bounding box center [430, 717] width 116 height 18
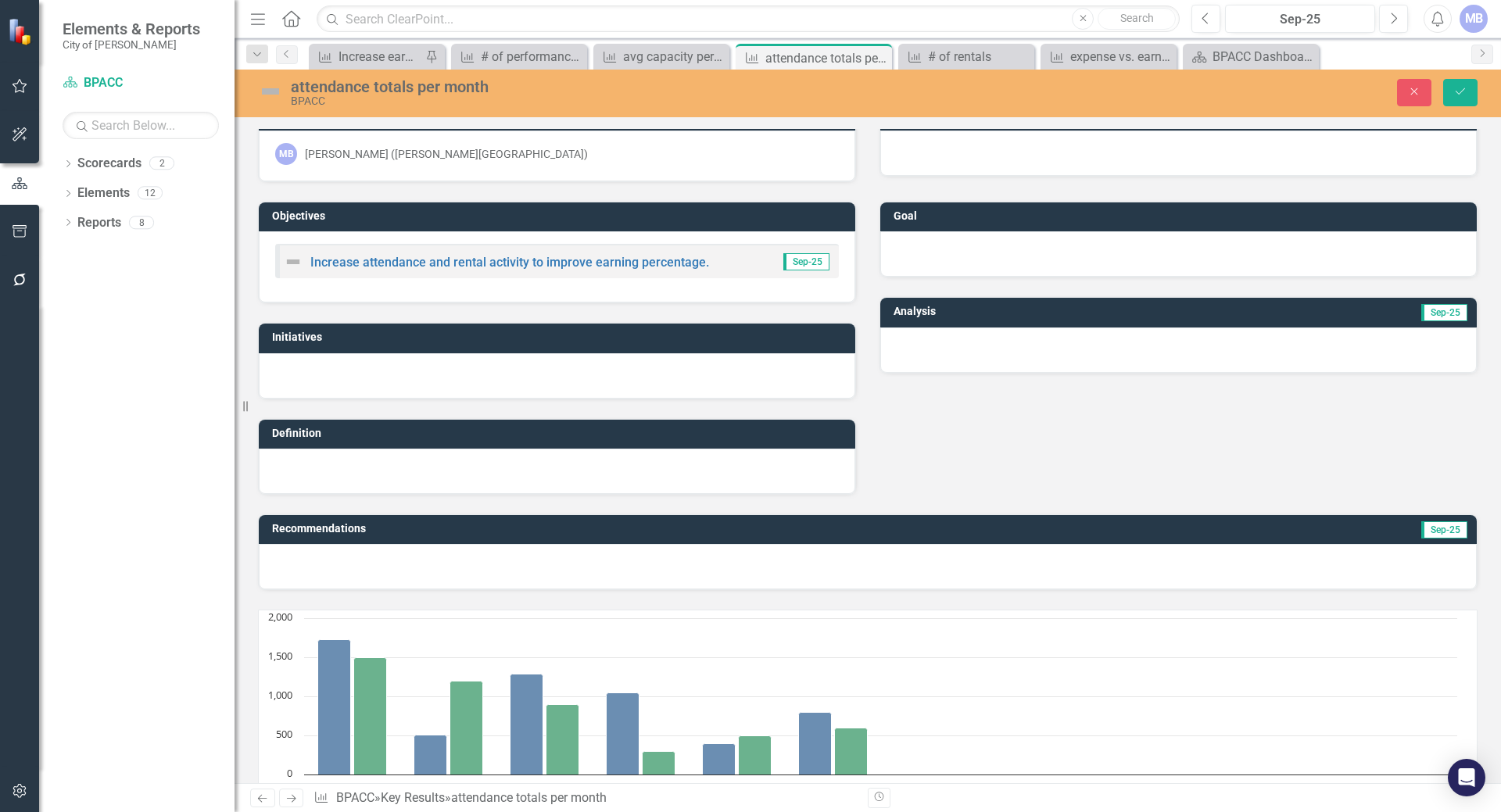
scroll to position [0, 0]
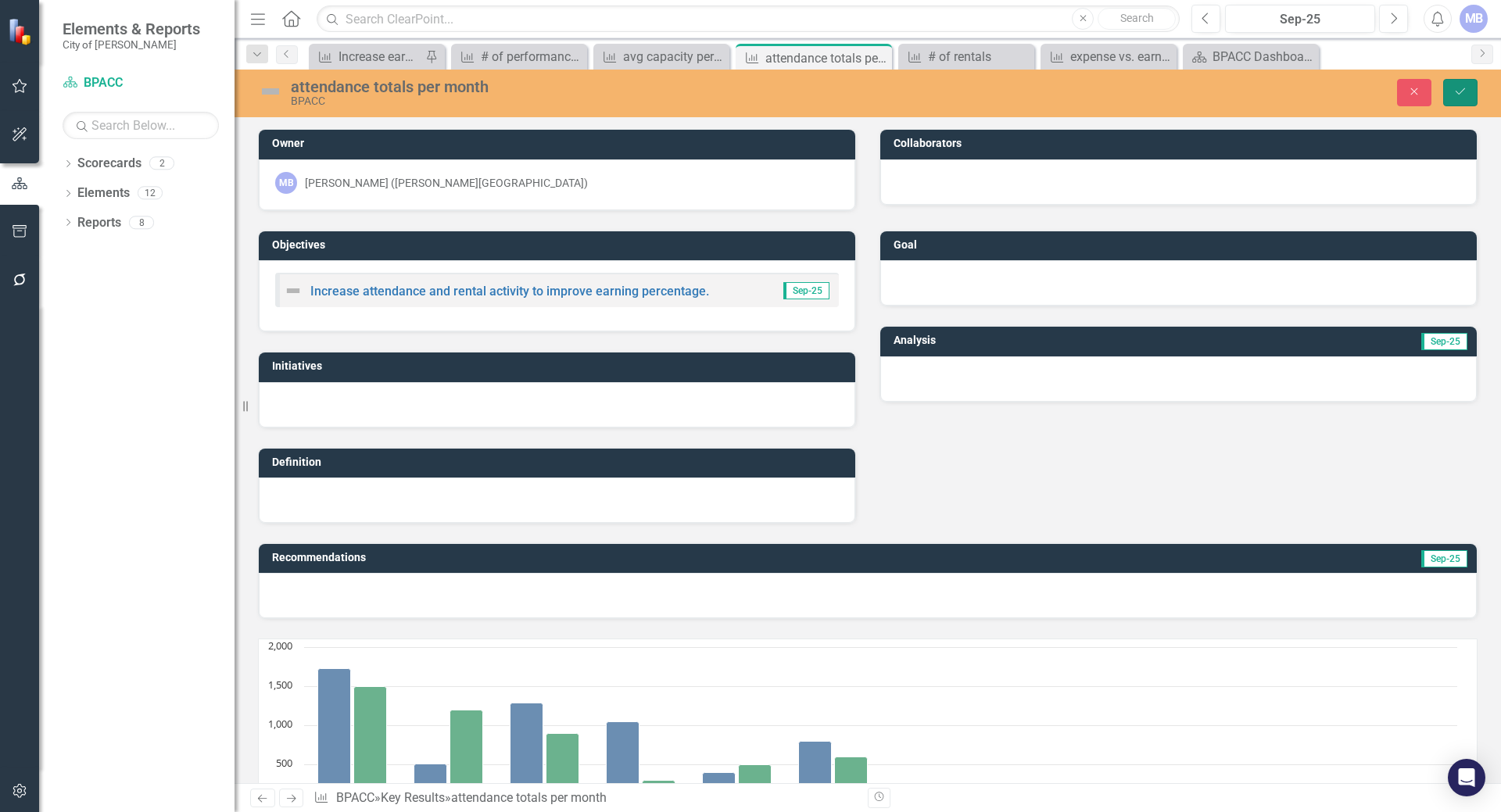
click at [1448, 91] on button "Save" at bounding box center [1460, 92] width 34 height 28
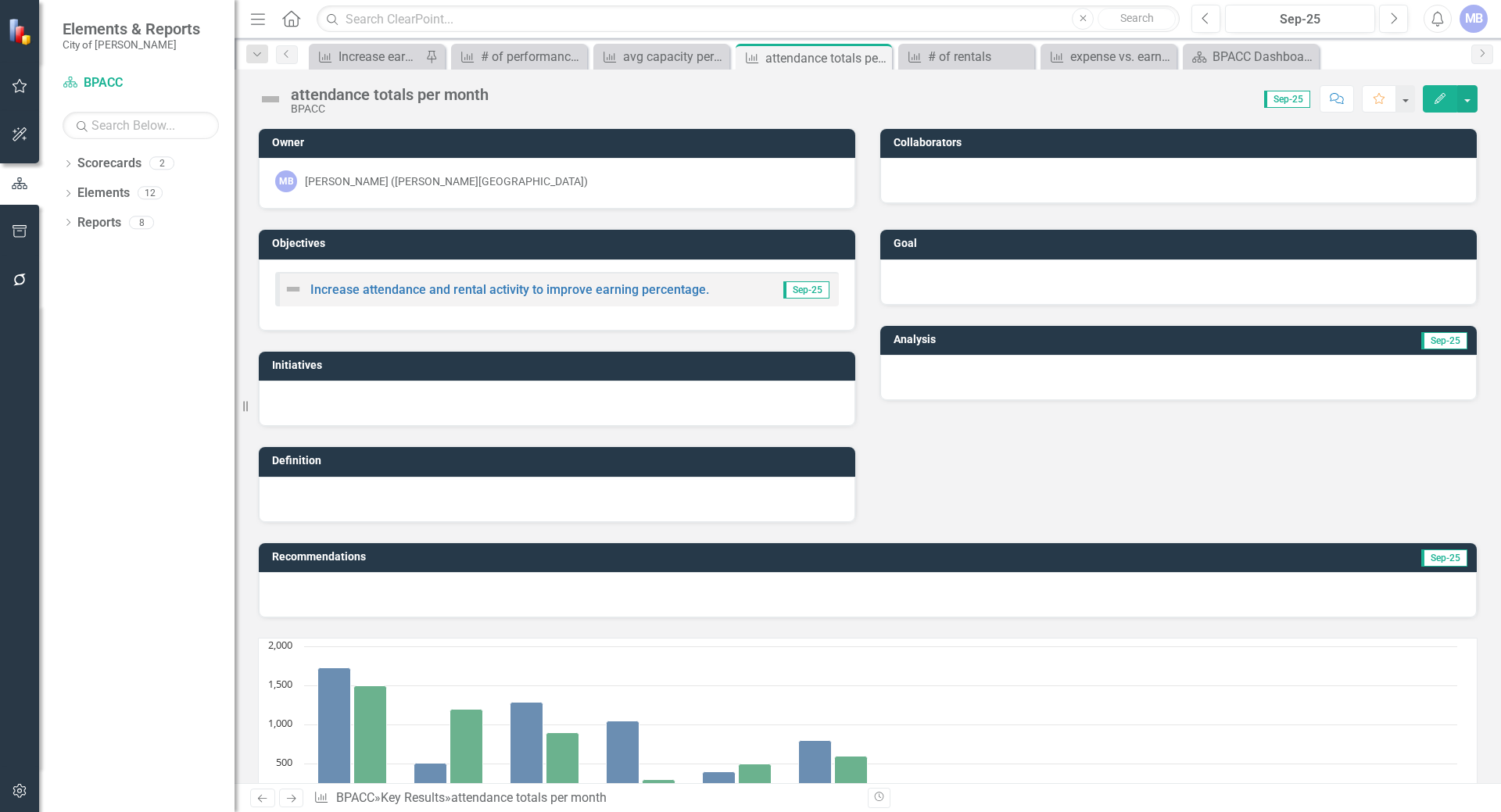
click at [1452, 98] on button "Edit" at bounding box center [1439, 99] width 34 height 28
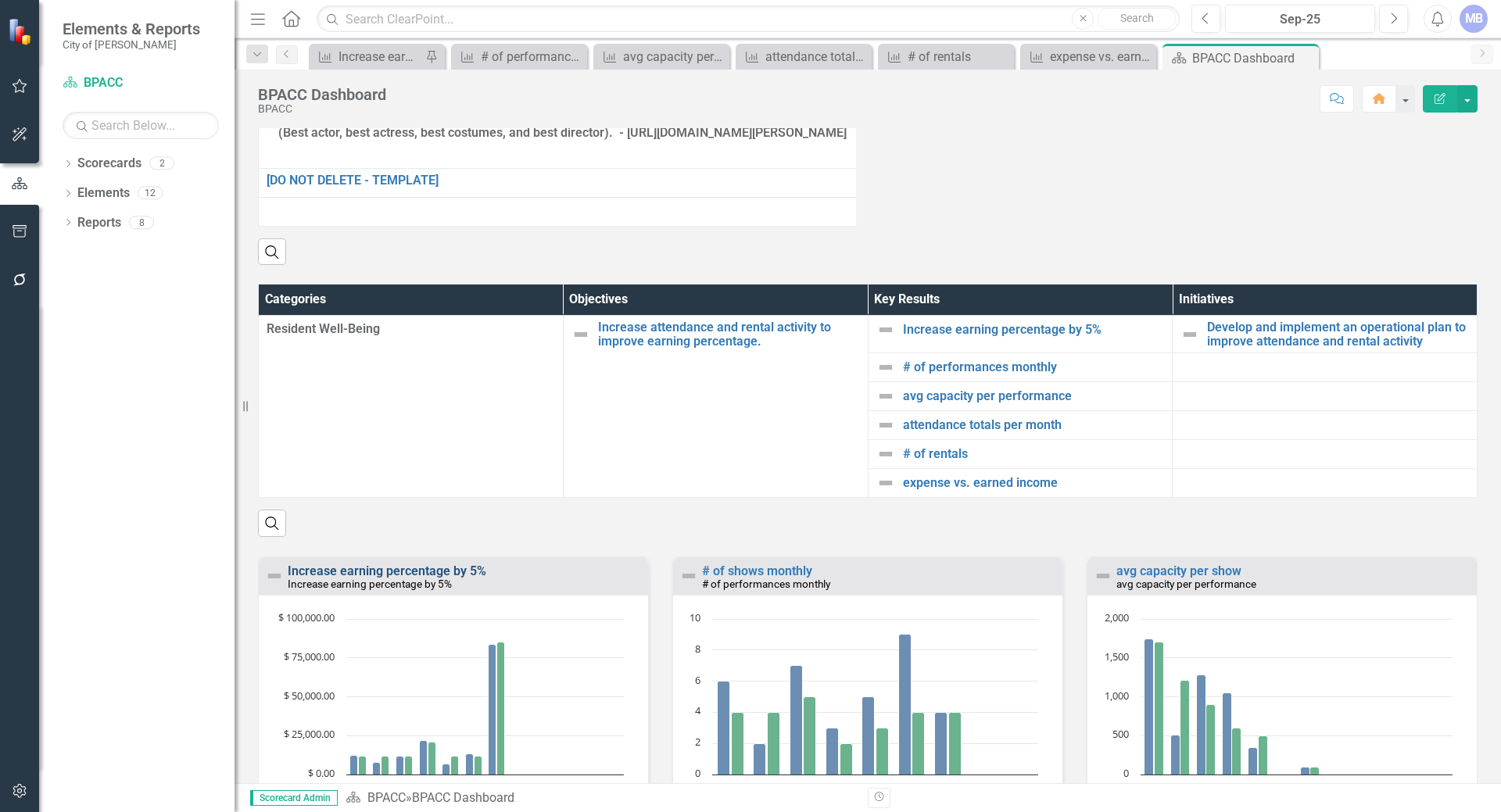
scroll to position [1835, 0]
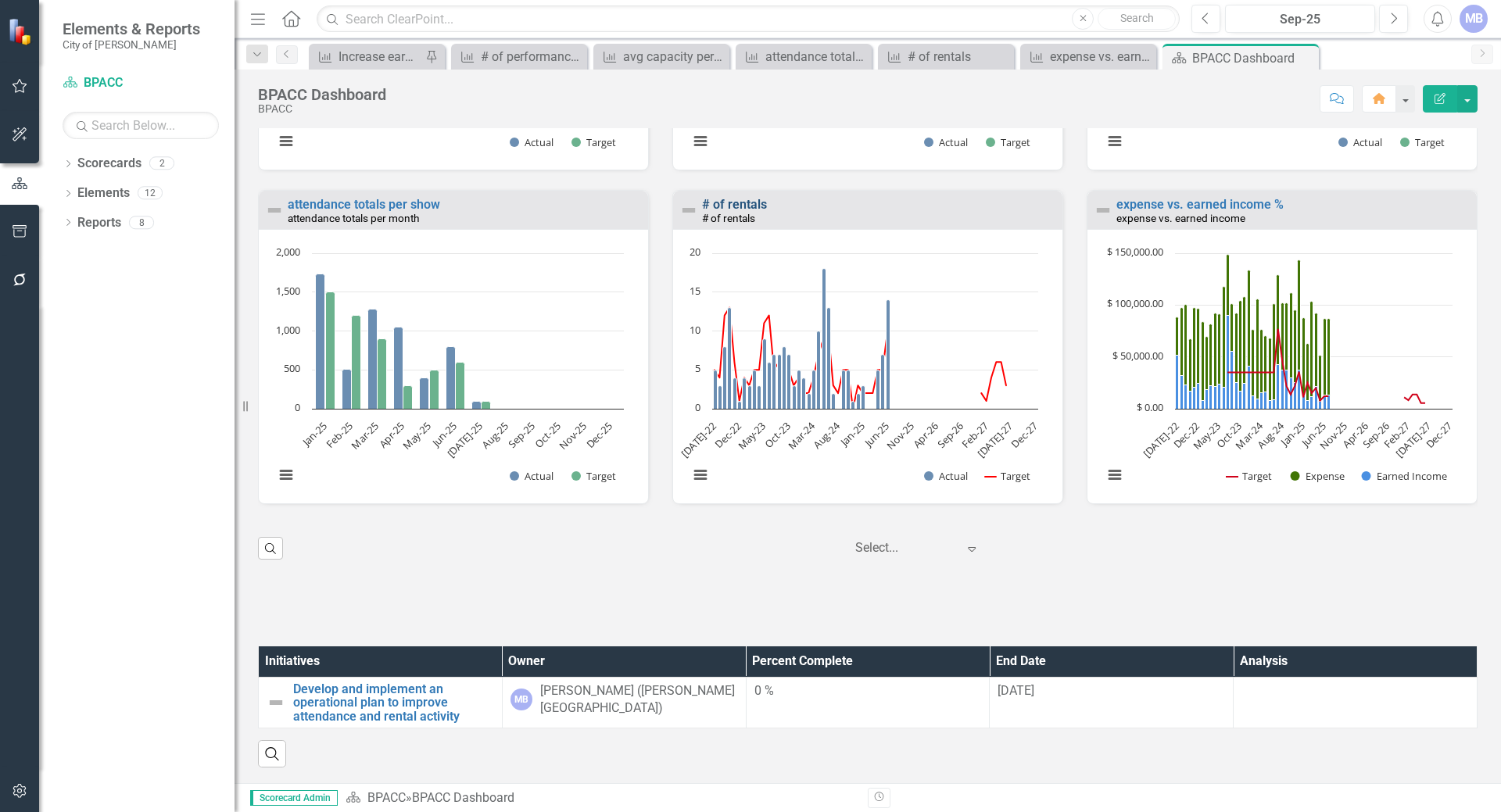
click at [743, 212] on link "# of rentals" at bounding box center [735, 204] width 65 height 15
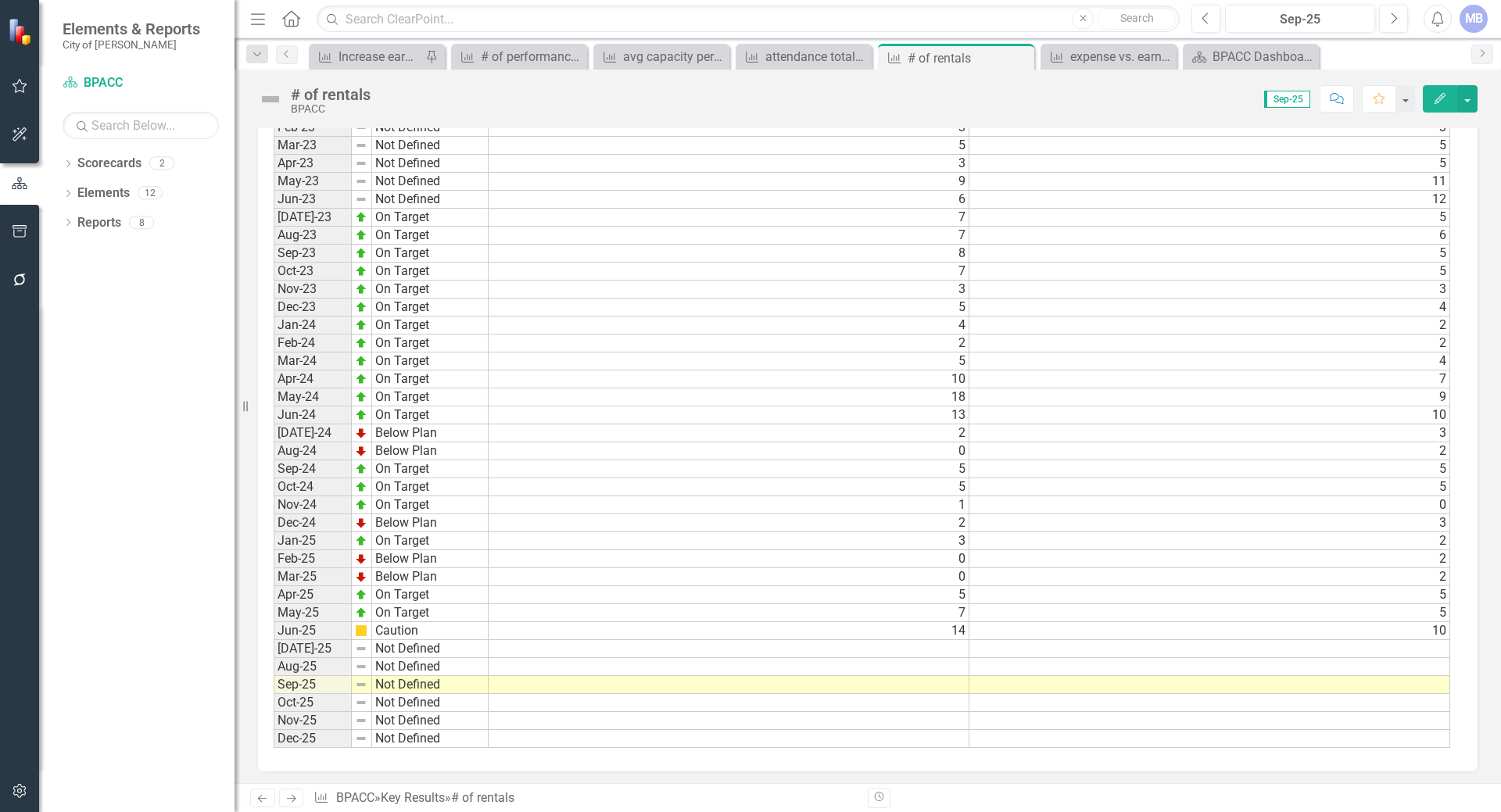
scroll to position [1176, 0]
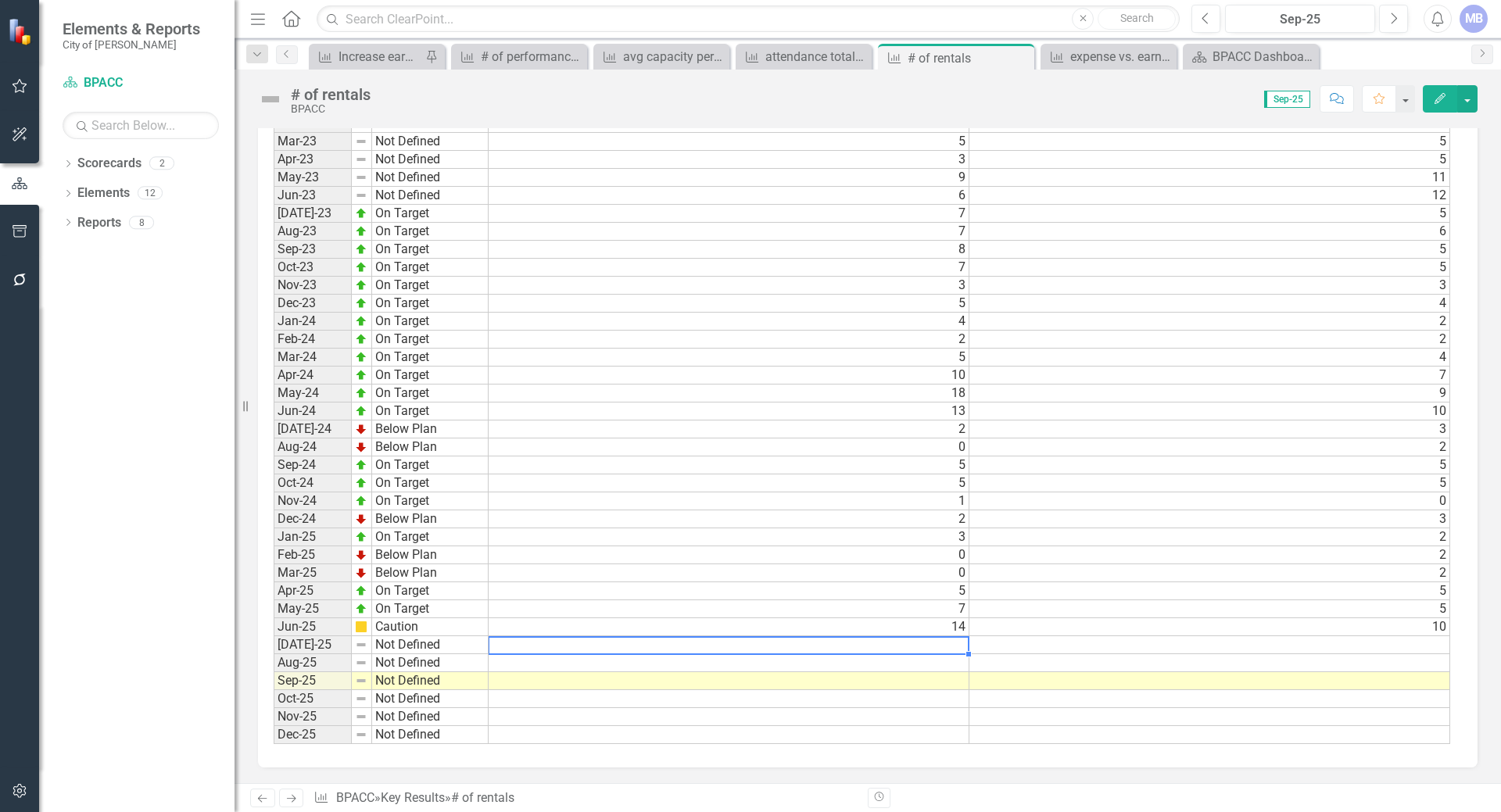
click at [943, 639] on td at bounding box center [729, 644] width 481 height 18
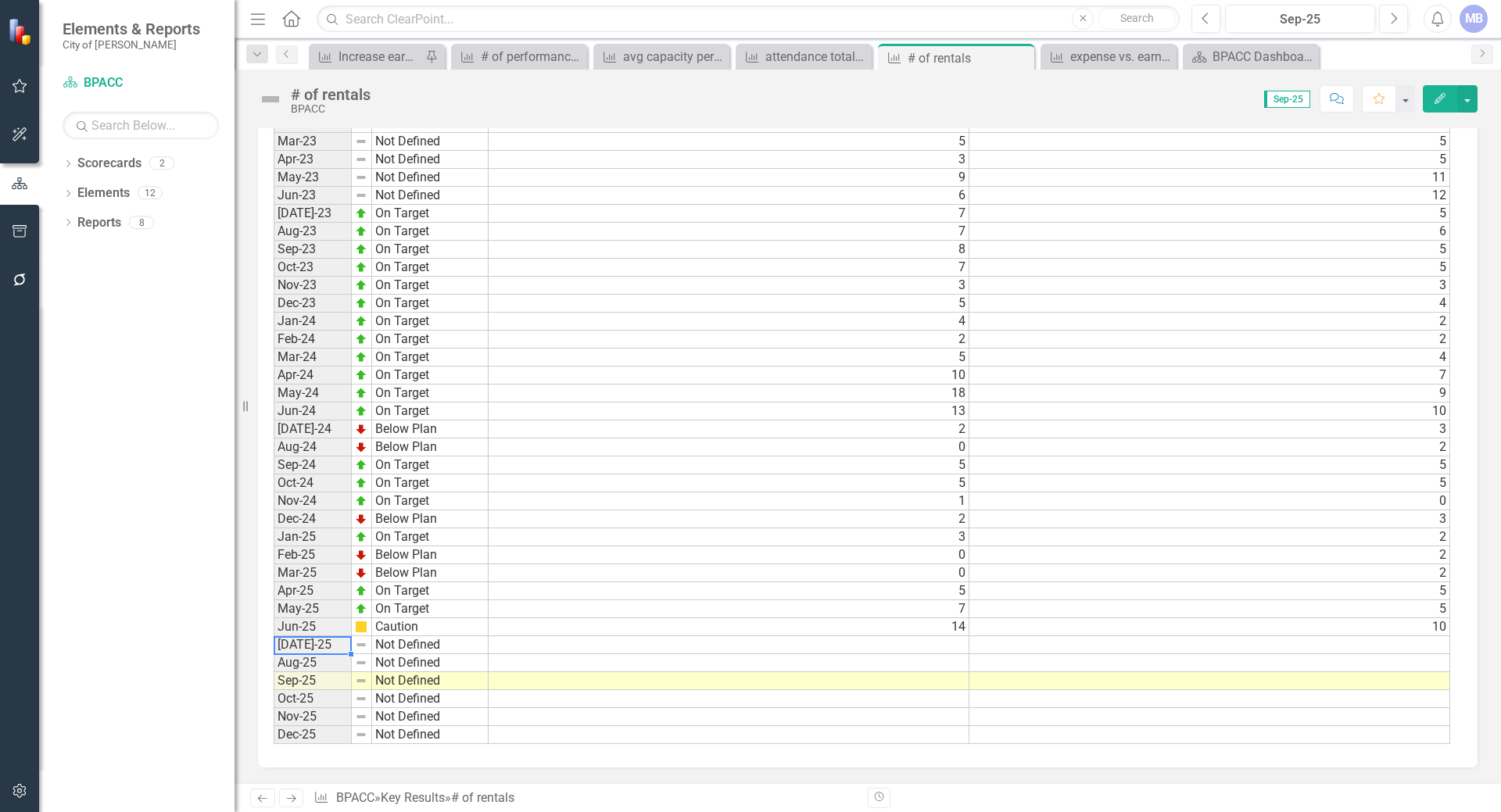
click at [313, 650] on td "[DATE]-25" at bounding box center [312, 644] width 78 height 18
click at [408, 641] on td "Not Defined" at bounding box center [430, 644] width 116 height 18
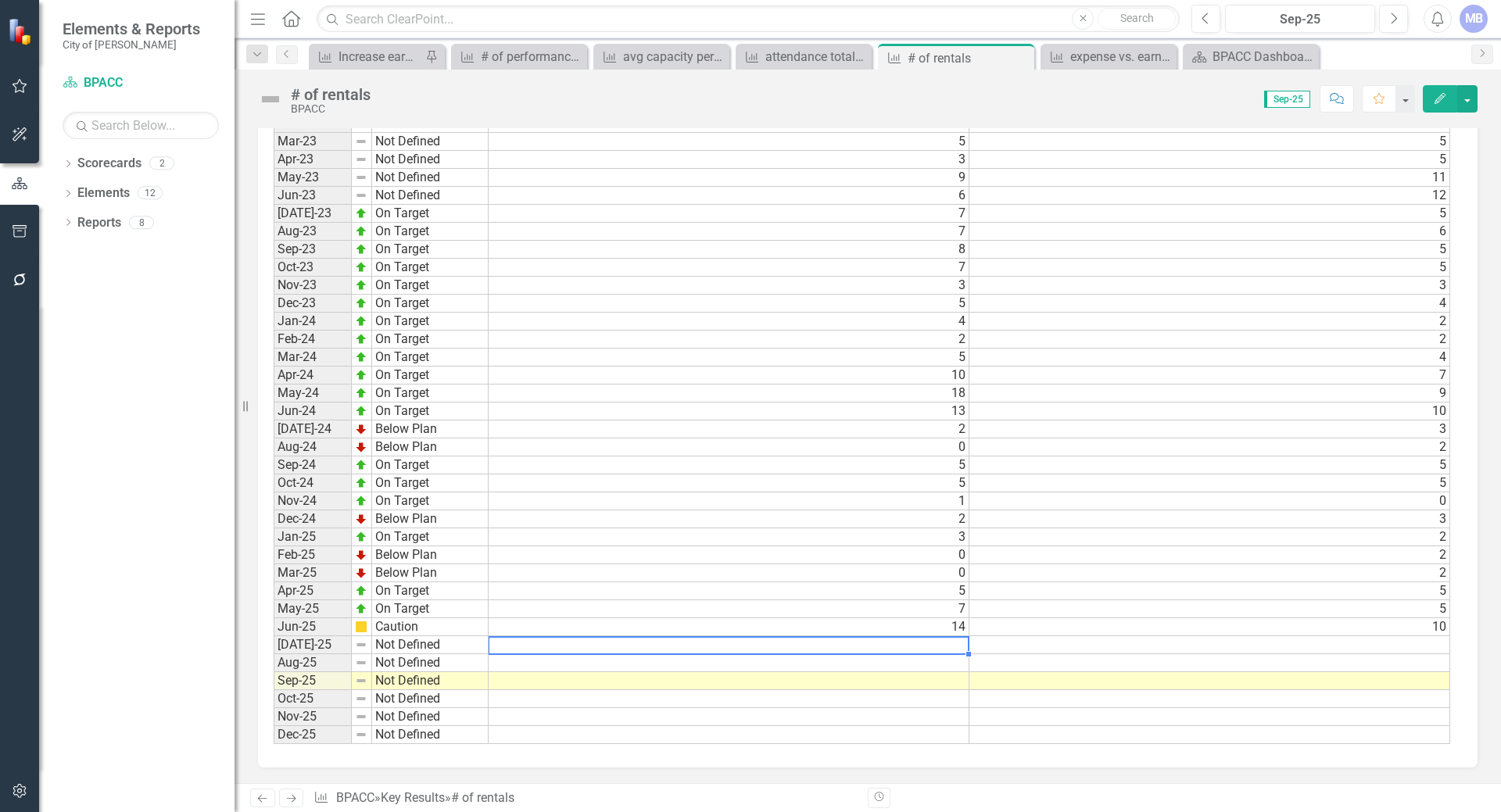
click at [518, 644] on td at bounding box center [729, 644] width 481 height 18
click at [517, 646] on td at bounding box center [729, 644] width 481 height 18
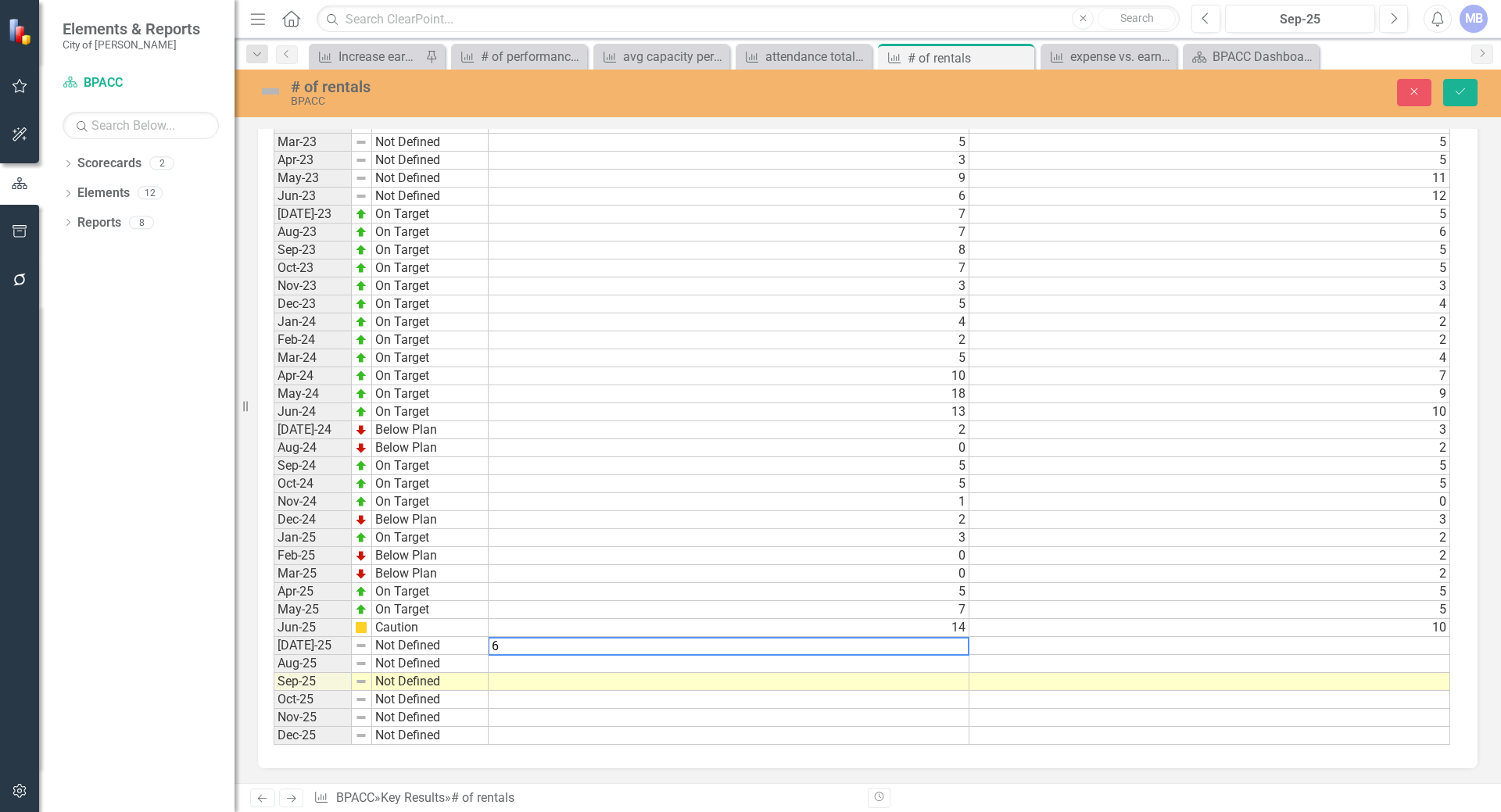
type textarea "6"
click at [993, 651] on td at bounding box center [1209, 645] width 481 height 18
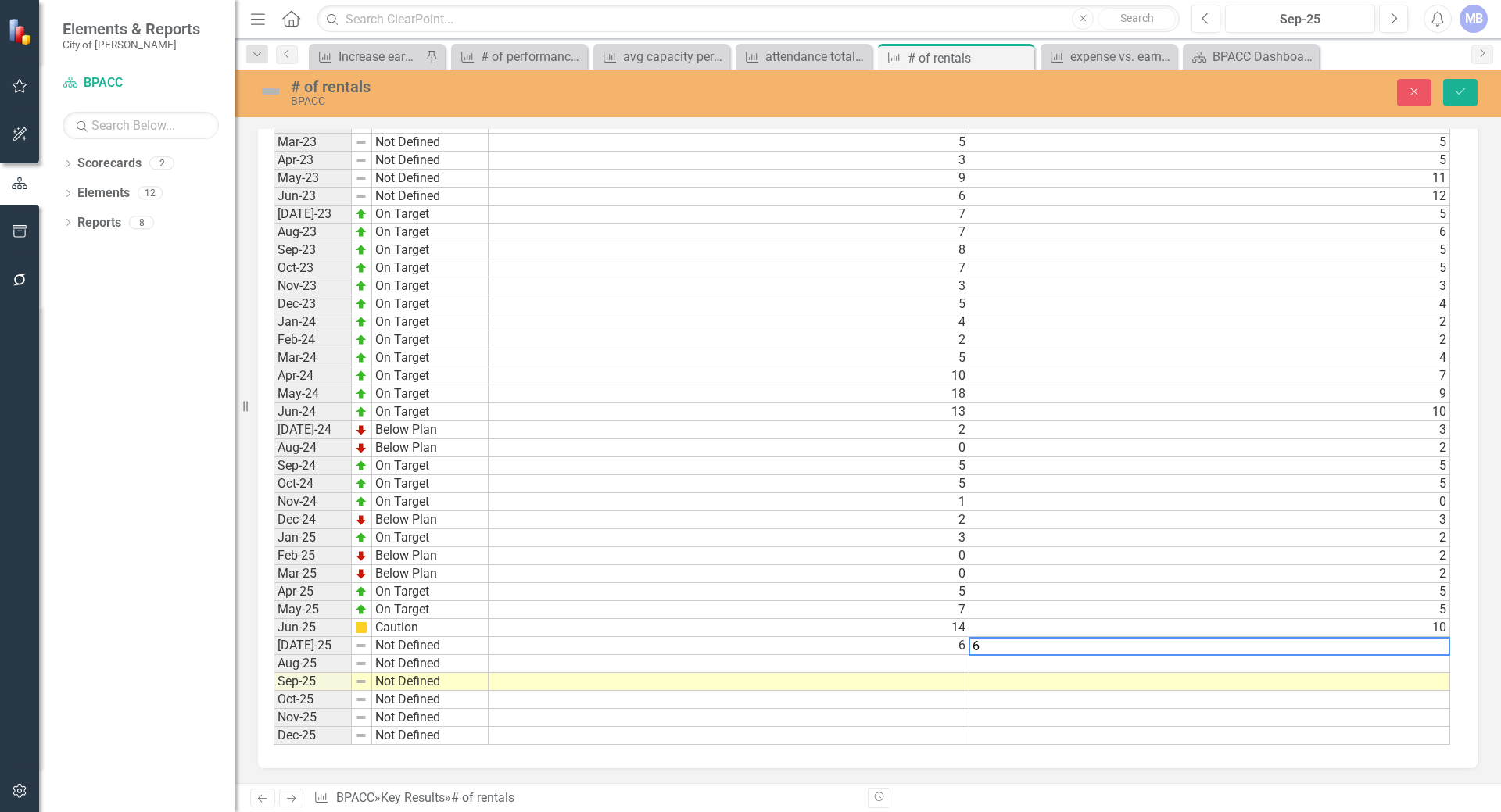
type textarea "6"
click at [401, 664] on td "Not Defined" at bounding box center [430, 663] width 116 height 18
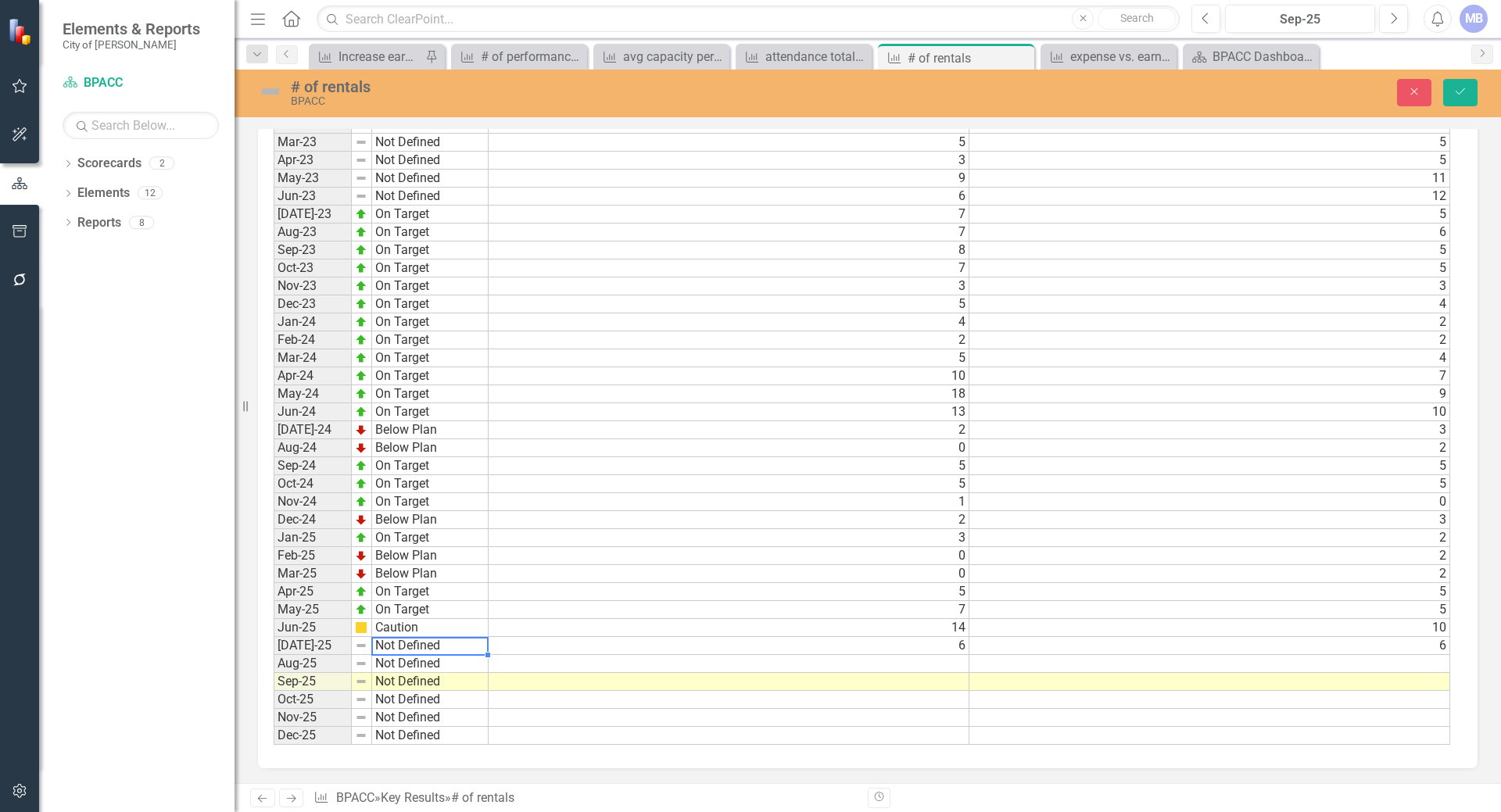
click at [410, 646] on td "Not Defined" at bounding box center [430, 645] width 116 height 18
type textarea "Not Defined"
click at [433, 666] on td "Not Defined" at bounding box center [430, 663] width 116 height 18
click at [1460, 87] on icon "Save" at bounding box center [1460, 91] width 14 height 11
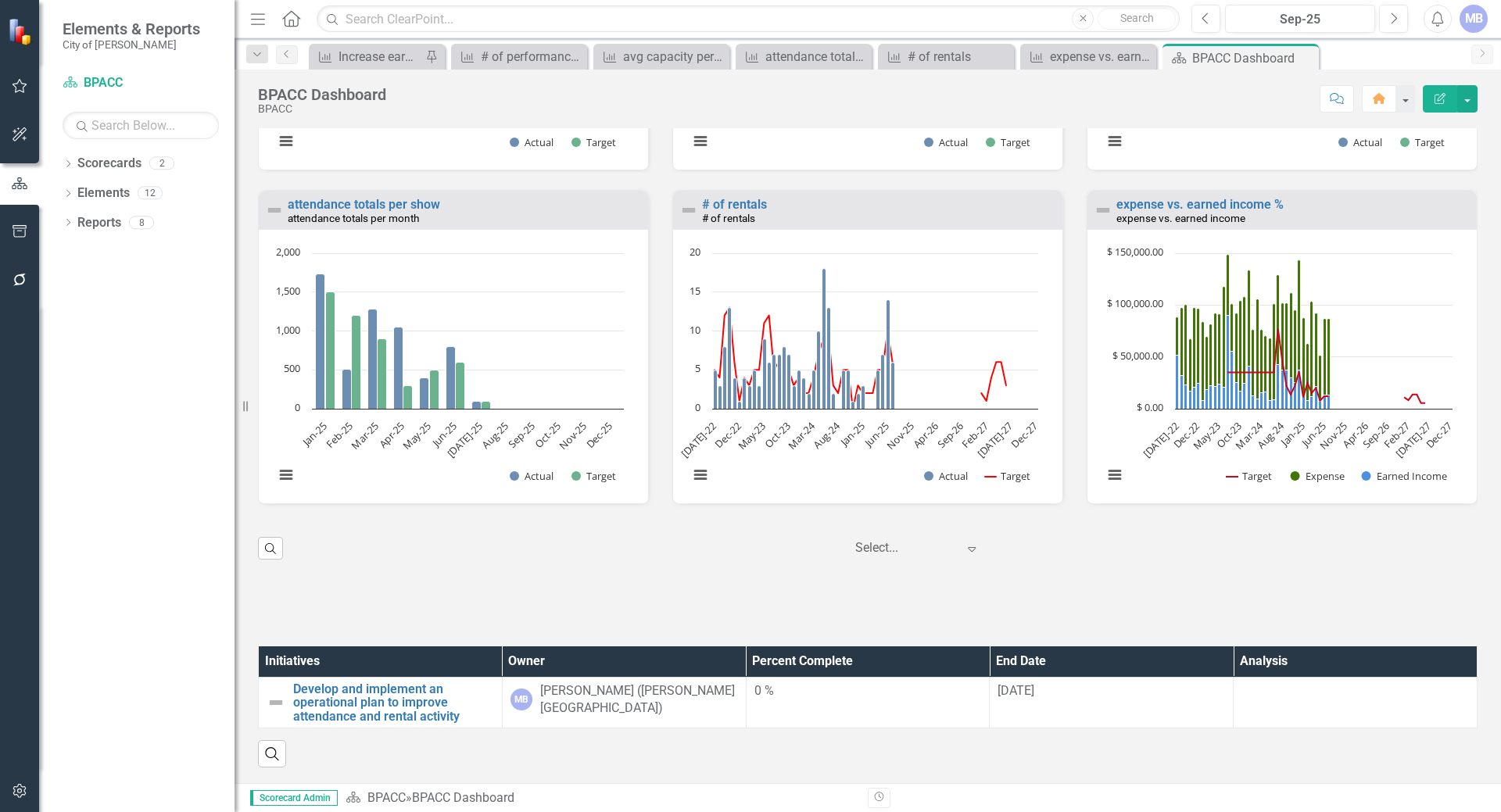
scroll to position [1858, 0]
click at [1151, 197] on link "expense vs. earned income %" at bounding box center [1200, 204] width 167 height 15
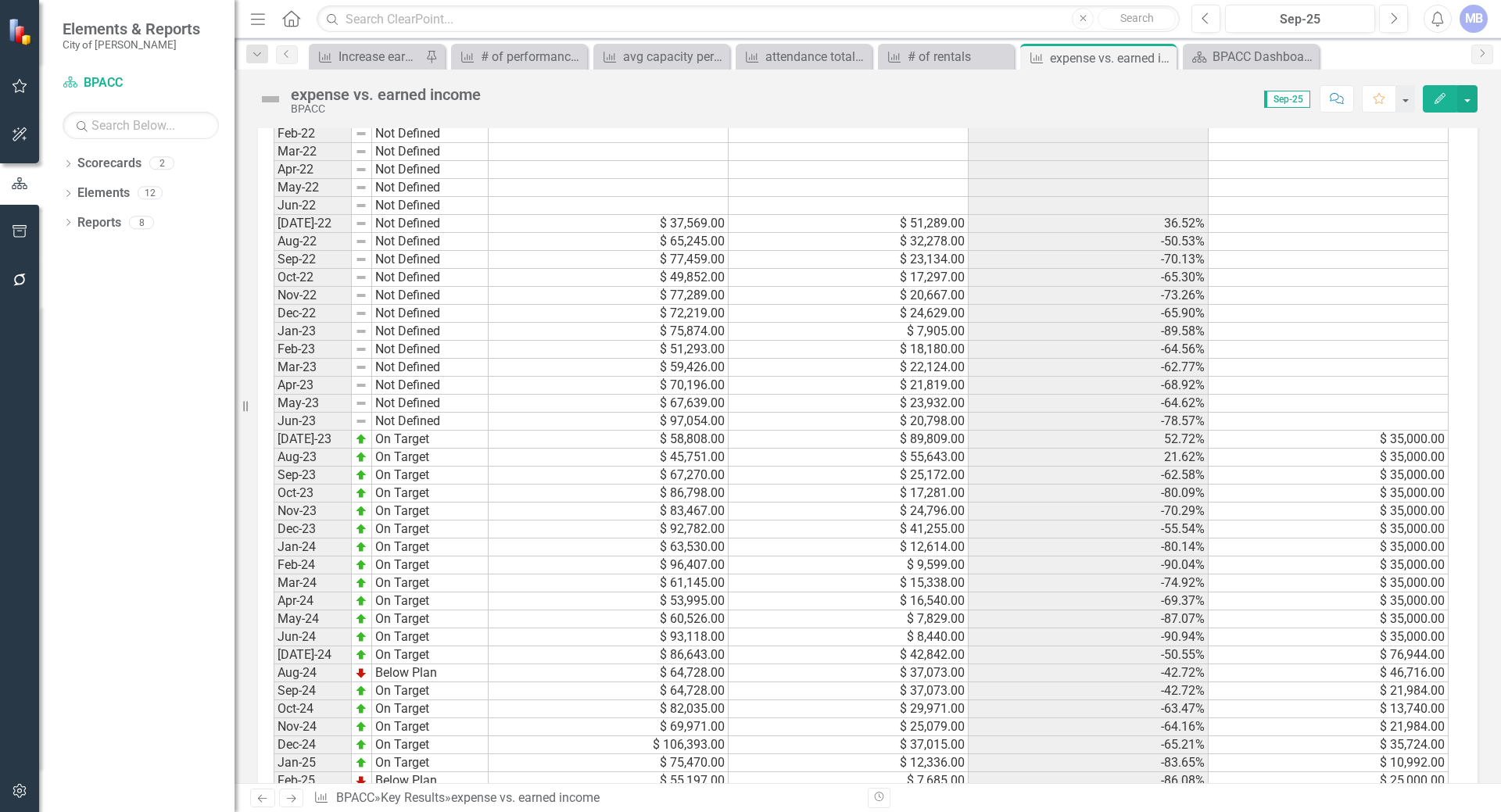
scroll to position [1176, 0]
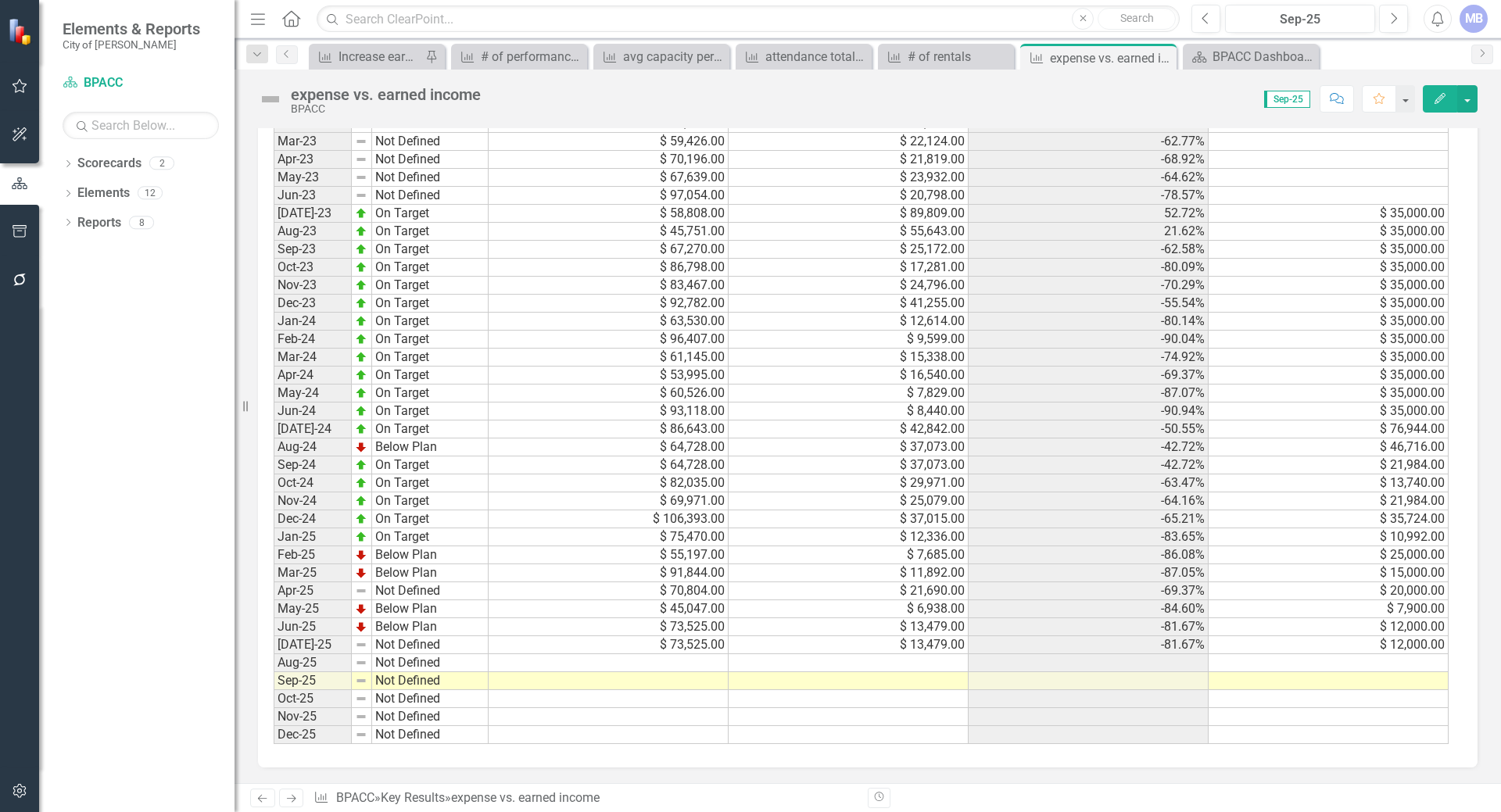
click at [436, 642] on td "Not Defined" at bounding box center [430, 644] width 116 height 18
click at [604, 648] on td "$ 73,525.00" at bounding box center [608, 644] width 240 height 18
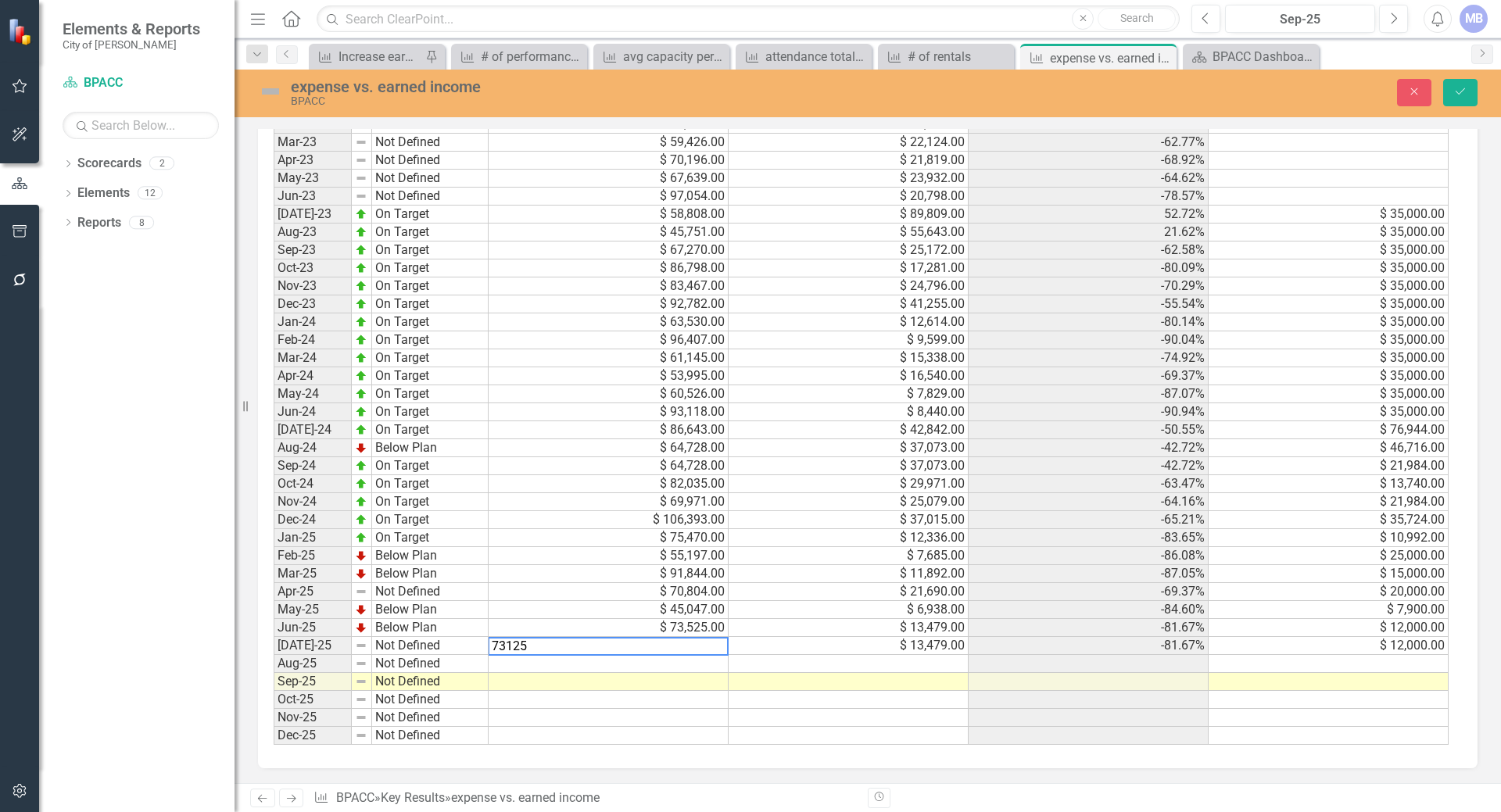
type textarea "73125"
click at [274, 672] on div "Period Status Expense Earned Income Actual Target Jan-22 Not Defined Feb-22 Not…" at bounding box center [274, 304] width 0 height 881
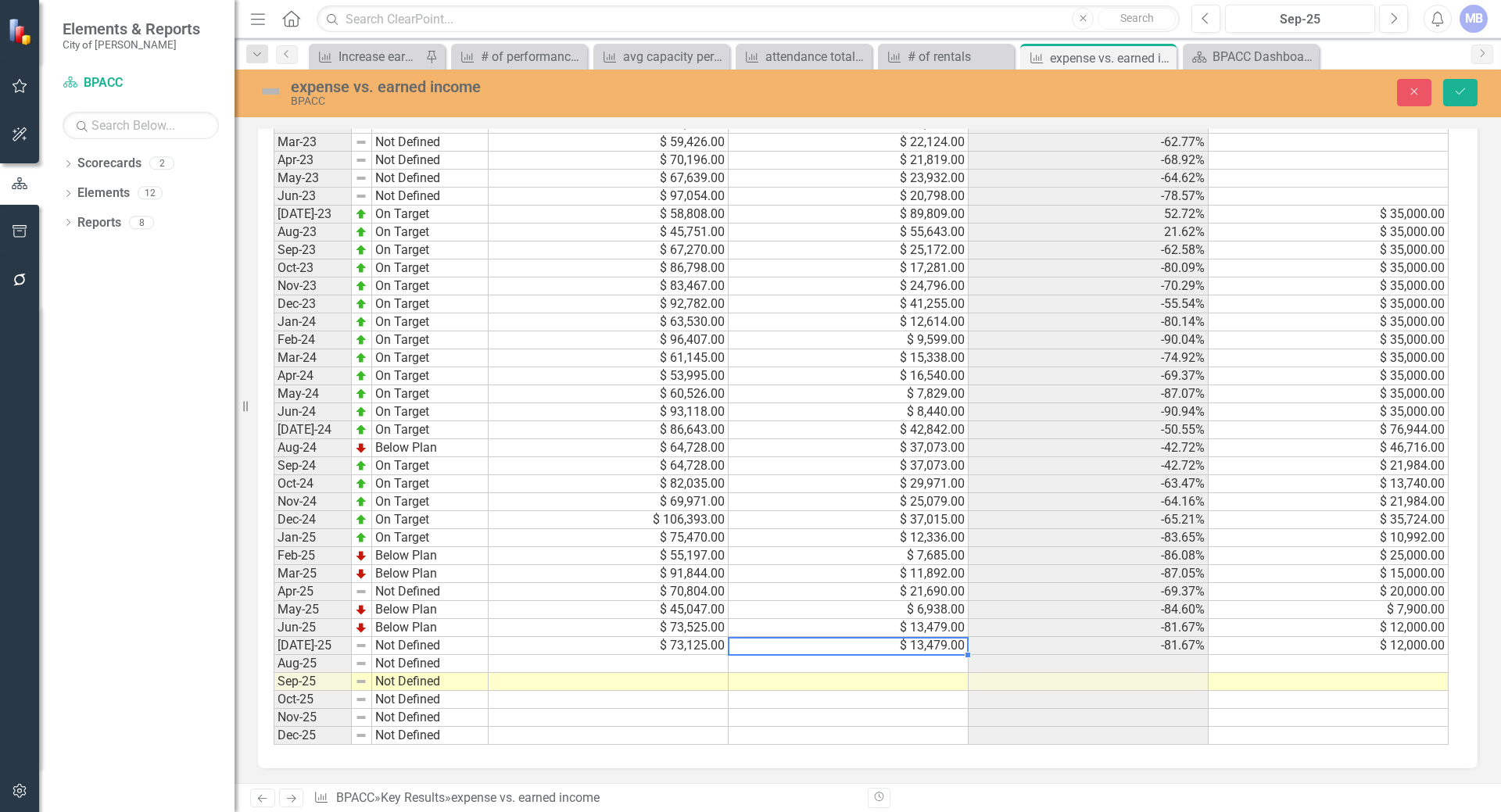
click at [766, 642] on td "$ 13,479.00" at bounding box center [848, 645] width 240 height 18
click at [742, 645] on td "$ 13,479.00" at bounding box center [848, 645] width 240 height 18
type textarea "83680"
click at [844, 661] on td at bounding box center [848, 663] width 240 height 18
click at [274, 656] on div "Period Status Expense Earned Income Actual Target Jan-22 Not Defined Feb-22 Not…" at bounding box center [274, 304] width 0 height 881
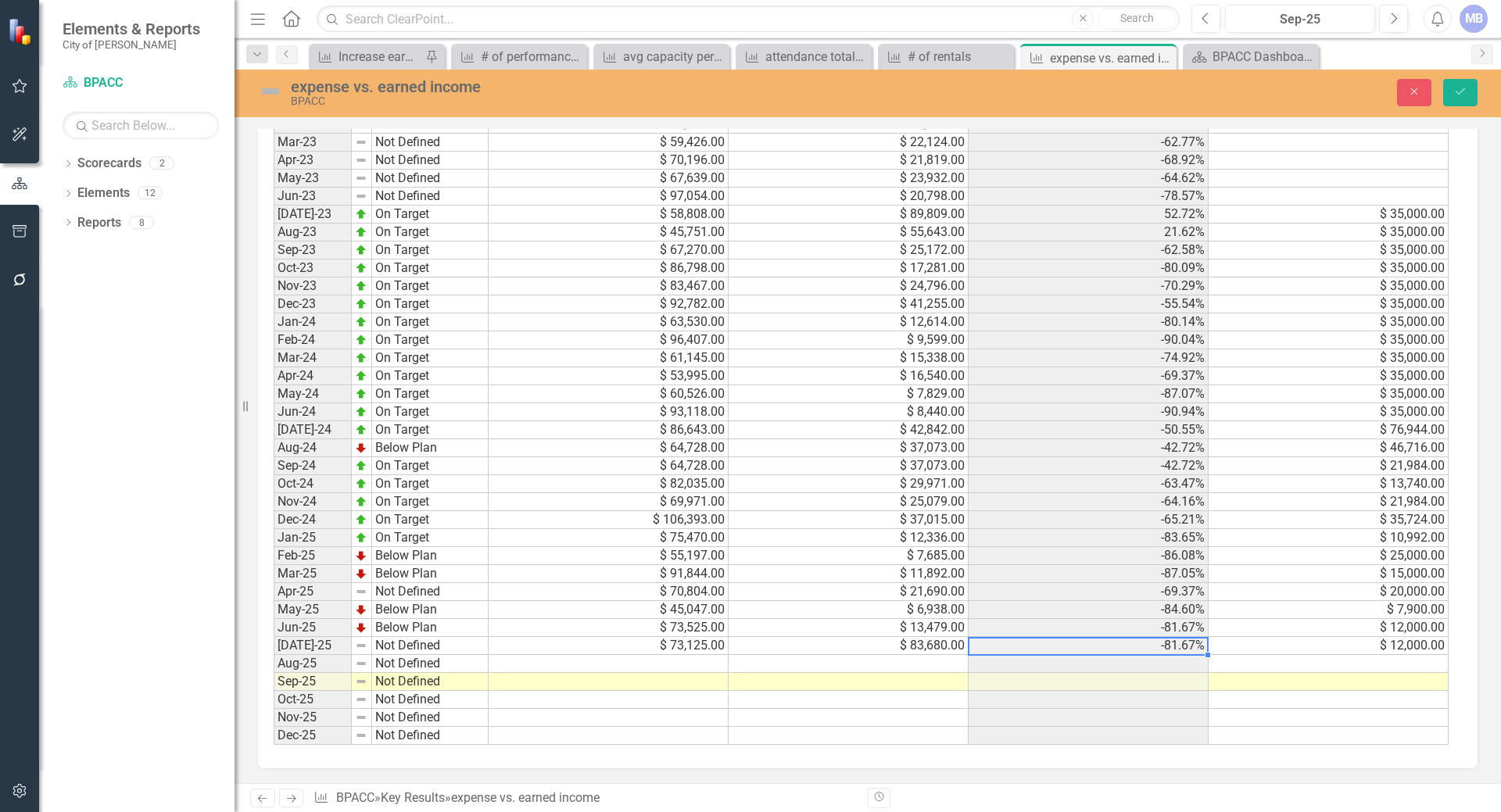
click at [1131, 639] on td "-81.67%" at bounding box center [1088, 645] width 240 height 18
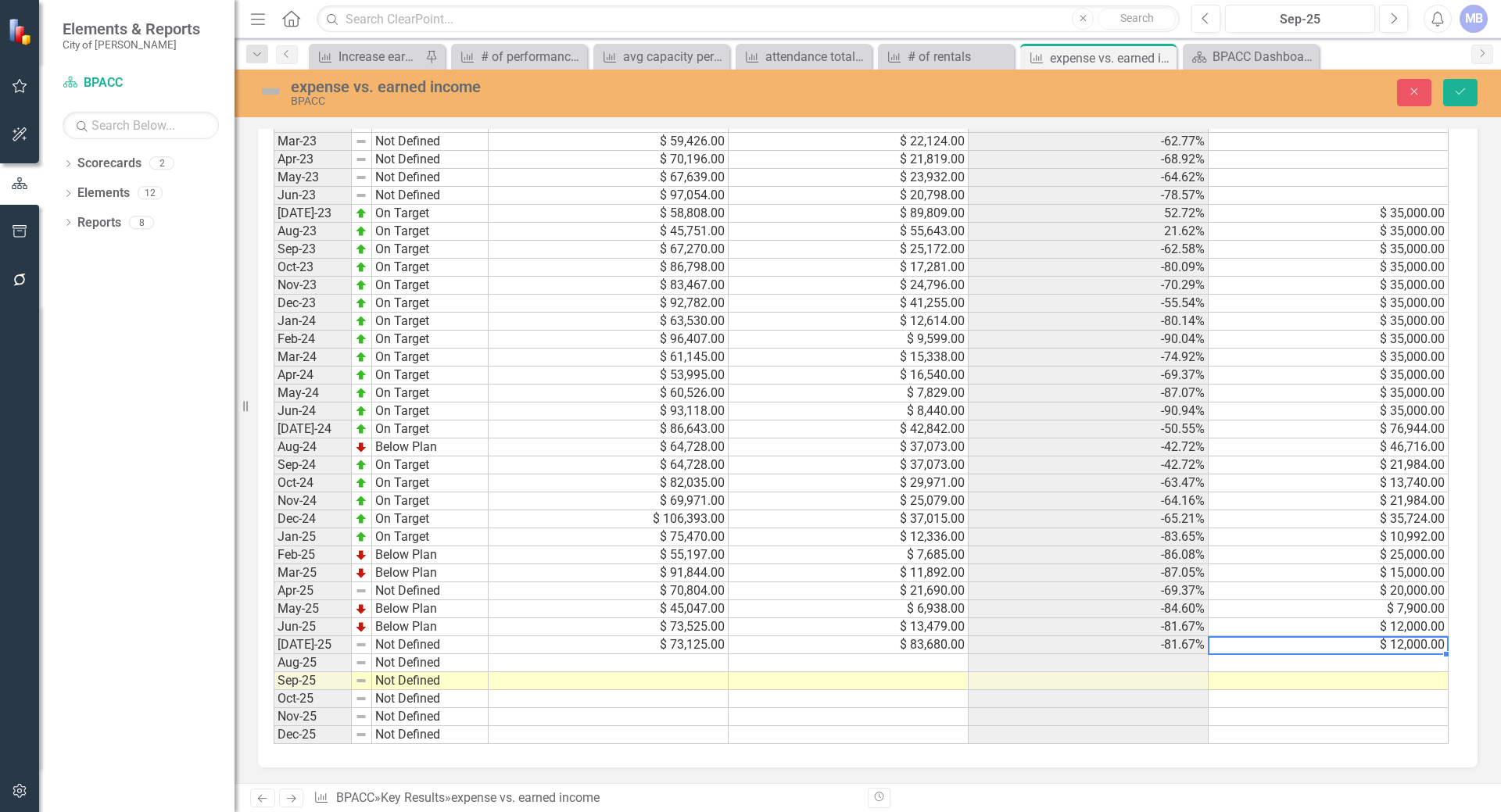
click at [1247, 643] on td "$ 12,000.00" at bounding box center [1328, 644] width 240 height 18
click at [1241, 661] on td at bounding box center [1328, 662] width 240 height 18
type textarea "83000"
click at [1332, 711] on td at bounding box center [1328, 716] width 240 height 18
click at [623, 643] on td "$ 73,125.00" at bounding box center [608, 644] width 240 height 18
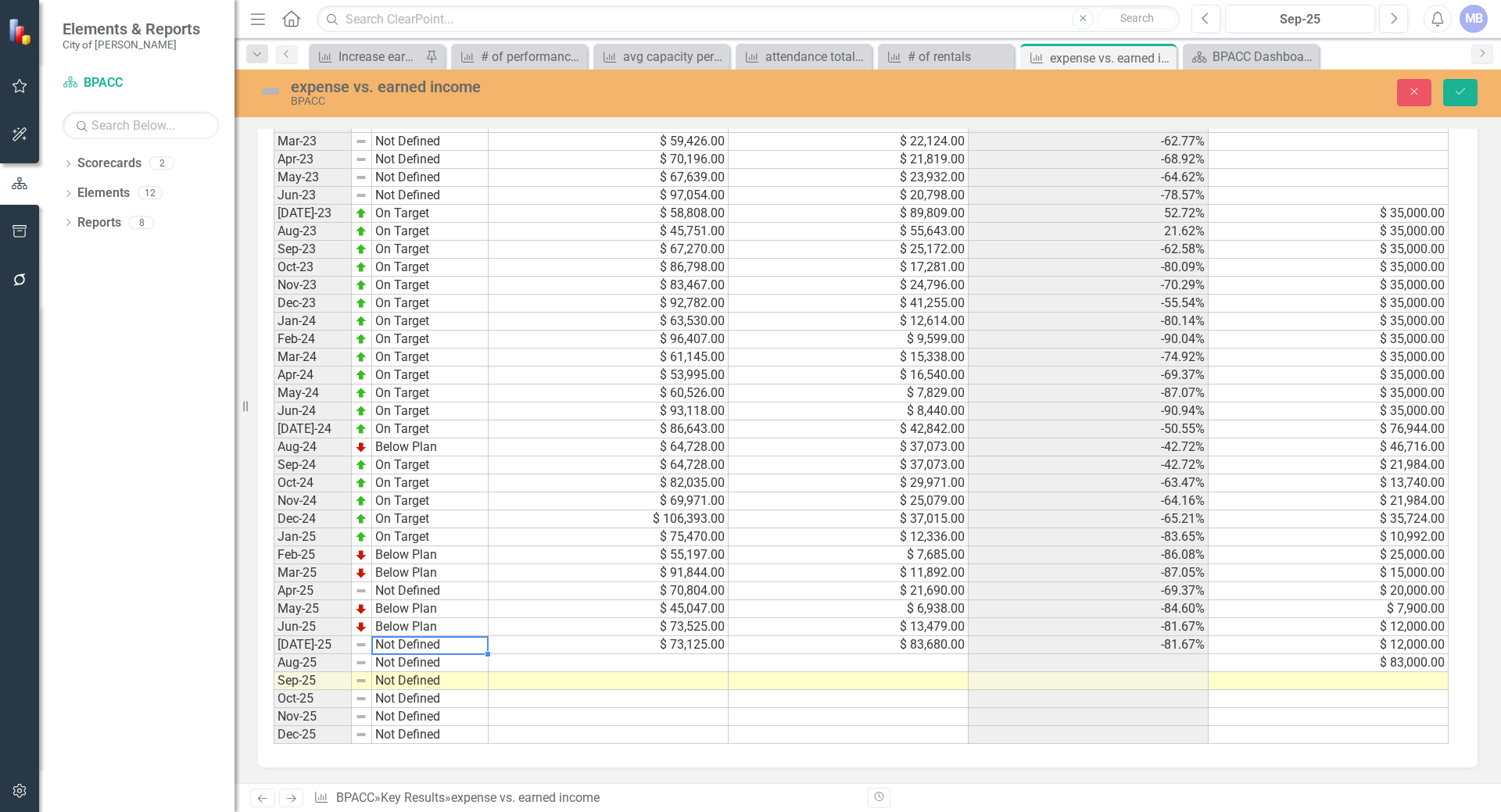
click at [407, 646] on td "Not Defined" at bounding box center [430, 644] width 116 height 18
type textarea "Not Defined"
click at [274, 680] on div "Period Status Jan-22 Not Defined Feb-22 Not Defined Mar-22 Not Defined Apr-22 N…" at bounding box center [274, 304] width 0 height 881
click at [1455, 88] on icon "Save" at bounding box center [1460, 91] width 14 height 11
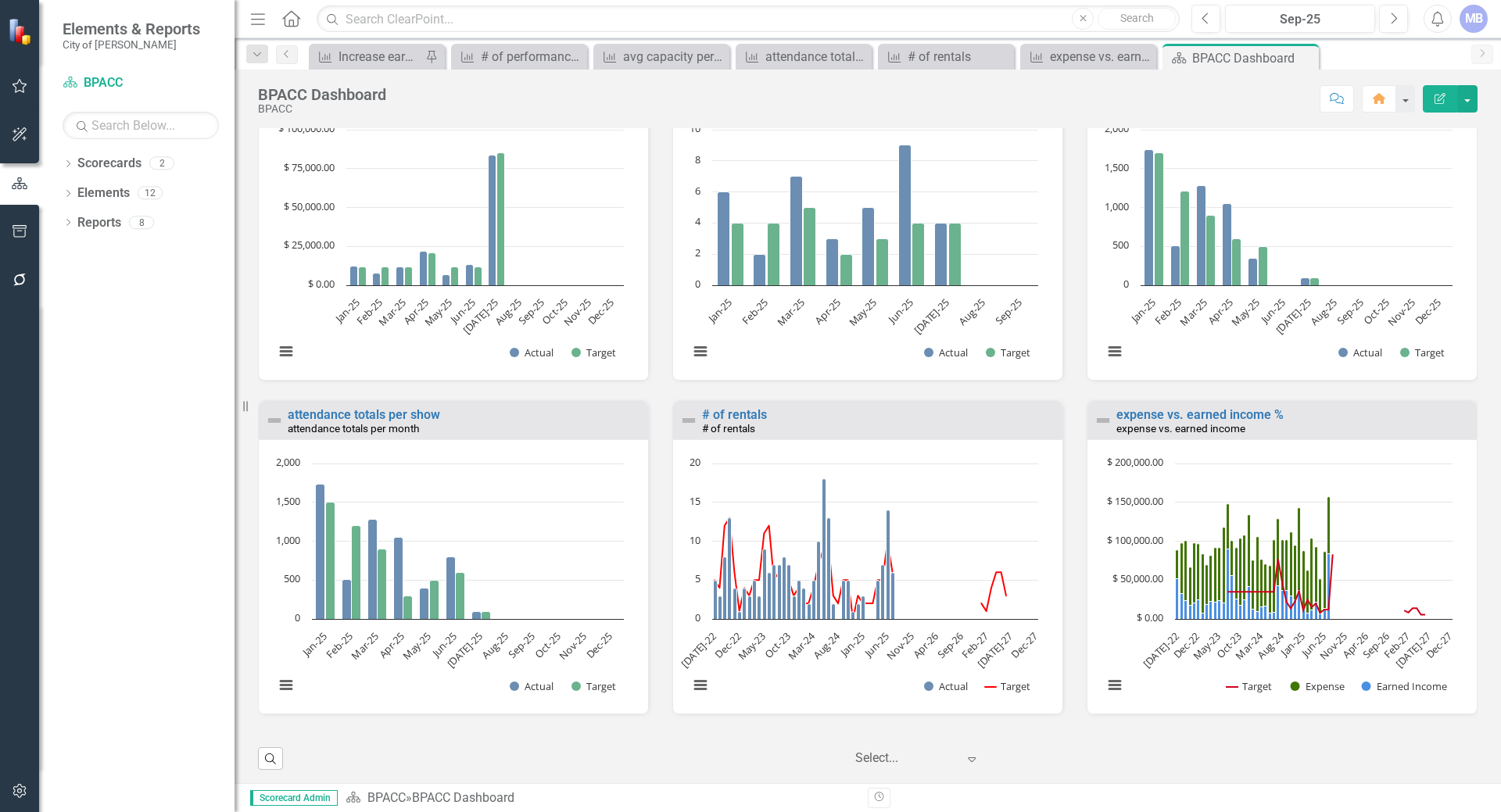
scroll to position [1545, 0]
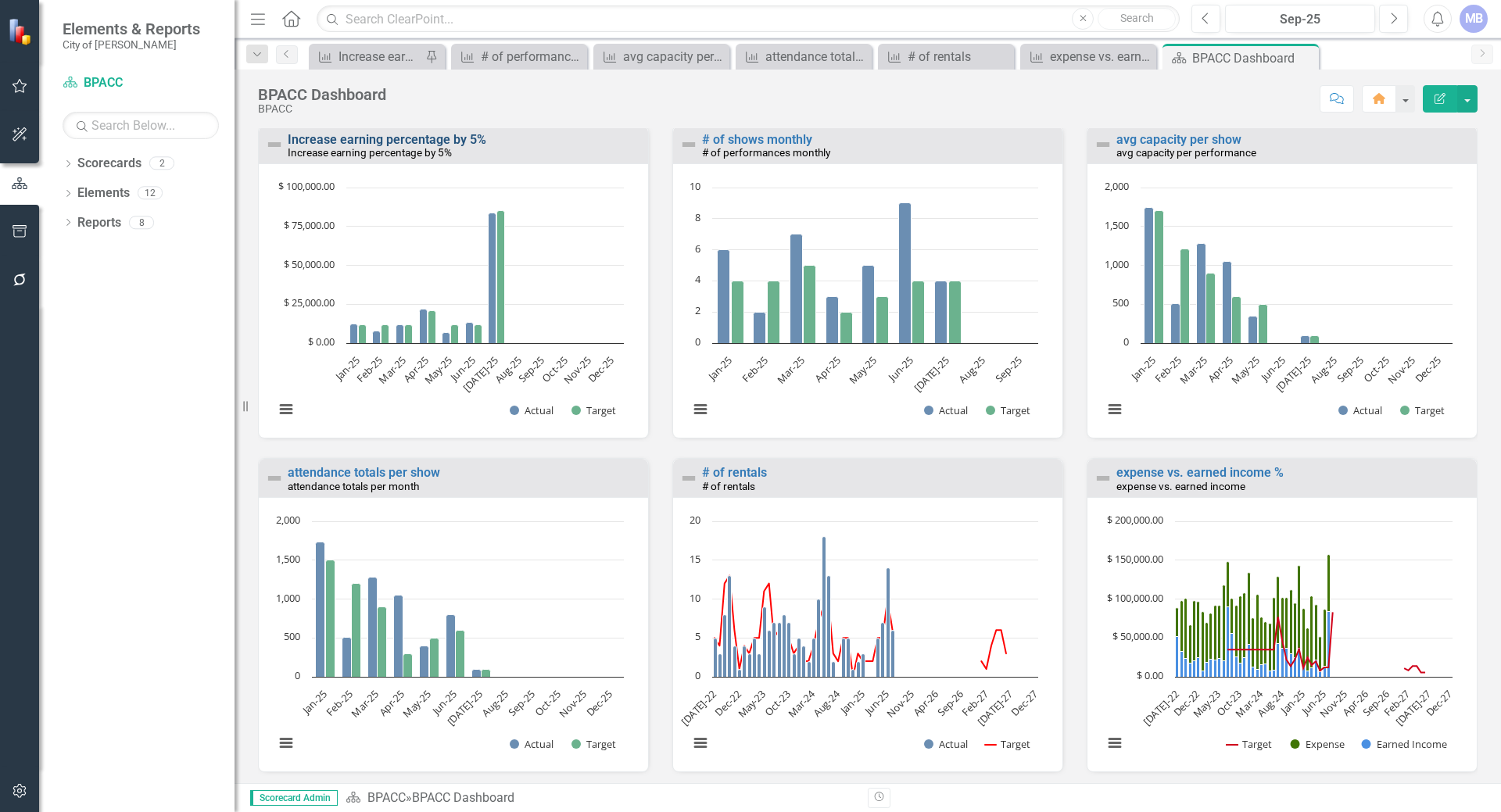
click at [321, 147] on link "Increase earning percentage by 5%" at bounding box center [387, 140] width 198 height 15
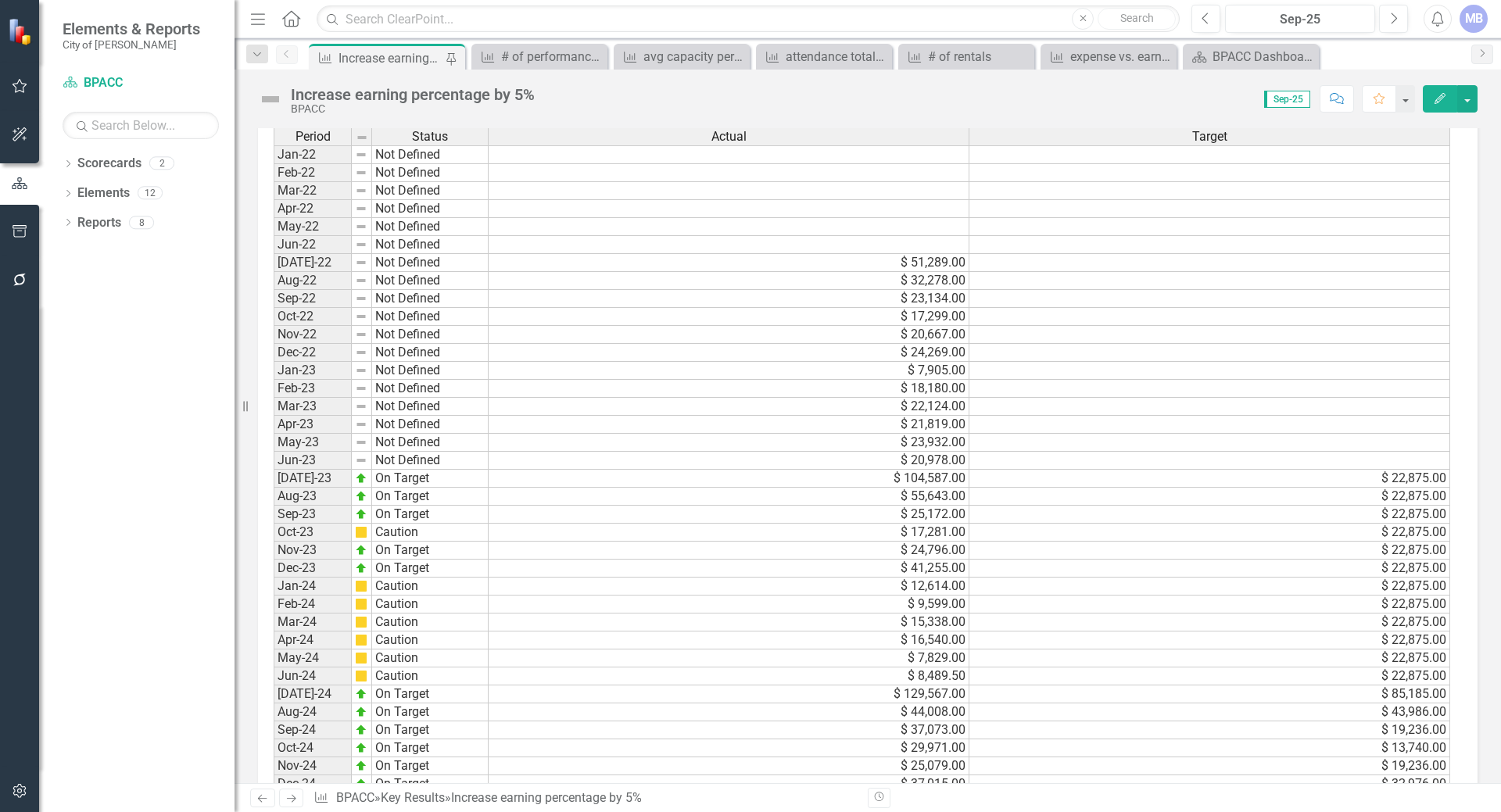
scroll to position [1176, 0]
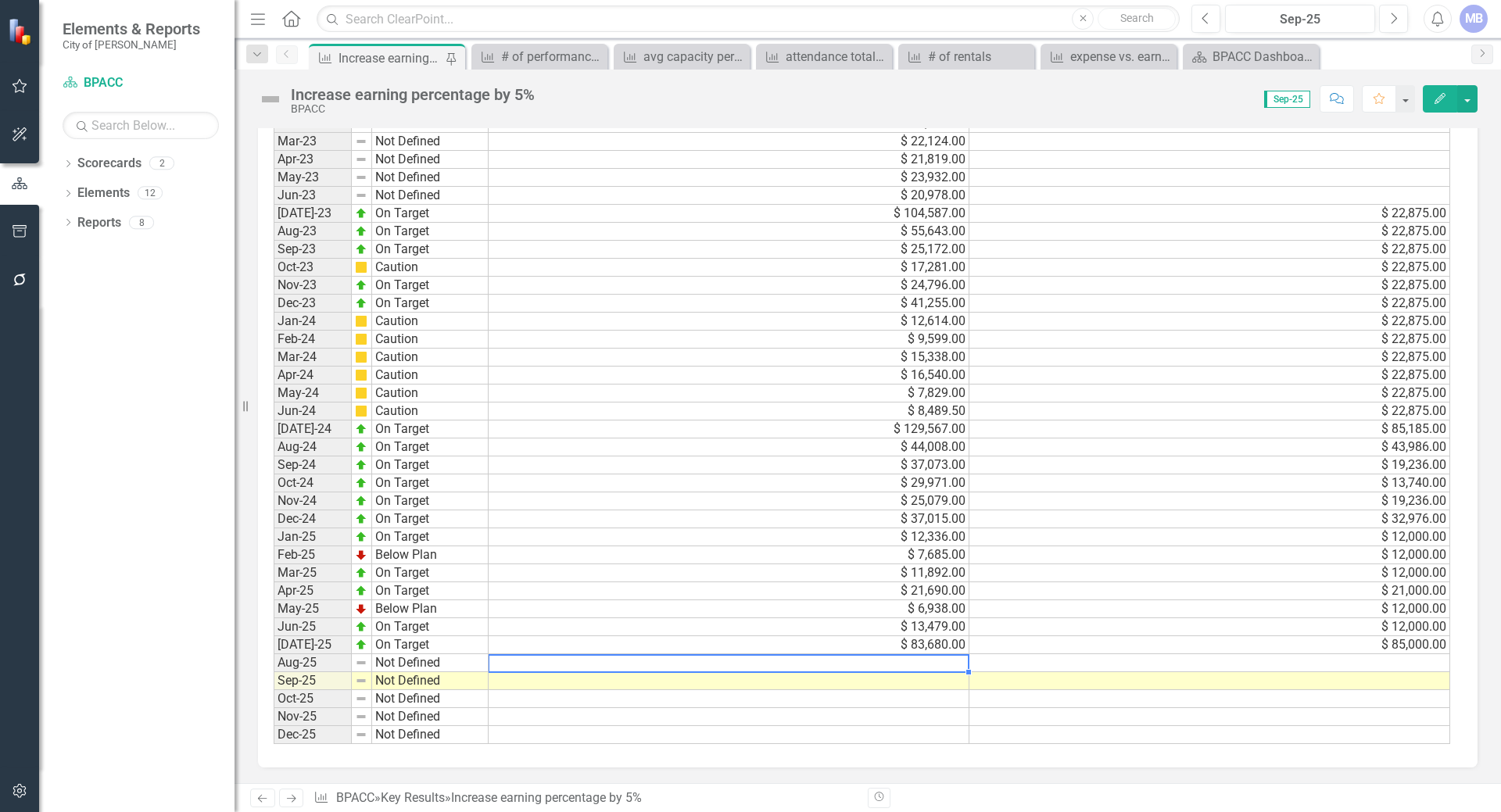
click at [895, 660] on td at bounding box center [729, 662] width 481 height 18
click at [514, 659] on td at bounding box center [729, 662] width 481 height 18
click at [754, 665] on td at bounding box center [729, 662] width 481 height 18
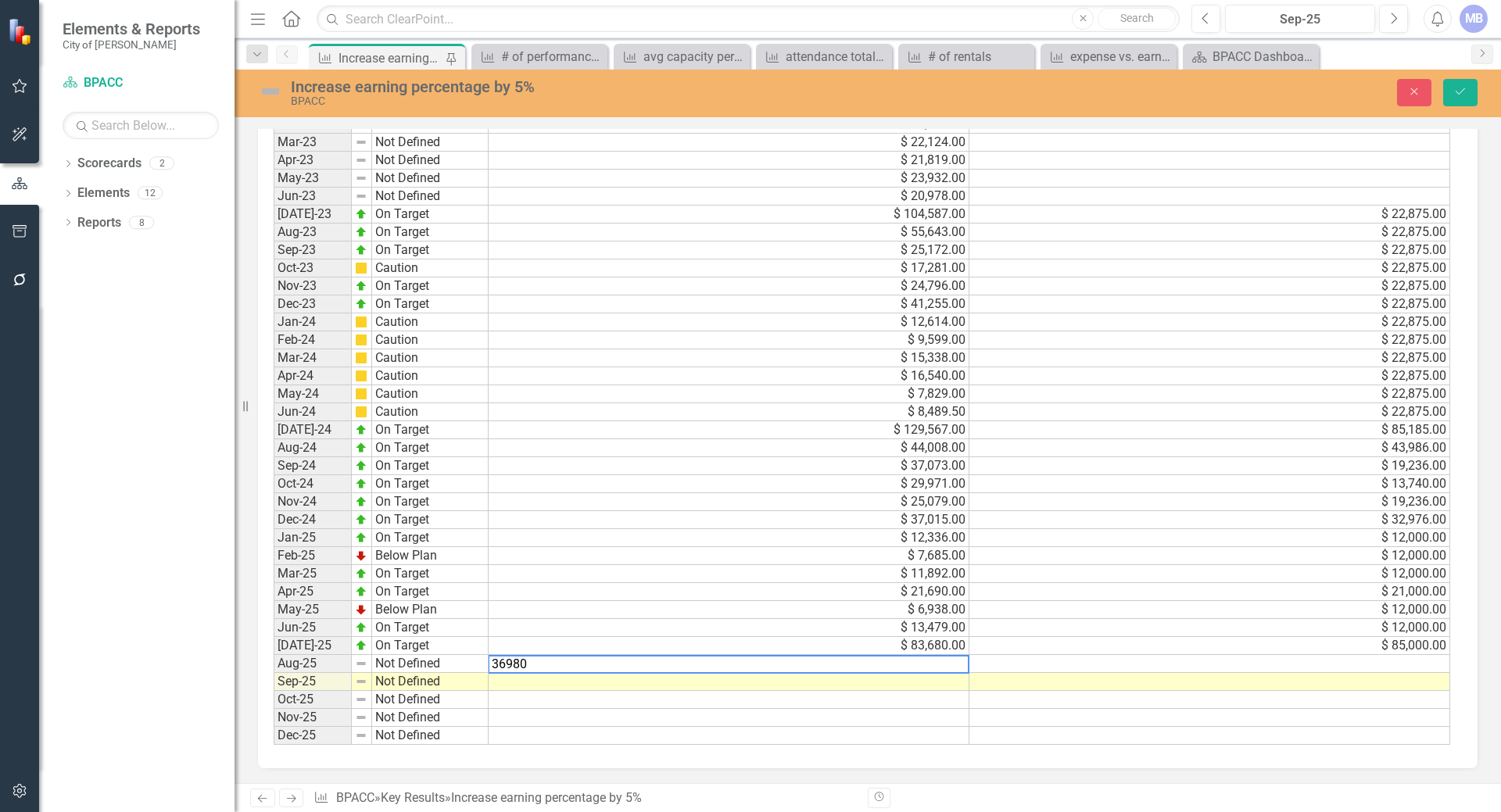
type textarea "36980"
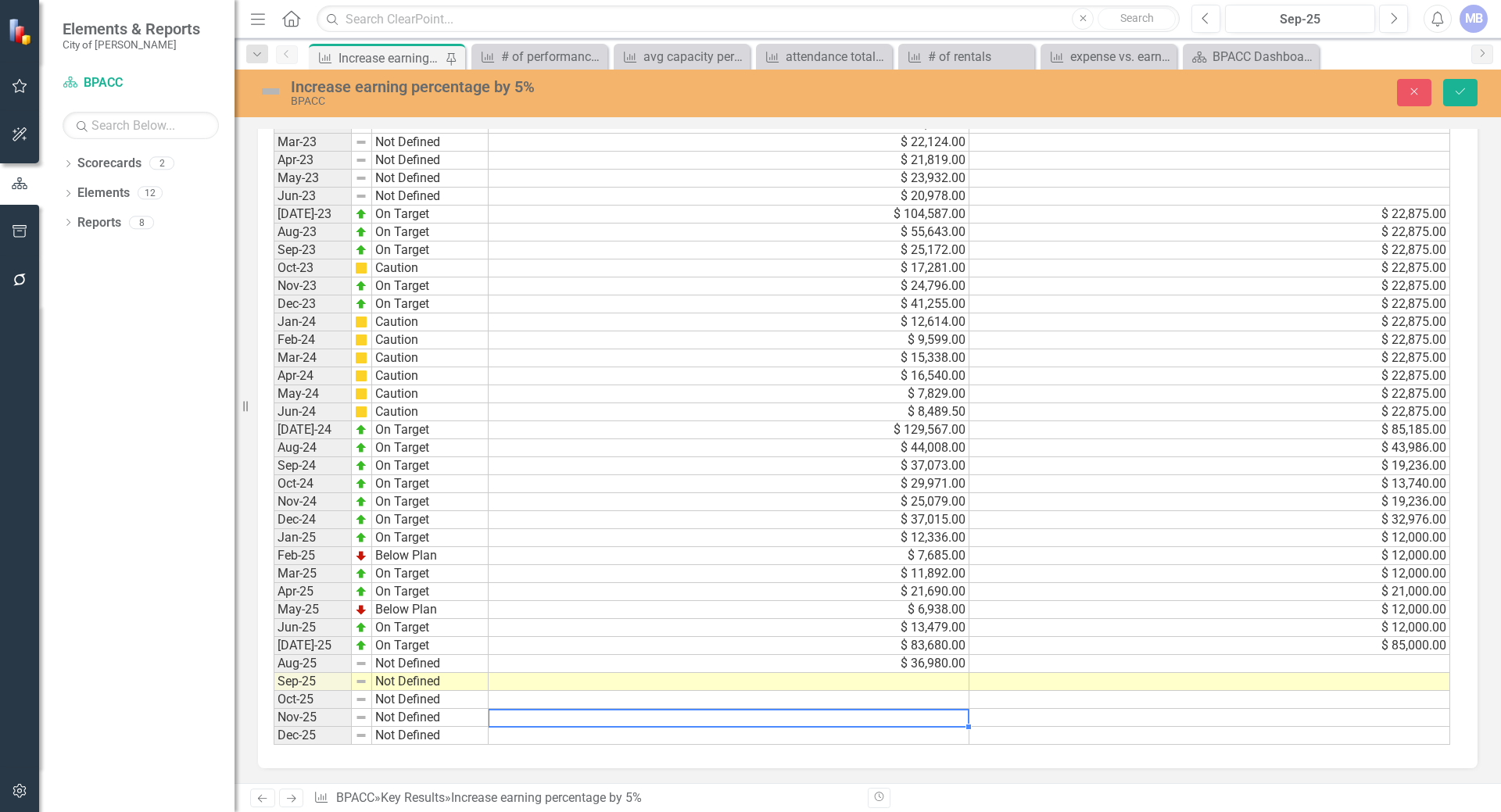
click at [274, 710] on div "Period Status Actual Target Jan-22 Not Defined Feb-22 Not Defined Mar-22 Not De…" at bounding box center [274, 304] width 0 height 881
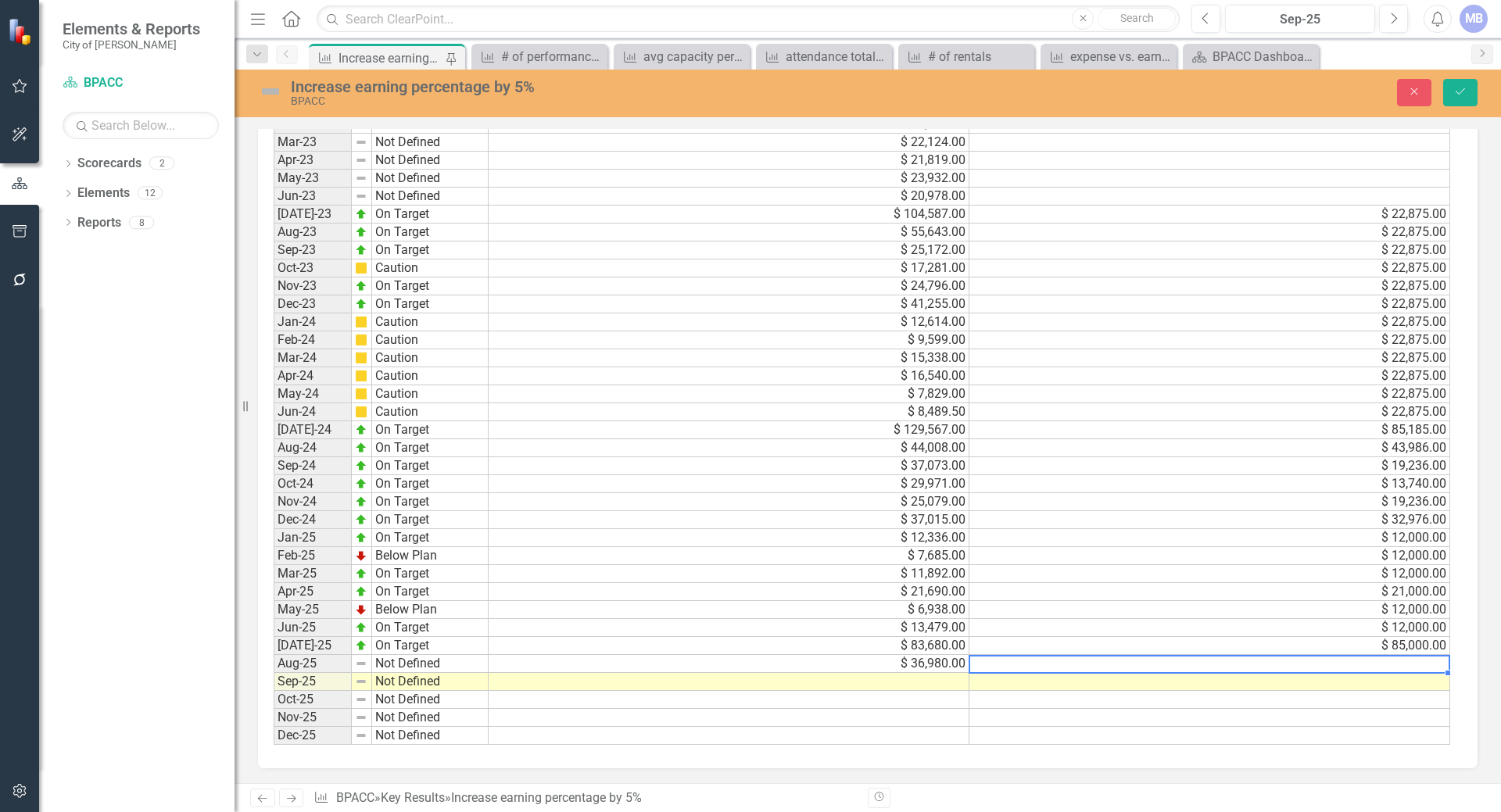
click at [1016, 663] on td at bounding box center [1209, 663] width 481 height 18
click at [330, 443] on td "Aug-24" at bounding box center [312, 447] width 78 height 18
click at [421, 443] on td "On Target" at bounding box center [430, 447] width 116 height 18
click at [548, 442] on td "$ 44,008.00" at bounding box center [729, 447] width 481 height 18
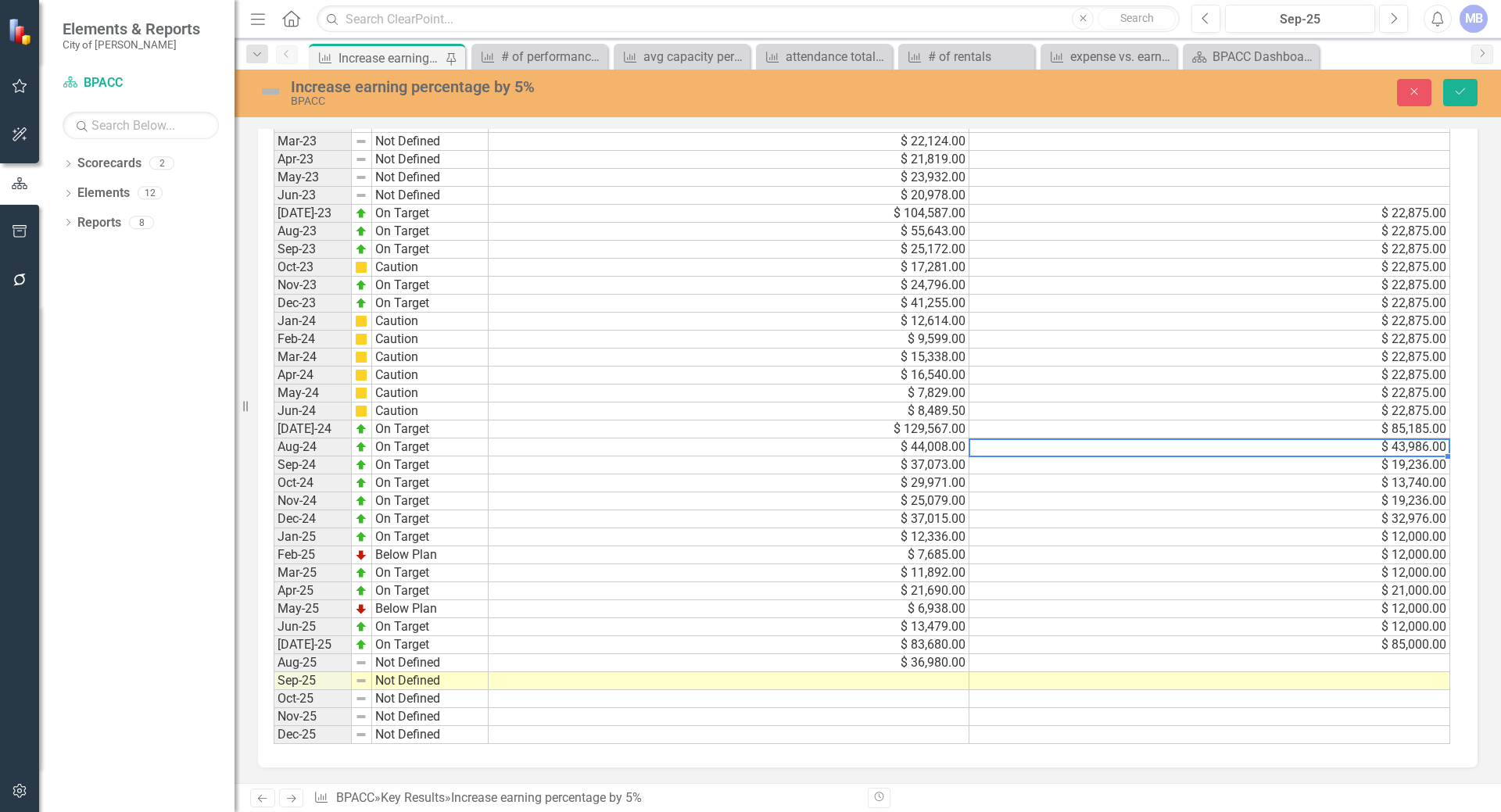
click at [981, 450] on td "$ 43,986.00" at bounding box center [1209, 447] width 481 height 18
click at [1405, 665] on td at bounding box center [1209, 662] width 481 height 18
type textarea "43000"
click at [1295, 699] on td at bounding box center [1209, 698] width 481 height 18
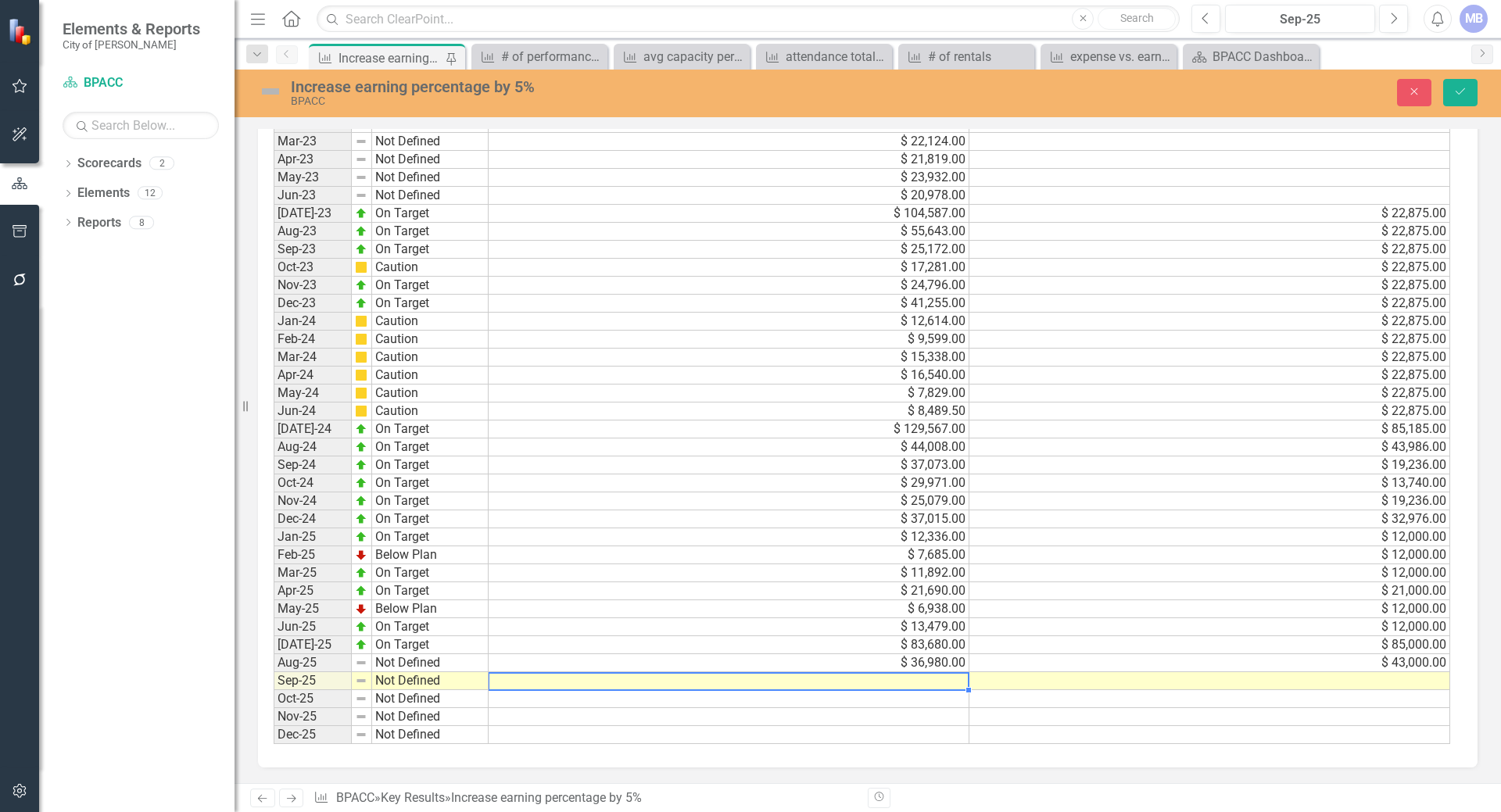
click at [522, 678] on td at bounding box center [729, 680] width 481 height 18
click at [402, 666] on td "Not Defined" at bounding box center [430, 662] width 116 height 18
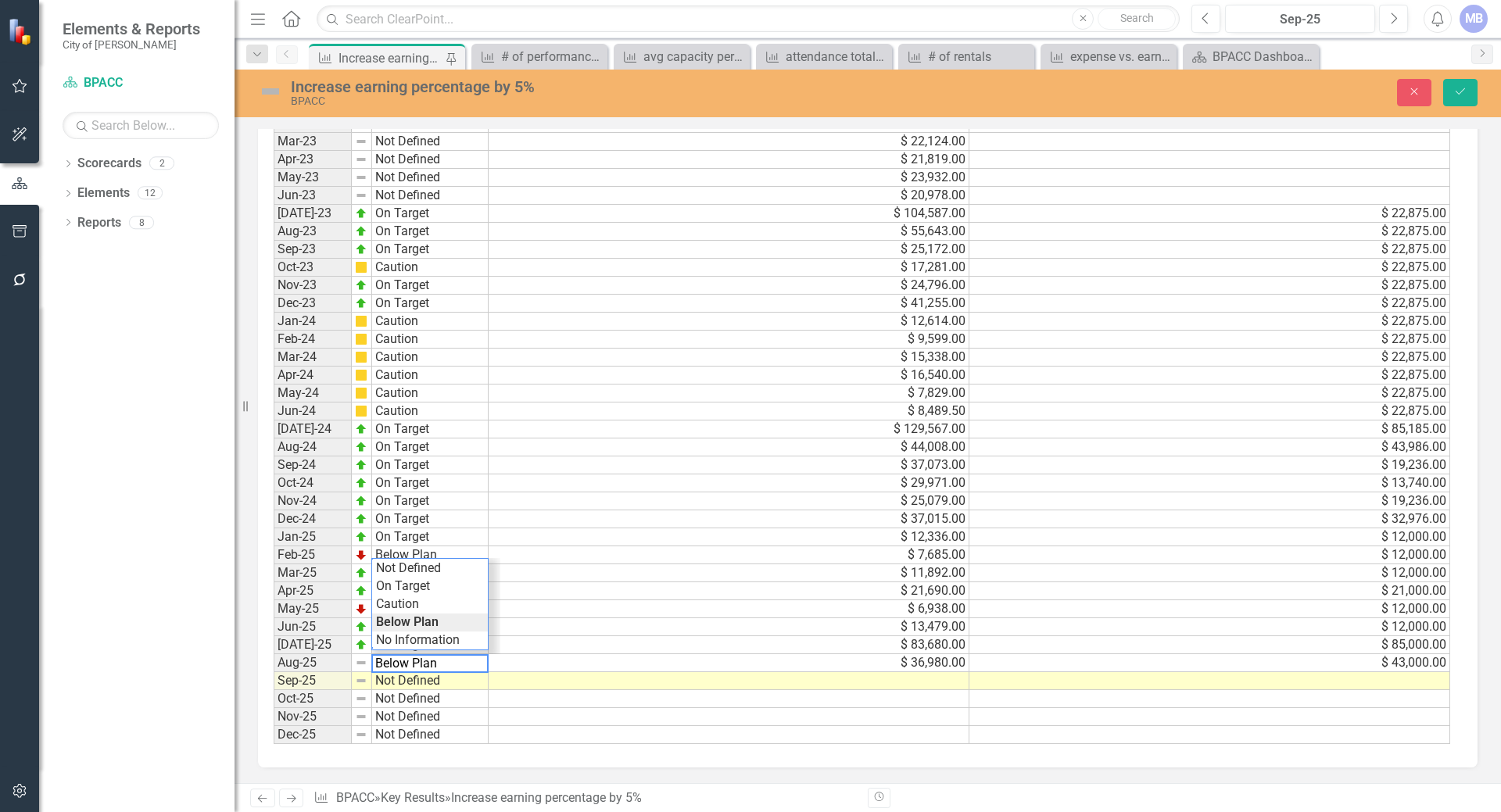
type textarea "Not Defined"
click at [404, 678] on td "Not Defined" at bounding box center [430, 680] width 116 height 18
click at [1467, 90] on button "Save" at bounding box center [1460, 92] width 34 height 28
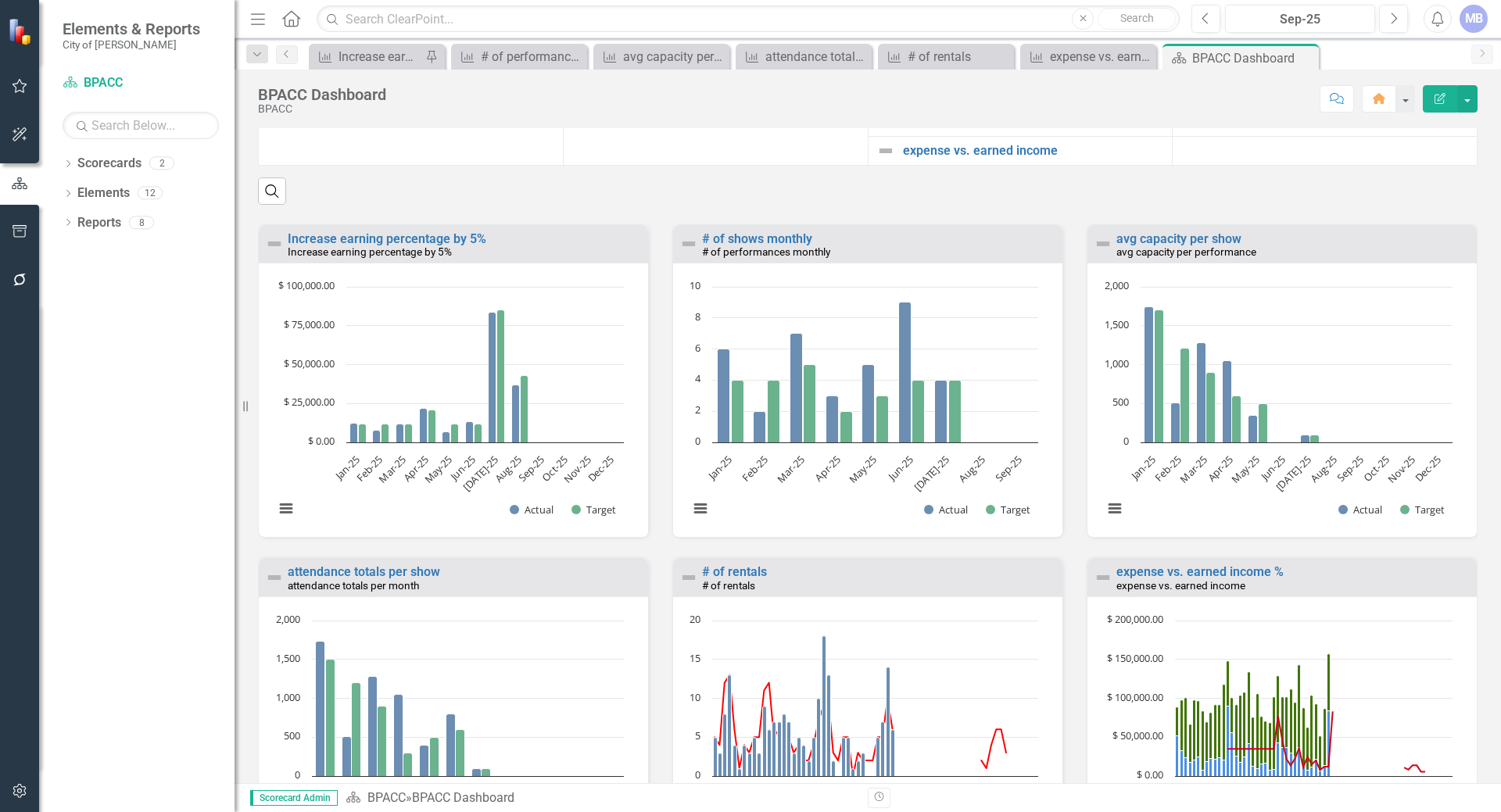
scroll to position [1444, 0]
click at [749, 248] on link "# of shows monthly" at bounding box center [757, 240] width 110 height 15
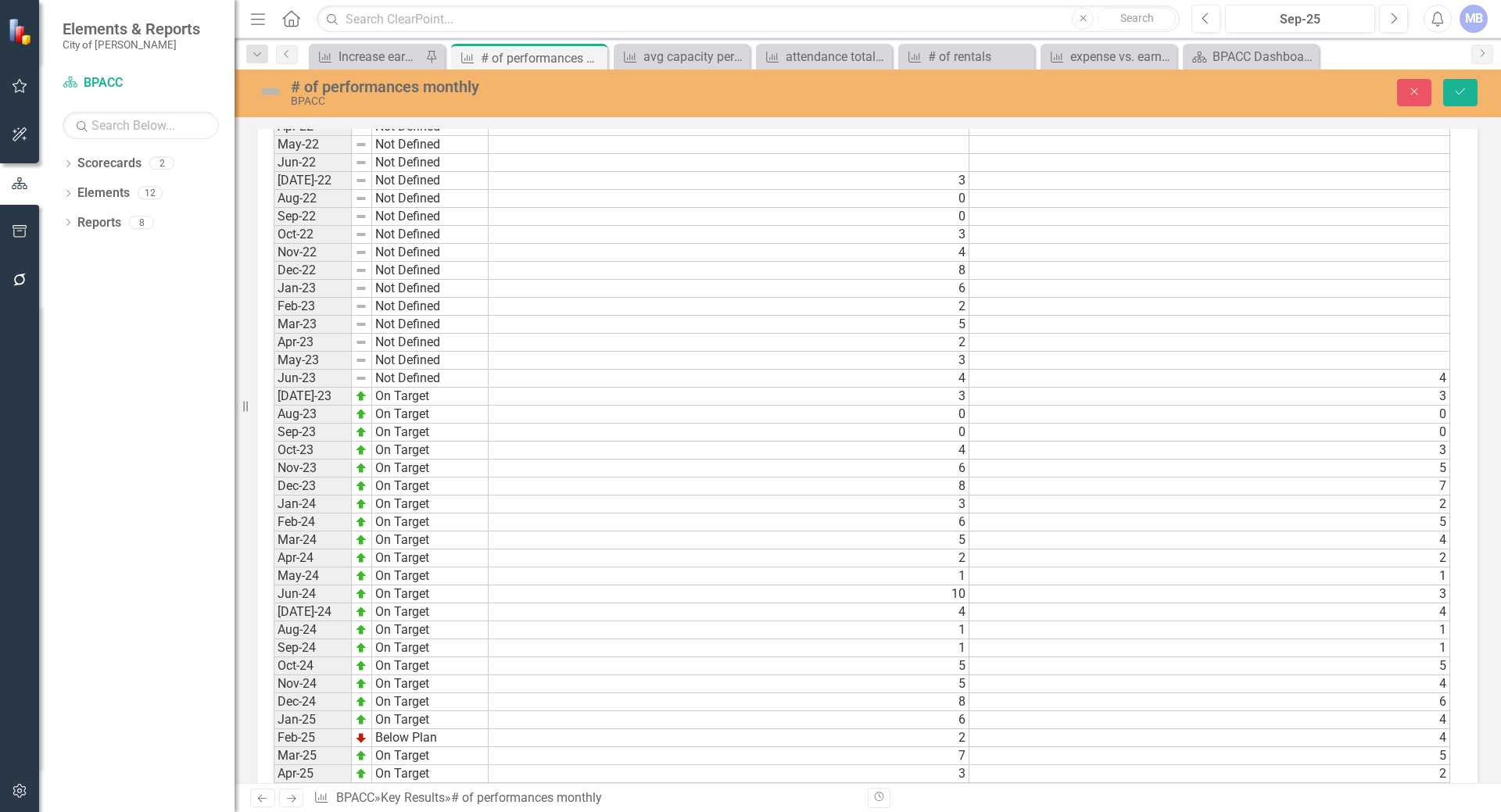
scroll to position [1182, 0]
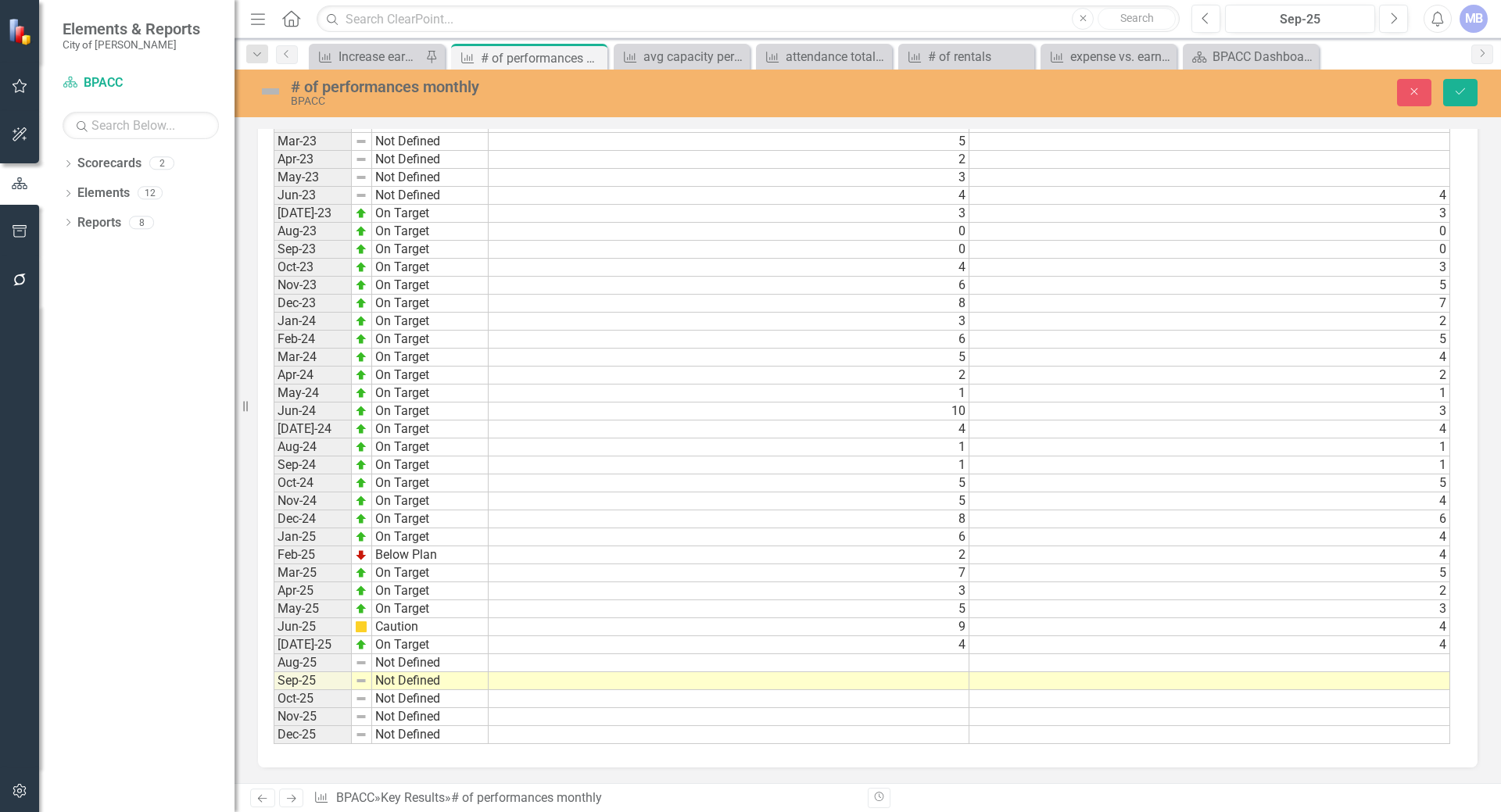
click at [943, 646] on td "4" at bounding box center [729, 644] width 481 height 18
click at [980, 645] on td "4" at bounding box center [1209, 644] width 481 height 18
type textarea "4"
click at [397, 664] on td "Not Defined" at bounding box center [430, 662] width 116 height 18
type textarea "On Target"
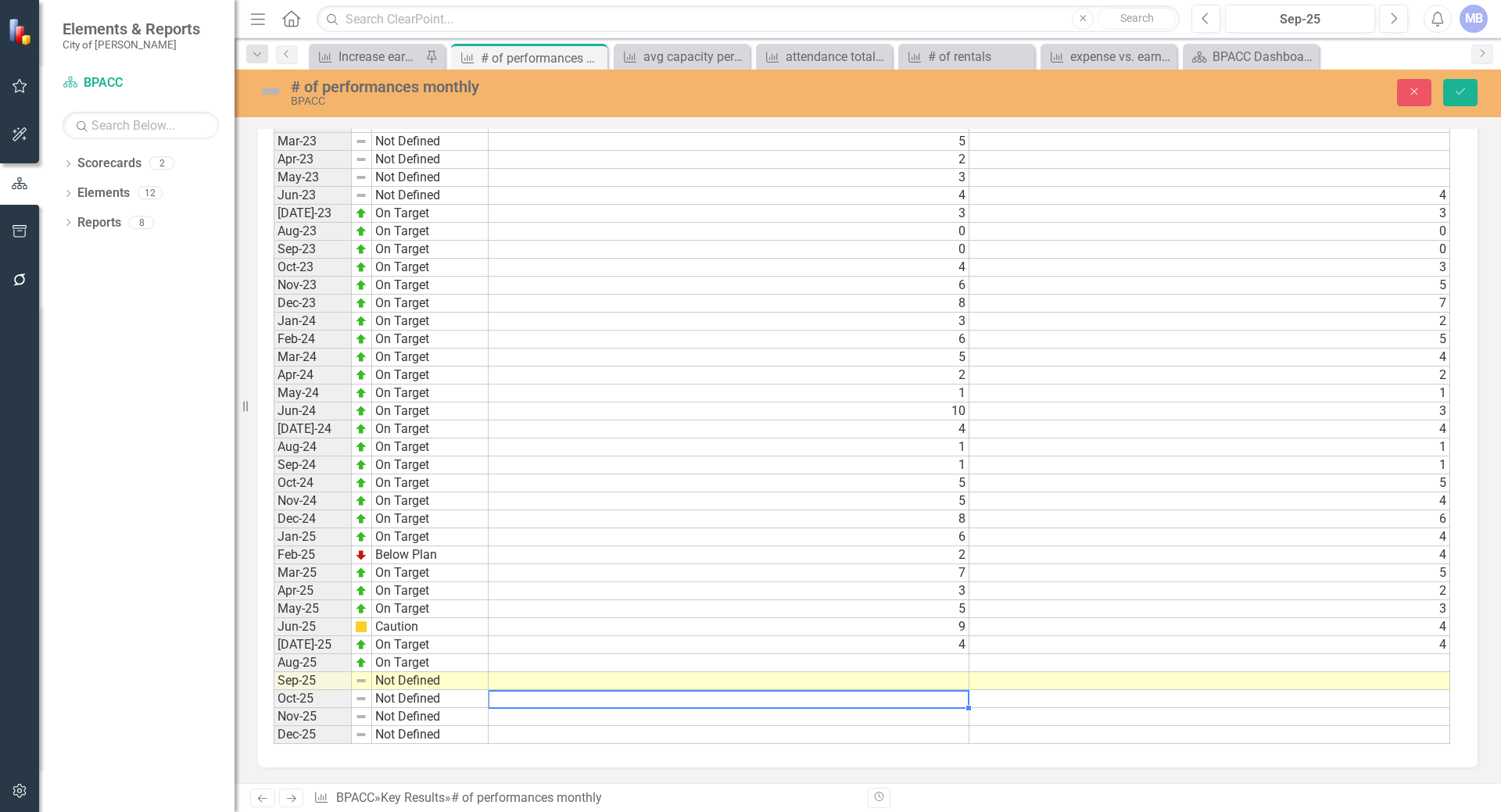
click at [529, 702] on td at bounding box center [729, 698] width 481 height 18
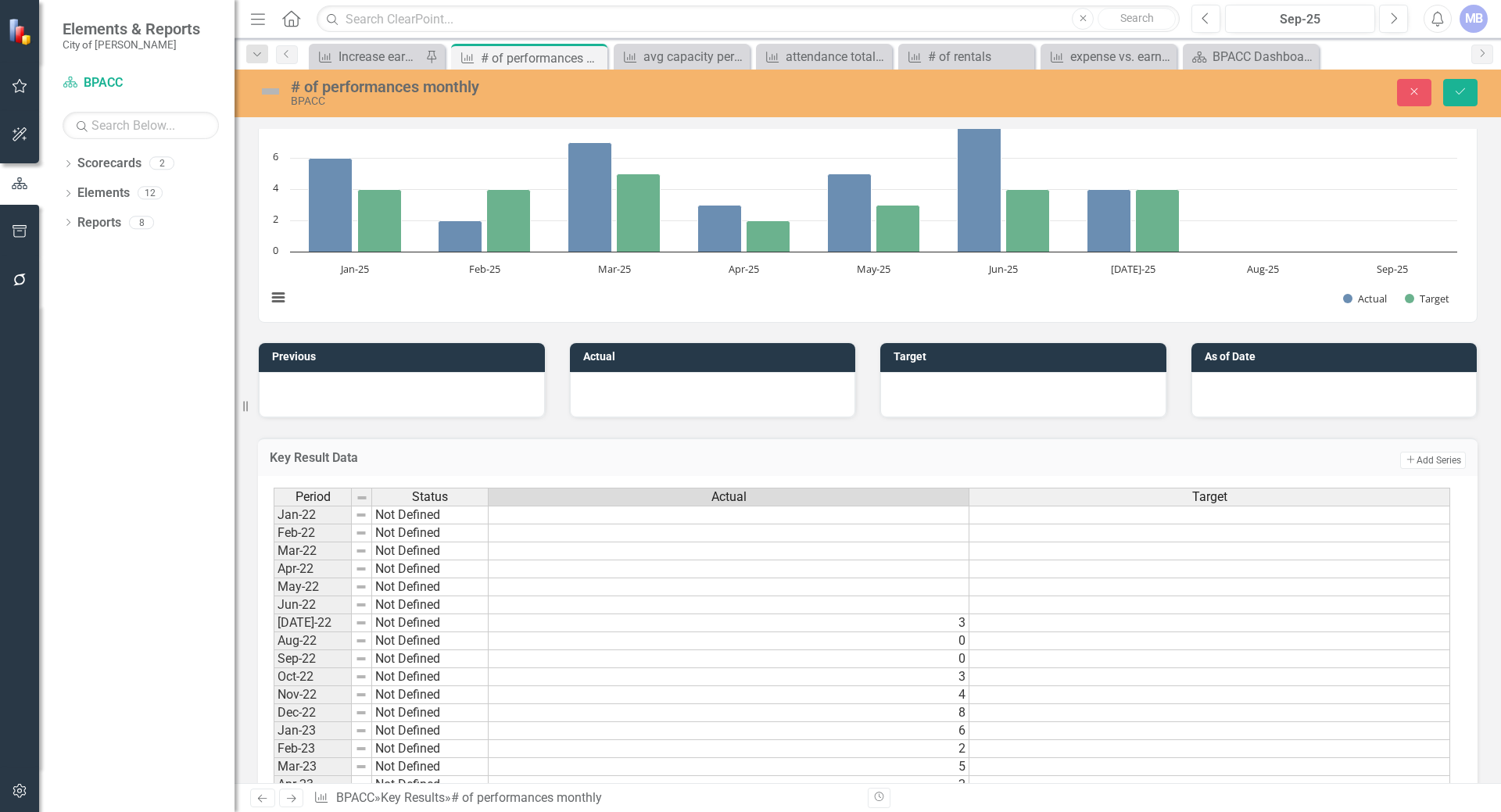
scroll to position [167, 0]
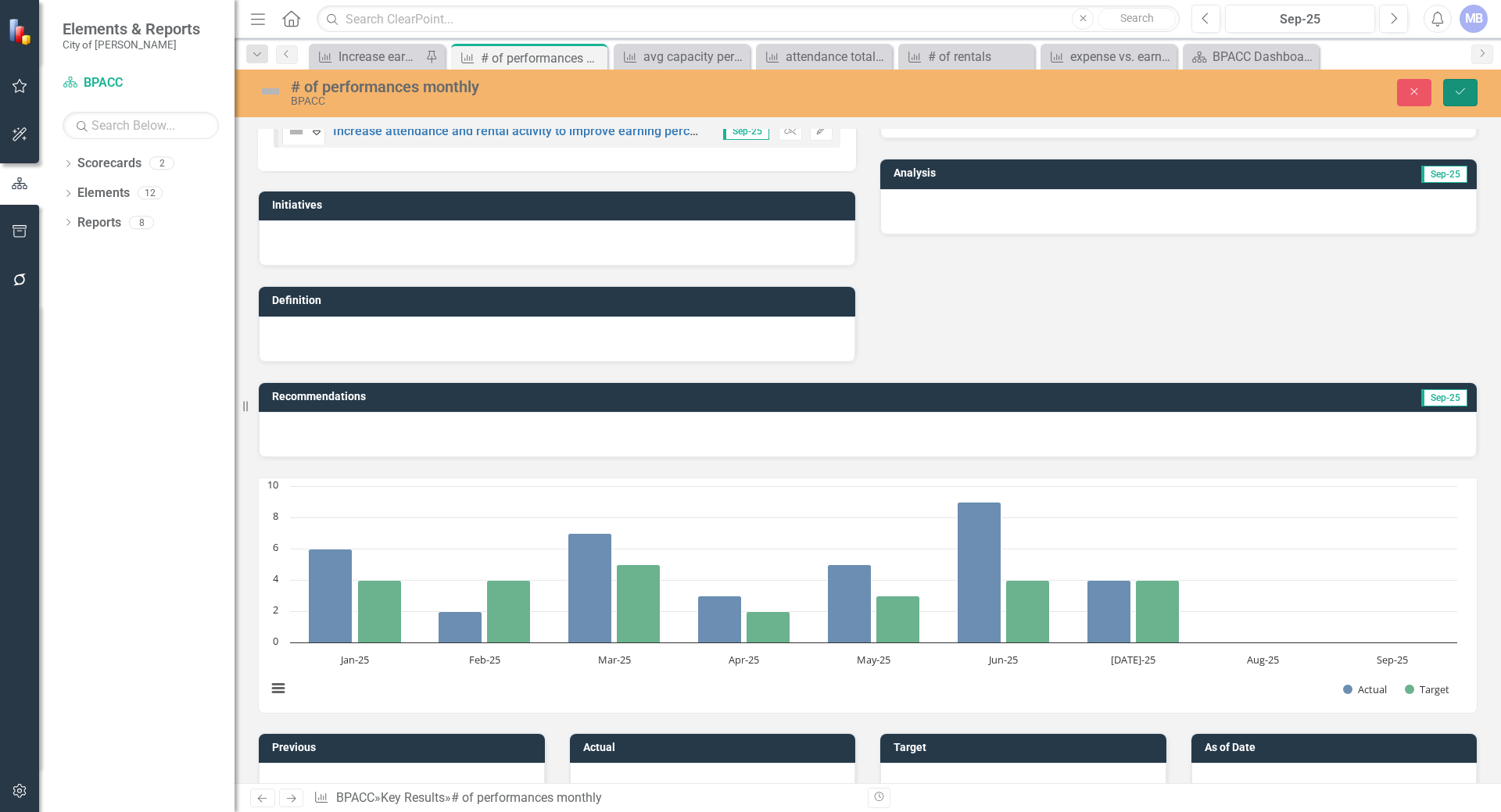
click at [1461, 89] on icon "Save" at bounding box center [1460, 91] width 14 height 11
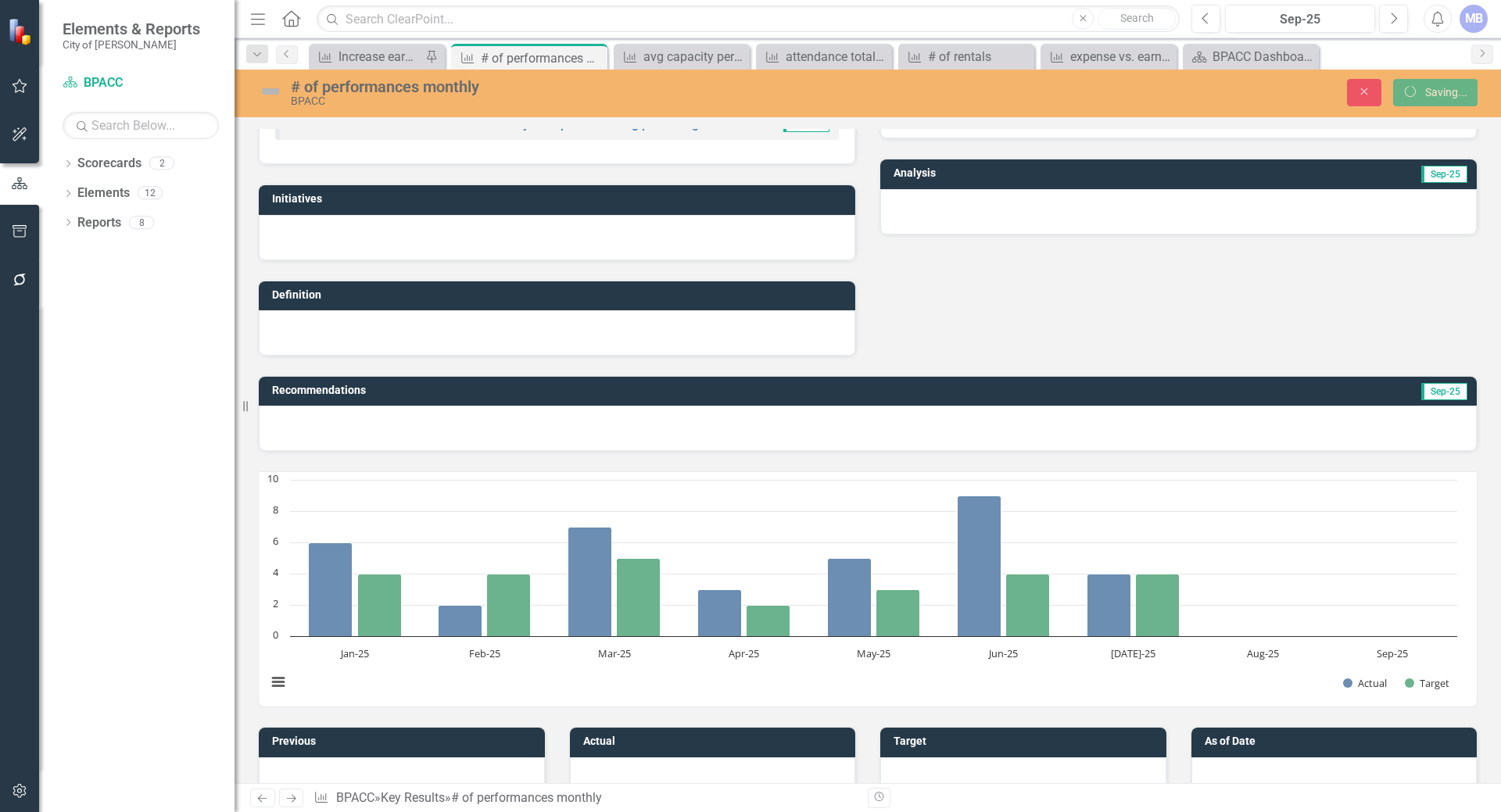
scroll to position [164, 0]
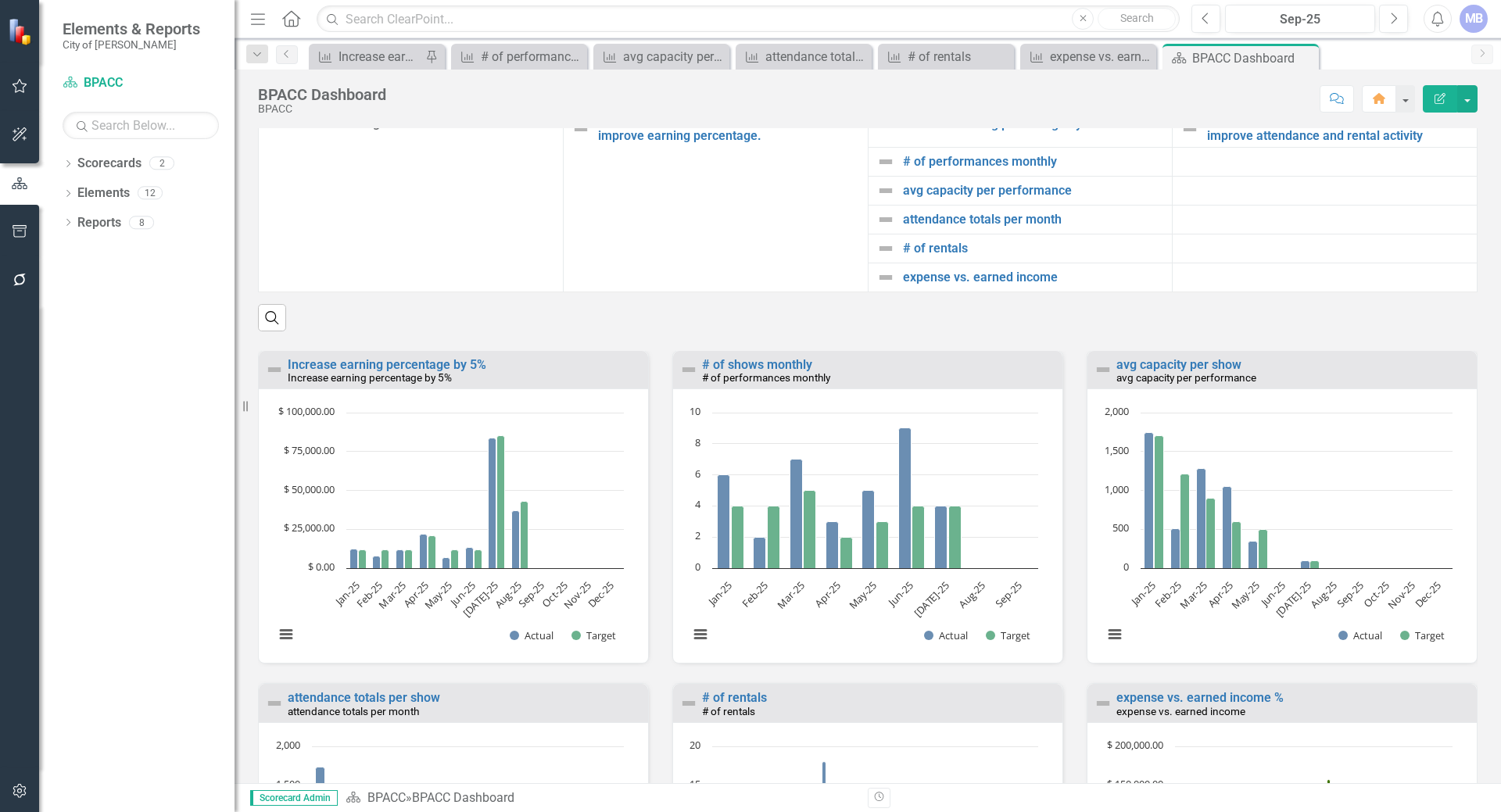
scroll to position [1311, 0]
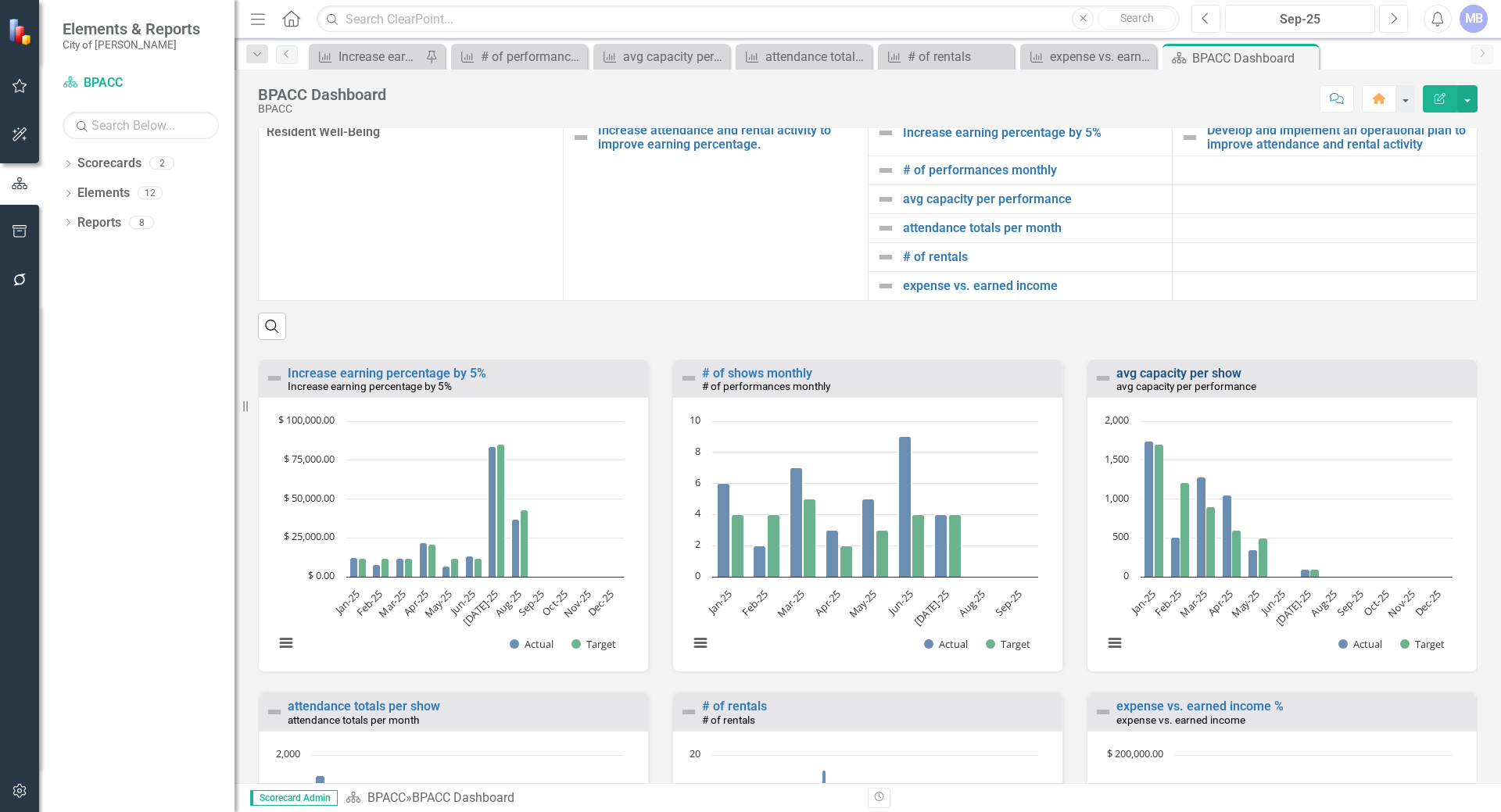
click at [1186, 380] on link "avg capacity per show" at bounding box center [1178, 373] width 125 height 15
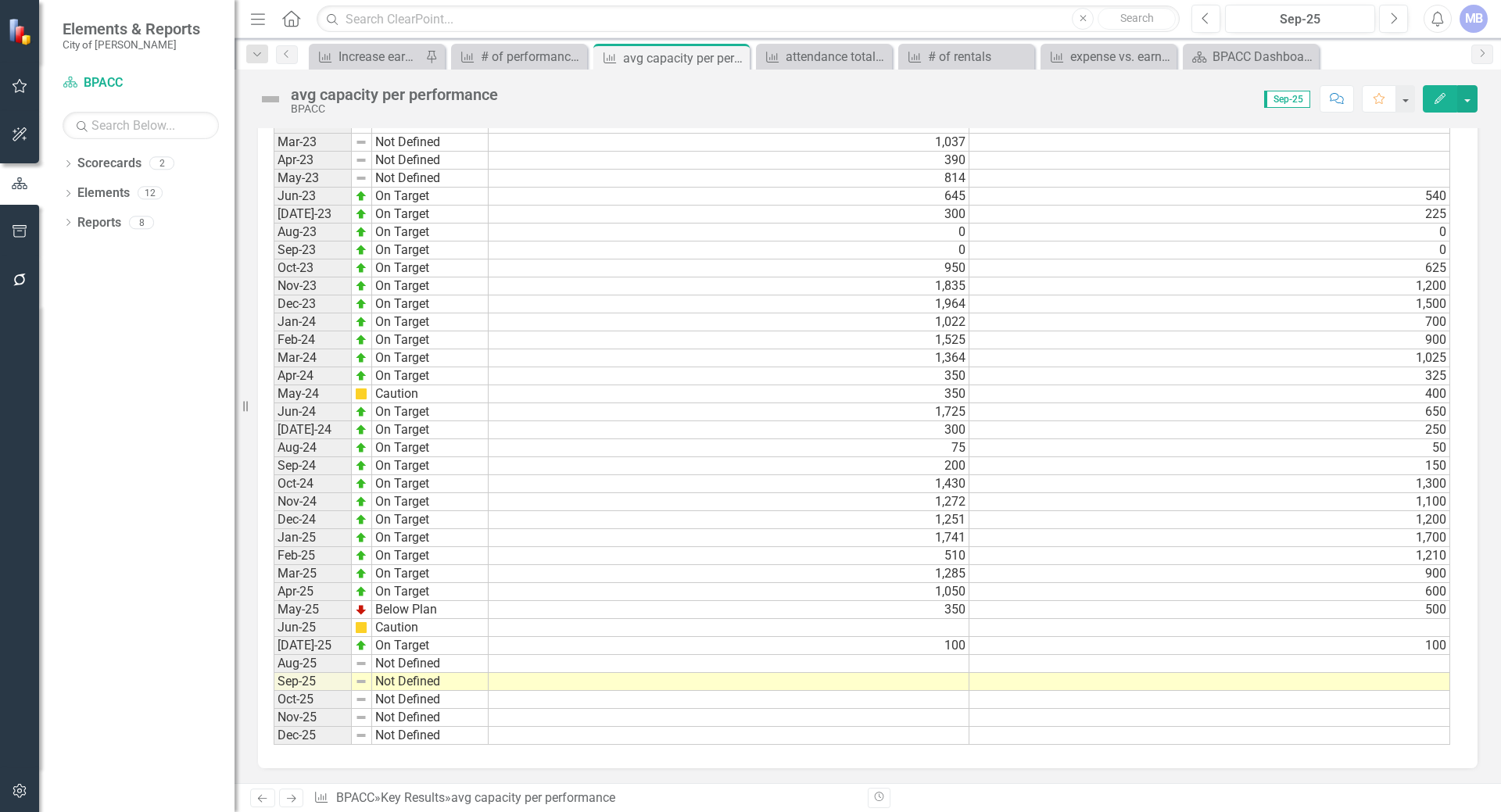
scroll to position [1176, 0]
click at [412, 661] on td "Not Defined" at bounding box center [430, 662] width 116 height 18
click at [528, 667] on td at bounding box center [729, 662] width 481 height 18
click at [510, 659] on td at bounding box center [729, 662] width 481 height 18
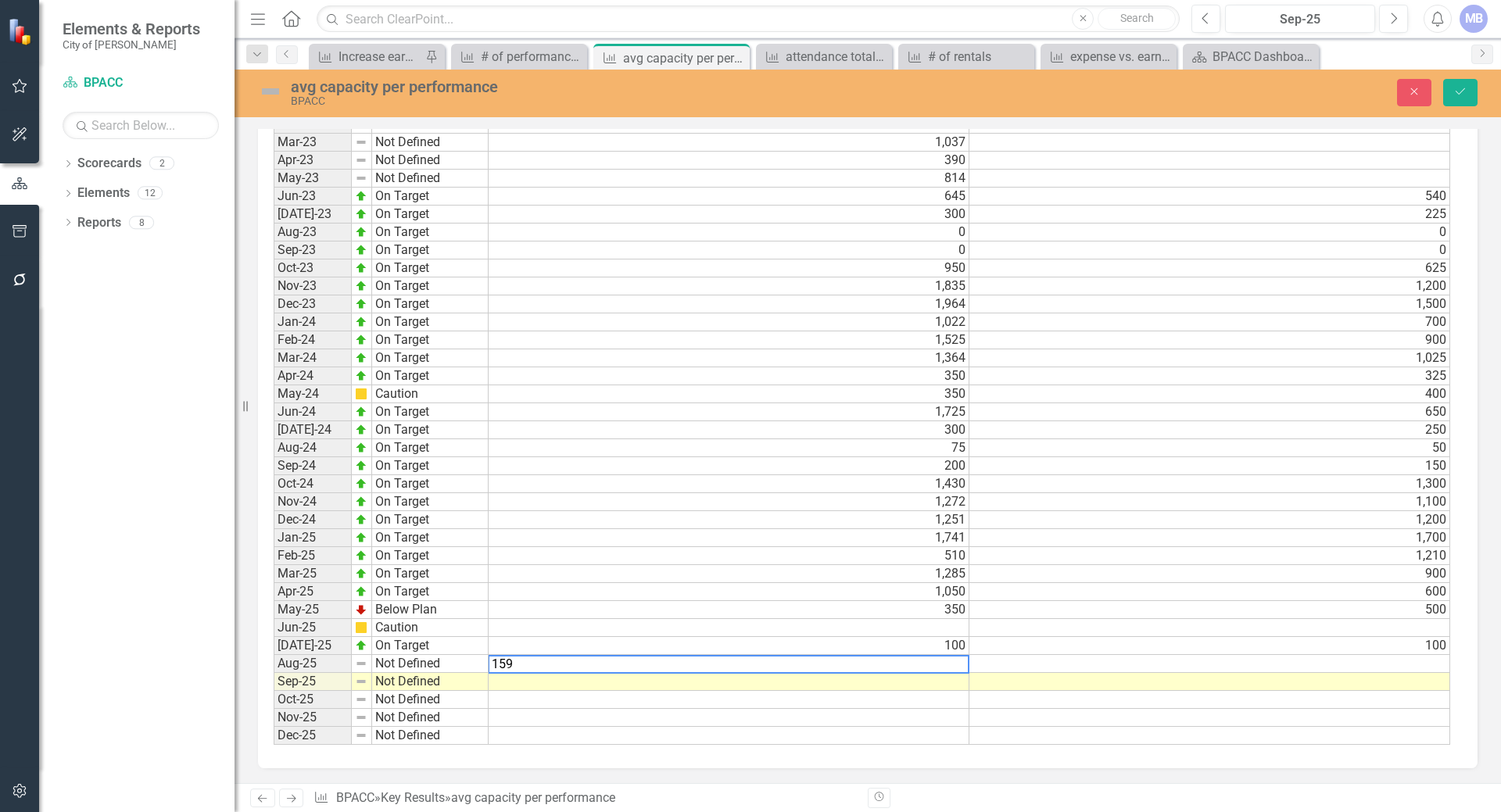
scroll to position [785, 0]
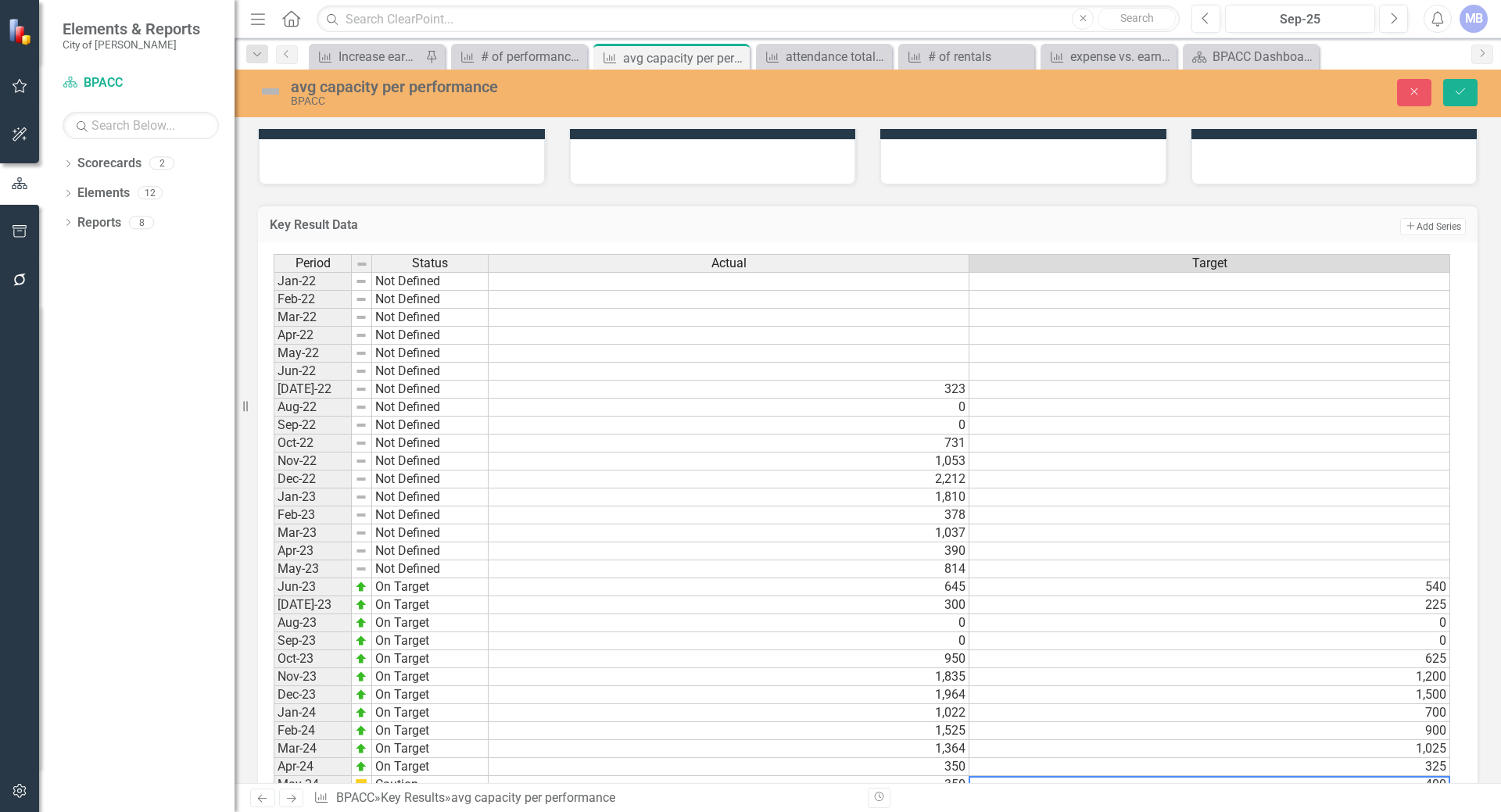
click at [981, 780] on td "400" at bounding box center [1209, 784] width 481 height 18
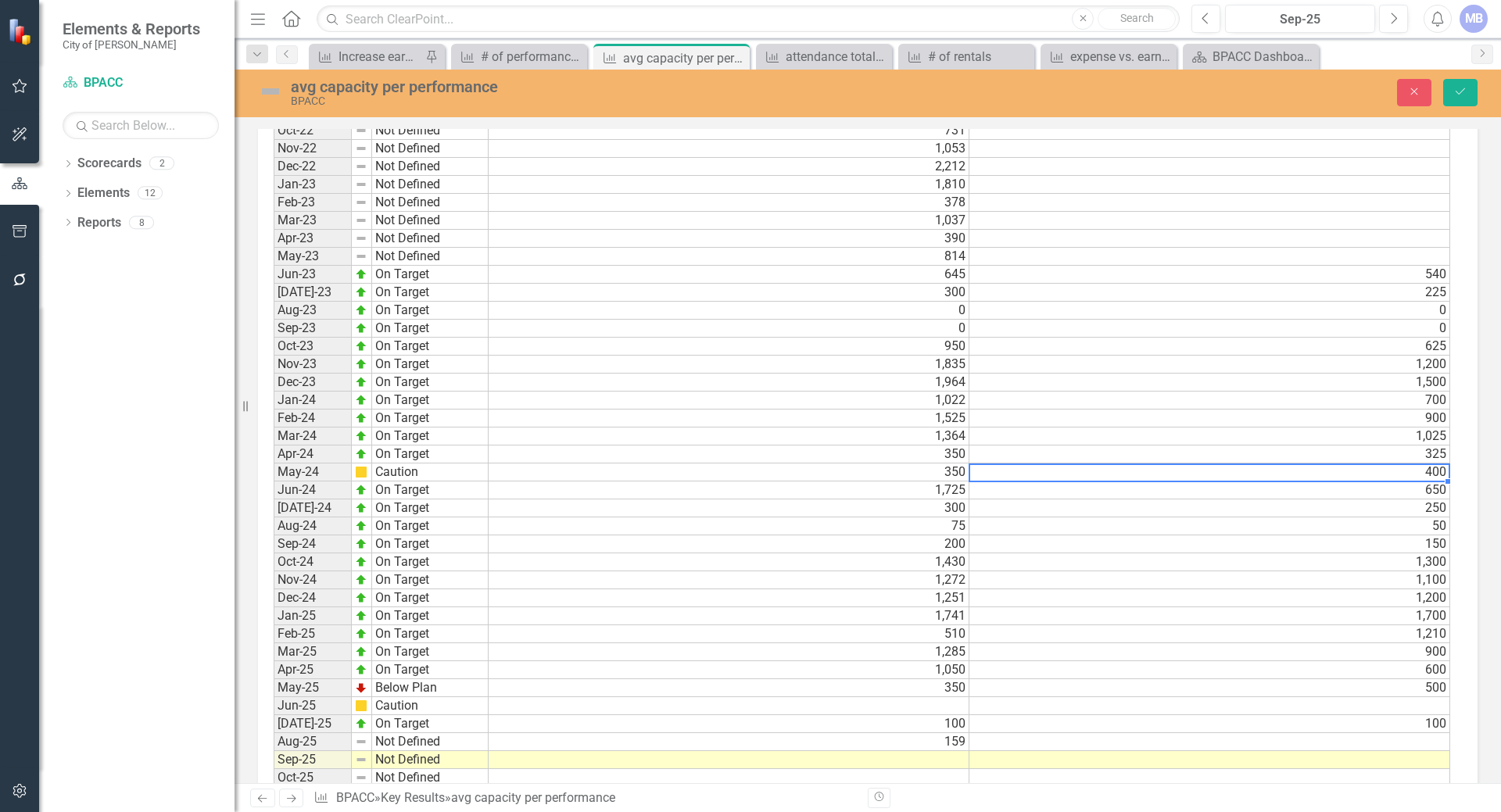
scroll to position [1177, 0]
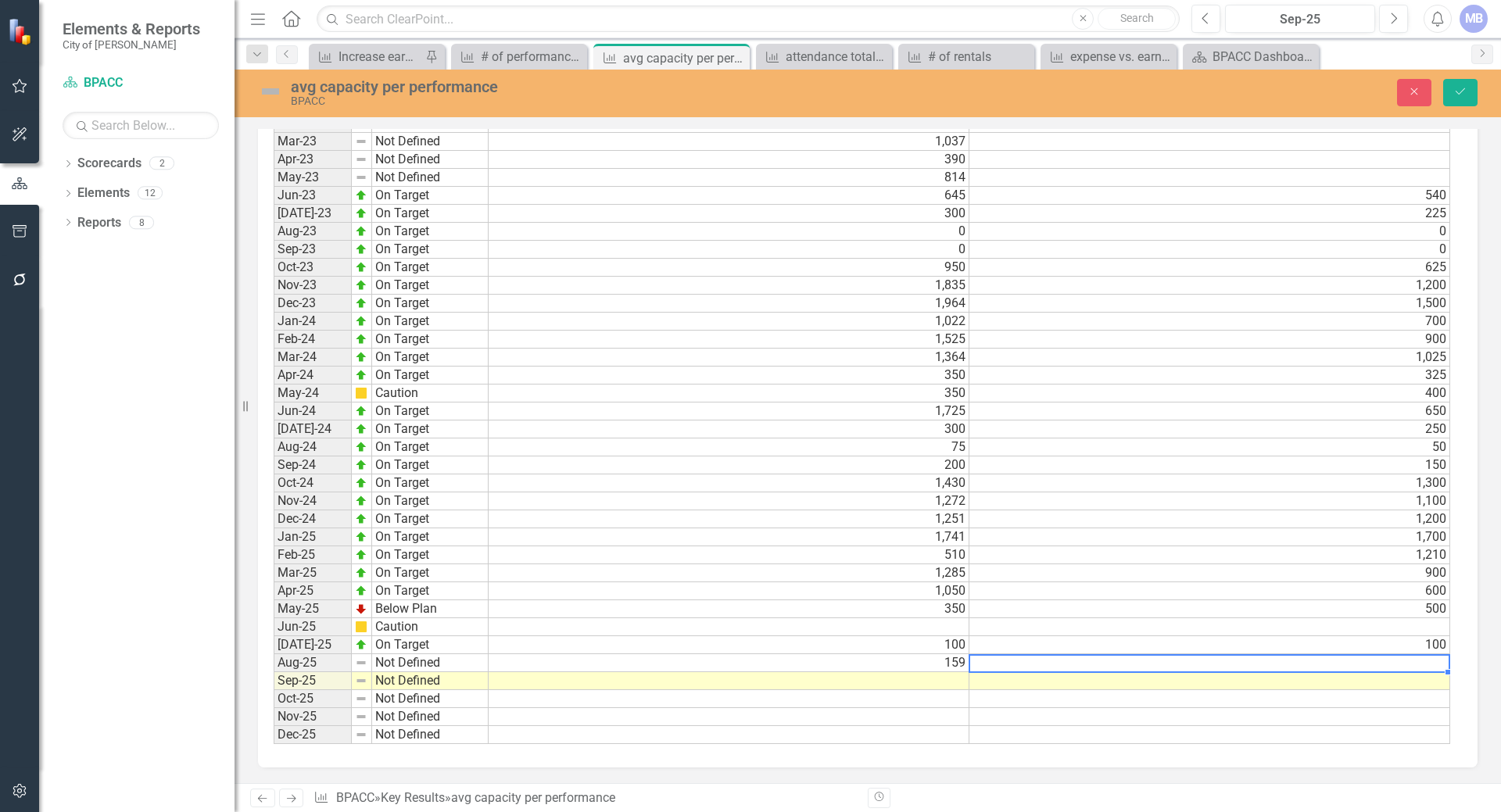
click at [995, 662] on td at bounding box center [1209, 662] width 481 height 18
click at [481, 681] on td "Not Defined" at bounding box center [430, 680] width 116 height 18
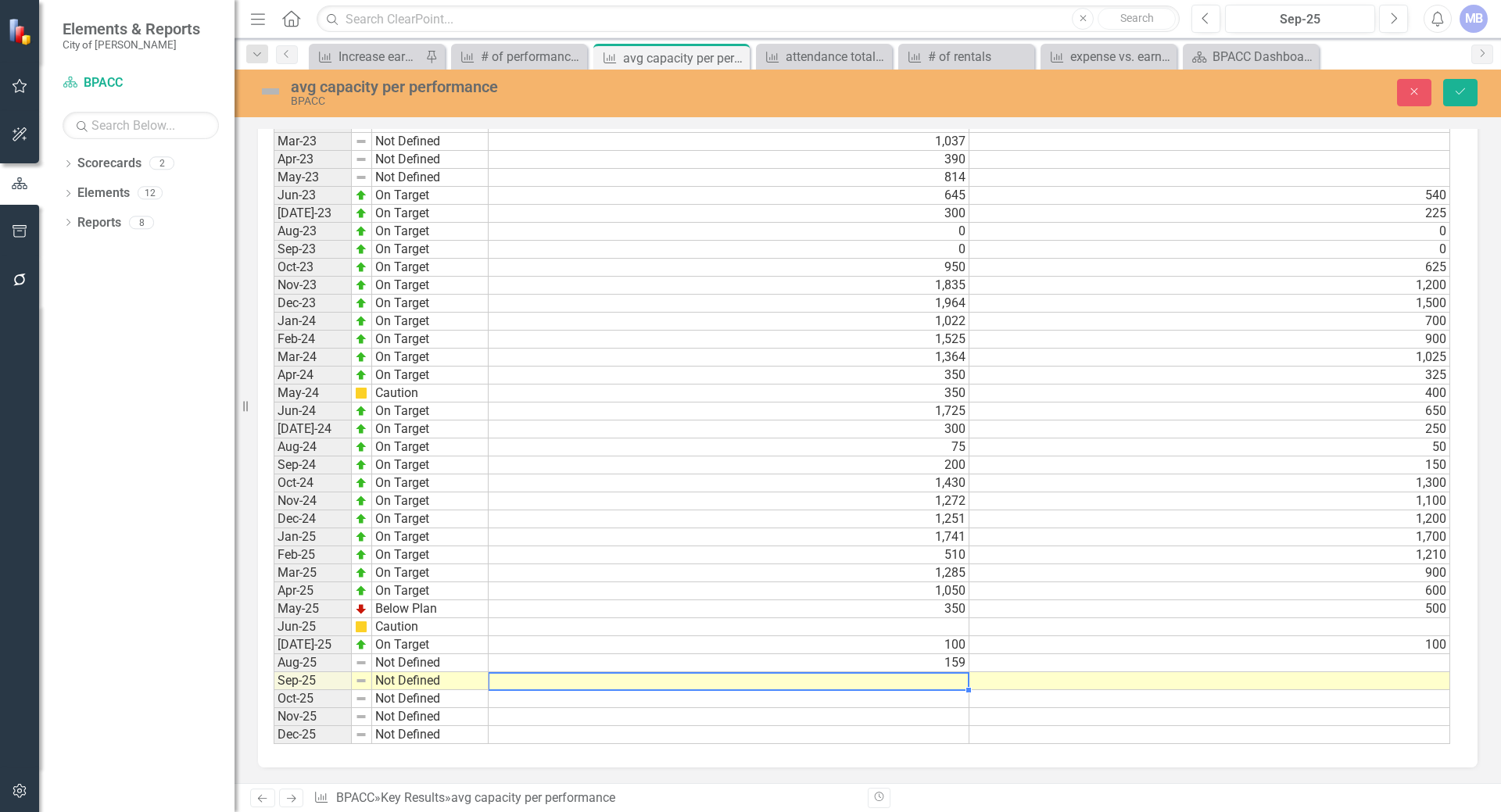
click at [511, 682] on td at bounding box center [729, 680] width 481 height 18
click at [955, 660] on td "159" at bounding box center [729, 662] width 481 height 18
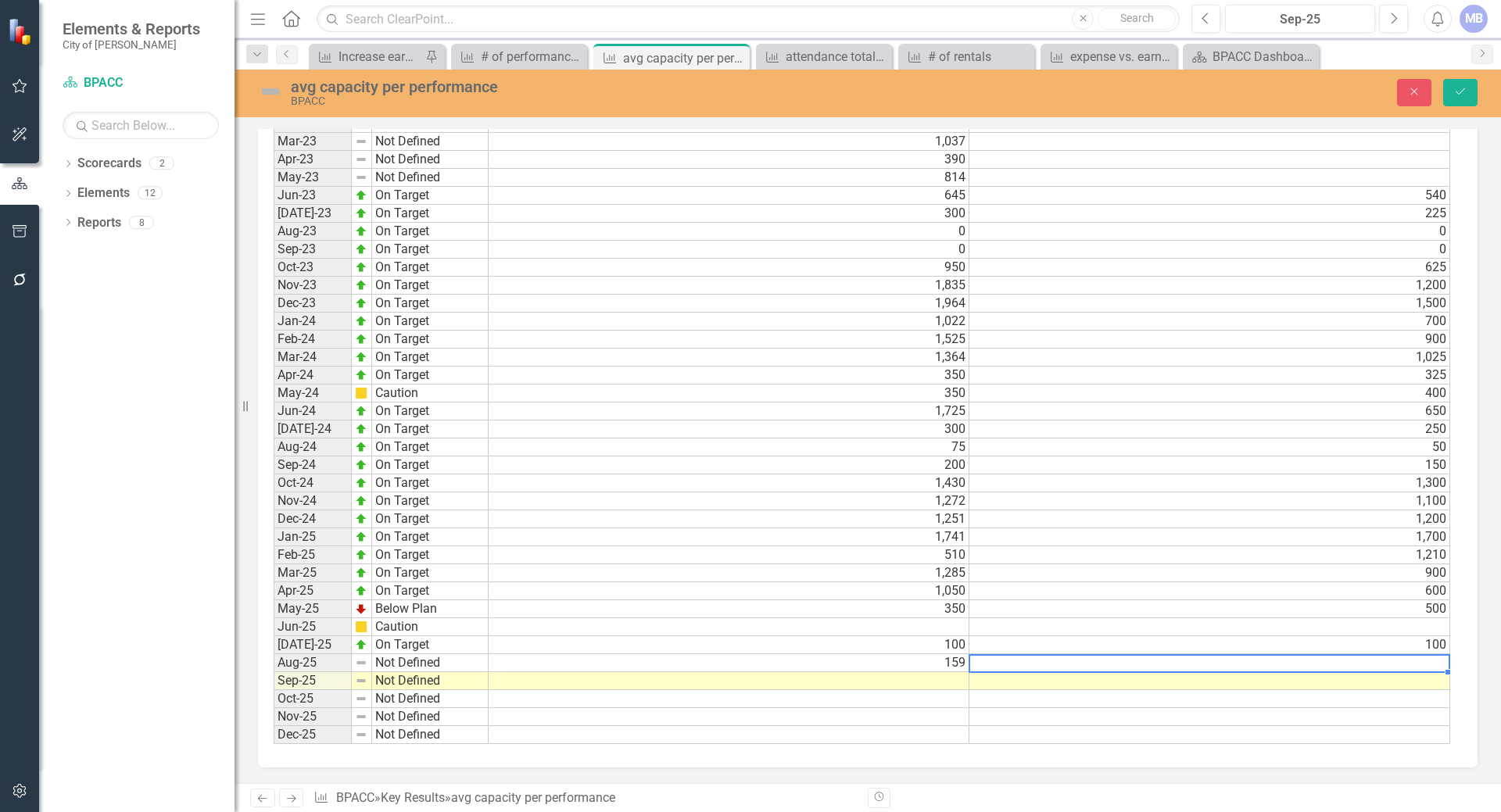
click at [1020, 657] on td at bounding box center [1209, 662] width 481 height 18
type textarea "150"
click at [991, 697] on td at bounding box center [1209, 698] width 481 height 18
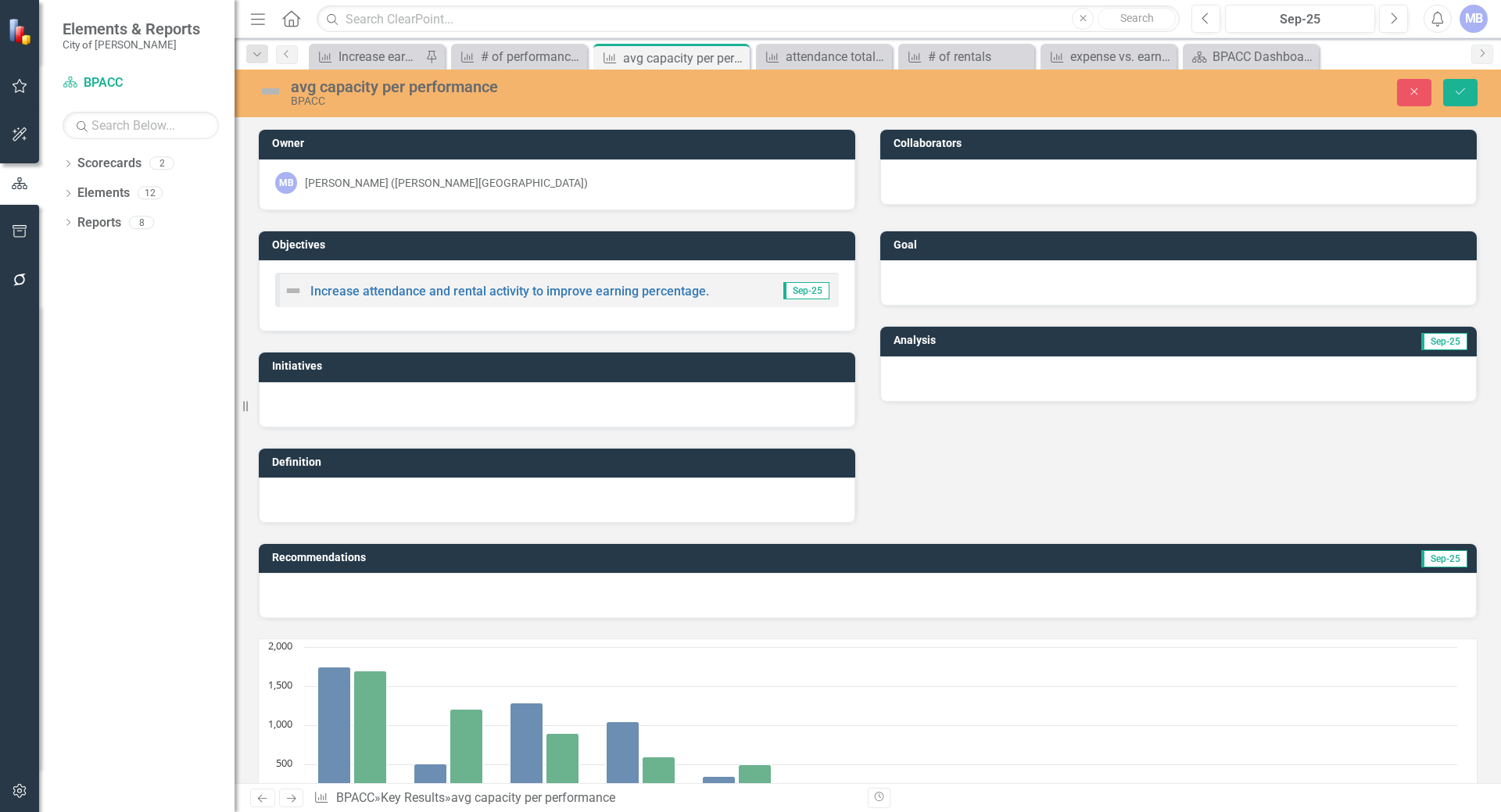
scroll to position [1177, 0]
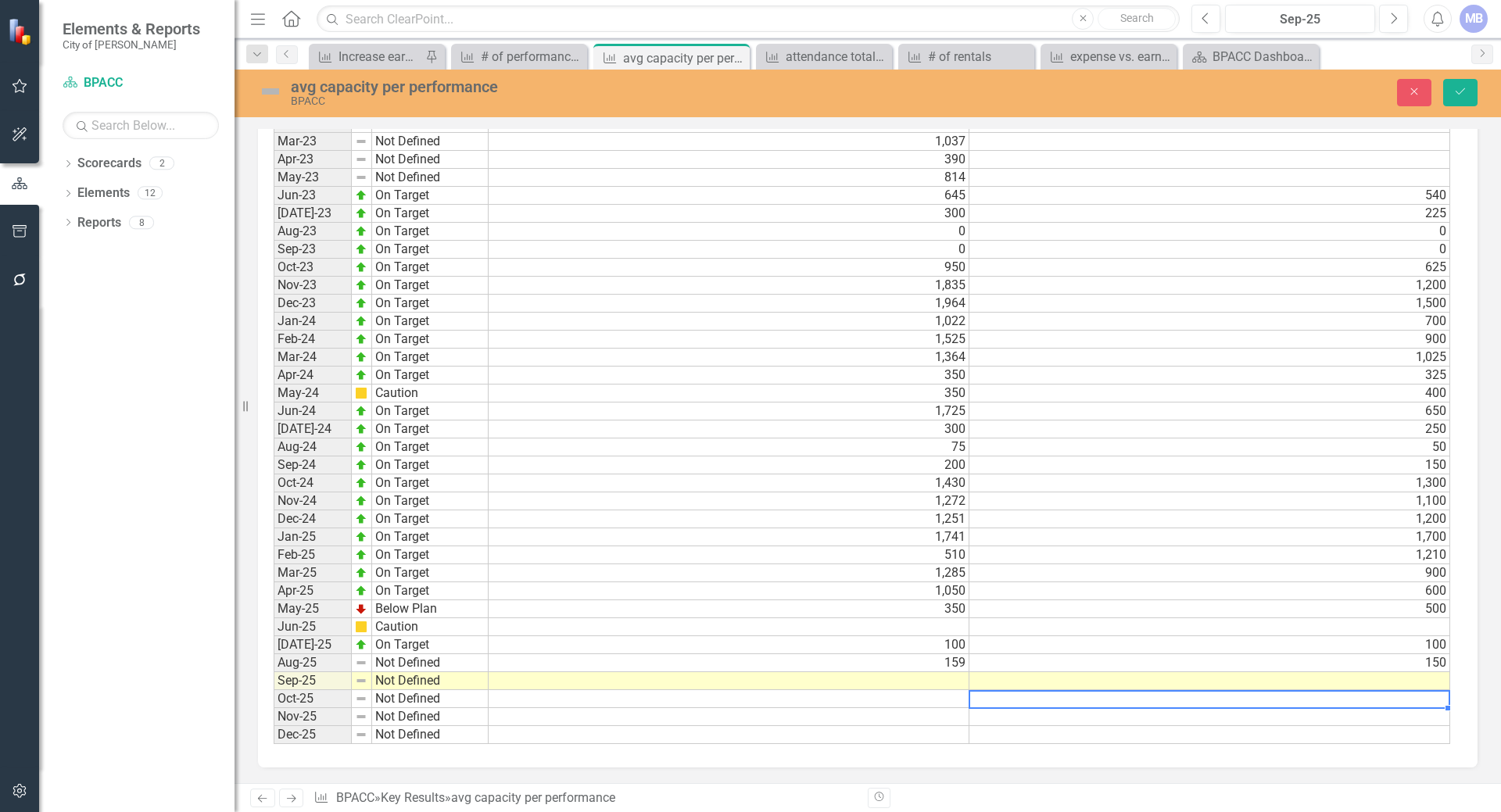
click at [274, 654] on div "Period Status Actual Target Jan-22 Not Defined Feb-22 Not Defined Mar-22 Not De…" at bounding box center [274, 304] width 0 height 881
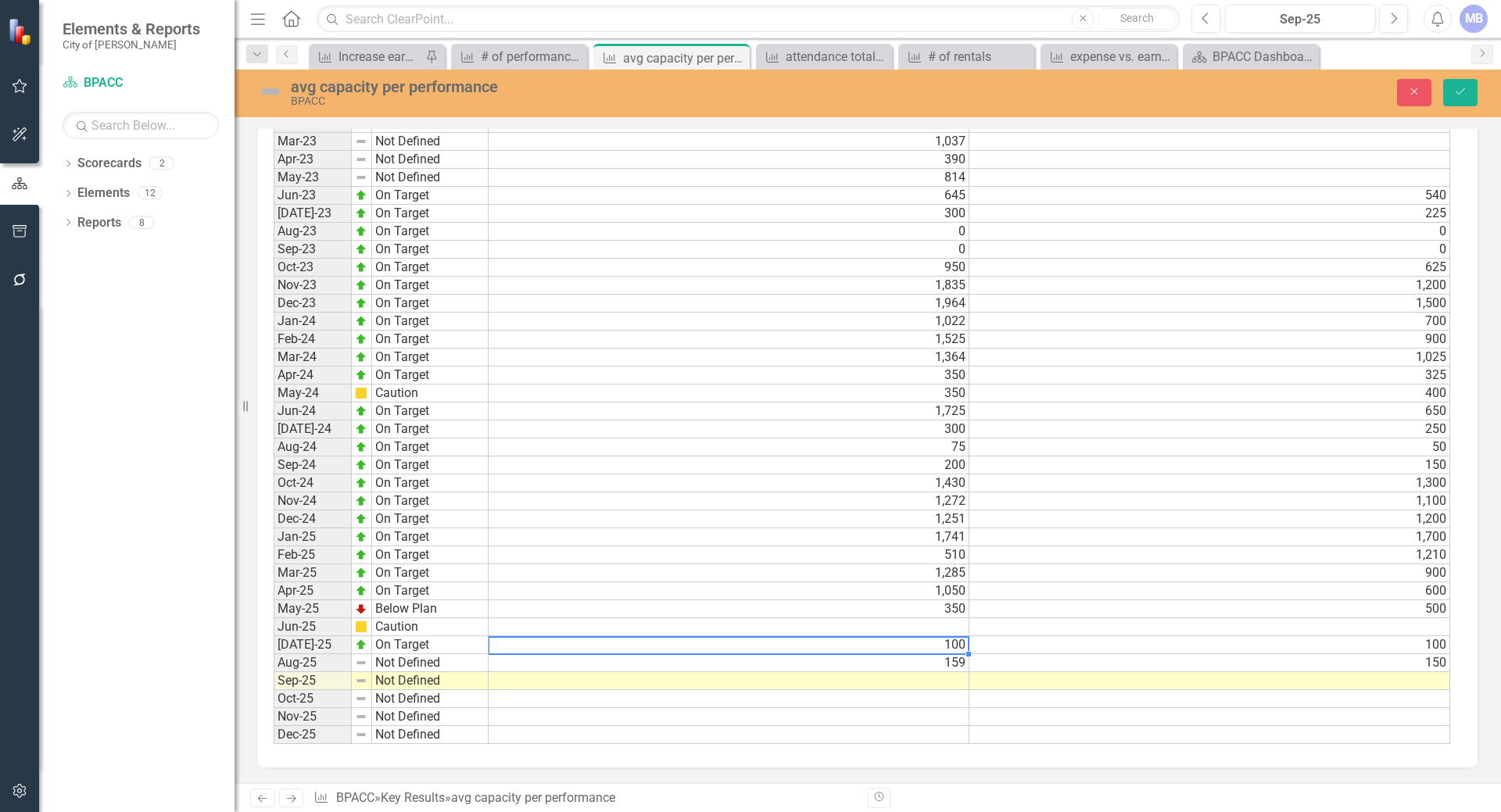
click at [952, 664] on td "159" at bounding box center [729, 662] width 481 height 18
type textarea "150"
click at [415, 661] on td "Not Defined" at bounding box center [430, 662] width 116 height 18
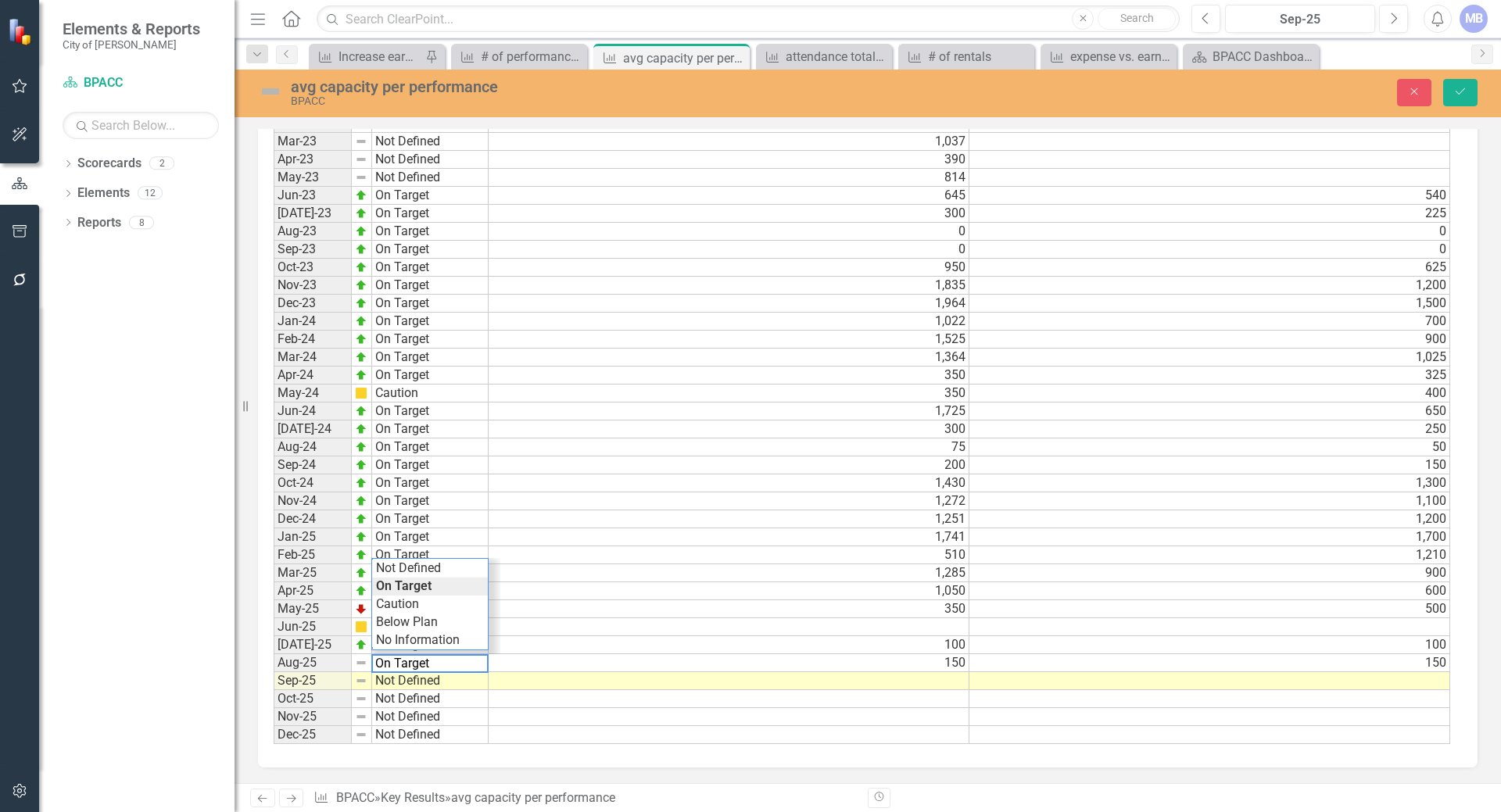
type textarea "Not Defined"
click at [430, 714] on td "Not Defined" at bounding box center [430, 716] width 116 height 18
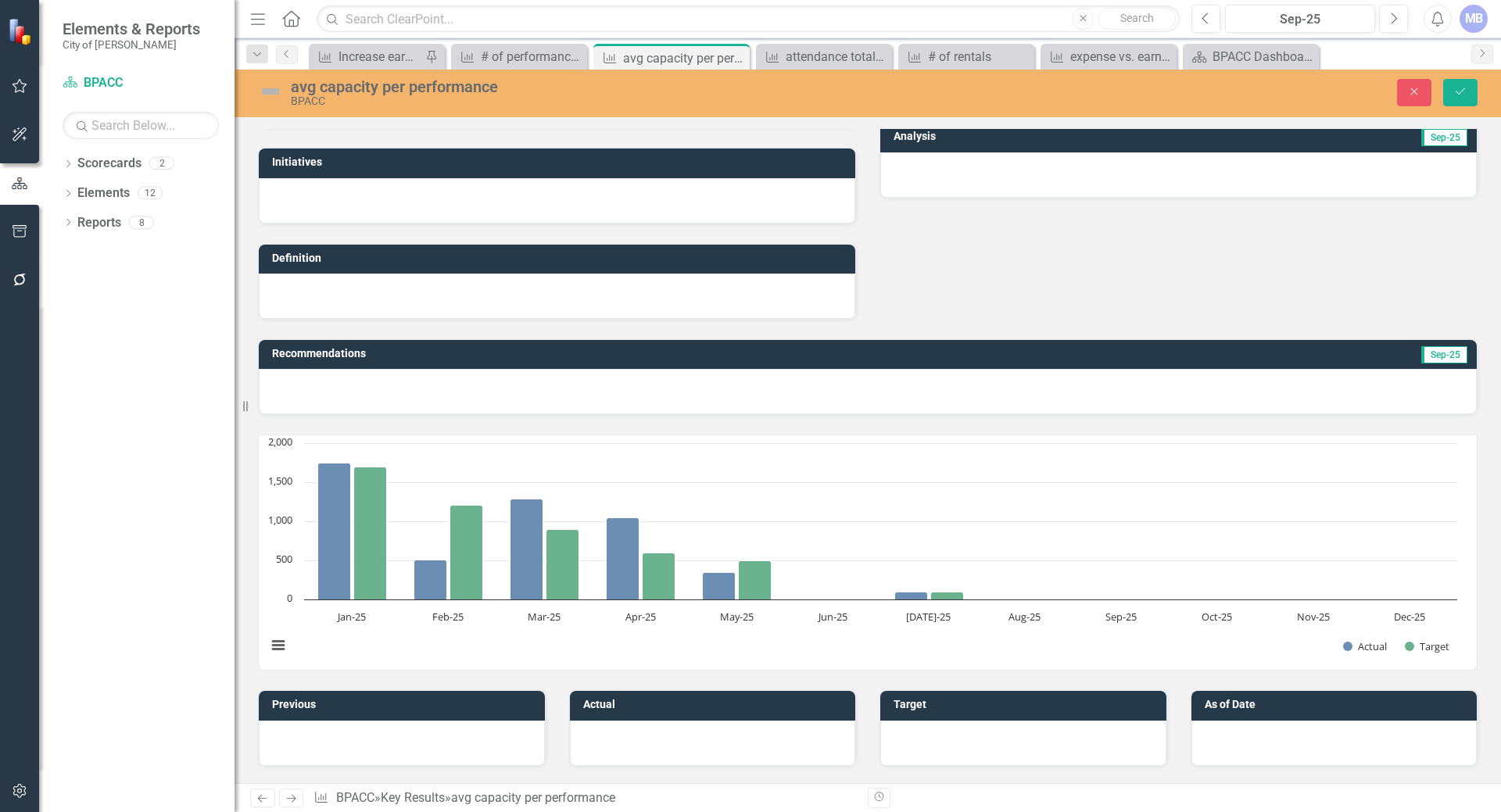
scroll to position [0, 0]
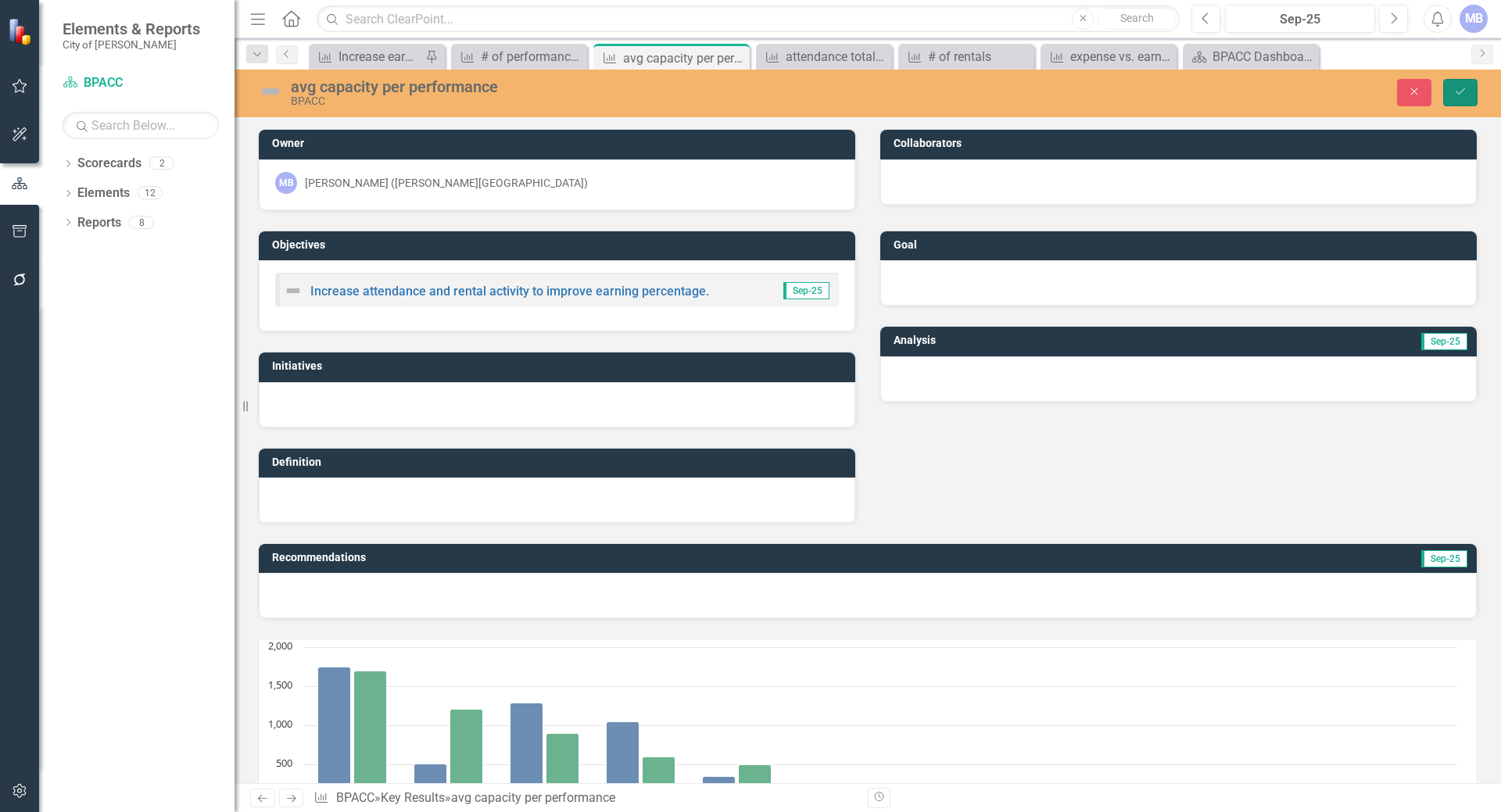
drag, startPoint x: 1449, startPoint y: 92, endPoint x: 1323, endPoint y: 133, distance: 132.5
click at [1449, 92] on button "Save" at bounding box center [1460, 92] width 34 height 28
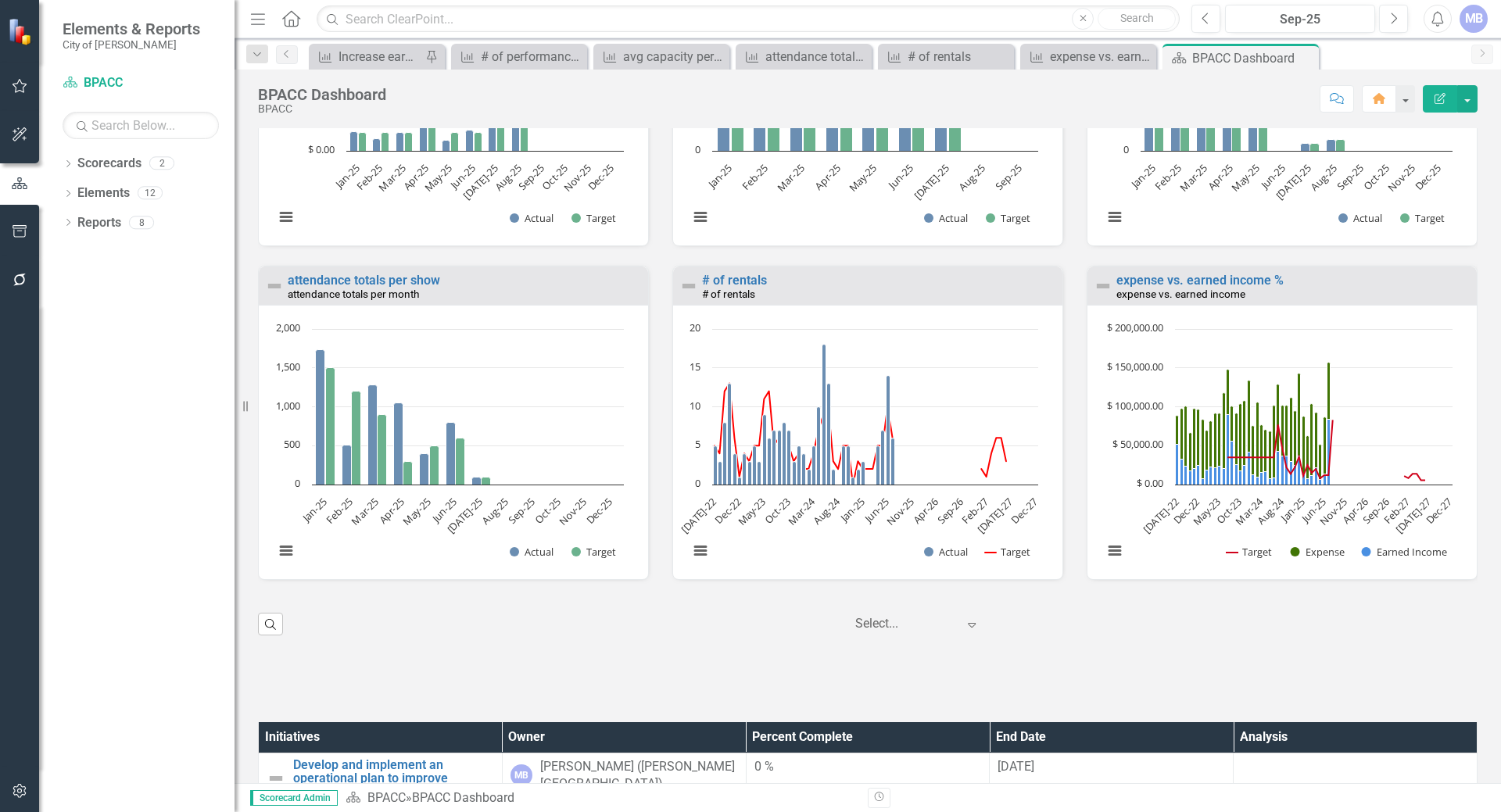
scroll to position [1, 0]
click at [725, 287] on link "# of rentals" at bounding box center [735, 279] width 65 height 15
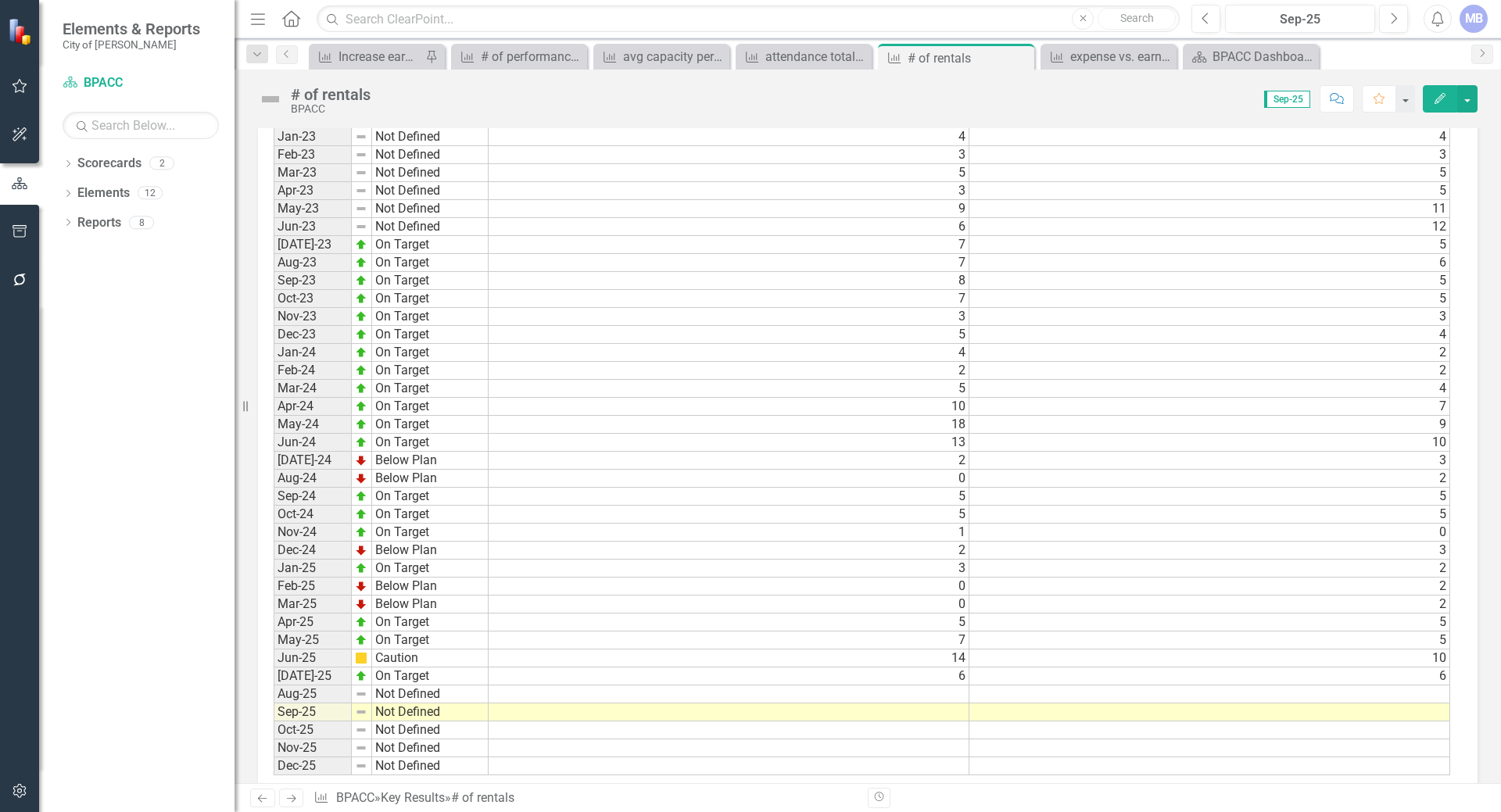
scroll to position [1176, 0]
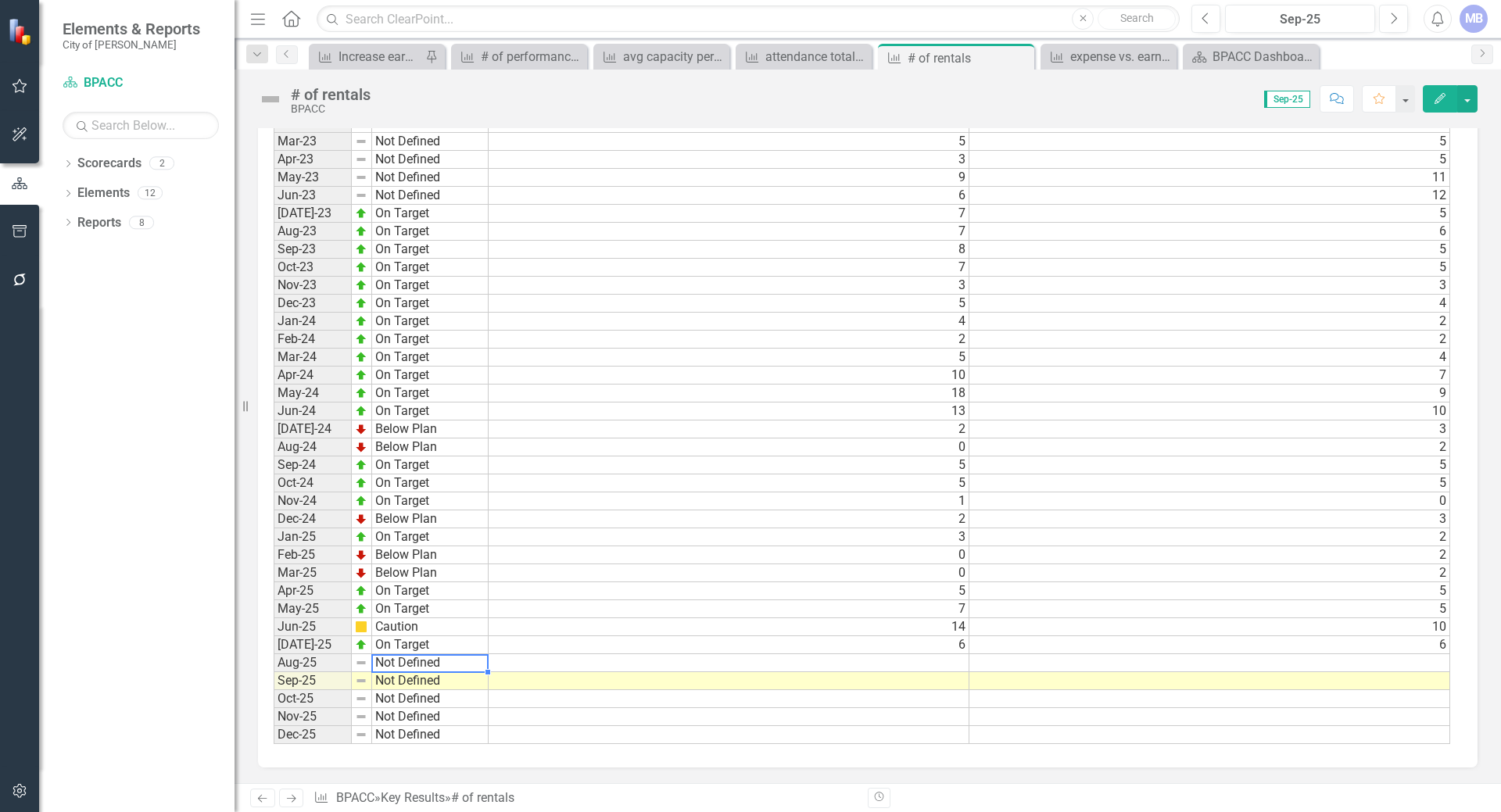
click at [415, 659] on td "Not Defined" at bounding box center [430, 662] width 116 height 18
click at [507, 668] on td at bounding box center [729, 662] width 481 height 18
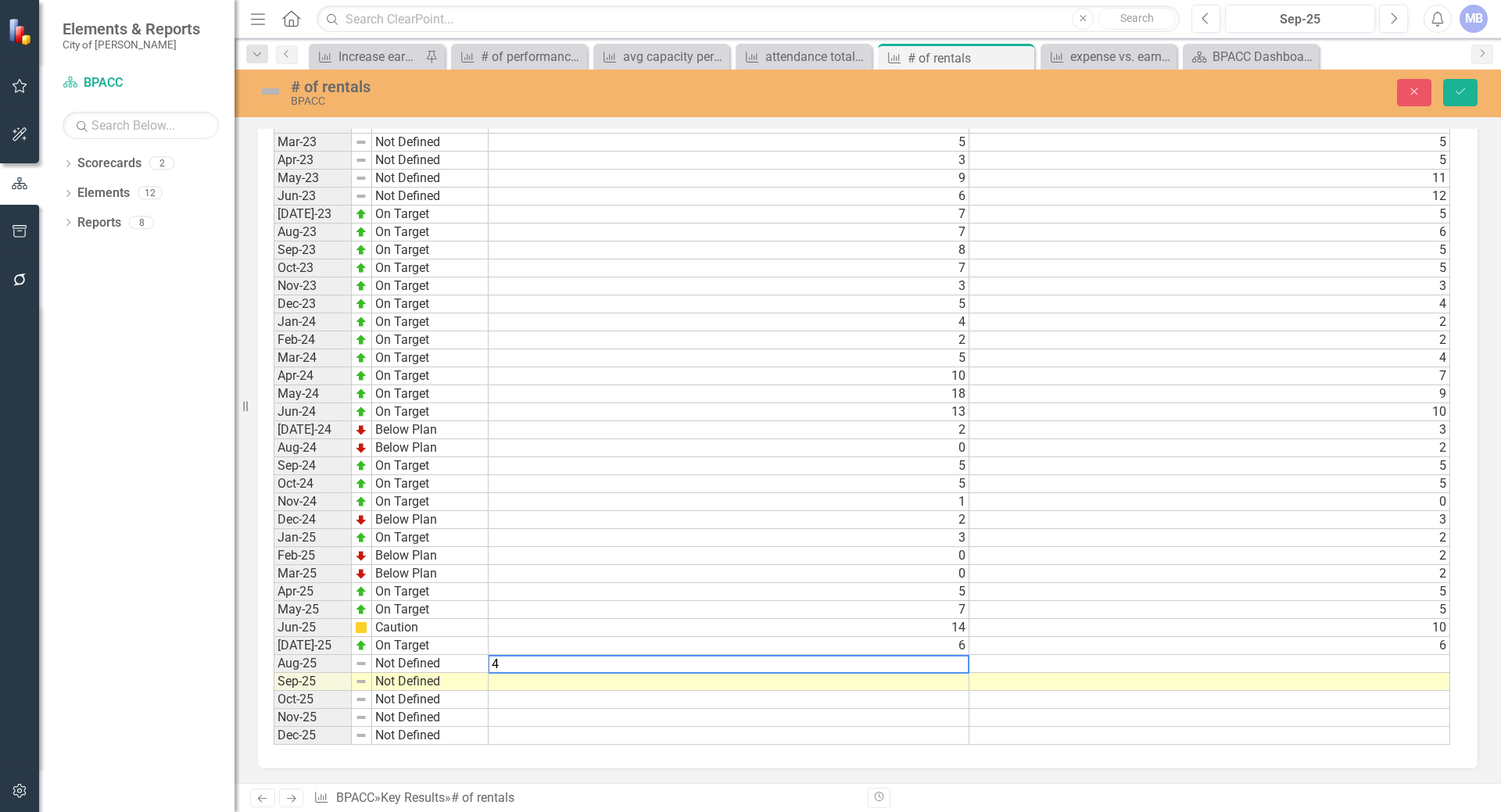
type textarea "4"
click at [1022, 661] on td at bounding box center [1209, 663] width 481 height 18
type textarea "4"
click at [421, 682] on td "Not Defined" at bounding box center [430, 681] width 116 height 18
drag, startPoint x: 832, startPoint y: 661, endPoint x: 824, endPoint y: 660, distance: 8.1
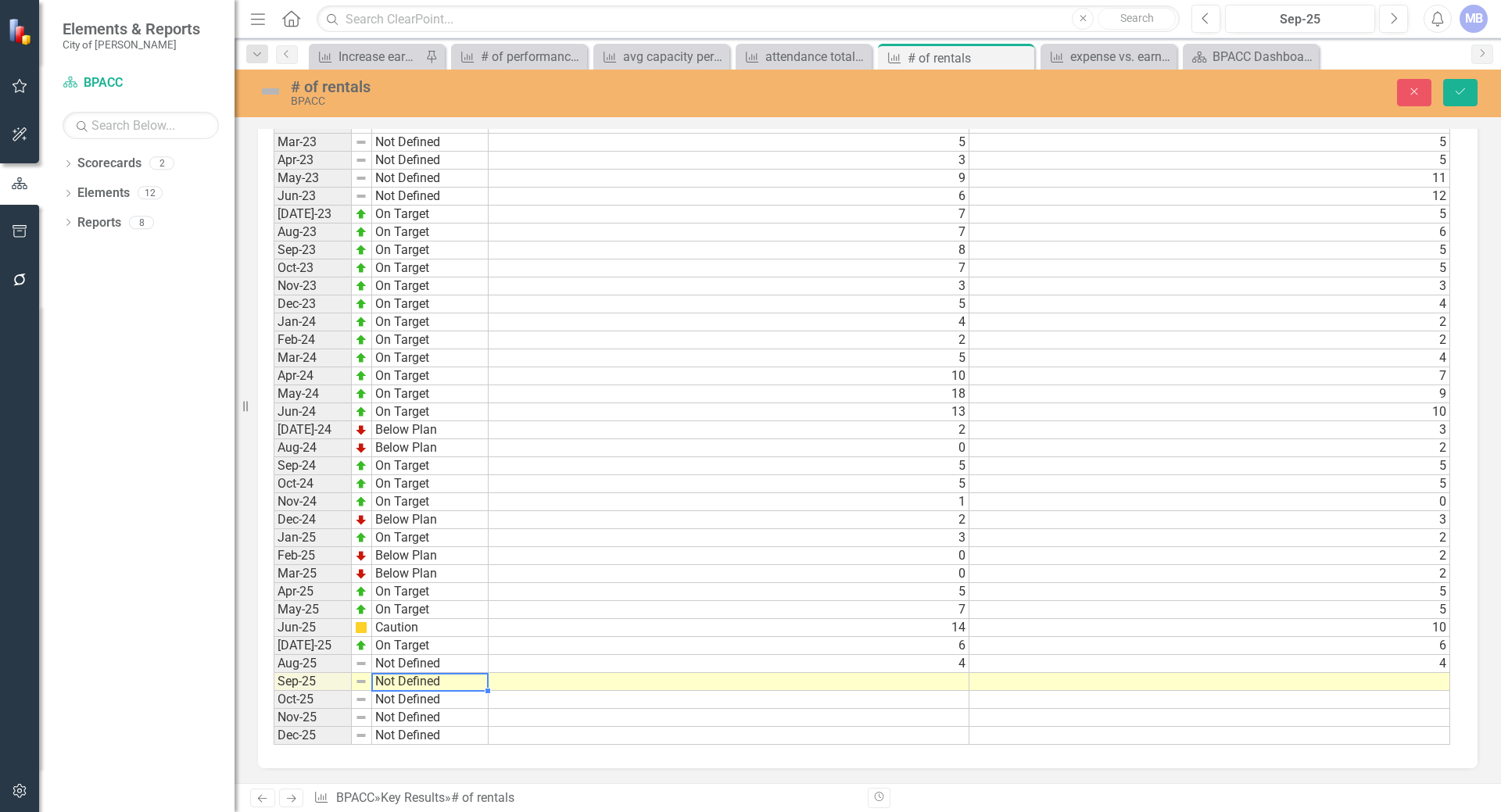
click at [832, 661] on td "4" at bounding box center [729, 663] width 481 height 18
click at [447, 663] on td "Not Defined" at bounding box center [430, 663] width 116 height 18
type textarea "Not Defined"
click at [415, 697] on td "Not Defined" at bounding box center [430, 699] width 116 height 18
click at [1455, 89] on icon "Save" at bounding box center [1460, 91] width 14 height 11
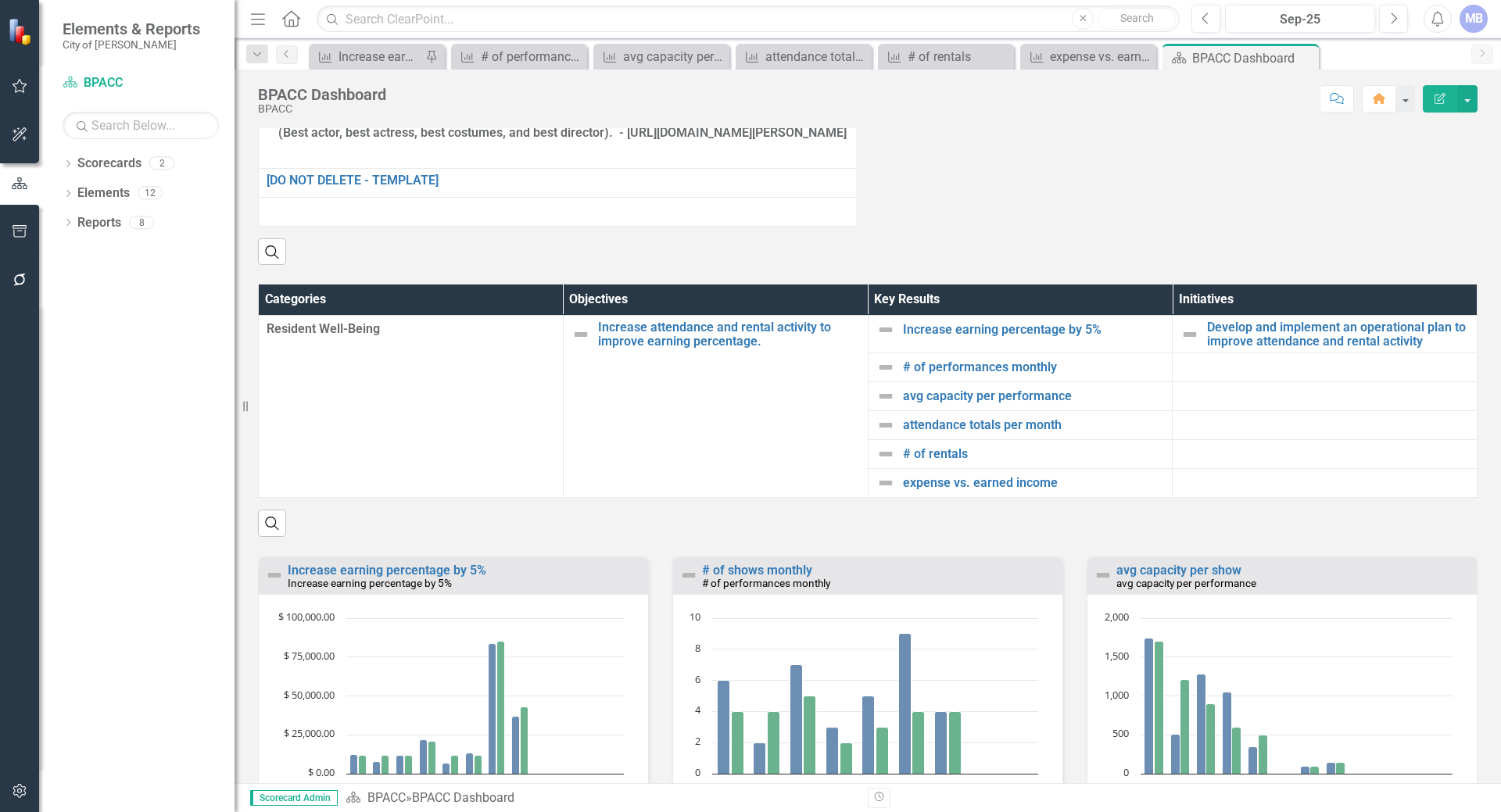
scroll to position [1835, 0]
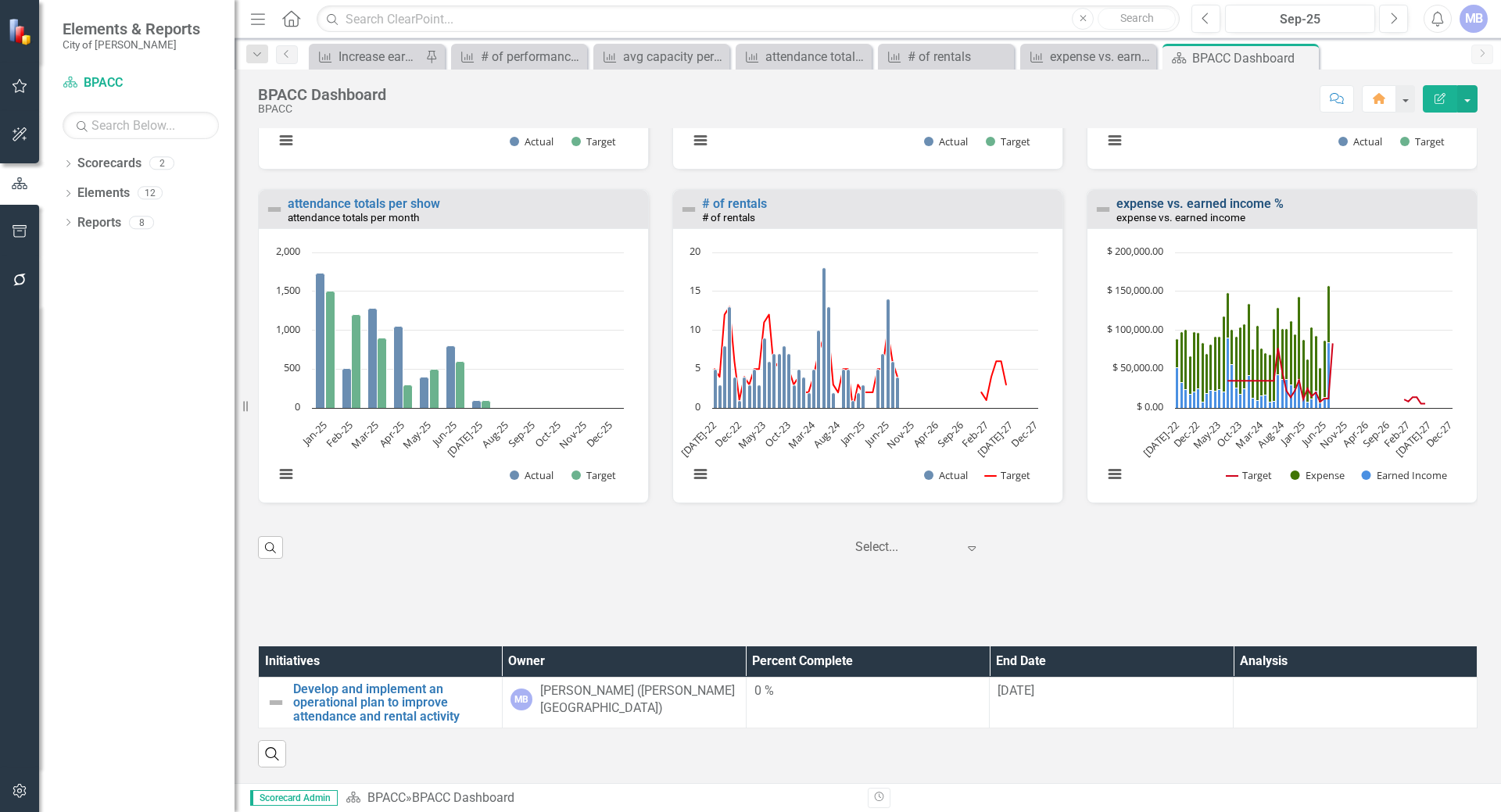
click at [1184, 211] on link "expense vs. earned income %" at bounding box center [1200, 203] width 167 height 15
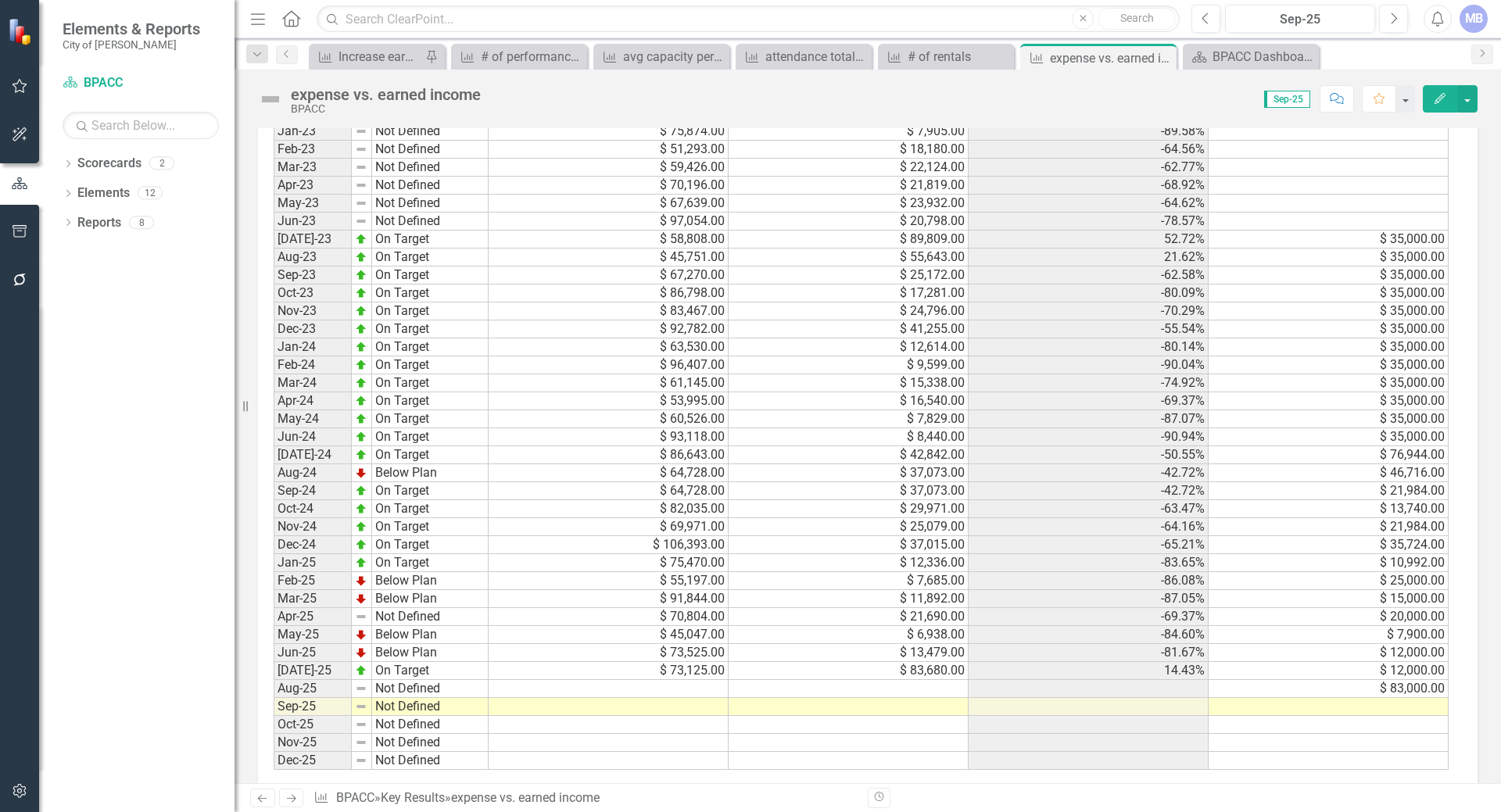
scroll to position [1176, 0]
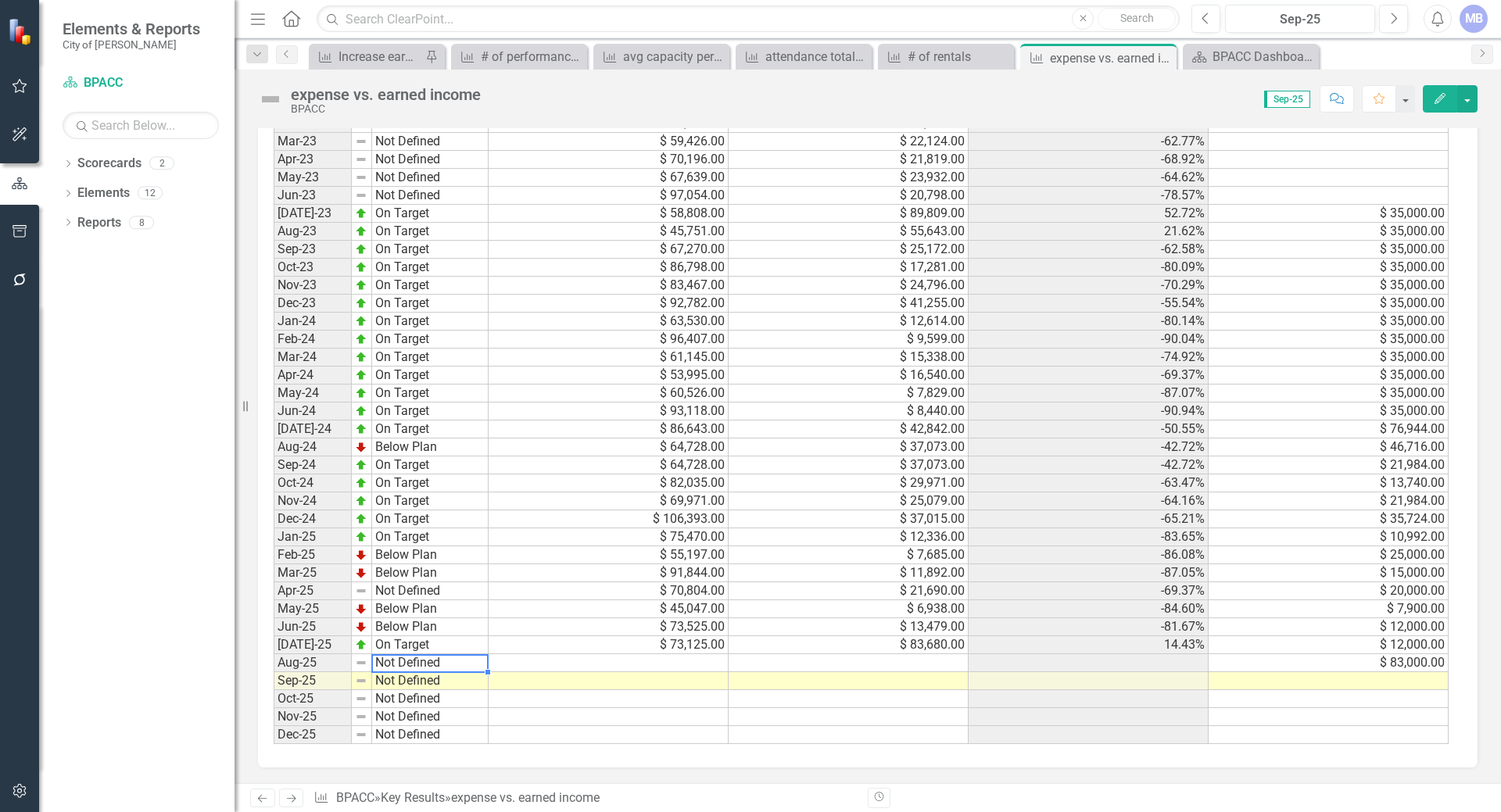
click at [395, 656] on td "Not Defined" at bounding box center [430, 662] width 116 height 18
click at [669, 666] on td at bounding box center [608, 662] width 240 height 18
click at [670, 666] on td at bounding box center [608, 662] width 240 height 18
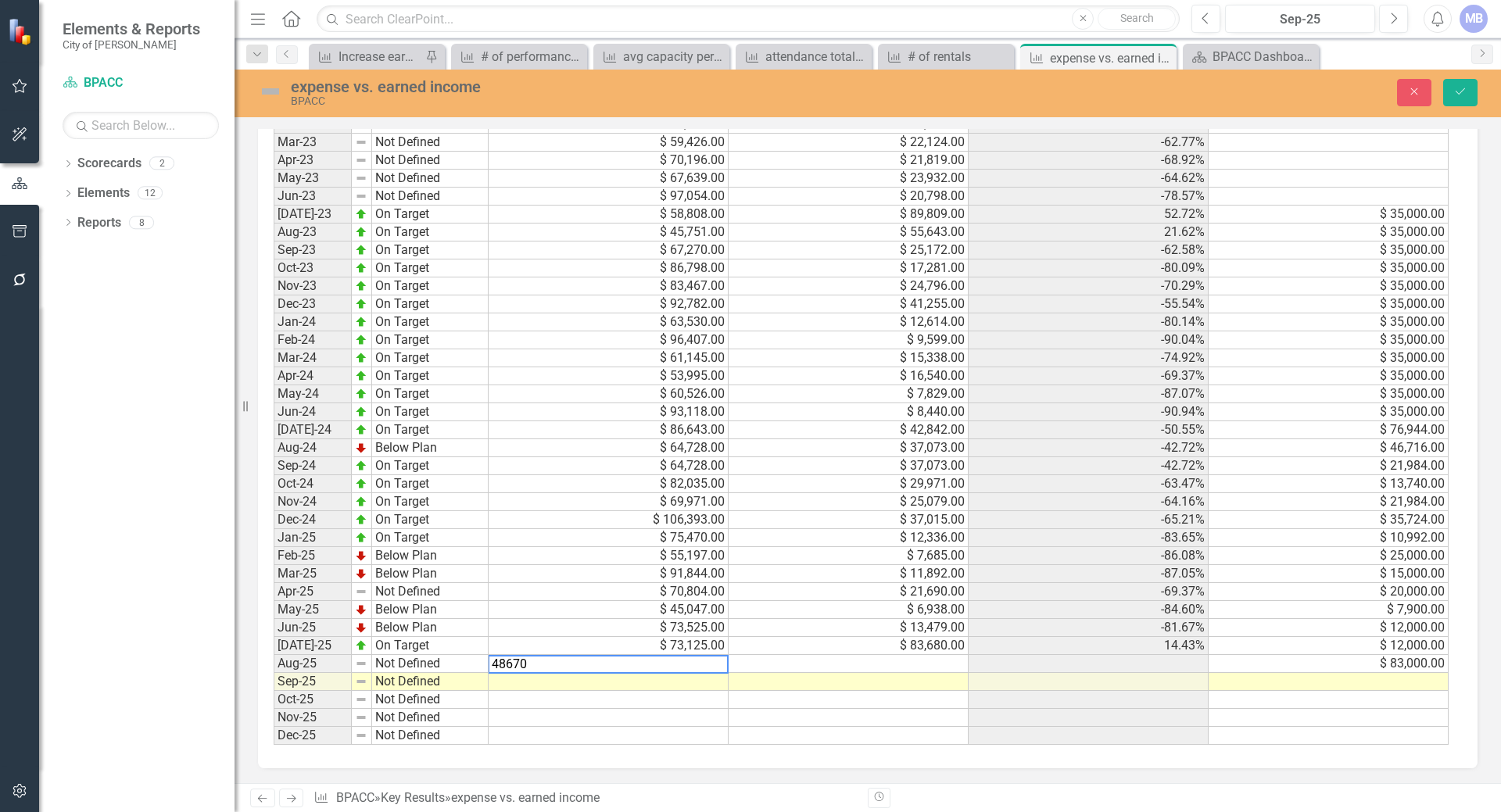
type textarea "48670"
click at [700, 689] on td at bounding box center [608, 681] width 240 height 18
click at [750, 663] on td at bounding box center [848, 663] width 240 height 18
type textarea "36990"
click at [274, 708] on div "Period Status Expense Earned Income Actual Target Jan-22 Not Defined Feb-22 Not…" at bounding box center [274, 304] width 0 height 881
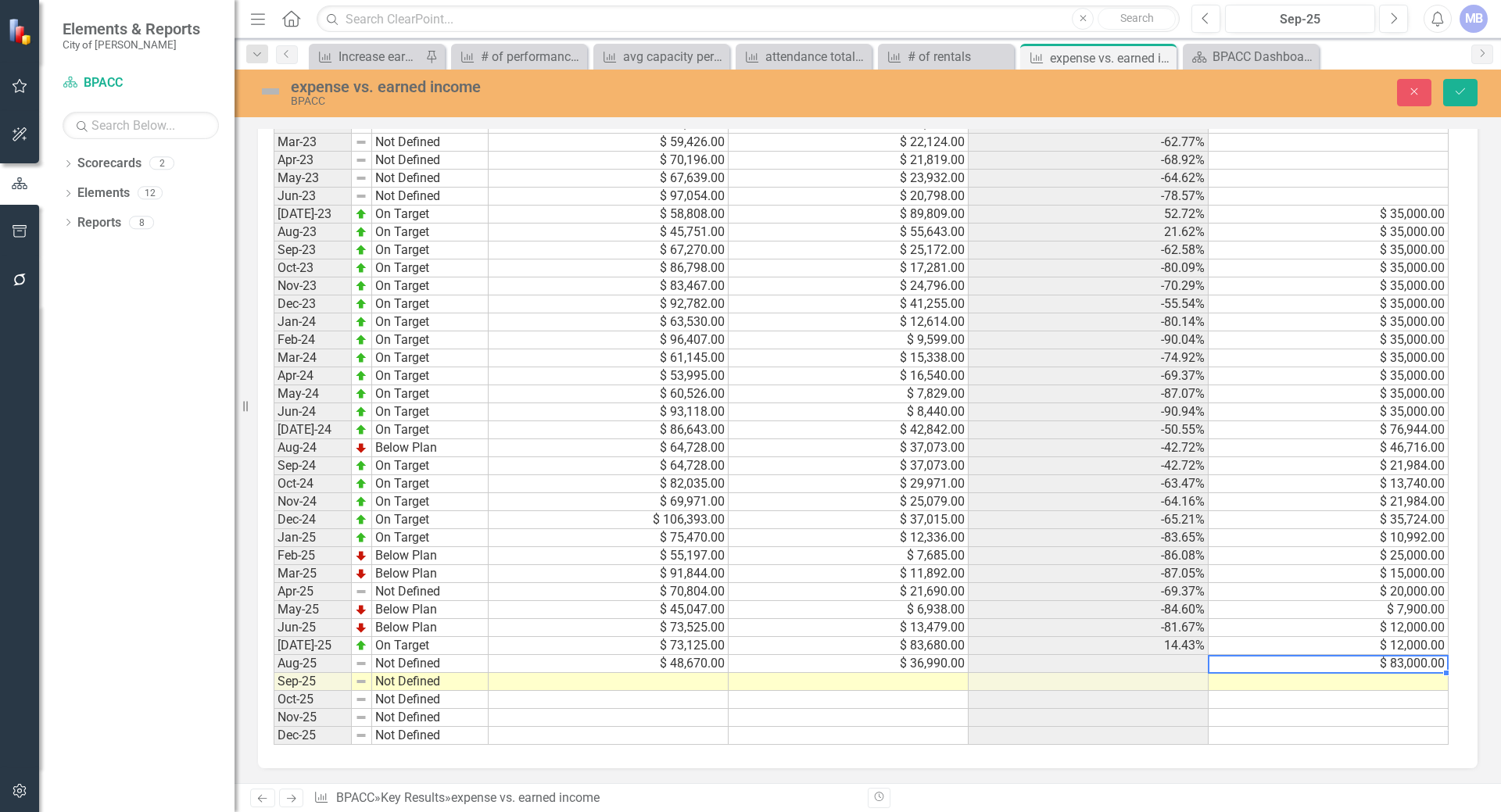
click at [1243, 661] on td "$ 83,000.00" at bounding box center [1328, 663] width 240 height 18
click at [407, 453] on td "Below Plan" at bounding box center [430, 447] width 116 height 18
click at [690, 447] on td "$ 64,728.00" at bounding box center [608, 447] width 240 height 18
click at [933, 447] on td "$ 37,073.00" at bounding box center [848, 447] width 240 height 18
click at [1248, 437] on td "$ 76,944.00" at bounding box center [1328, 430] width 240 height 18
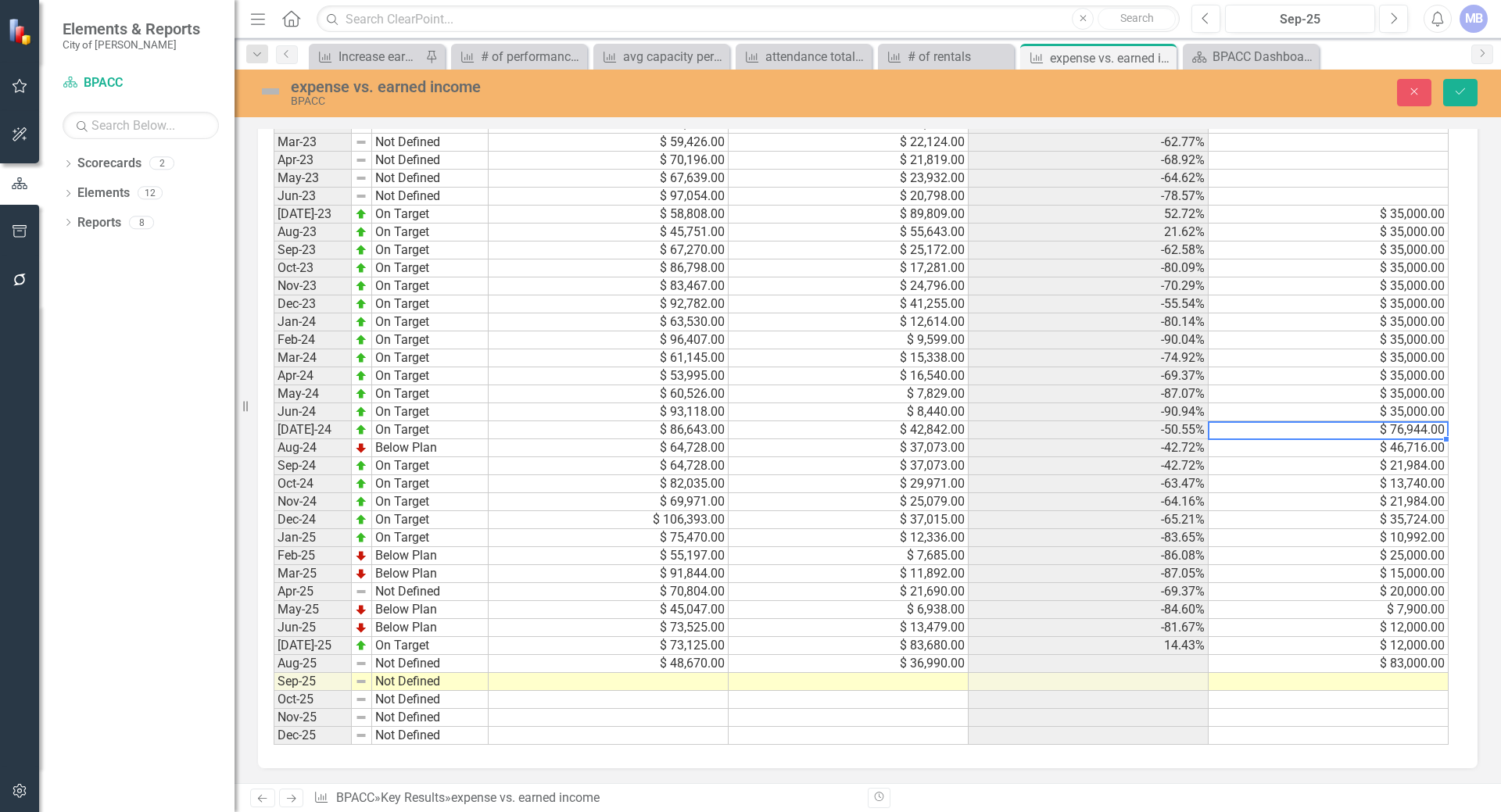
click at [1063, 659] on td at bounding box center [1088, 663] width 240 height 18
click at [1195, 670] on td at bounding box center [1088, 663] width 240 height 18
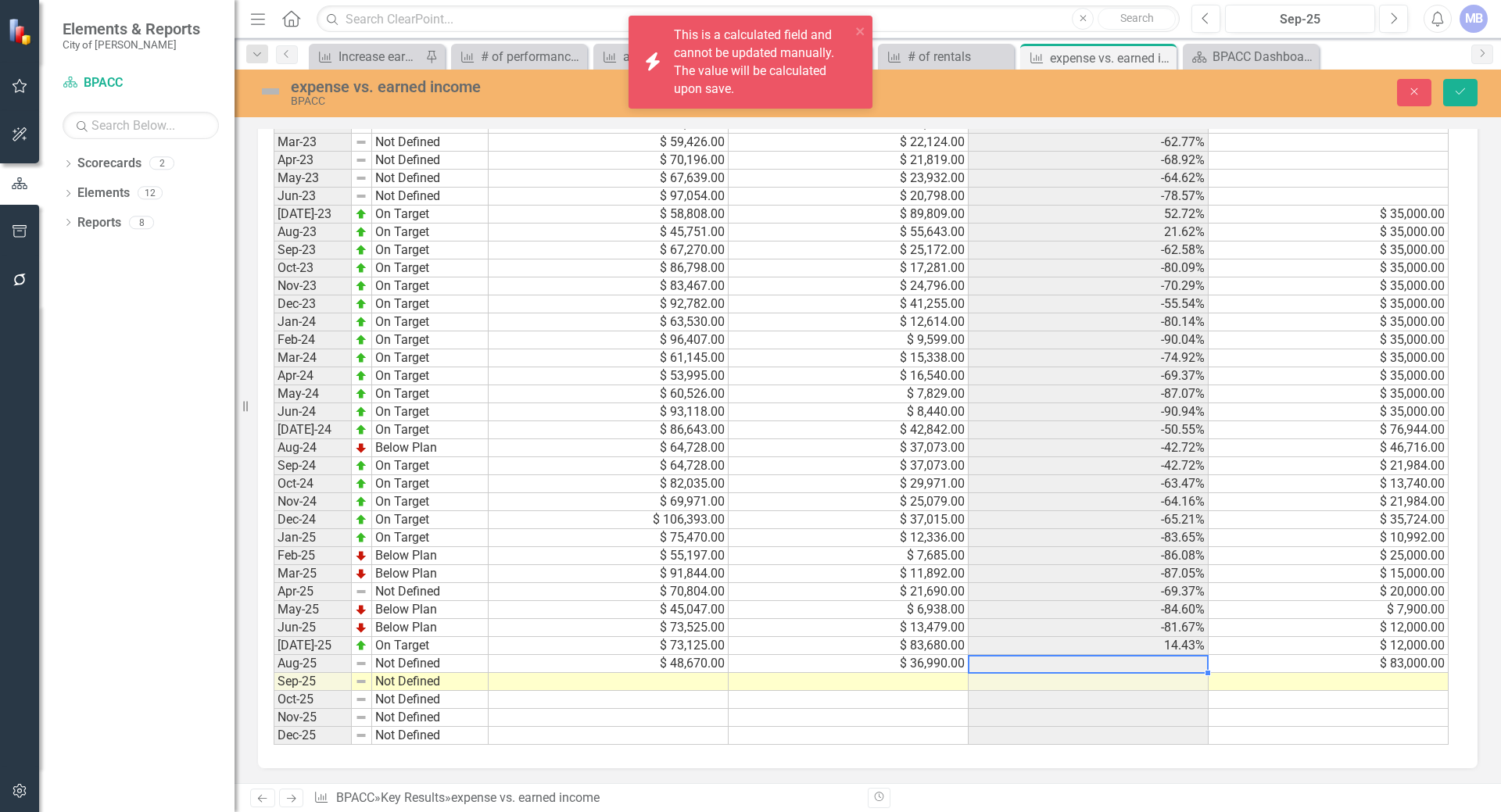
click at [1259, 663] on td "$ 83,000.00" at bounding box center [1328, 663] width 240 height 18
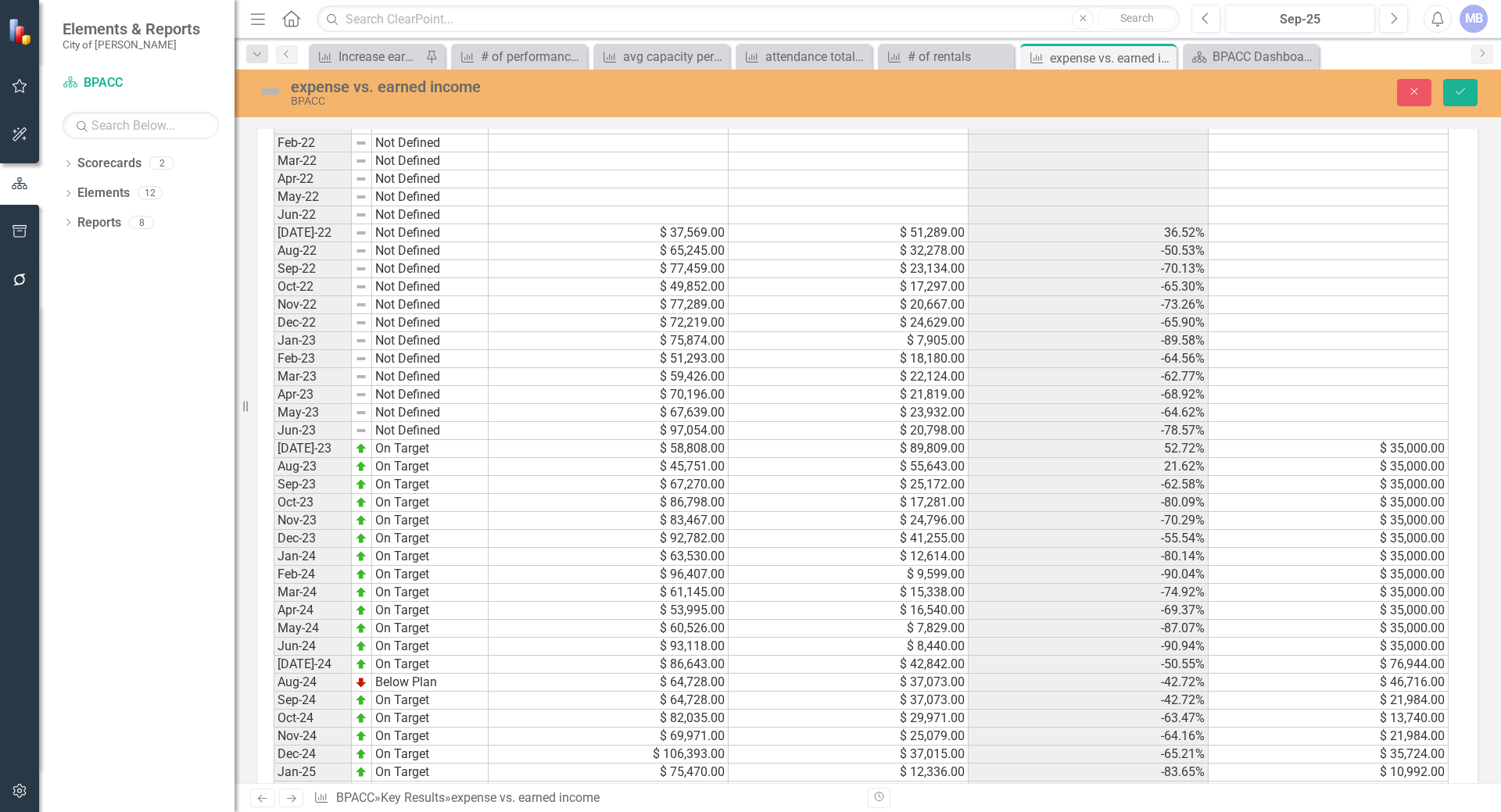
scroll to position [1177, 0]
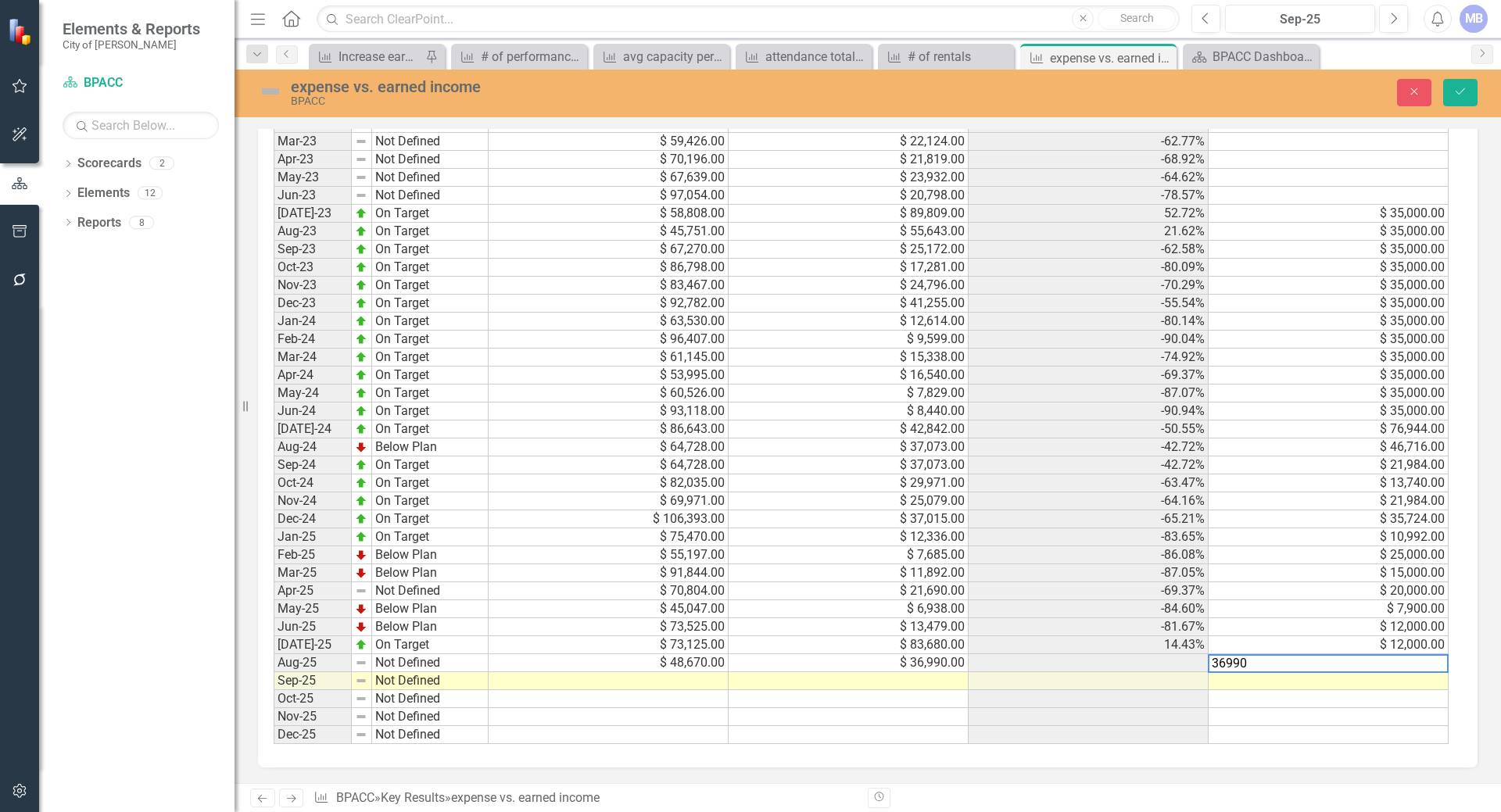
type textarea "36990"
click at [274, 656] on div "Period Status Jan-22 Not Defined Feb-22 Not Defined Mar-22 Not Defined Apr-22 N…" at bounding box center [274, 304] width 0 height 881
click at [406, 661] on td "Not Defined" at bounding box center [430, 662] width 116 height 18
type textarea "Below Plan"
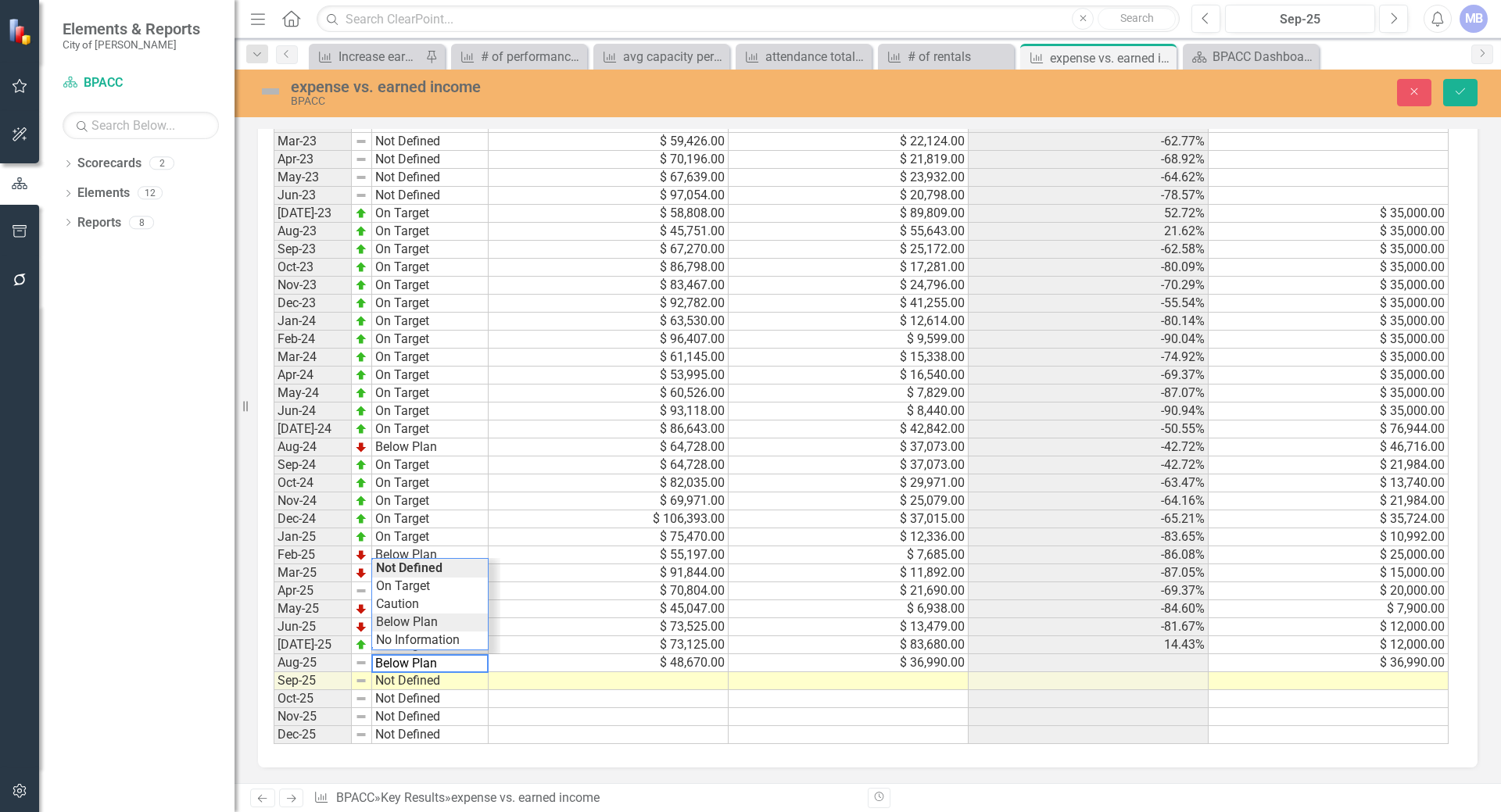
click at [421, 617] on div "Period Status Expense Earned Income Actual Target Jan-22 Not Defined Feb-22 Not…" at bounding box center [862, 304] width 1176 height 882
click at [1455, 90] on icon "Save" at bounding box center [1460, 91] width 14 height 11
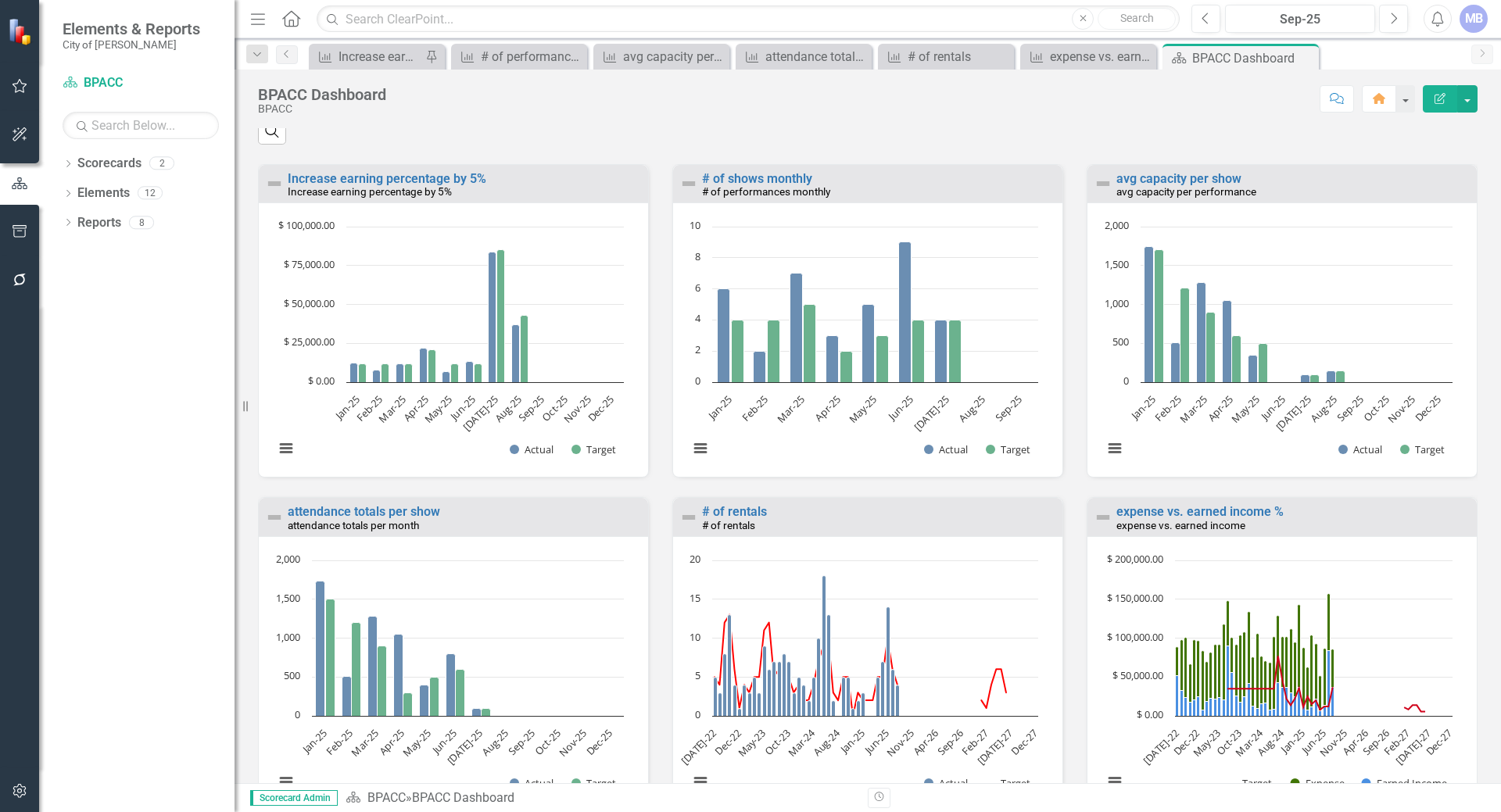
scroll to position [1494, 0]
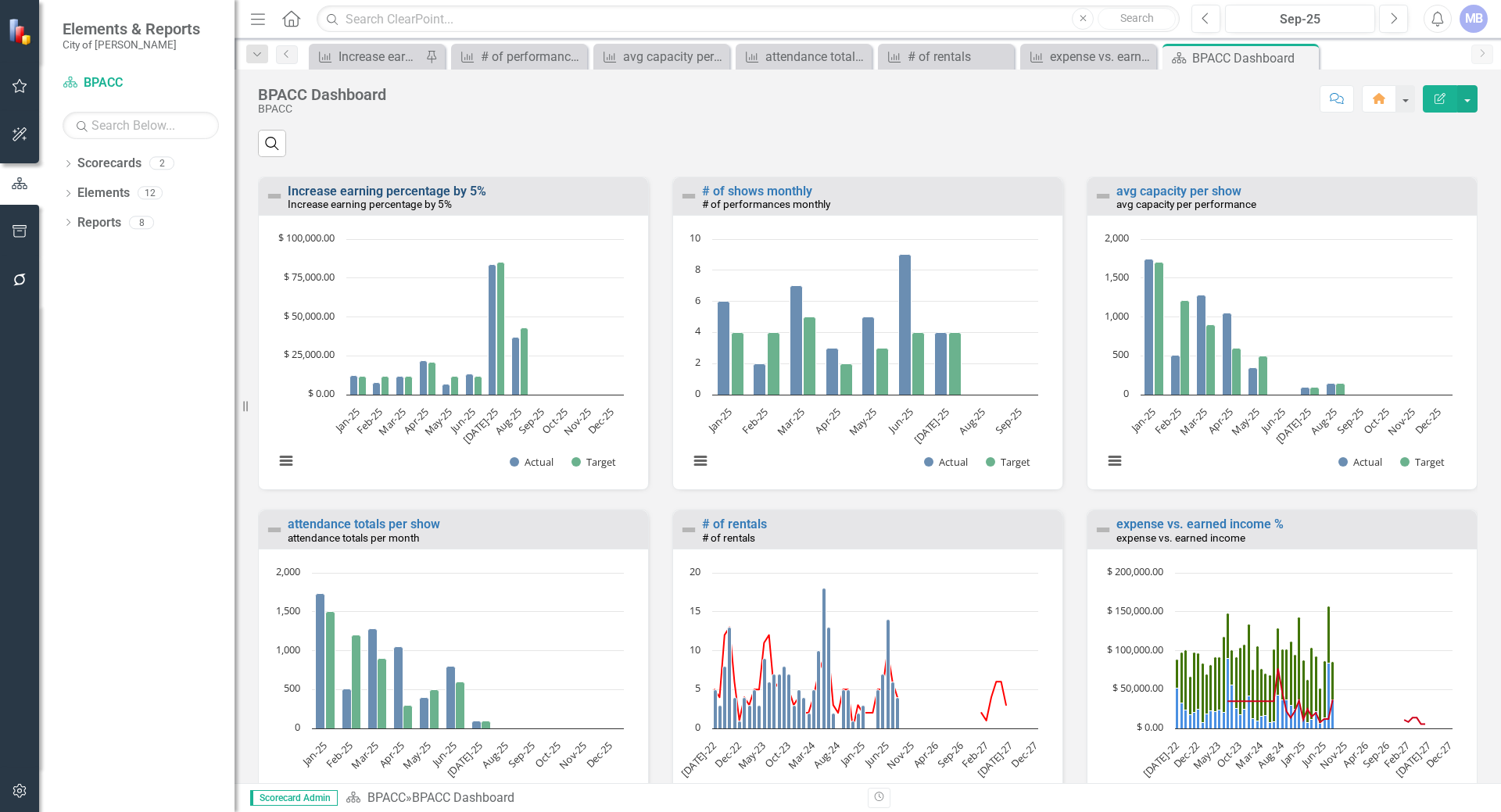
click at [390, 198] on link "Increase earning percentage by 5%" at bounding box center [387, 192] width 198 height 15
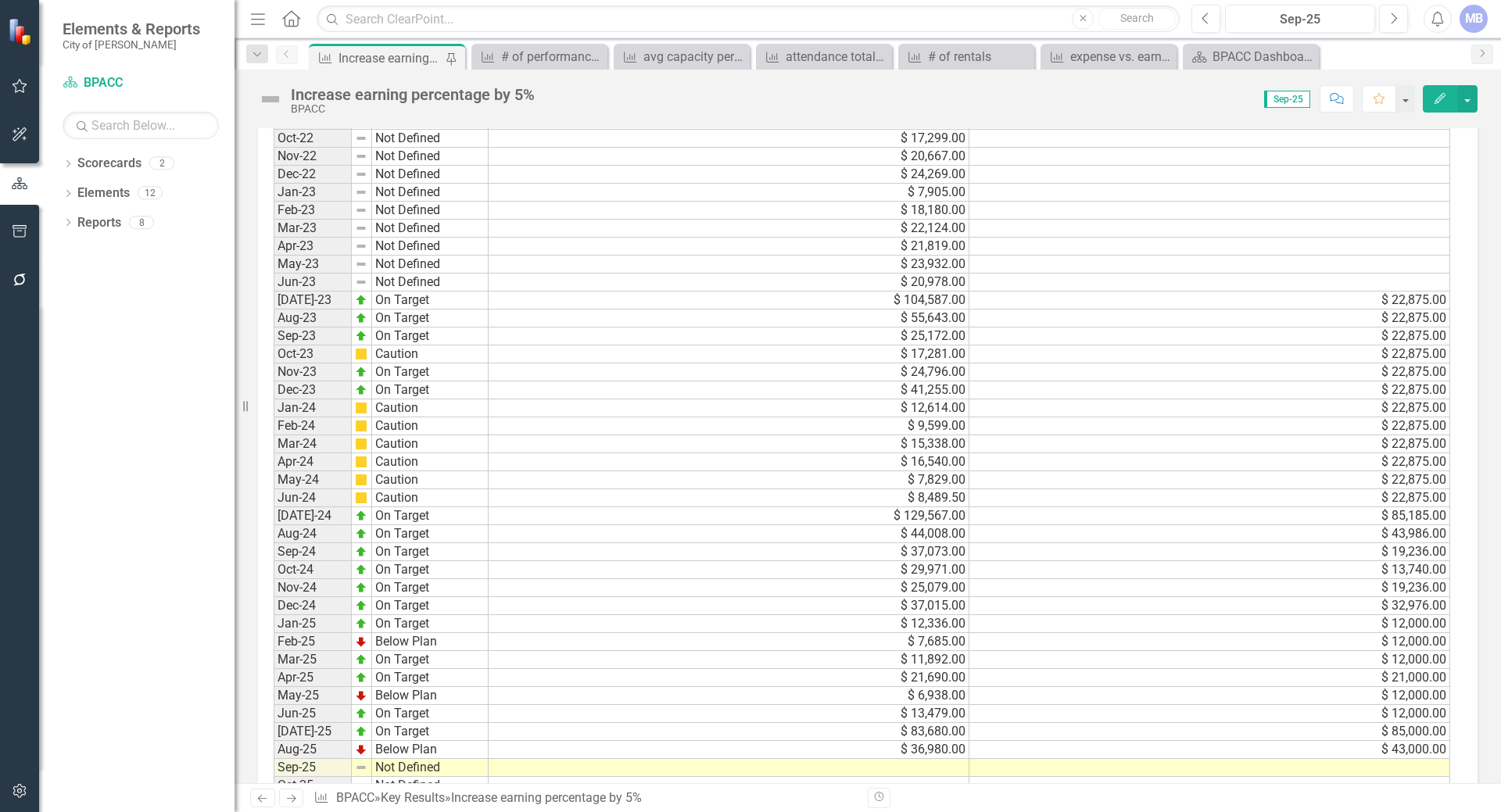
scroll to position [1176, 0]
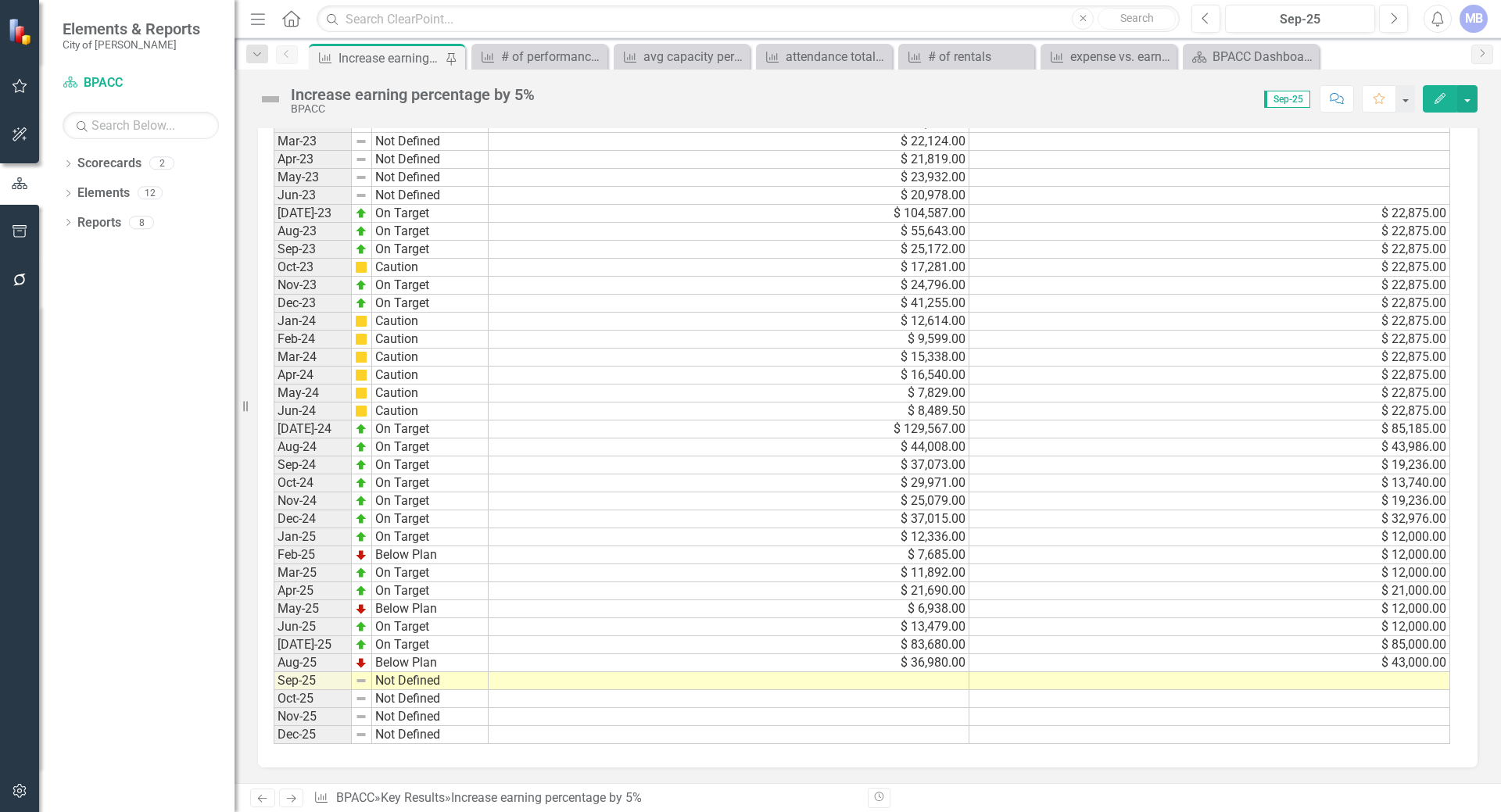
click at [897, 674] on td at bounding box center [729, 680] width 481 height 18
click at [904, 677] on td at bounding box center [729, 680] width 481 height 18
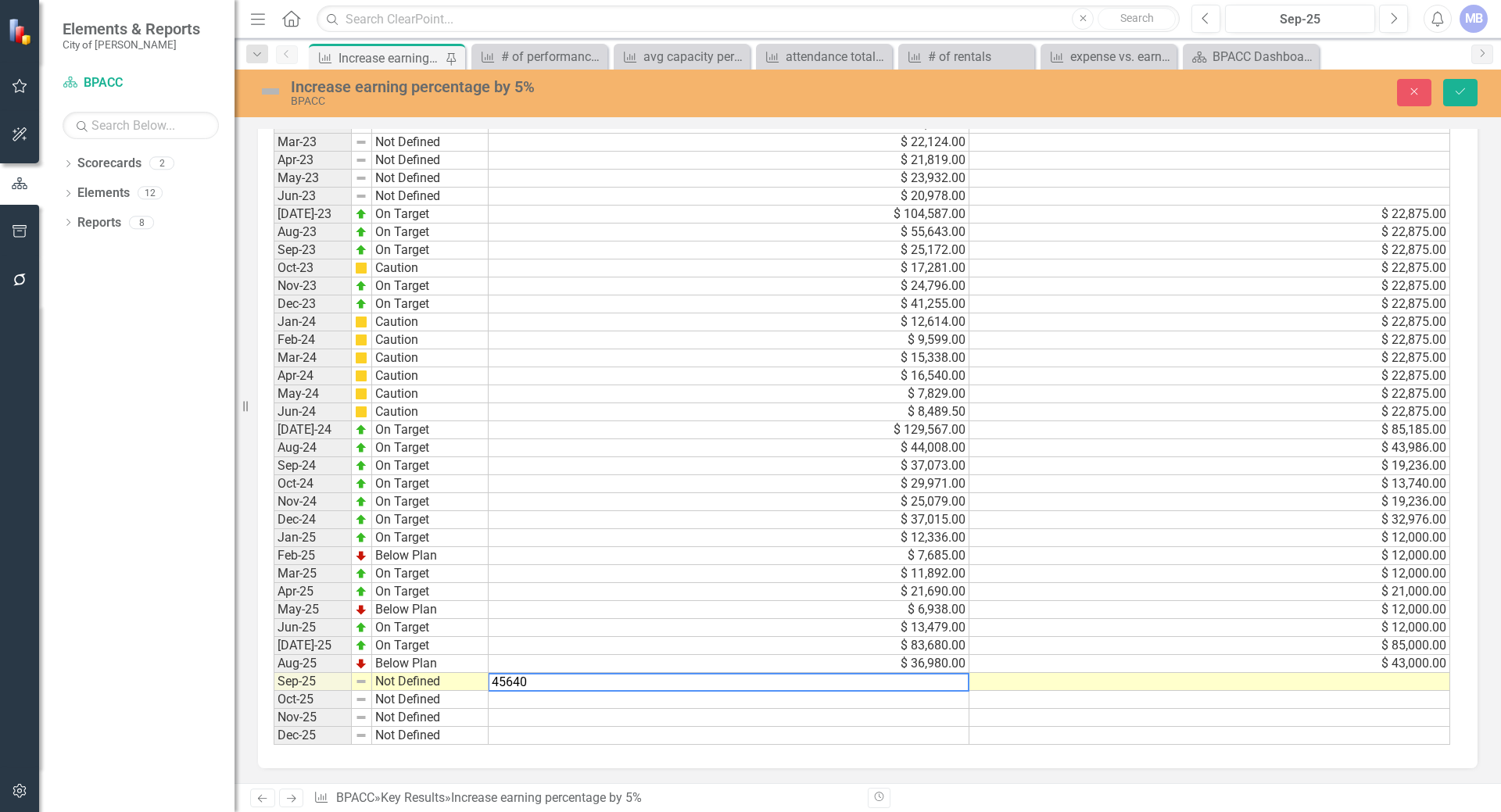
click at [787, 748] on div "Period Status Actual Target Jan-22 Not Defined Feb-22 Not Defined Mar-22 Not De…" at bounding box center [867, 310] width 1219 height 917
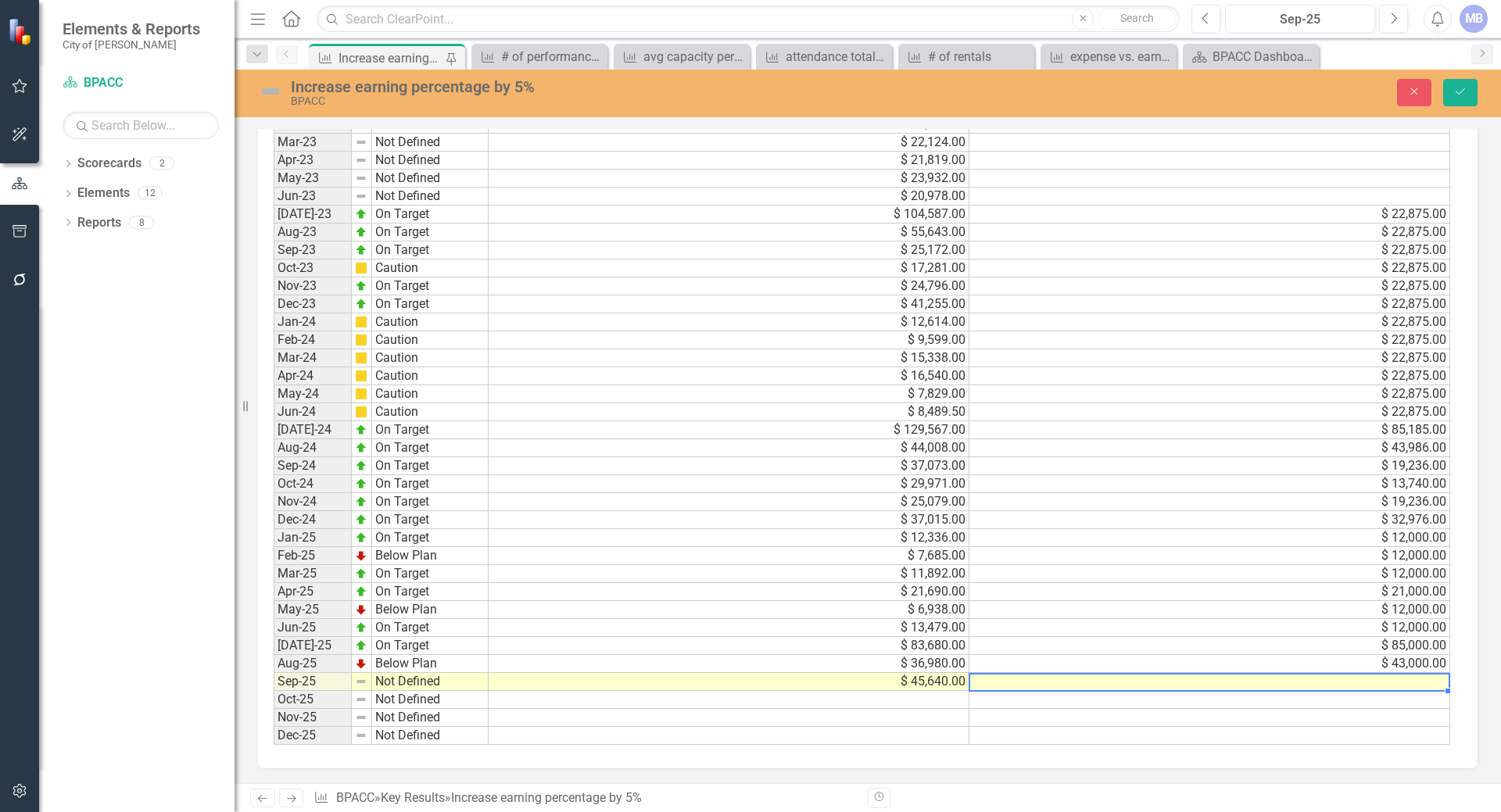
click at [1005, 685] on td at bounding box center [1209, 681] width 481 height 18
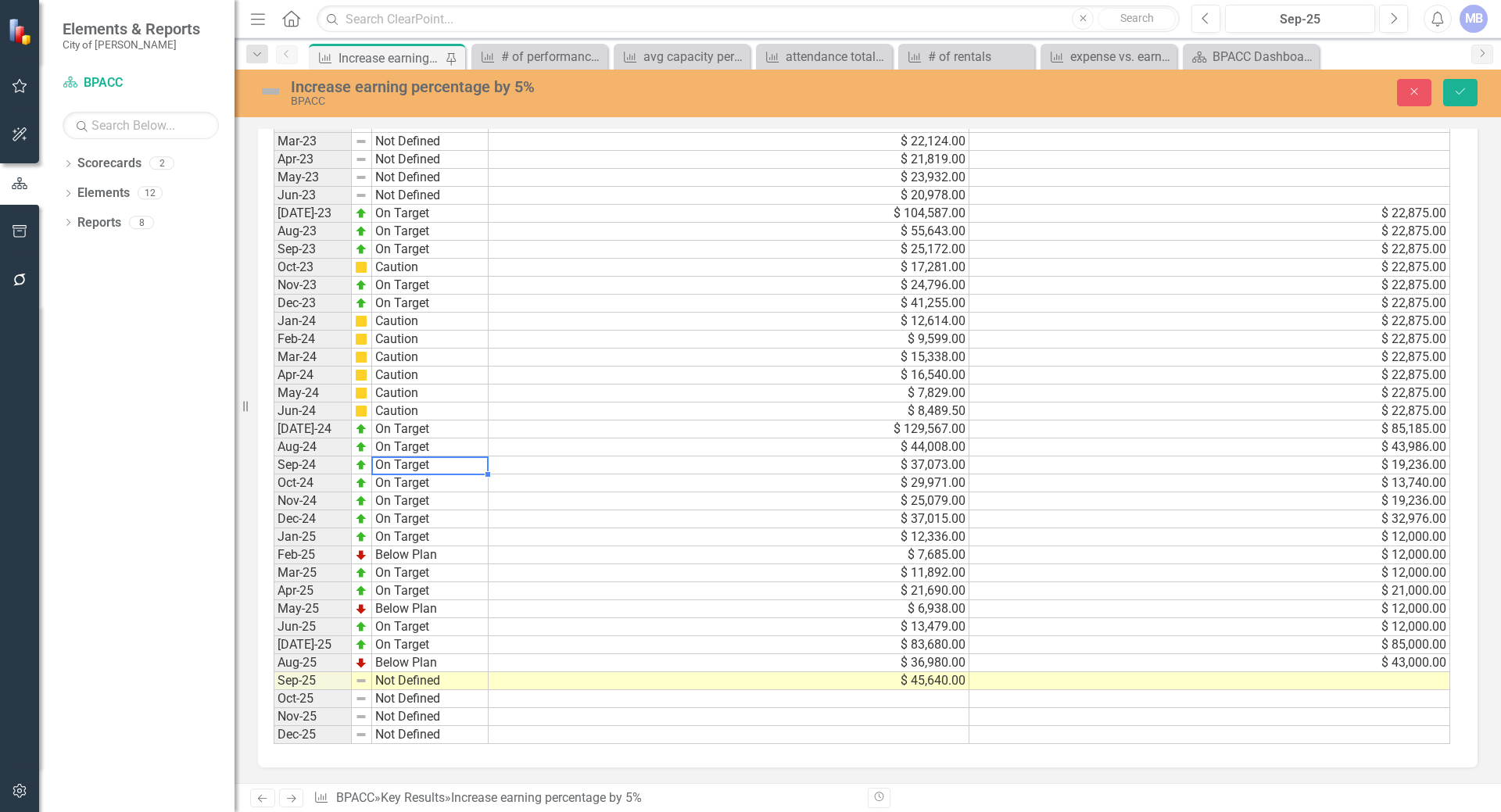
click at [449, 462] on td "On Target" at bounding box center [430, 465] width 116 height 18
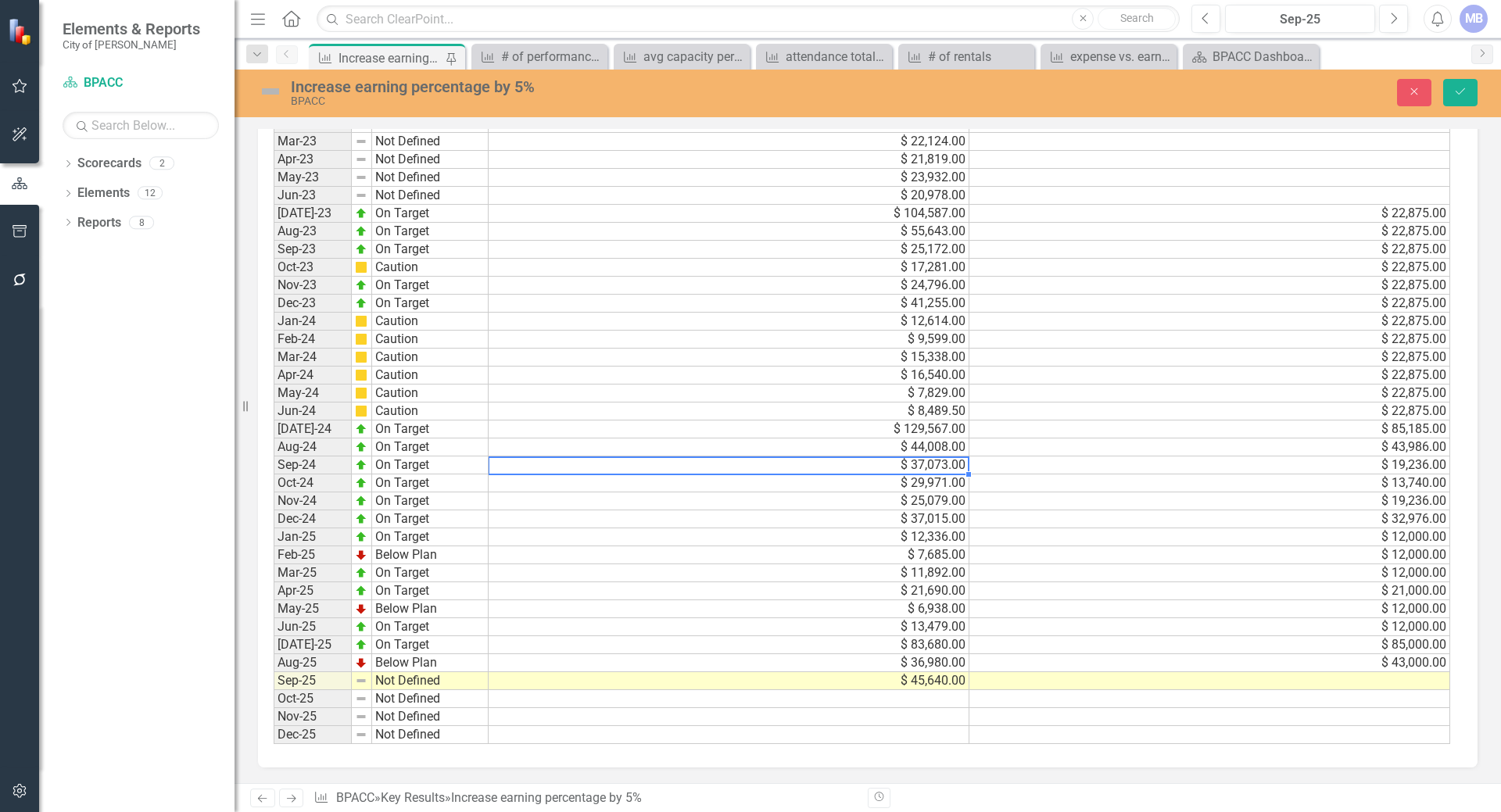
click at [499, 468] on td "$ 37,073.00" at bounding box center [729, 465] width 481 height 18
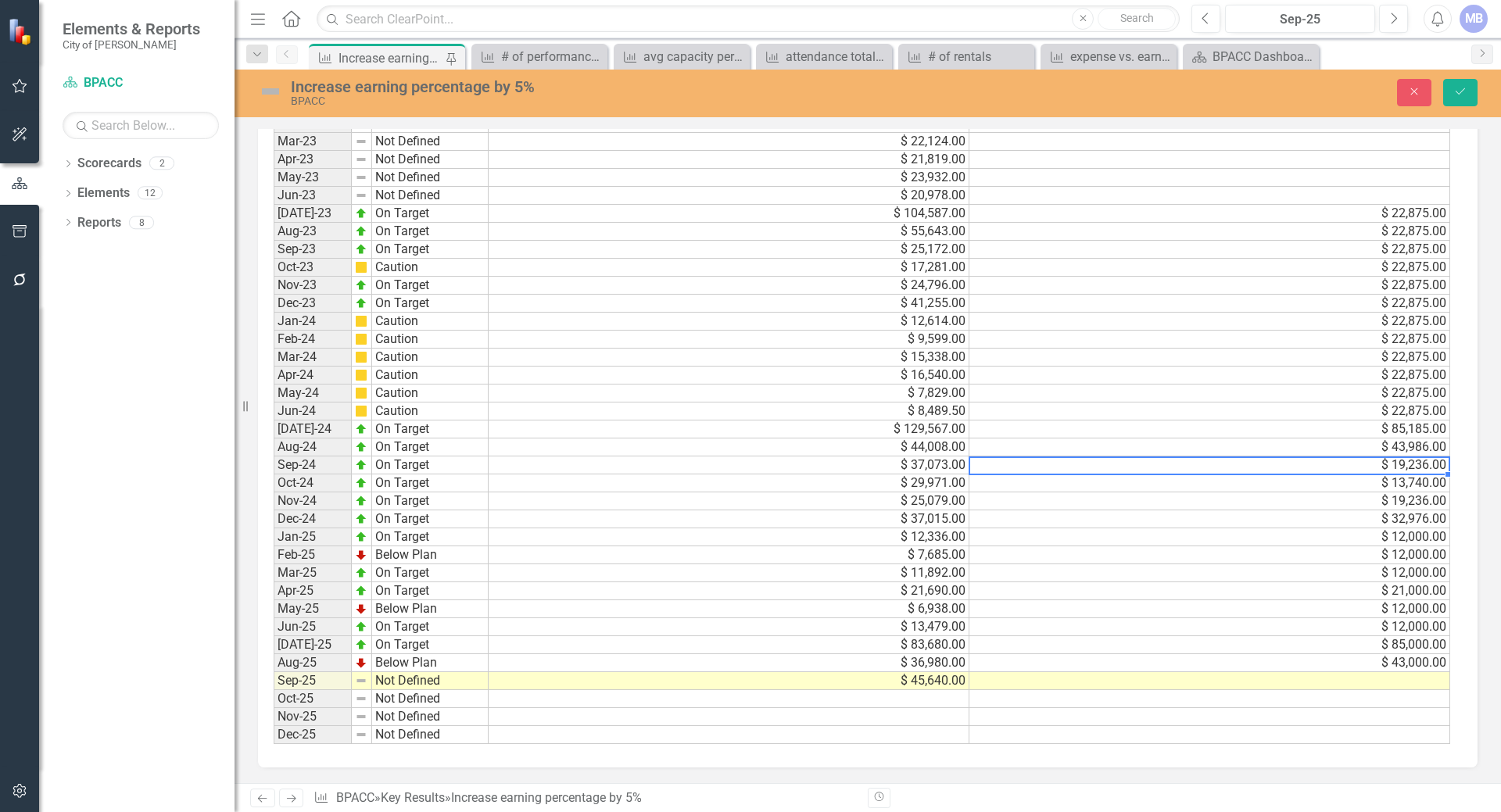
click at [991, 469] on td "$ 19,236.00" at bounding box center [1209, 465] width 481 height 18
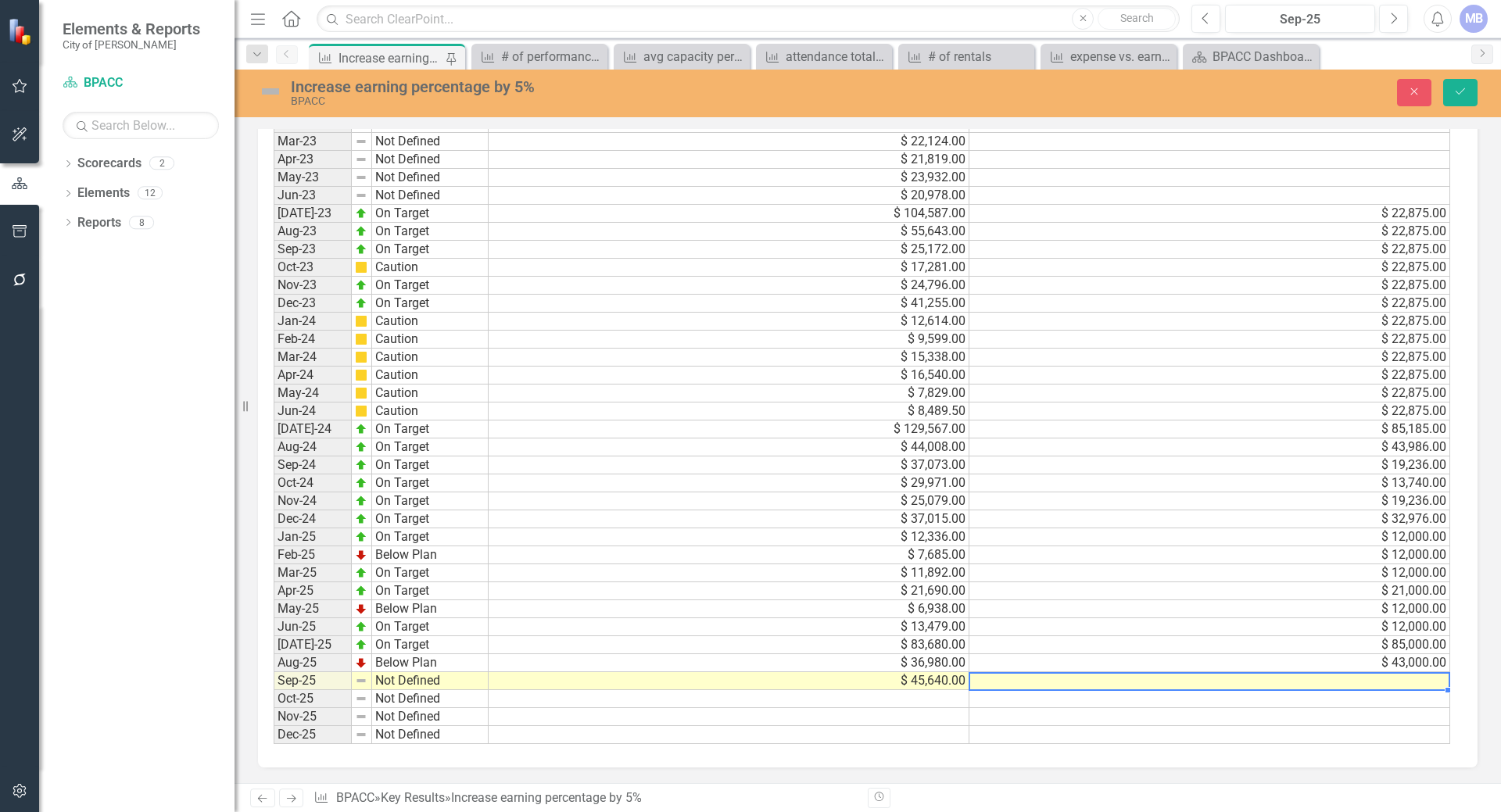
click at [1012, 679] on td at bounding box center [1209, 680] width 481 height 18
type textarea "19200"
click at [964, 696] on td at bounding box center [729, 698] width 481 height 18
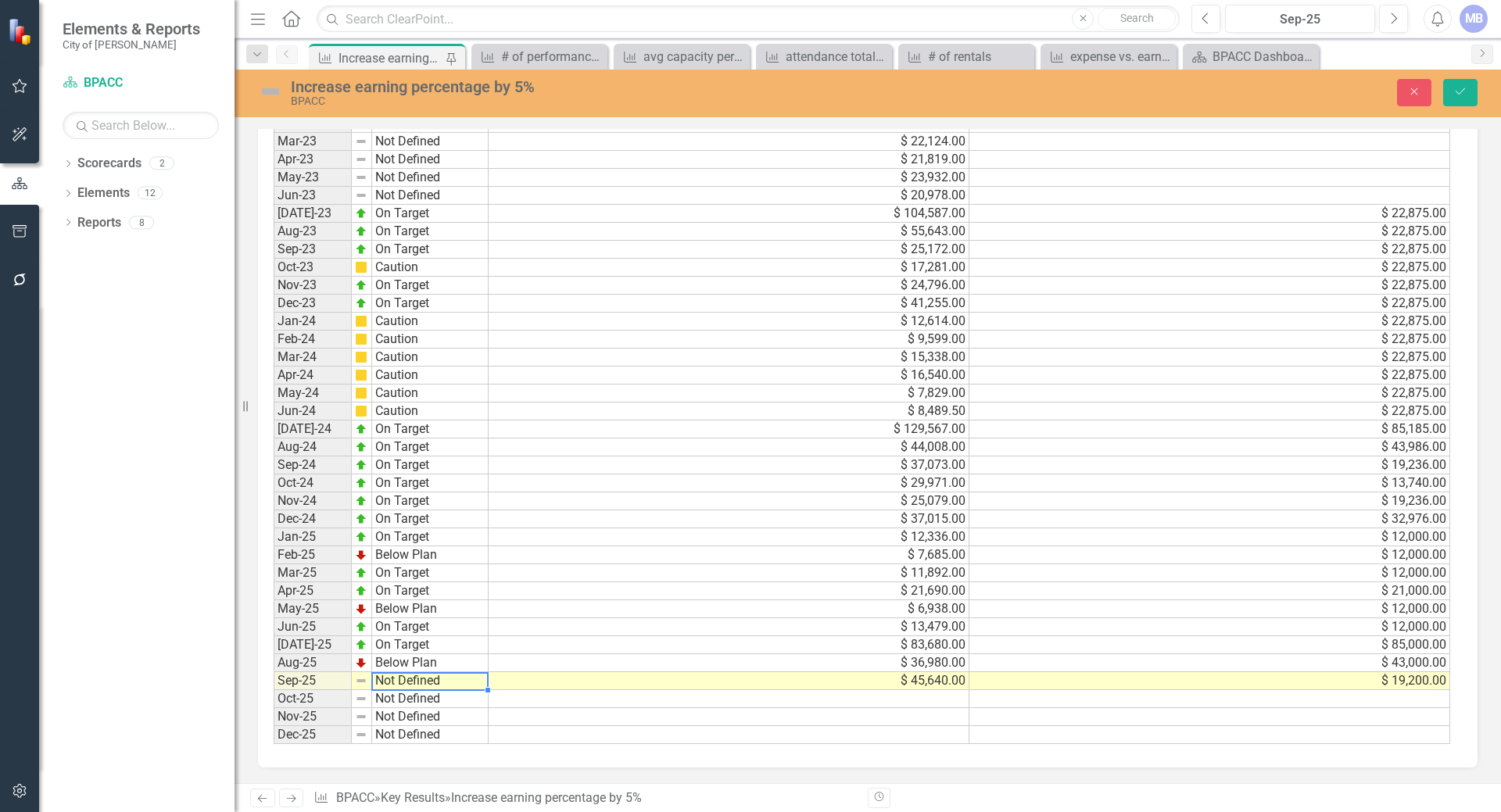
click at [432, 682] on td "Not Defined" at bounding box center [430, 680] width 116 height 18
click at [513, 716] on td at bounding box center [729, 716] width 481 height 18
click at [453, 706] on td "Not Defined" at bounding box center [430, 698] width 116 height 18
click at [453, 697] on td "Not Defined" at bounding box center [430, 698] width 116 height 18
click at [522, 706] on td at bounding box center [729, 698] width 481 height 18
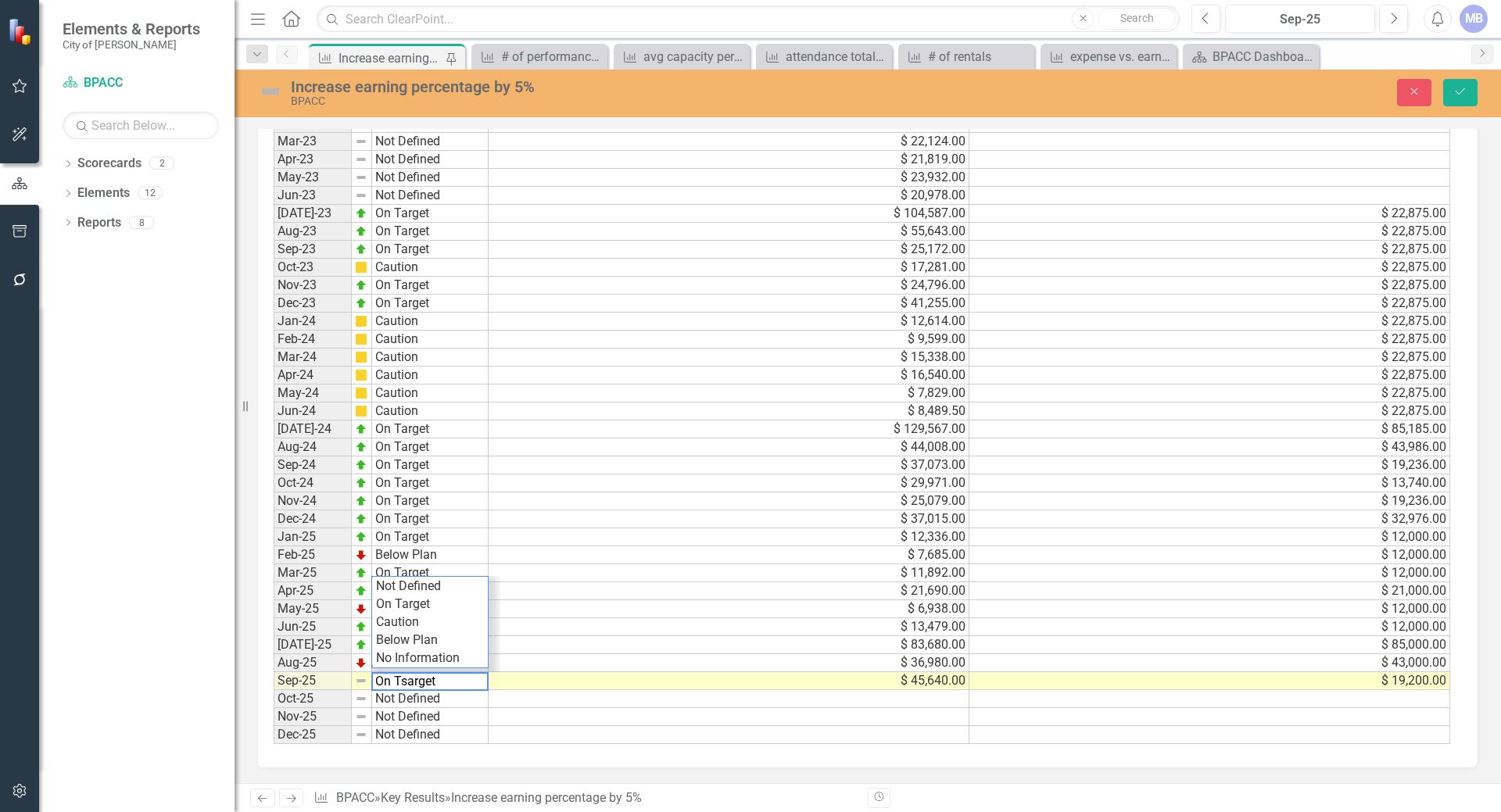
click at [453, 687] on textarea "On Tsarget" at bounding box center [430, 681] width 117 height 18
type textarea "Not Defined"
click at [274, 726] on div "Period Status Jan-22 Not Defined Feb-22 Not Defined Mar-22 Not Defined Apr-22 N…" at bounding box center [274, 304] width 0 height 881
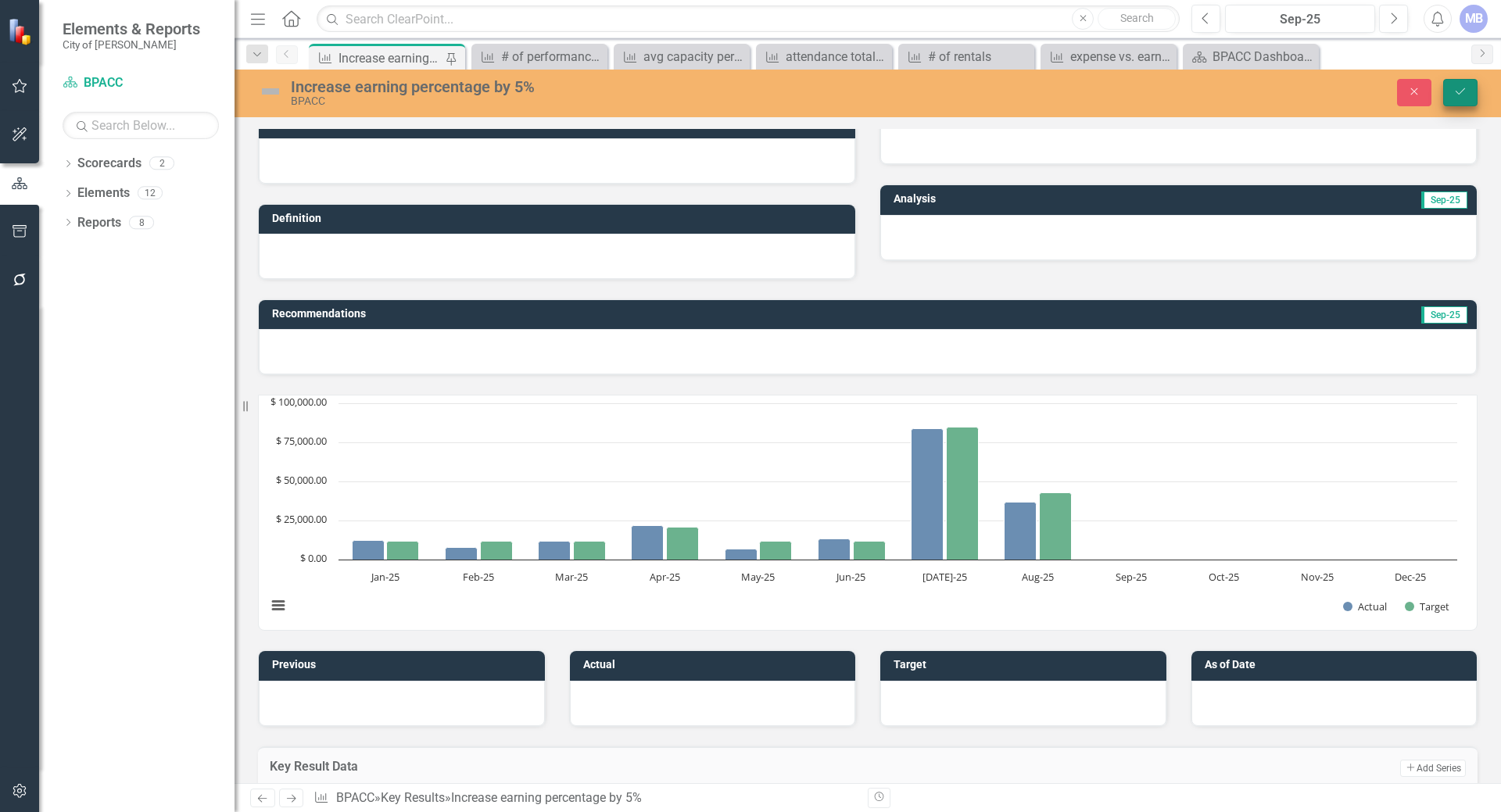
scroll to position [0, 0]
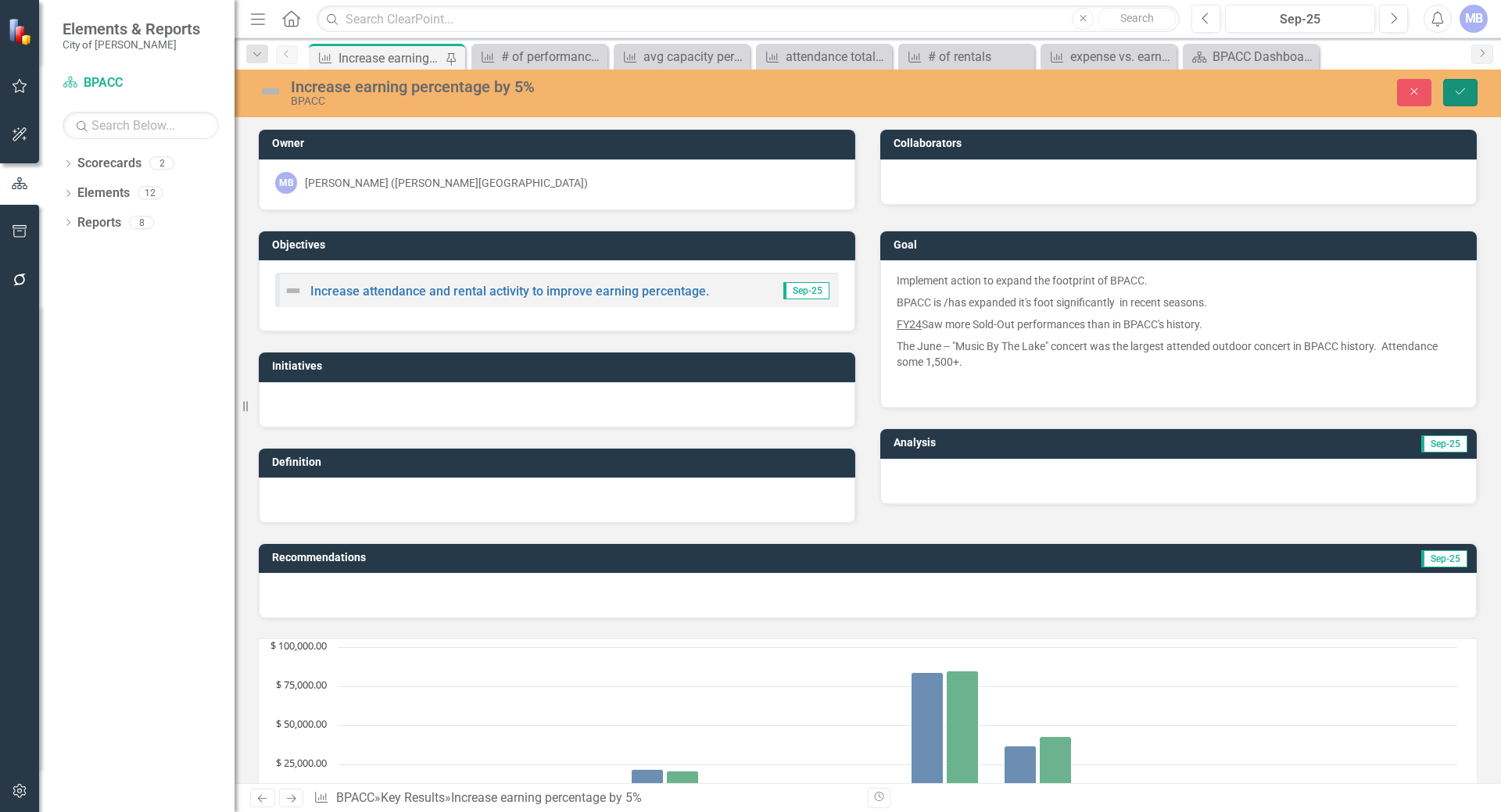
click at [1456, 94] on icon "Save" at bounding box center [1460, 91] width 14 height 11
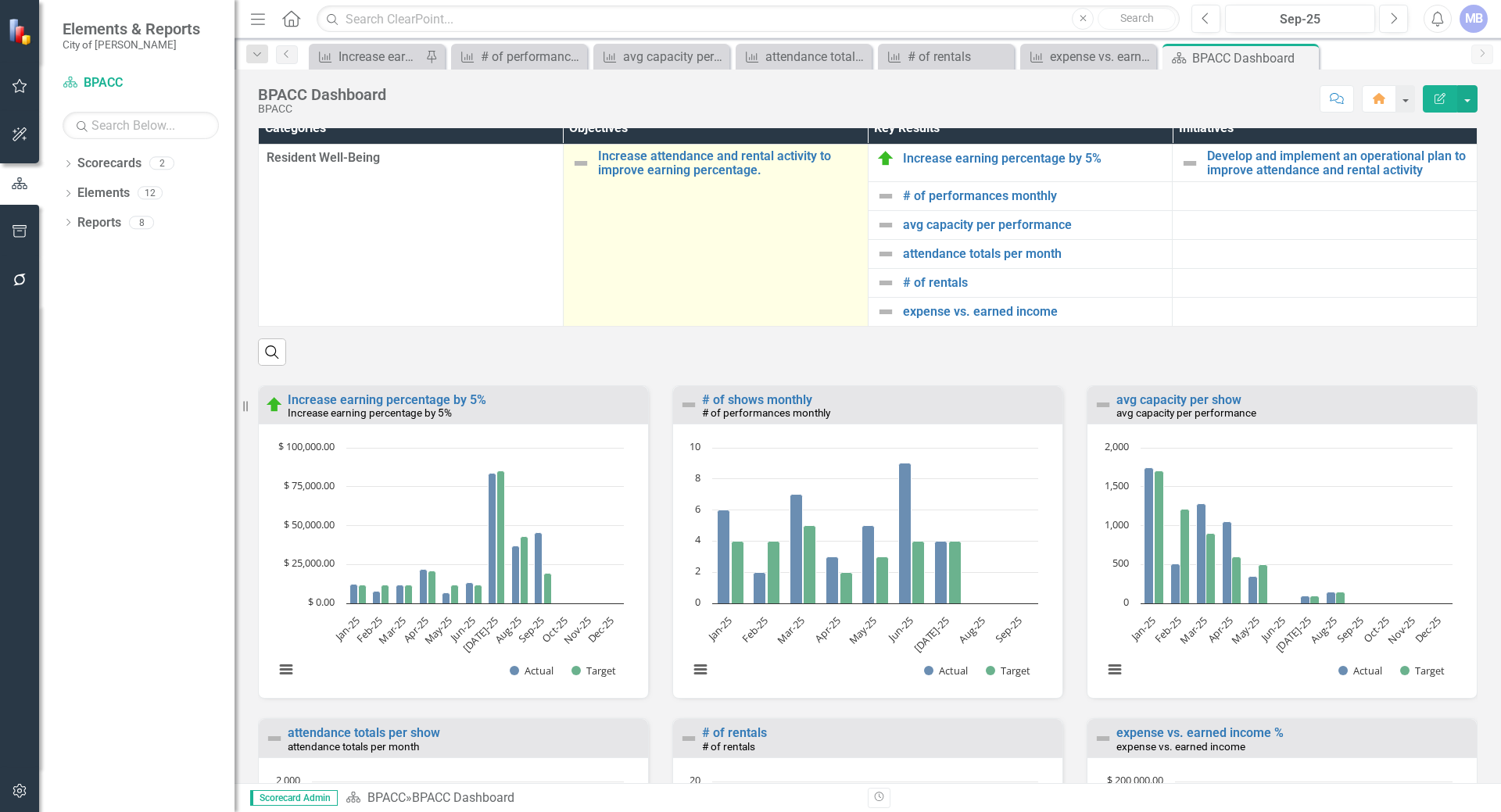
scroll to position [1545, 0]
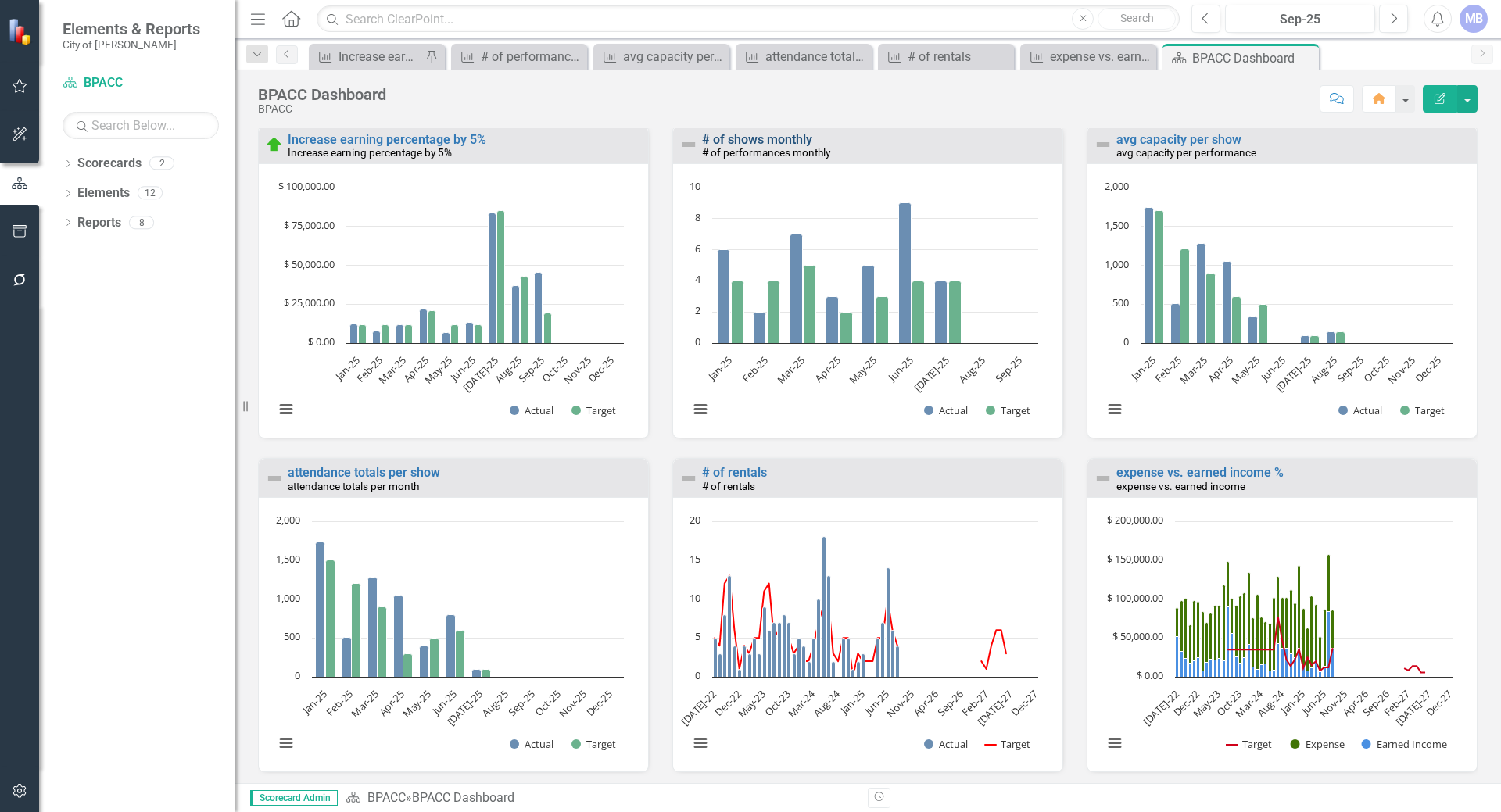
click at [780, 147] on link "# of shows monthly" at bounding box center [757, 140] width 110 height 15
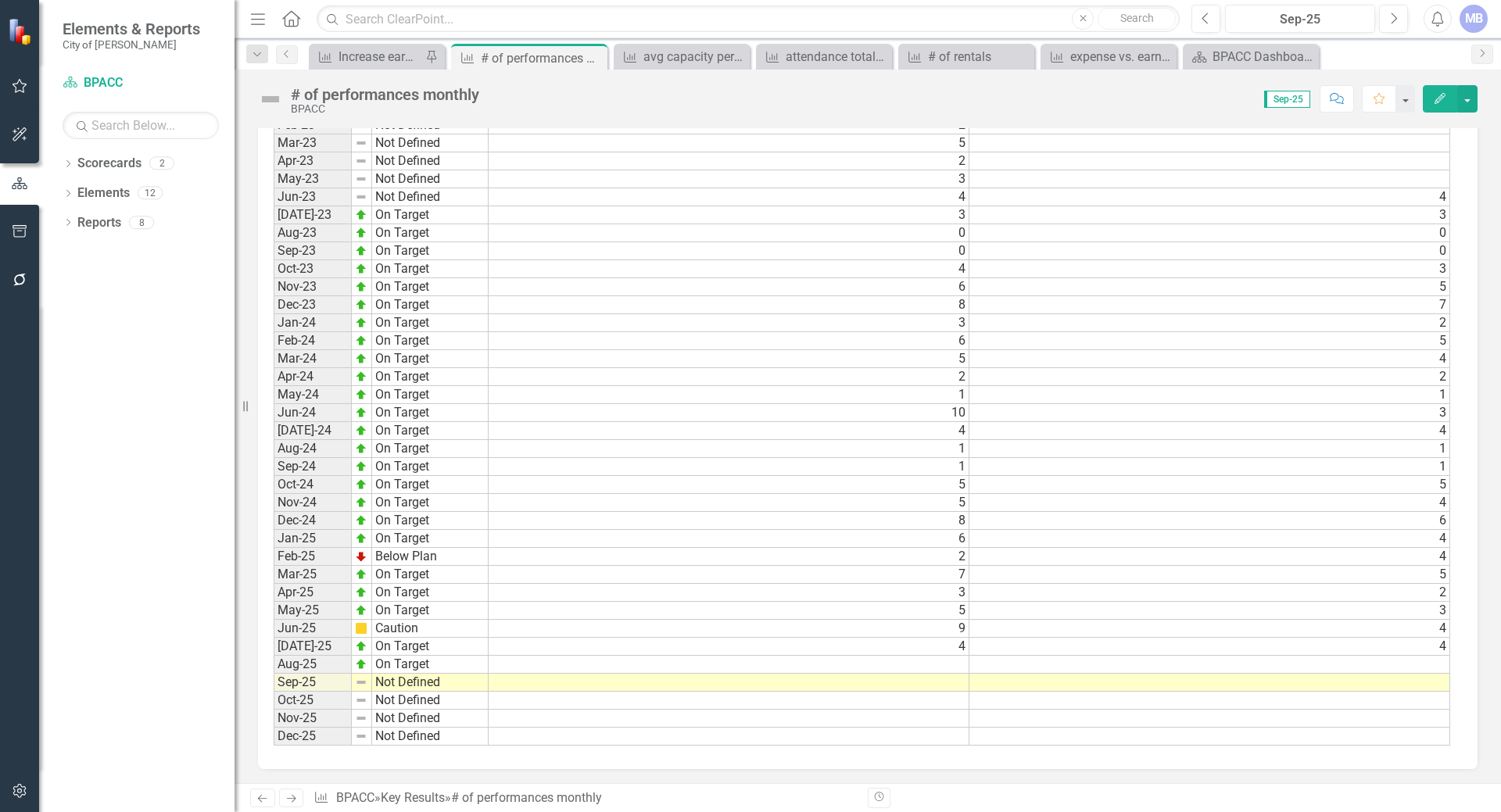
scroll to position [1176, 0]
click at [444, 645] on td "On Target" at bounding box center [430, 644] width 116 height 18
click at [909, 659] on td at bounding box center [729, 662] width 481 height 18
click at [394, 661] on td "On Target" at bounding box center [430, 662] width 116 height 18
click at [680, 665] on td at bounding box center [729, 662] width 481 height 18
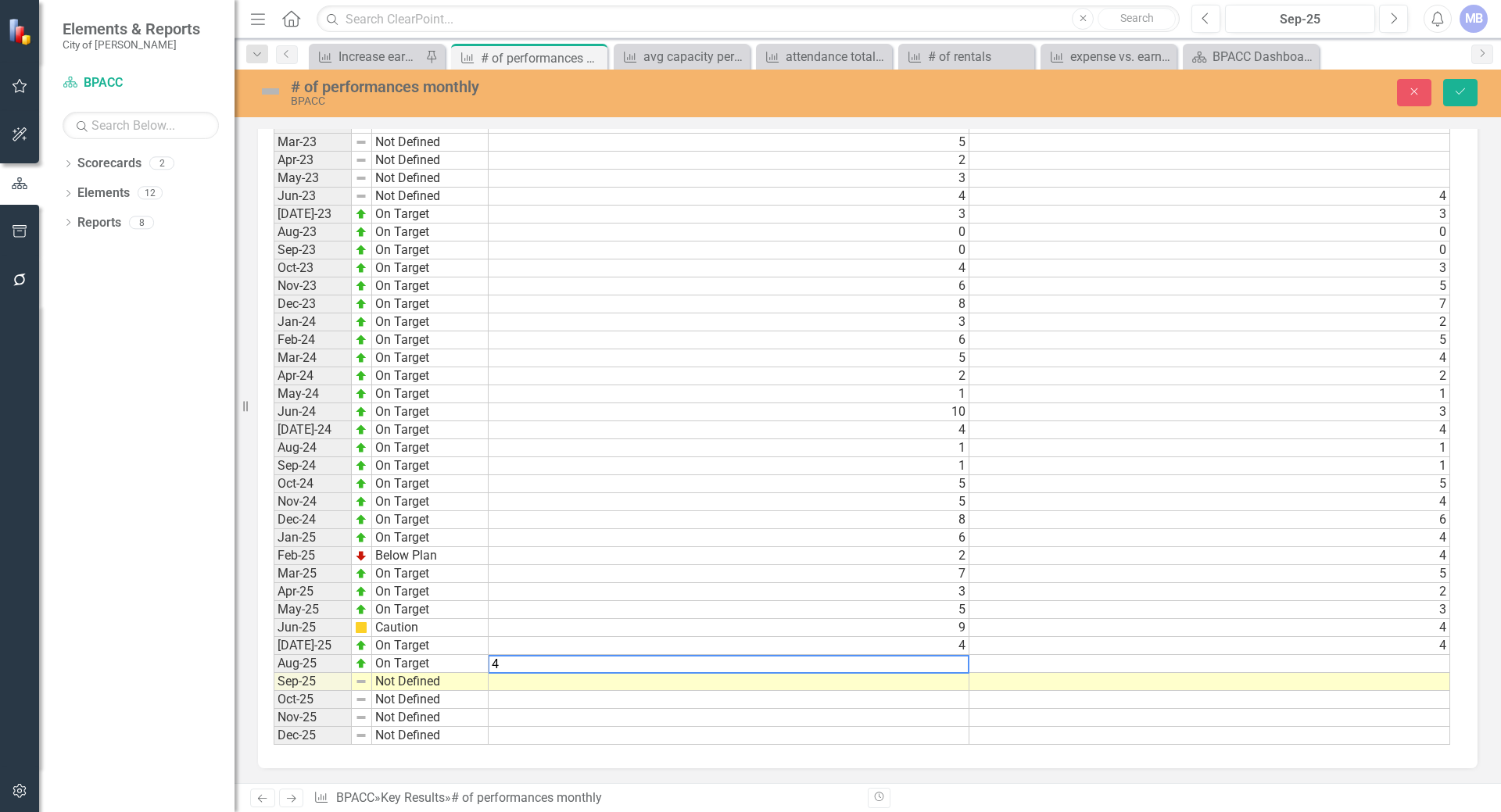
type textarea "4"
click at [1030, 671] on td at bounding box center [1209, 663] width 481 height 18
type textarea "4"
click at [904, 682] on td at bounding box center [729, 681] width 481 height 18
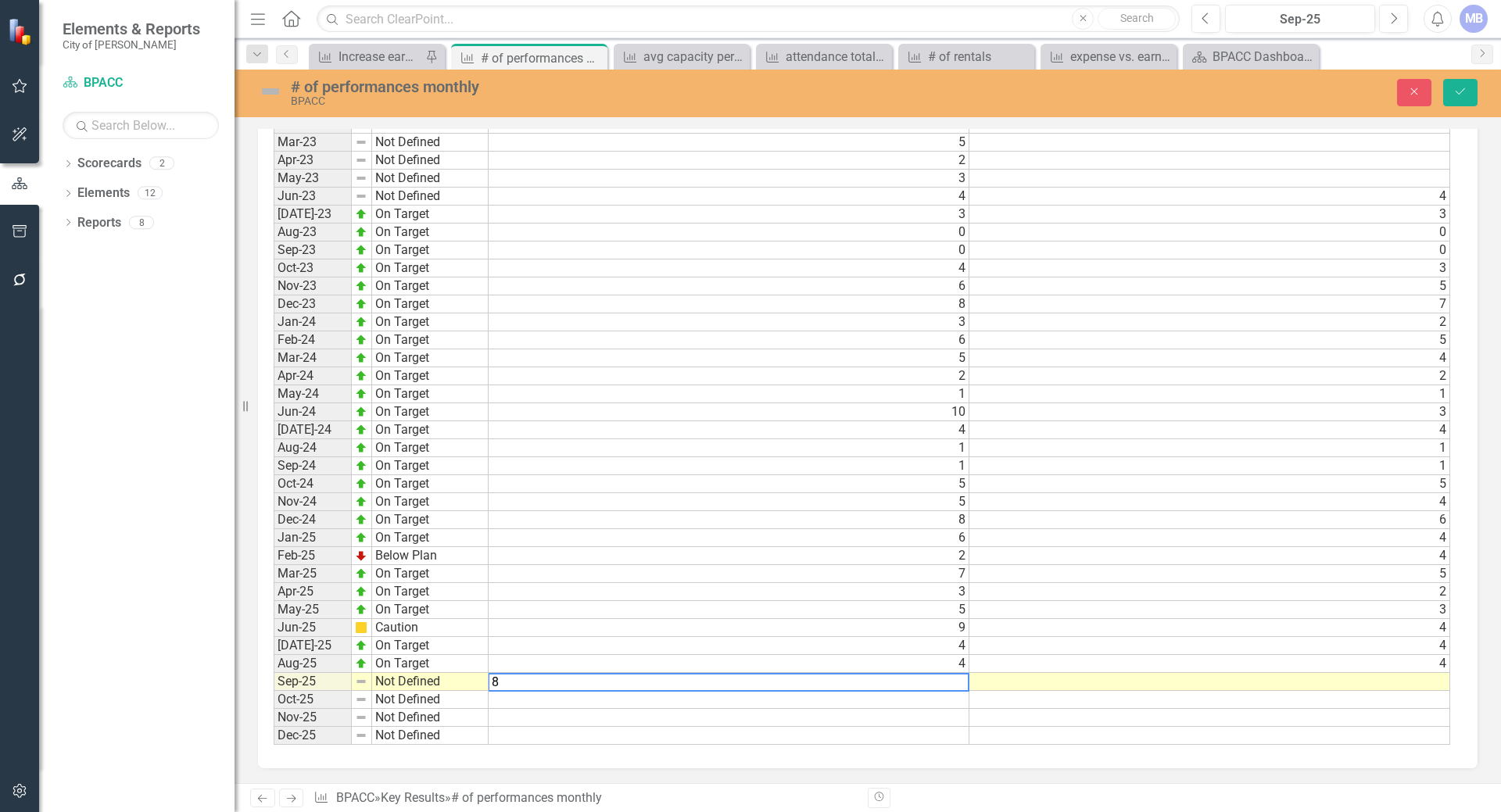
type textarea "8"
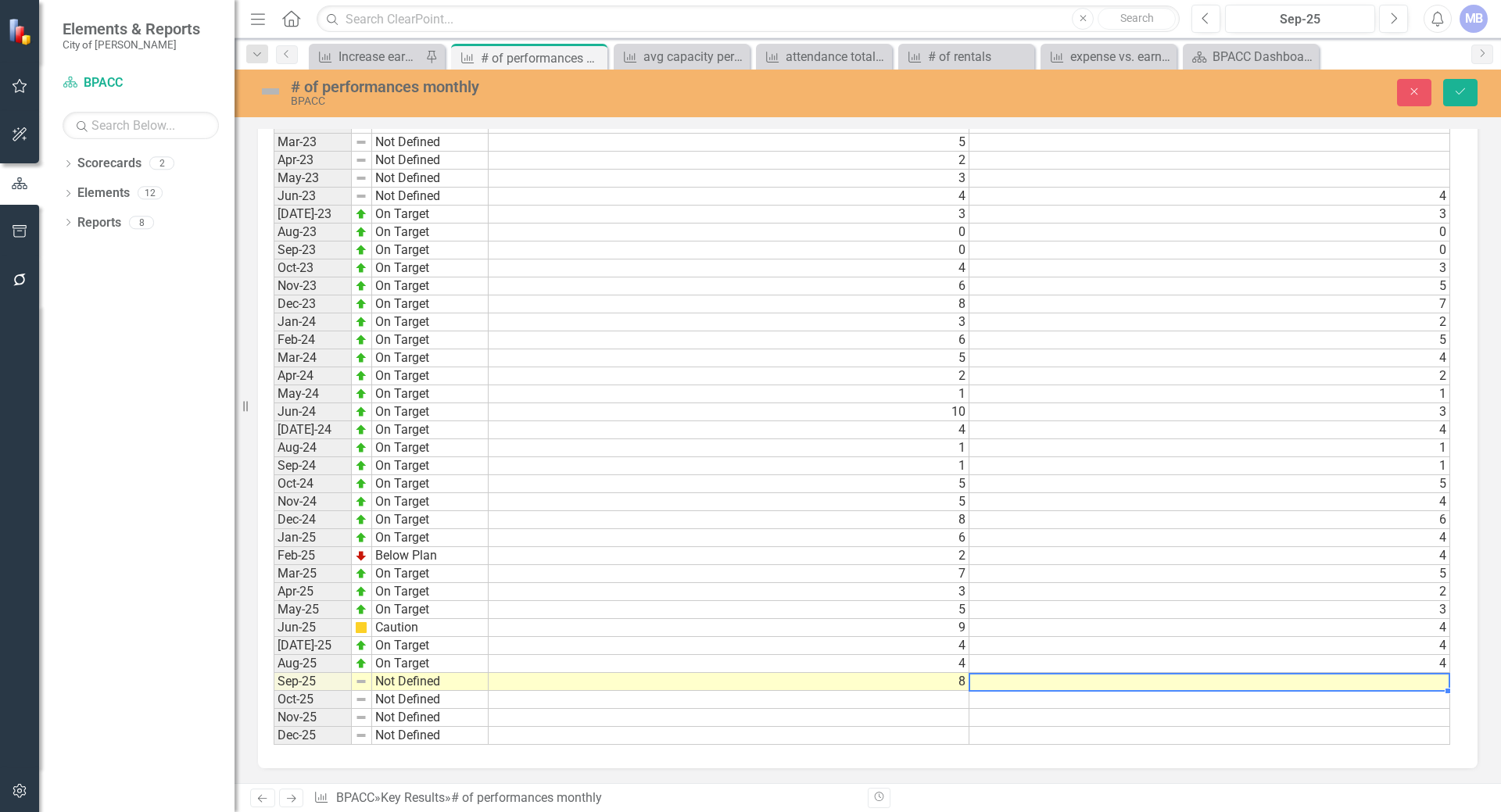
click at [1014, 680] on td at bounding box center [1209, 681] width 481 height 18
type textarea "8"
click at [844, 738] on td at bounding box center [729, 735] width 481 height 18
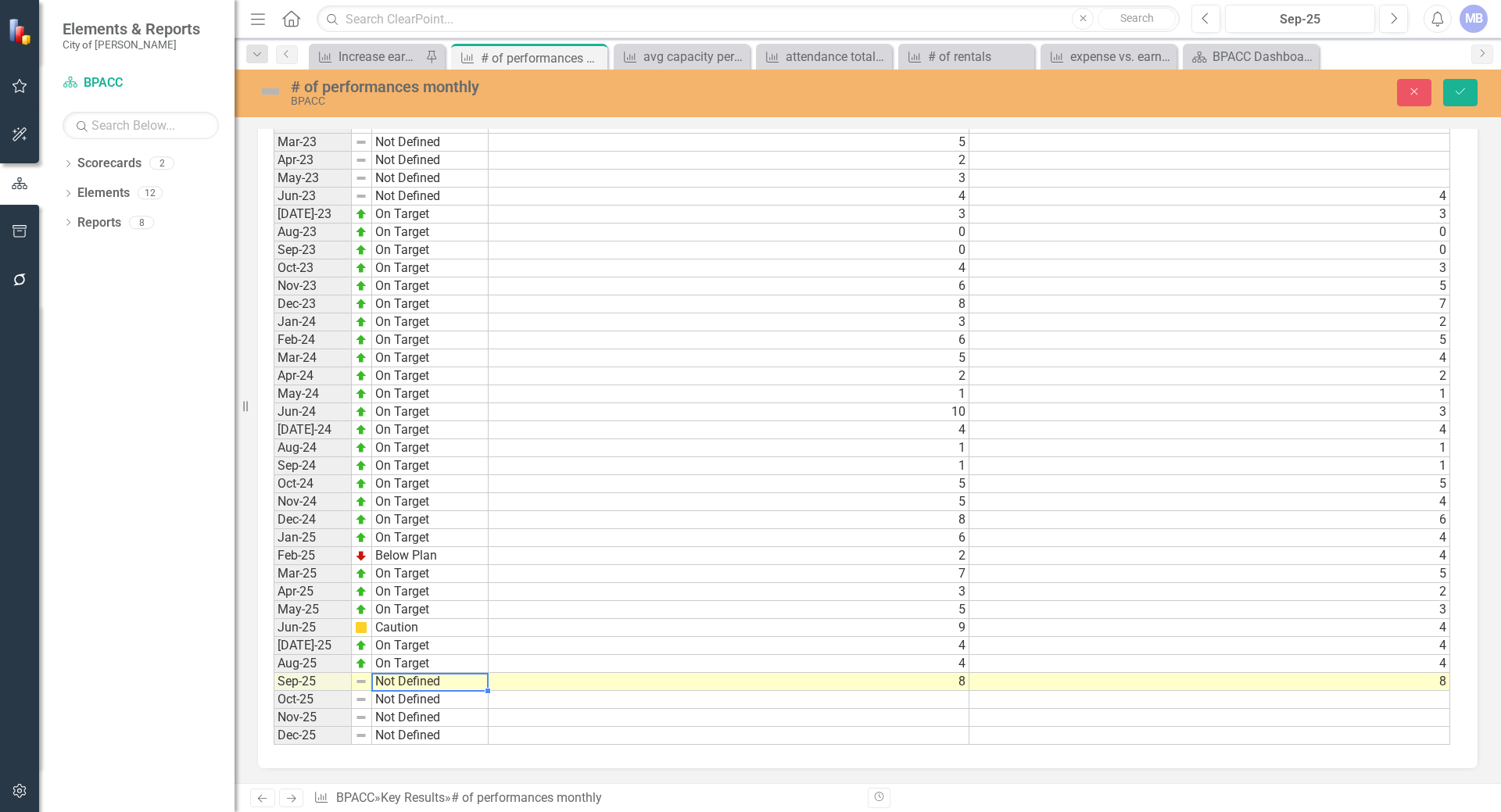
click at [401, 683] on td "Not Defined" at bounding box center [430, 681] width 116 height 18
type textarea "On Target"
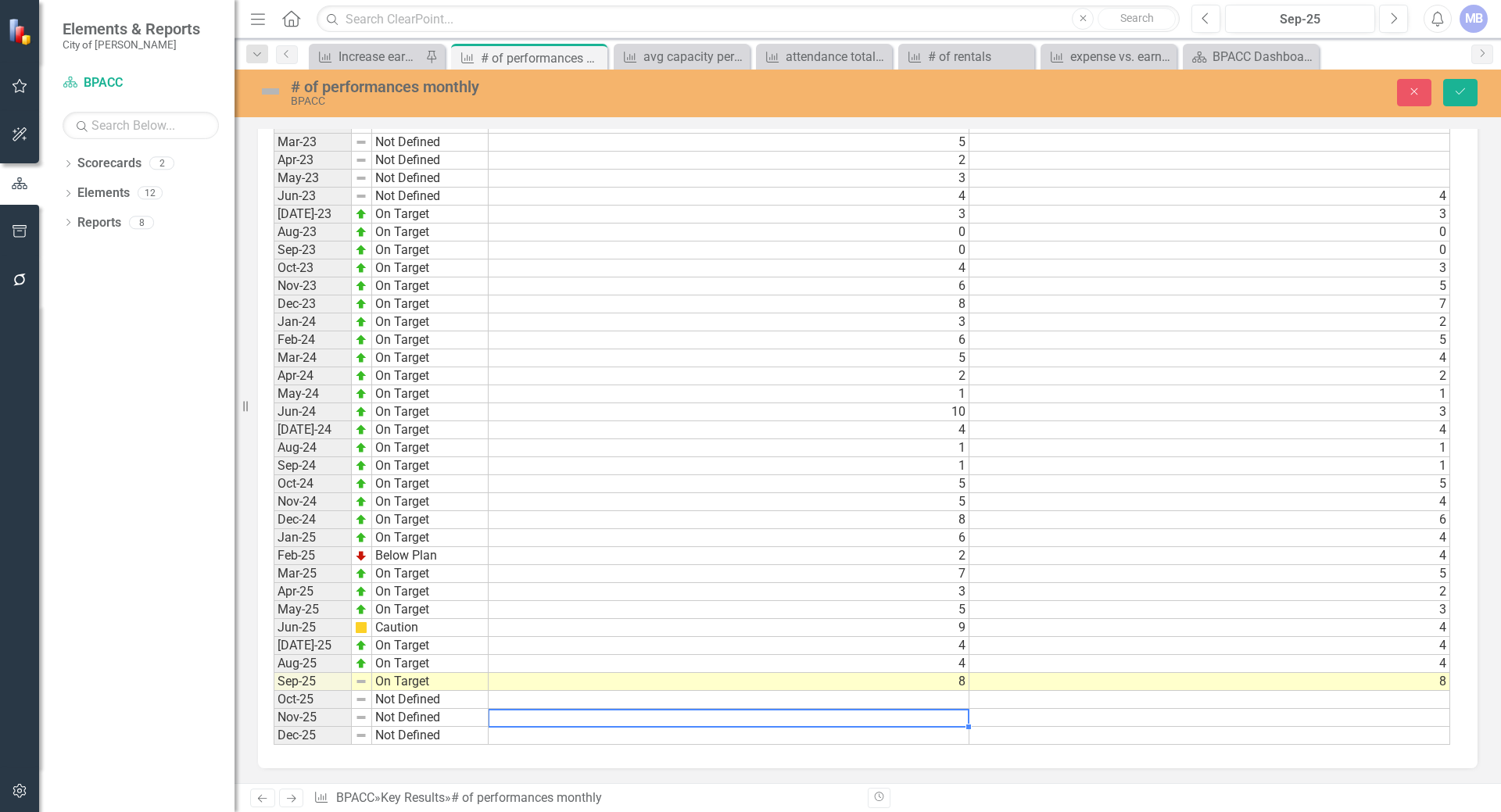
click at [540, 724] on td at bounding box center [729, 717] width 481 height 18
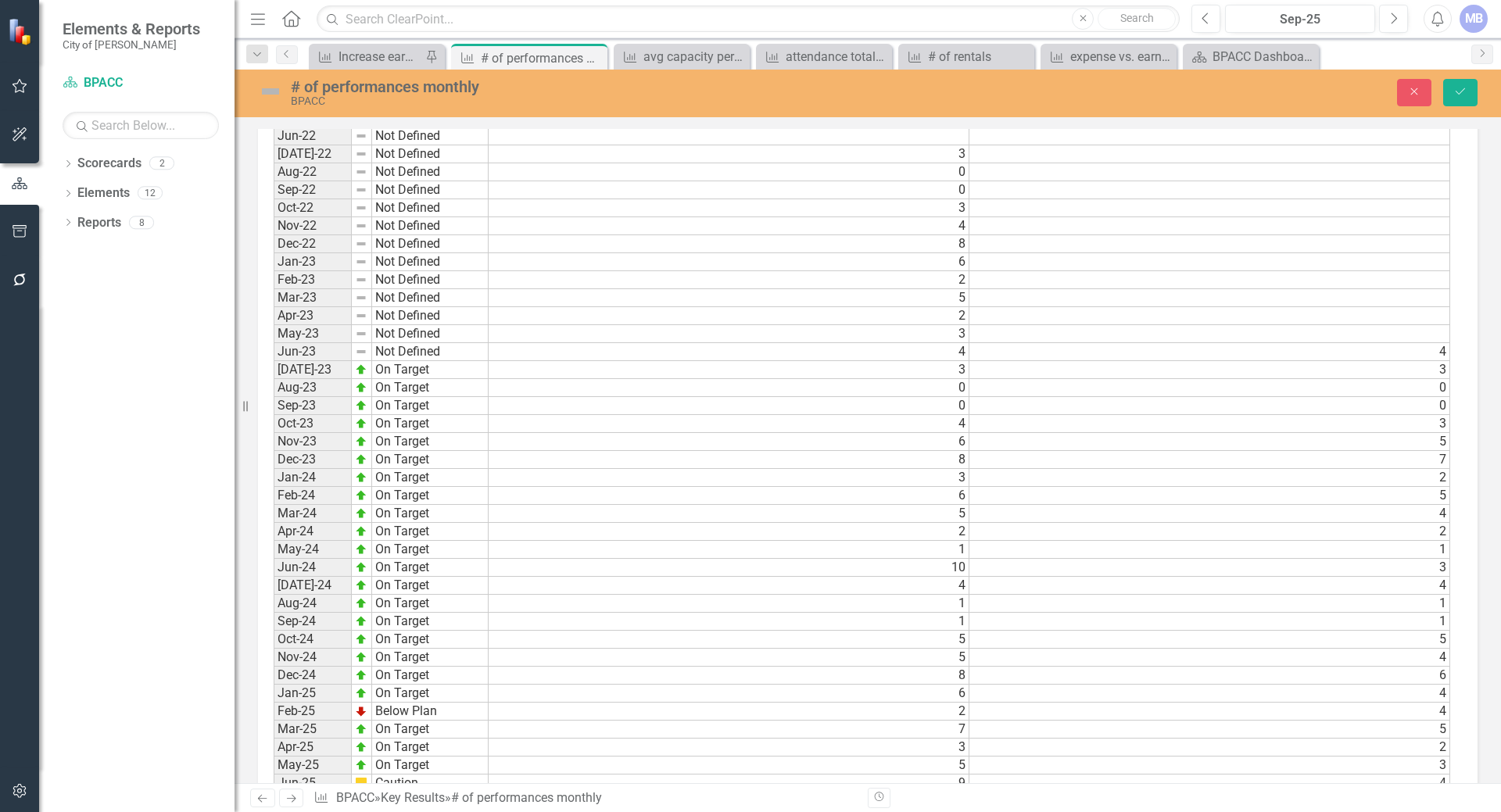
scroll to position [1019, 0]
click at [1466, 86] on icon "Save" at bounding box center [1460, 91] width 14 height 11
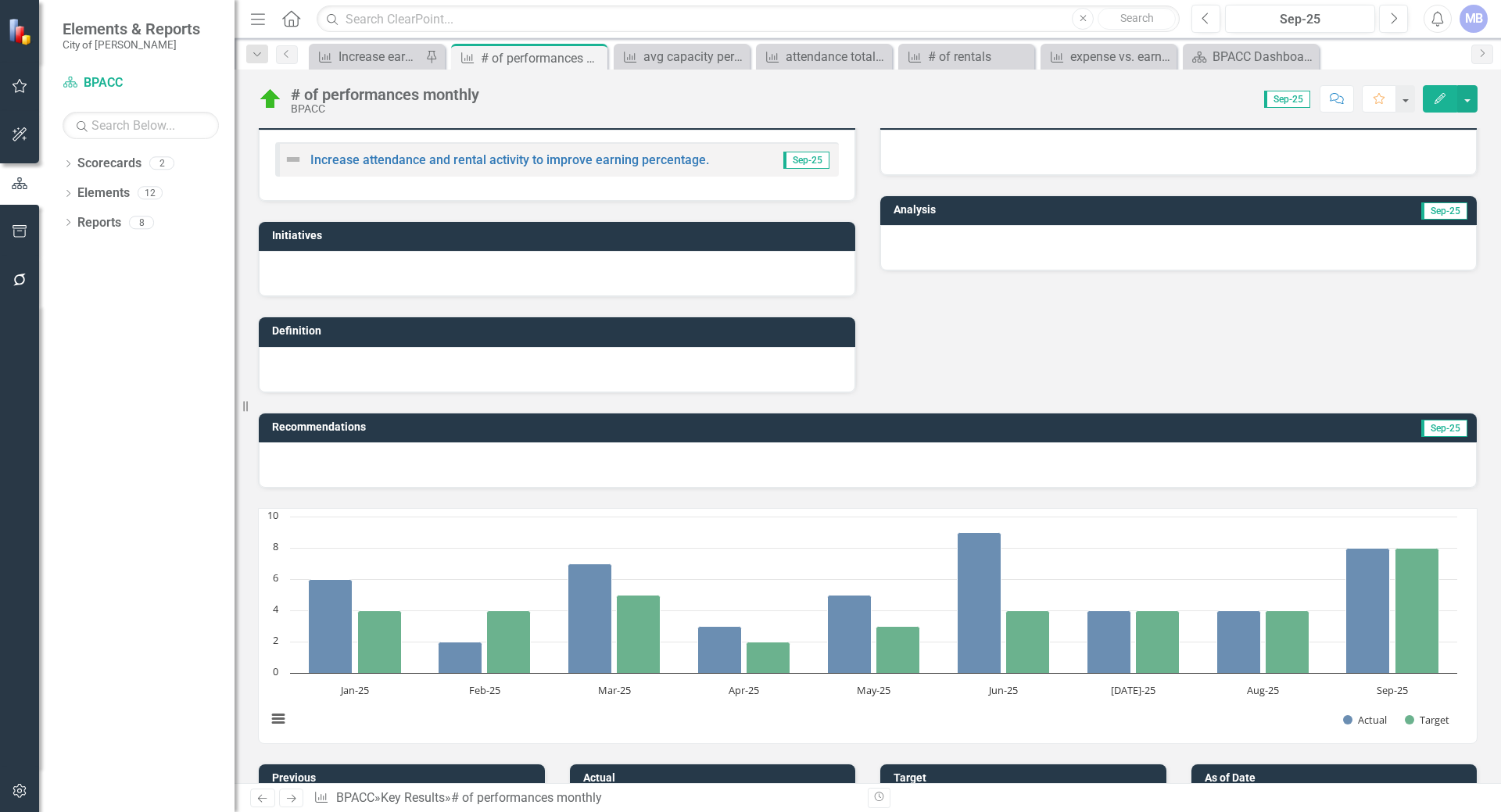
scroll to position [0, 0]
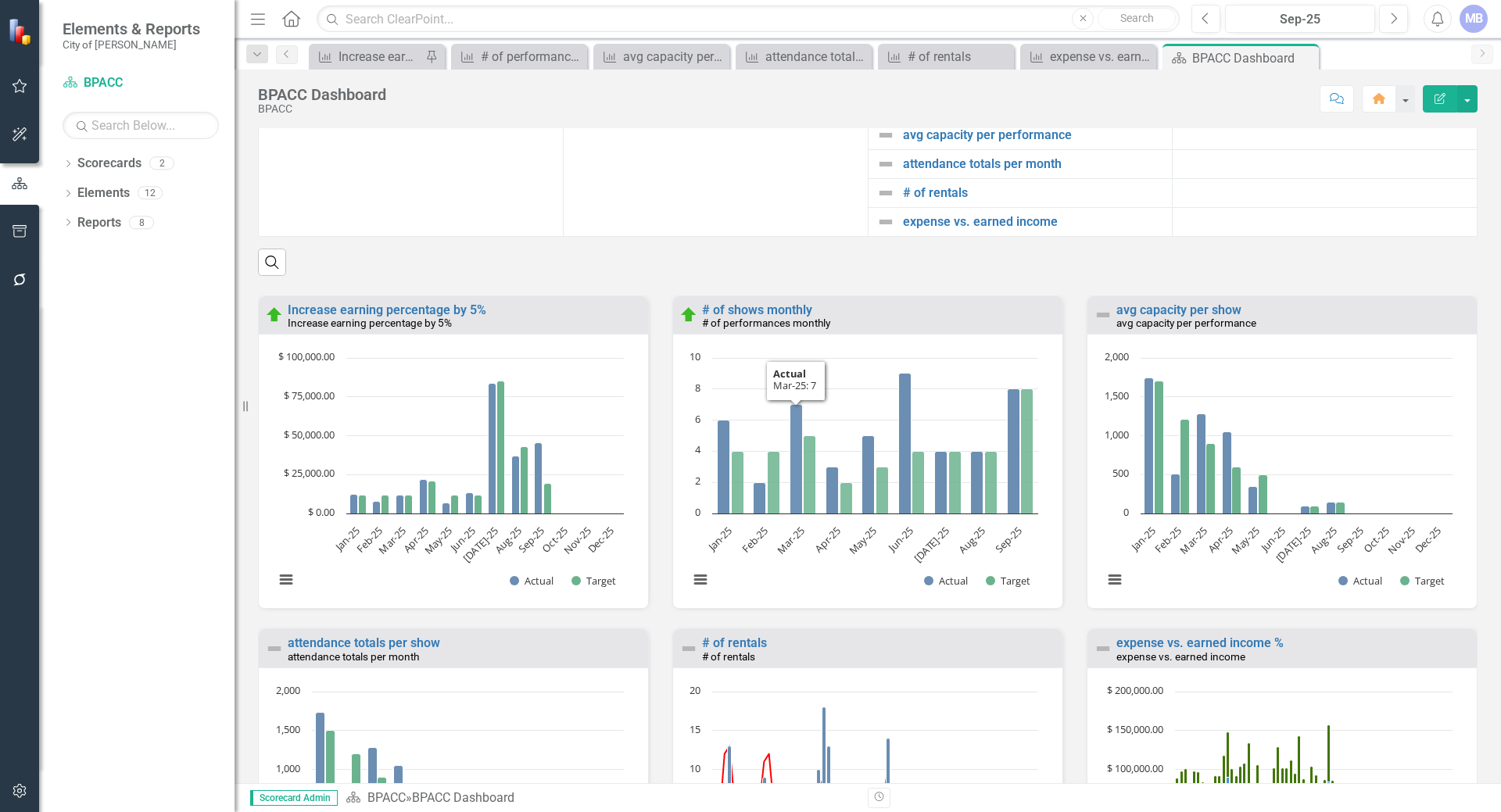
scroll to position [1366, 0]
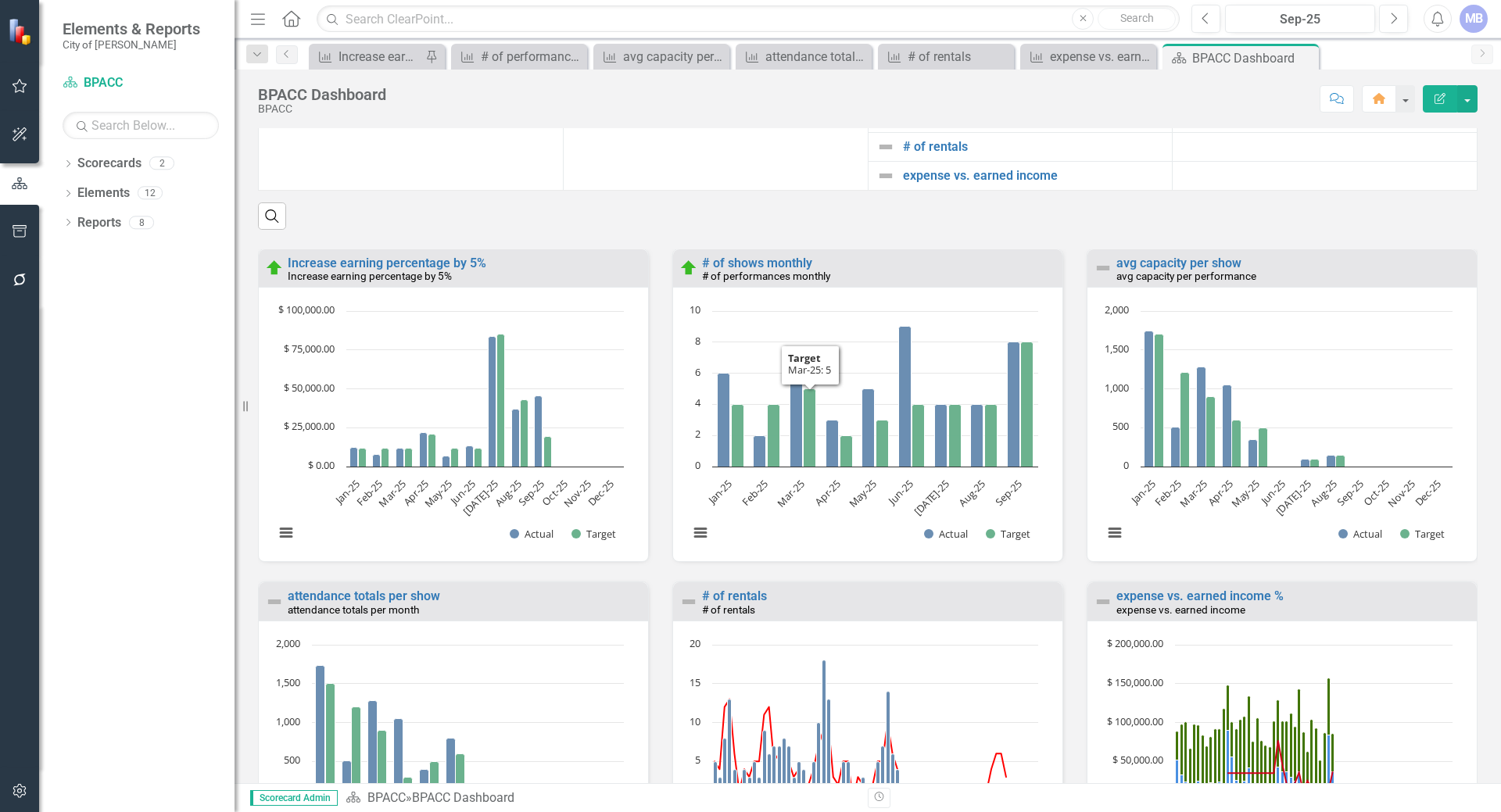
scroll to position [1679, 0]
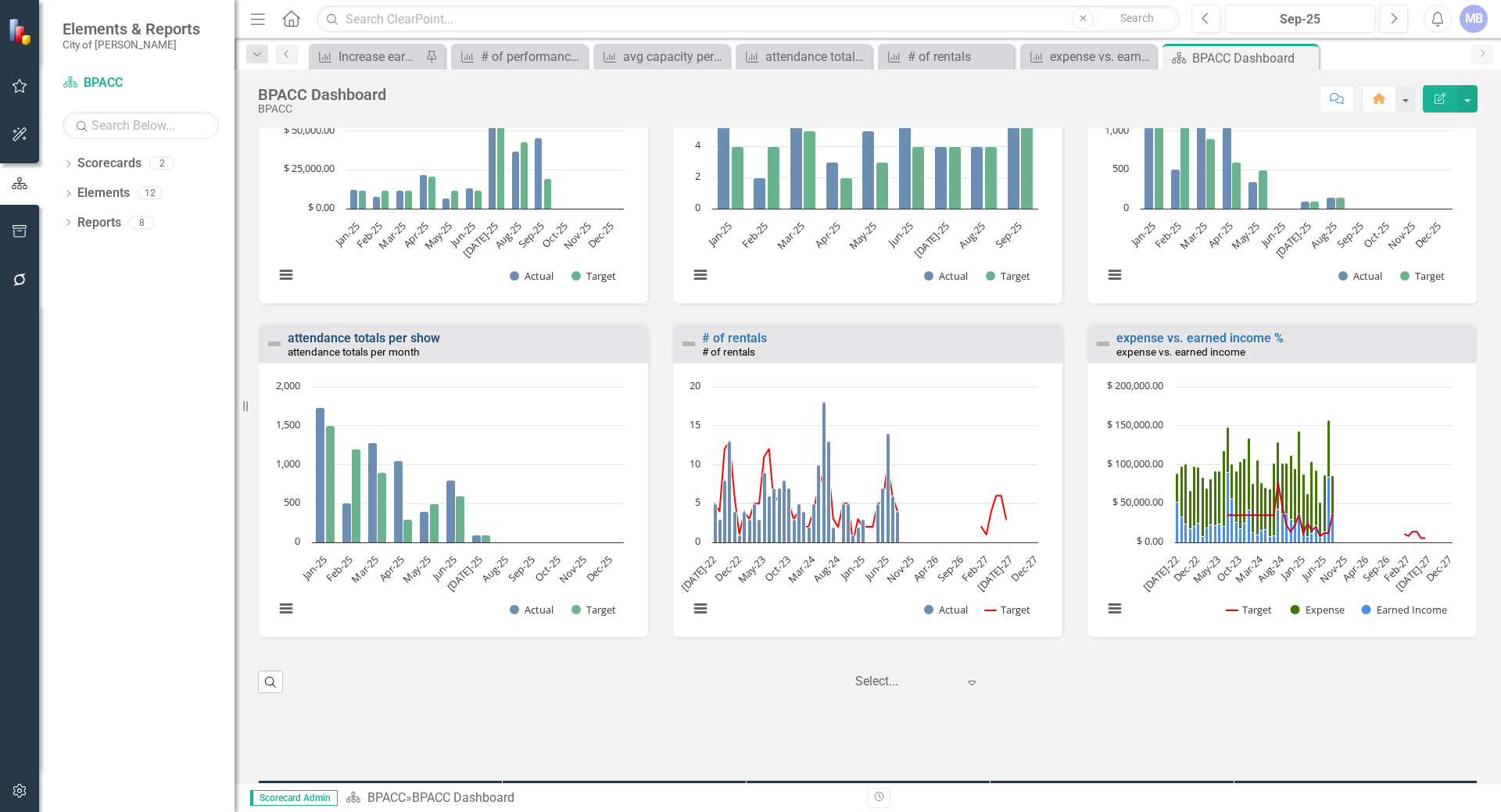
click at [386, 345] on link "attendance totals per show" at bounding box center [364, 338] width 152 height 15
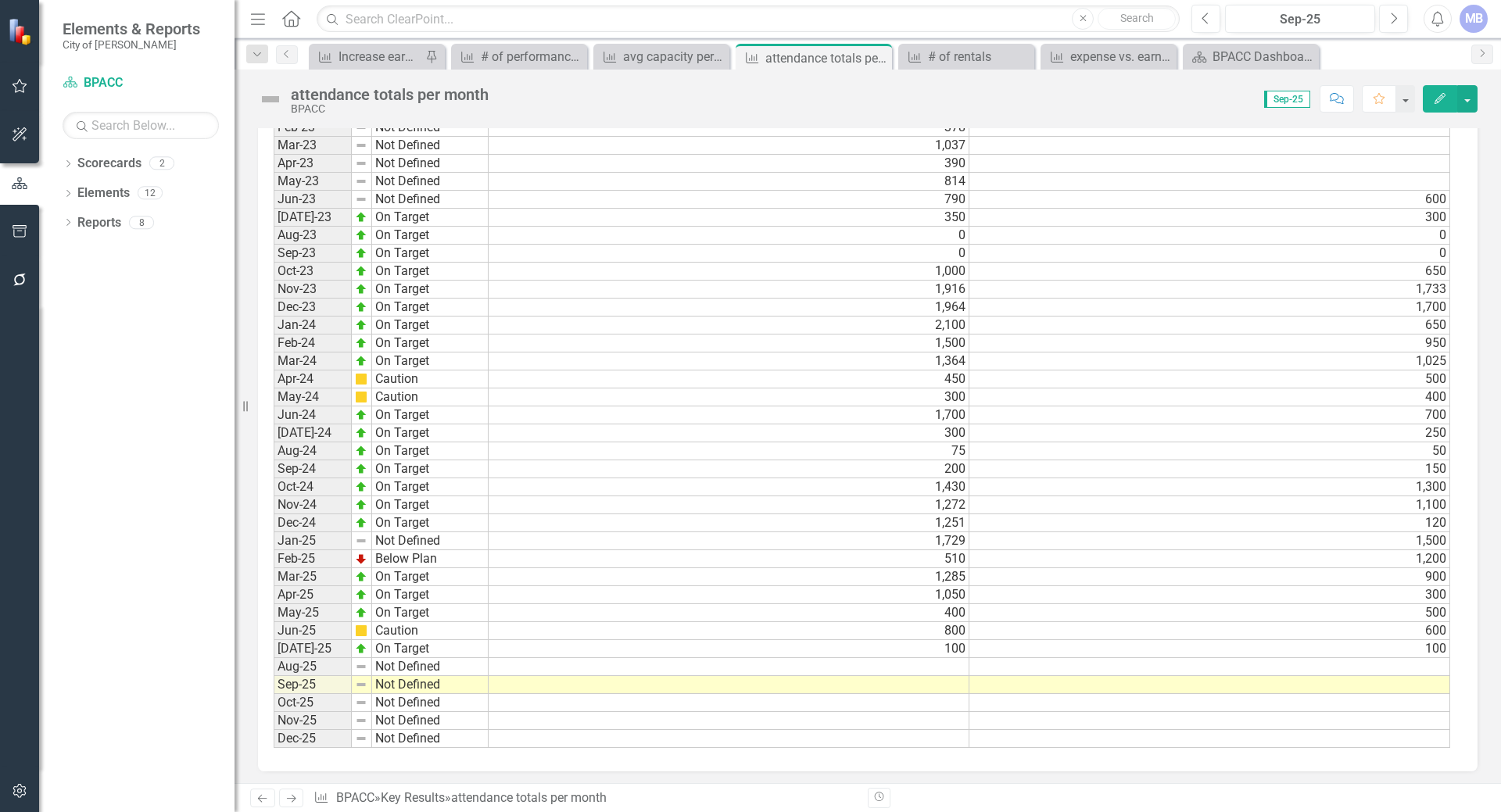
scroll to position [1176, 0]
click at [930, 658] on td at bounding box center [729, 662] width 481 height 18
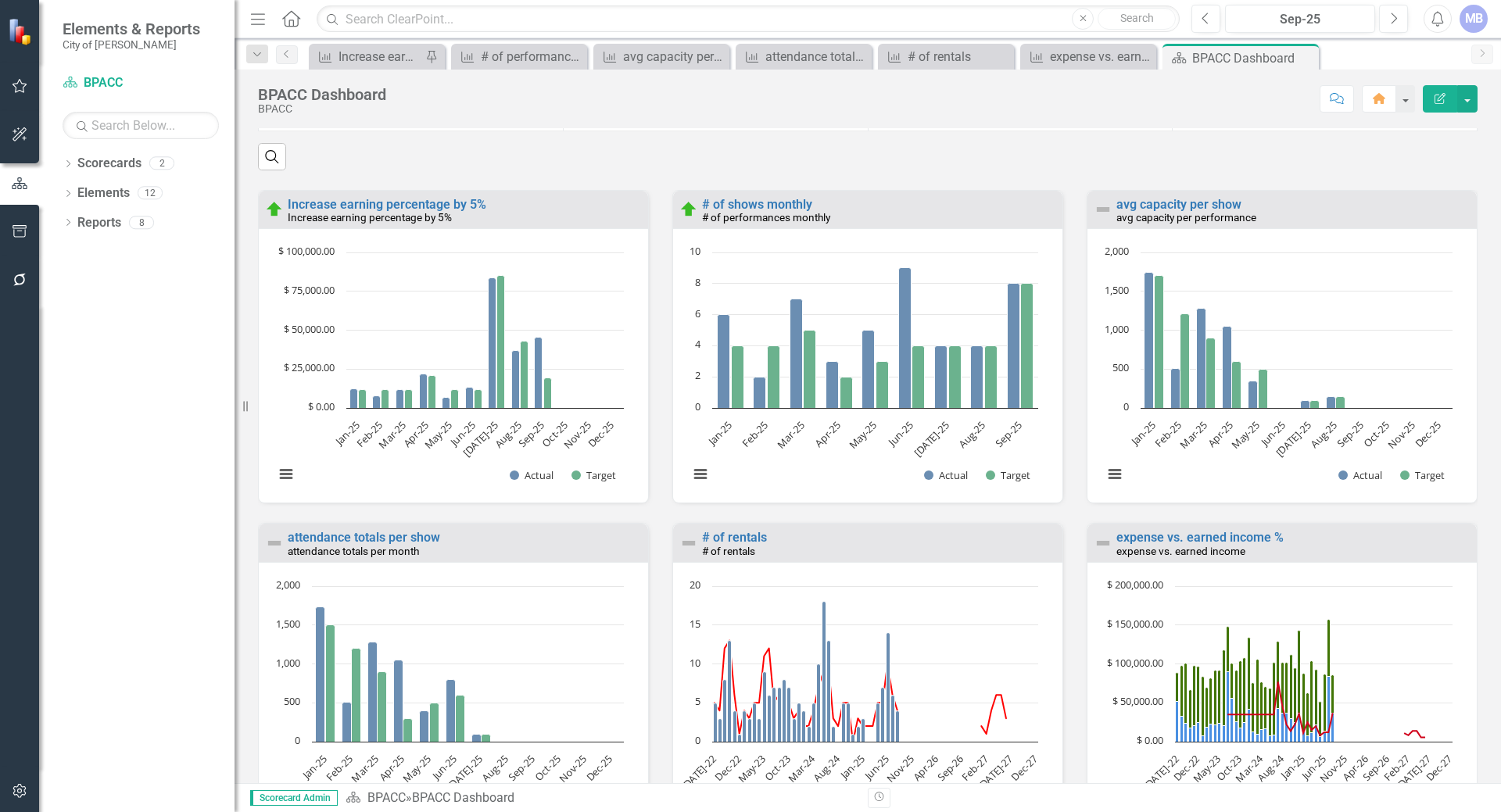
scroll to position [1484, 0]
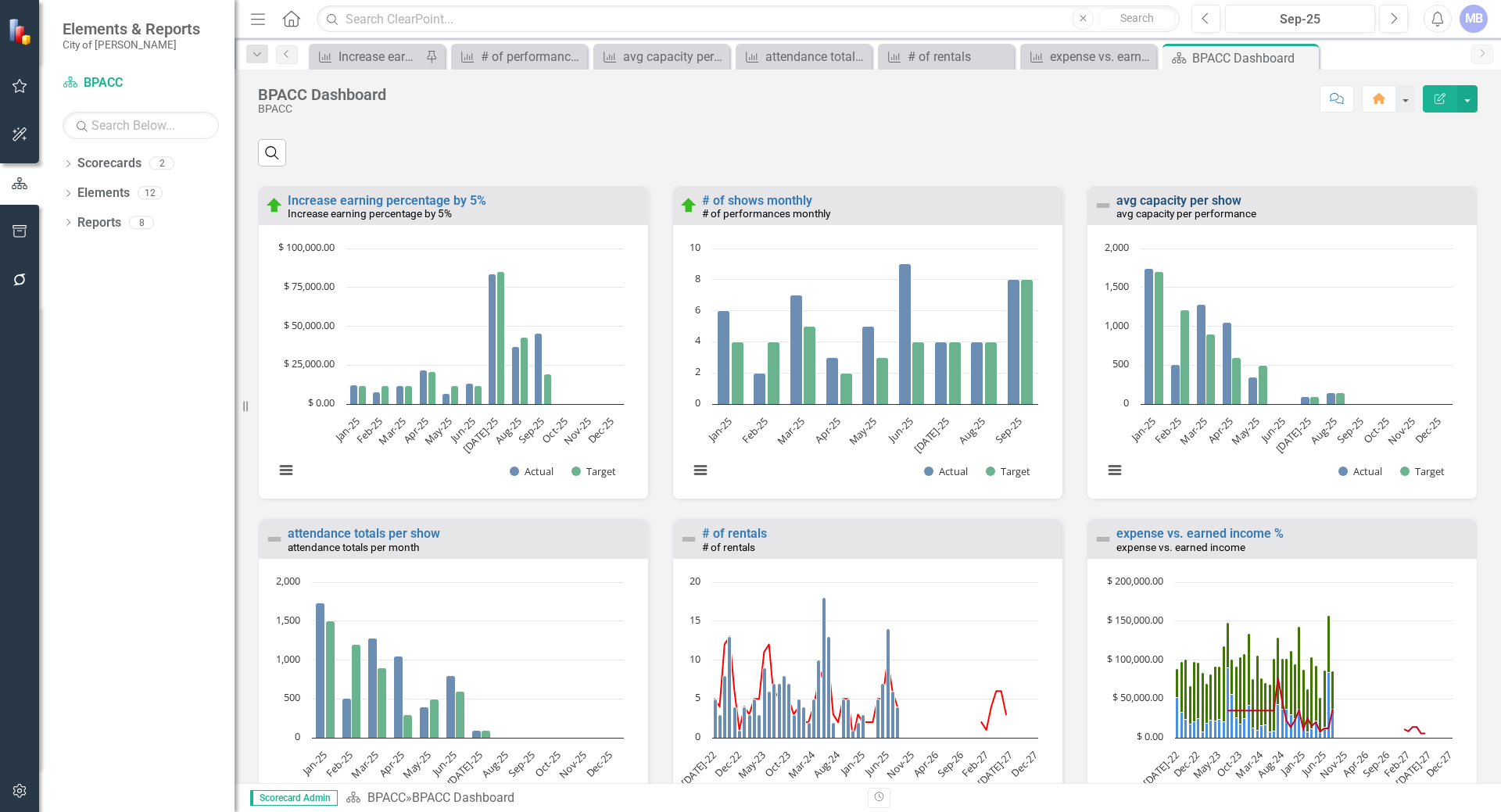
click at [1156, 207] on link "avg capacity per show" at bounding box center [1178, 201] width 125 height 15
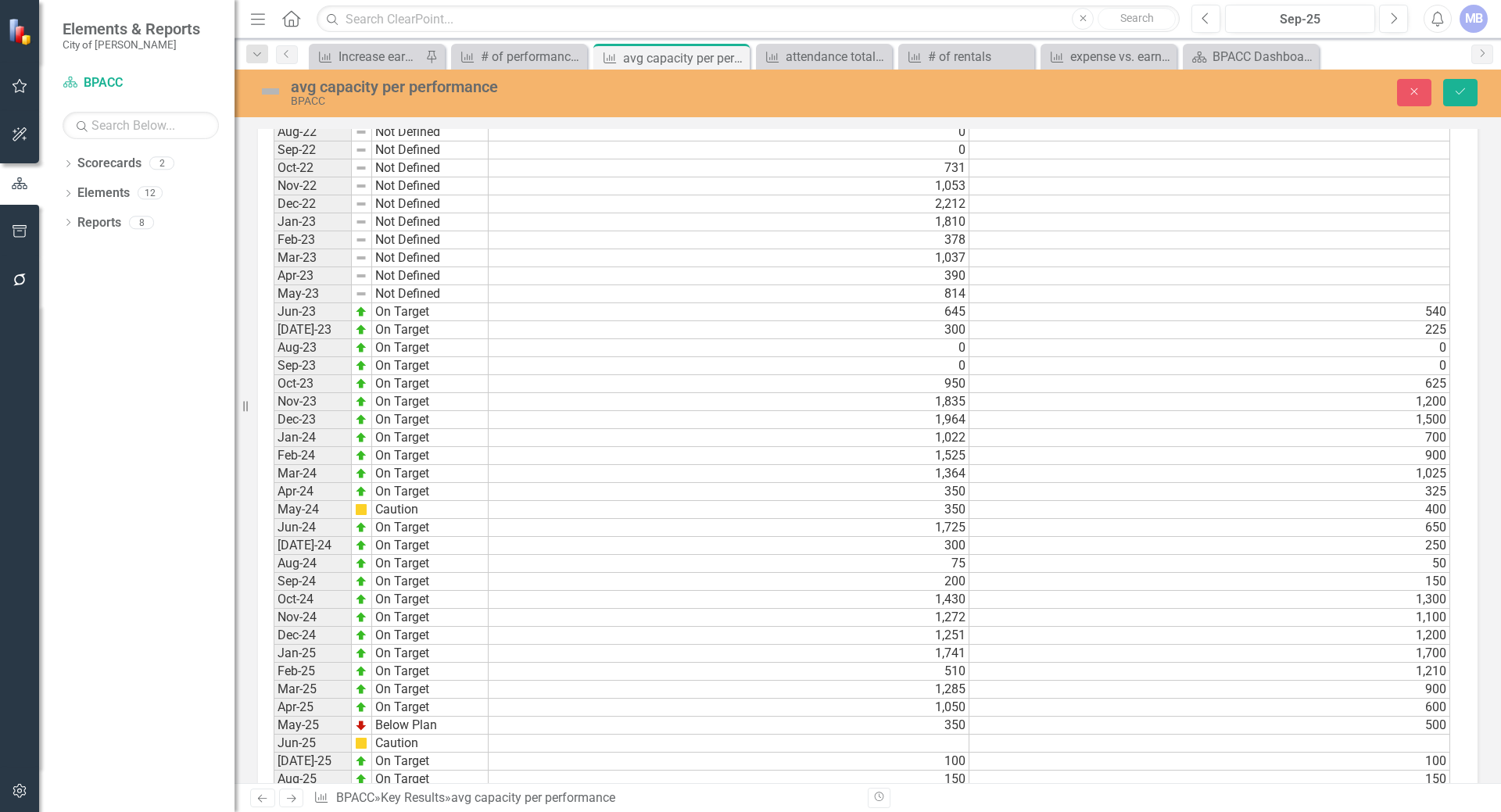
scroll to position [1466, 0]
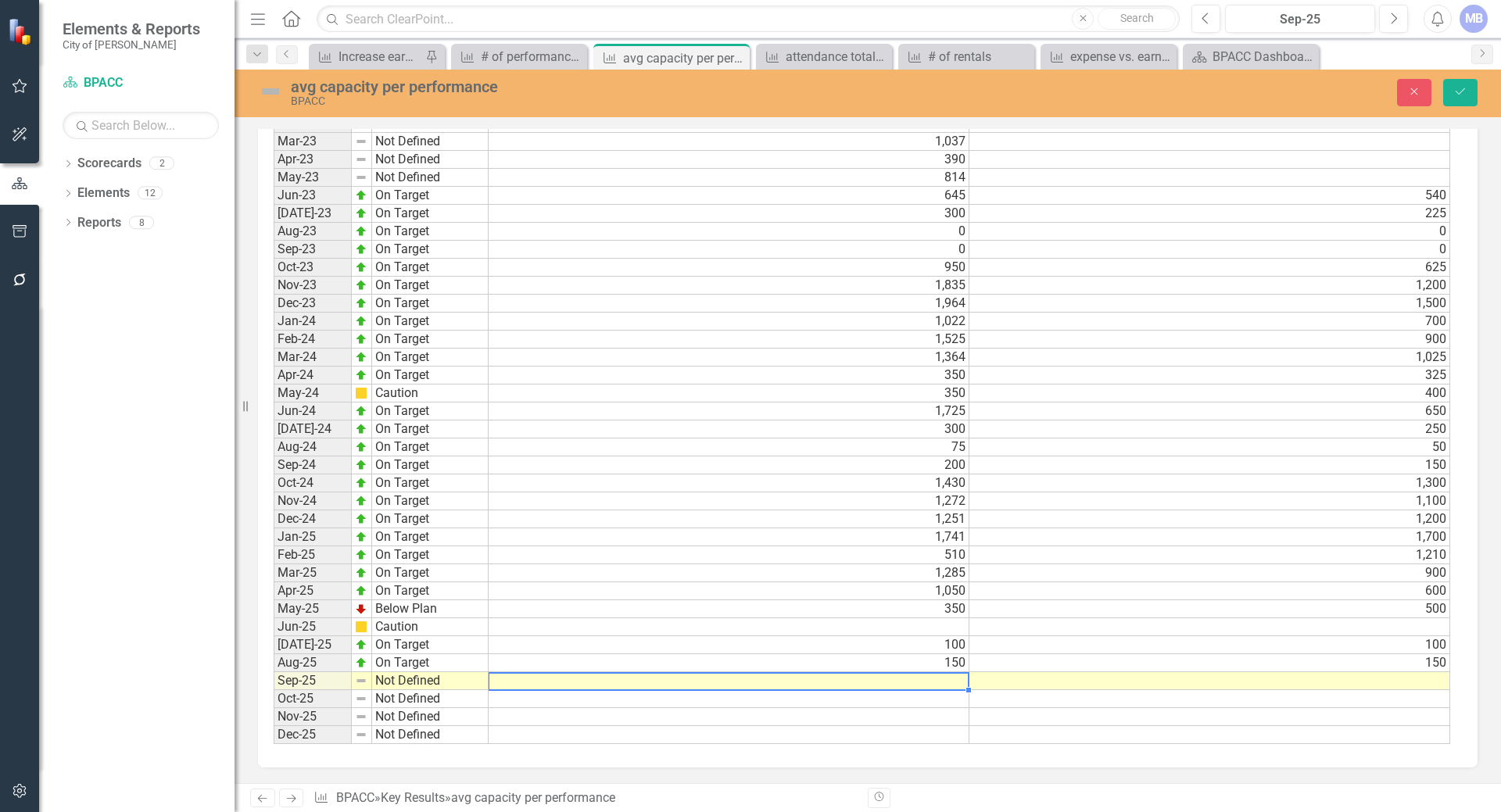
click at [755, 684] on td at bounding box center [729, 680] width 481 height 18
type textarea "200"
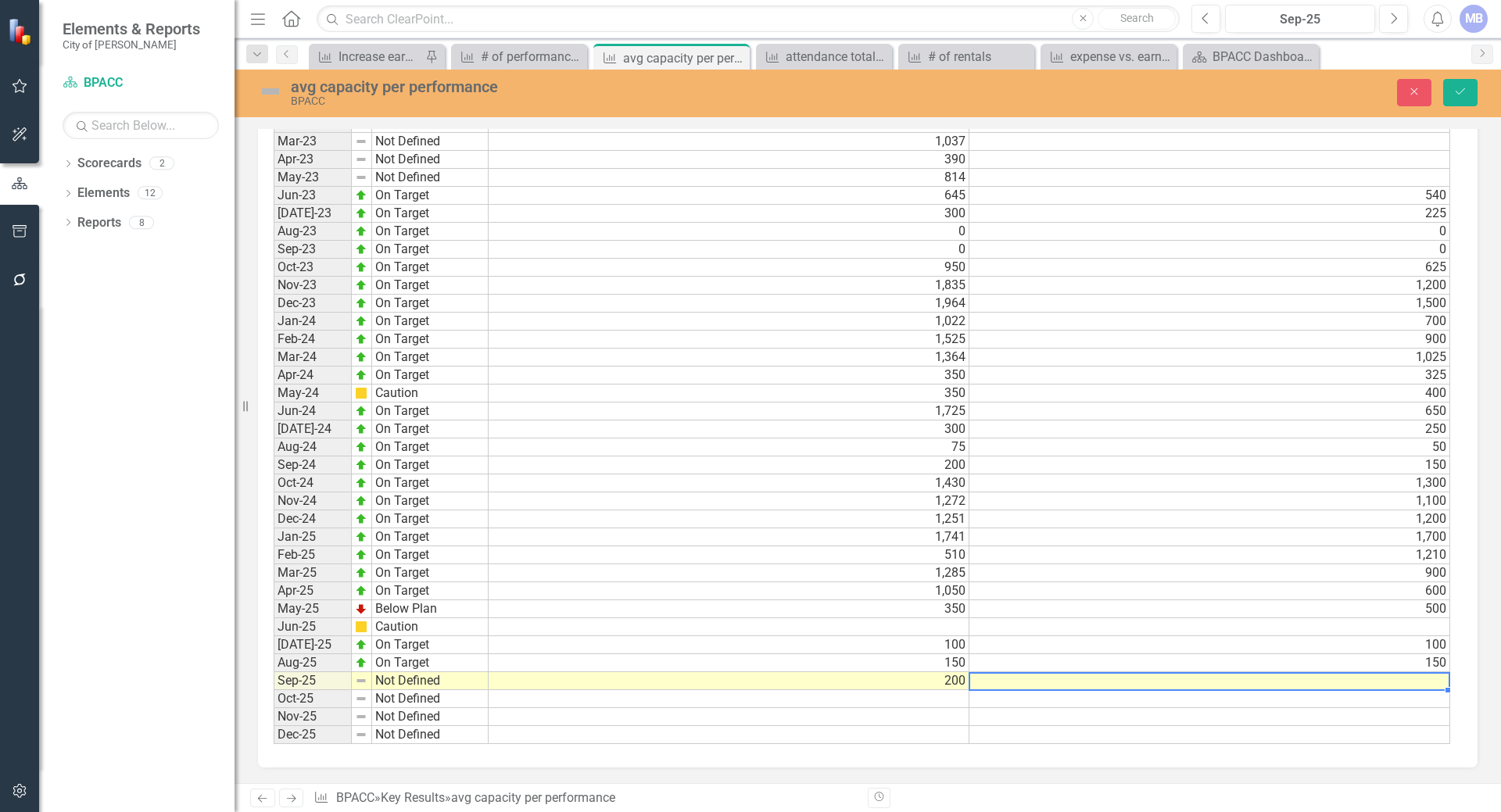
click at [1005, 682] on td at bounding box center [1209, 680] width 481 height 18
type textarea "200"
click at [919, 718] on td at bounding box center [729, 716] width 481 height 18
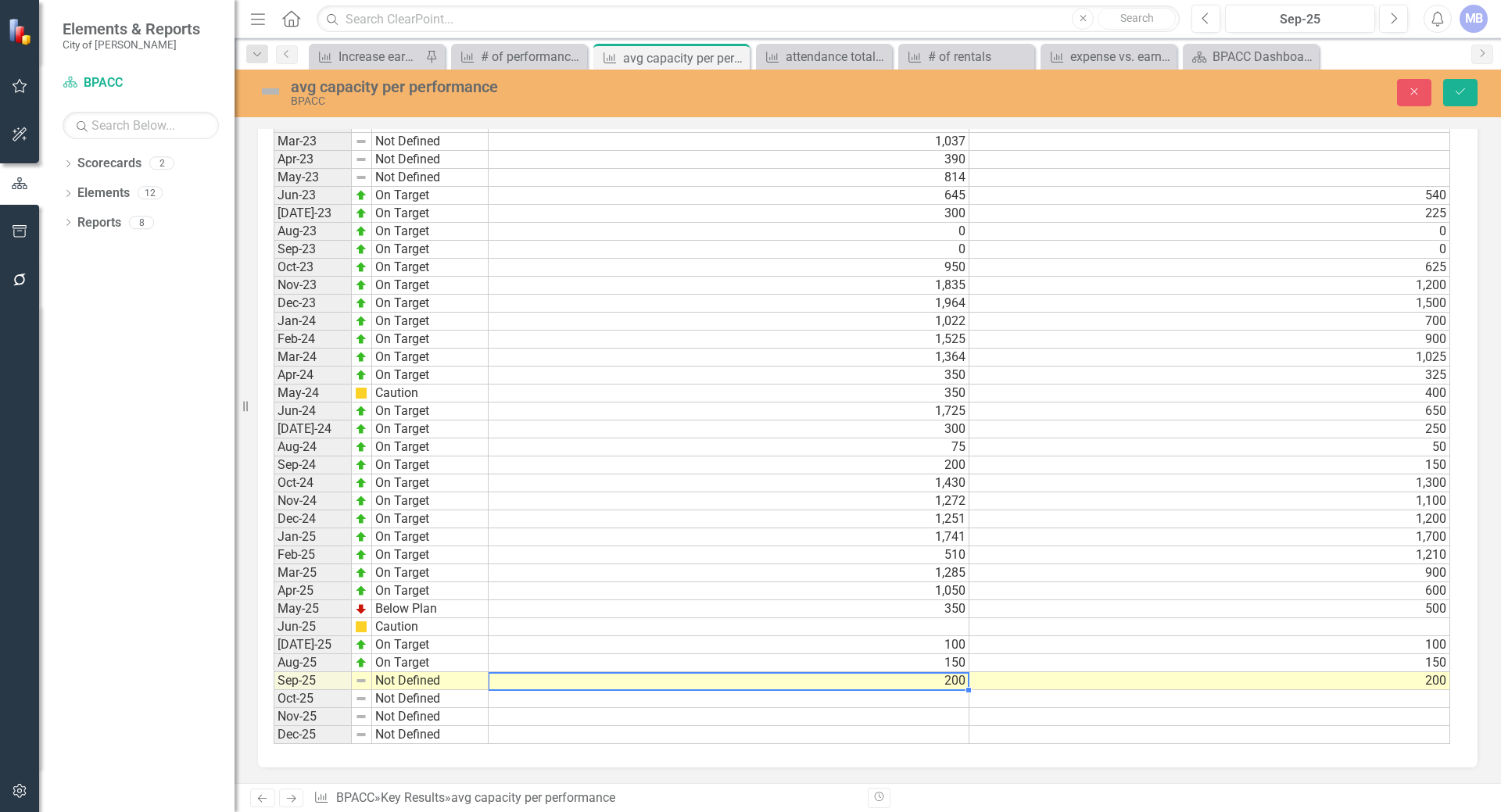
drag, startPoint x: 520, startPoint y: 684, endPoint x: 502, endPoint y: 682, distance: 18.1
click at [519, 684] on td "200" at bounding box center [729, 680] width 481 height 18
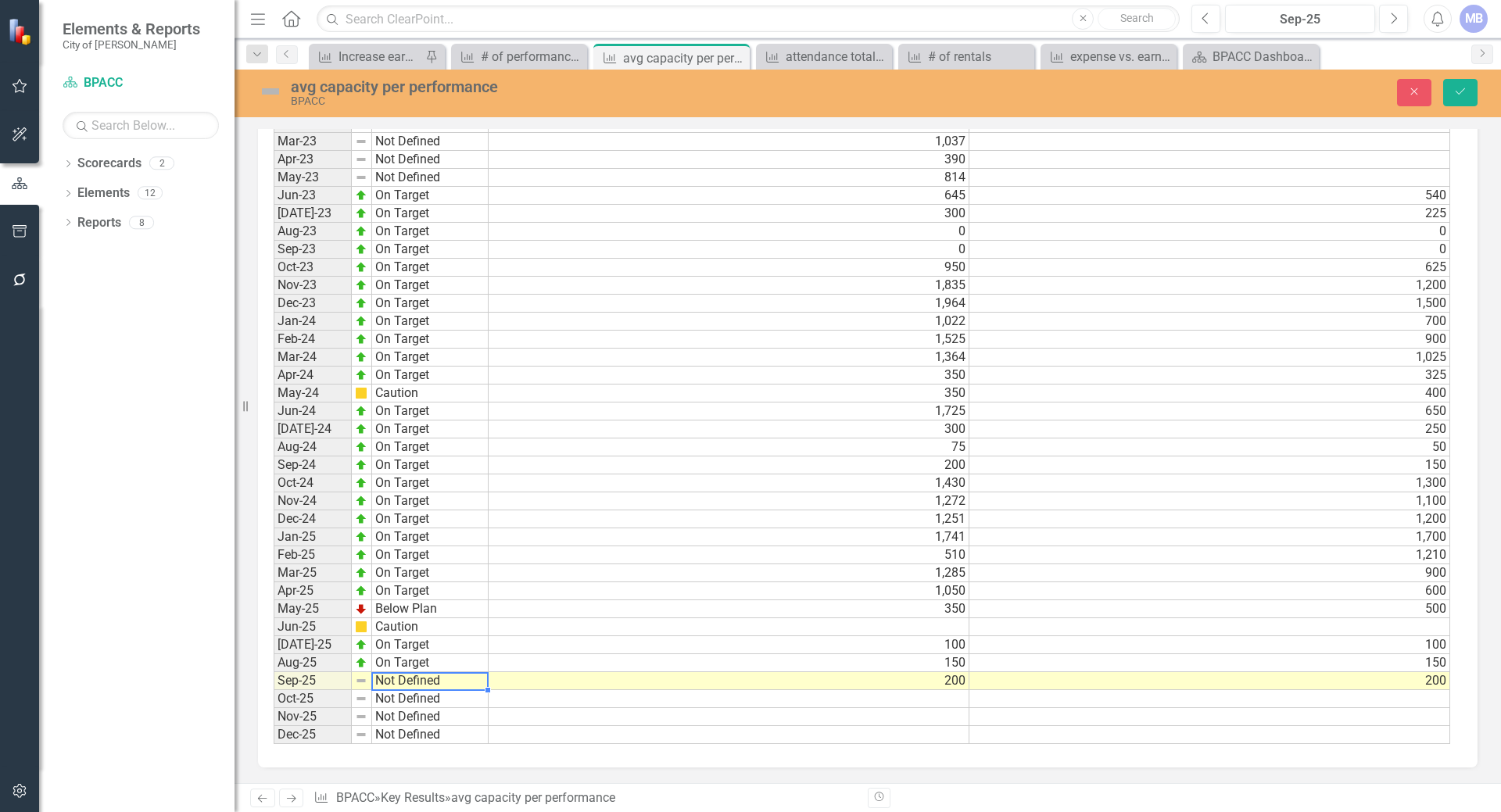
click at [404, 677] on td "Not Defined" at bounding box center [430, 680] width 116 height 18
type textarea "On Target"
click at [440, 605] on div "Period Status Actual Target Jan-22 Not Defined Feb-22 Not Defined Mar-22 Not De…" at bounding box center [862, 304] width 1176 height 882
click at [1465, 89] on icon "Save" at bounding box center [1460, 91] width 14 height 11
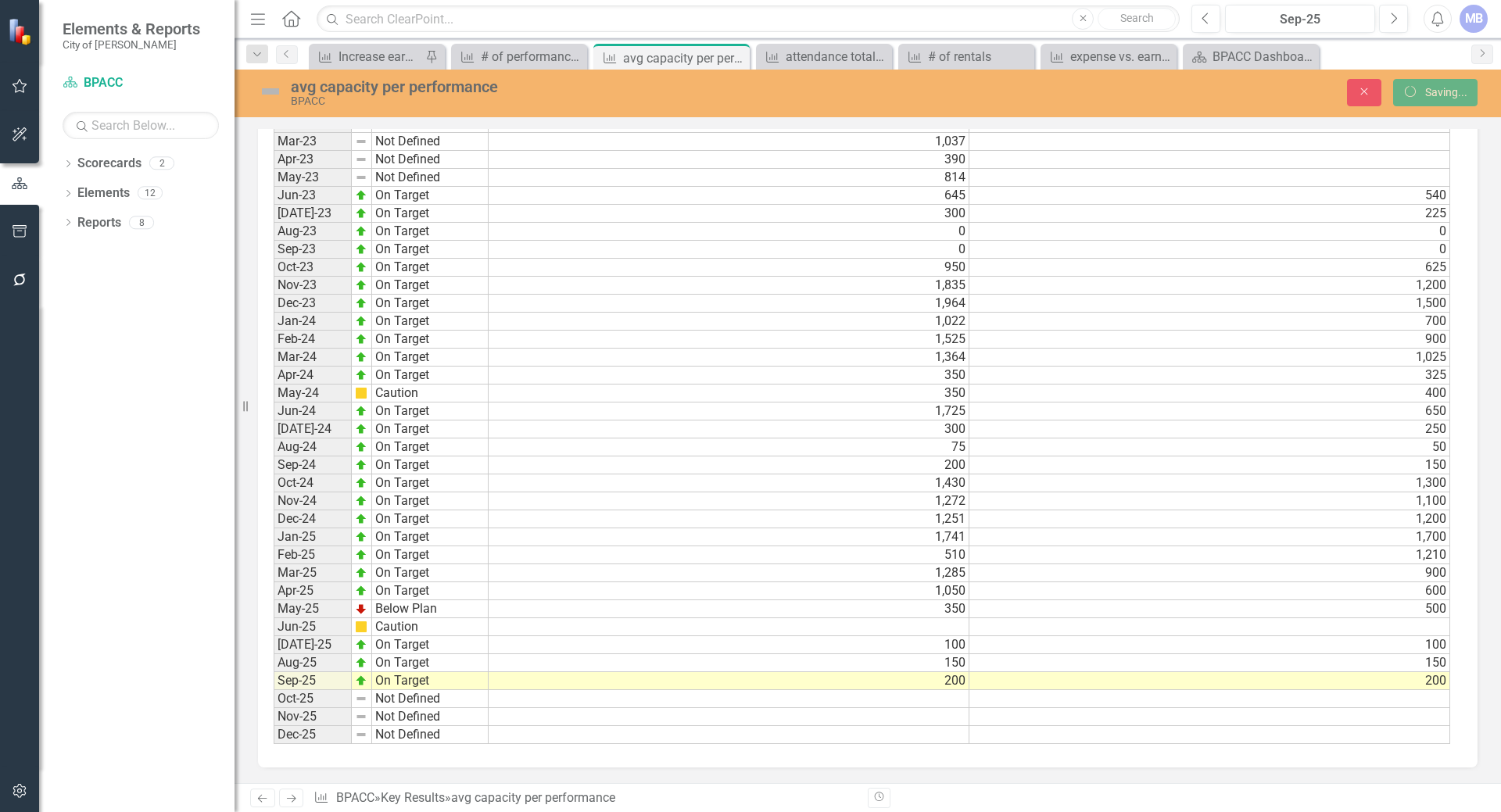
scroll to position [1177, 0]
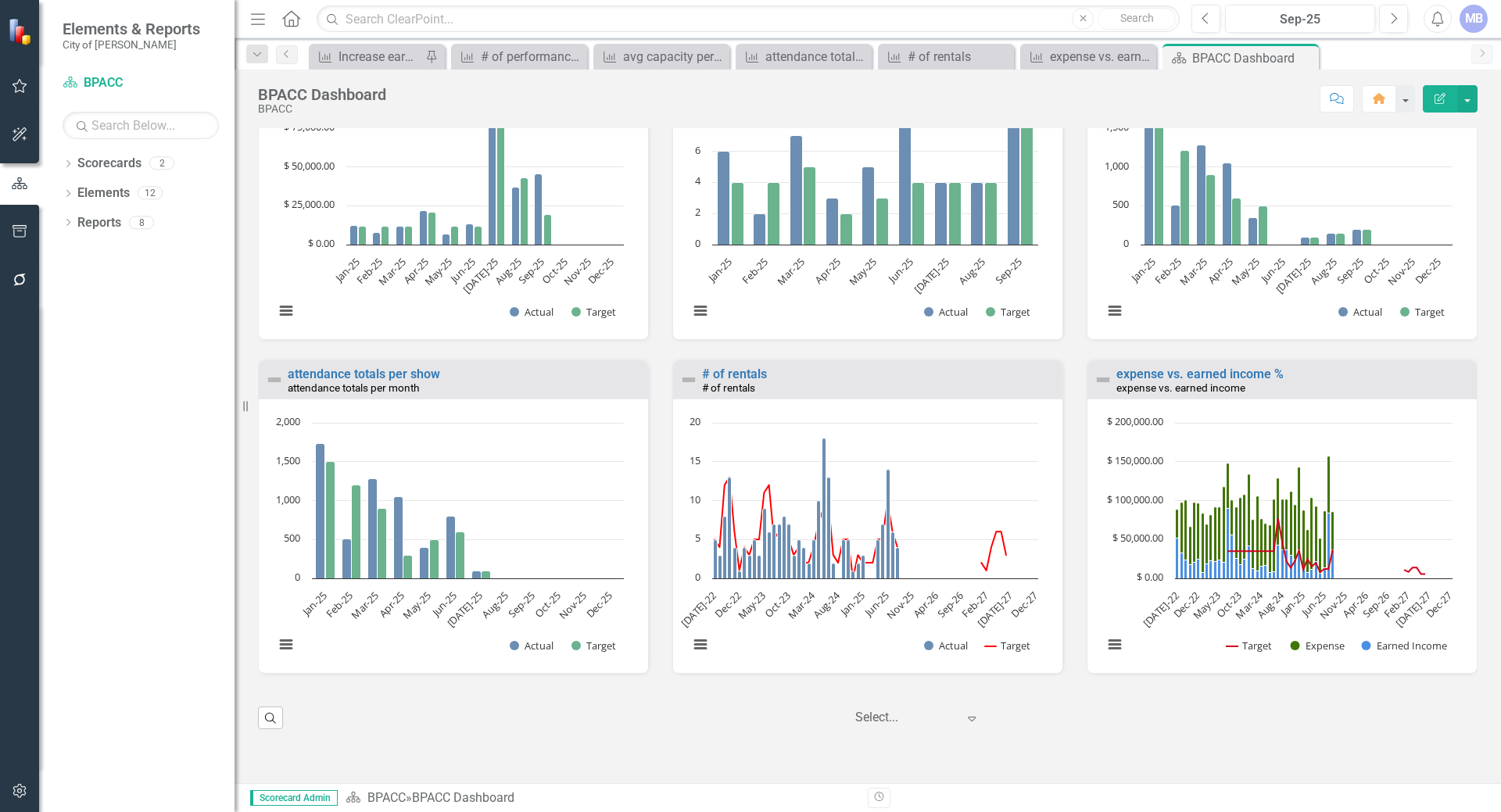
scroll to position [1780, 0]
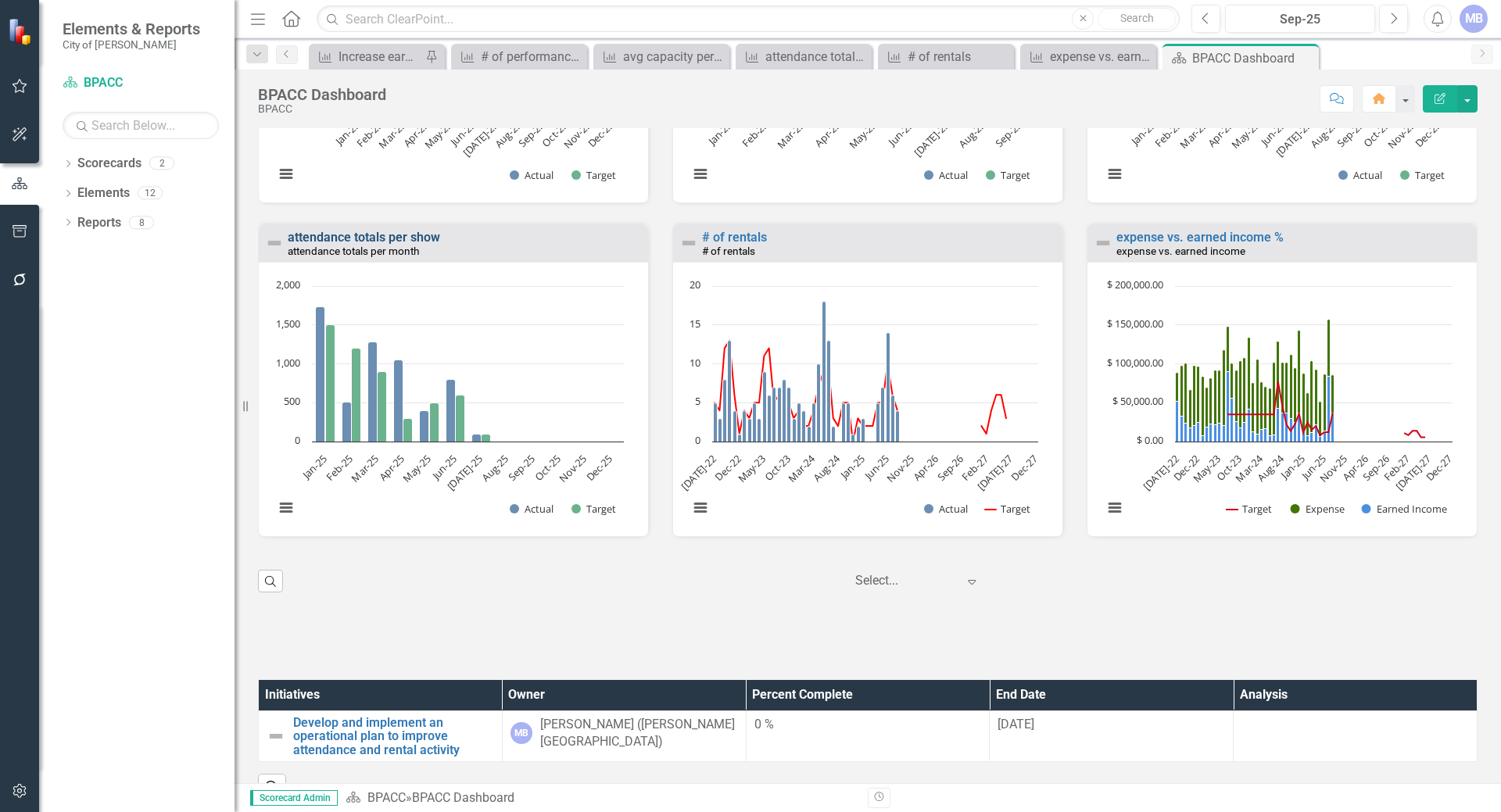
click at [398, 244] on link "attendance totals per show" at bounding box center [364, 237] width 152 height 15
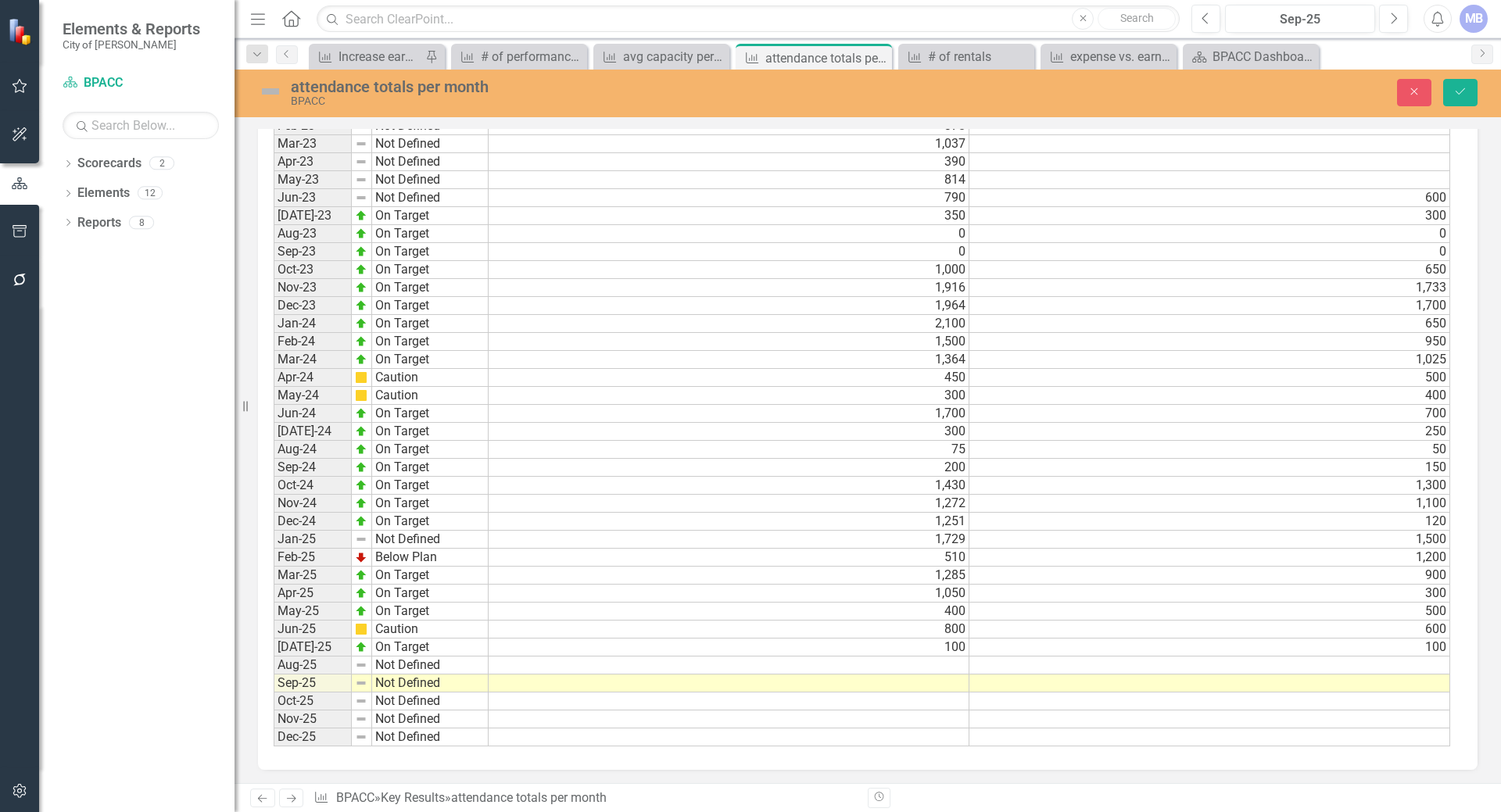
scroll to position [1182, 0]
click at [538, 660] on td at bounding box center [729, 662] width 481 height 18
type textarea "150"
click at [1016, 664] on td at bounding box center [1209, 662] width 481 height 18
type textarea "150"
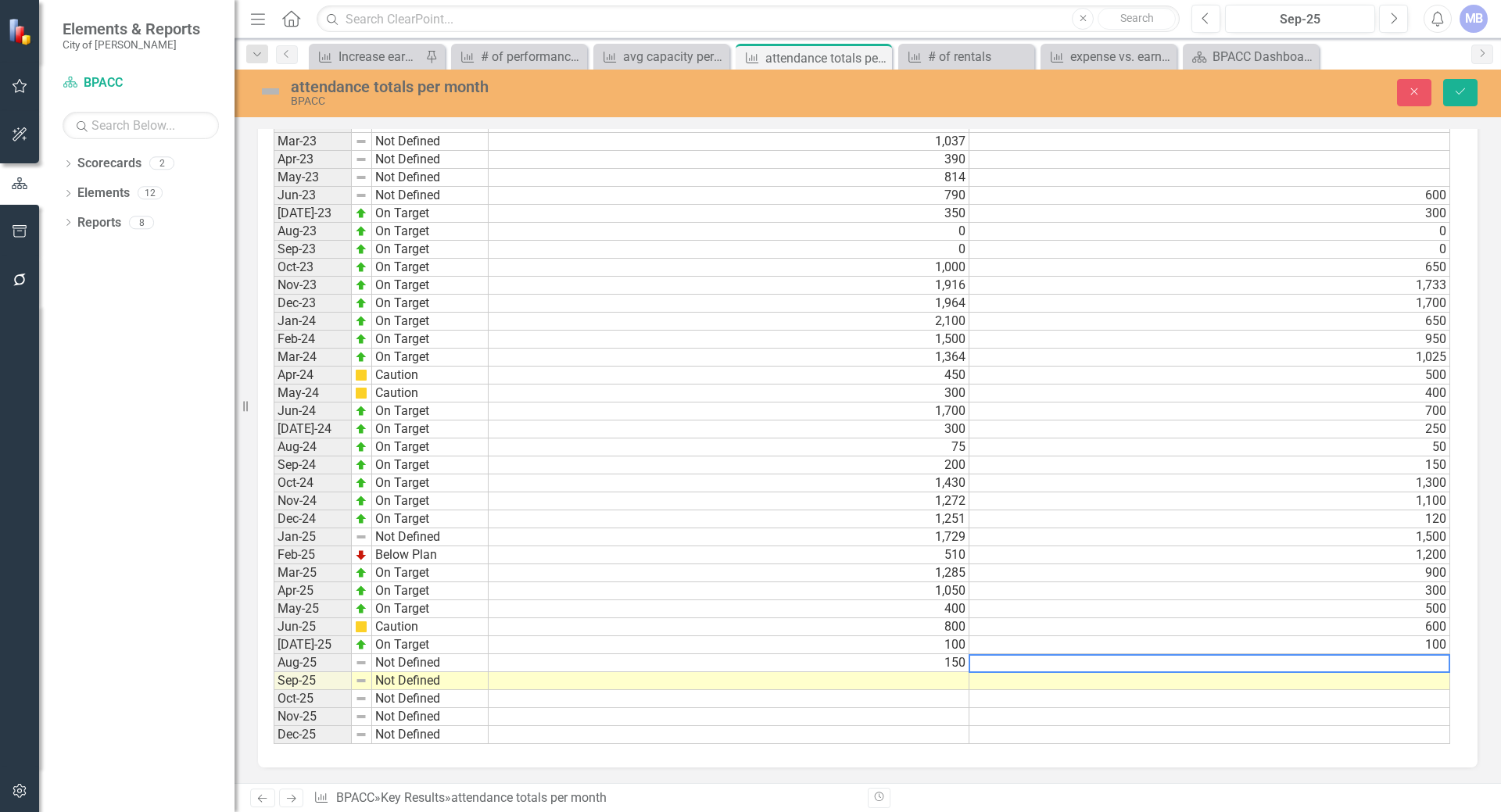
click at [909, 680] on td at bounding box center [729, 680] width 481 height 18
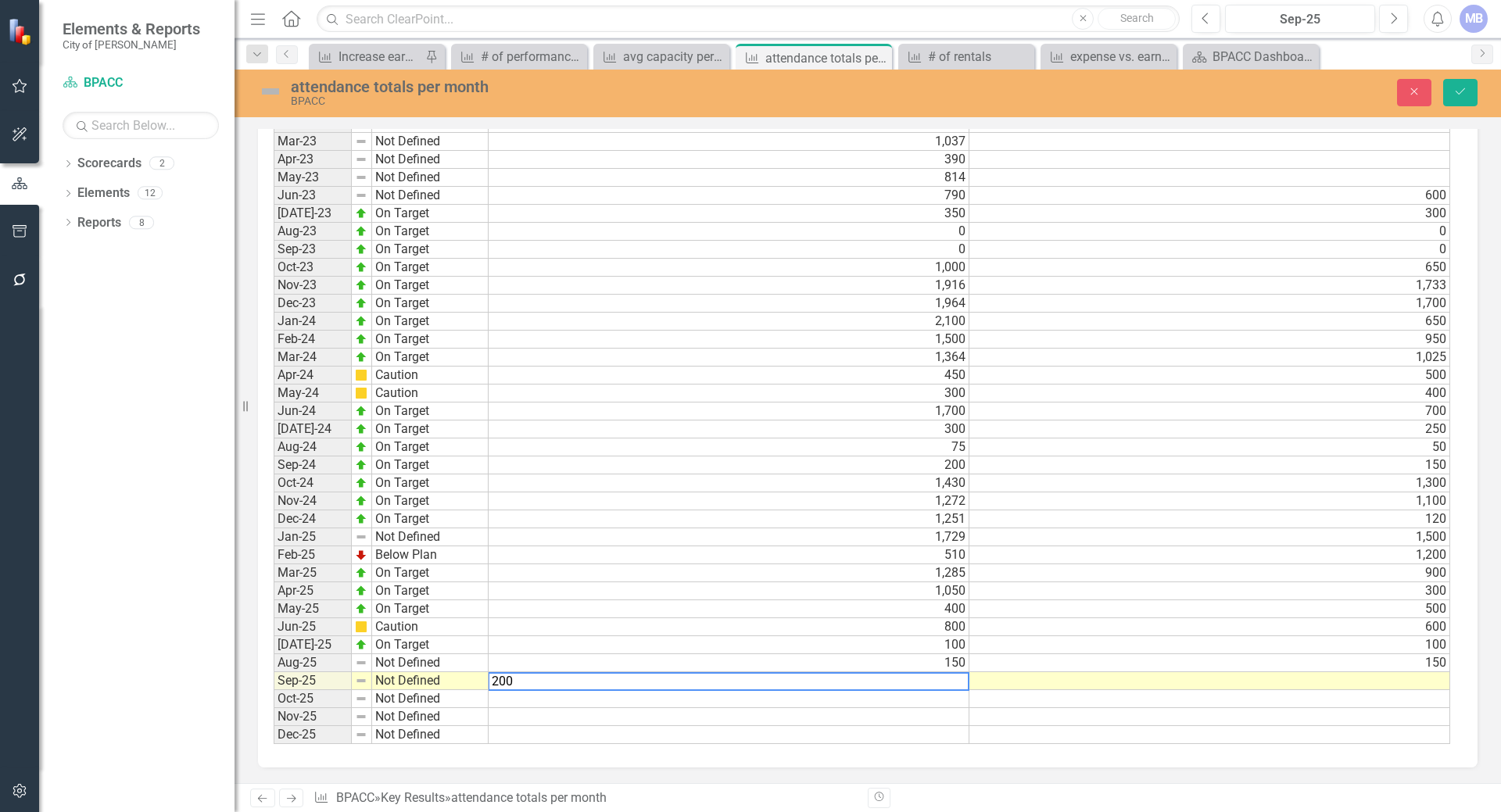
type textarea "200"
click at [998, 677] on td at bounding box center [1209, 680] width 481 height 18
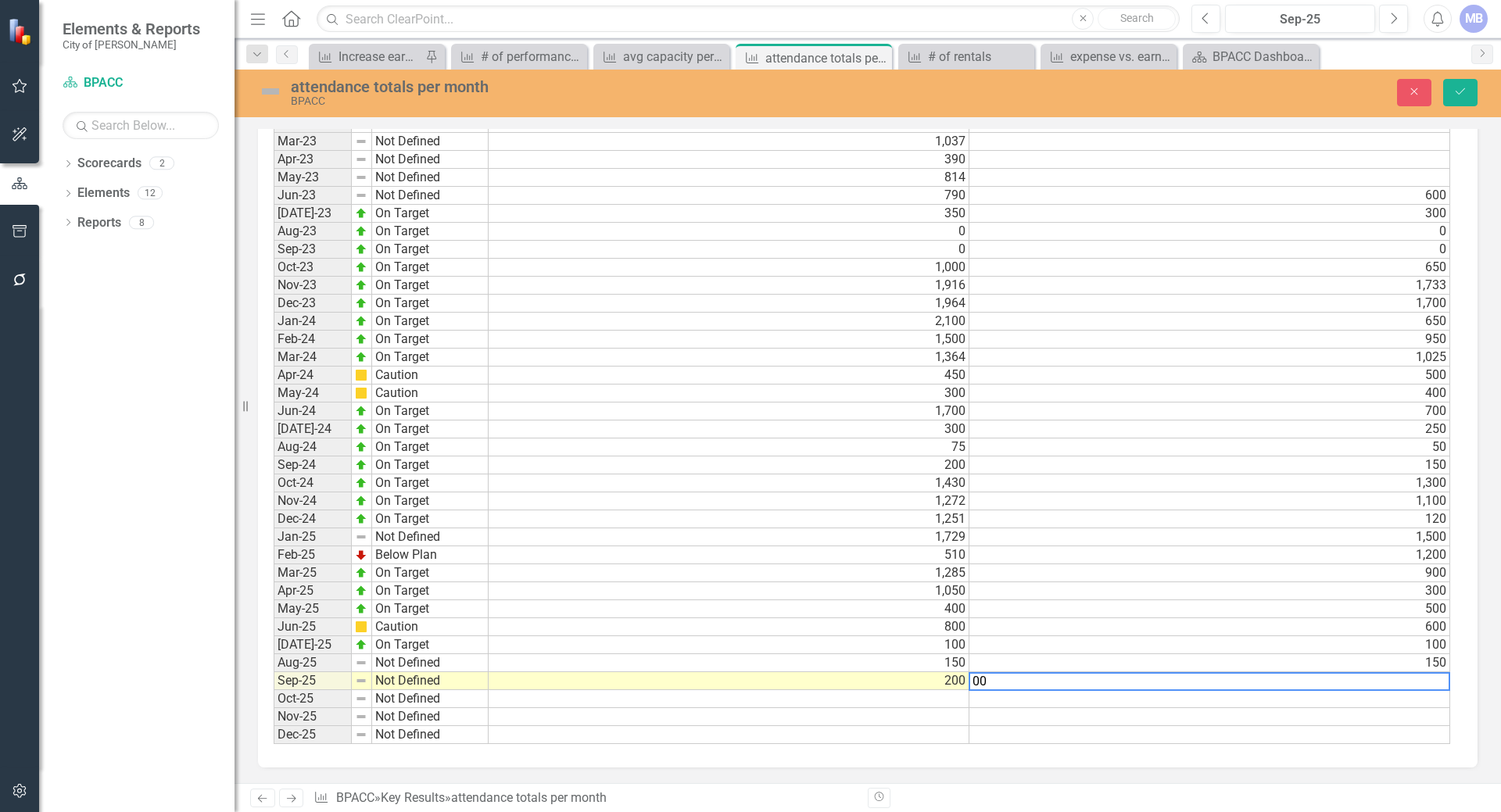
type textarea "0"
type textarea "200"
click at [418, 661] on td "Not Defined" at bounding box center [430, 662] width 116 height 18
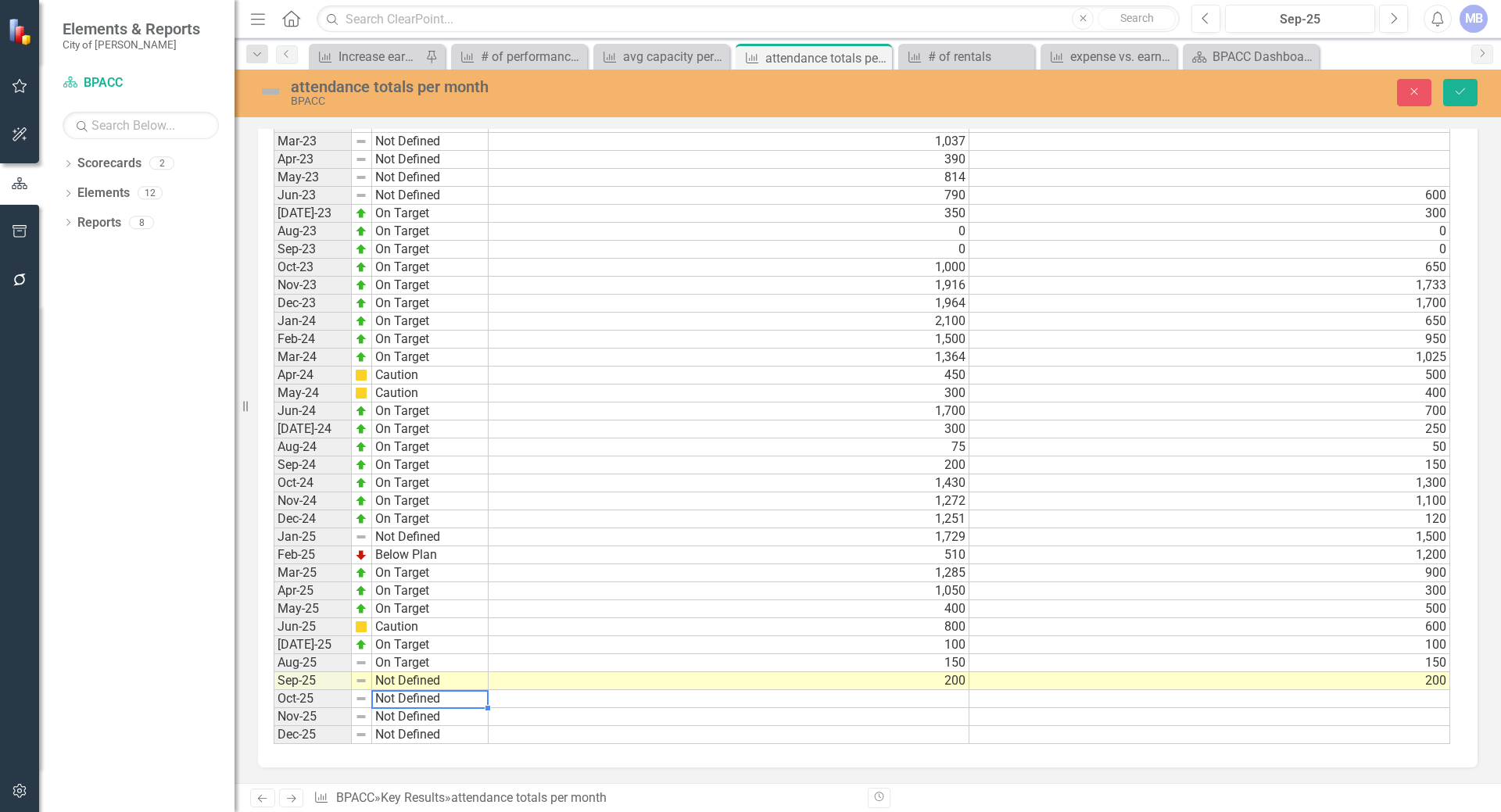
click at [458, 694] on td "Not Defined" at bounding box center [430, 698] width 116 height 18
click at [448, 678] on td "Not Defined" at bounding box center [430, 680] width 116 height 18
type textarea "On Target"
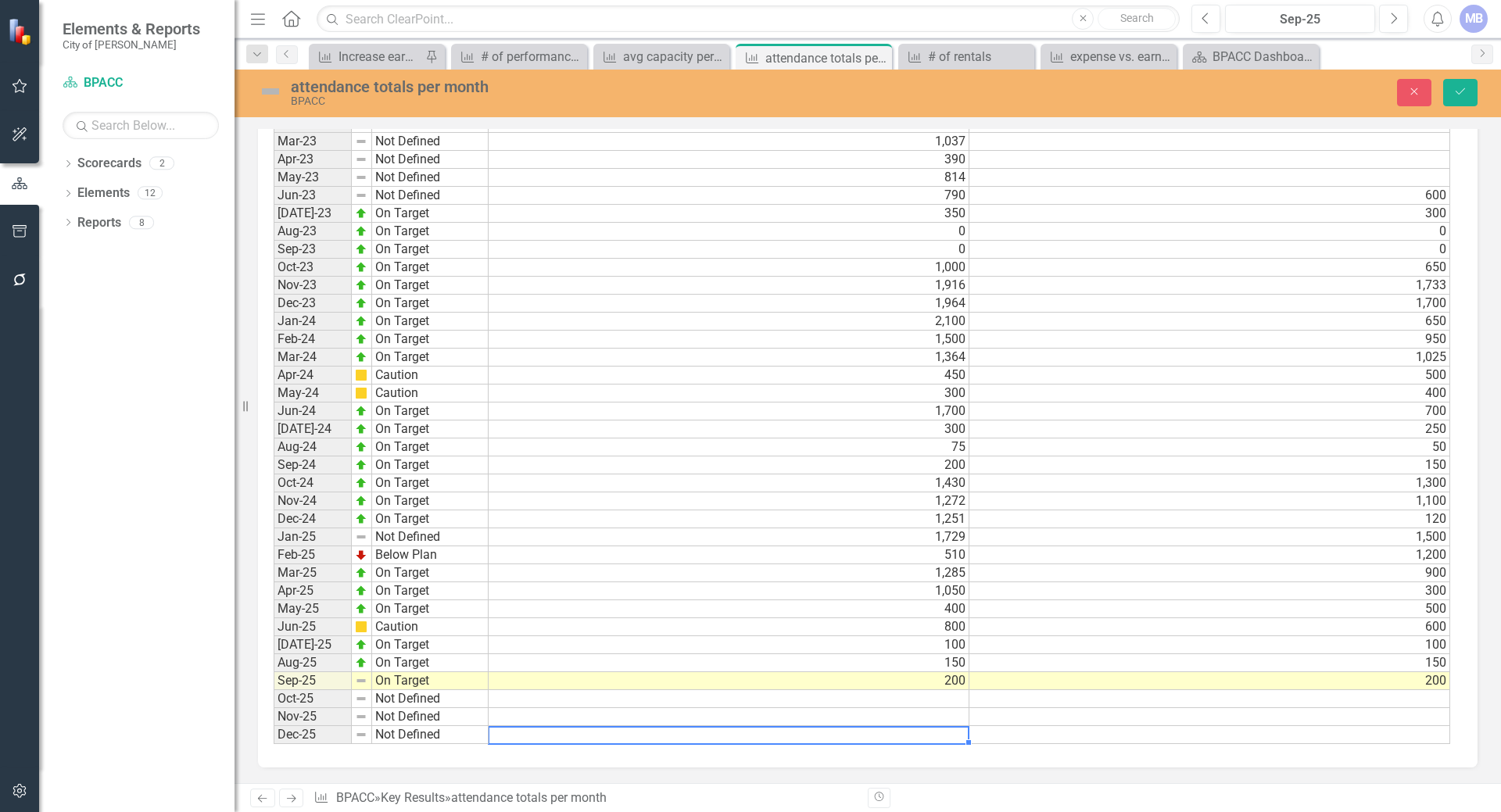
click at [491, 730] on td at bounding box center [729, 734] width 481 height 18
click at [1463, 85] on button "Save" at bounding box center [1460, 92] width 34 height 28
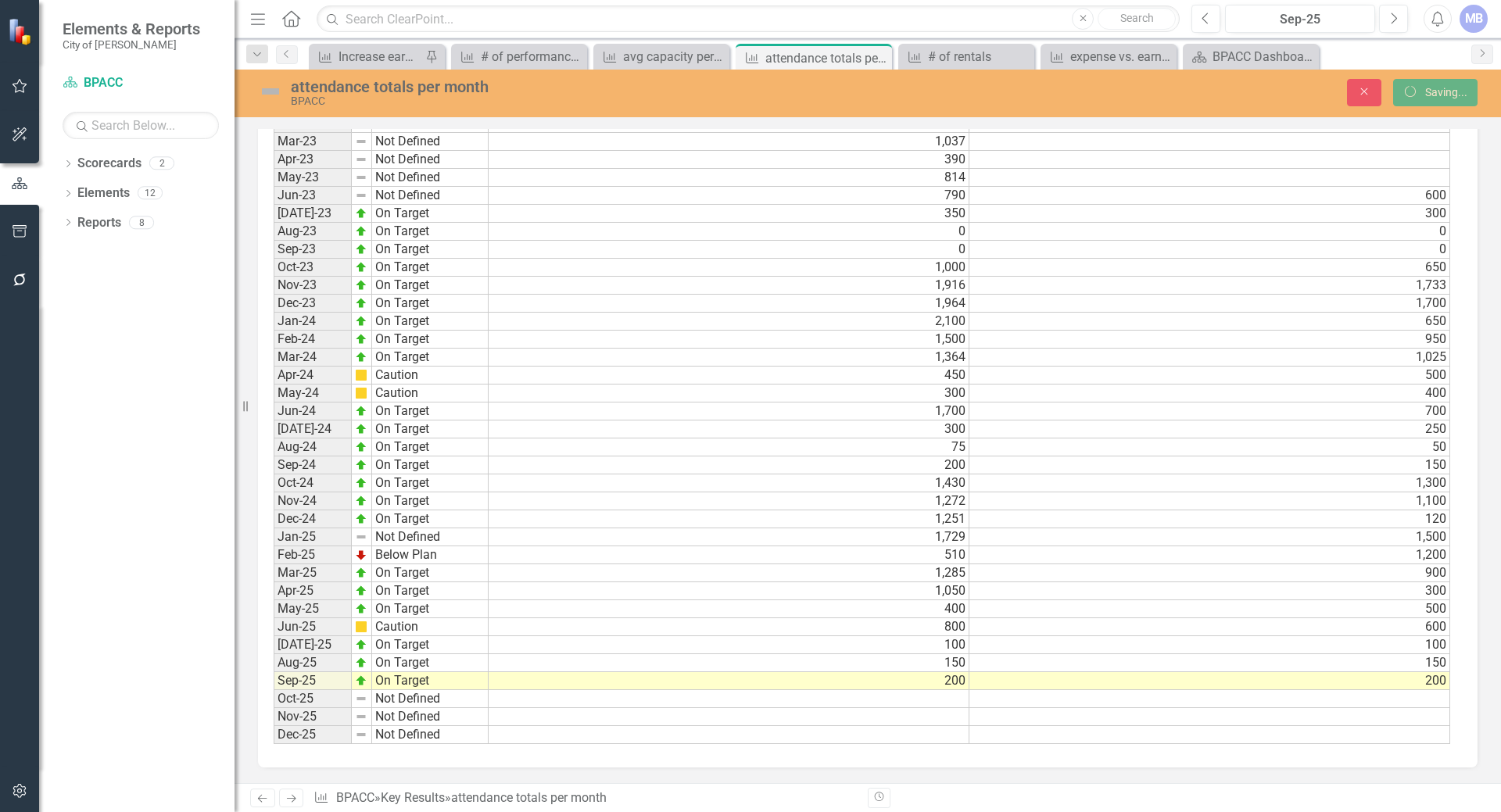
scroll to position [1177, 0]
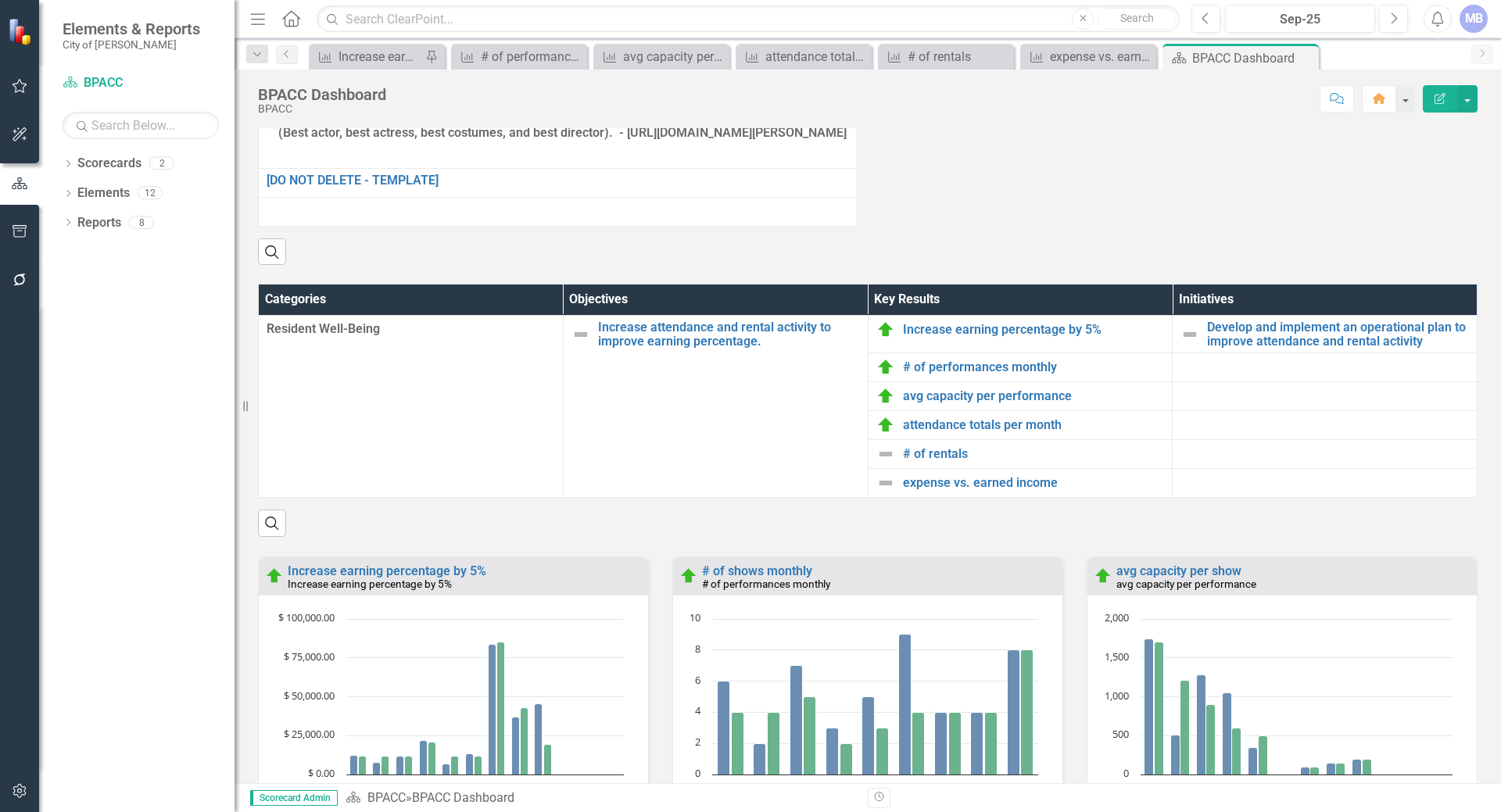
scroll to position [1835, 0]
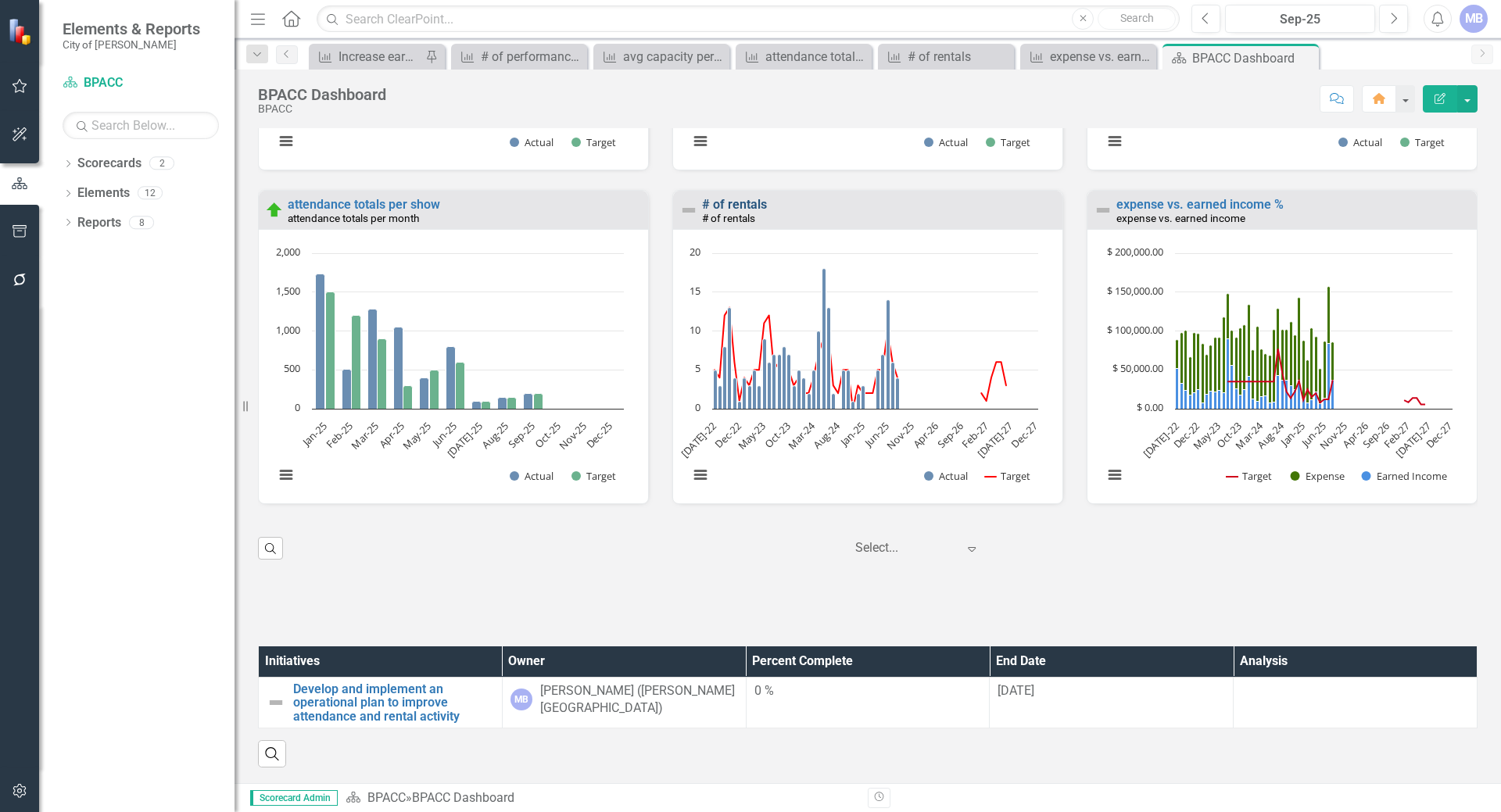
click at [735, 212] on link "# of rentals" at bounding box center [735, 204] width 65 height 15
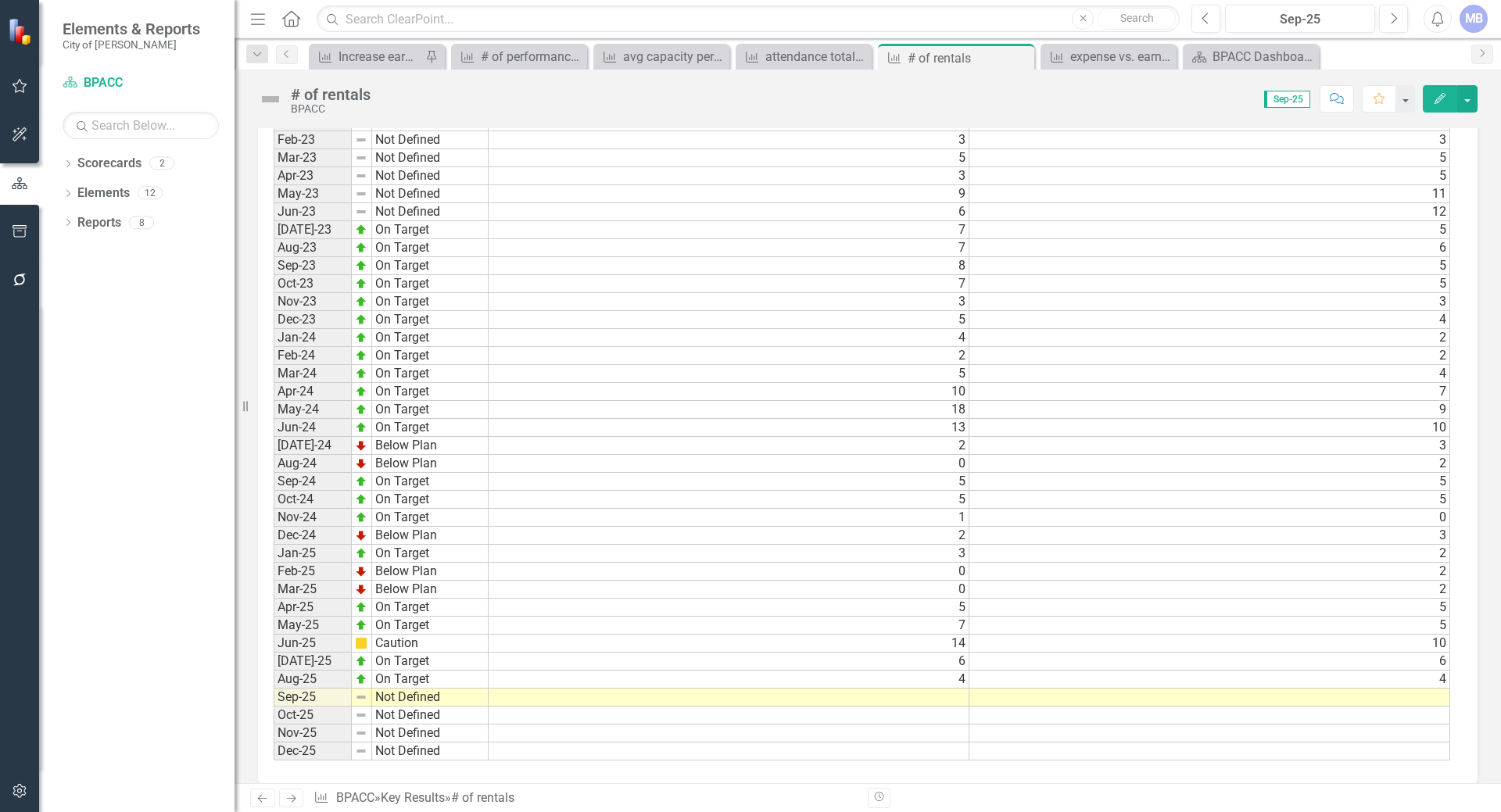
scroll to position [1176, 0]
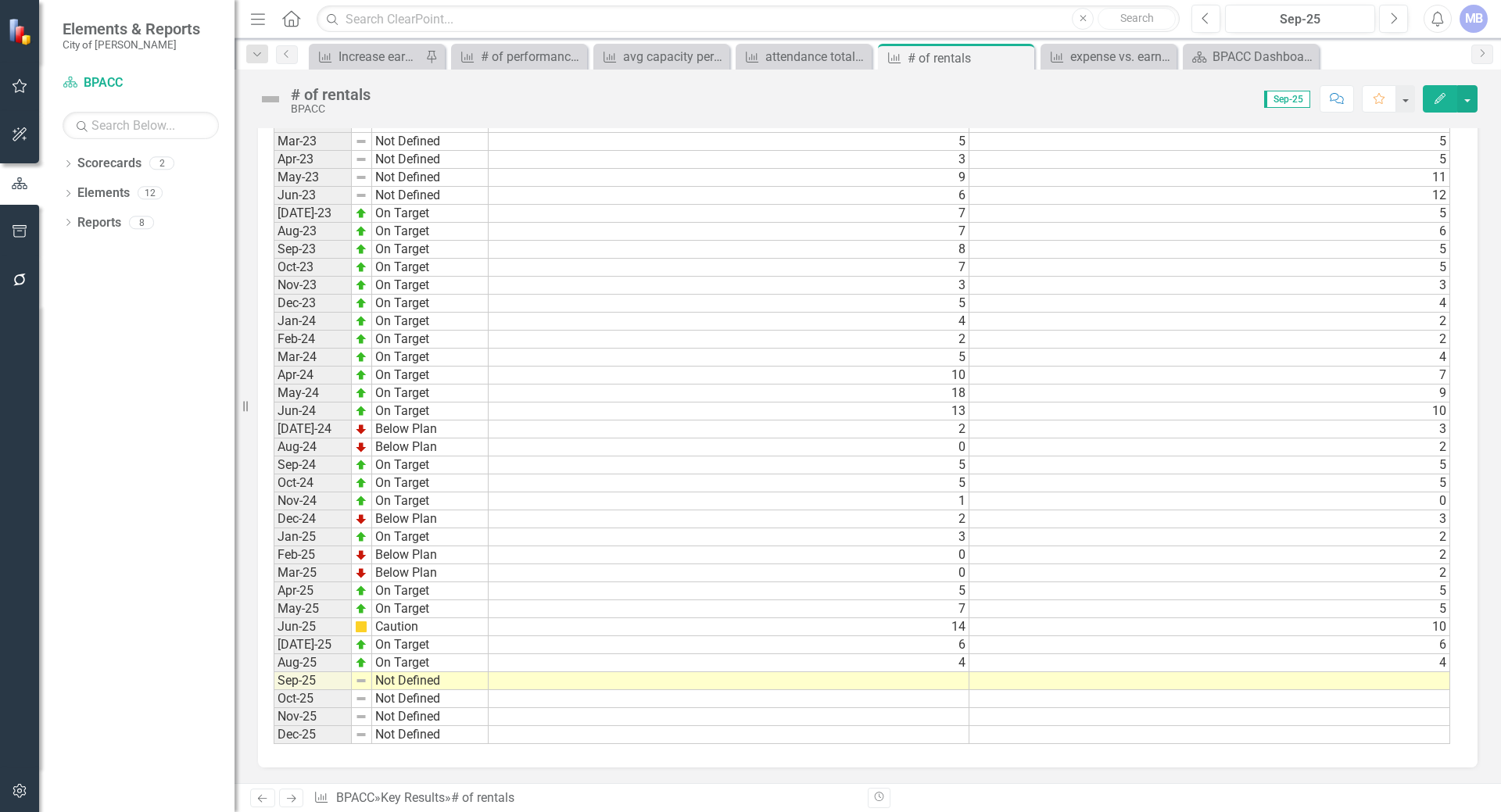
click at [486, 677] on td "Not Defined" at bounding box center [430, 680] width 116 height 18
click at [499, 682] on td at bounding box center [729, 680] width 481 height 18
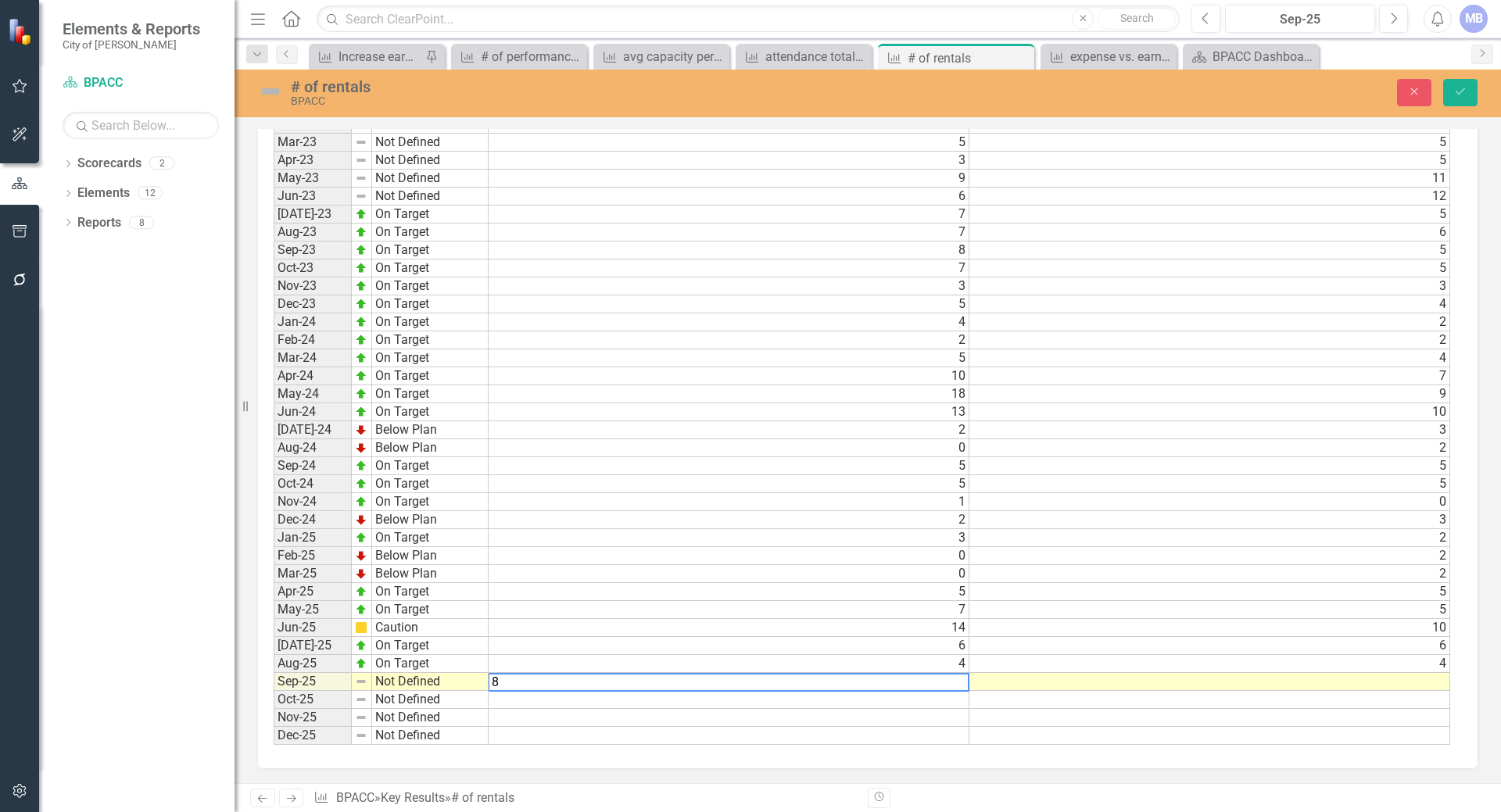
type textarea "8"
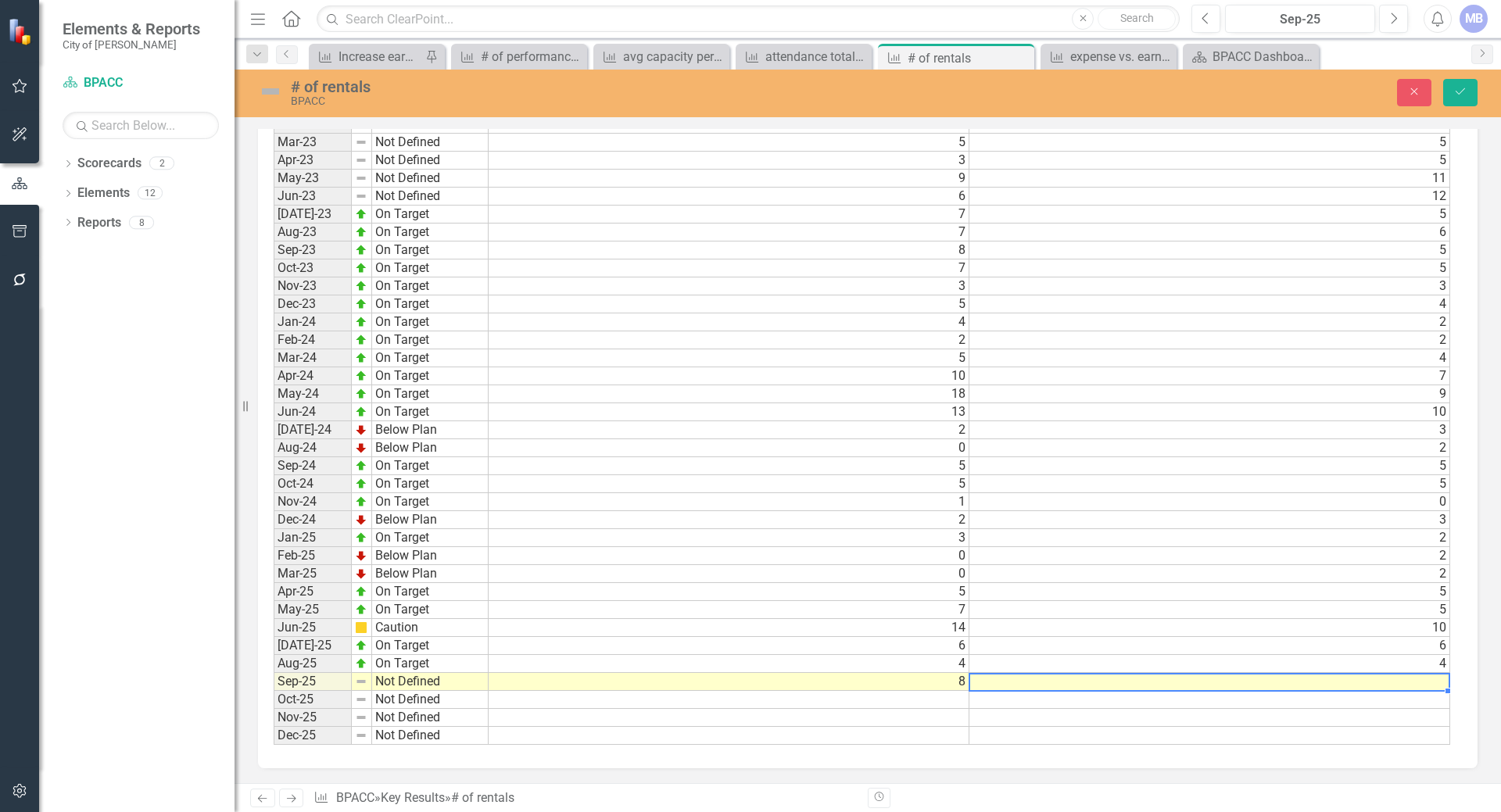
click at [1014, 679] on td at bounding box center [1209, 681] width 481 height 18
type textarea "8"
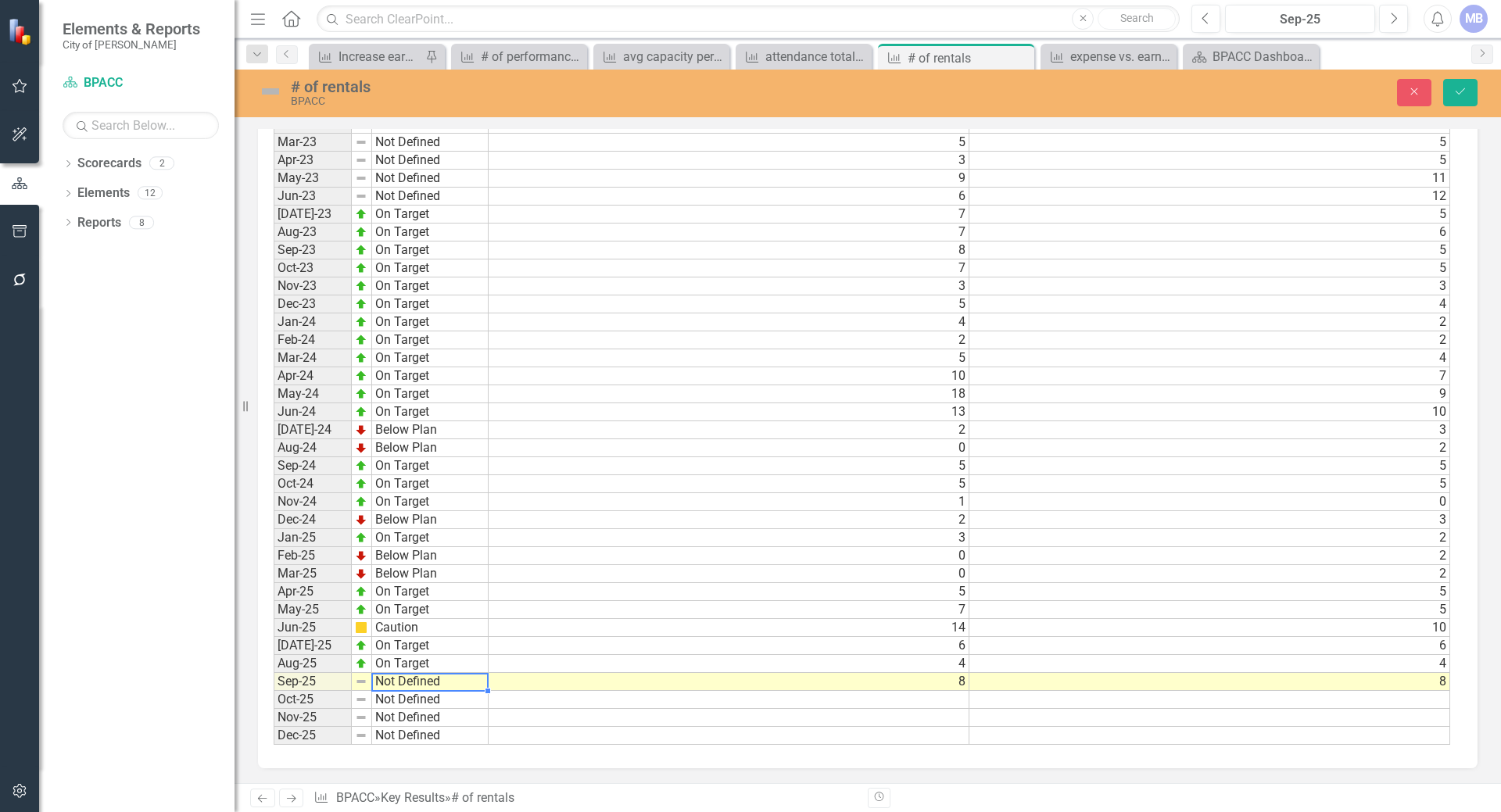
click at [411, 680] on td "Not Defined" at bounding box center [430, 681] width 116 height 18
type textarea "On Target"
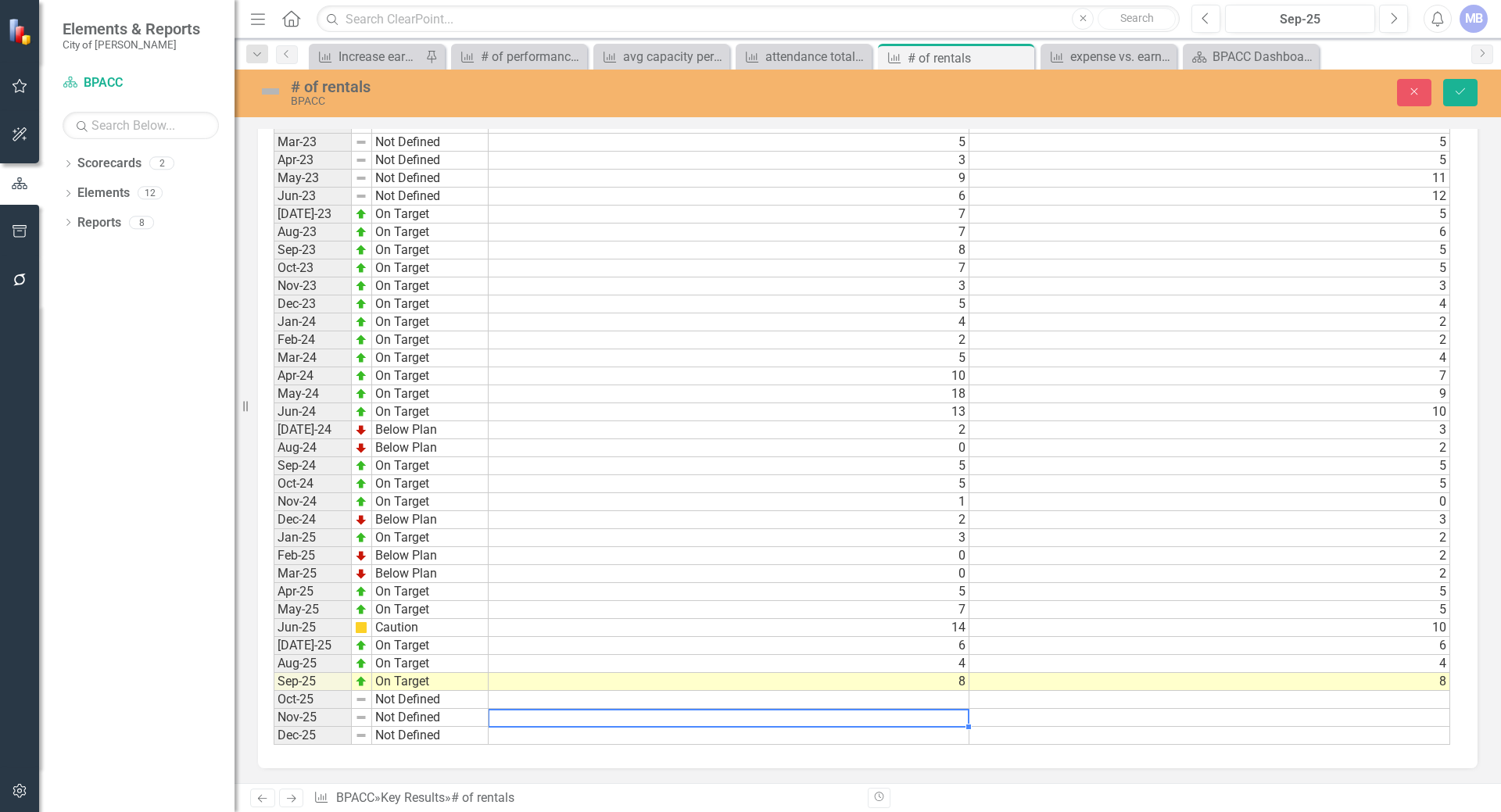
click at [578, 721] on td at bounding box center [729, 717] width 481 height 18
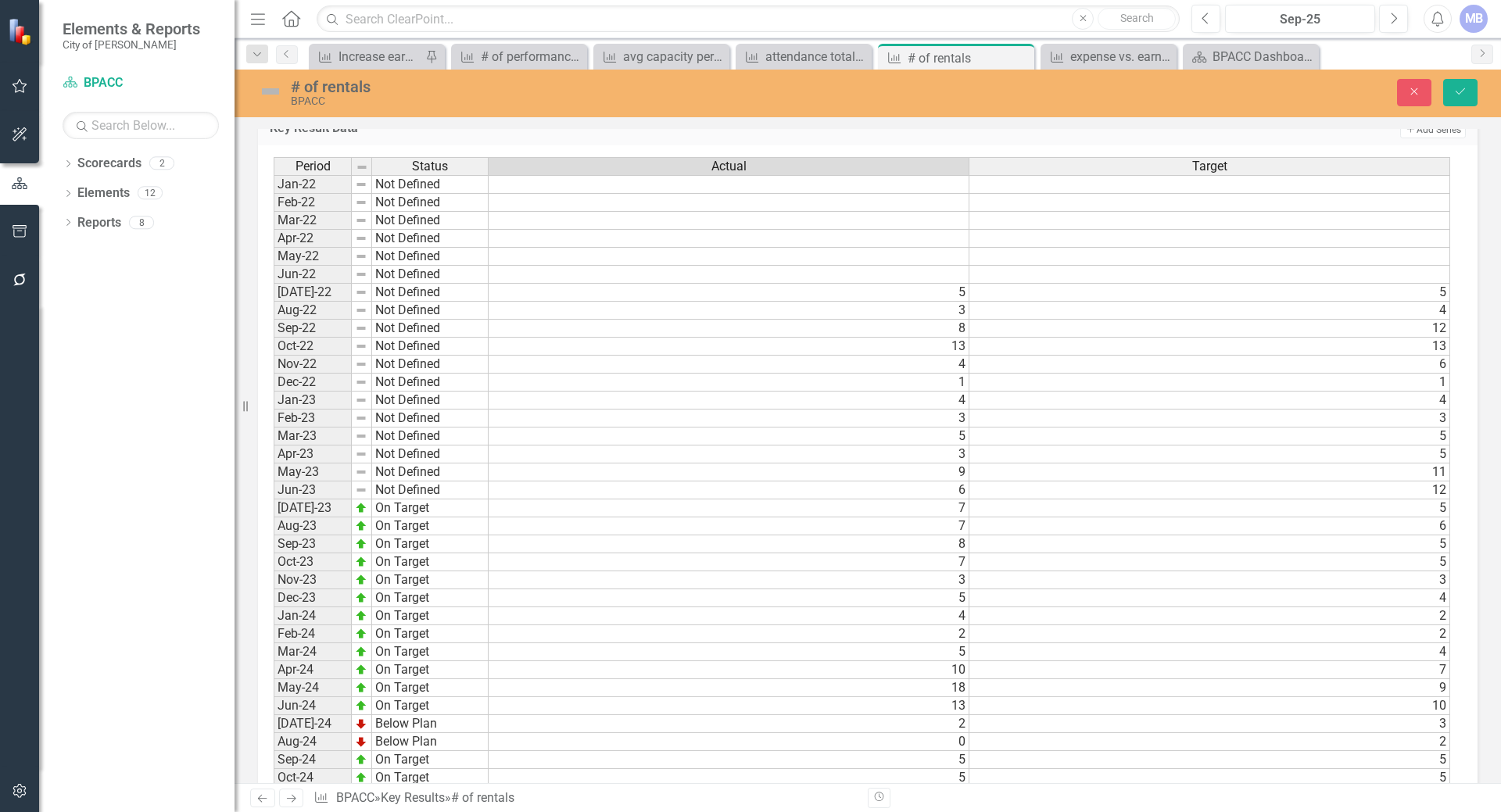
scroll to position [629, 0]
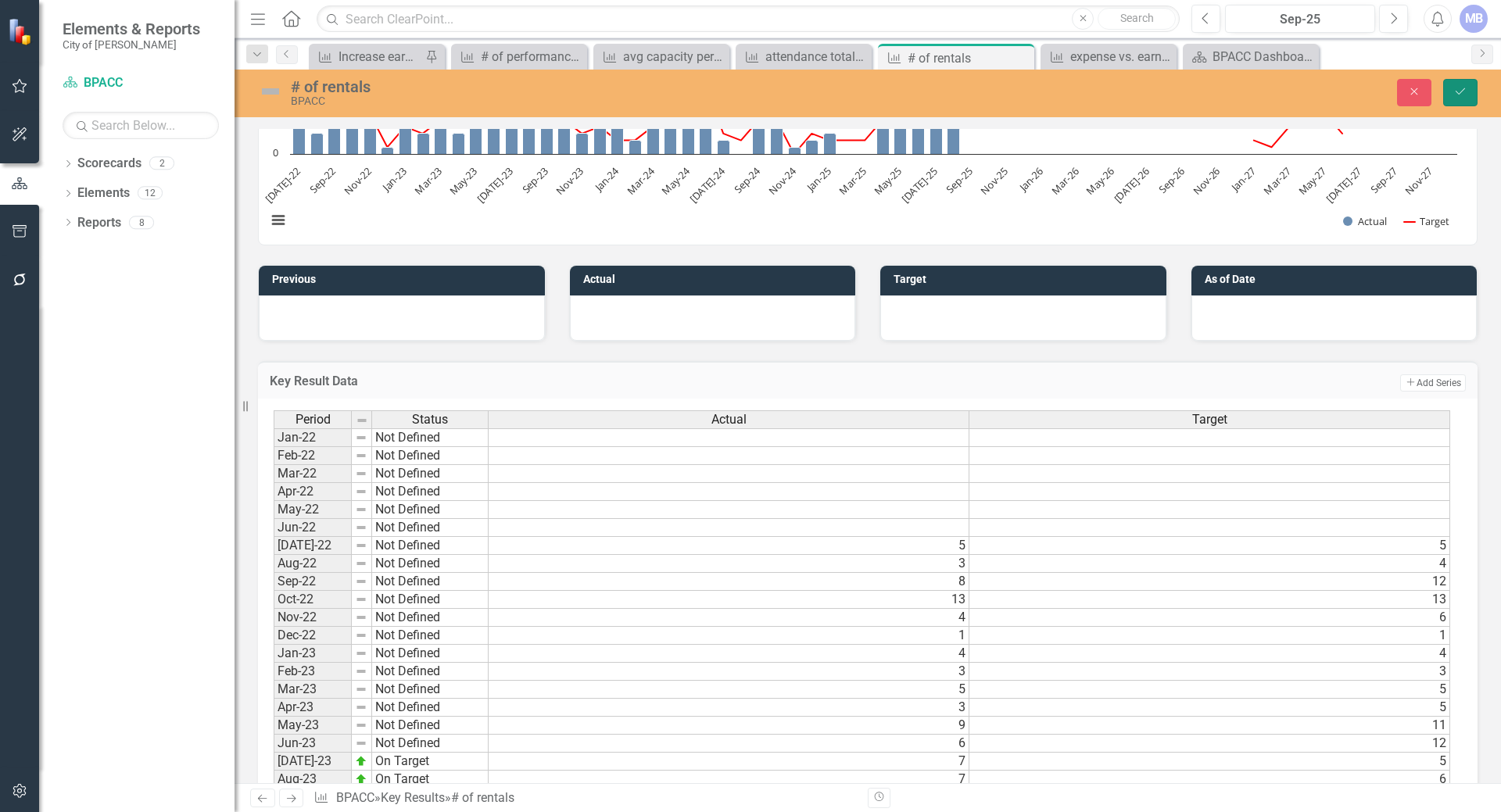
click at [1457, 82] on button "Save" at bounding box center [1460, 92] width 34 height 28
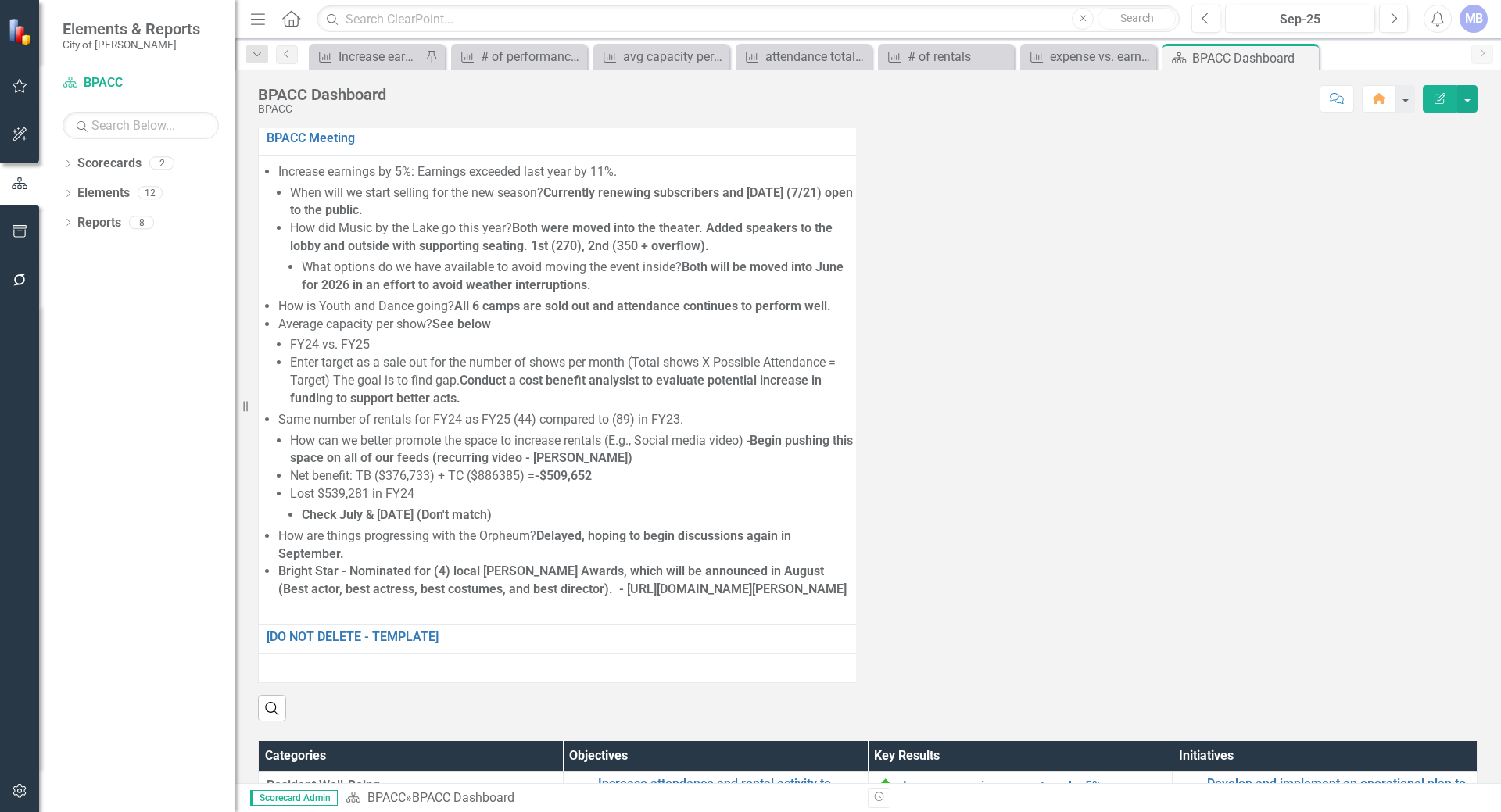
scroll to position [1658, 0]
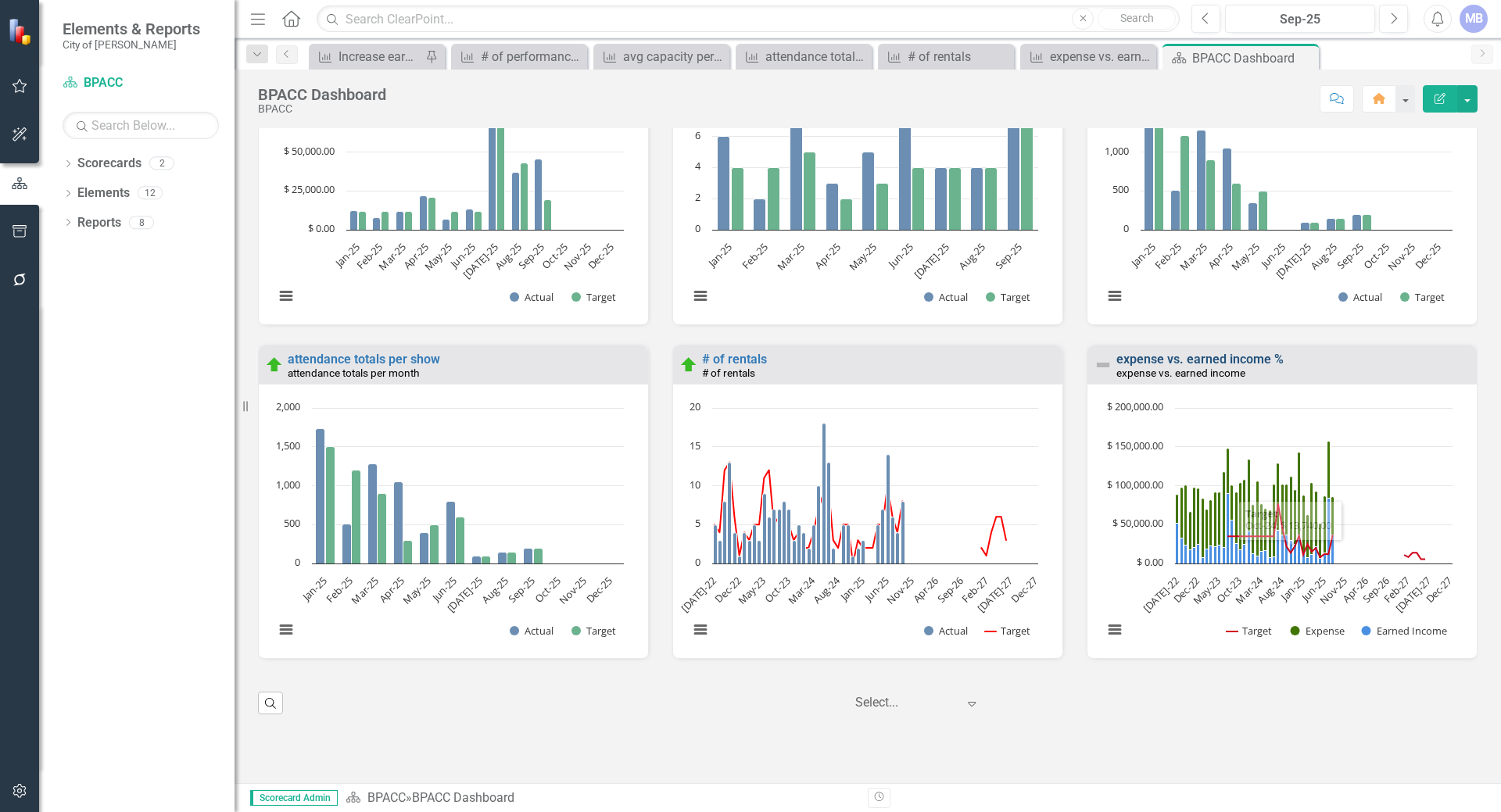
click at [1232, 366] on link "expense vs. earned income %" at bounding box center [1200, 359] width 167 height 15
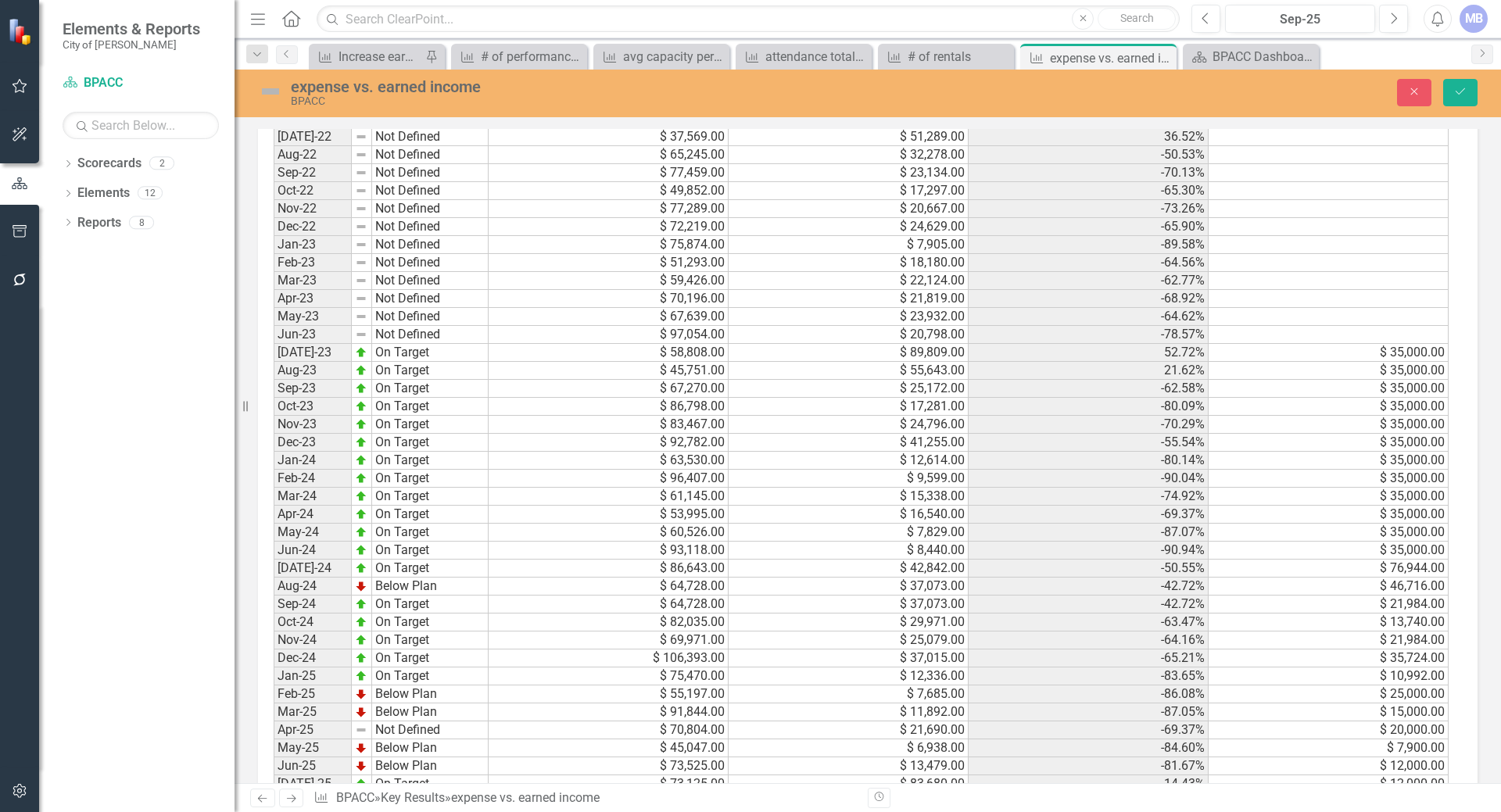
scroll to position [1404, 0]
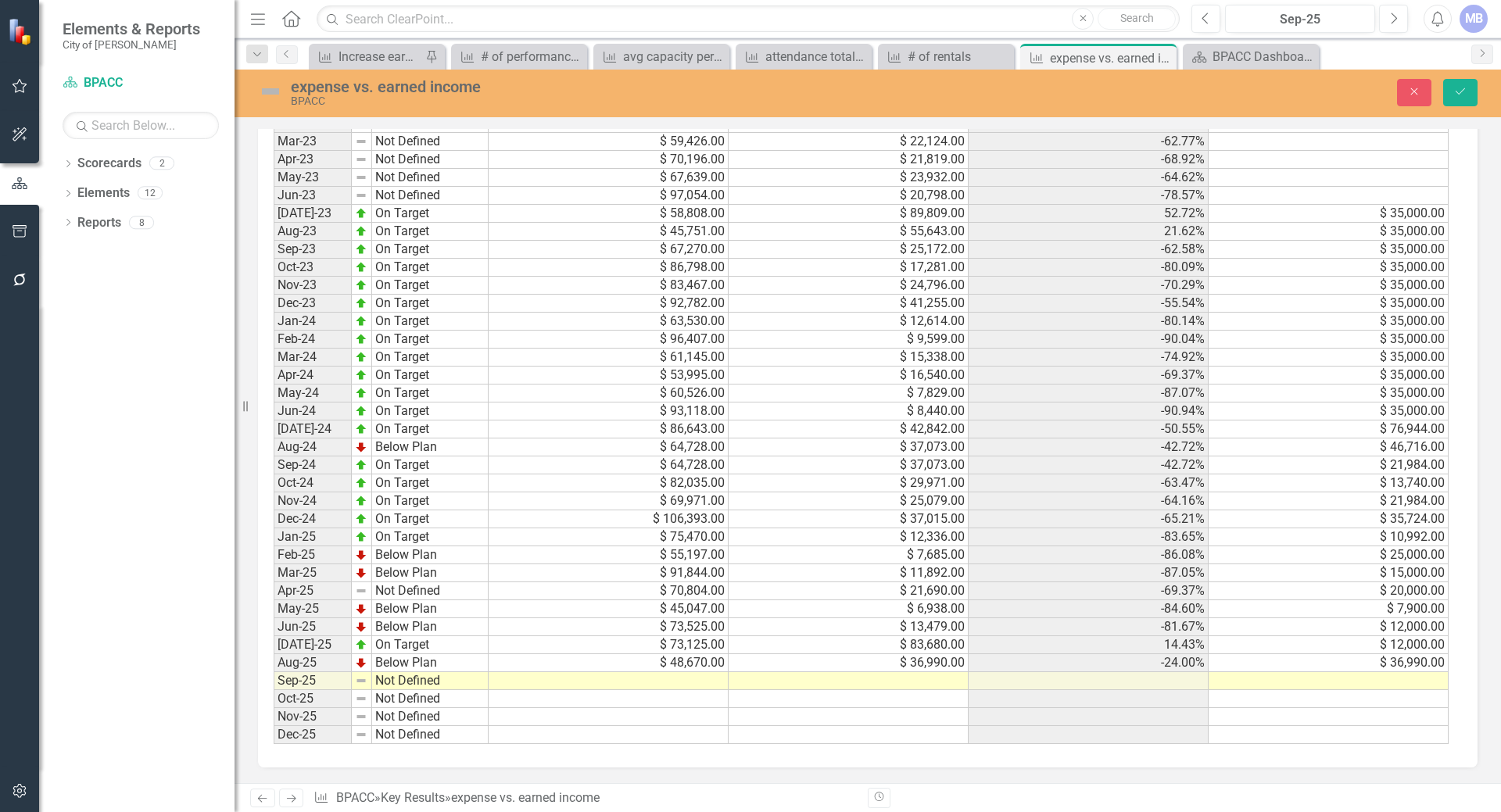
click at [670, 683] on td at bounding box center [608, 680] width 240 height 18
click at [663, 675] on td at bounding box center [608, 680] width 240 height 18
type textarea "88920"
click at [690, 696] on td at bounding box center [608, 698] width 240 height 18
click at [755, 680] on td at bounding box center [848, 680] width 240 height 18
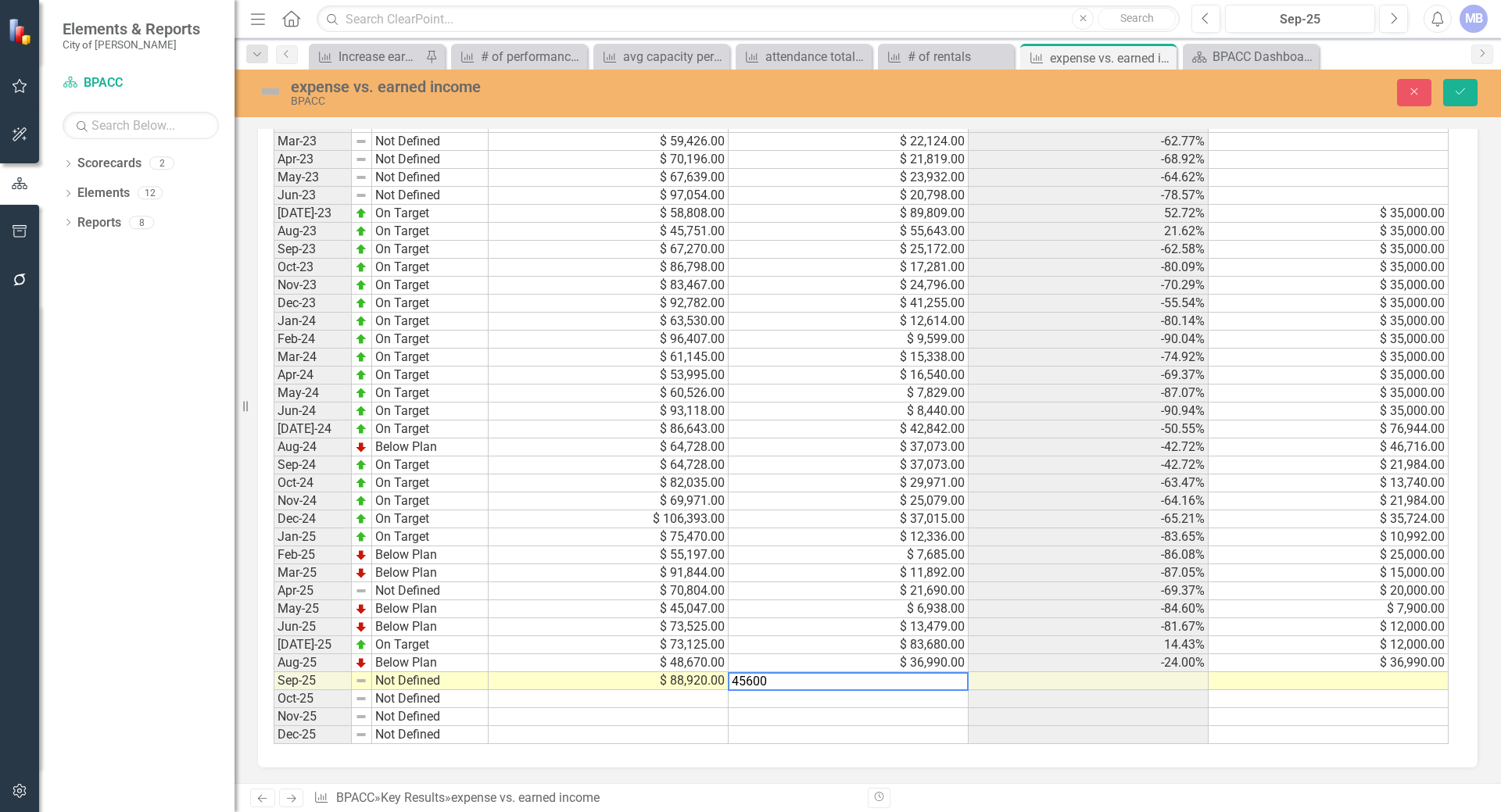
type textarea "45600"
click at [274, 707] on div "Period Status Expense Earned Income Actual Target Jan-22 Not Defined Feb-22 Not…" at bounding box center [274, 304] width 0 height 881
click at [443, 679] on td "Not Defined" at bounding box center [430, 680] width 116 height 18
drag, startPoint x: 447, startPoint y: 681, endPoint x: 455, endPoint y: 685, distance: 8.9
click at [448, 681] on textarea "On Taege" at bounding box center [430, 681] width 117 height 18
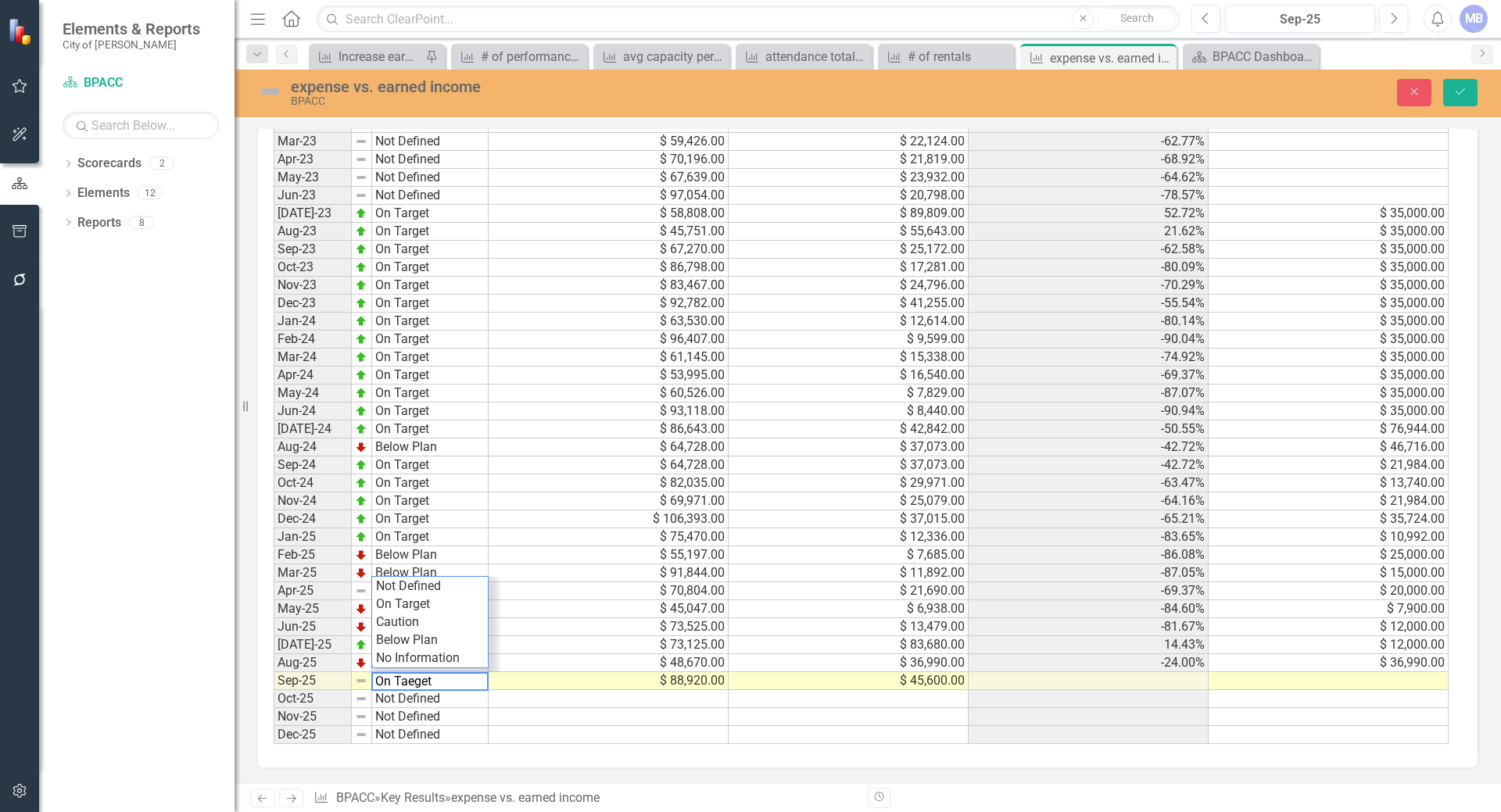
click at [414, 685] on textarea "On Taeget" at bounding box center [430, 681] width 117 height 18
type textarea "On Target"
click at [327, 467] on td "Sep-24" at bounding box center [312, 465] width 78 height 18
click at [392, 466] on td "On Target" at bounding box center [430, 465] width 116 height 18
click at [709, 467] on td "$ 64,728.00" at bounding box center [608, 465] width 240 height 18
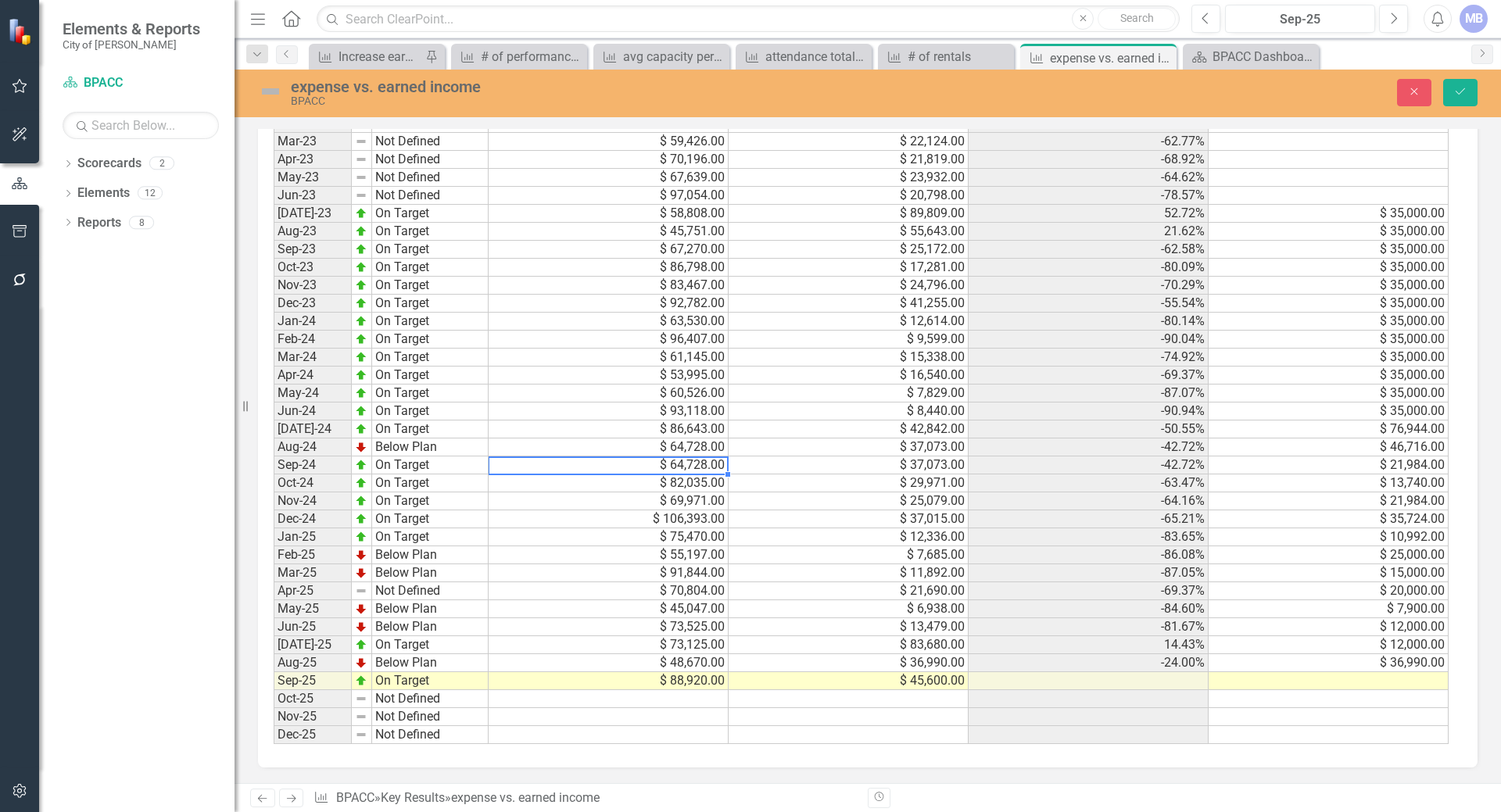
click at [930, 465] on td "$ 37,073.00" at bounding box center [848, 465] width 240 height 18
click at [1174, 467] on td "-42.72%" at bounding box center [1088, 465] width 240 height 18
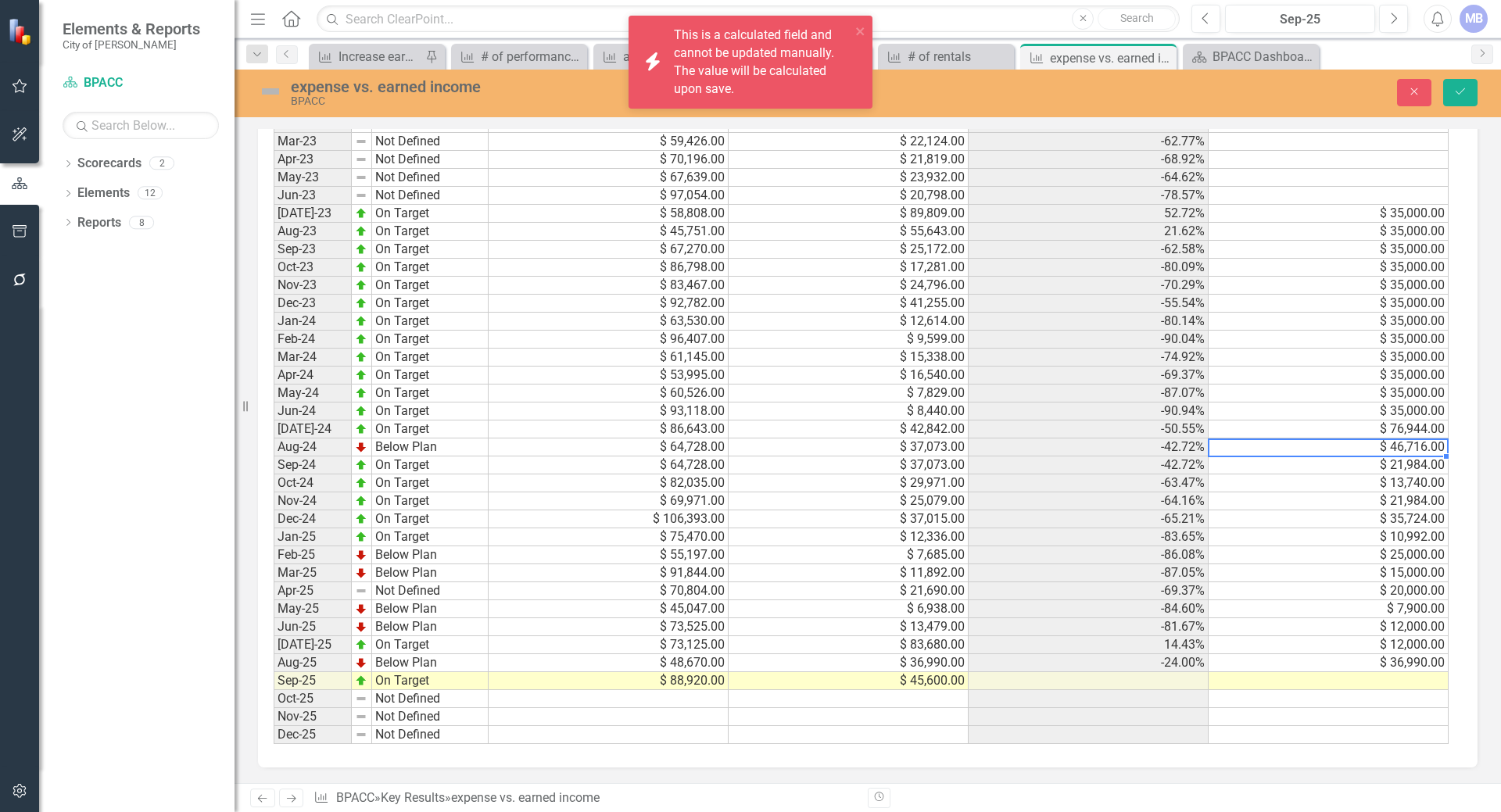
click at [274, 456] on div "Period Status Expense Earned Income Actual Target Jan-22 Not Defined Feb-22 Not…" at bounding box center [274, 304] width 0 height 881
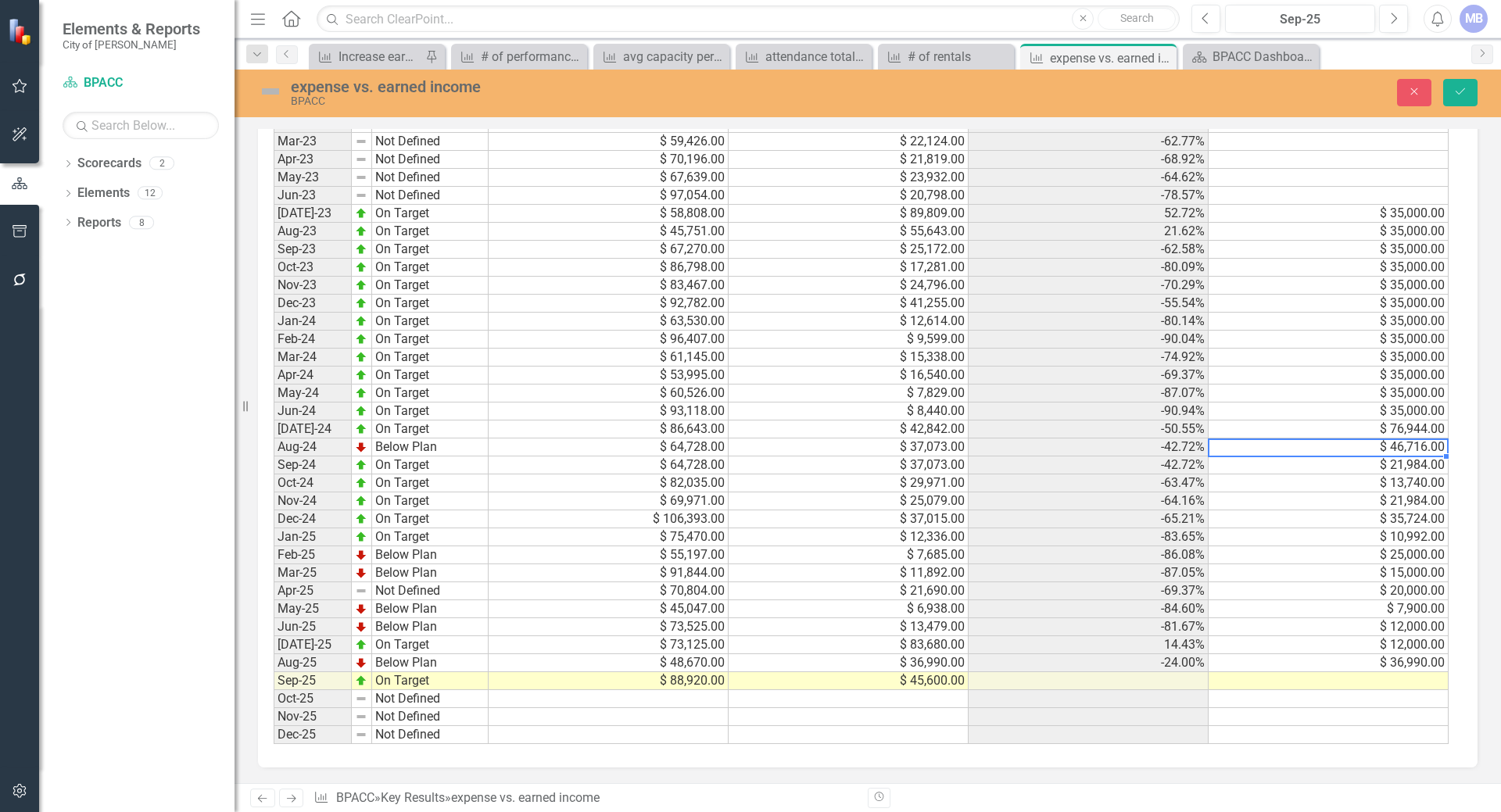
click at [1274, 659] on td "$ 36,990.00" at bounding box center [1328, 662] width 240 height 18
click at [1253, 658] on td "$ 36,990.00" at bounding box center [1328, 662] width 240 height 18
click at [315, 469] on td "Sep-24" at bounding box center [312, 465] width 78 height 18
click at [411, 468] on td "On Target" at bounding box center [430, 465] width 116 height 18
click at [684, 467] on td "$ 64,728.00" at bounding box center [608, 465] width 240 height 18
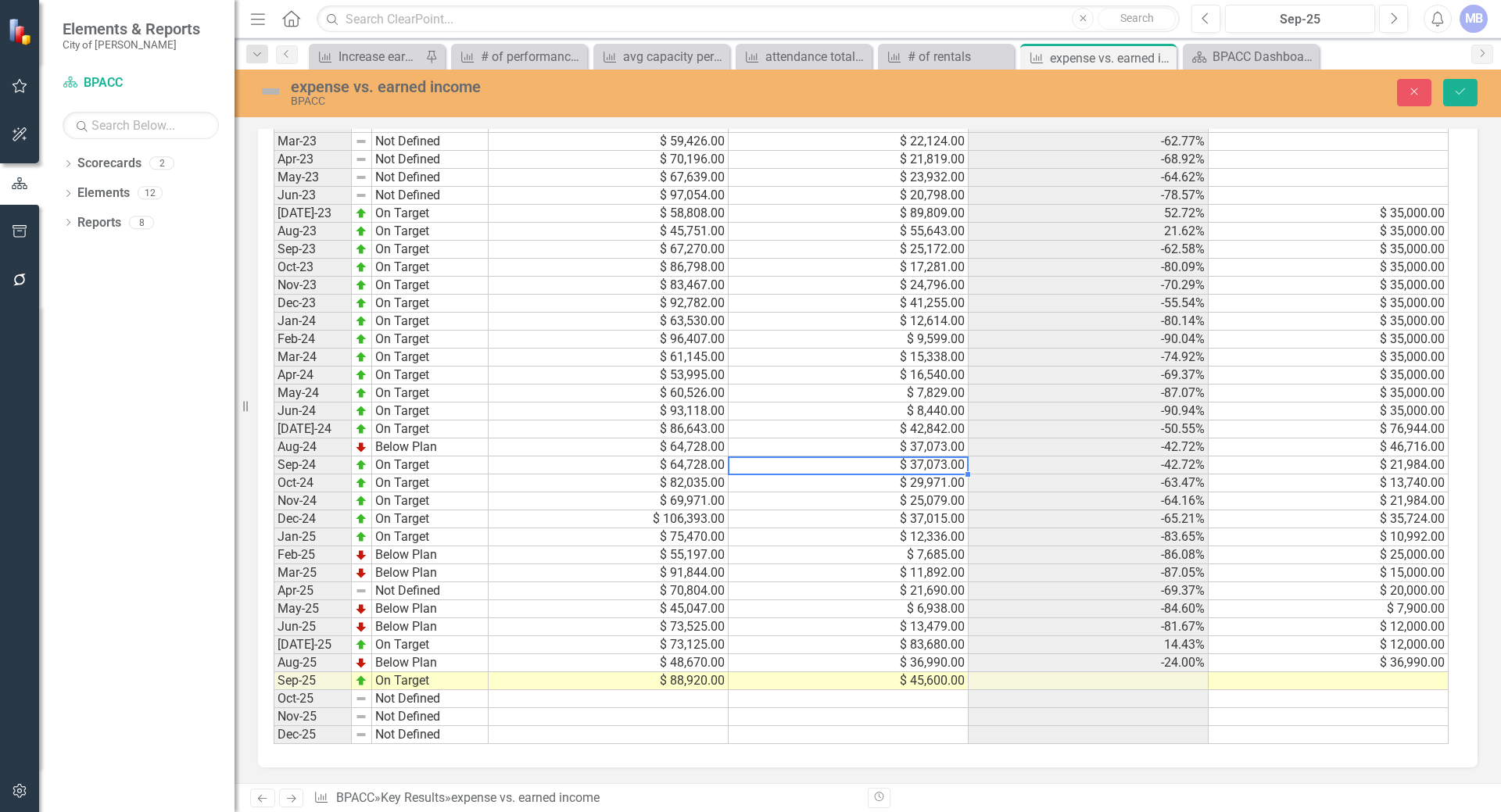
click at [765, 468] on td "$ 37,073.00" at bounding box center [848, 465] width 240 height 18
click at [999, 469] on td "-42.72%" at bounding box center [1088, 465] width 240 height 18
click at [1254, 469] on td "$ 21,984.00" at bounding box center [1328, 465] width 240 height 18
click at [1263, 682] on td at bounding box center [1328, 680] width 240 height 18
type textarea "22000"
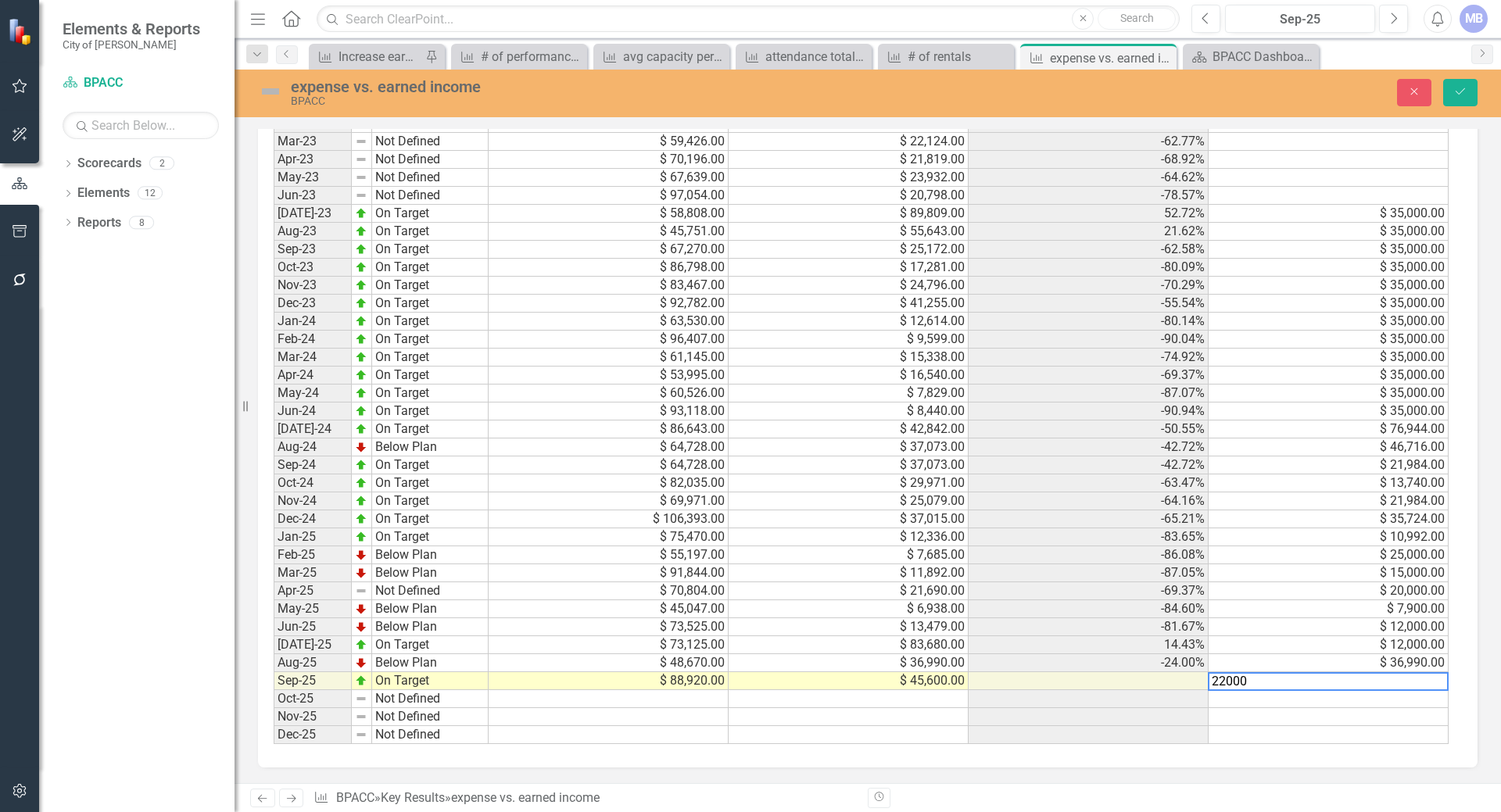
click at [1237, 747] on div "Period Status Expense Earned Income Actual Target Jan-22 Not Defined Feb-22 Not…" at bounding box center [867, 309] width 1219 height 917
click at [415, 676] on td "On Target" at bounding box center [430, 680] width 116 height 18
click at [1467, 88] on icon "Save" at bounding box center [1460, 91] width 14 height 11
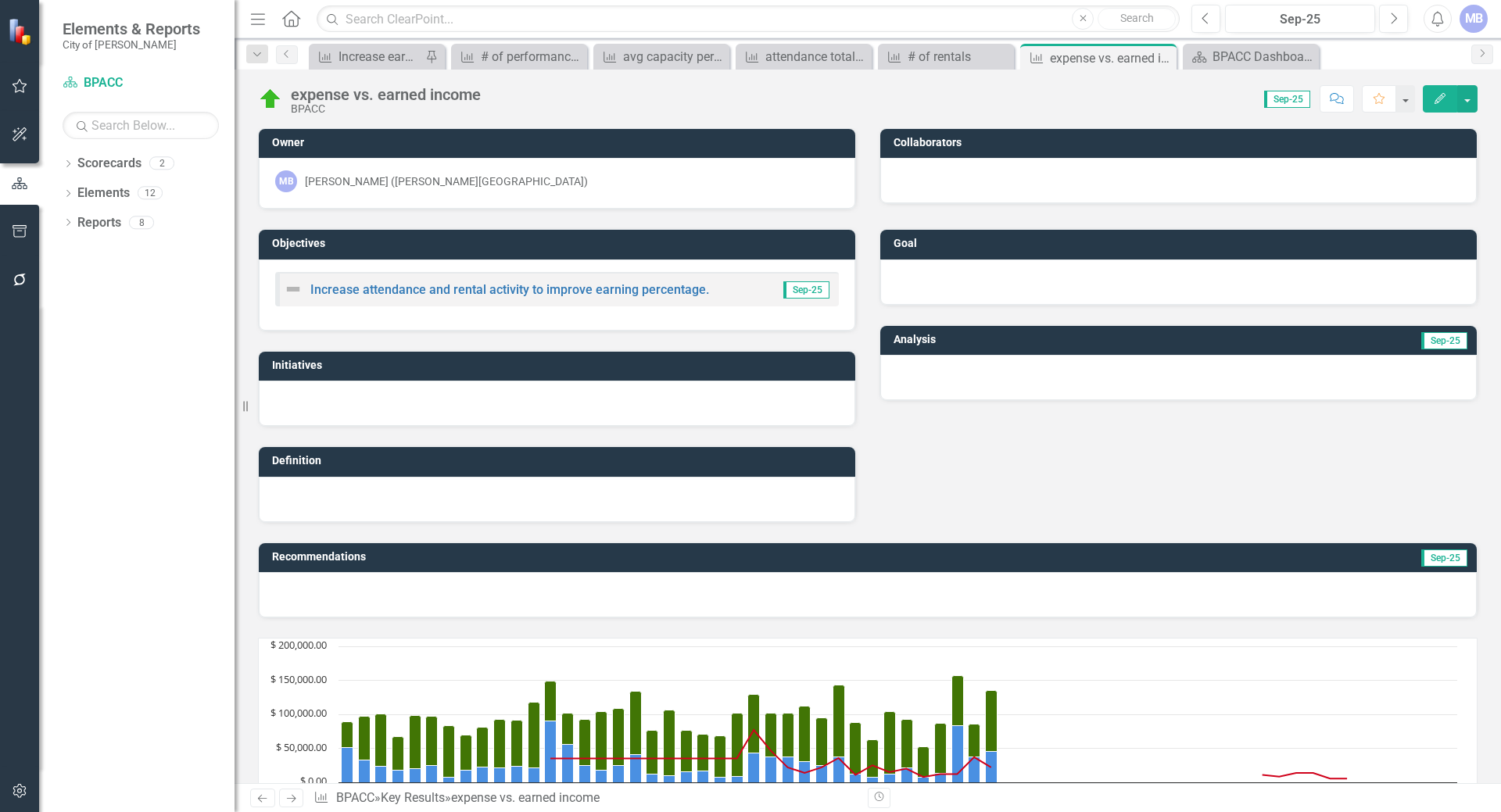
click at [1440, 100] on icon "button" at bounding box center [1439, 98] width 11 height 11
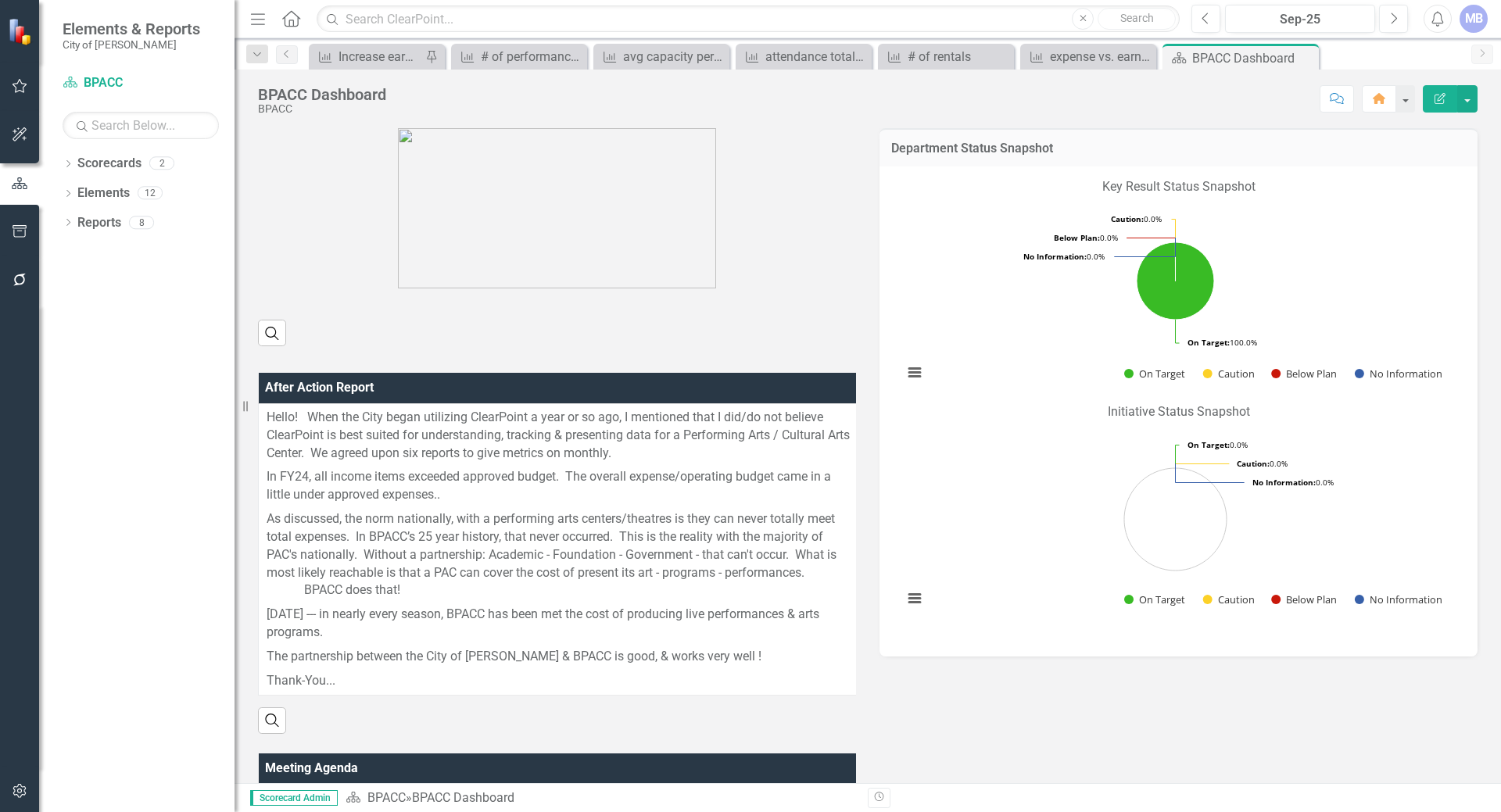
click at [1443, 101] on icon "Edit Report" at bounding box center [1439, 98] width 14 height 11
